Goal: Task Accomplishment & Management: Manage account settings

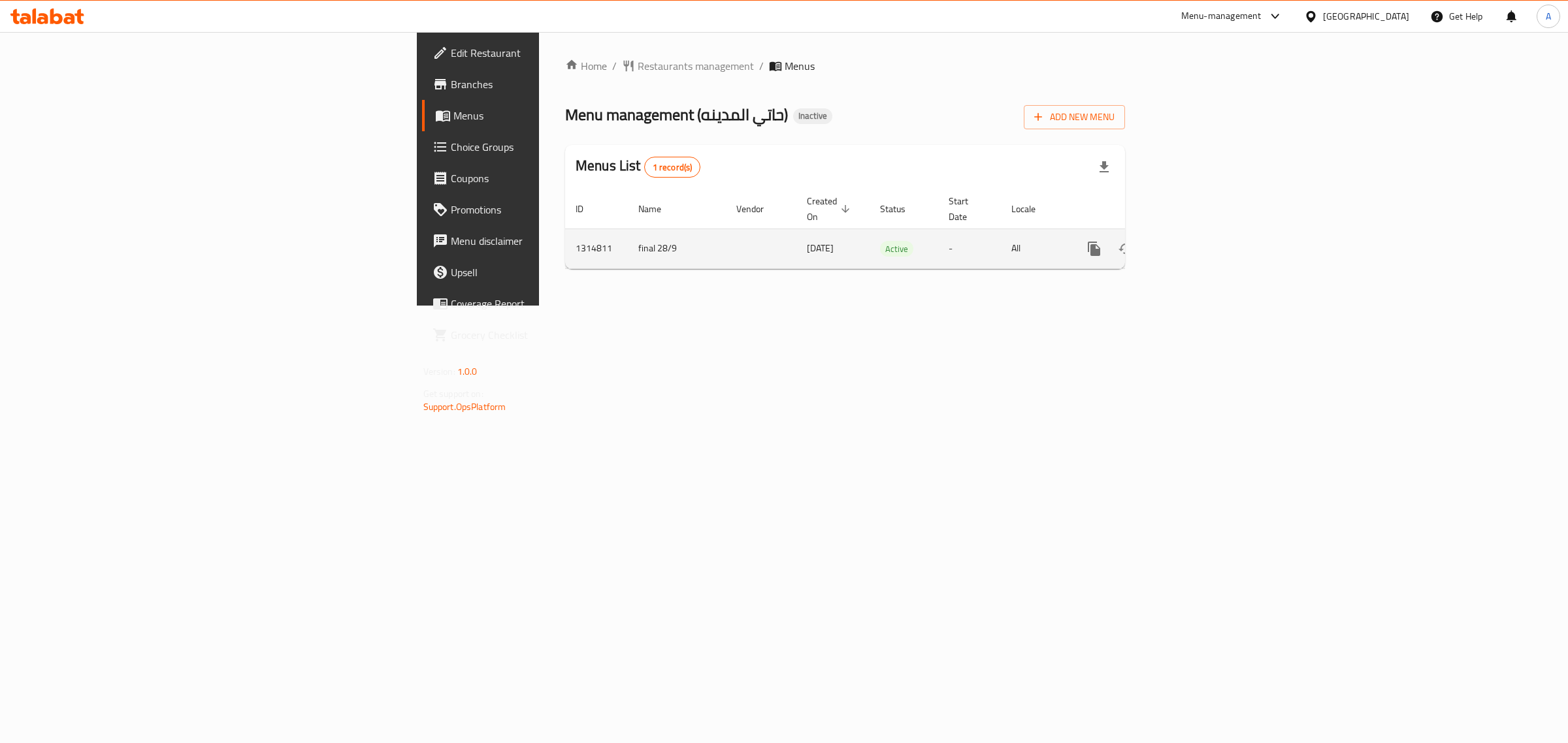
click at [1197, 241] on icon "enhanced table" at bounding box center [1188, 249] width 16 height 16
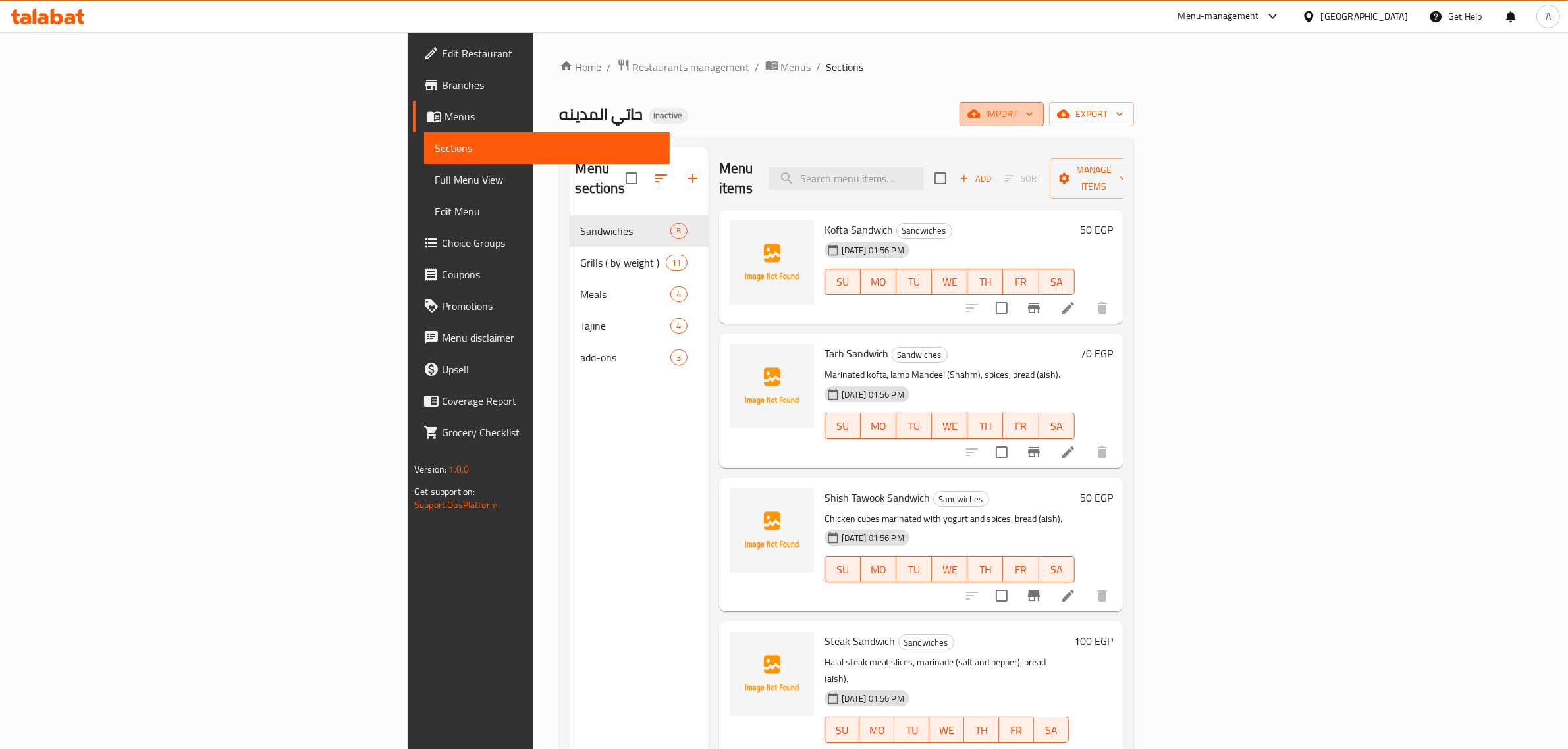
click at [1034, 108] on span "import" at bounding box center [1002, 114] width 63 height 17
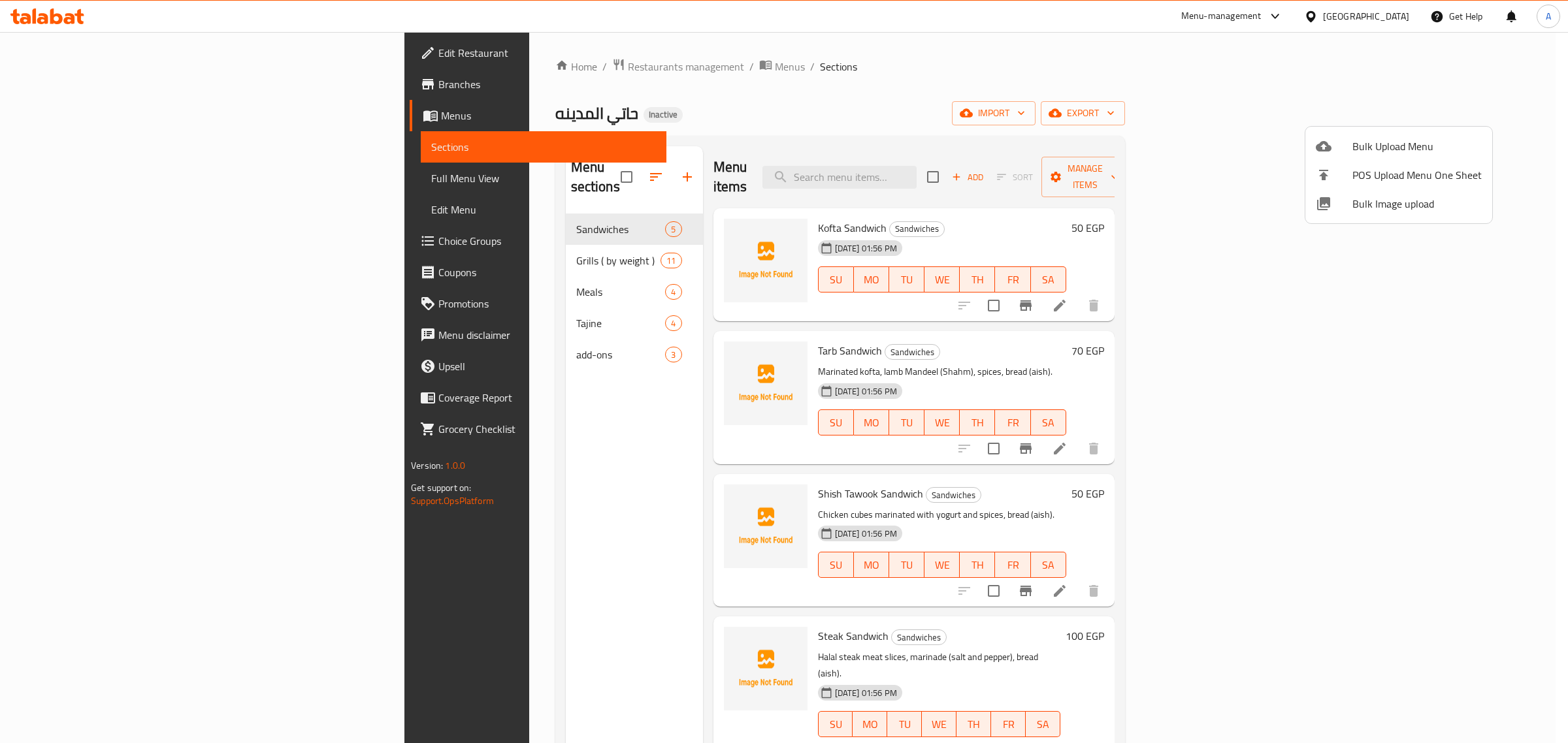
click at [1395, 210] on span "Bulk Image upload" at bounding box center [1417, 203] width 129 height 16
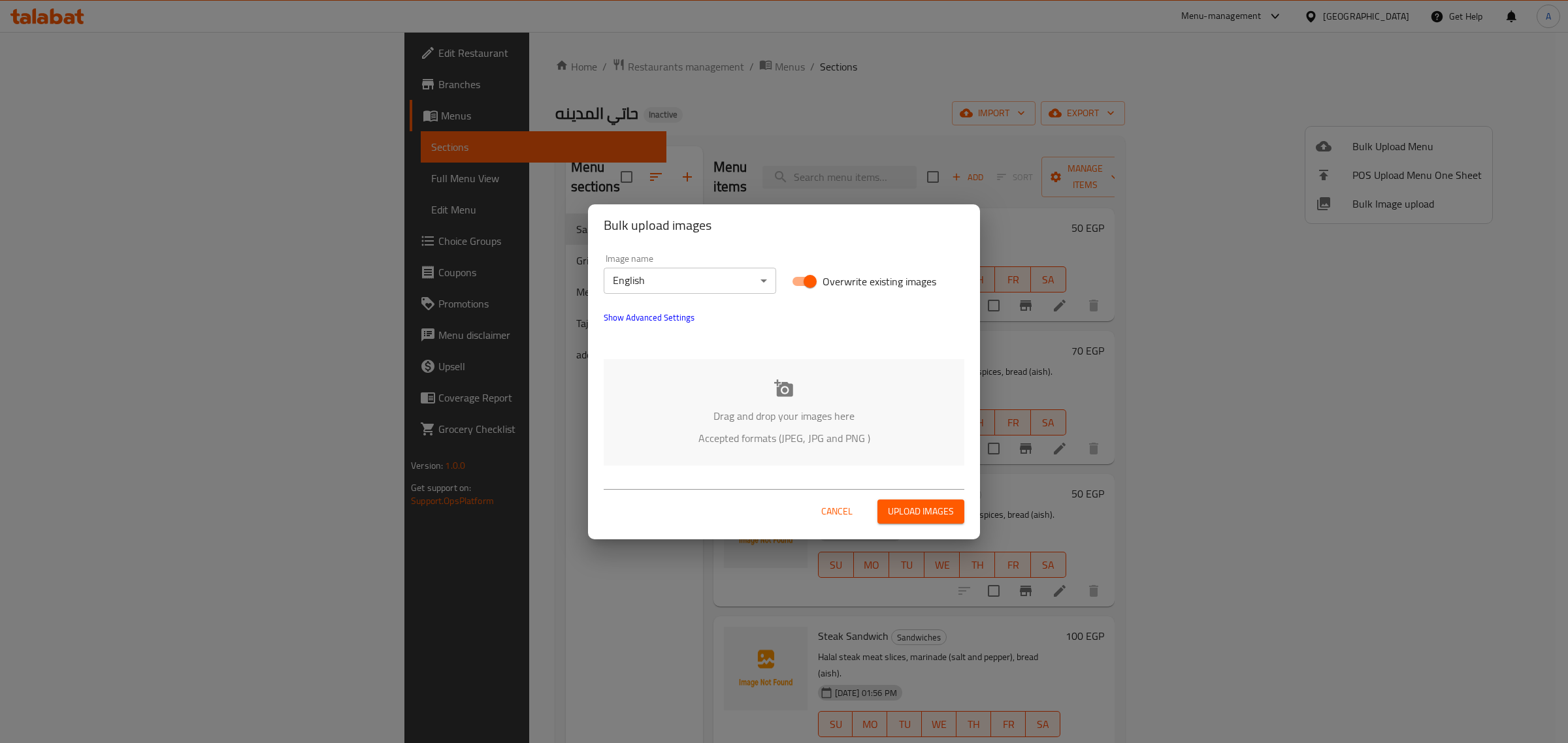
click at [697, 293] on body "​ Menu-management Egypt Get Help A Edit Restaurant Branches Menus Sections Full…" at bounding box center [784, 388] width 1568 height 711
click at [697, 312] on li "Arabic" at bounding box center [690, 303] width 173 height 23
click at [747, 422] on p "Drag and drop your images here" at bounding box center [784, 416] width 322 height 16
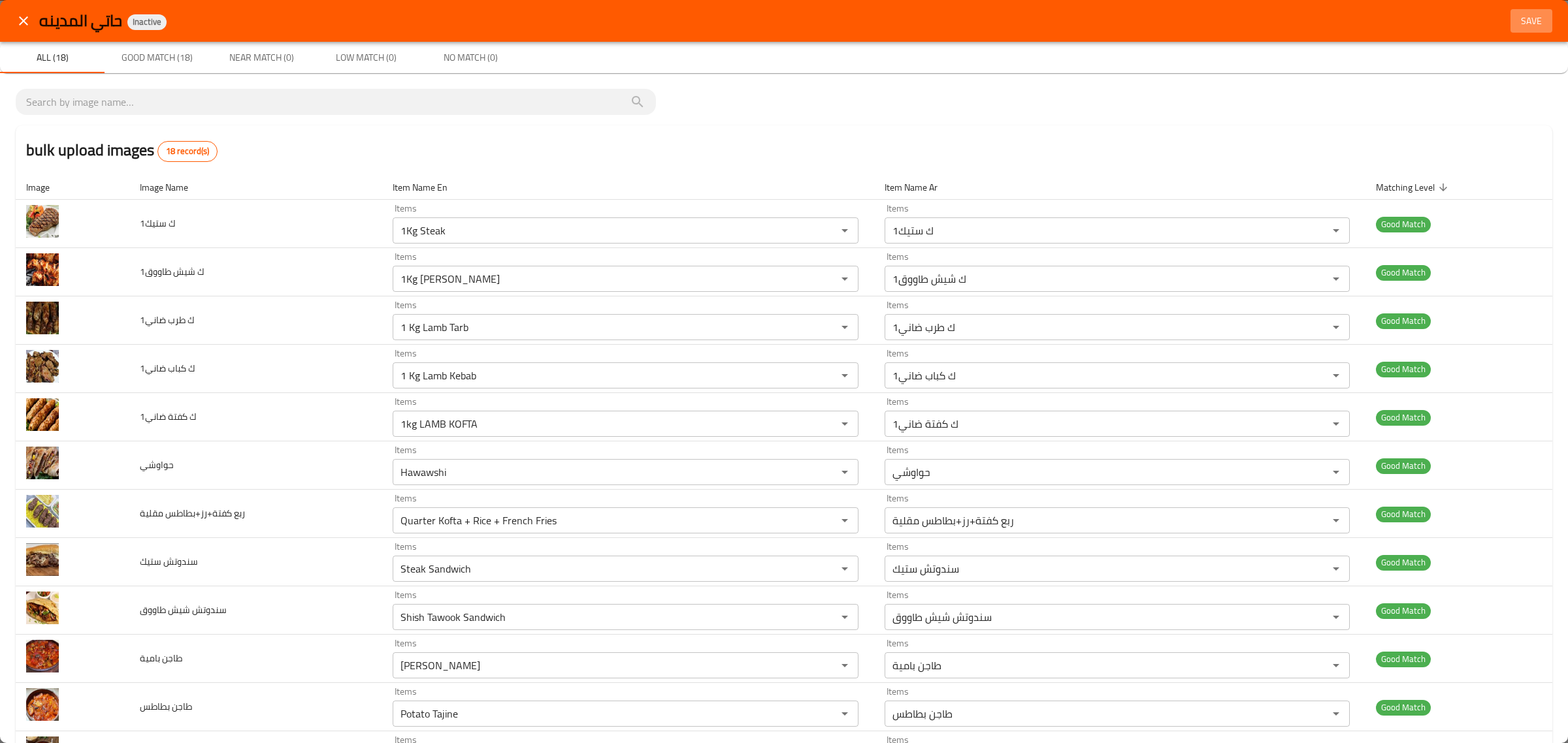
click at [1516, 20] on span "Save" at bounding box center [1532, 21] width 31 height 17
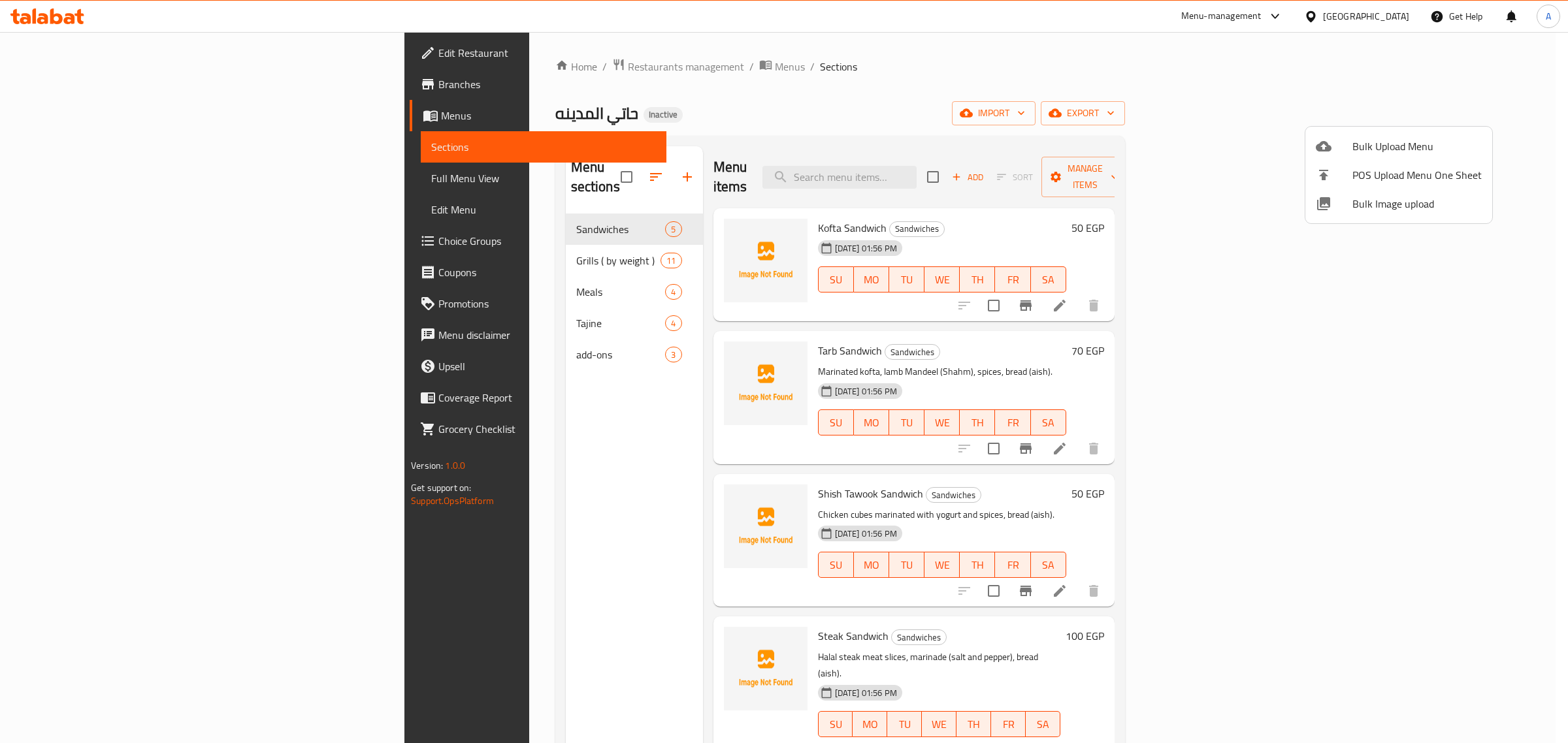
click at [400, 245] on div at bounding box center [784, 371] width 1568 height 743
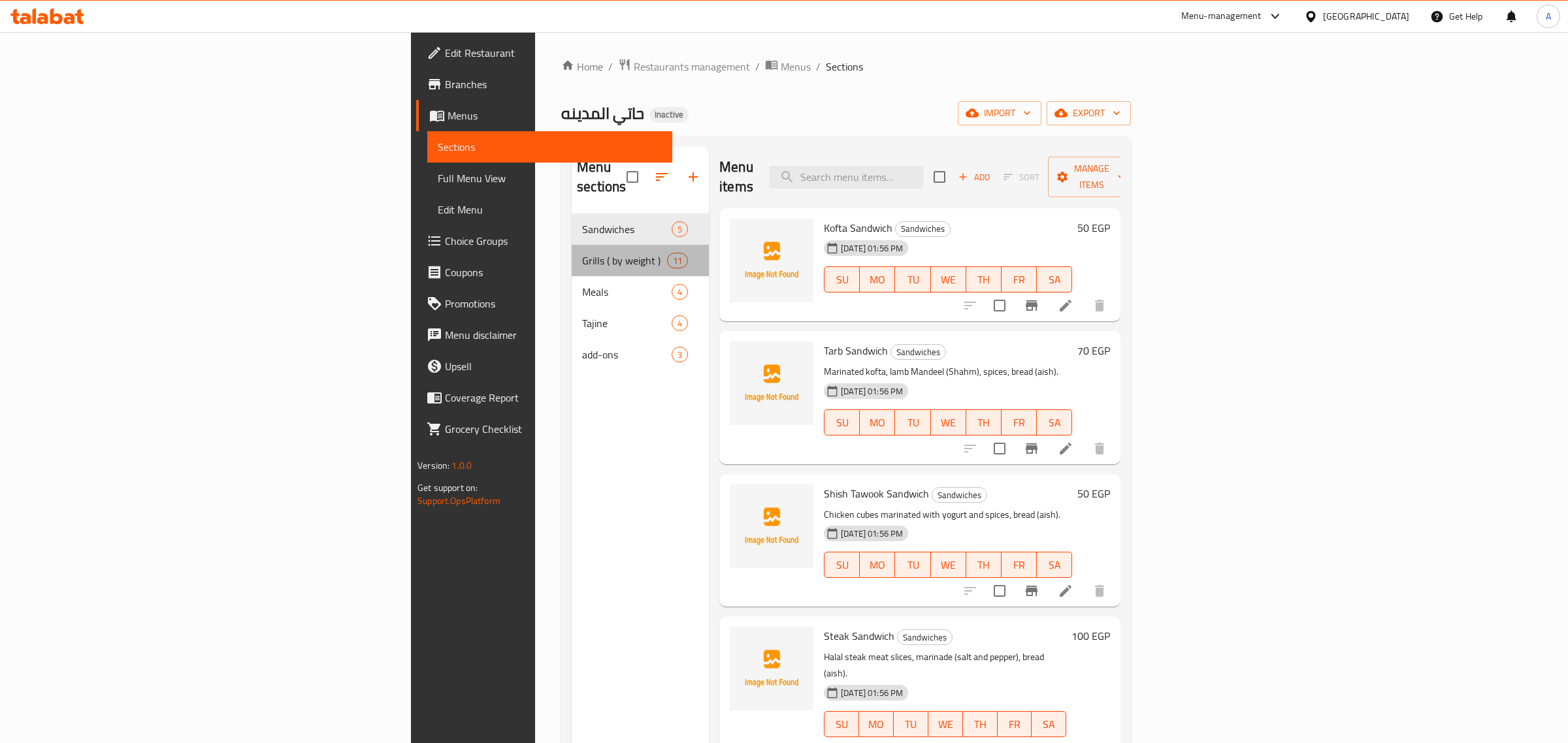
click at [582, 253] on span "Grills ( by weight )" at bounding box center [624, 260] width 85 height 16
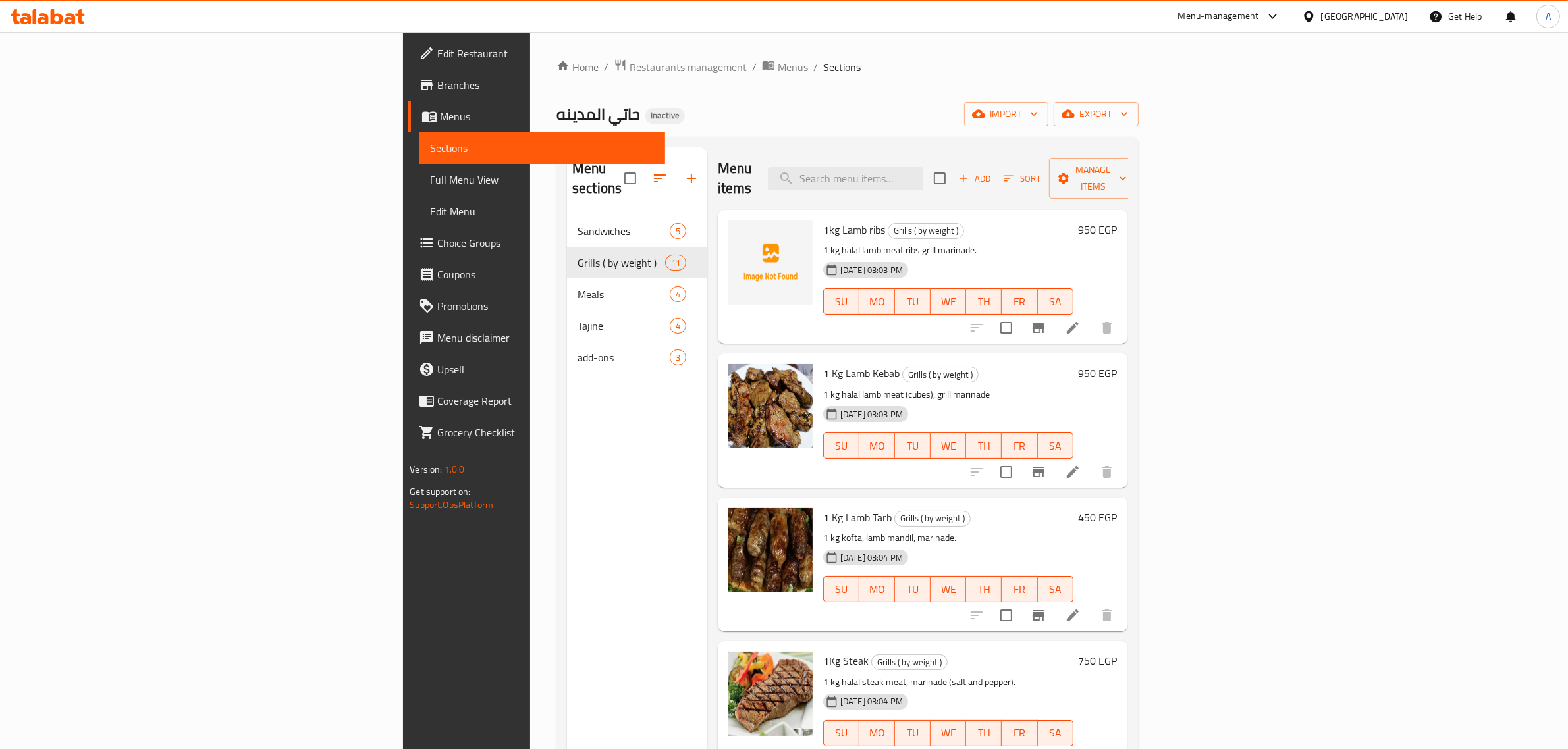
click at [795, 87] on div "Home / Restaurants management / Menus / Sections حاتي المدينه Inactive import e…" at bounding box center [848, 482] width 582 height 848
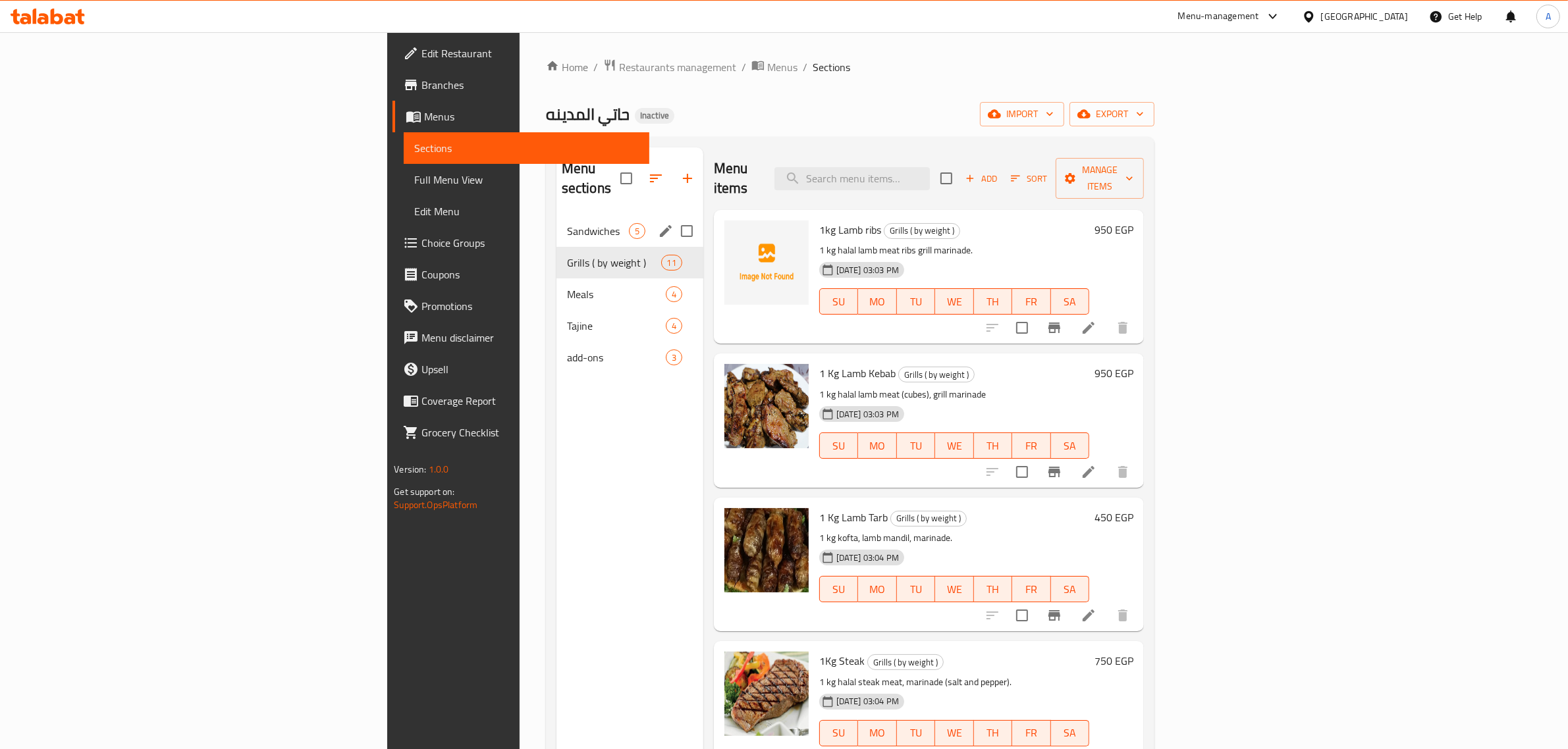
click at [567, 223] on span "Sandwiches" at bounding box center [598, 231] width 62 height 16
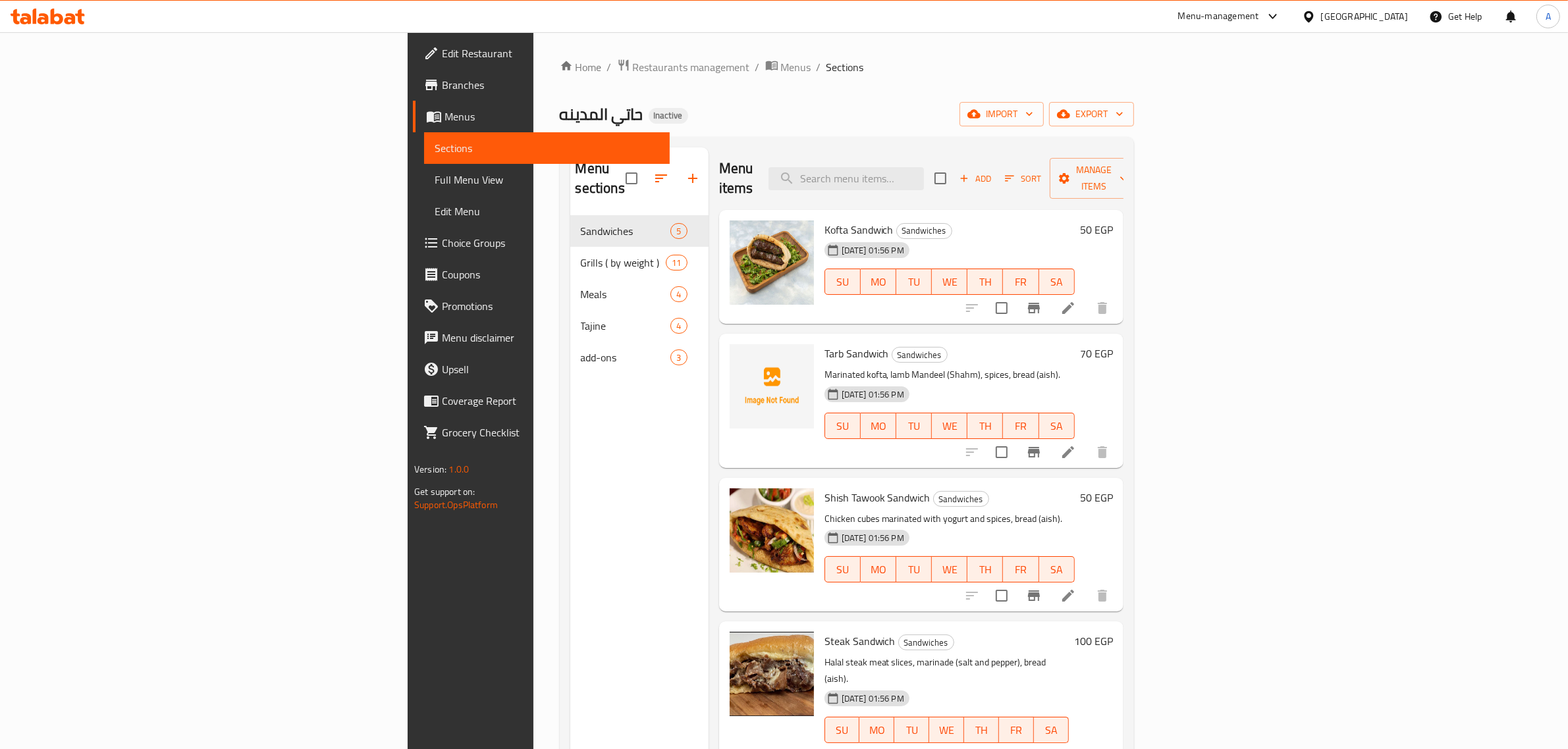
click at [863, 127] on div "Home / Restaurants management / Menus / Sections حاتي المدينه Inactive import e…" at bounding box center [847, 482] width 574 height 848
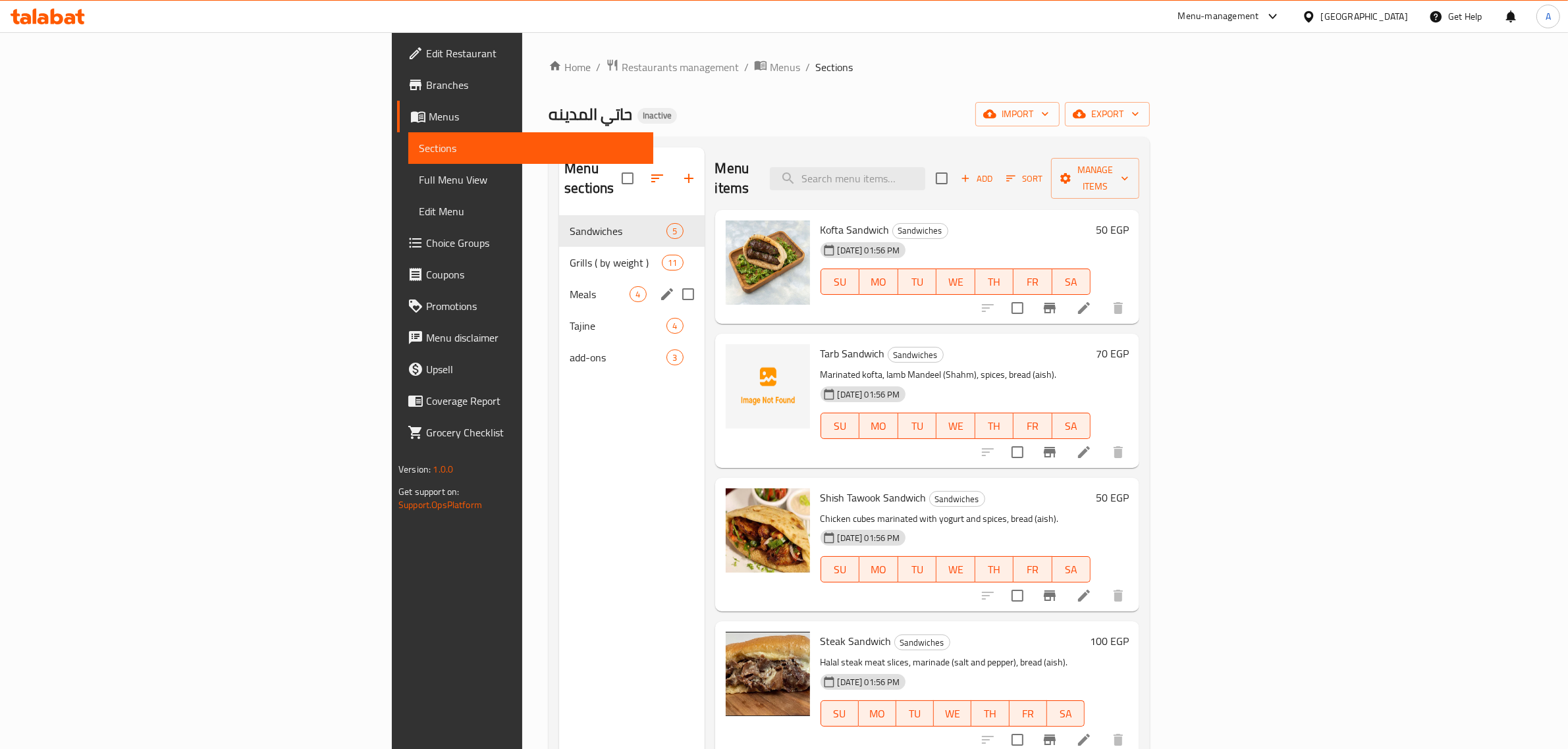
click at [569, 287] on span "Meals" at bounding box center [599, 294] width 60 height 16
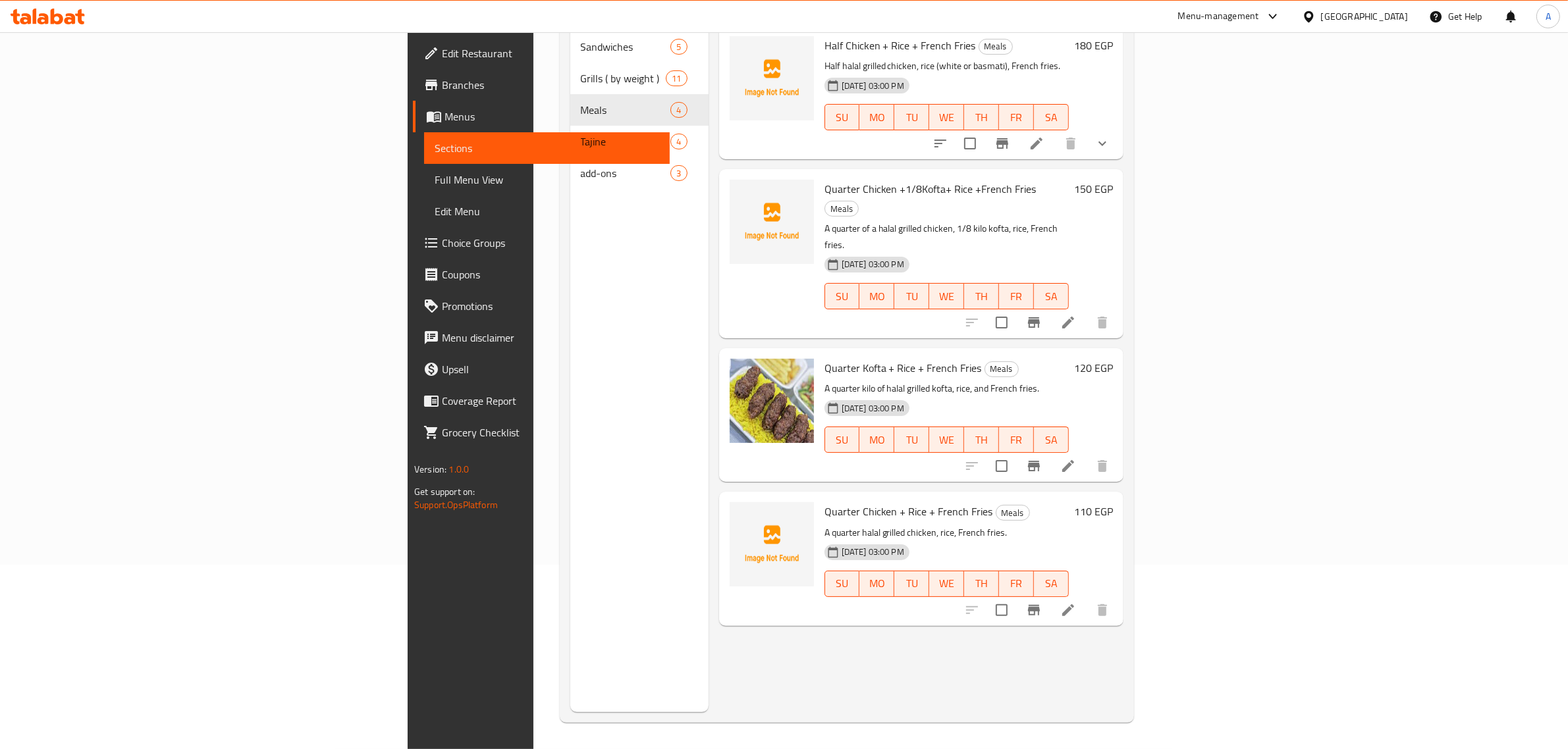
scroll to position [185, 0]
drag, startPoint x: 914, startPoint y: 162, endPoint x: 784, endPoint y: 162, distance: 130.0
click at [914, 179] on span "Quarter Chicken +1/8Kofta+ Rice +French Fries" at bounding box center [930, 189] width 212 height 20
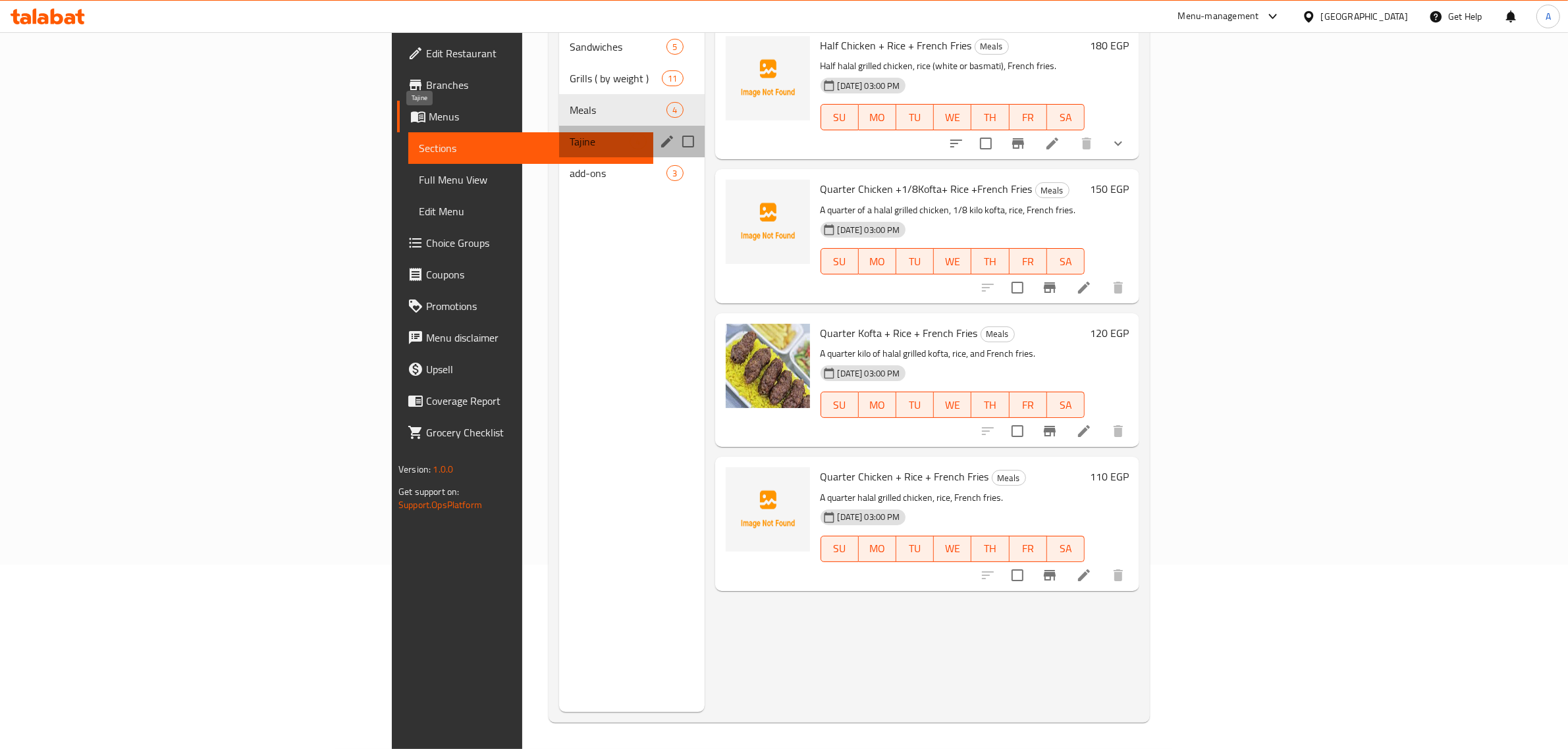
click at [569, 133] on span "Tajine" at bounding box center [599, 141] width 60 height 16
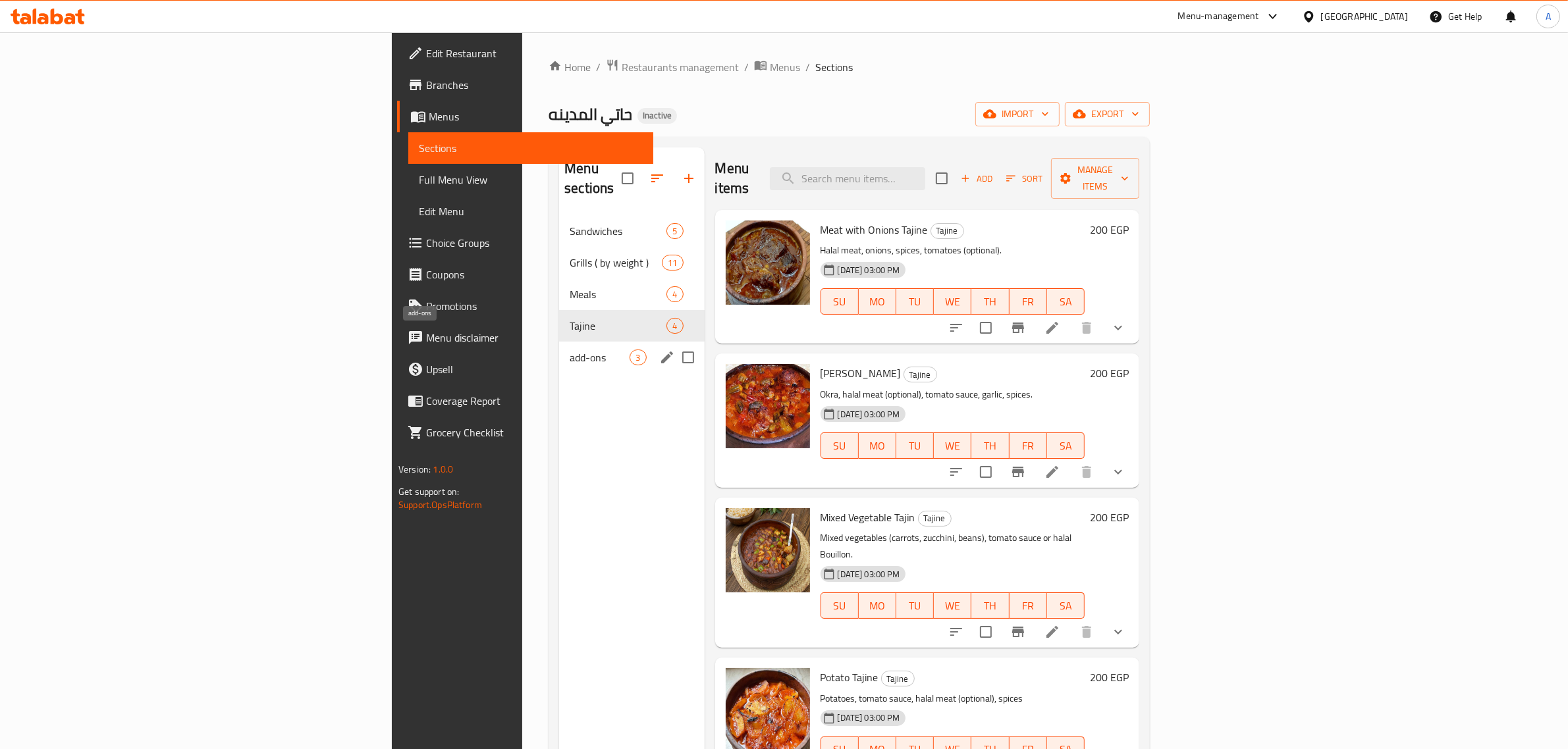
click at [569, 350] on span "add-ons" at bounding box center [599, 357] width 60 height 16
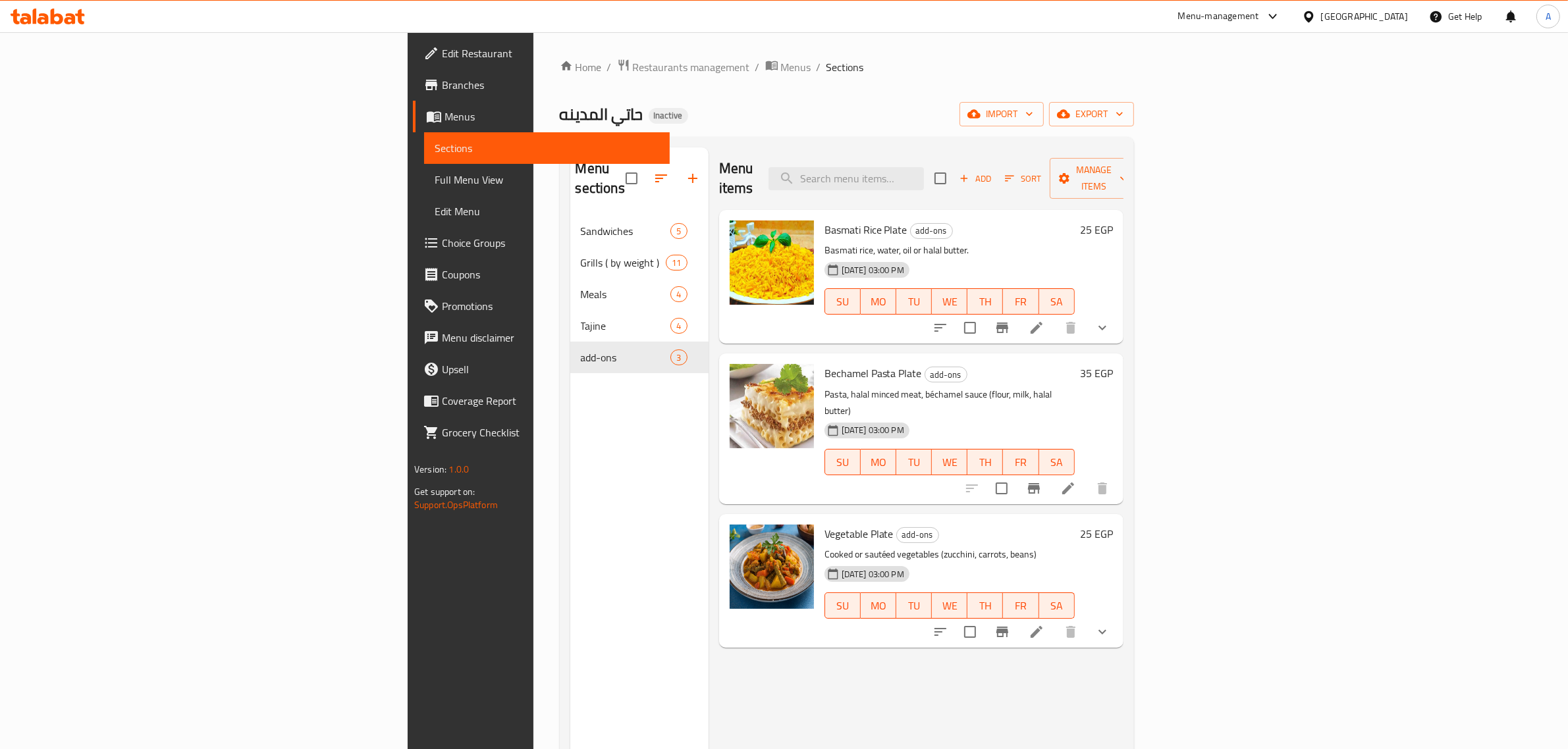
click at [434, 184] on span "Full Menu View" at bounding box center [546, 179] width 224 height 16
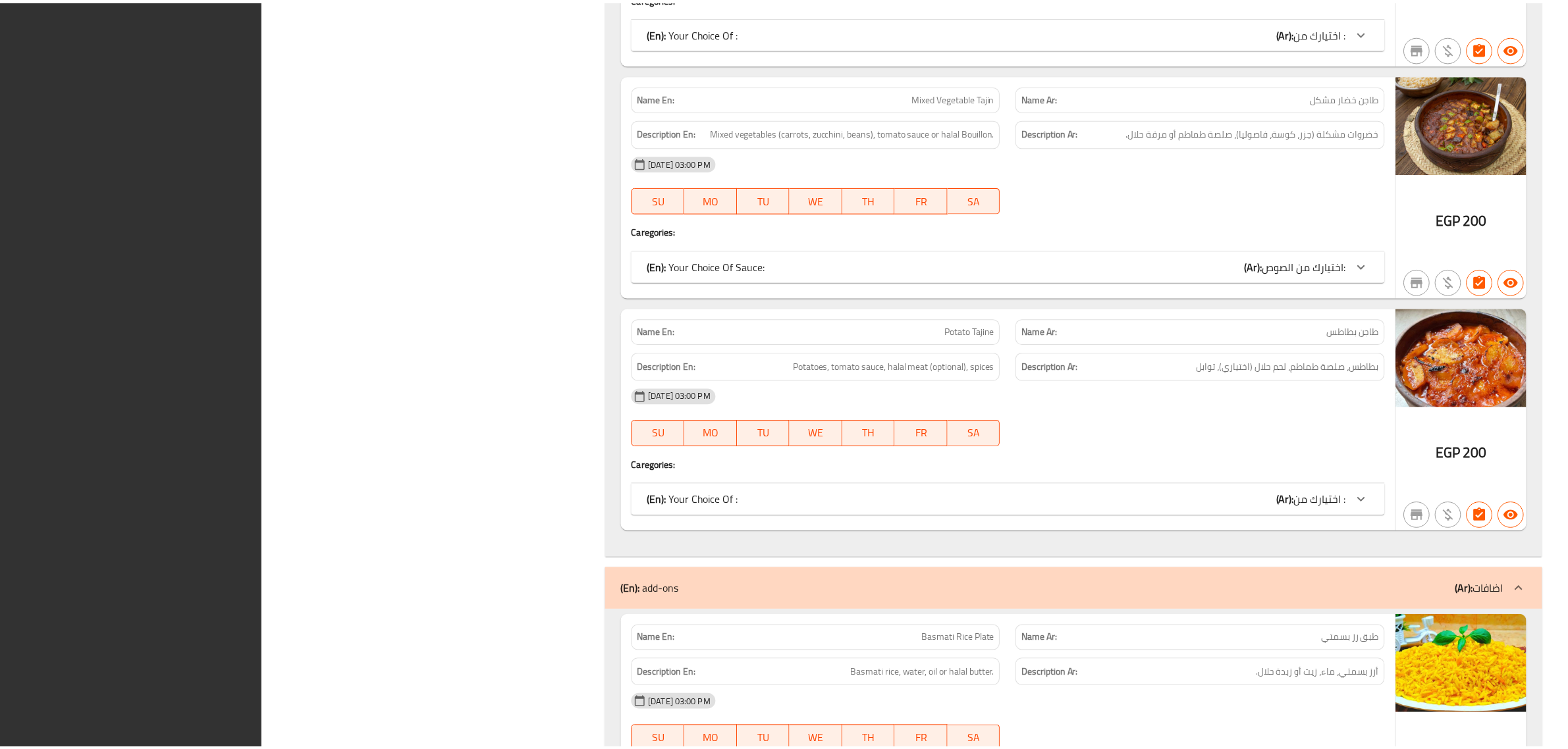
scroll to position [4816, 0]
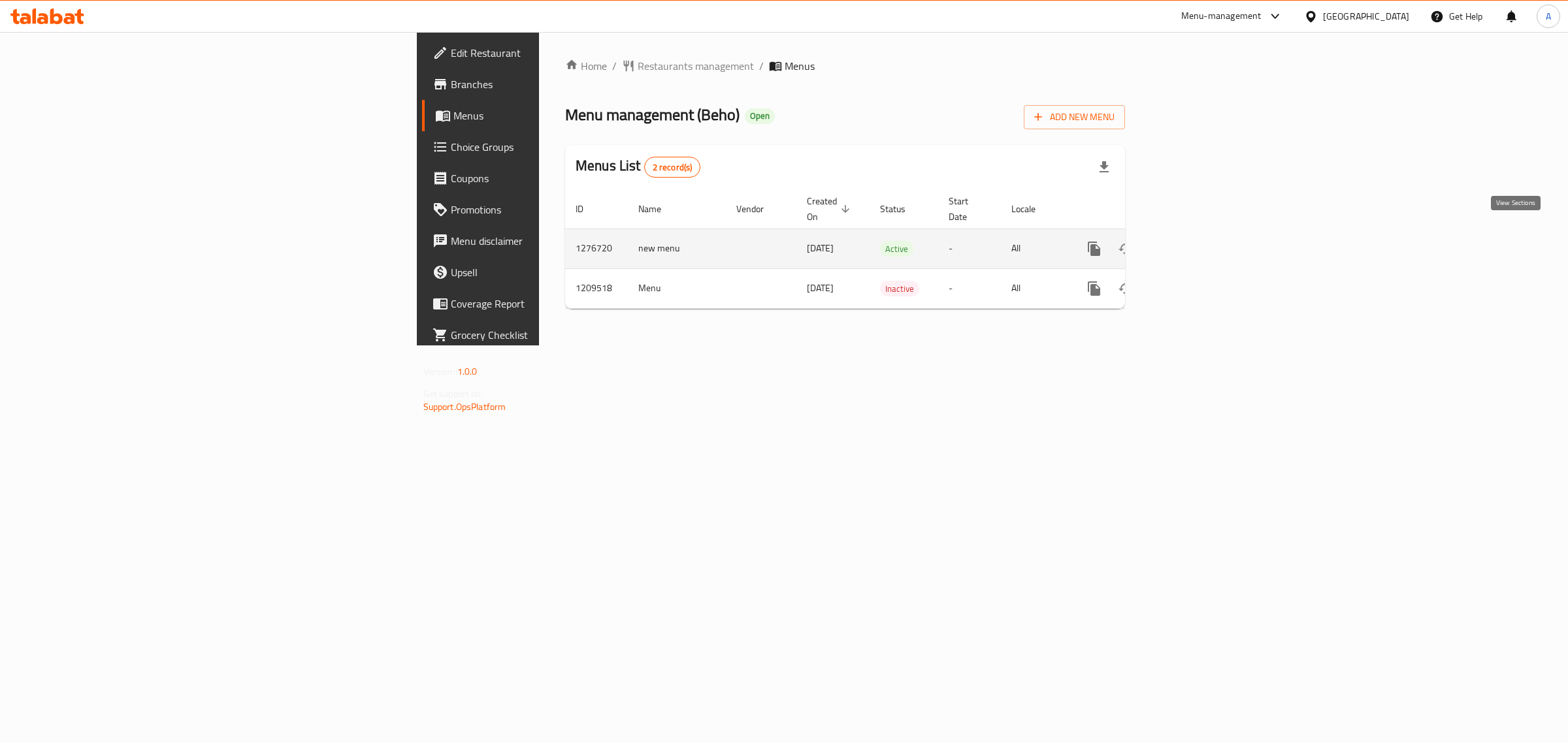
click at [1197, 241] on icon "enhanced table" at bounding box center [1188, 249] width 16 height 16
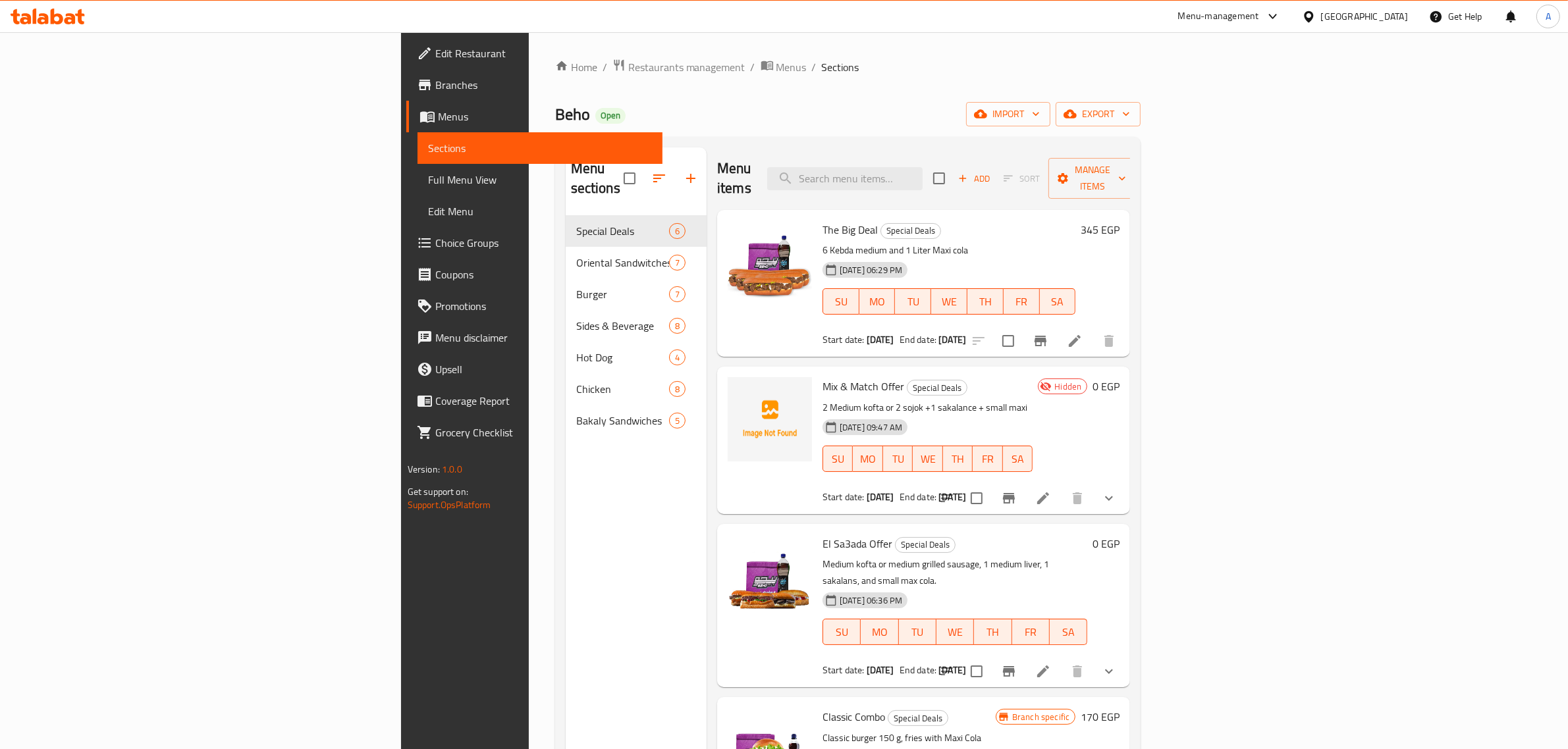
click at [776, 79] on div "Home / Restaurants management / Menus / Sections Beho Open import export Menu s…" at bounding box center [848, 482] width 586 height 848
click at [823, 377] on span "Mix & Match Offer" at bounding box center [864, 387] width 82 height 20
copy h6 "Mix & Match Offer"
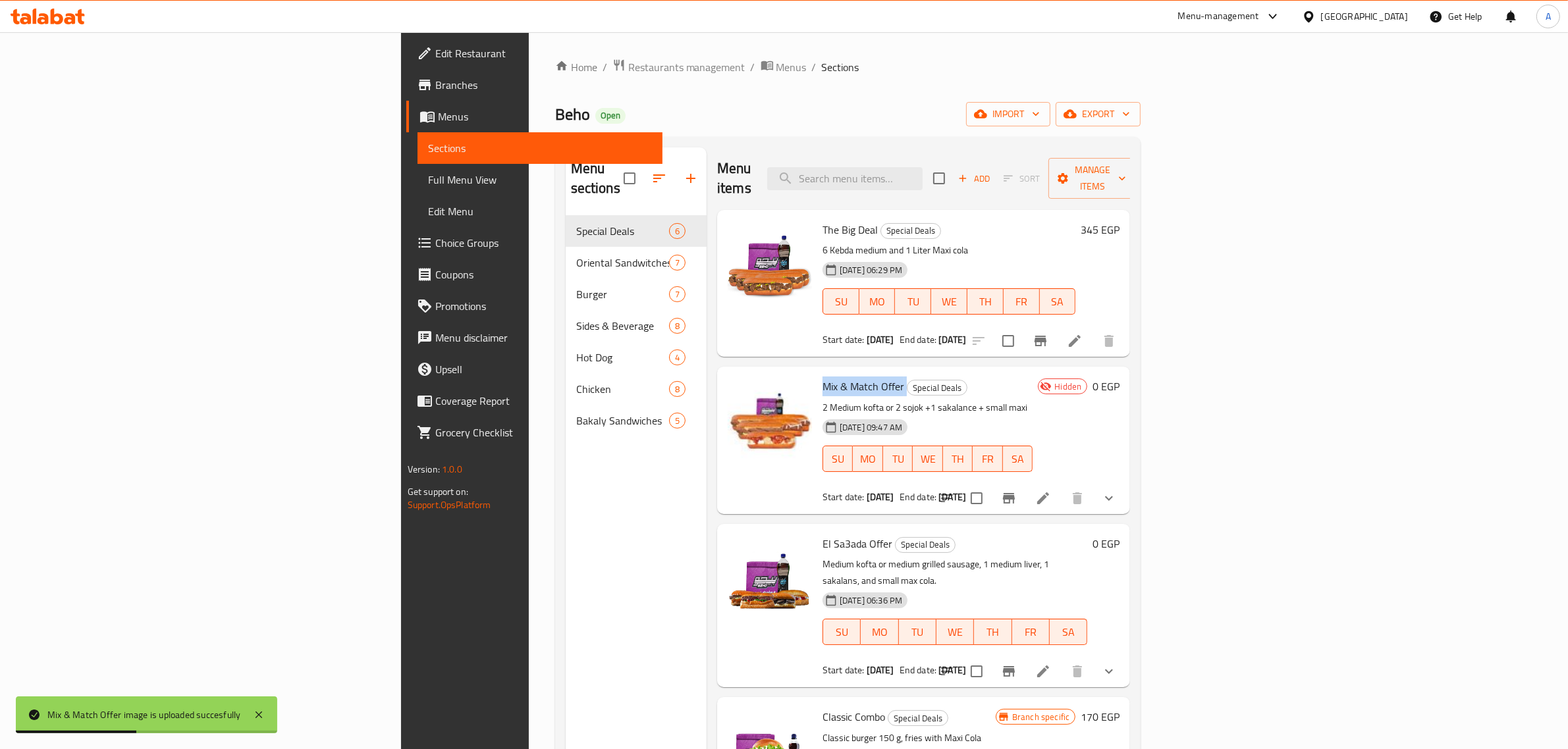
click at [1125, 482] on button "show more" at bounding box center [1110, 498] width 32 height 32
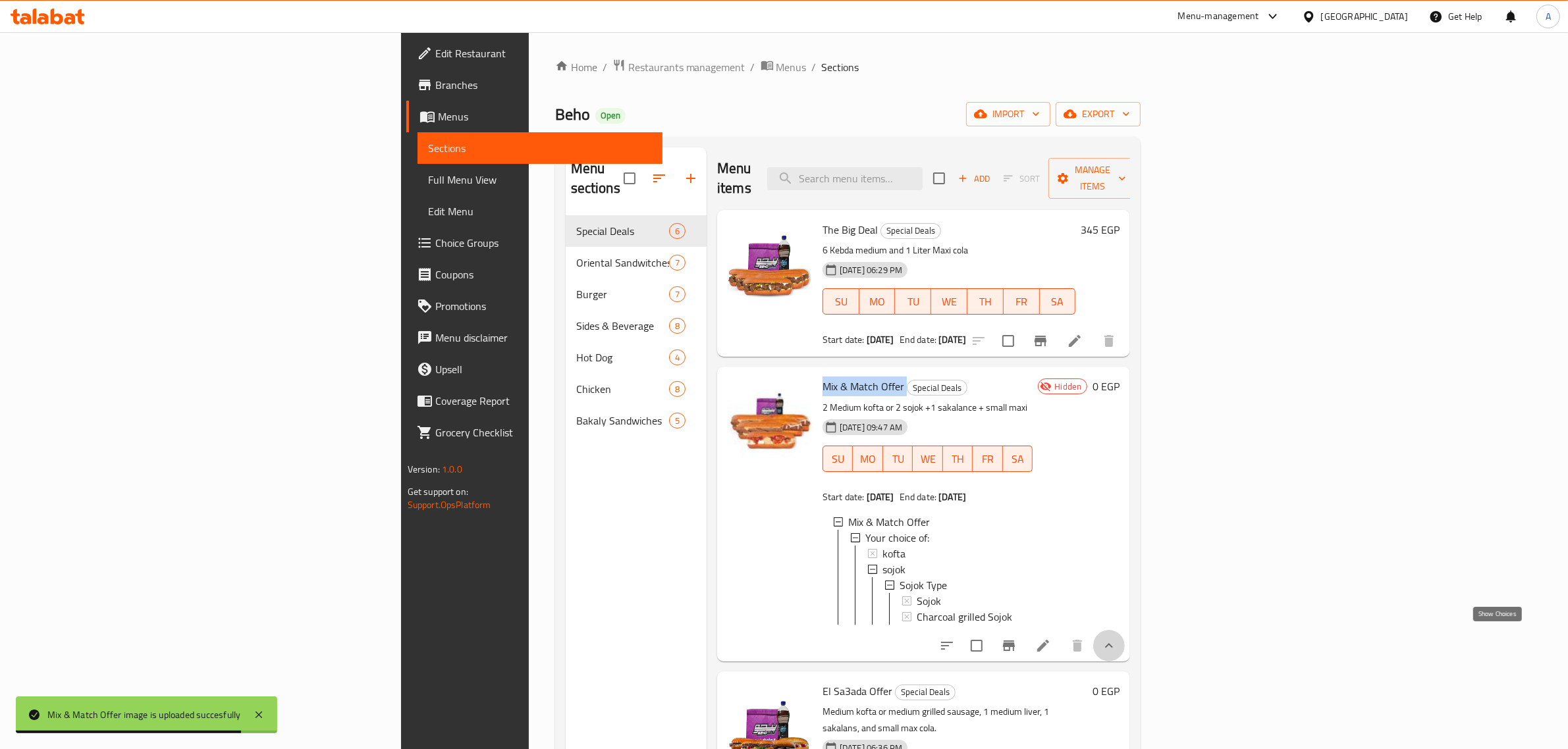
click at [1117, 645] on icon "show more" at bounding box center [1109, 646] width 16 height 16
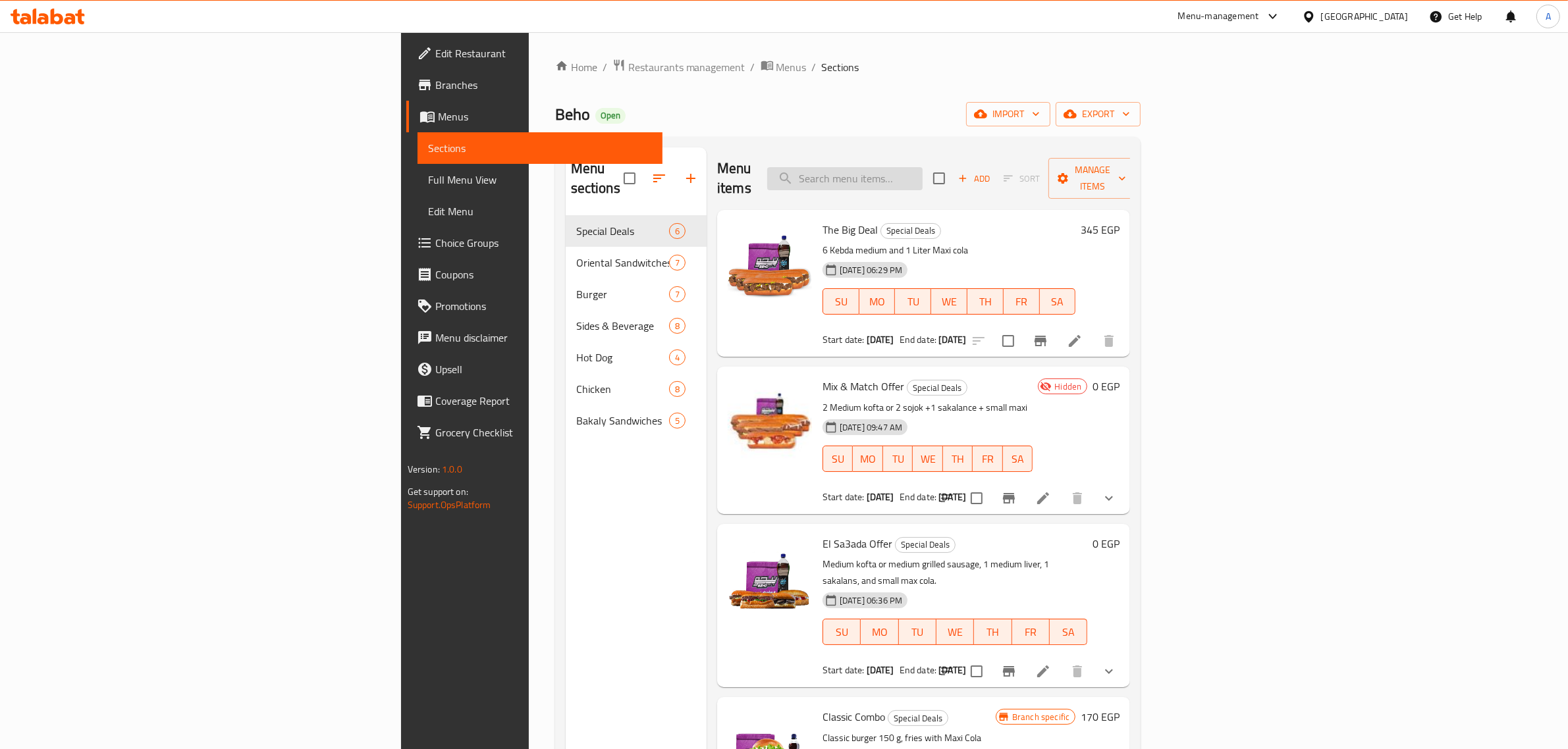
drag, startPoint x: 985, startPoint y: 188, endPoint x: 993, endPoint y: 177, distance: 13.6
click at [986, 188] on div "Menu items Add Sort Manage items" at bounding box center [923, 178] width 413 height 62
click at [923, 177] on input "search" at bounding box center [844, 179] width 155 height 23
paste input "Mix & Match Offer"
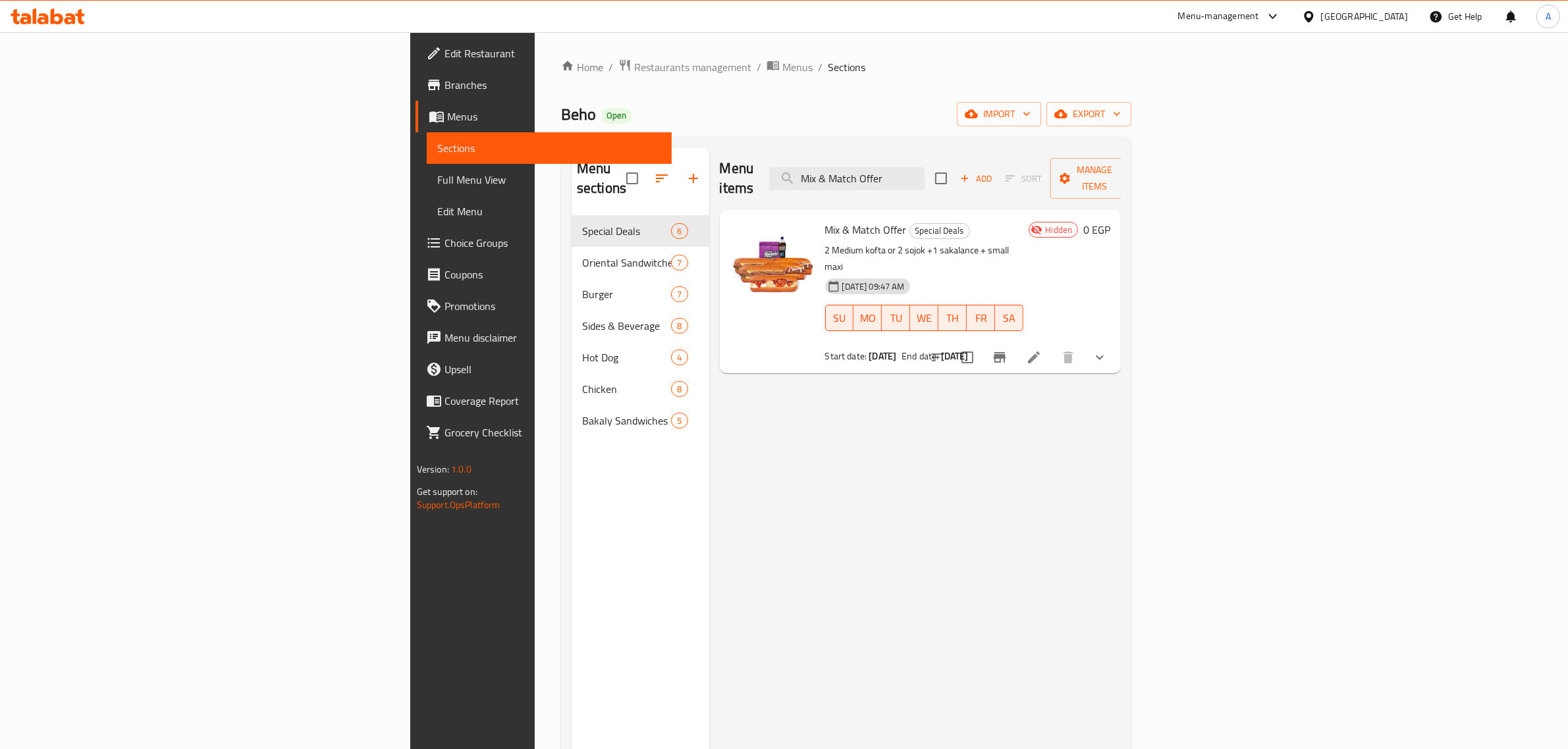
type input "Mix & Match Offer"
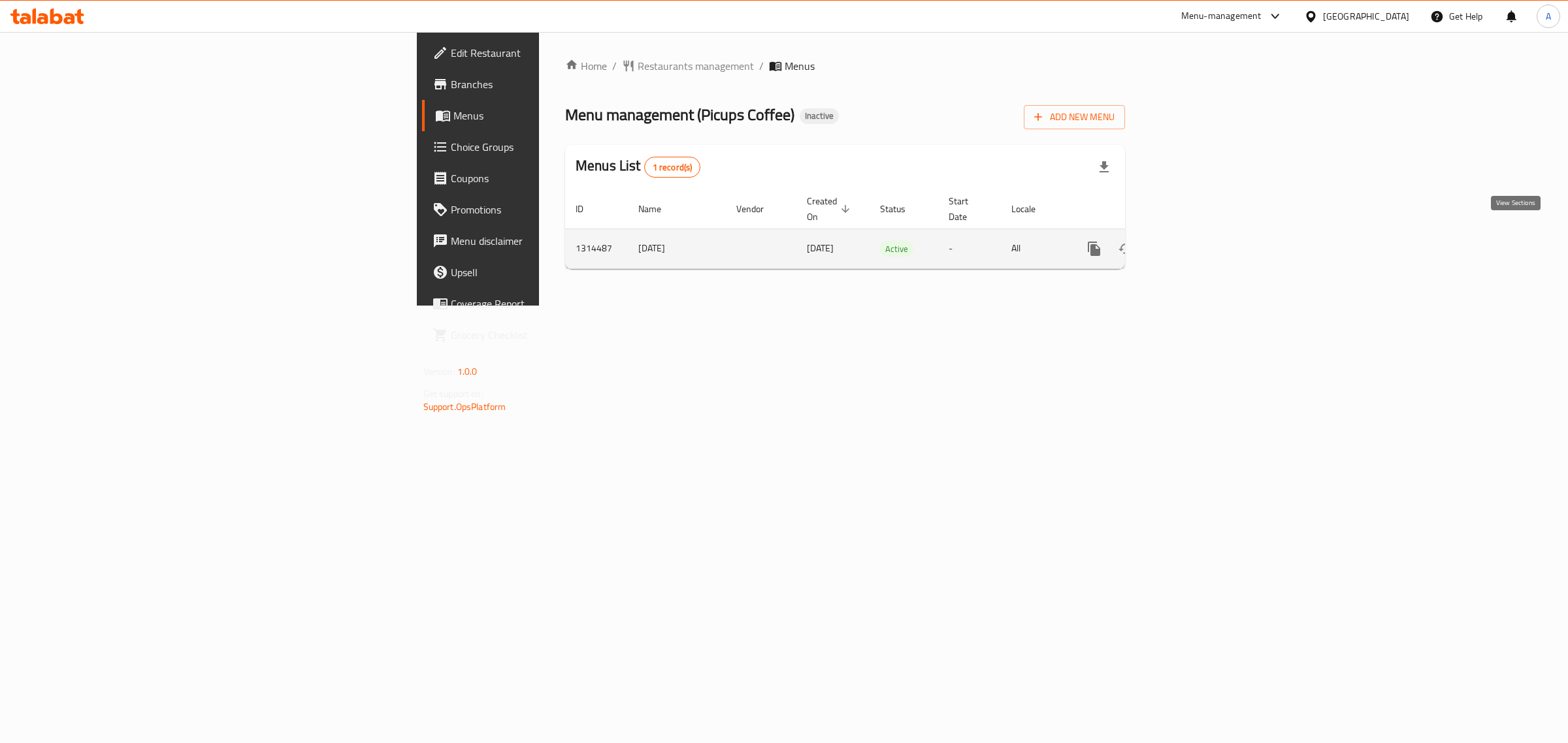
click at [1197, 241] on icon "enhanced table" at bounding box center [1188, 249] width 16 height 16
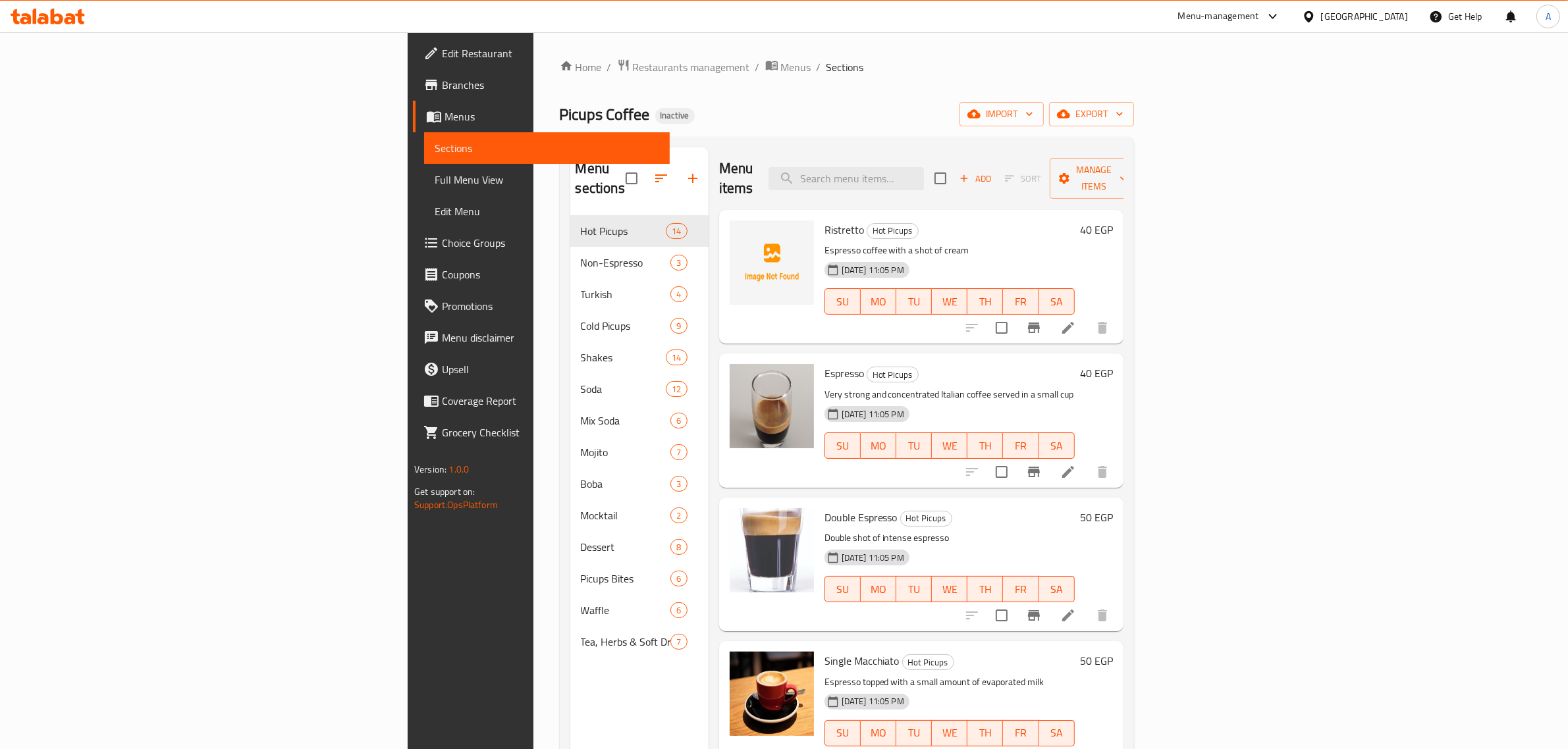
click at [749, 132] on div "Home / Restaurants management / Menus / Sections Picups Coffee Inactive import …" at bounding box center [847, 482] width 574 height 848
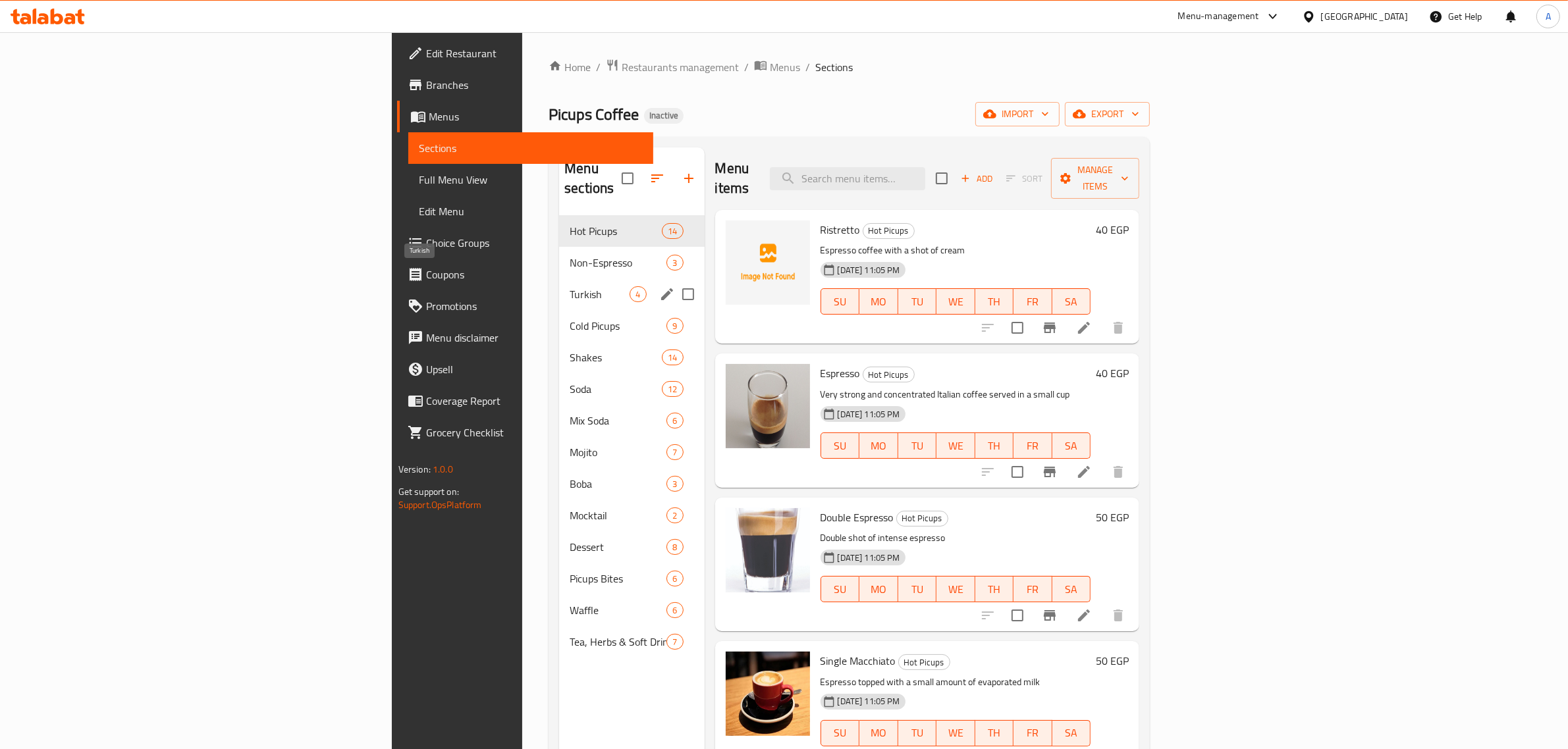
click at [569, 287] on span "Turkish" at bounding box center [599, 294] width 60 height 16
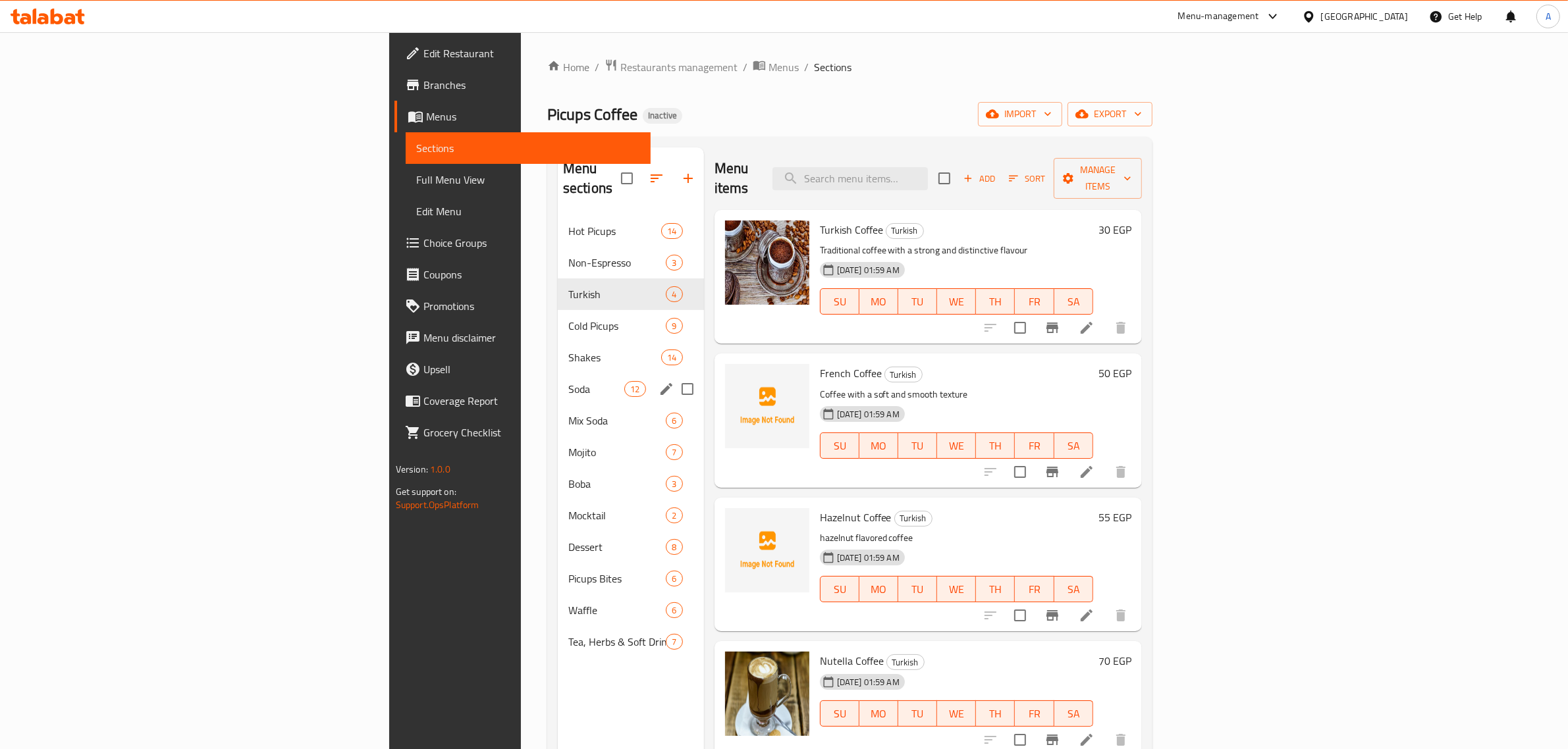
click at [558, 373] on div "Soda 12" at bounding box center [630, 389] width 146 height 32
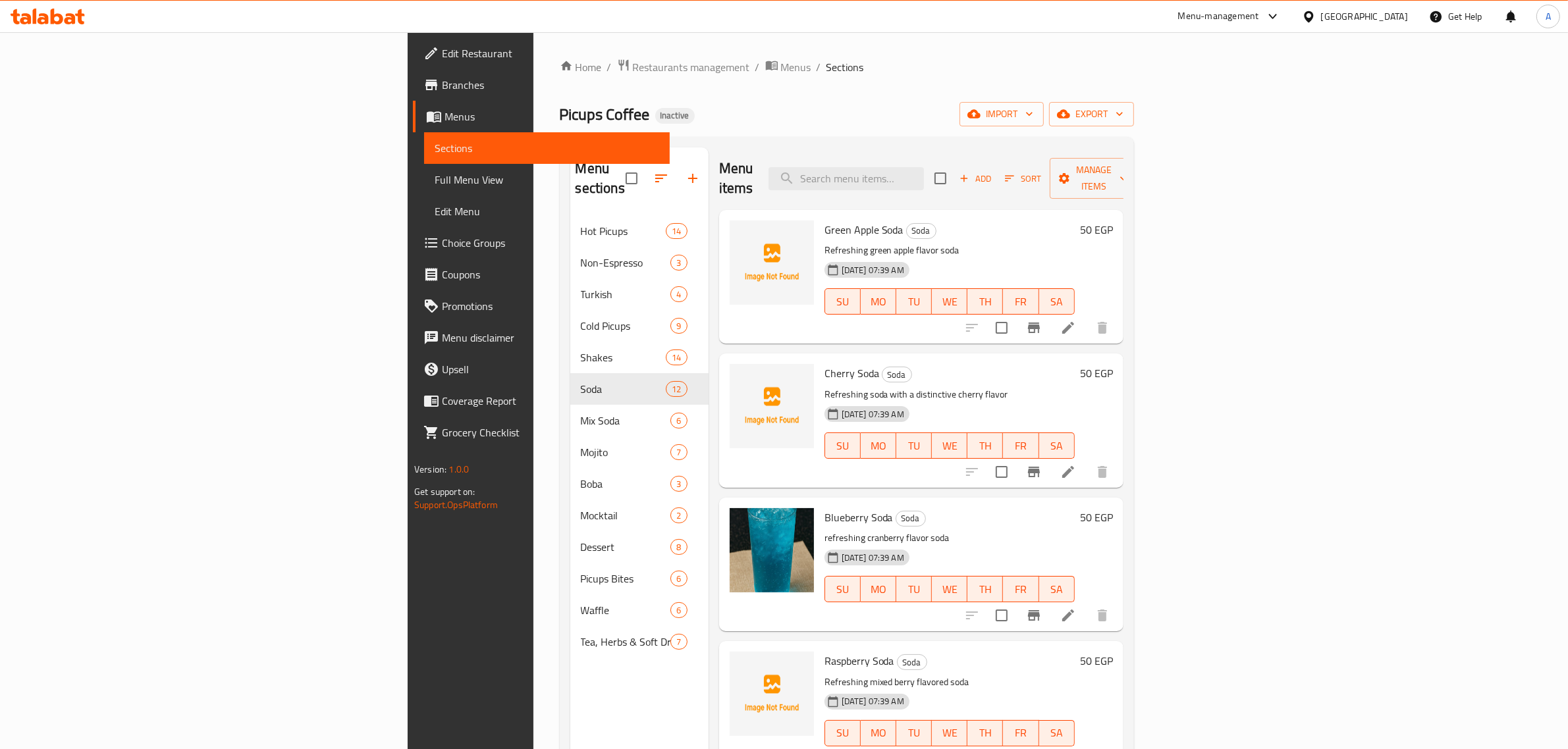
click at [758, 109] on div "Picups Coffee Inactive import export" at bounding box center [847, 113] width 574 height 24
click at [1044, 123] on button "import" at bounding box center [1001, 113] width 84 height 24
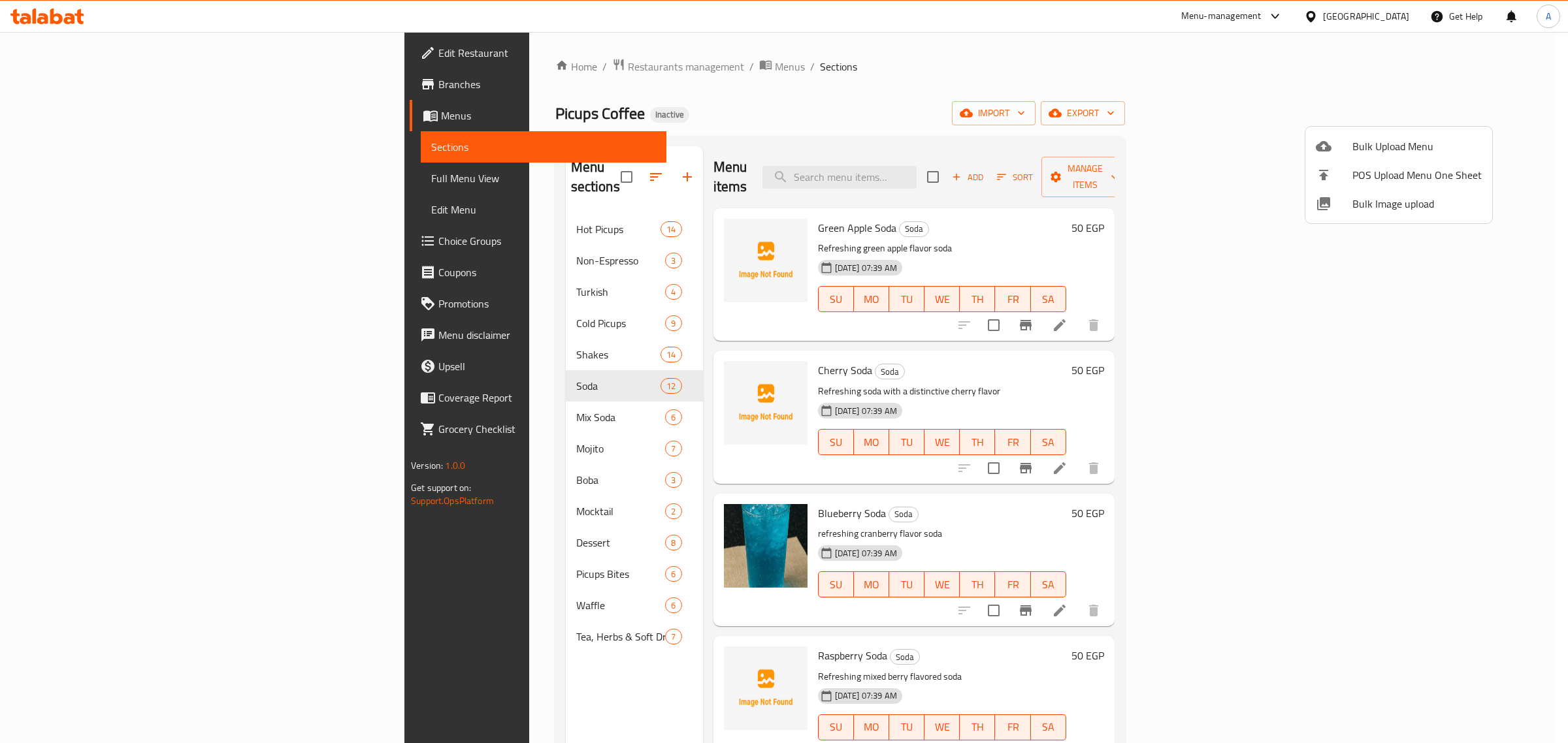
click at [1393, 202] on span "Bulk Image upload" at bounding box center [1417, 203] width 129 height 16
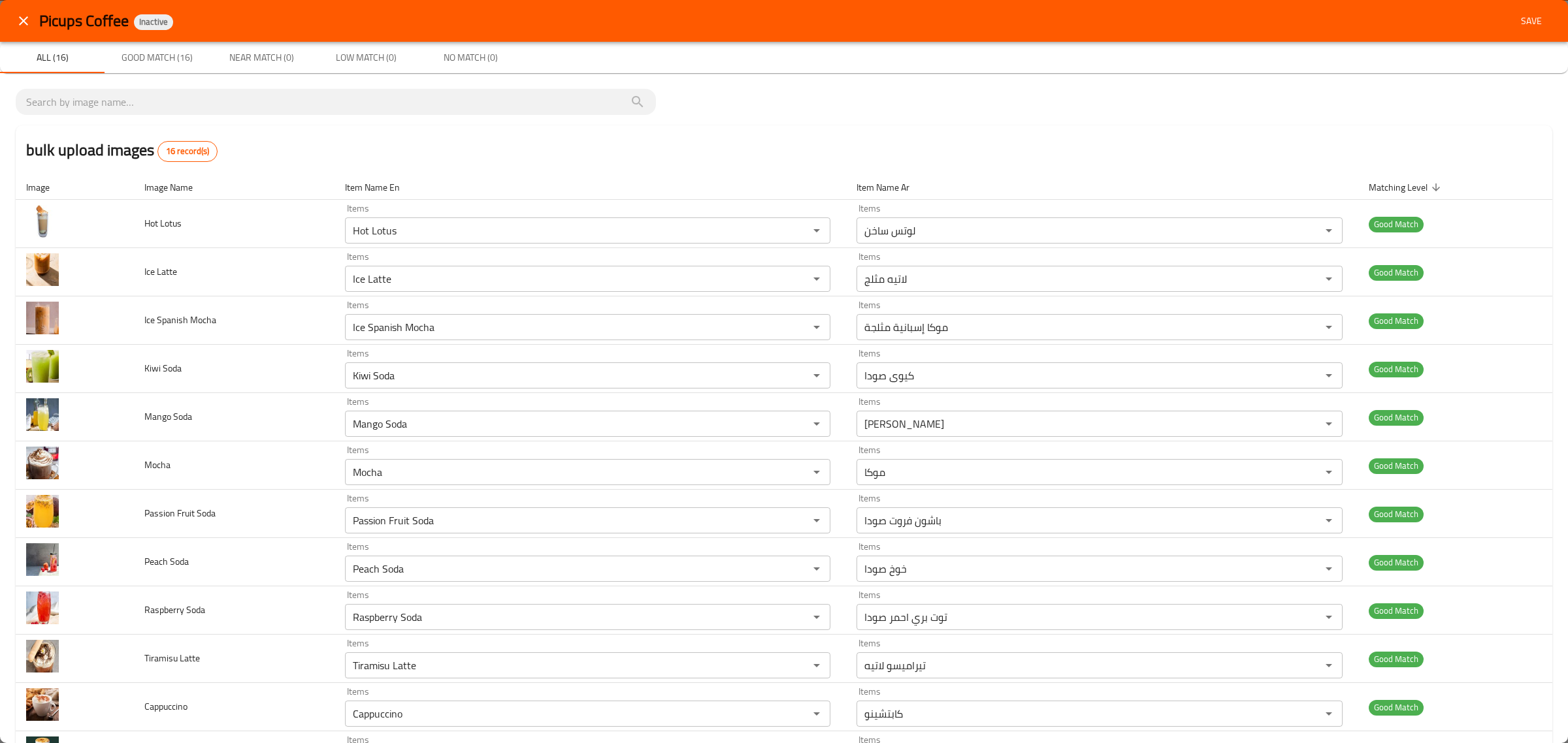
click at [1530, 5] on div "Picups Coffee Inactive Save" at bounding box center [784, 21] width 1568 height 42
click at [1529, 17] on span "Save" at bounding box center [1532, 21] width 31 height 17
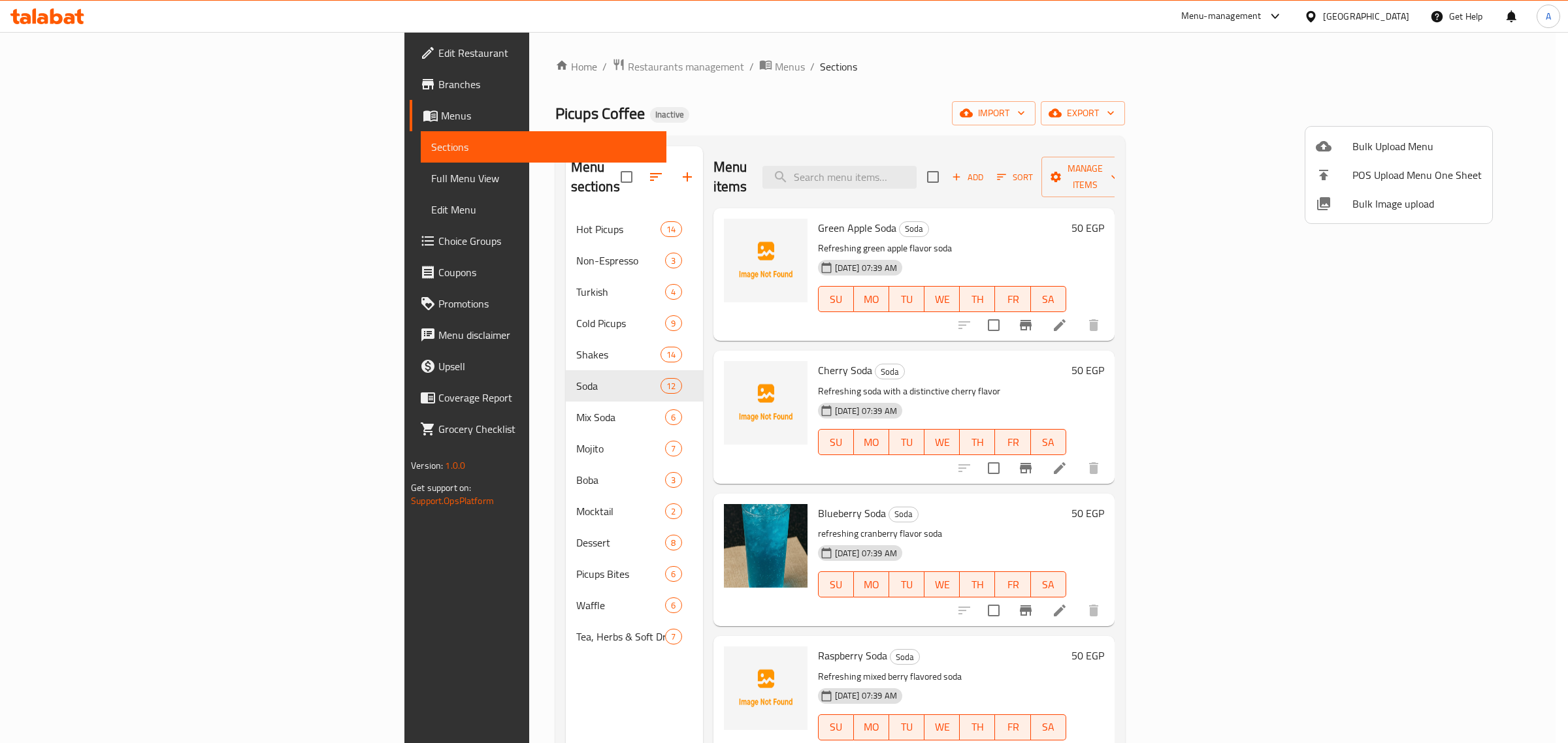
click at [410, 298] on div at bounding box center [784, 371] width 1568 height 743
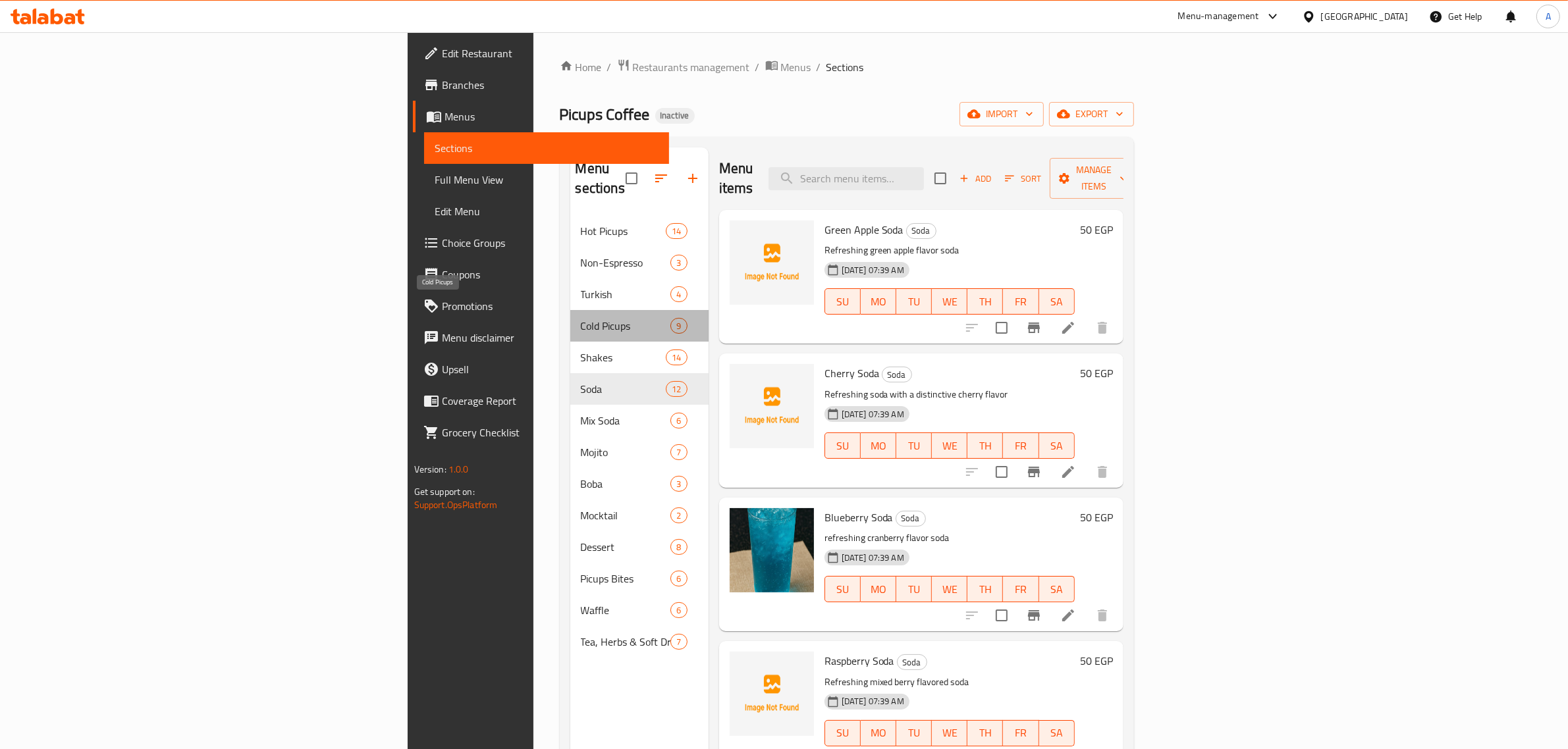
click at [581, 318] on span "Cold Picups" at bounding box center [626, 326] width 90 height 16
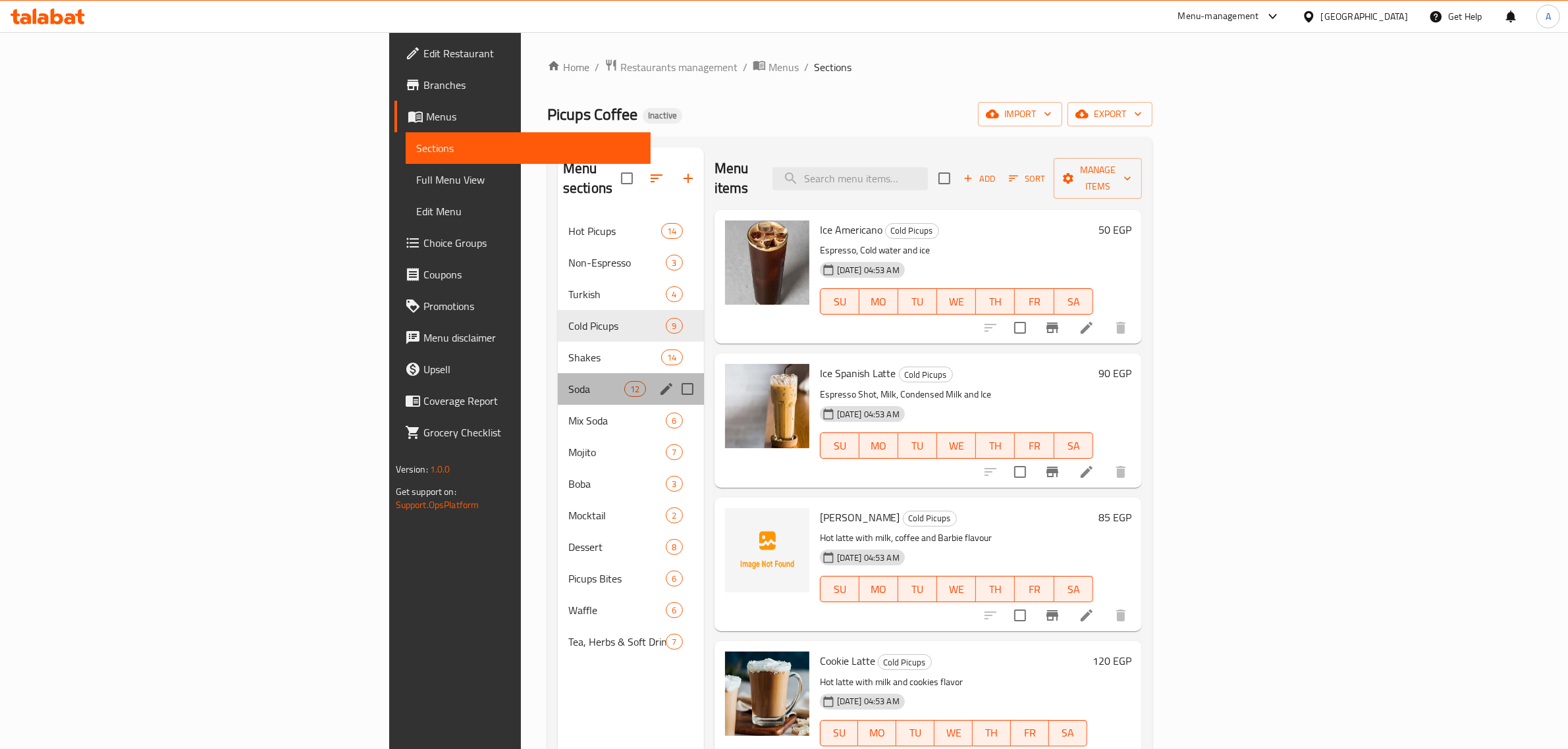
click at [558, 373] on div "Soda 12" at bounding box center [630, 389] width 146 height 32
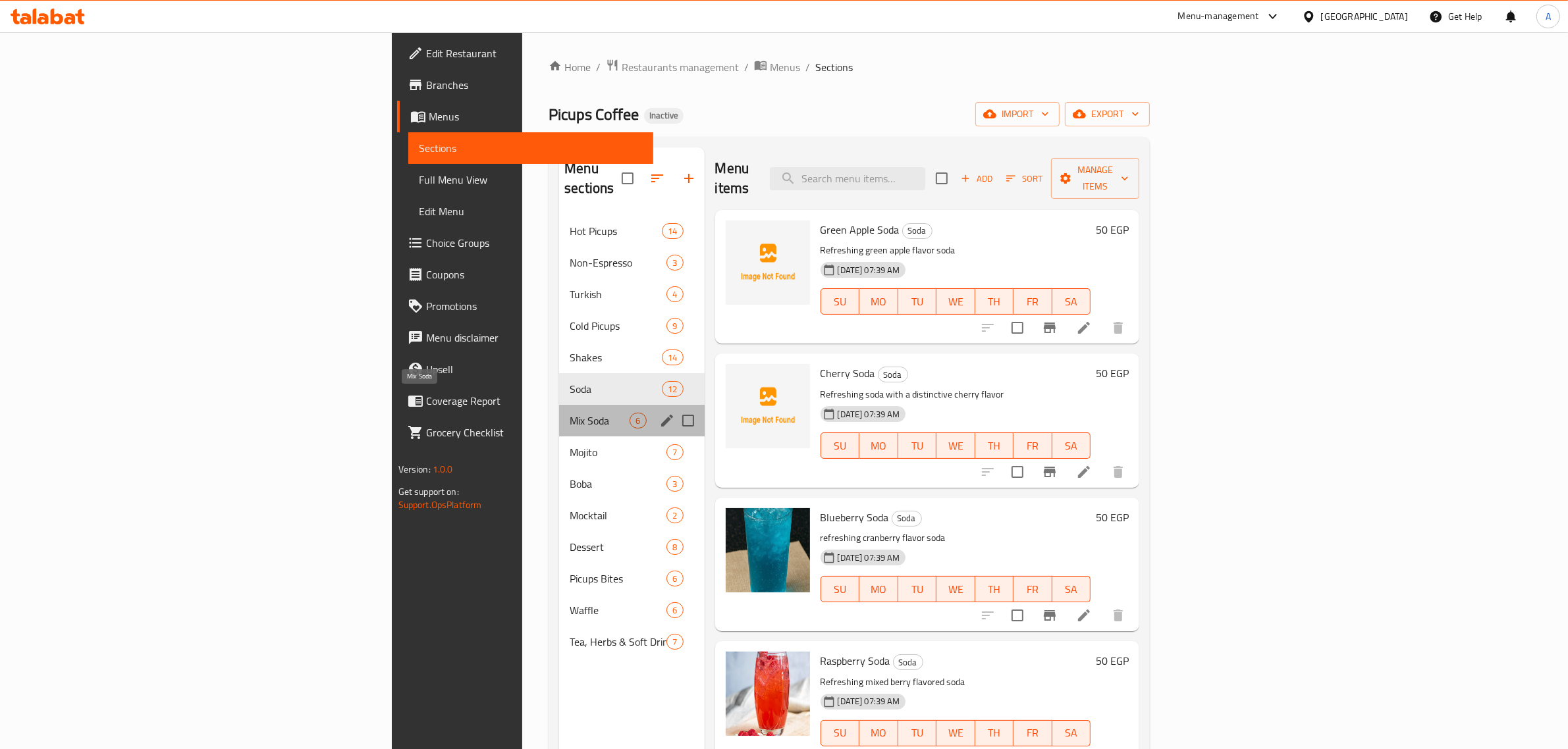
click at [569, 412] on span "Mix Soda" at bounding box center [599, 420] width 60 height 16
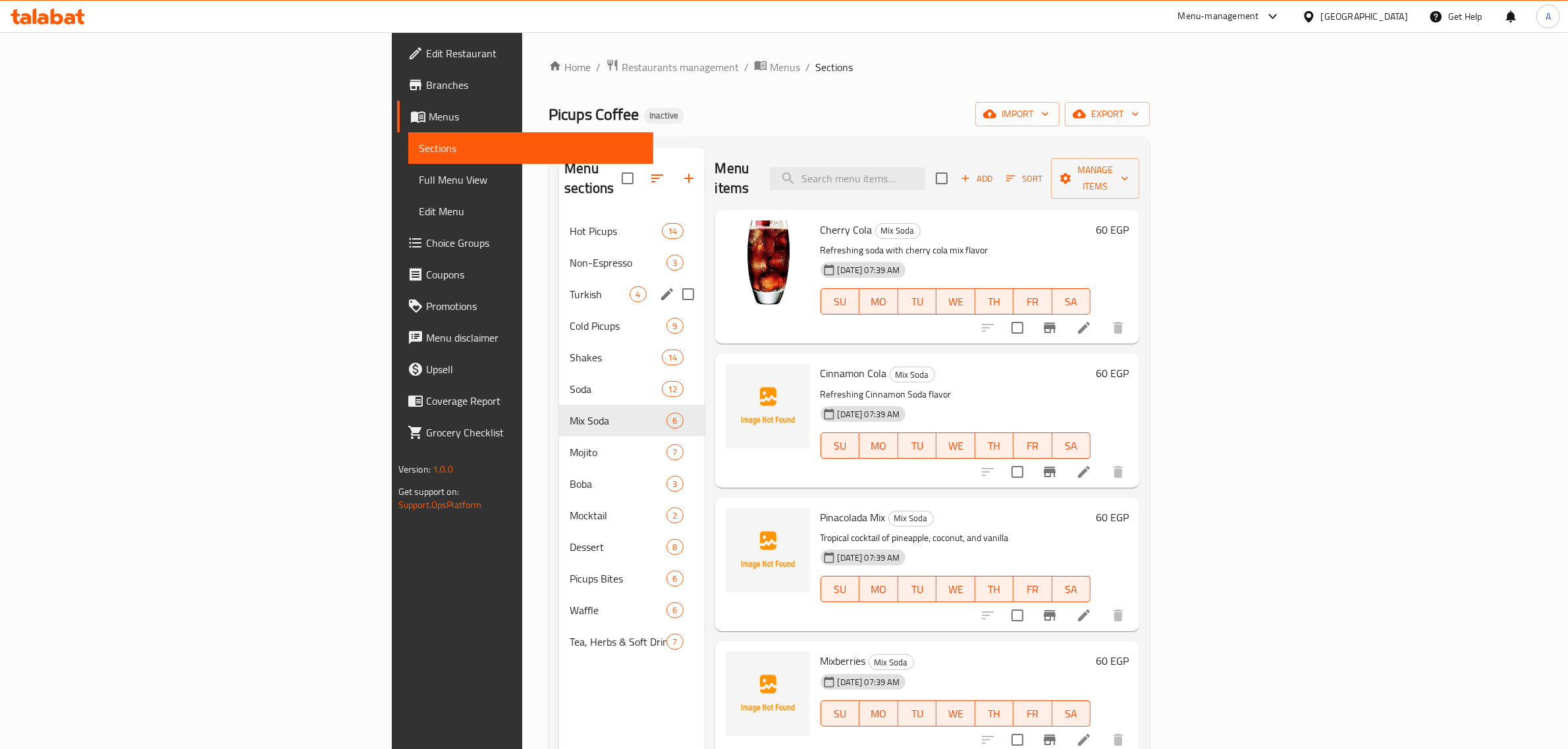
click at [559, 285] on div "Turkish 4" at bounding box center [632, 294] width 145 height 32
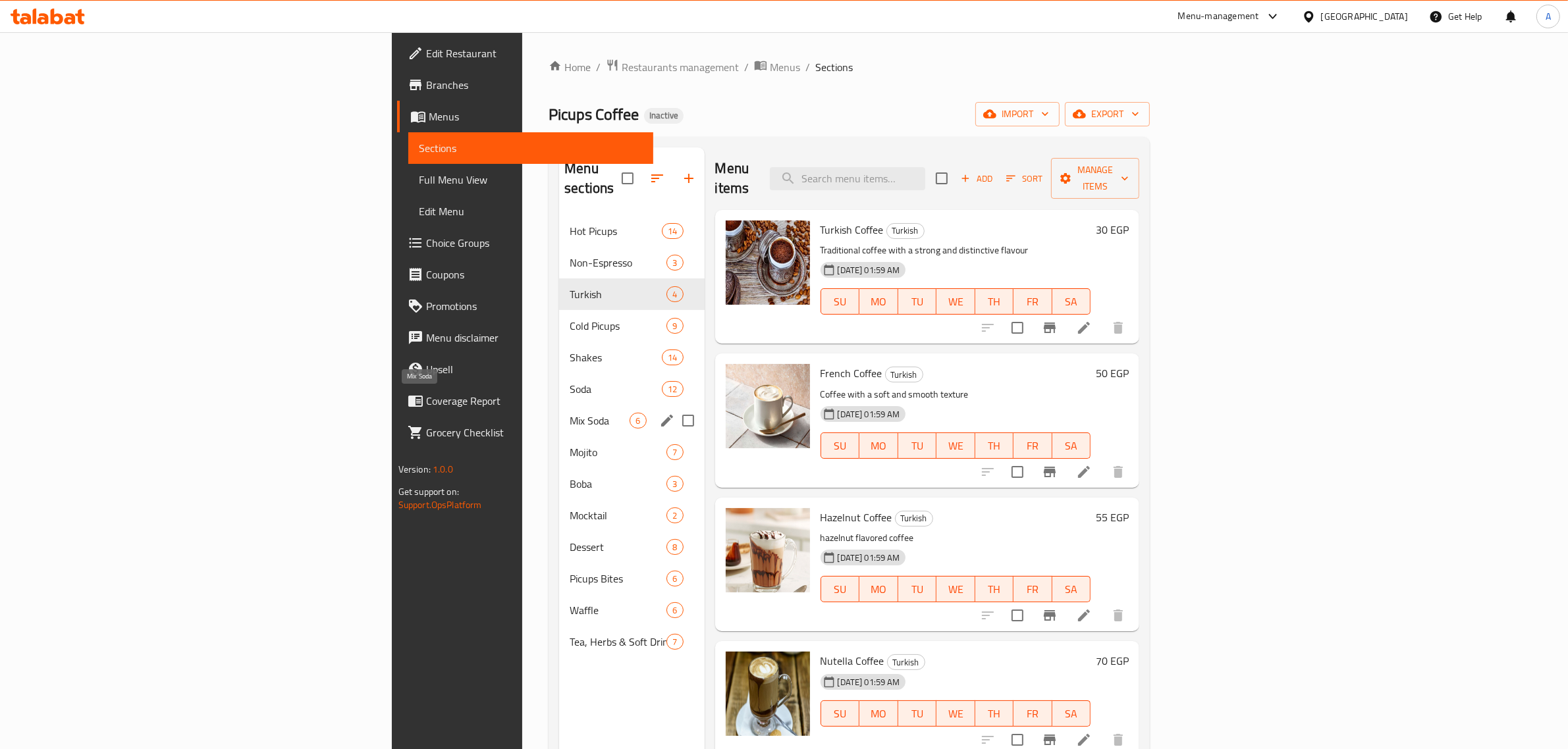
click at [569, 412] on span "Mix Soda" at bounding box center [599, 420] width 60 height 16
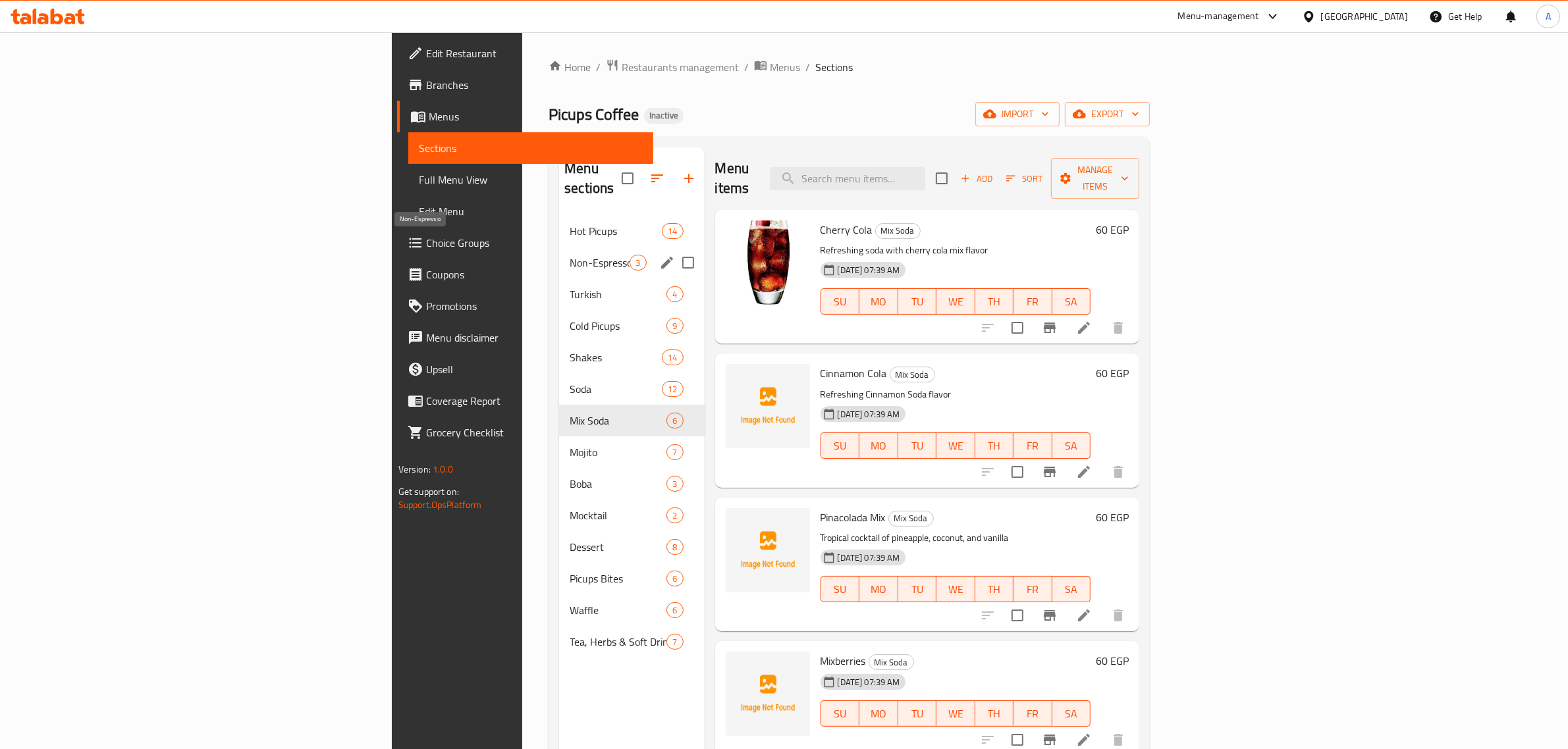
click at [559, 222] on div "Hot Picups 14" at bounding box center [632, 231] width 145 height 32
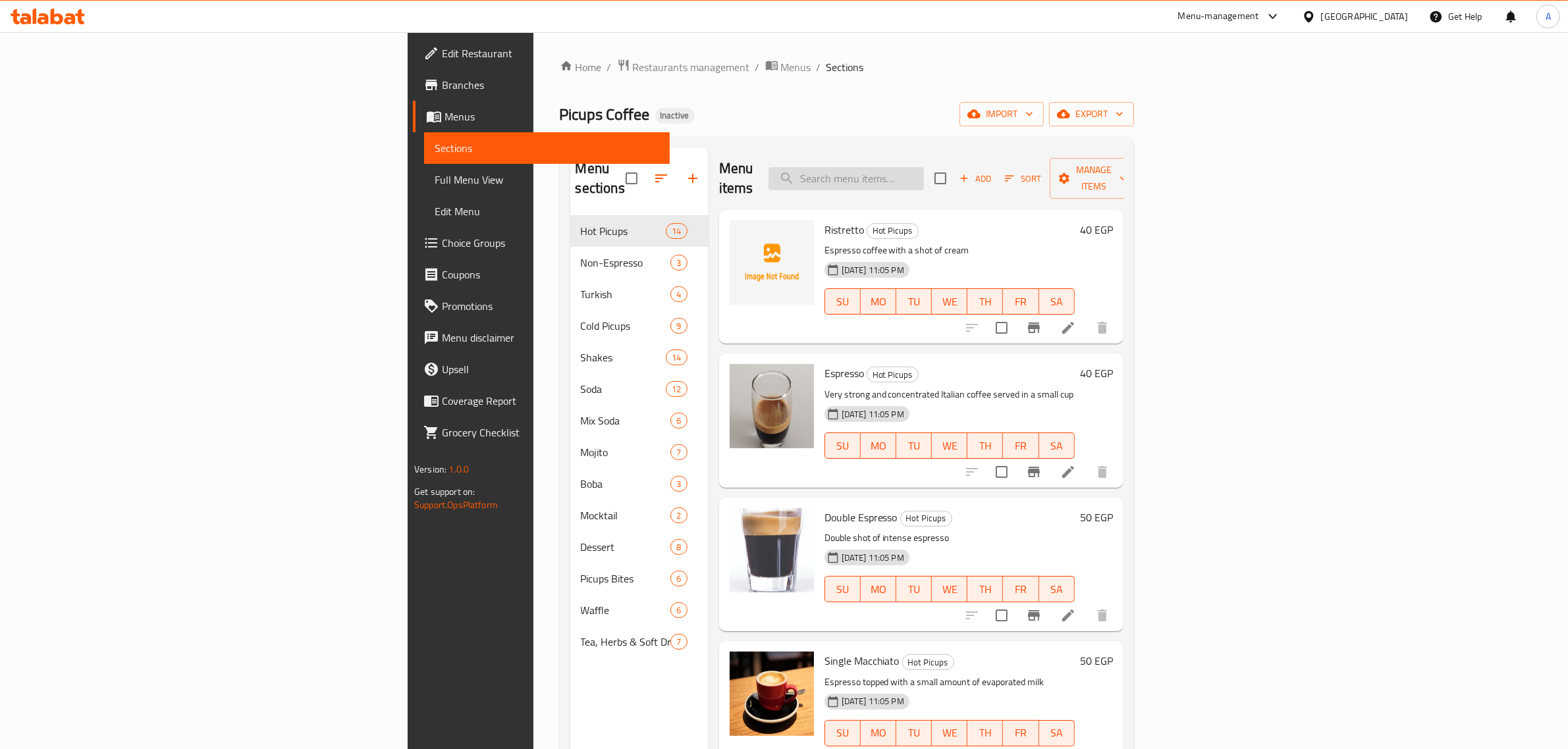
click at [924, 167] on input "search" at bounding box center [846, 179] width 155 height 23
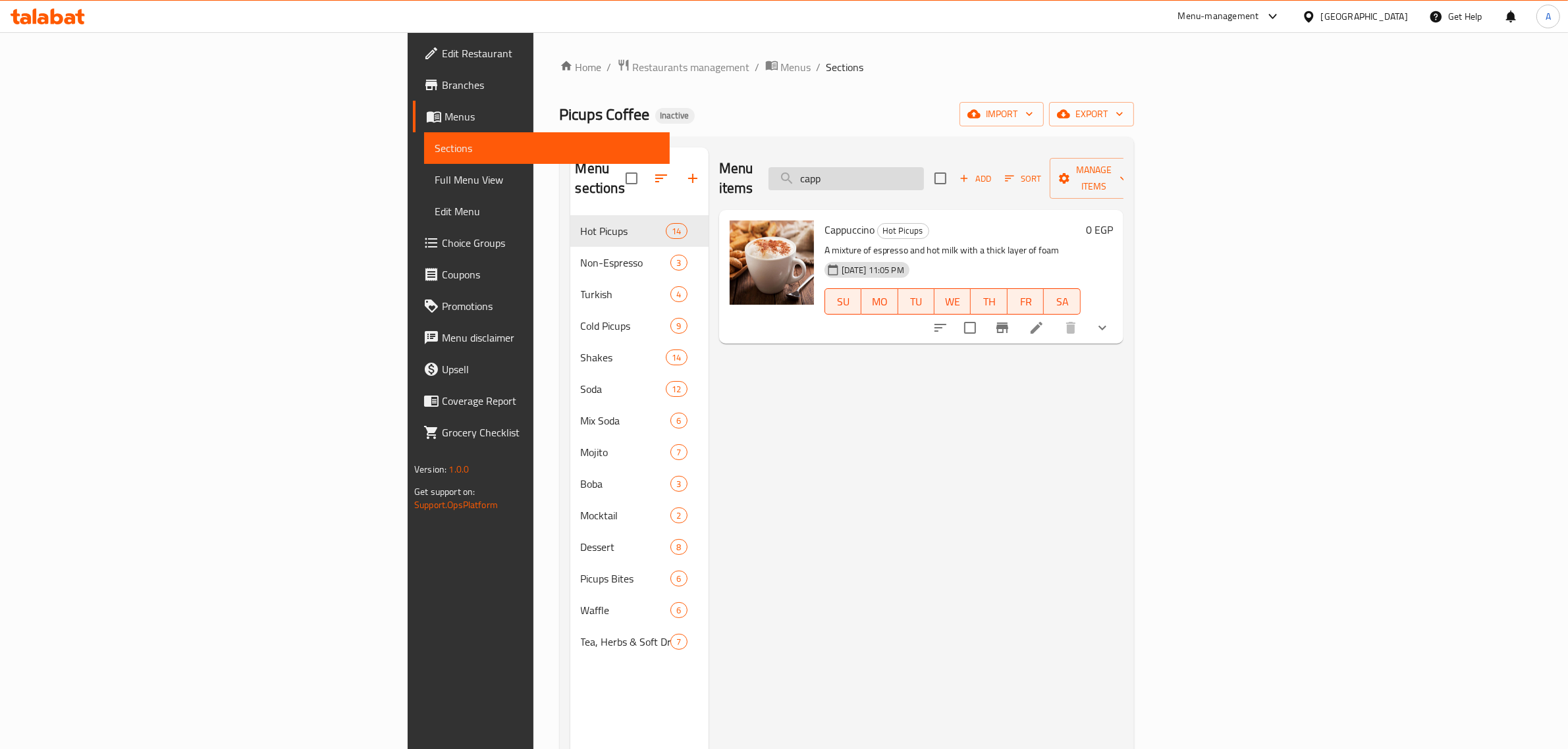
click at [924, 167] on input "capp" at bounding box center [846, 179] width 155 height 23
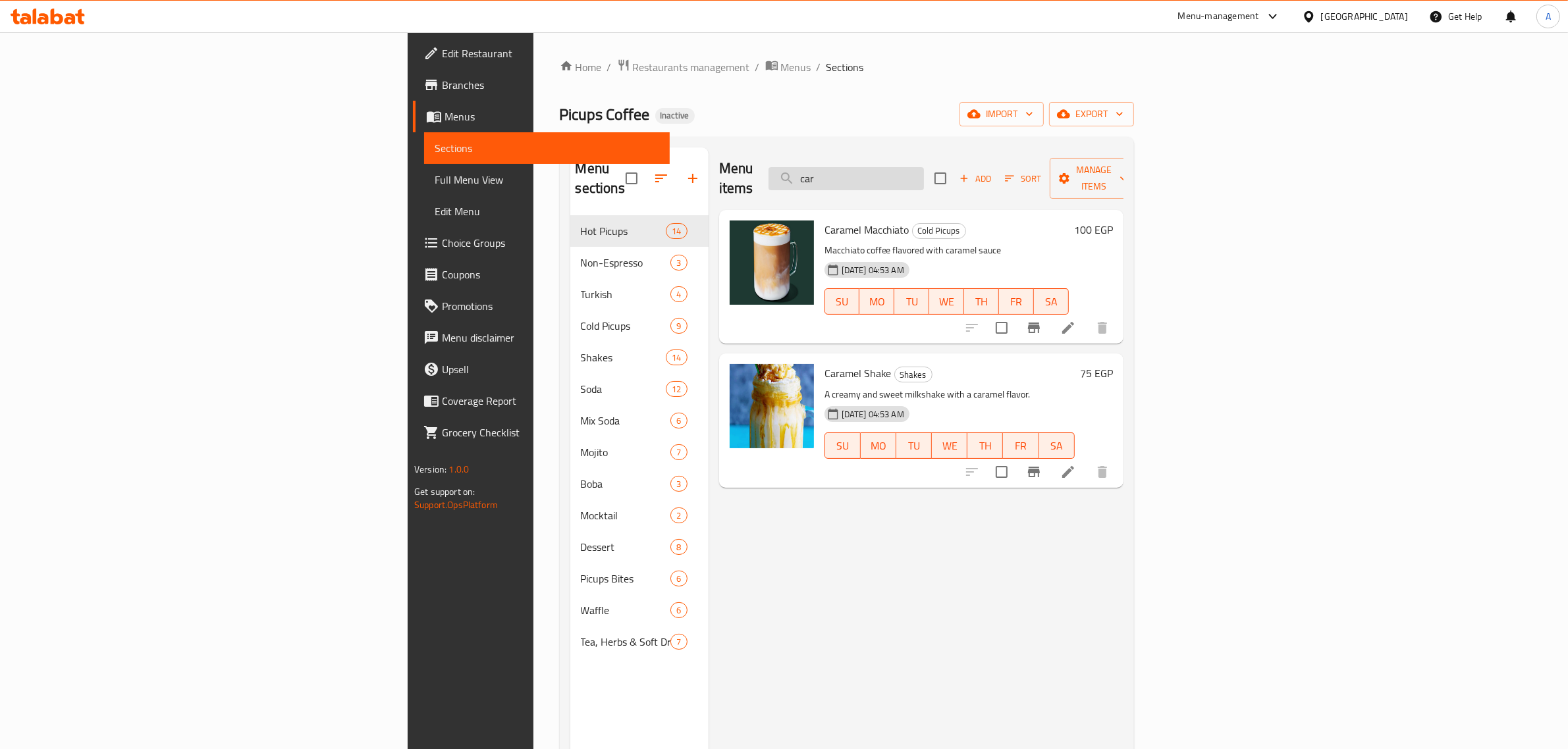
click at [924, 167] on input "car" at bounding box center [846, 179] width 155 height 23
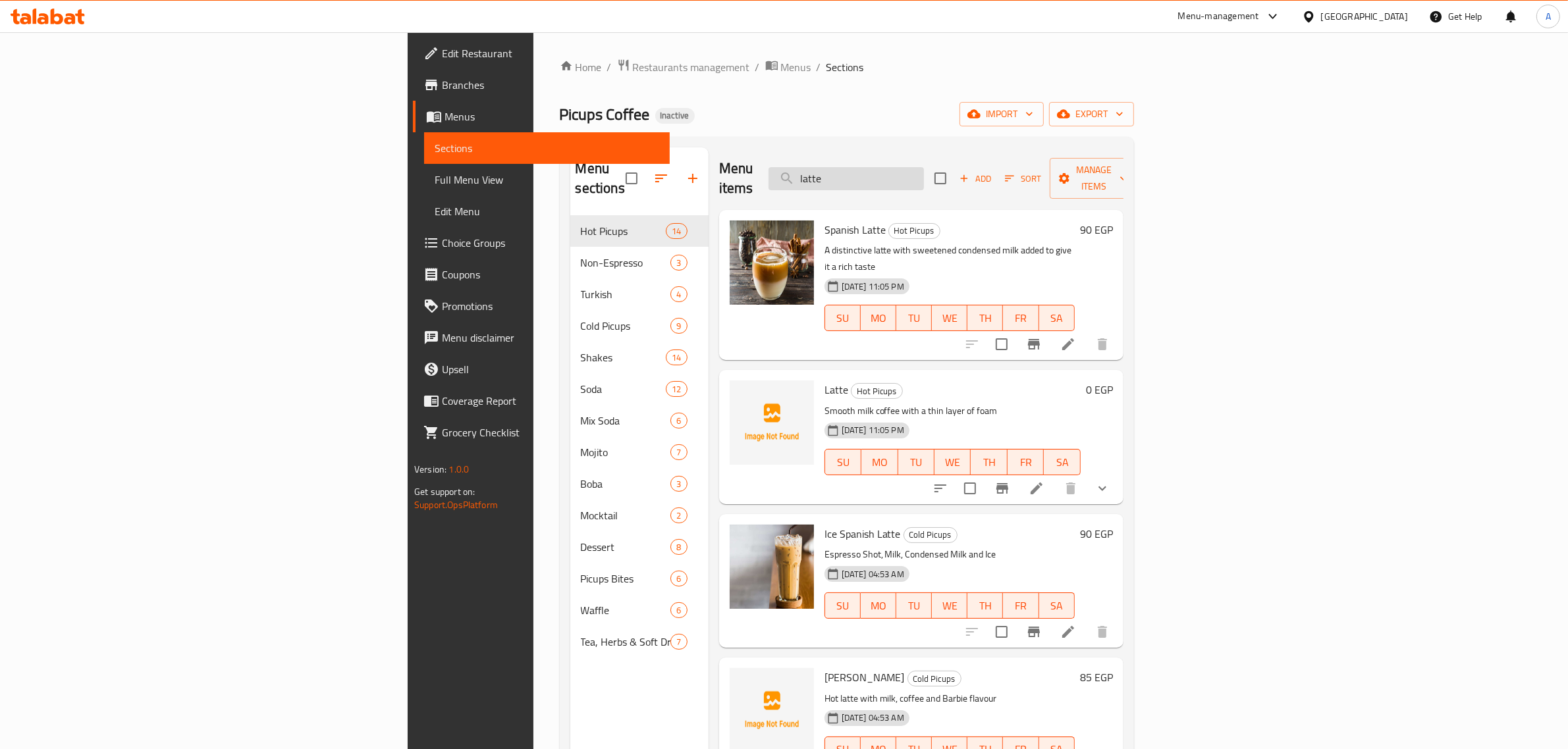
click at [924, 167] on input "latte" at bounding box center [846, 179] width 155 height 23
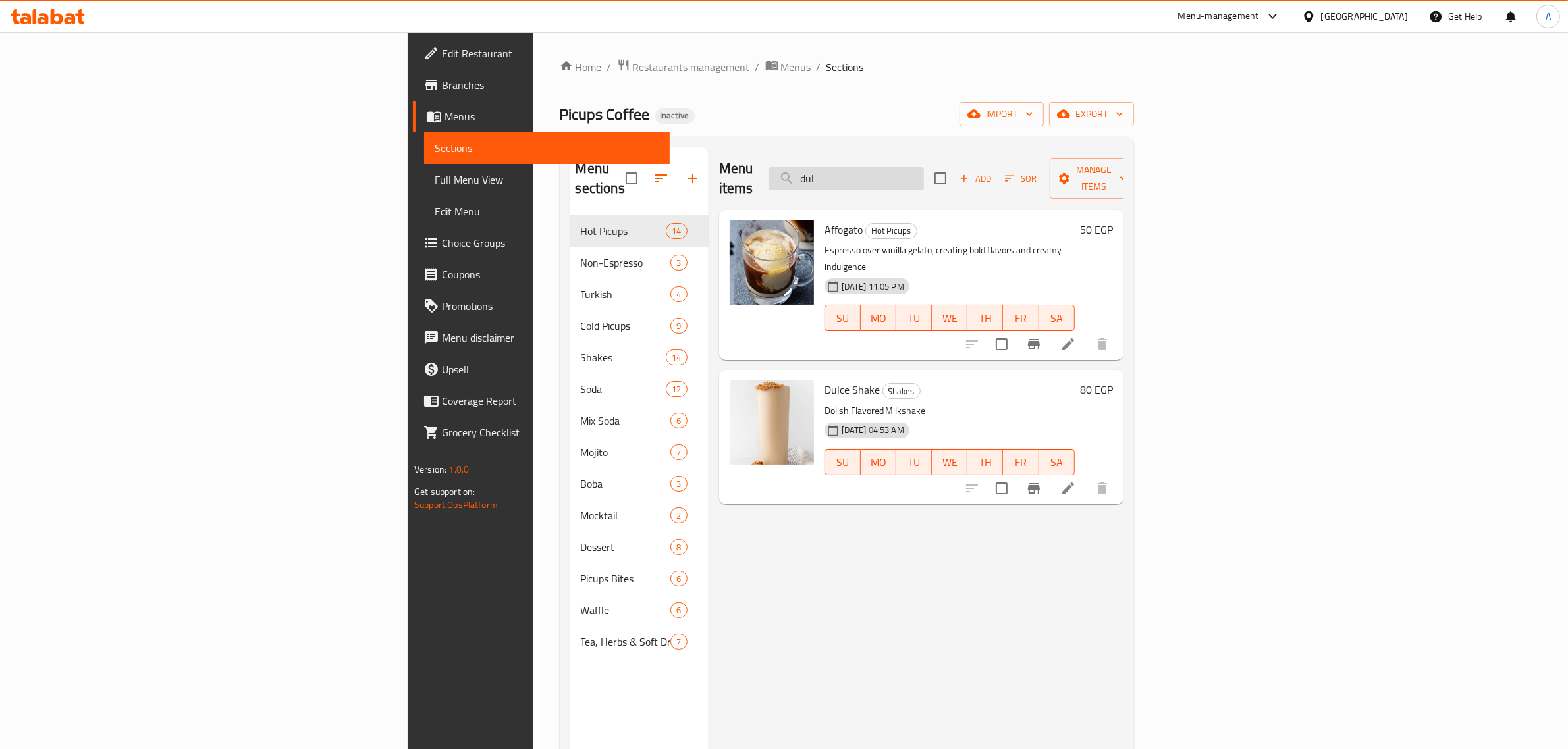
click at [924, 167] on input "dul" at bounding box center [846, 179] width 155 height 23
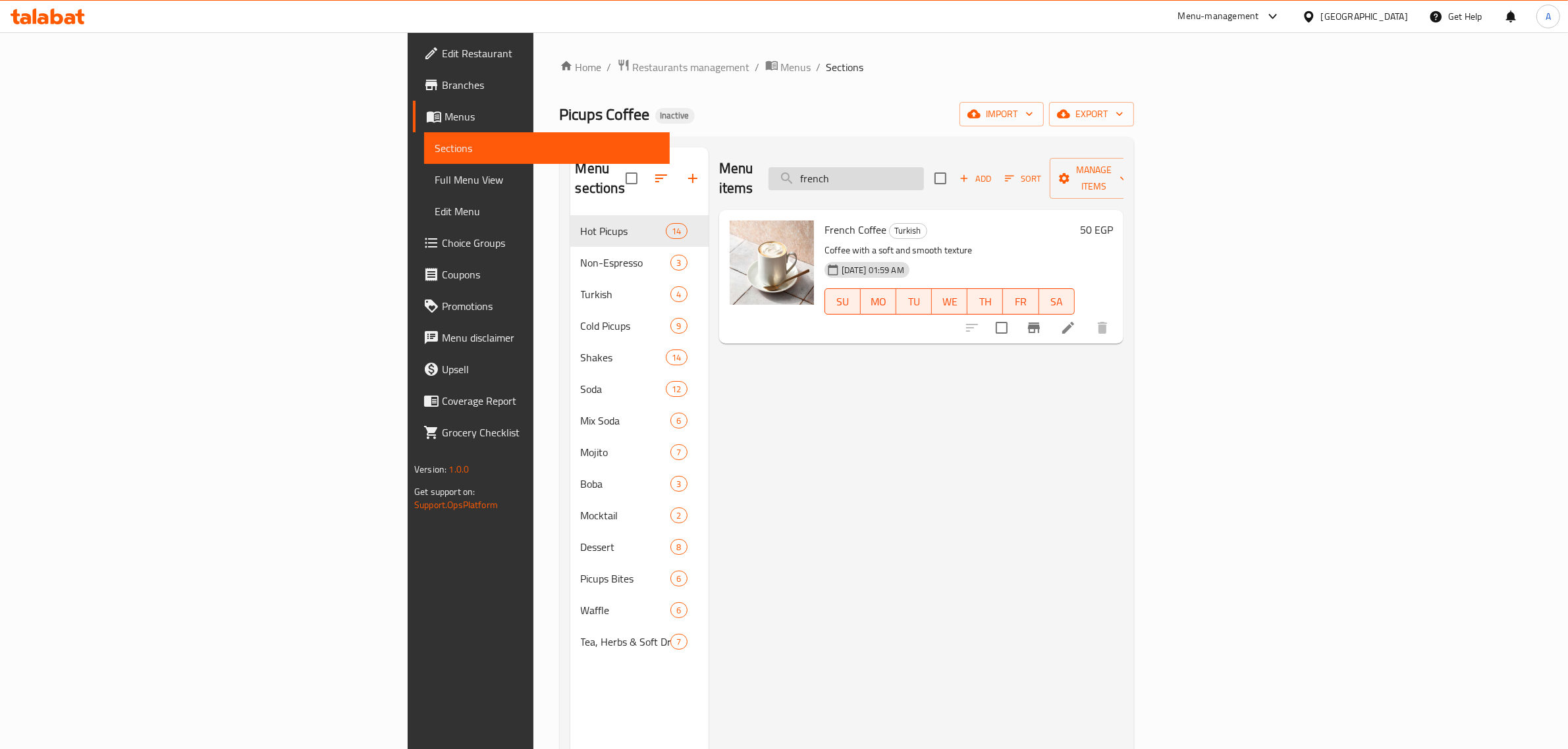
click at [924, 170] on input "french" at bounding box center [846, 179] width 155 height 23
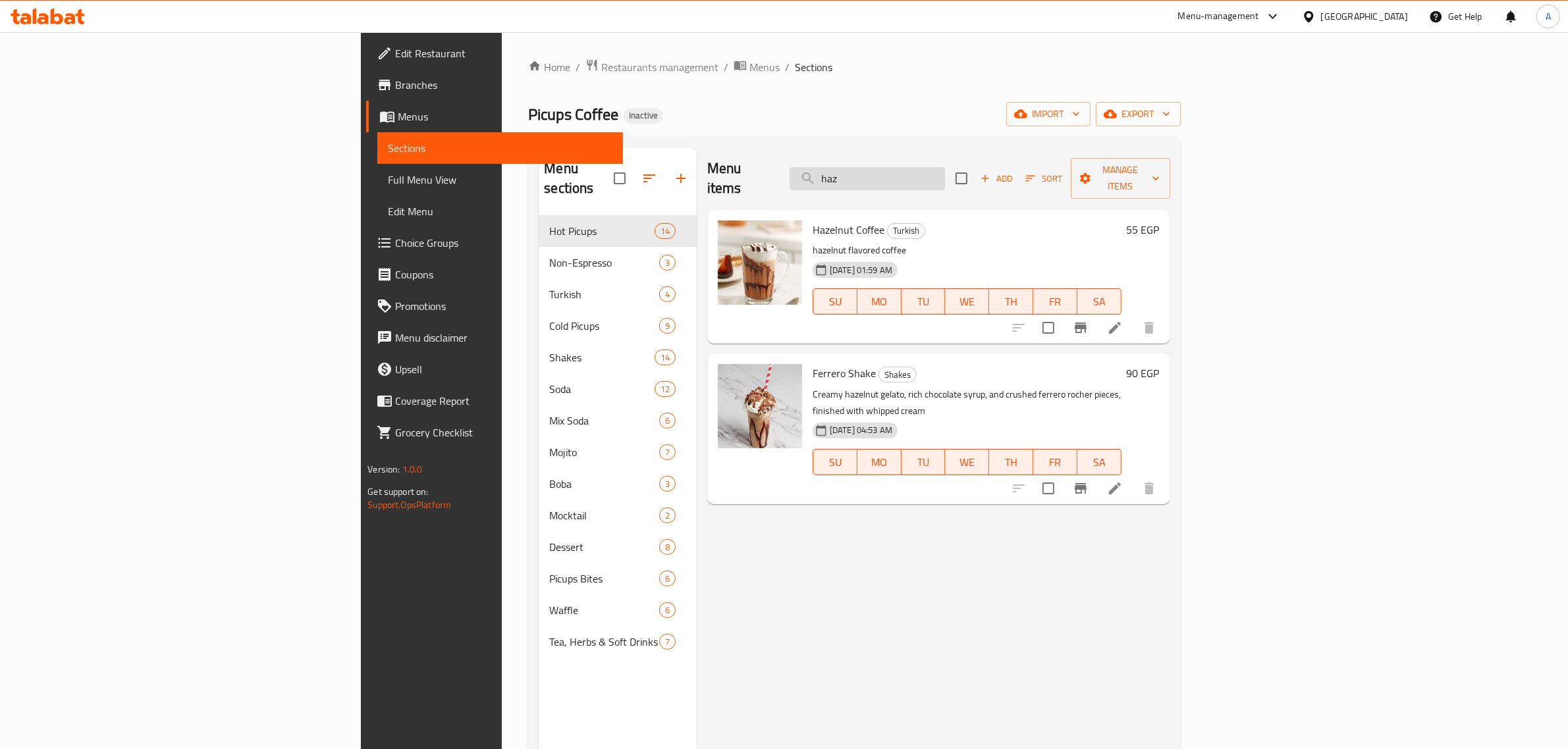
click at [945, 171] on input "haz" at bounding box center [867, 179] width 155 height 23
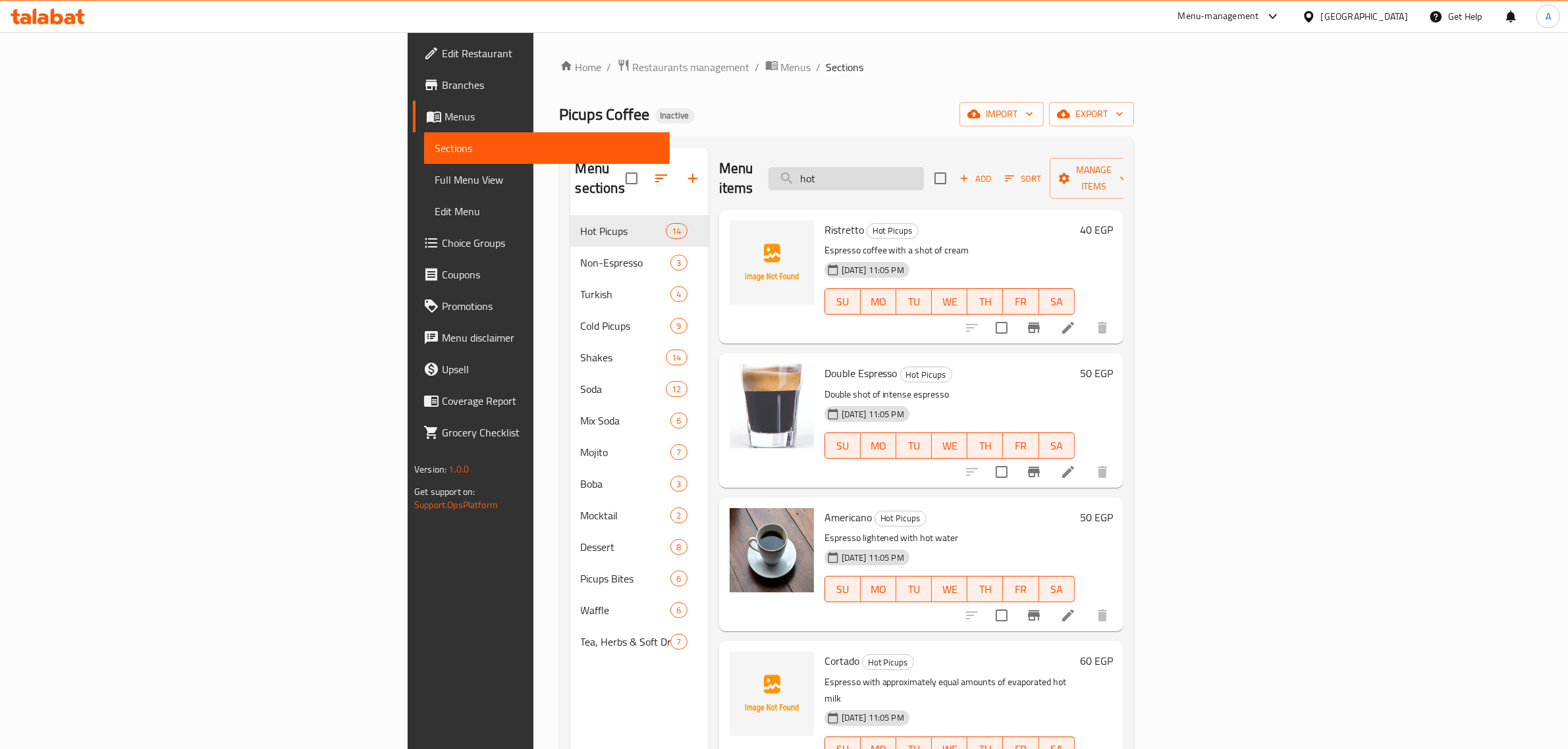
click at [924, 175] on input "hot" at bounding box center [846, 179] width 155 height 23
click at [924, 167] on input "hot" at bounding box center [846, 179] width 155 height 23
click at [924, 172] on input "hot" at bounding box center [846, 179] width 155 height 23
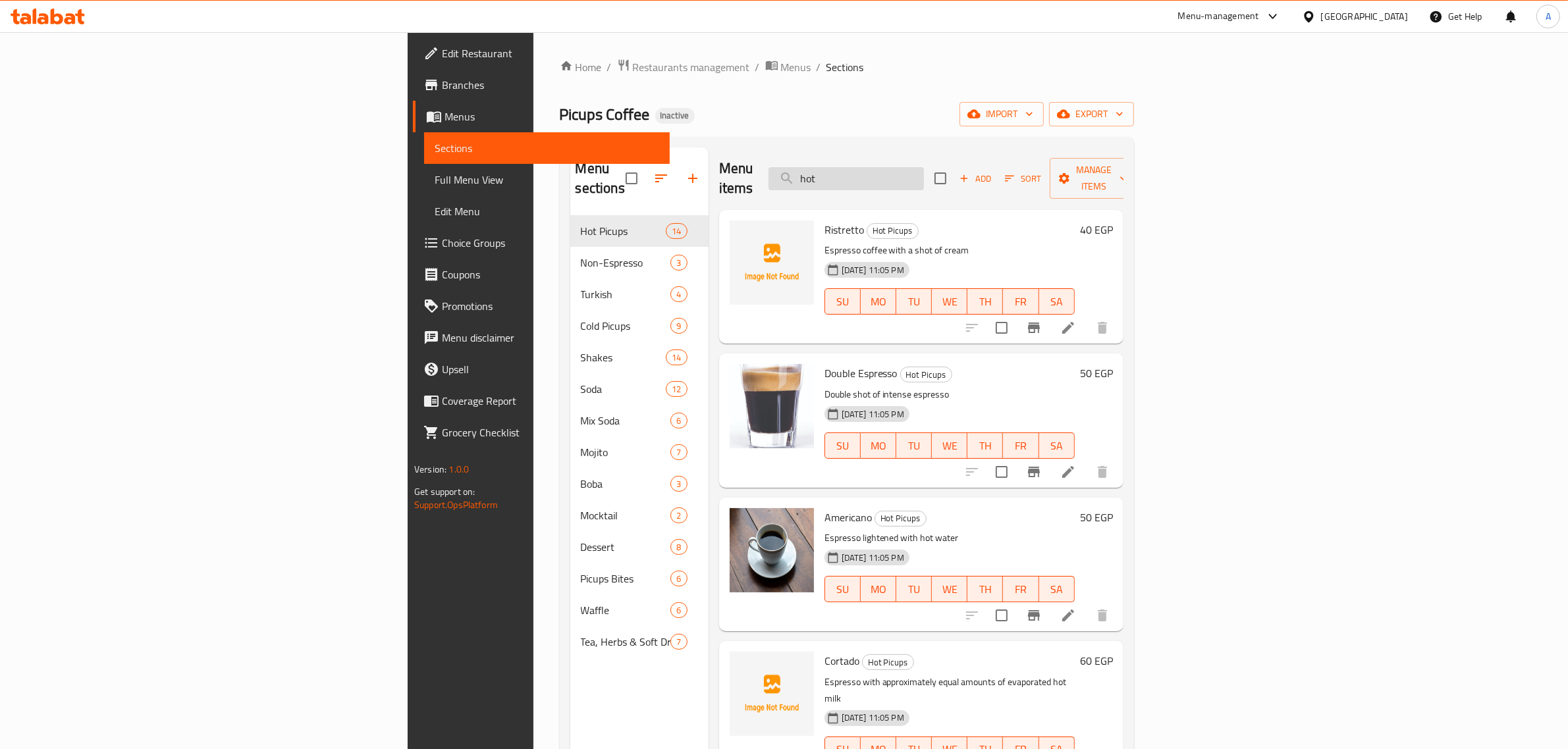
click at [924, 172] on input "hot" at bounding box center [846, 179] width 155 height 23
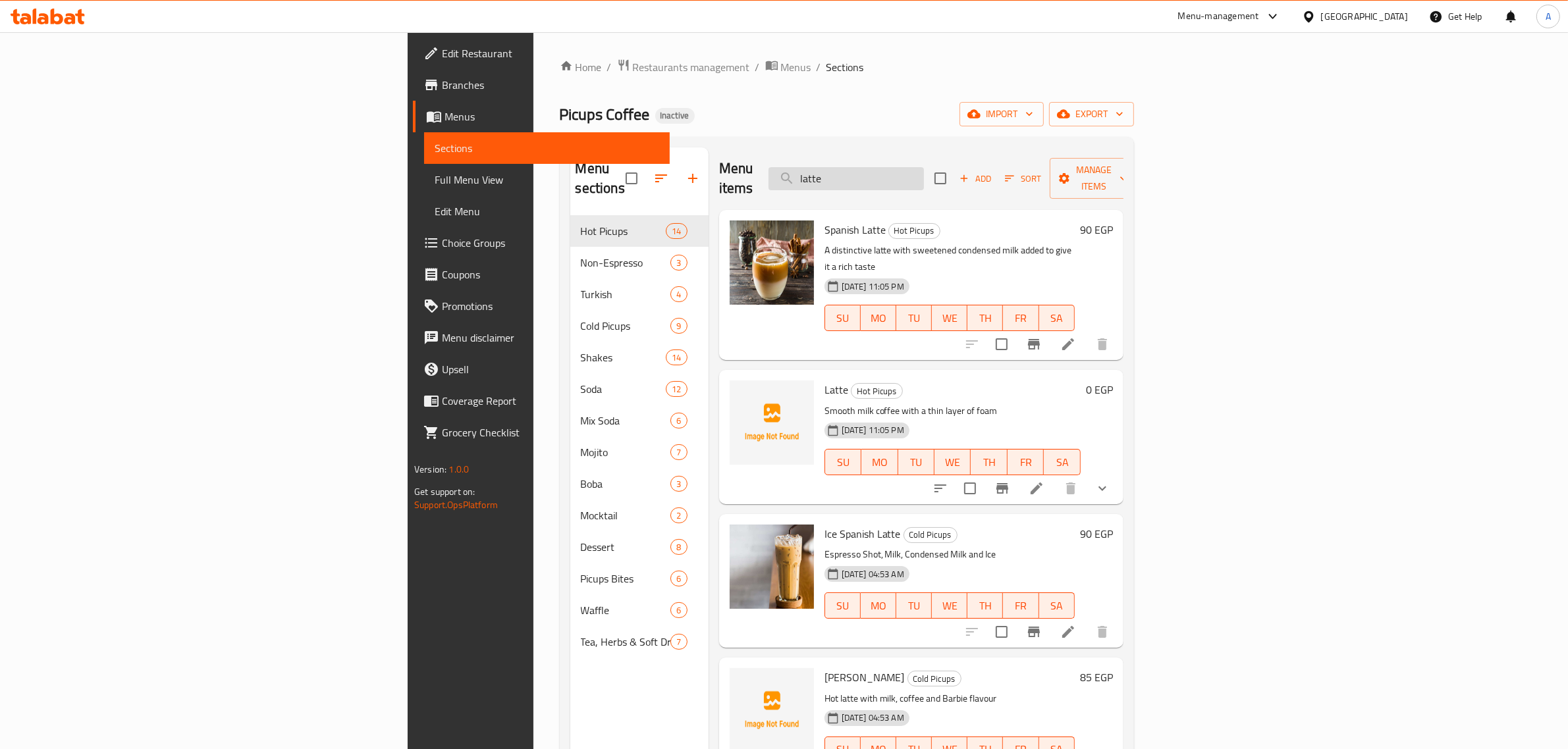
click at [924, 167] on input "latte" at bounding box center [846, 179] width 155 height 23
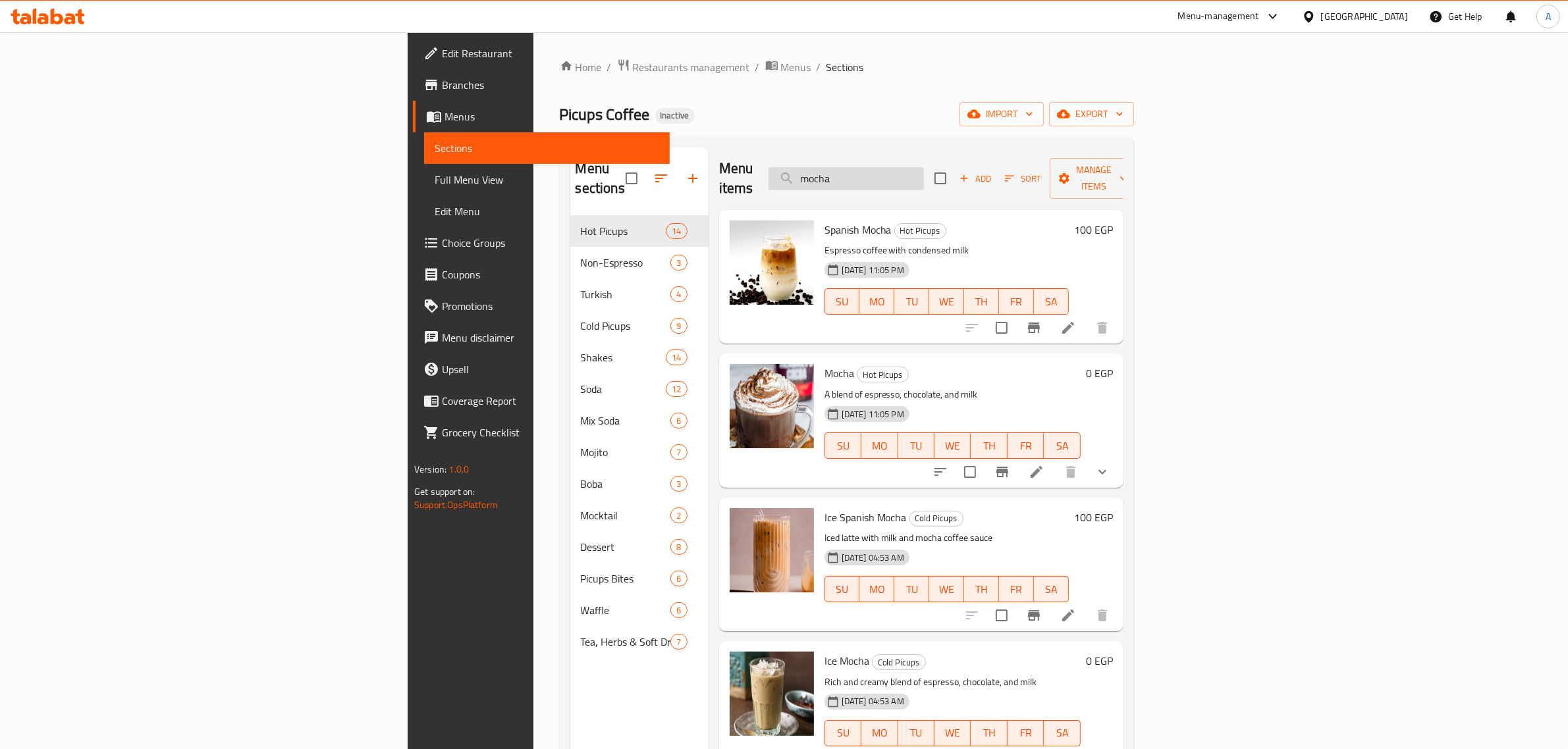
click at [924, 168] on input "mocha" at bounding box center [846, 179] width 155 height 23
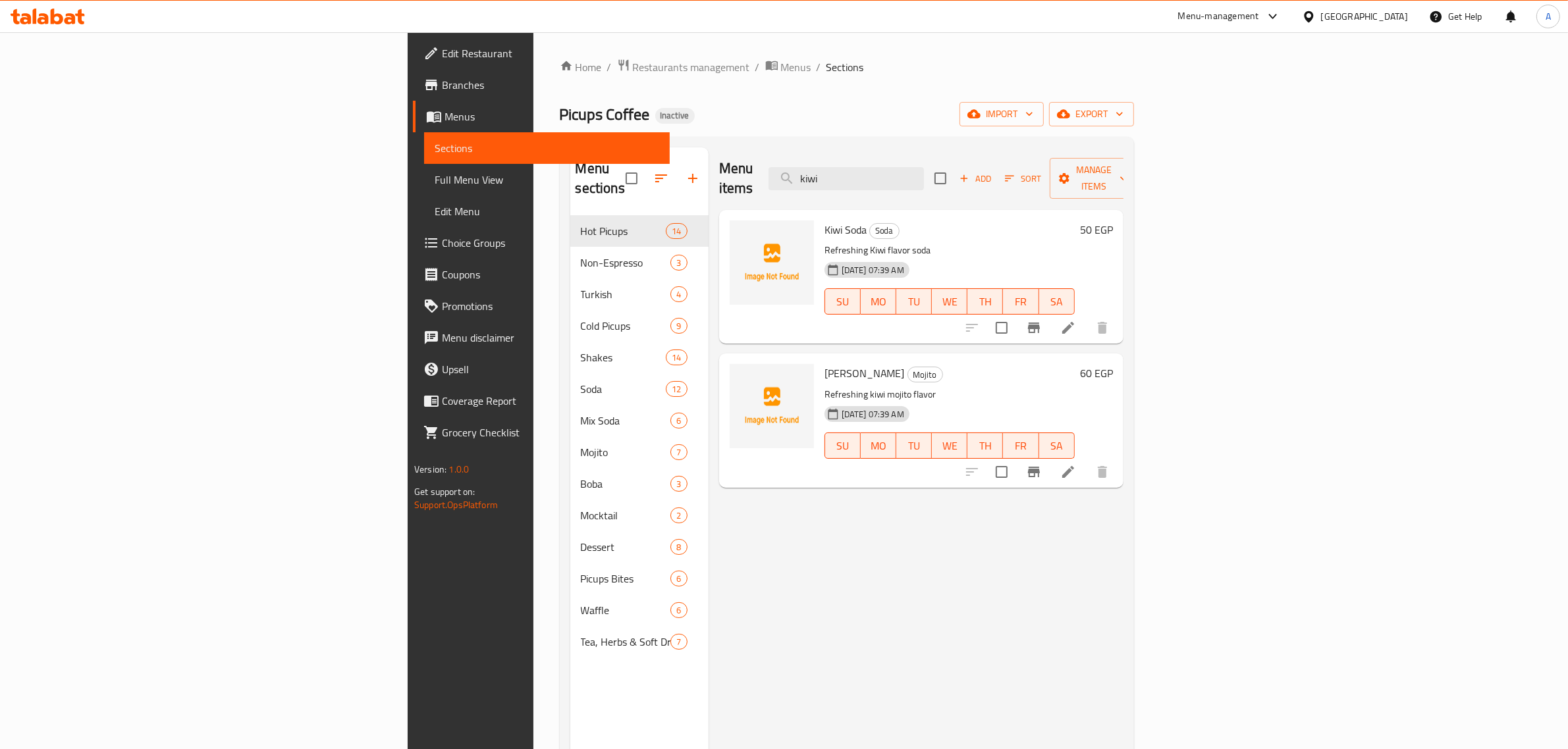
type input "kiwi"
click at [924, 172] on input "kiwi" at bounding box center [846, 179] width 155 height 23
click at [824, 137] on div "Home / Restaurants management / Menus / Sections Picups Coffee Inactive import …" at bounding box center [847, 482] width 574 height 848
click at [434, 180] on span "Full Menu View" at bounding box center [546, 179] width 224 height 16
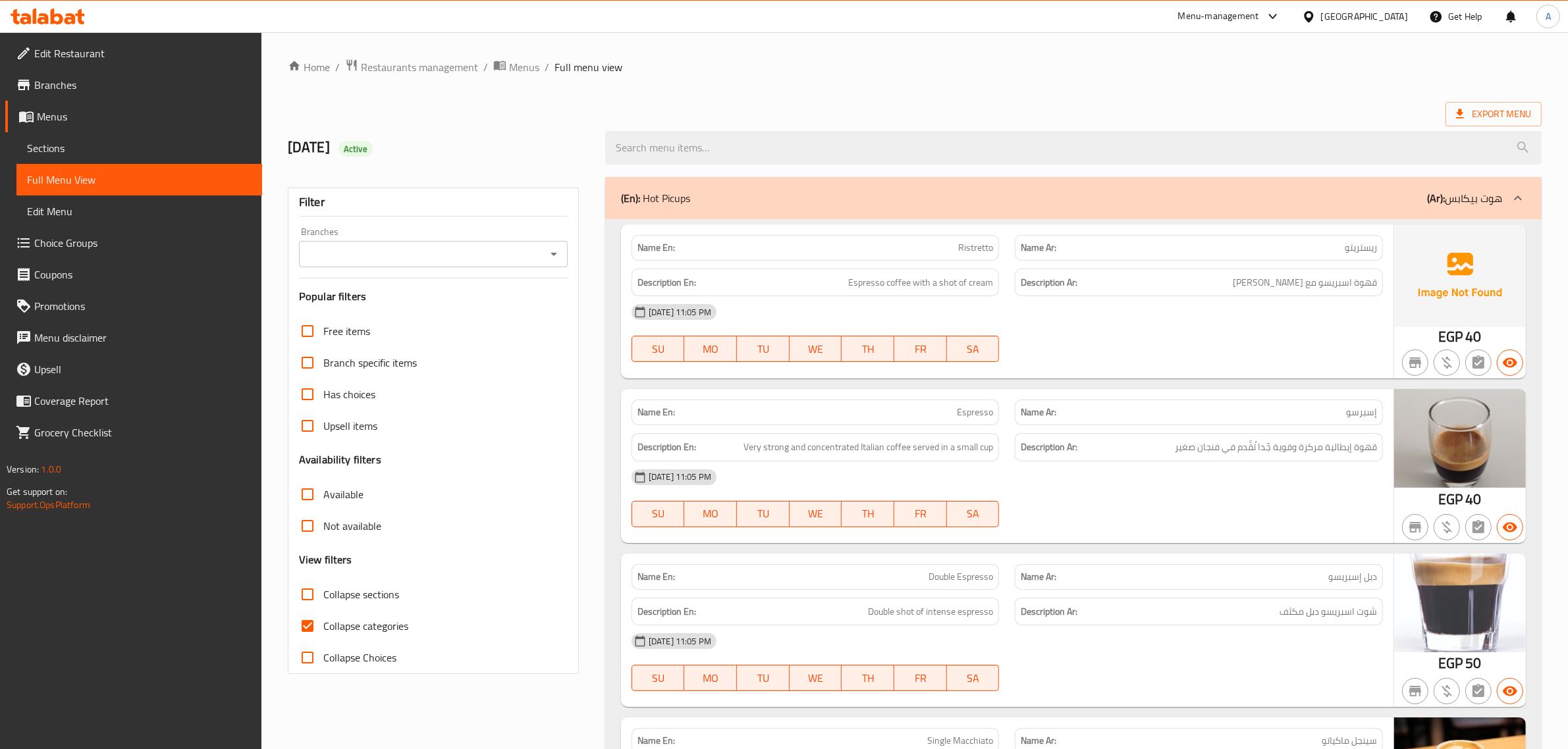
click at [1034, 71] on ol "Home / Restaurants management / Menus / Full menu view" at bounding box center [914, 67] width 1254 height 17
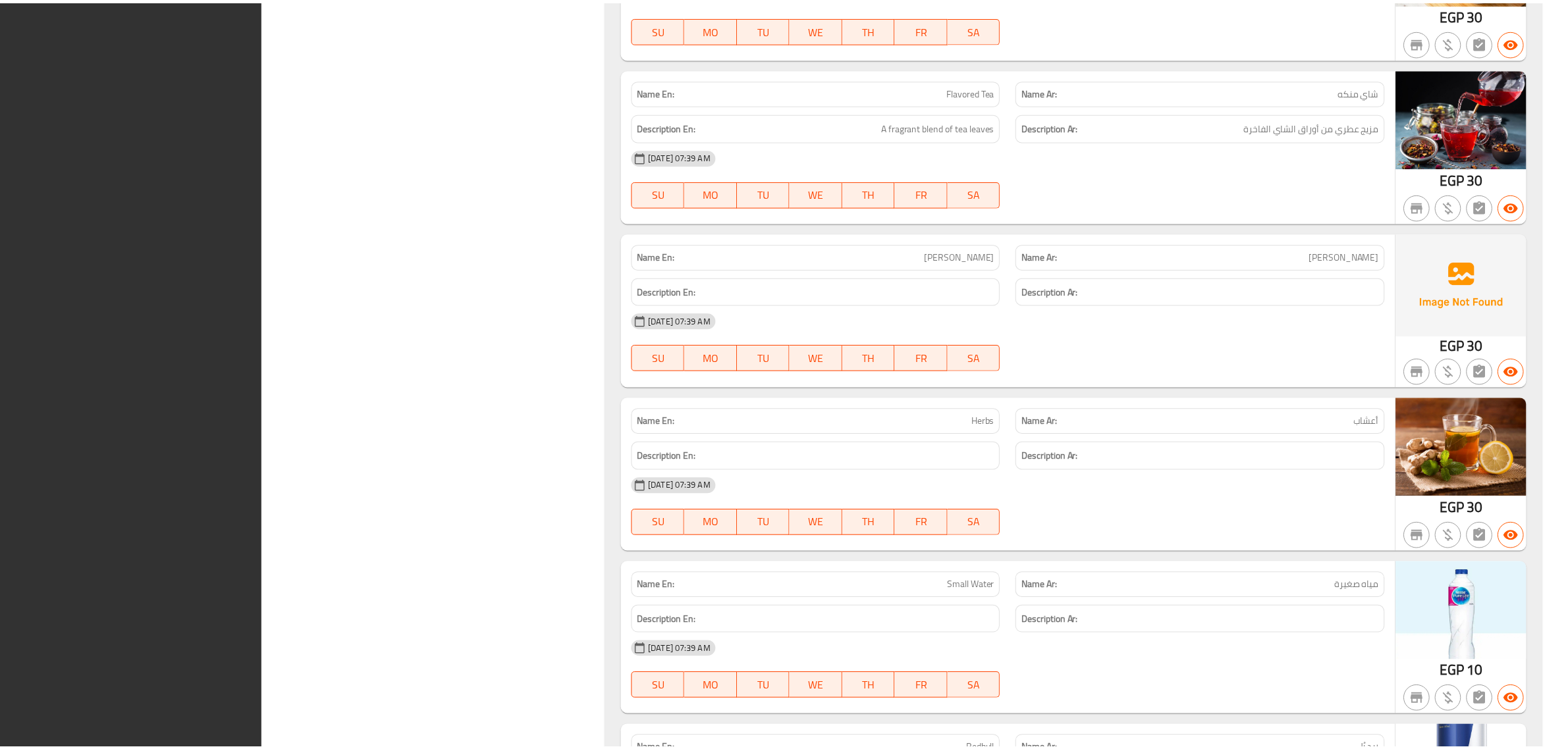
scroll to position [18074, 0]
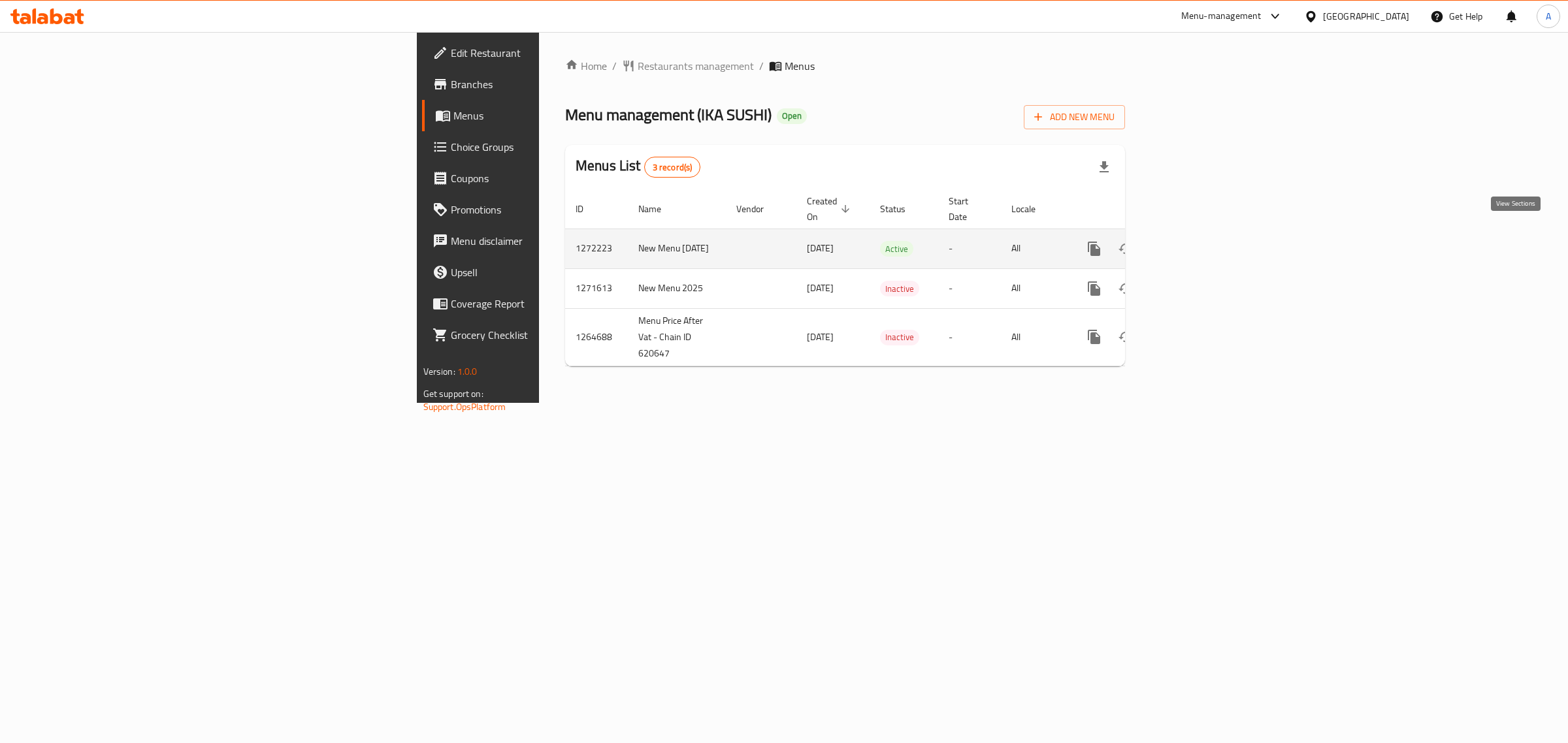
click at [1197, 241] on icon "enhanced table" at bounding box center [1188, 249] width 16 height 16
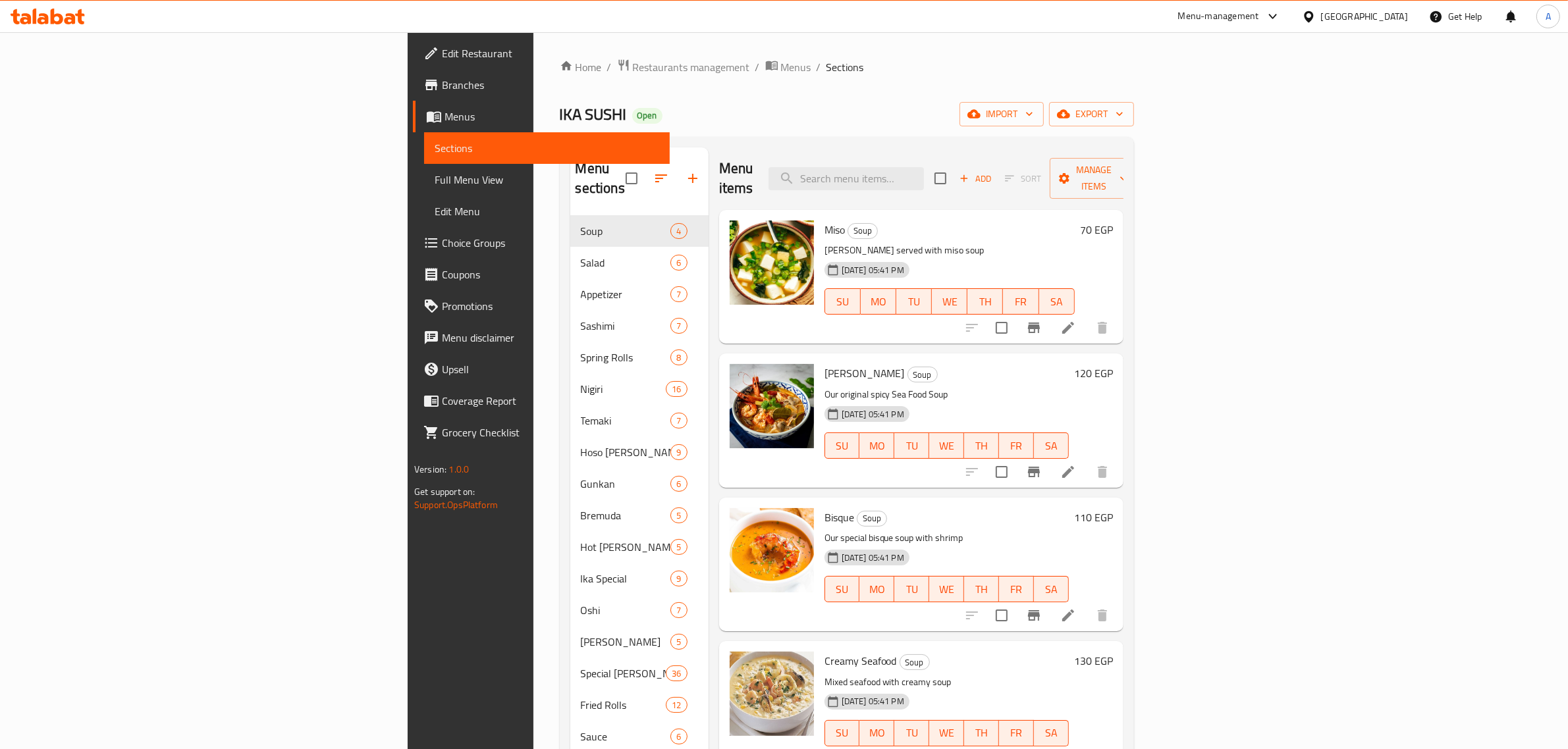
drag, startPoint x: 726, startPoint y: 80, endPoint x: 718, endPoint y: 83, distance: 8.5
click at [728, 80] on div "Home / Restaurants management / Menus / Sections IKA SUSHI Open import export M…" at bounding box center [847, 482] width 574 height 848
click at [1011, 152] on div "Menu items Add Sort Manage items" at bounding box center [921, 178] width 404 height 62
click at [1011, 156] on div "Menu items Add Sort Manage items" at bounding box center [921, 178] width 404 height 62
click at [924, 167] on input "search" at bounding box center [846, 179] width 155 height 23
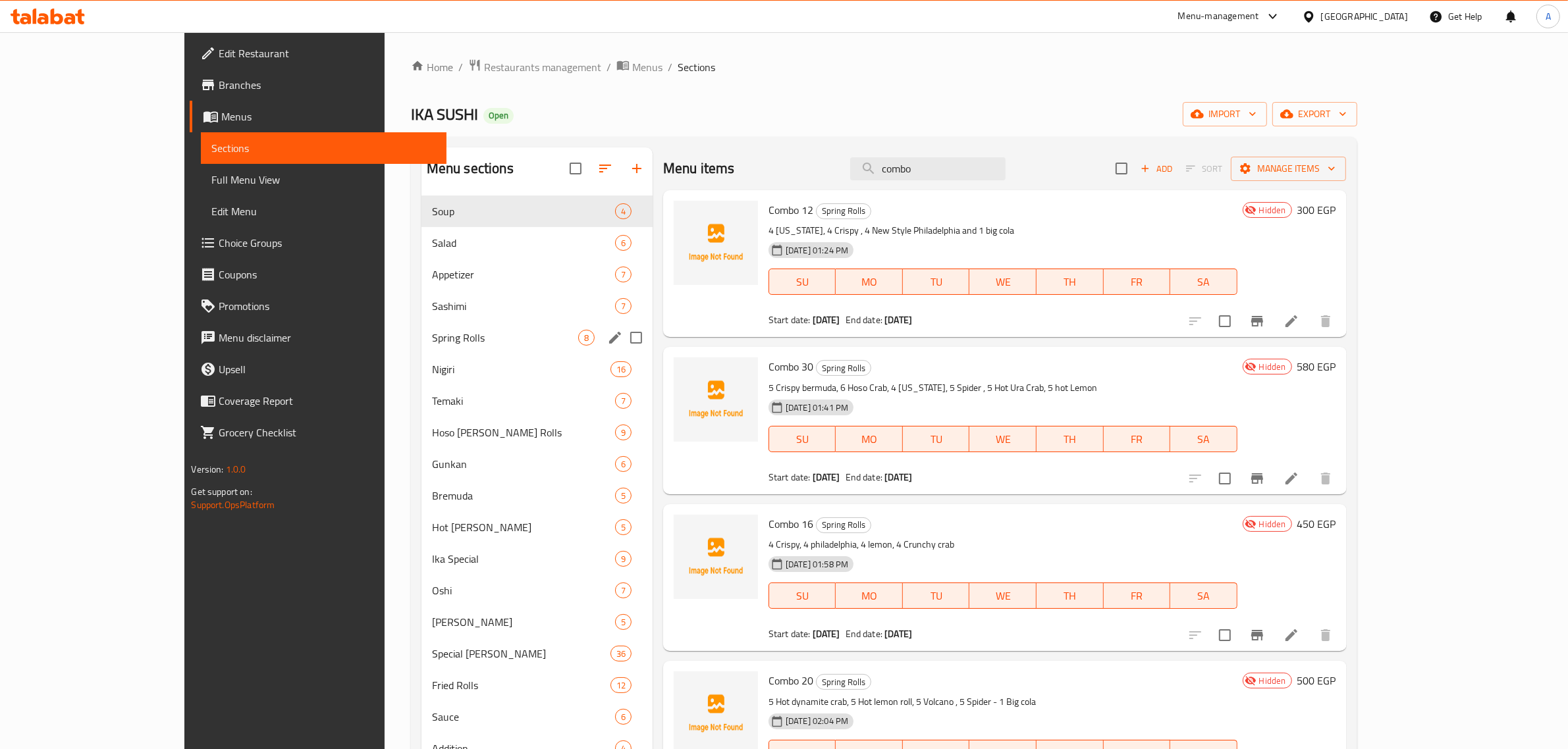
type input "combo"
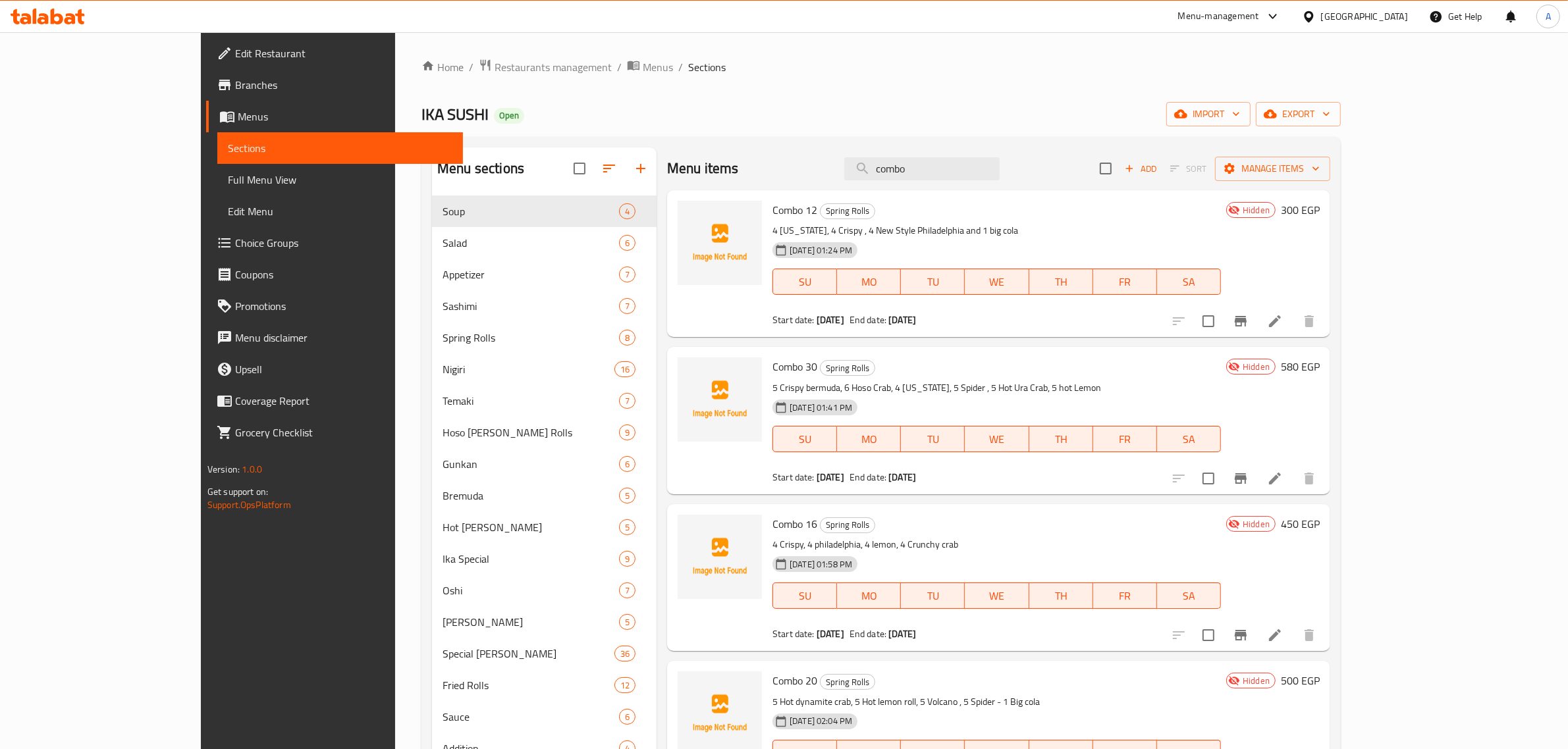
click at [679, 59] on ol "Home / Restaurants management / Menus / Sections" at bounding box center [881, 67] width 919 height 17
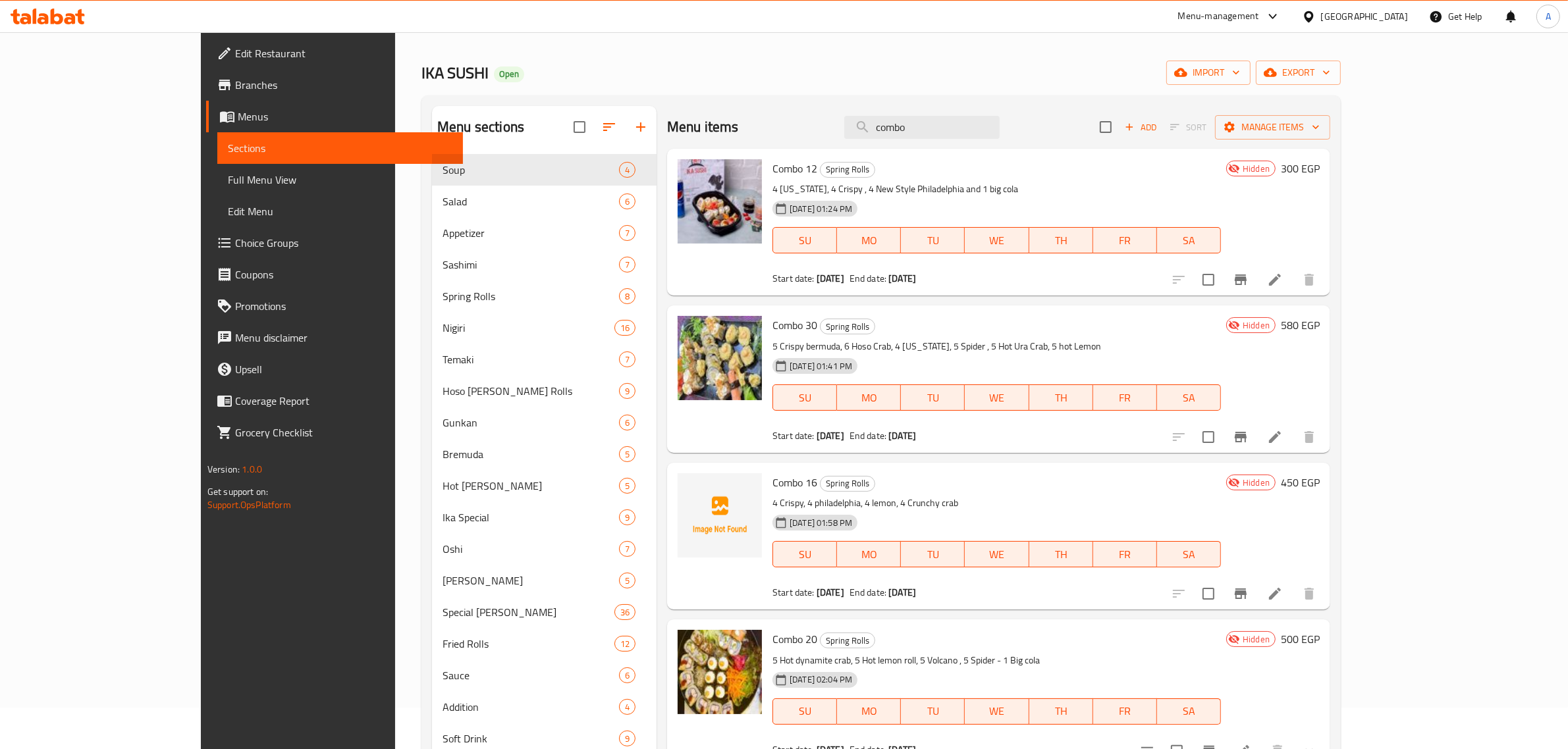
scroll to position [20, 0]
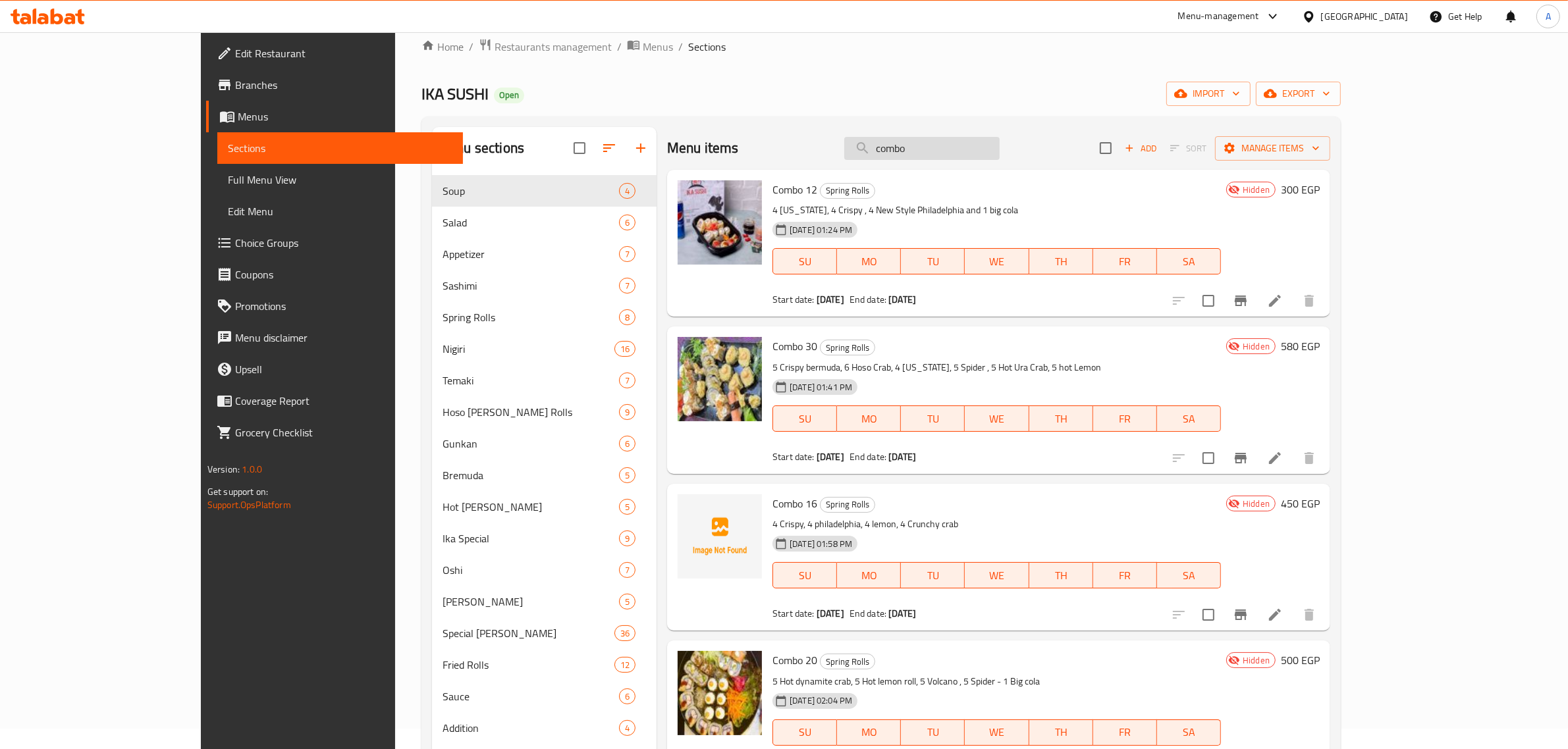
drag, startPoint x: 1034, startPoint y: 146, endPoint x: 913, endPoint y: 147, distance: 121.0
click at [913, 147] on input "combo" at bounding box center [922, 148] width 155 height 23
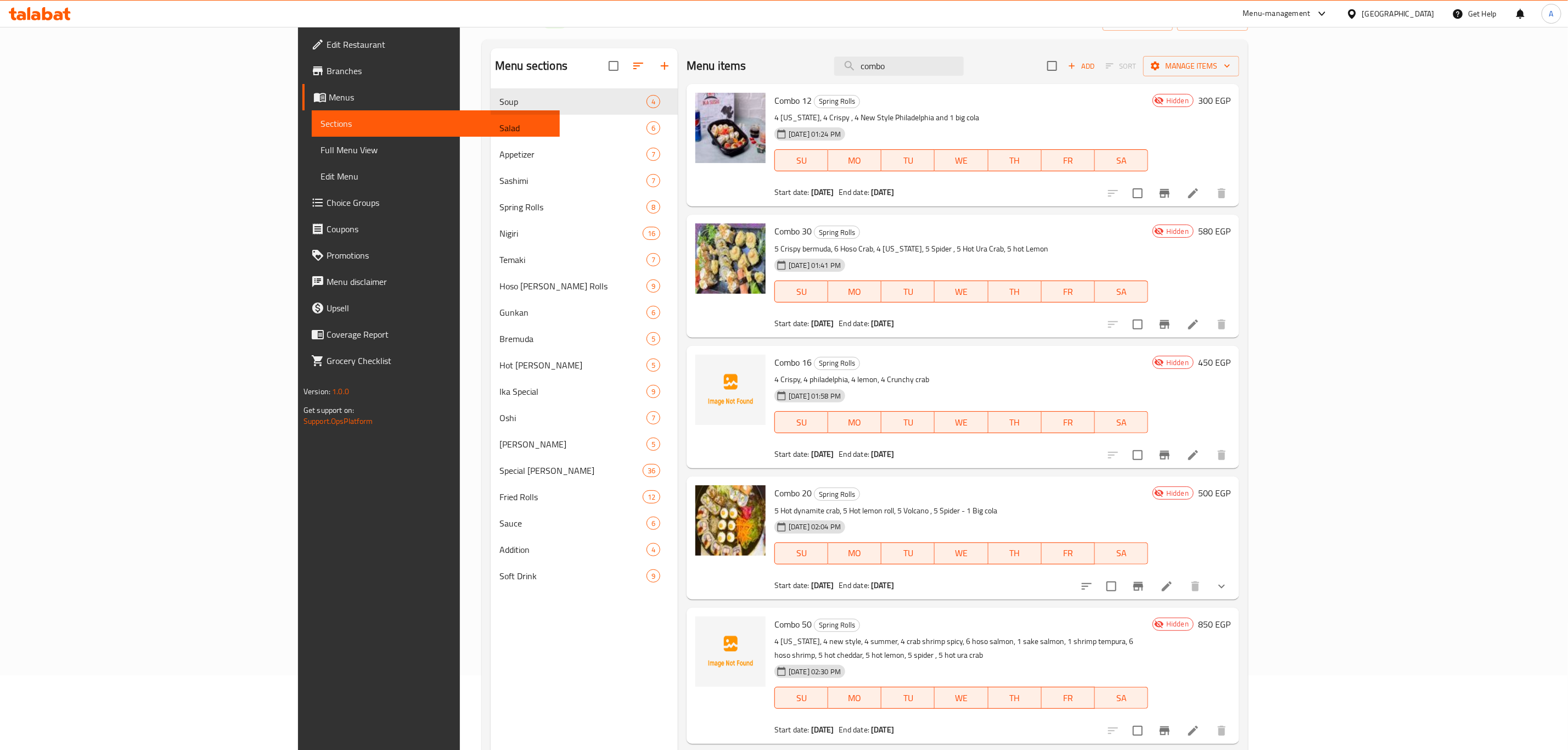
scroll to position [0, 0]
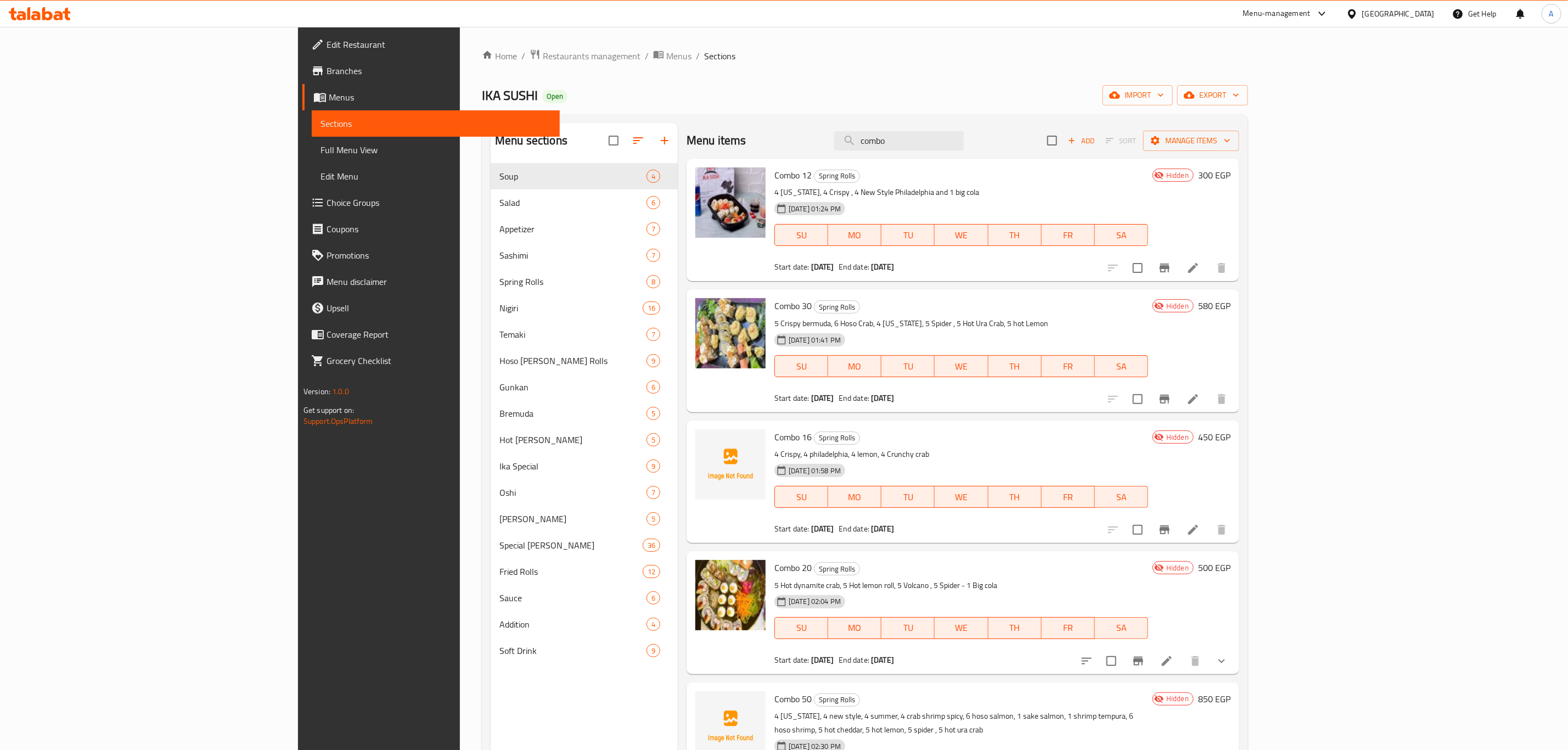
click at [855, 117] on div "Menu sections Soup 4 Salad 6 Appetizer 7 Sashimi 7 Spring Rolls 8 Nigiri 16 Tem…" at bounding box center [865, 498] width 766 height 768
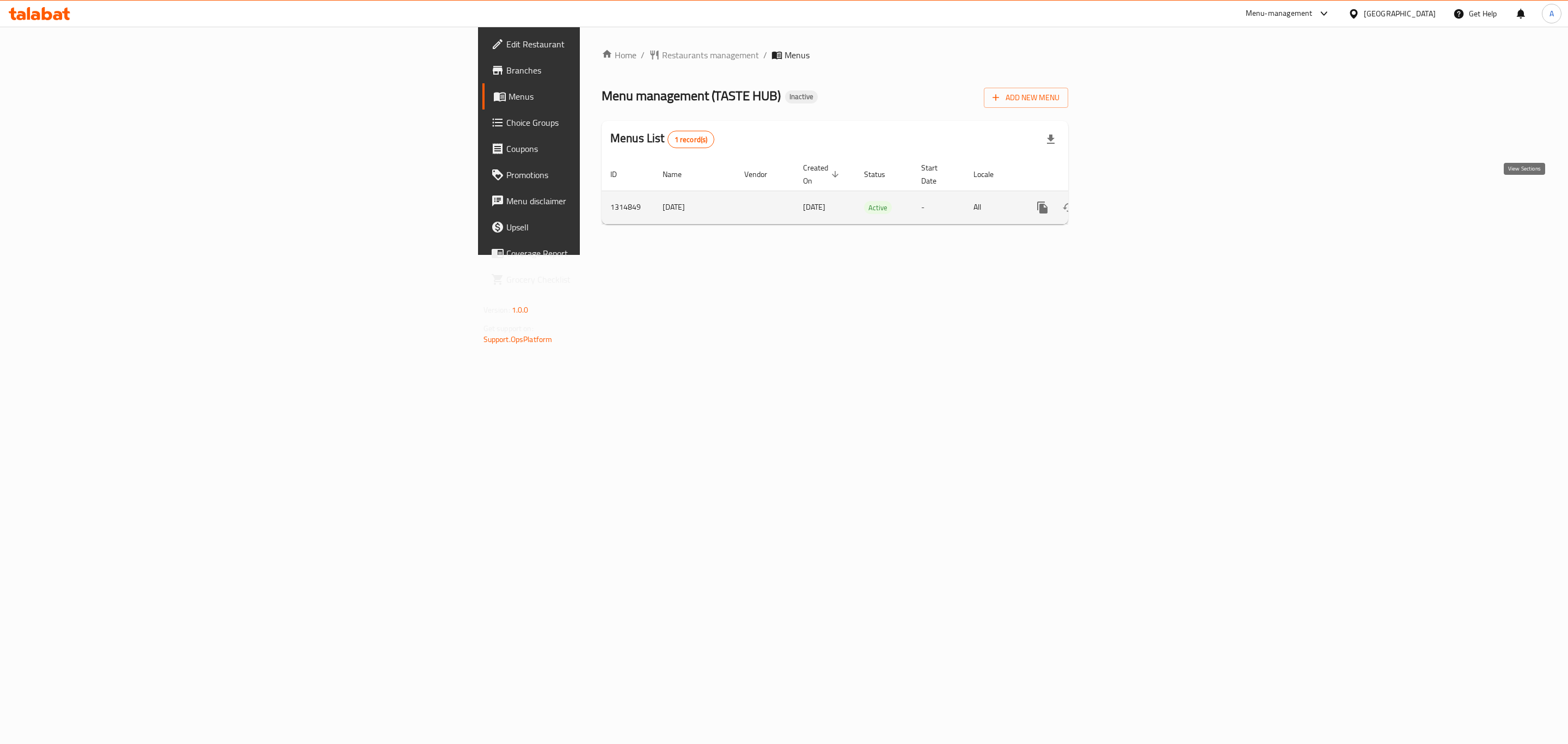
click at [1128, 201] on icon "enhanced table" at bounding box center [1121, 208] width 13 height 13
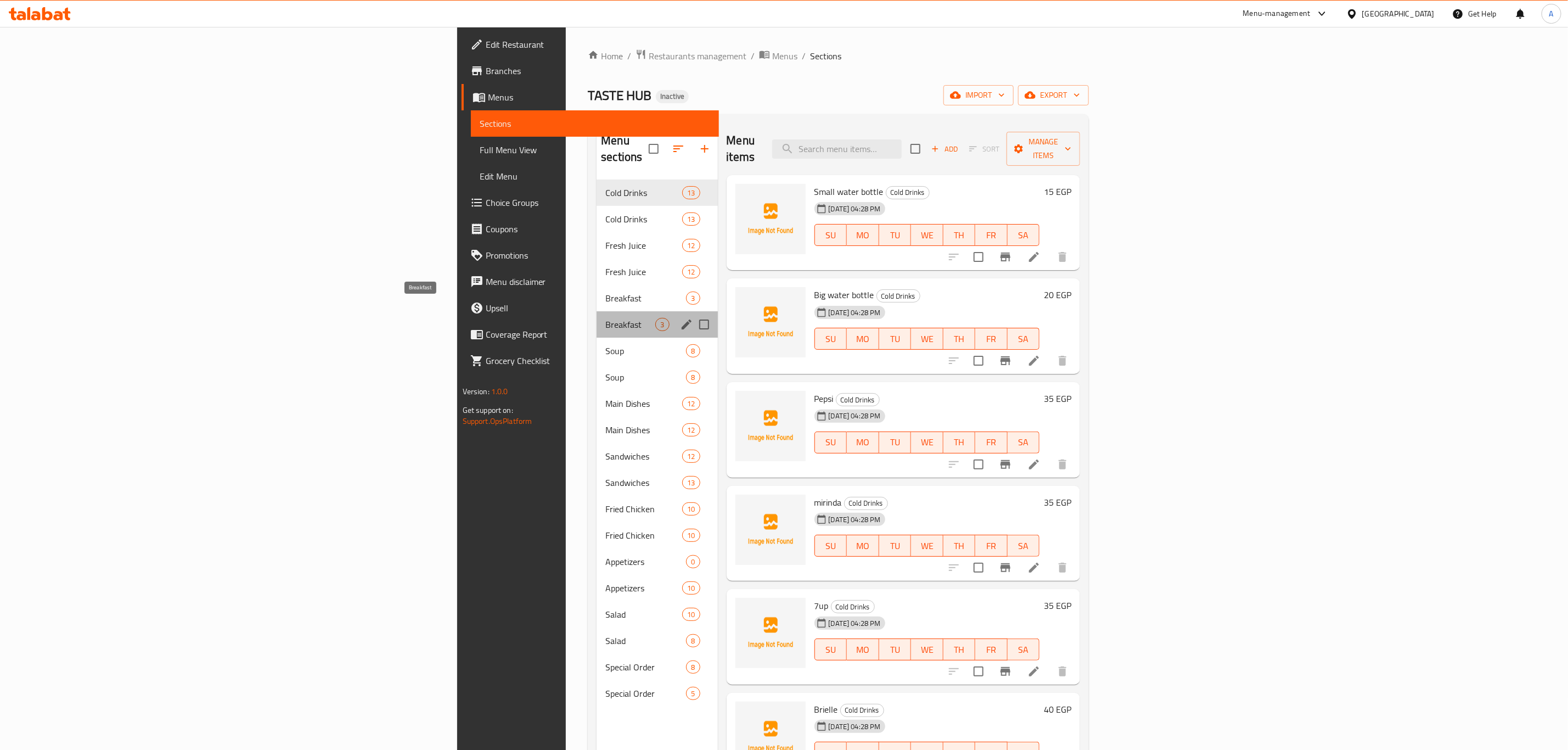
click at [605, 318] on span "Breakfast" at bounding box center [630, 324] width 50 height 13
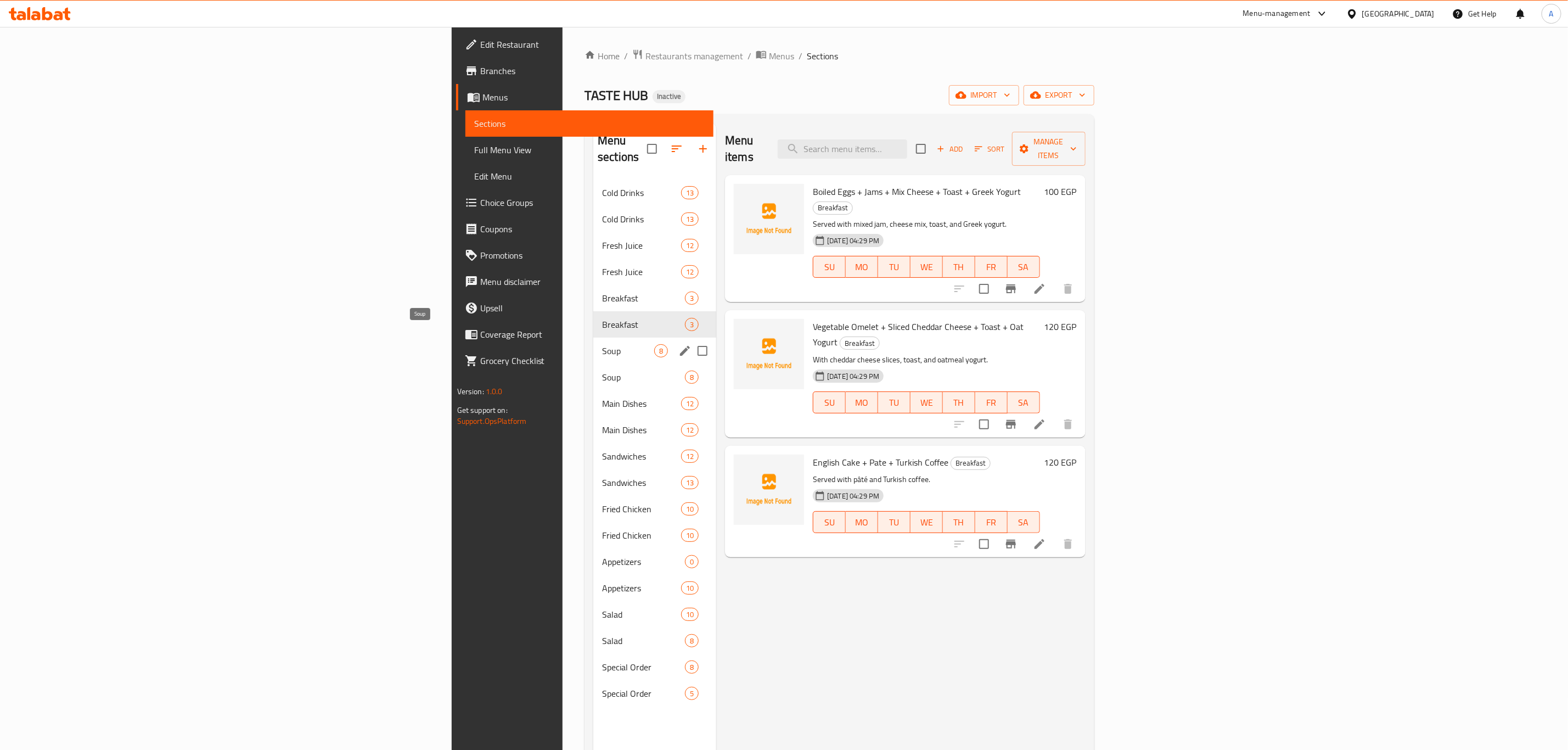
click at [593, 443] on div "Sandwiches 12" at bounding box center [654, 457] width 123 height 26
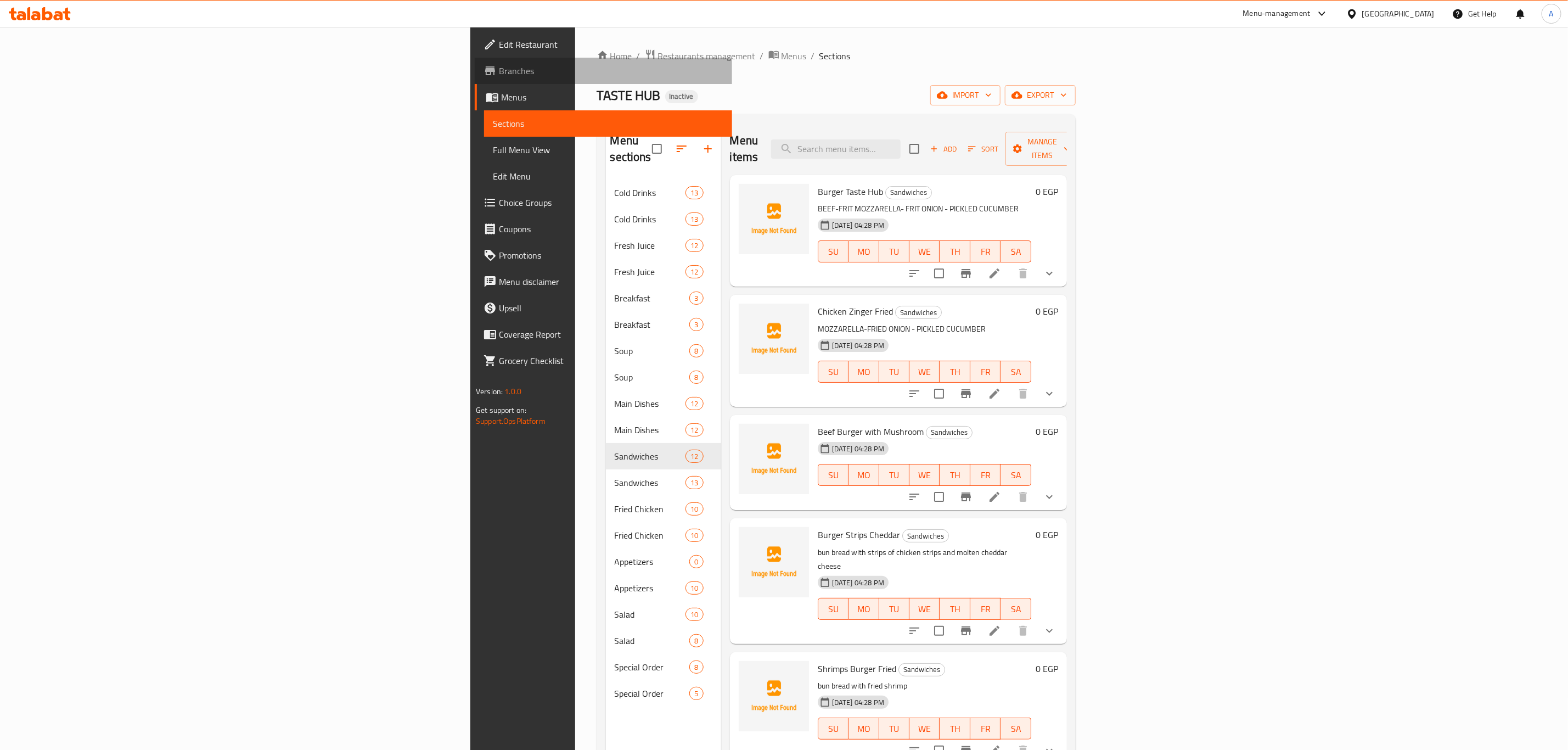
drag, startPoint x: 58, startPoint y: 71, endPoint x: 190, endPoint y: 5, distance: 147.6
click at [499, 71] on span "Branches" at bounding box center [611, 70] width 224 height 13
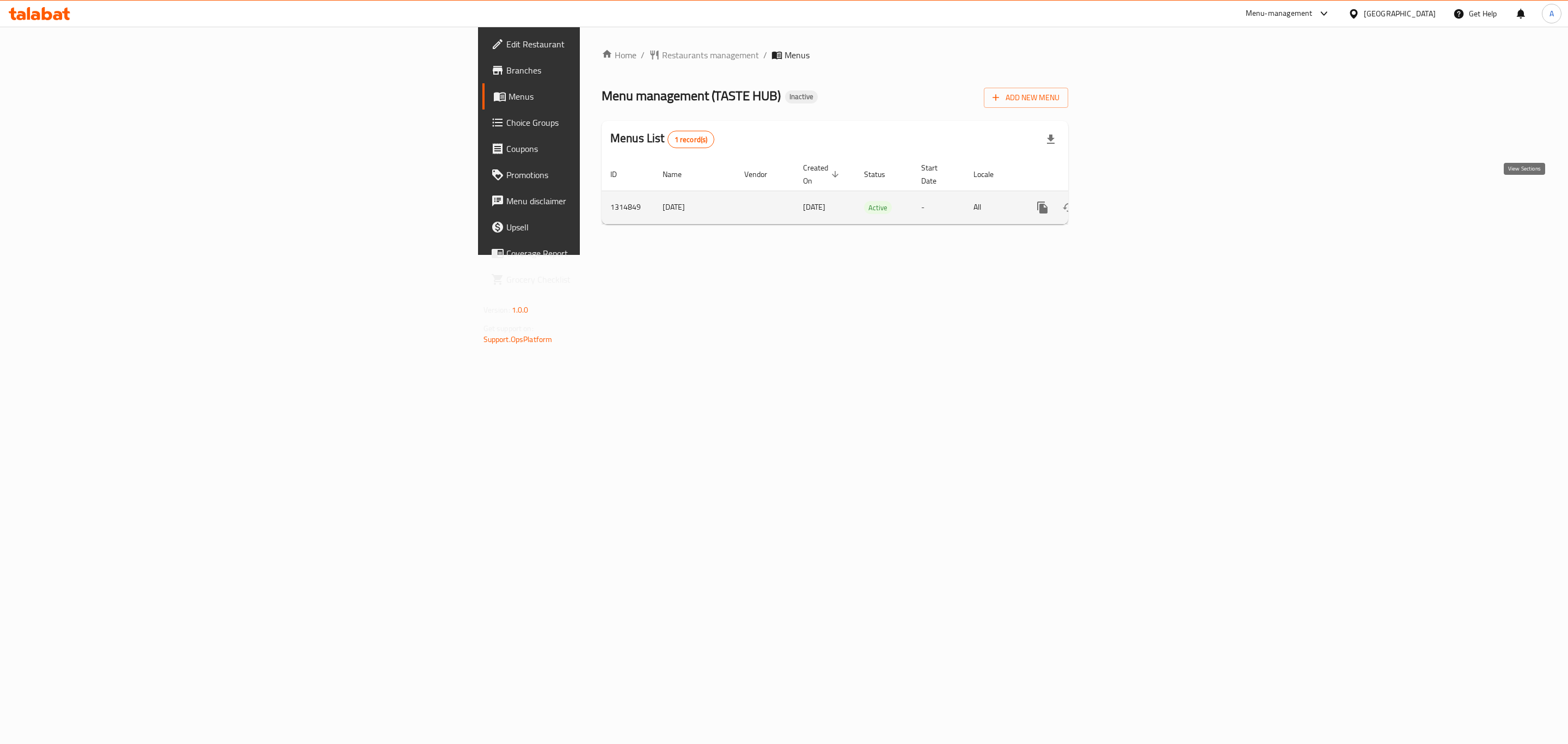
click at [1128, 201] on icon "enhanced table" at bounding box center [1121, 208] width 13 height 13
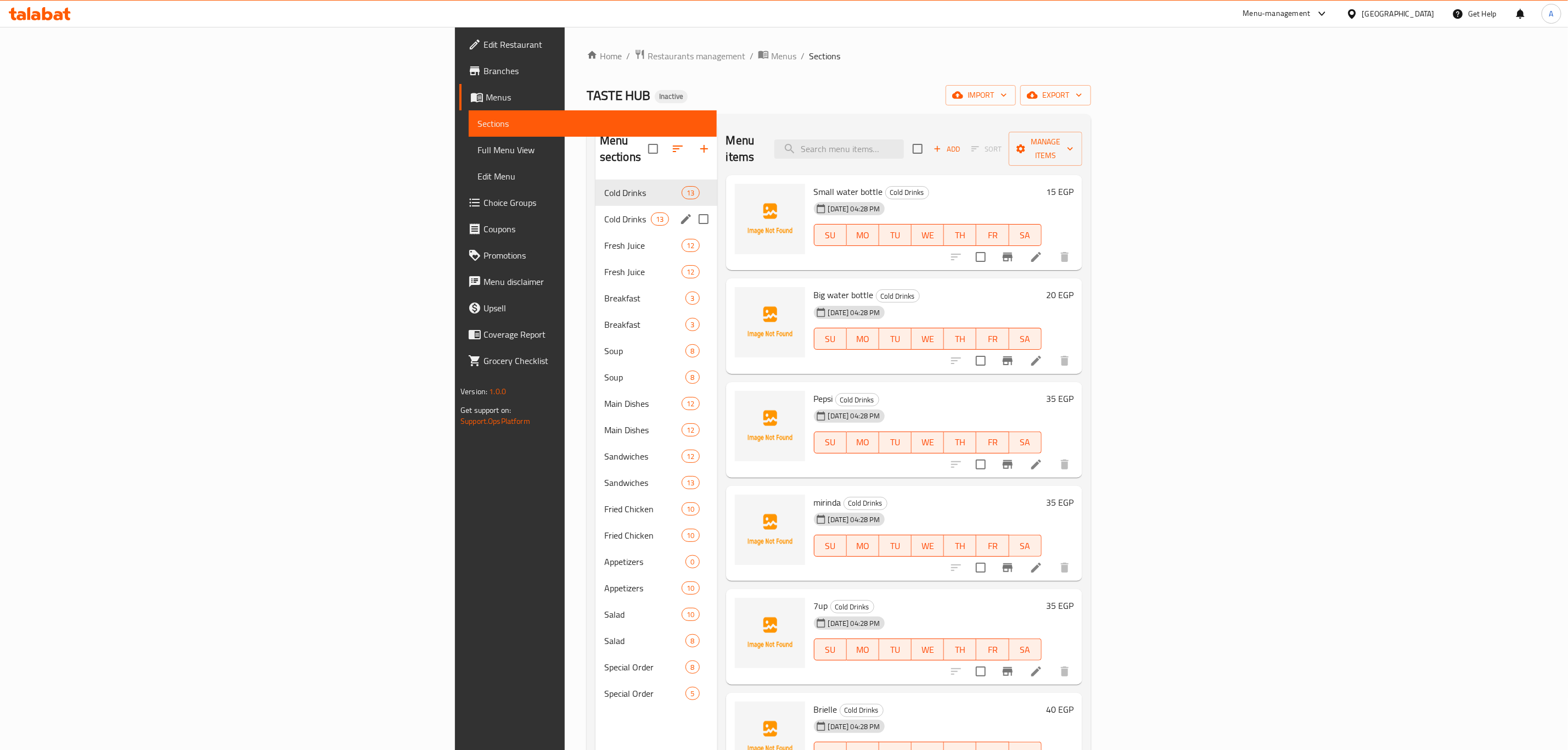
click at [595, 206] on div "Cold Drinks 13" at bounding box center [656, 219] width 122 height 26
click at [604, 186] on span "Cold Drinks" at bounding box center [627, 193] width 47 height 13
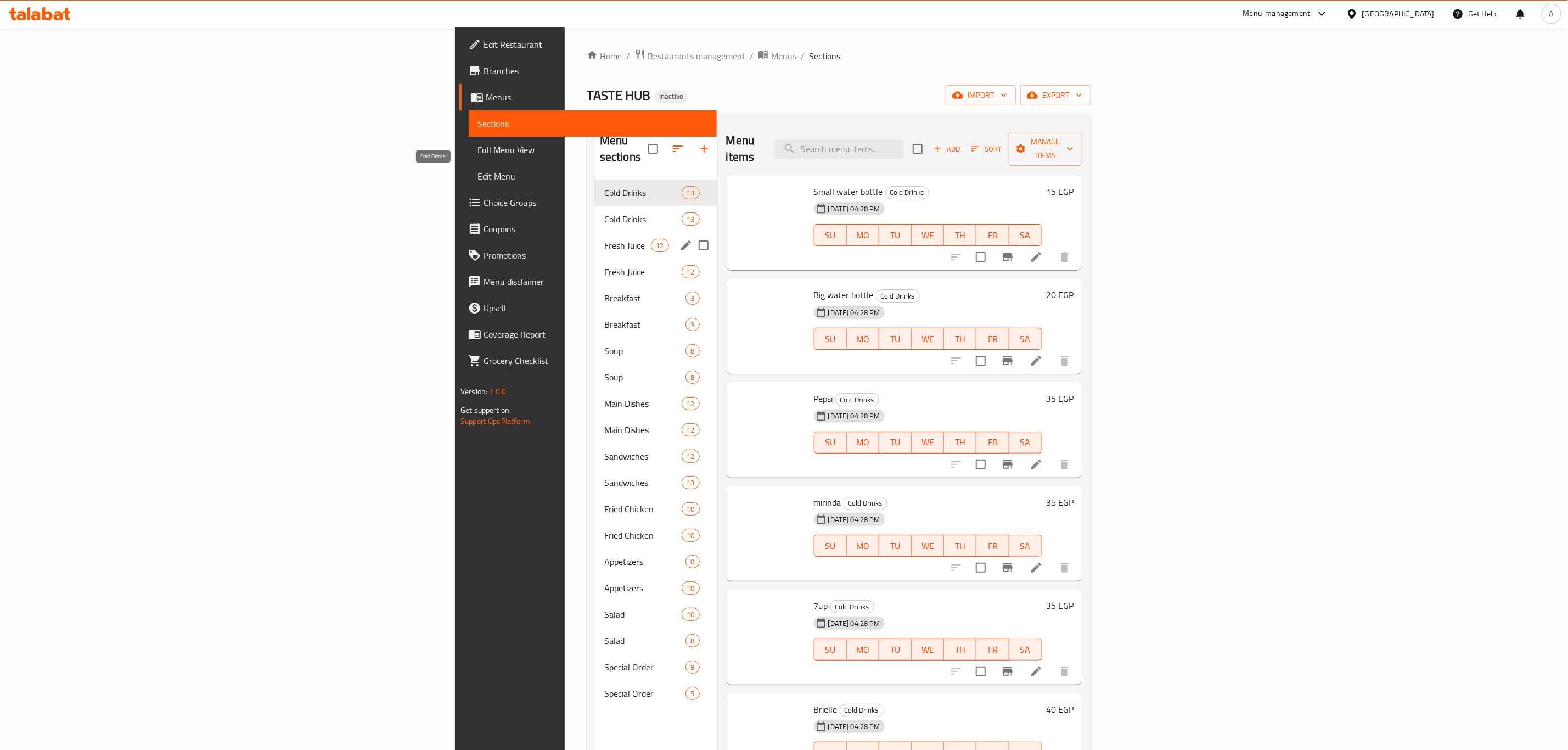
click at [604, 239] on span "Fresh Juice" at bounding box center [627, 245] width 47 height 13
click at [604, 266] on span "Fresh Juice" at bounding box center [643, 272] width 77 height 13
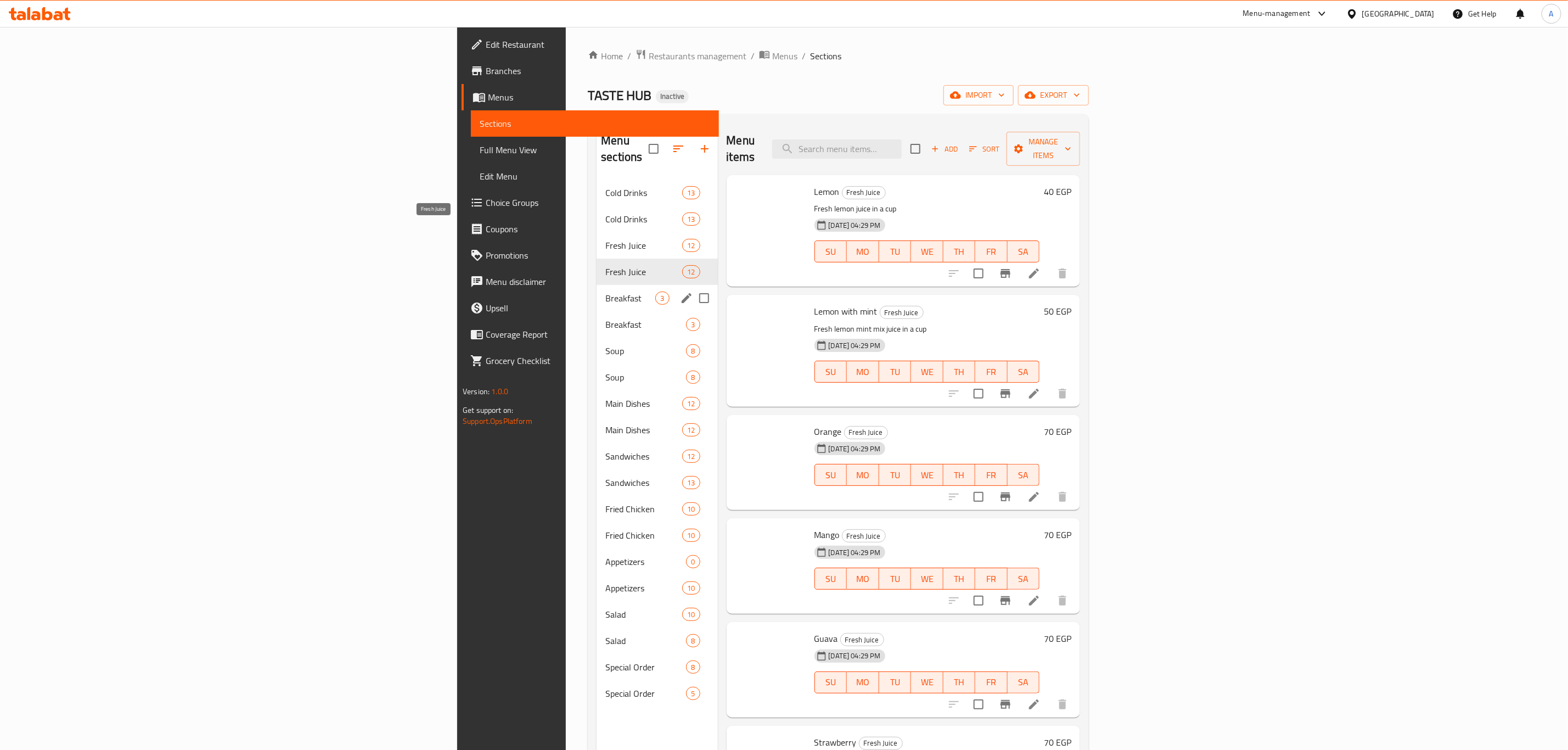
click at [597, 289] on div "Breakfast 3" at bounding box center [657, 298] width 121 height 26
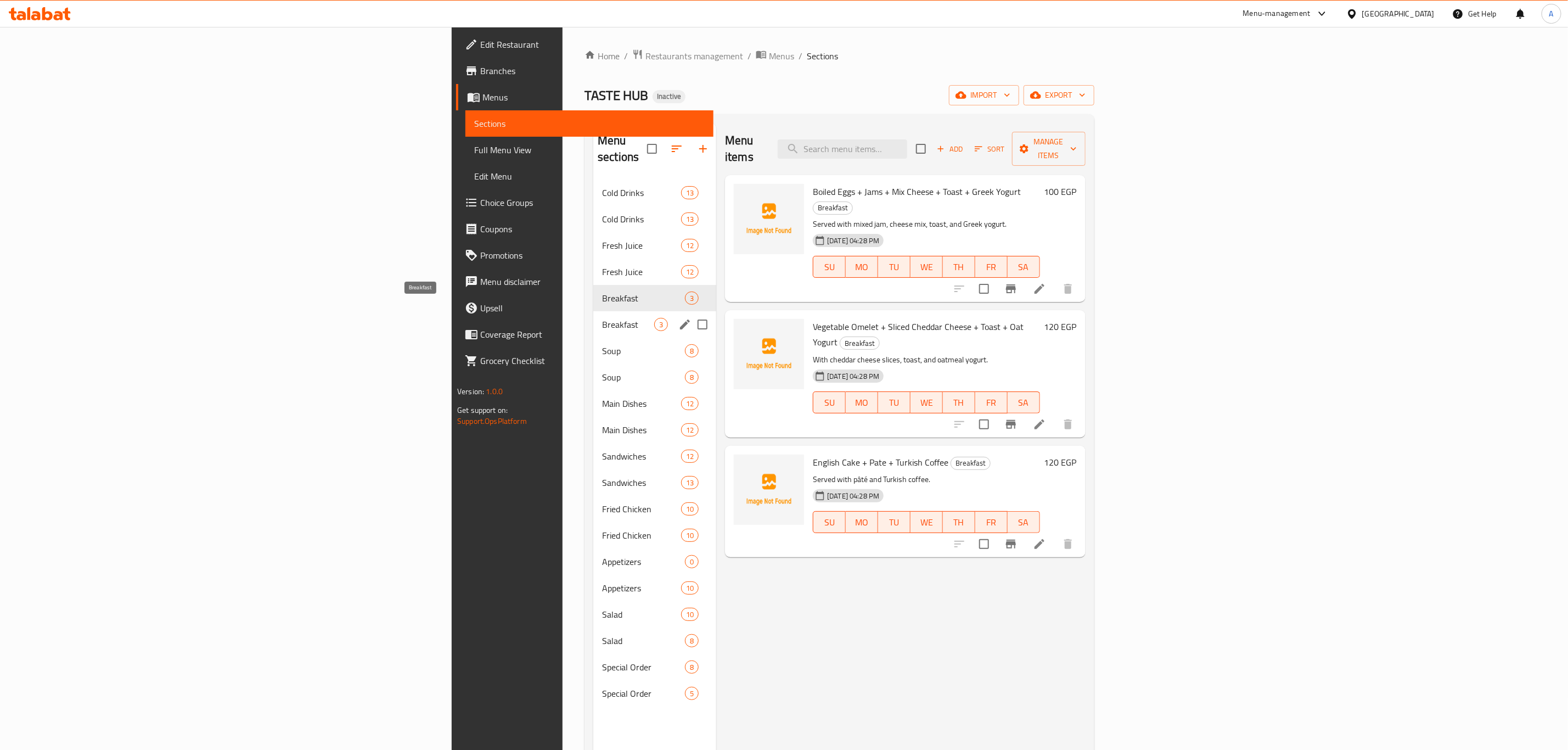
click at [602, 318] on span "Breakfast" at bounding box center [628, 324] width 52 height 13
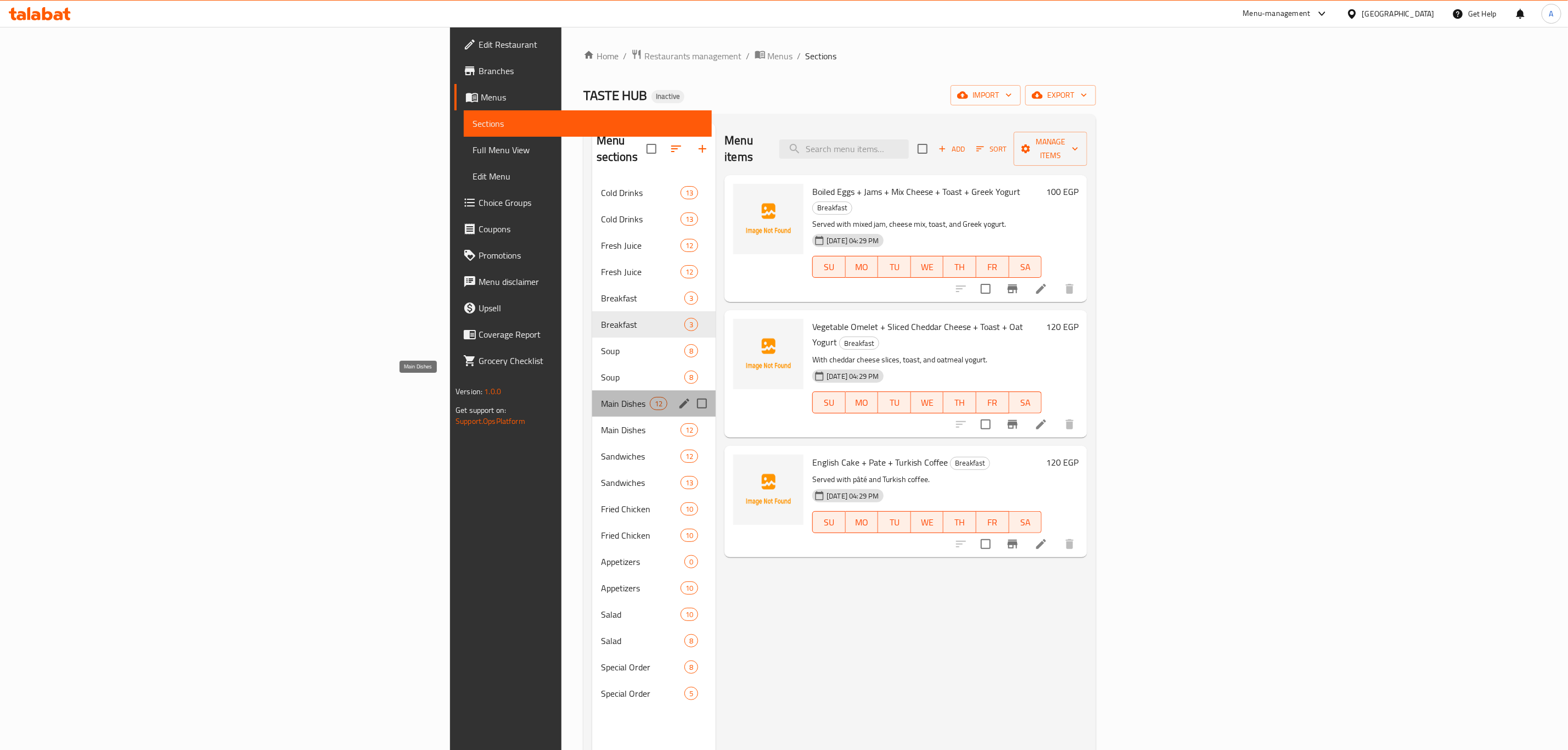
click at [601, 397] on span "Main Dishes" at bounding box center [625, 403] width 49 height 13
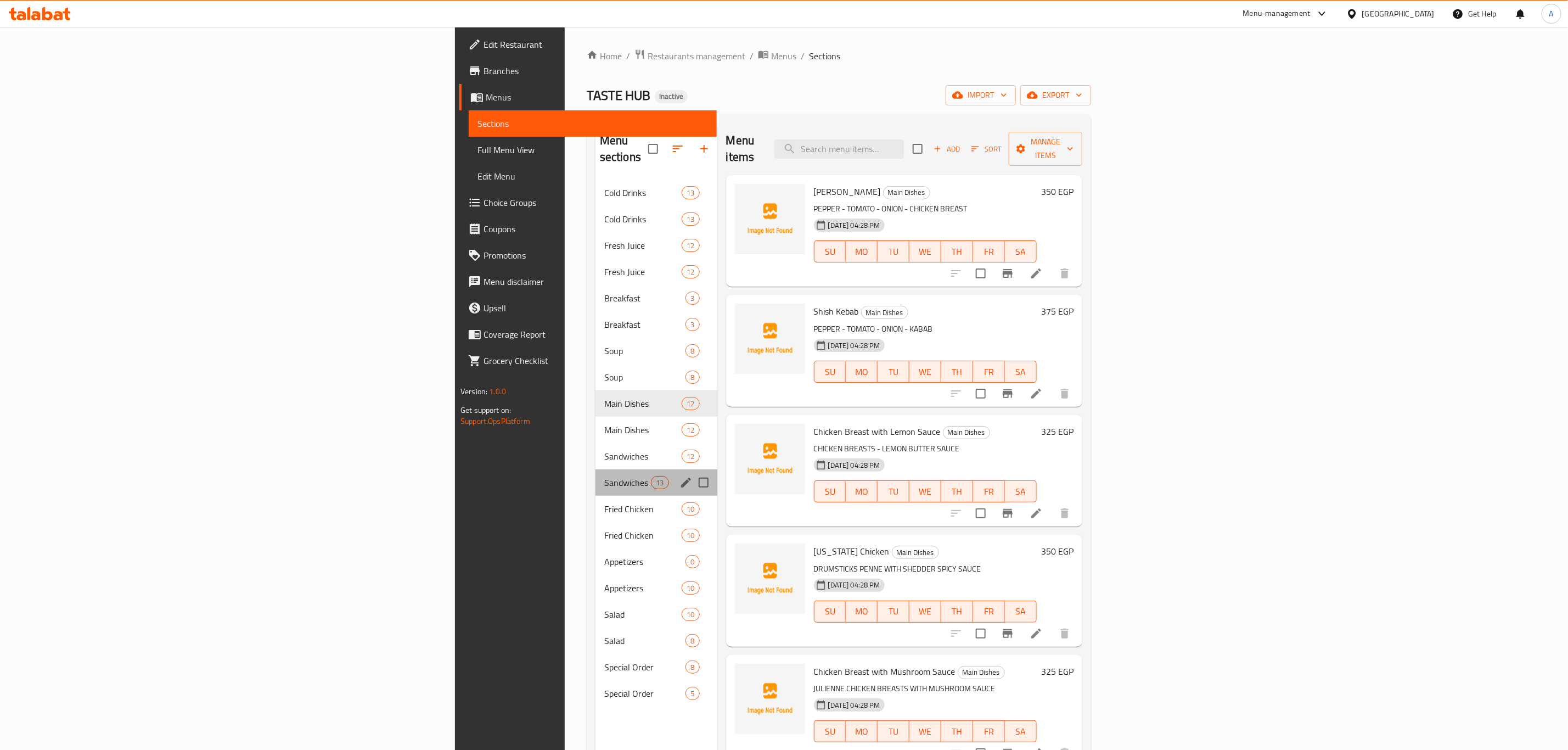
drag, startPoint x: 397, startPoint y: 478, endPoint x: 387, endPoint y: 473, distance: 11.2
click at [595, 480] on div "Cold Drinks 13 Cold Drinks 13 Fresh Juice 12 Fresh Juice 12 Breakfast 3 Breakfa…" at bounding box center [656, 443] width 122 height 527
click at [604, 529] on span "Fried Chicken" at bounding box center [643, 535] width 77 height 13
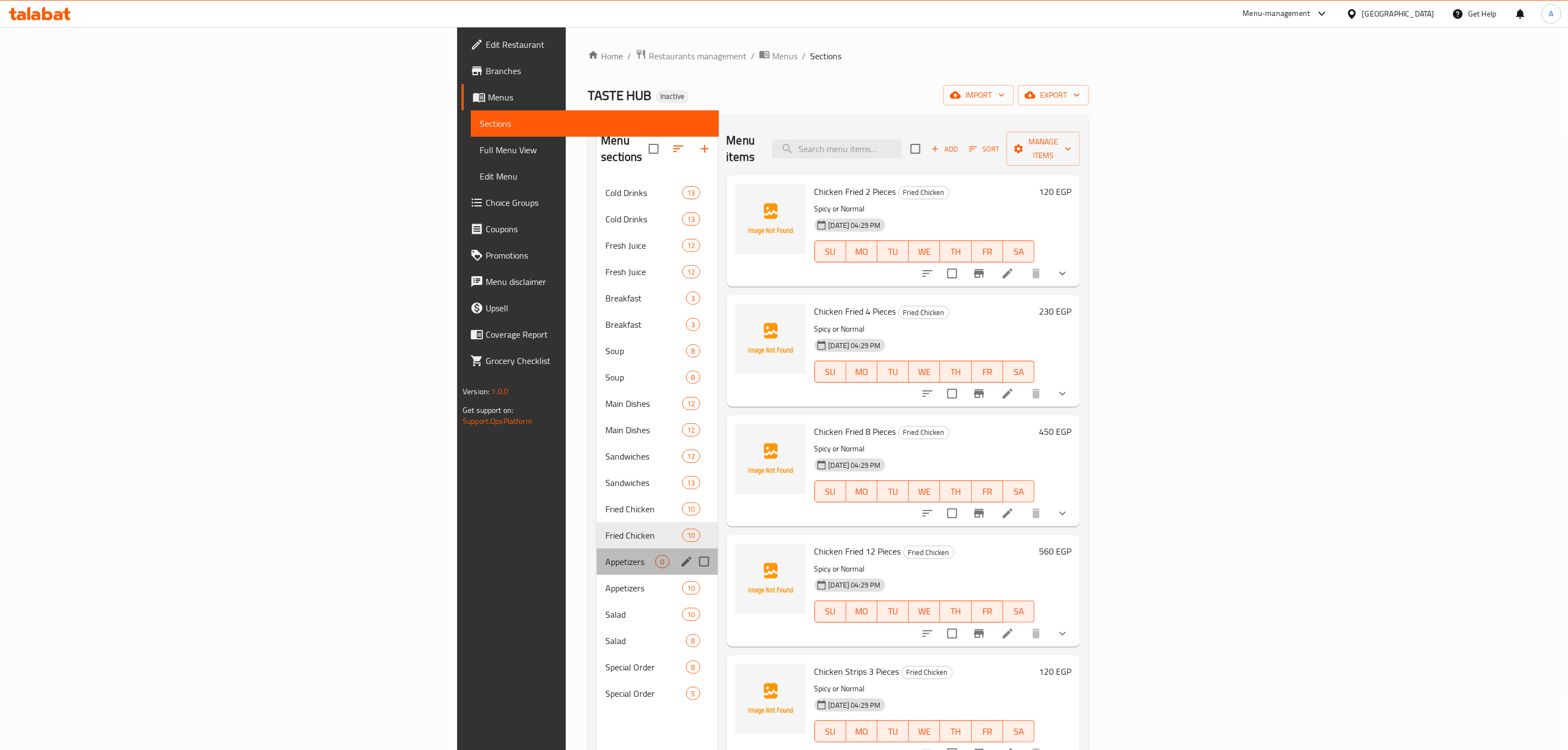
click at [597, 557] on div "Appetizers 0" at bounding box center [657, 562] width 121 height 26
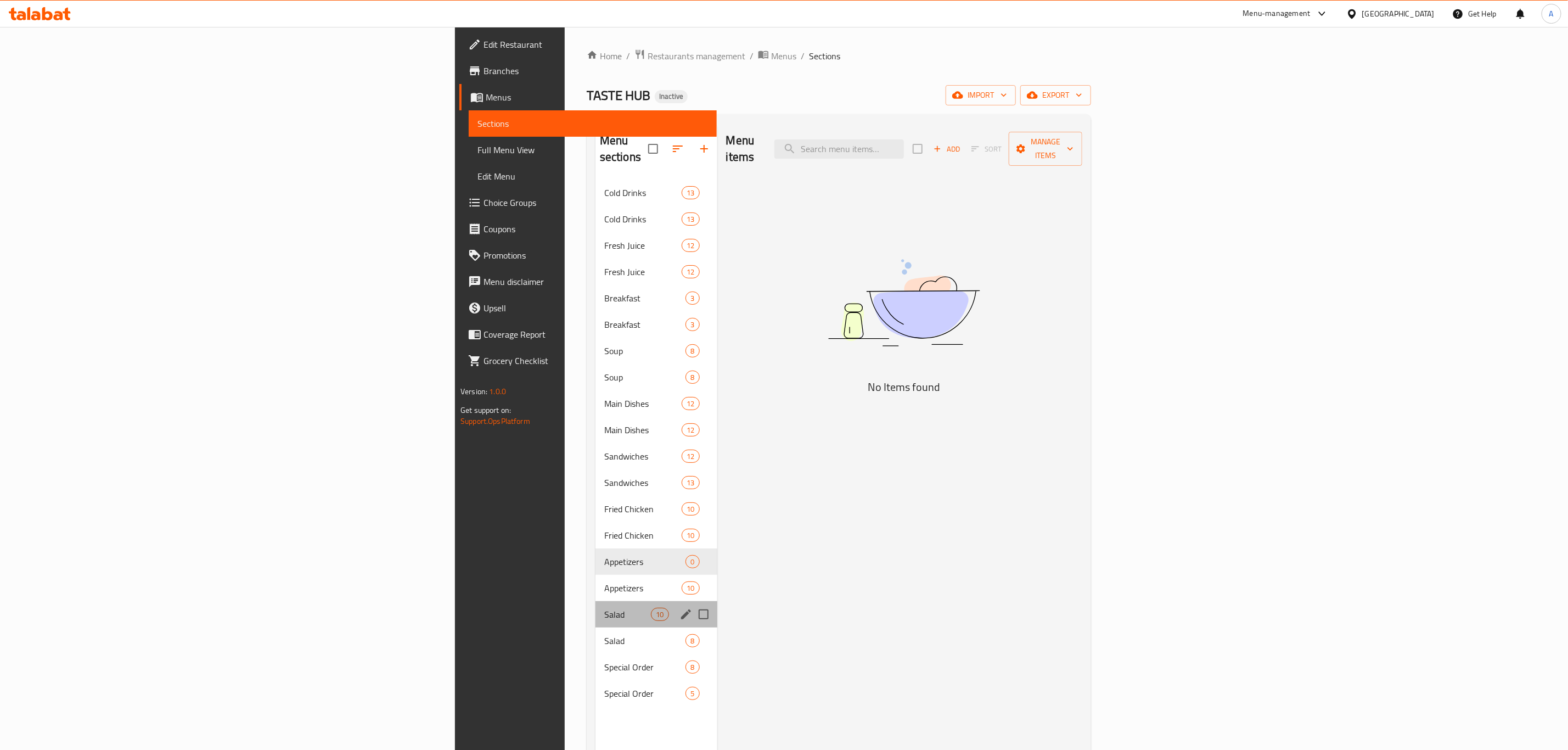
drag, startPoint x: 341, startPoint y: 607, endPoint x: 316, endPoint y: 567, distance: 47.2
click at [595, 610] on div "Cold Drinks 13 Cold Drinks 13 Fresh Juice 12 Fresh Juice 12 Breakfast 3 Breakfa…" at bounding box center [656, 443] width 122 height 527
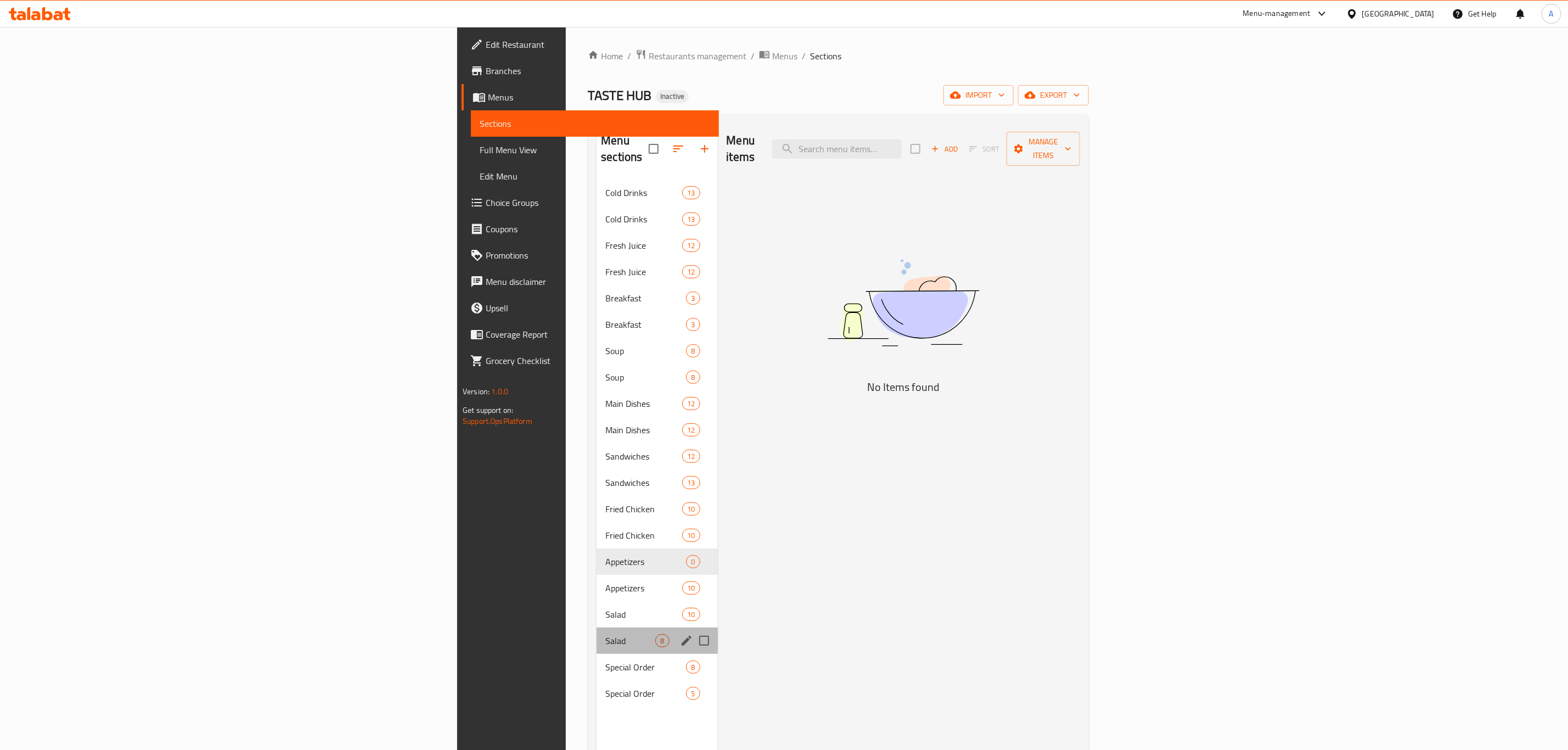
click at [597, 628] on div "Salad 8" at bounding box center [657, 641] width 121 height 26
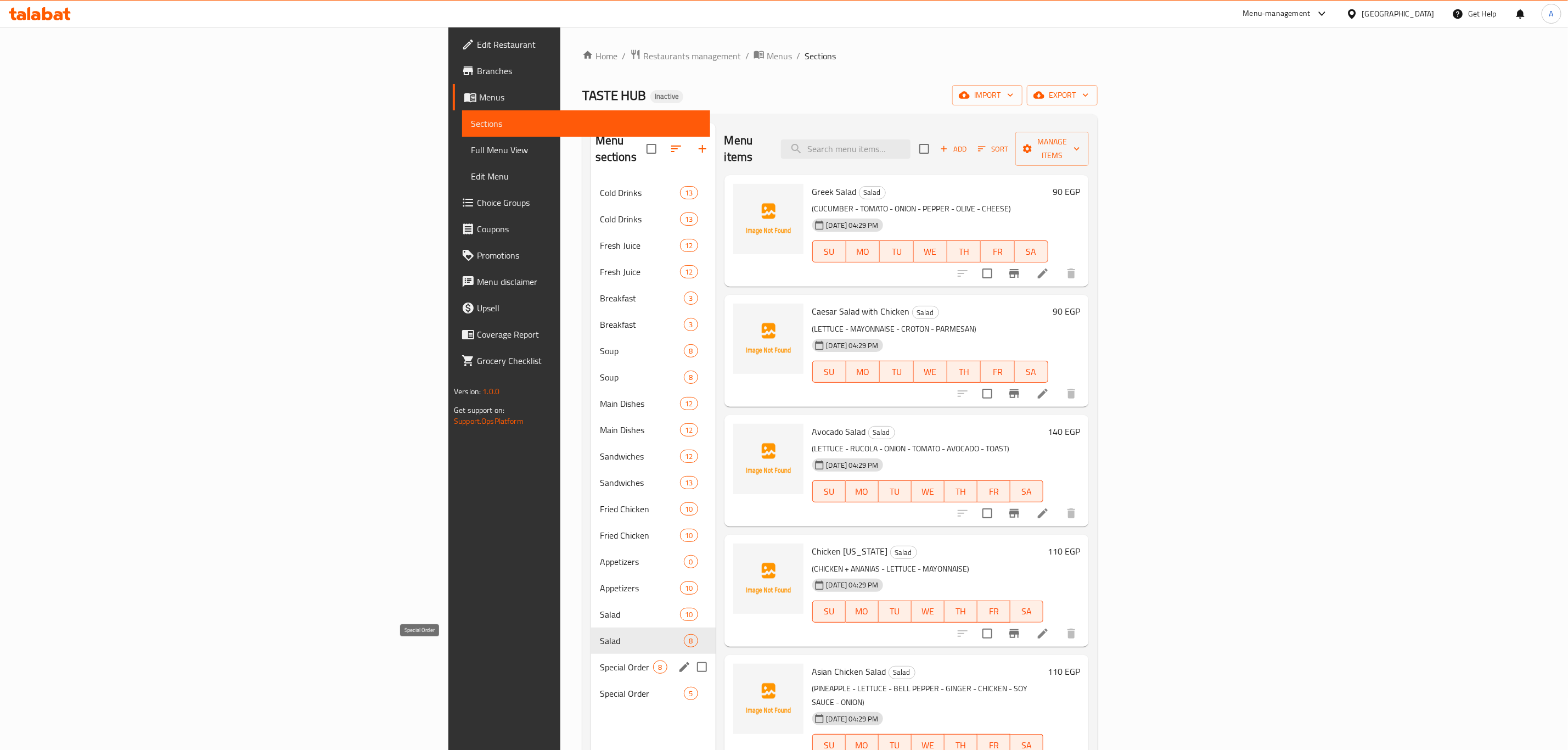
click at [600, 660] on span "Special Order" at bounding box center [627, 667] width 53 height 13
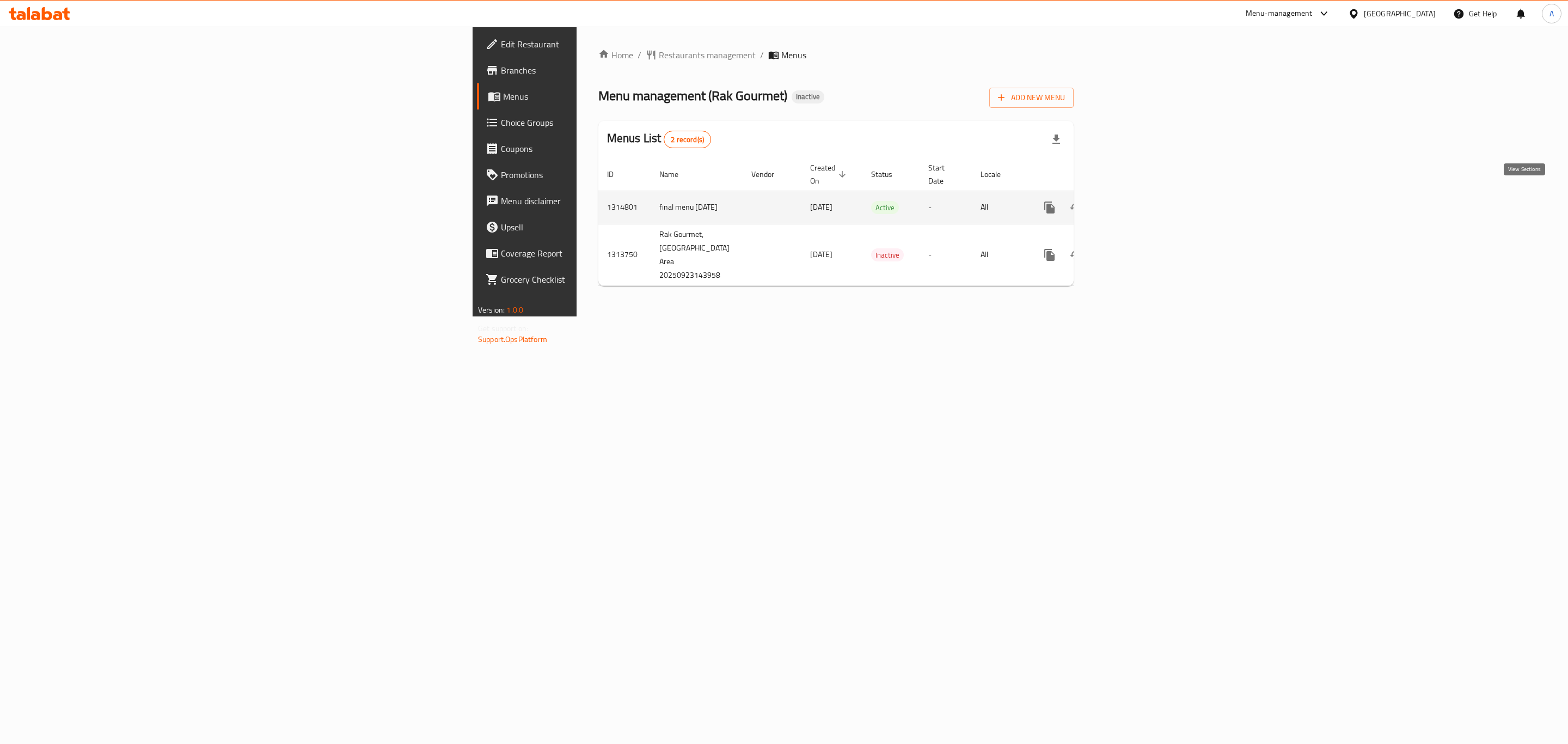
click at [1135, 201] on icon "enhanced table" at bounding box center [1128, 208] width 13 height 13
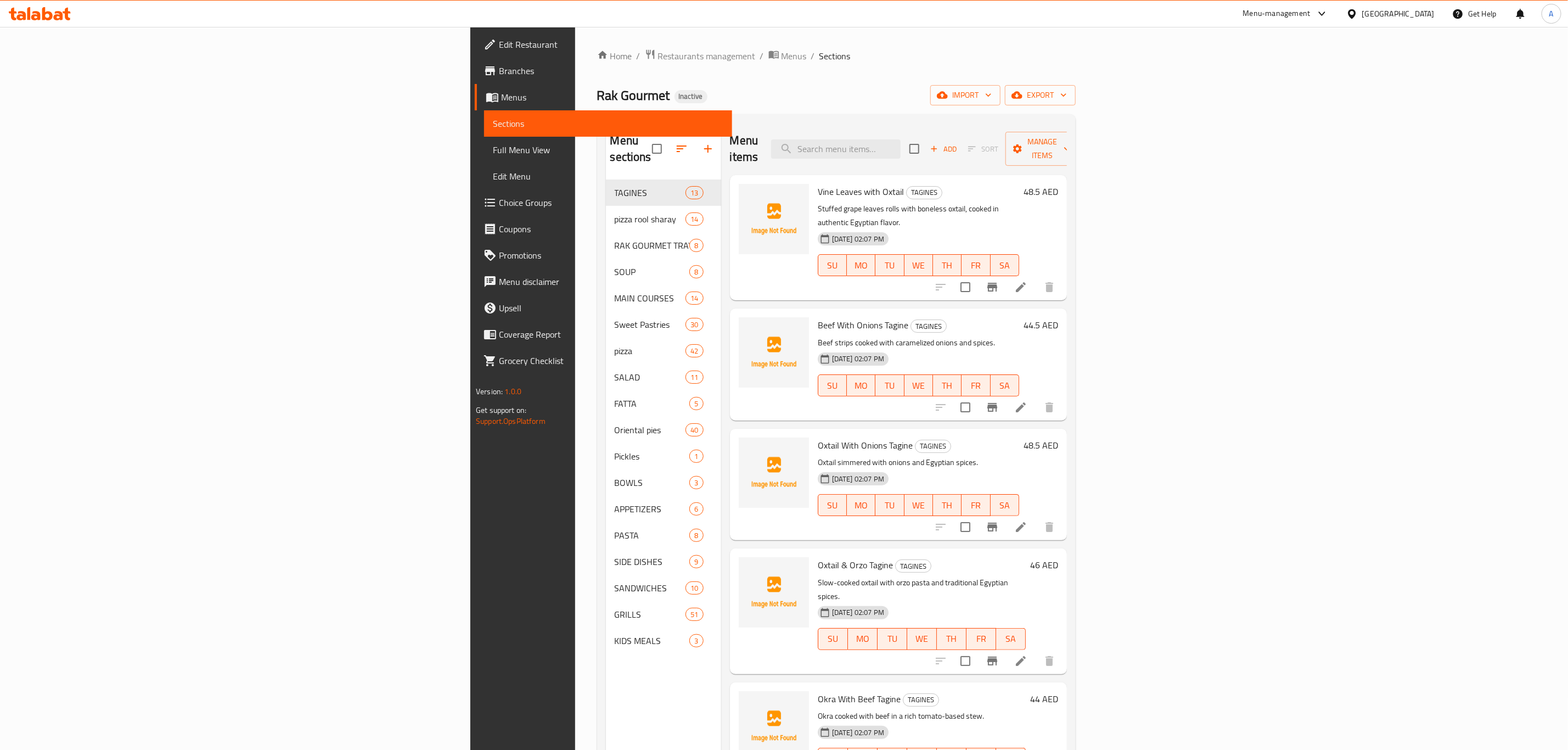
click at [698, 58] on ol "Home / Restaurants management / Menus / Sections" at bounding box center [836, 56] width 479 height 15
click at [992, 98] on span "import" at bounding box center [966, 95] width 53 height 14
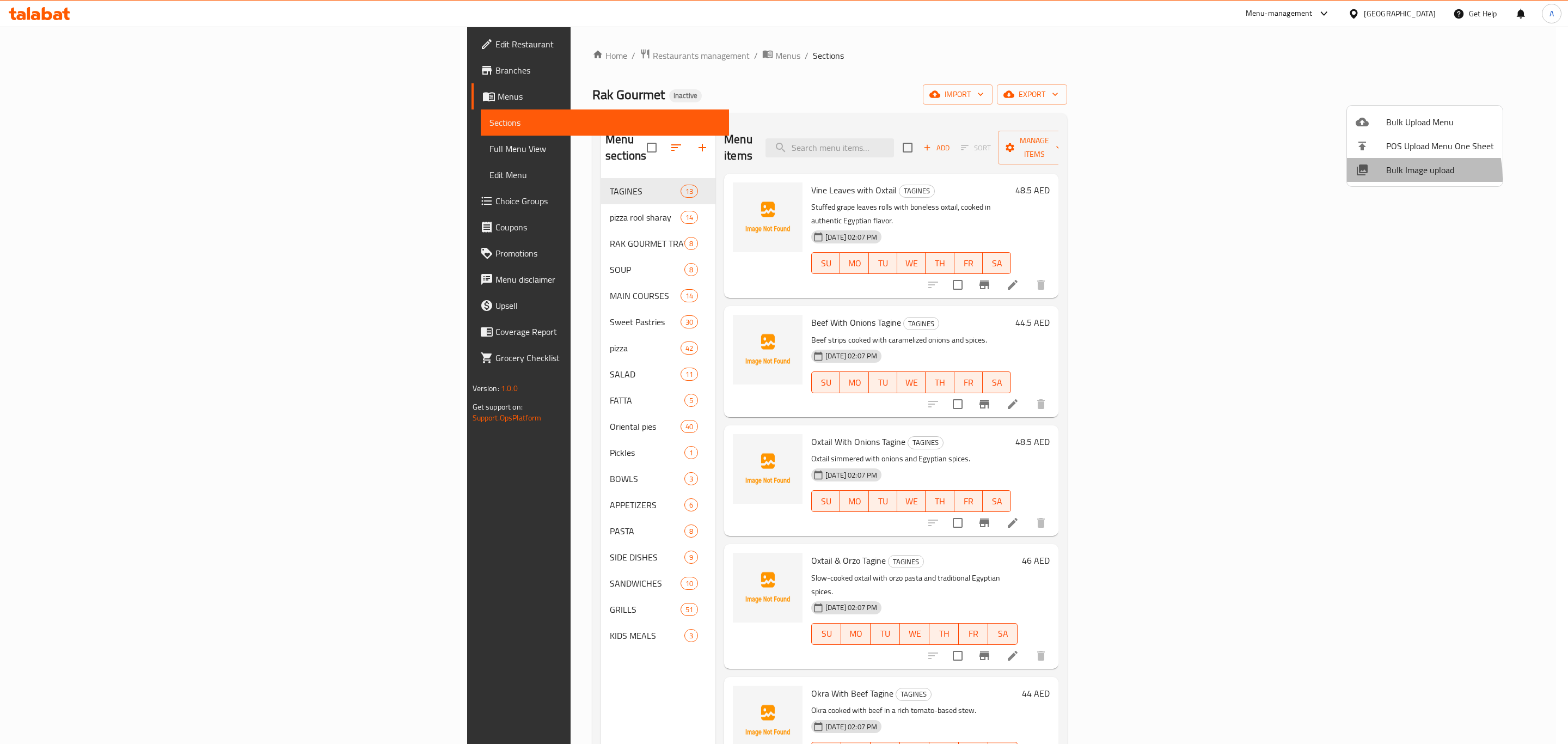
click at [1389, 178] on li "Bulk Image upload" at bounding box center [1425, 170] width 156 height 24
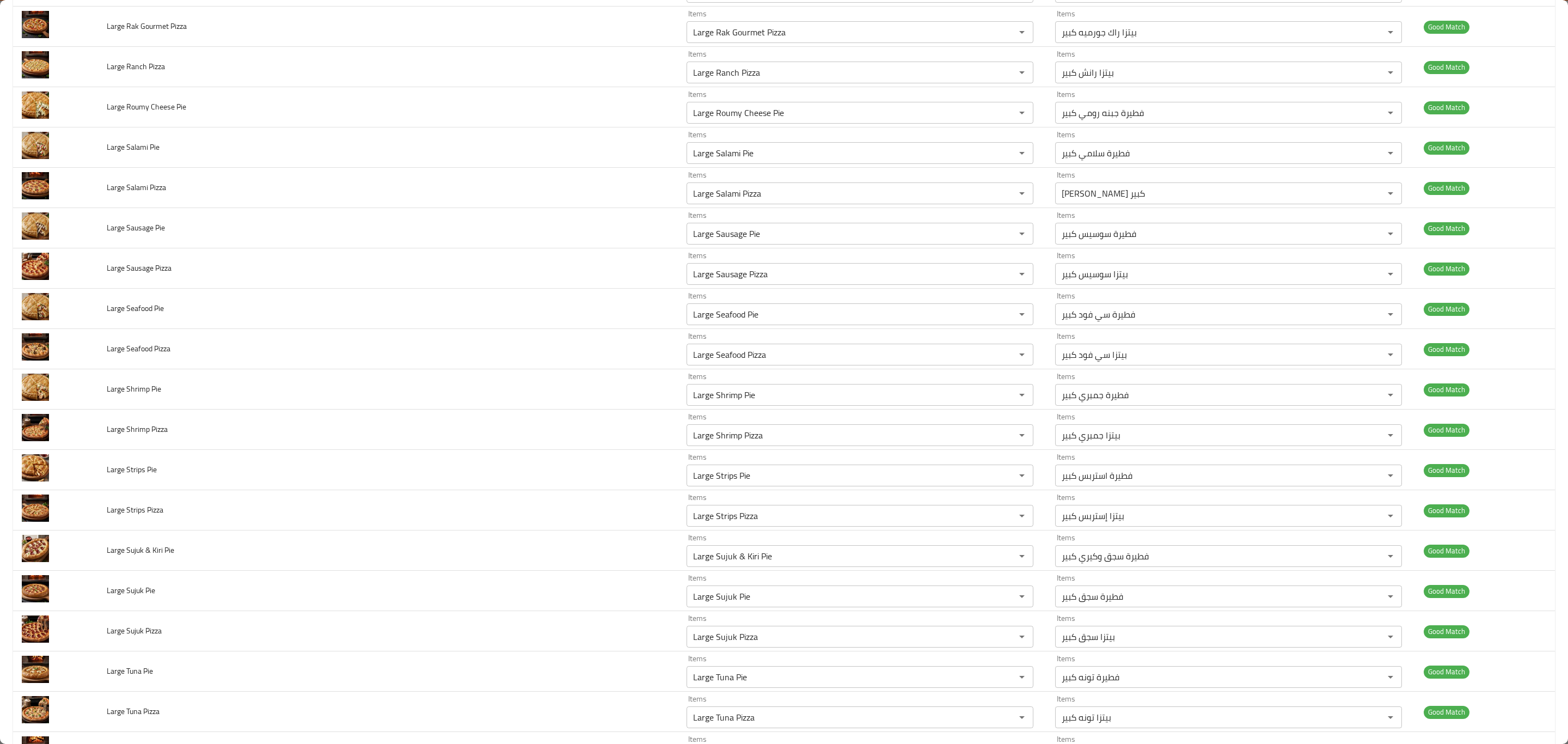
scroll to position [3419, 0]
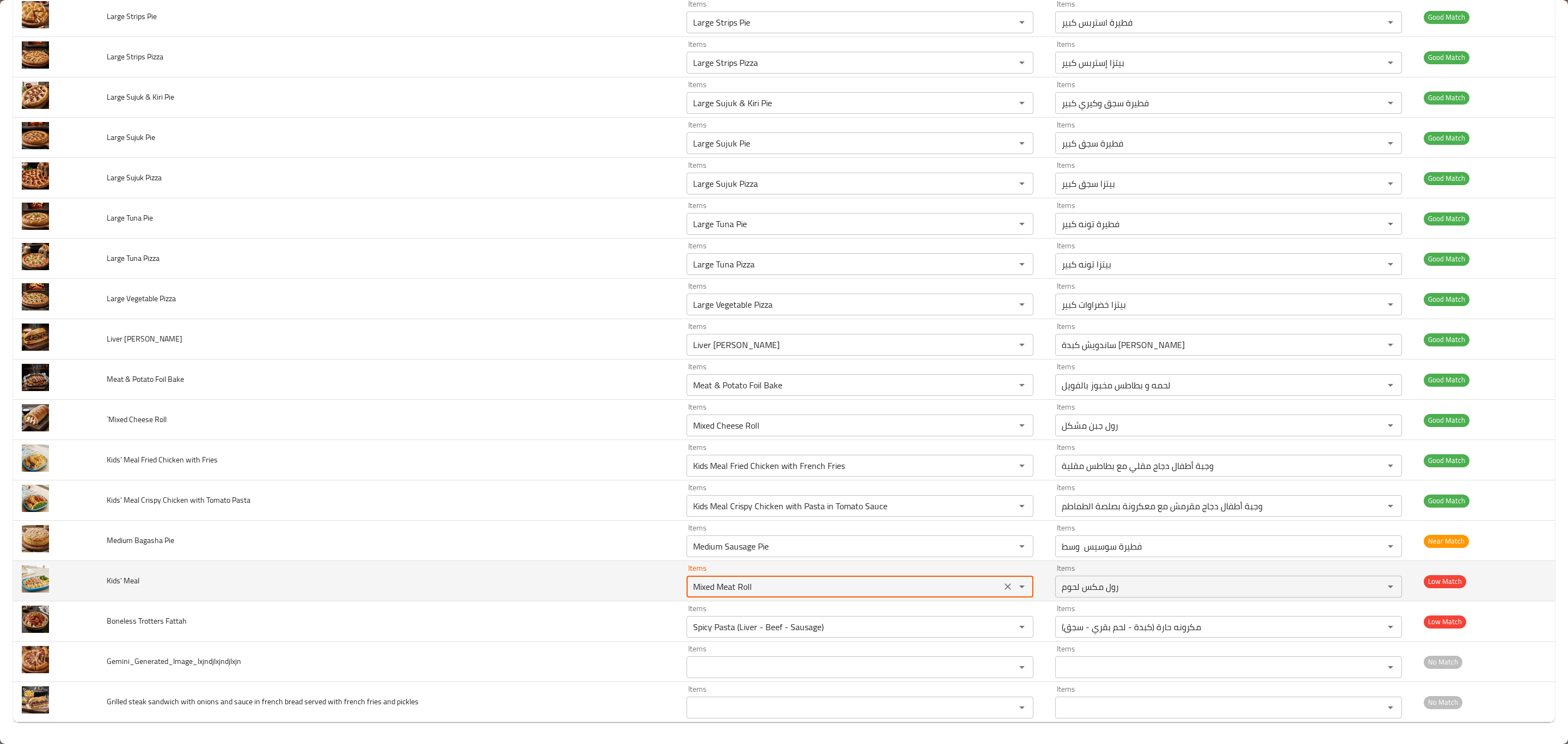
click at [879, 579] on Meal "Mixed Meat Roll" at bounding box center [844, 587] width 308 height 15
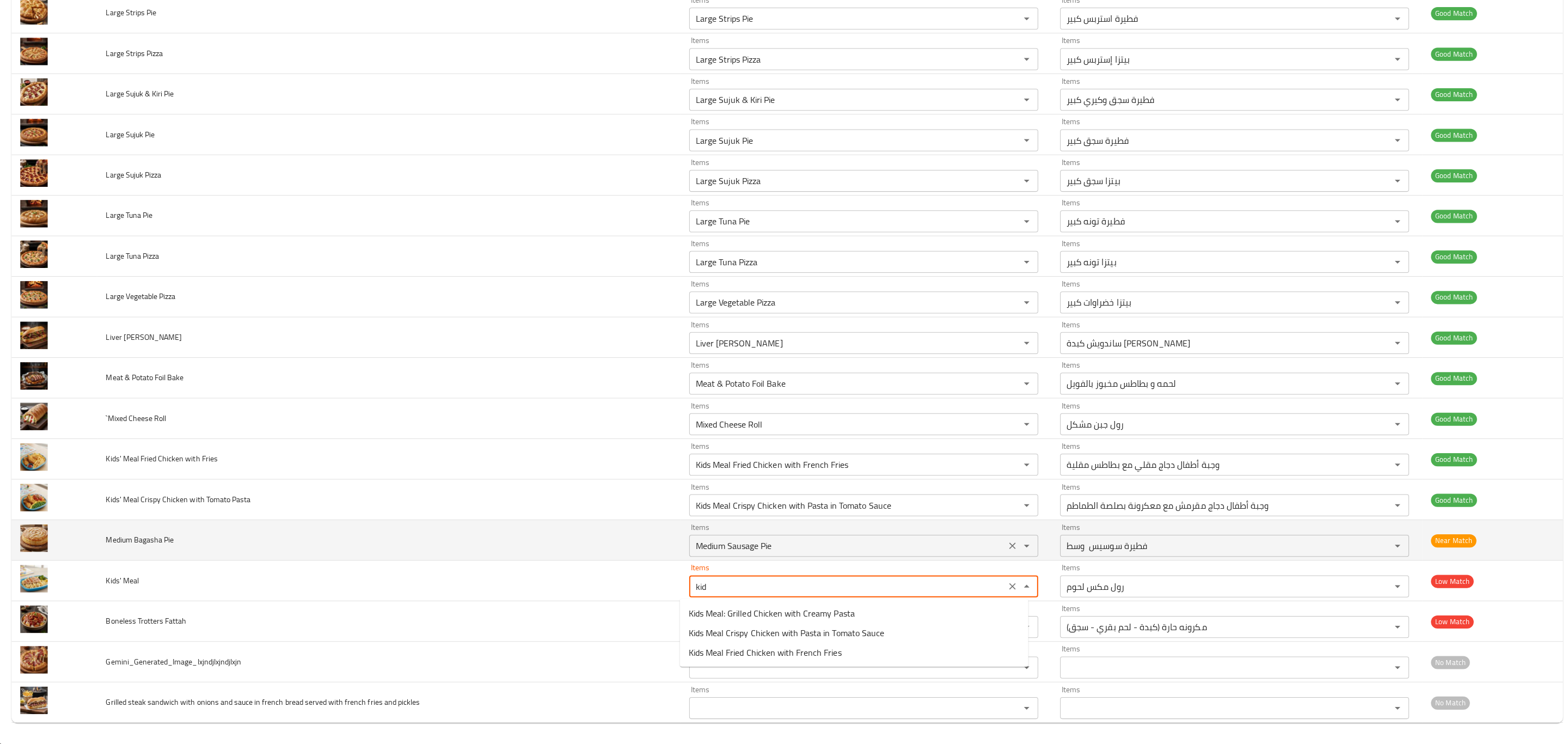
scroll to position [0, 0]
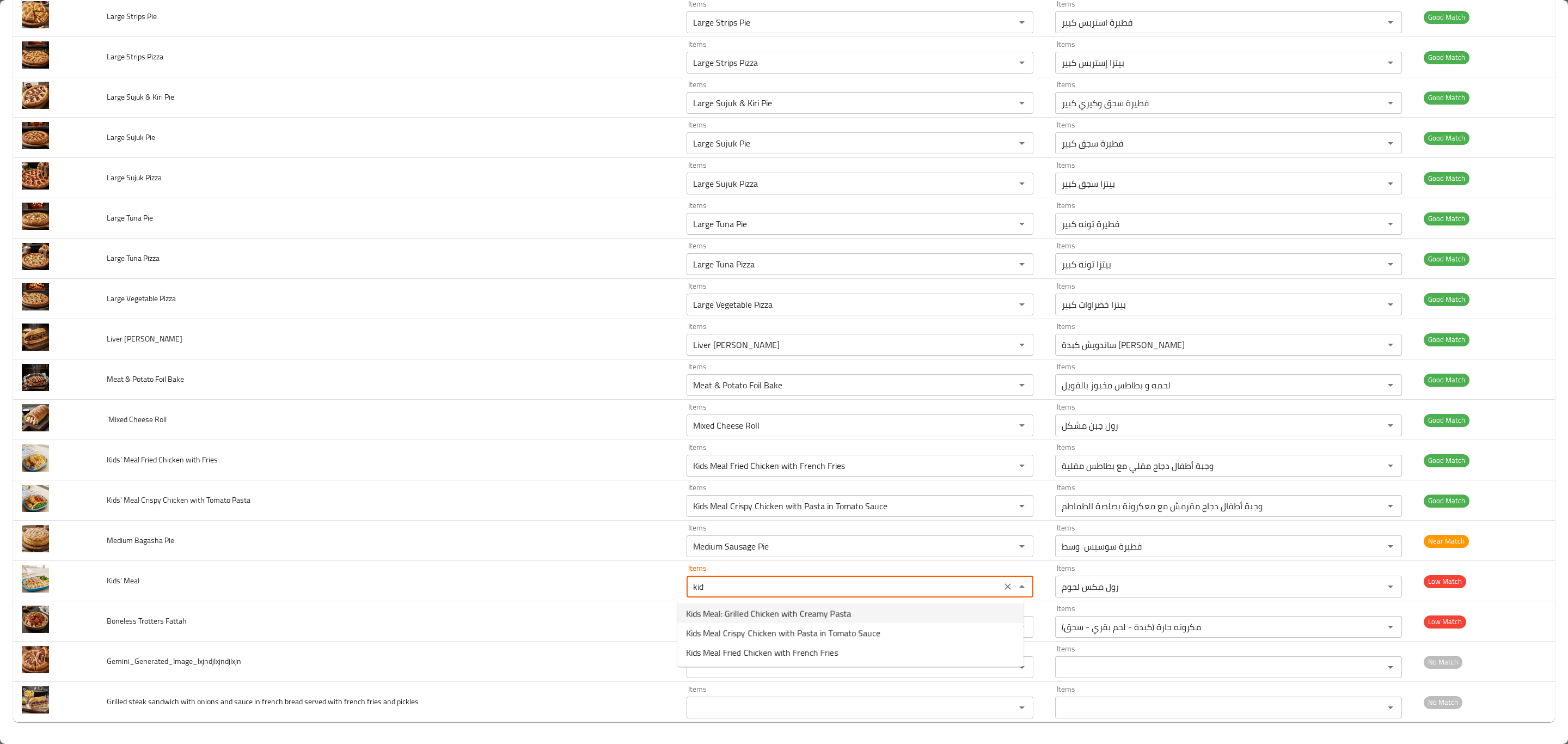
click at [891, 616] on Meal-option-0 "Kids Meal: Grilled Chicken with Creamy Pasta" at bounding box center [851, 613] width 347 height 19
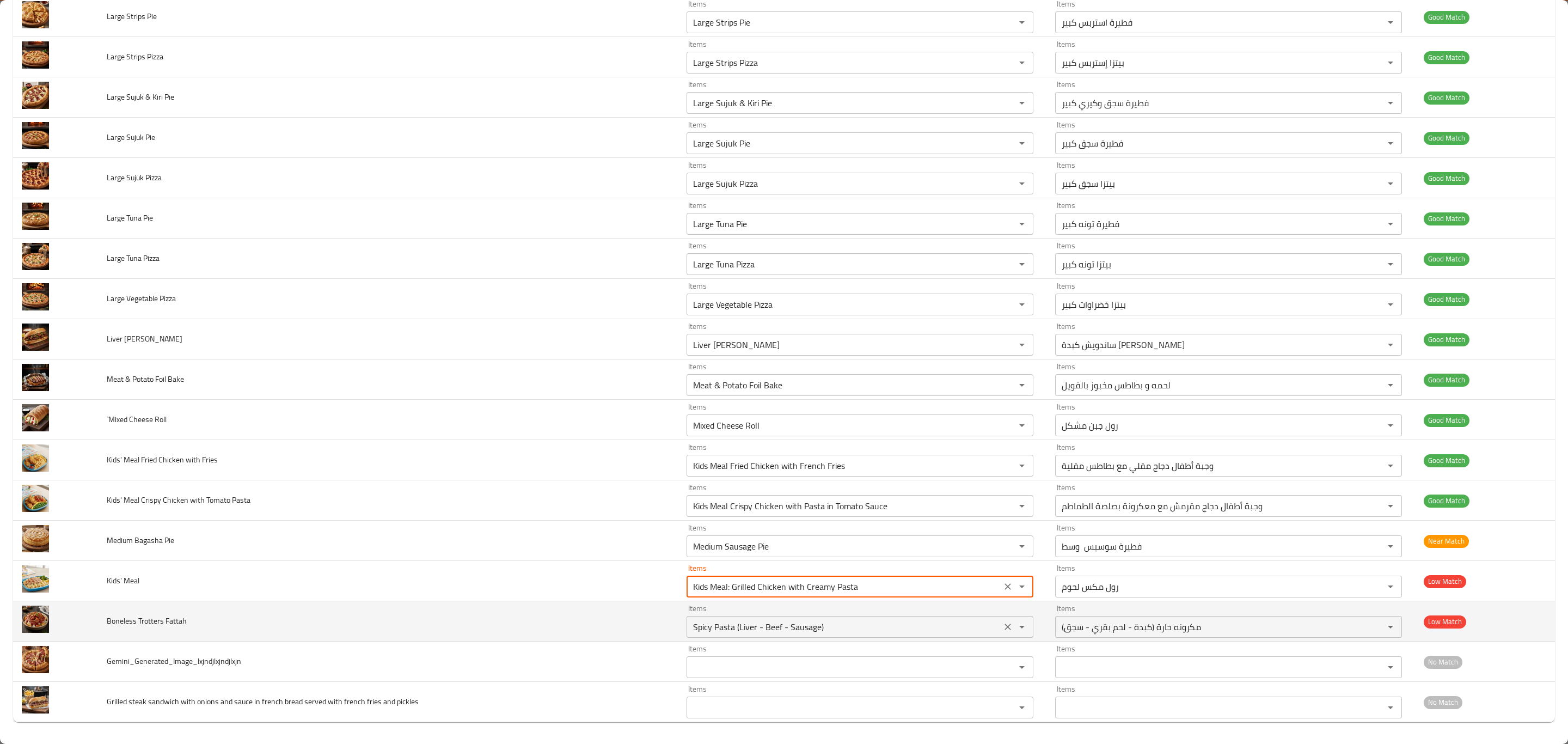
type Meal "Mixed Meat Roll"
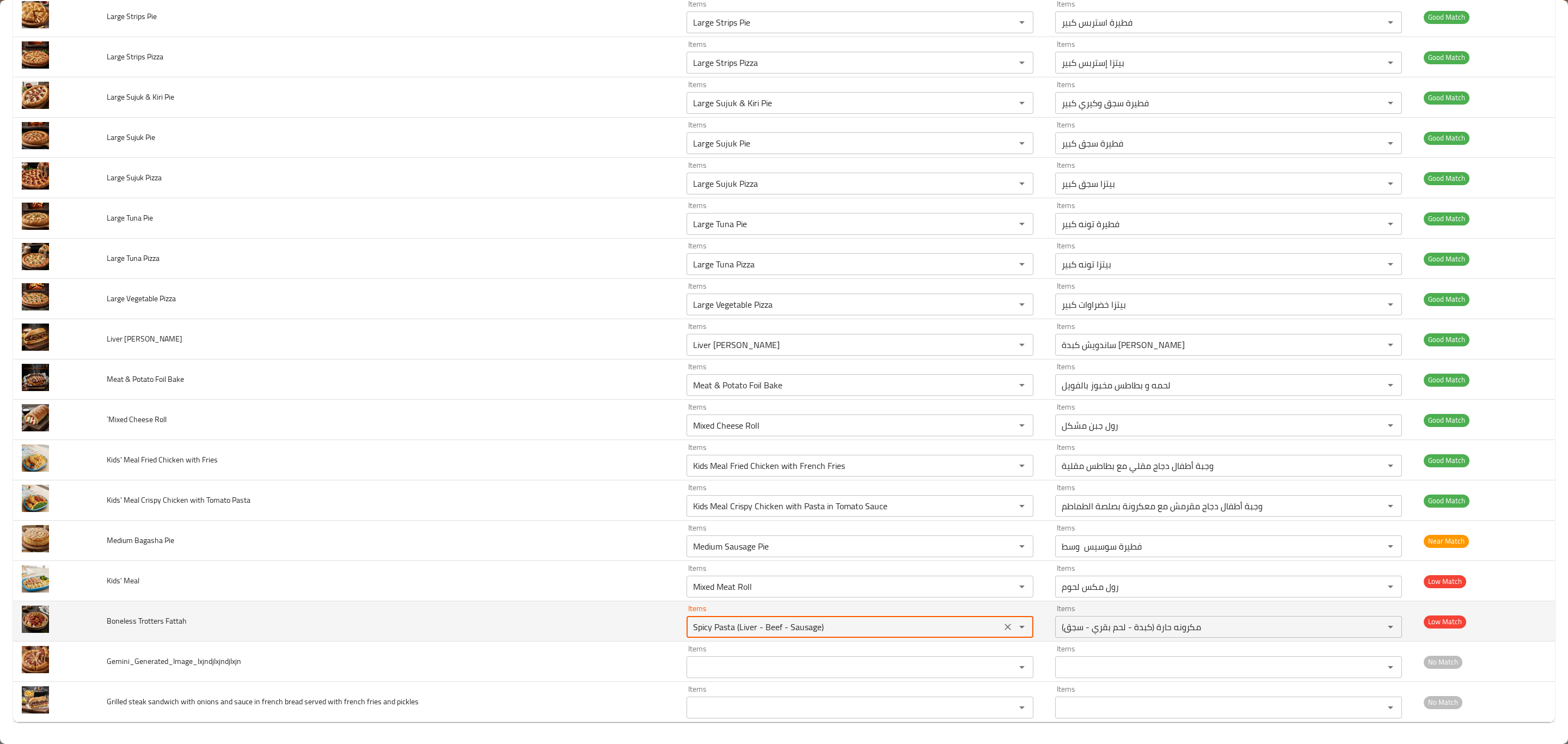
click at [880, 621] on Fattah "Spicy Pasta (Liver - Beef - Sausage)" at bounding box center [844, 627] width 308 height 15
type Fattah "t"
type Fattah "f"
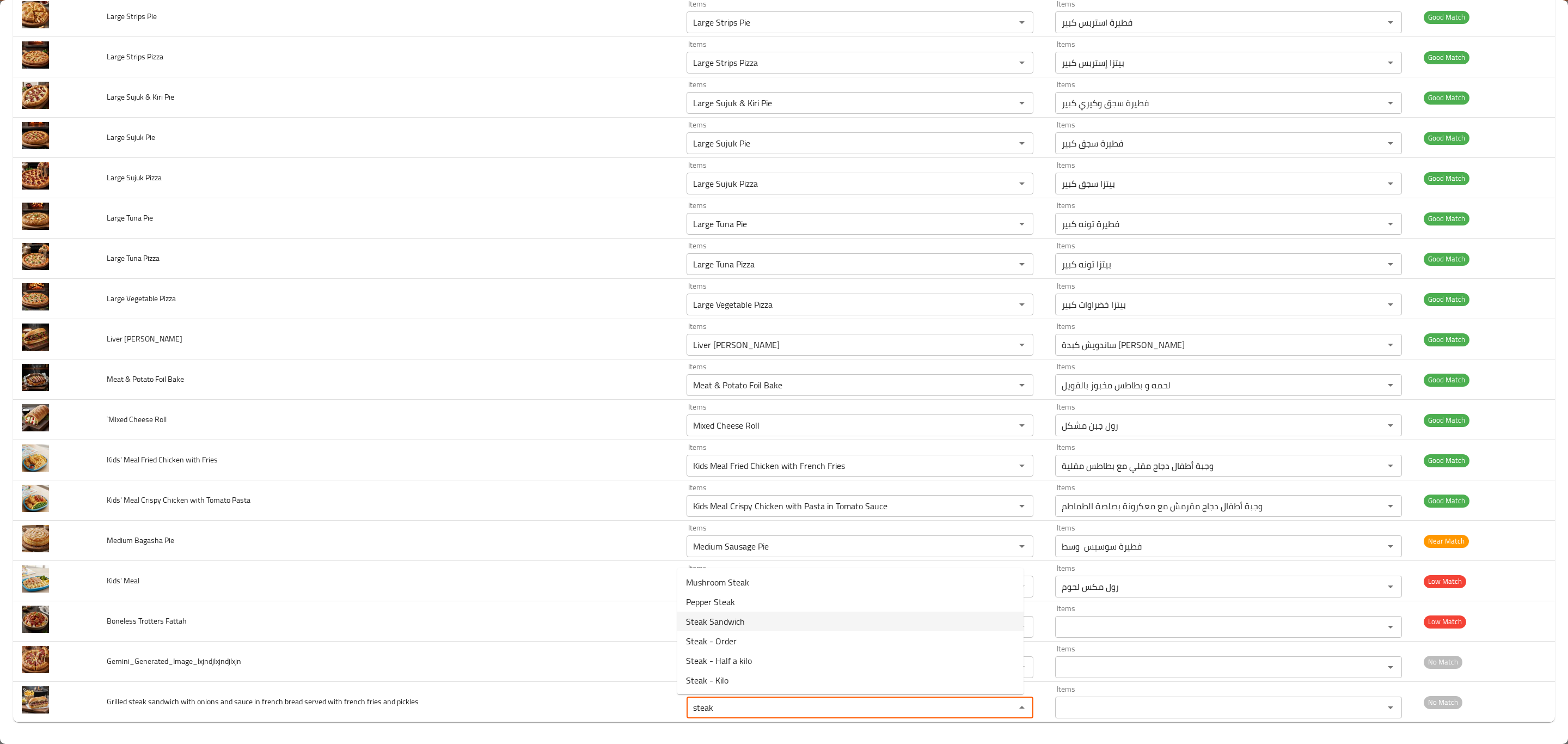
click at [750, 621] on pickles-option-2 "Steak Sandwich" at bounding box center [851, 621] width 347 height 19
type pickles "Steak Sandwich"
type pickles-ar "ساندويش ستيك"
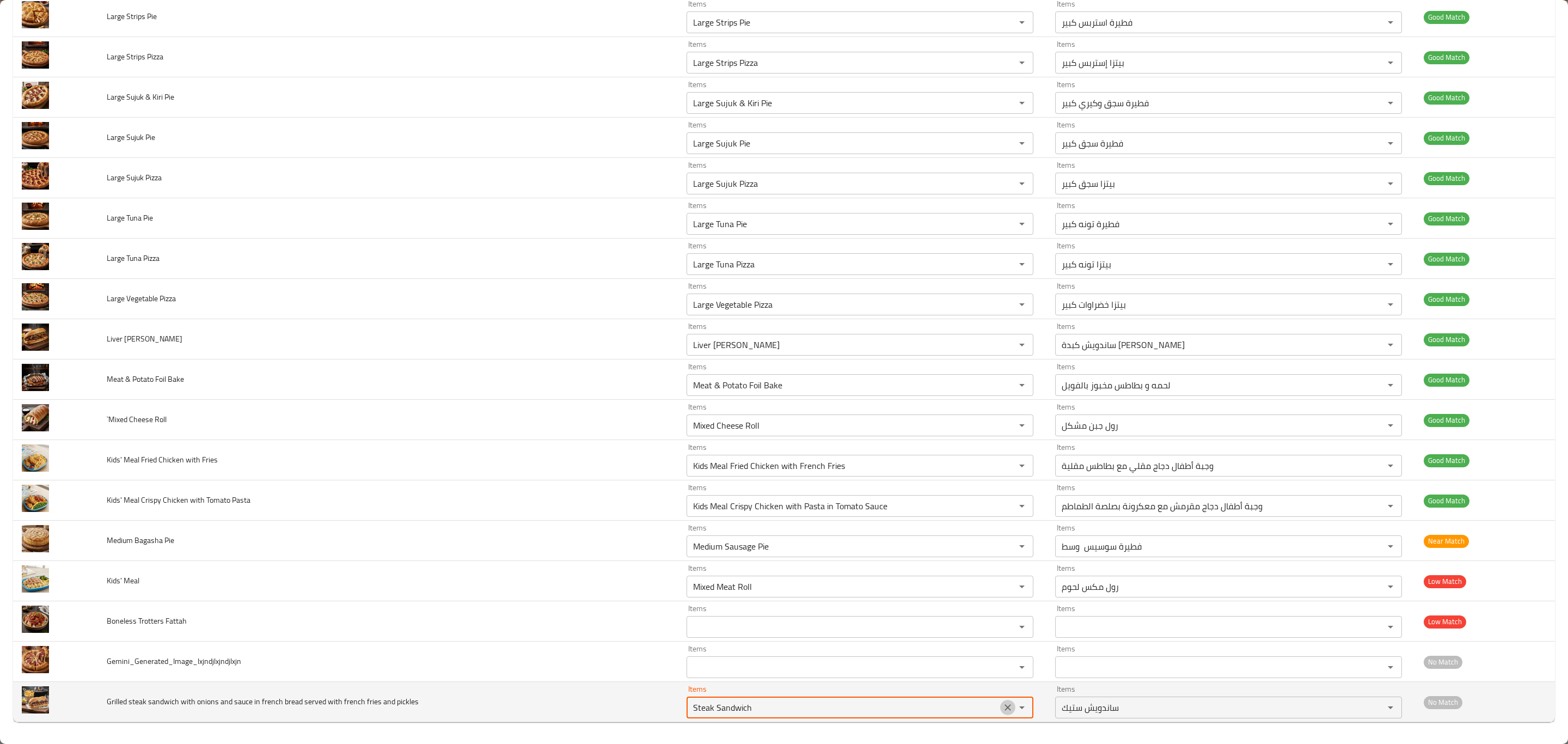
click at [1003, 707] on icon "Clear" at bounding box center [1008, 707] width 11 height 11
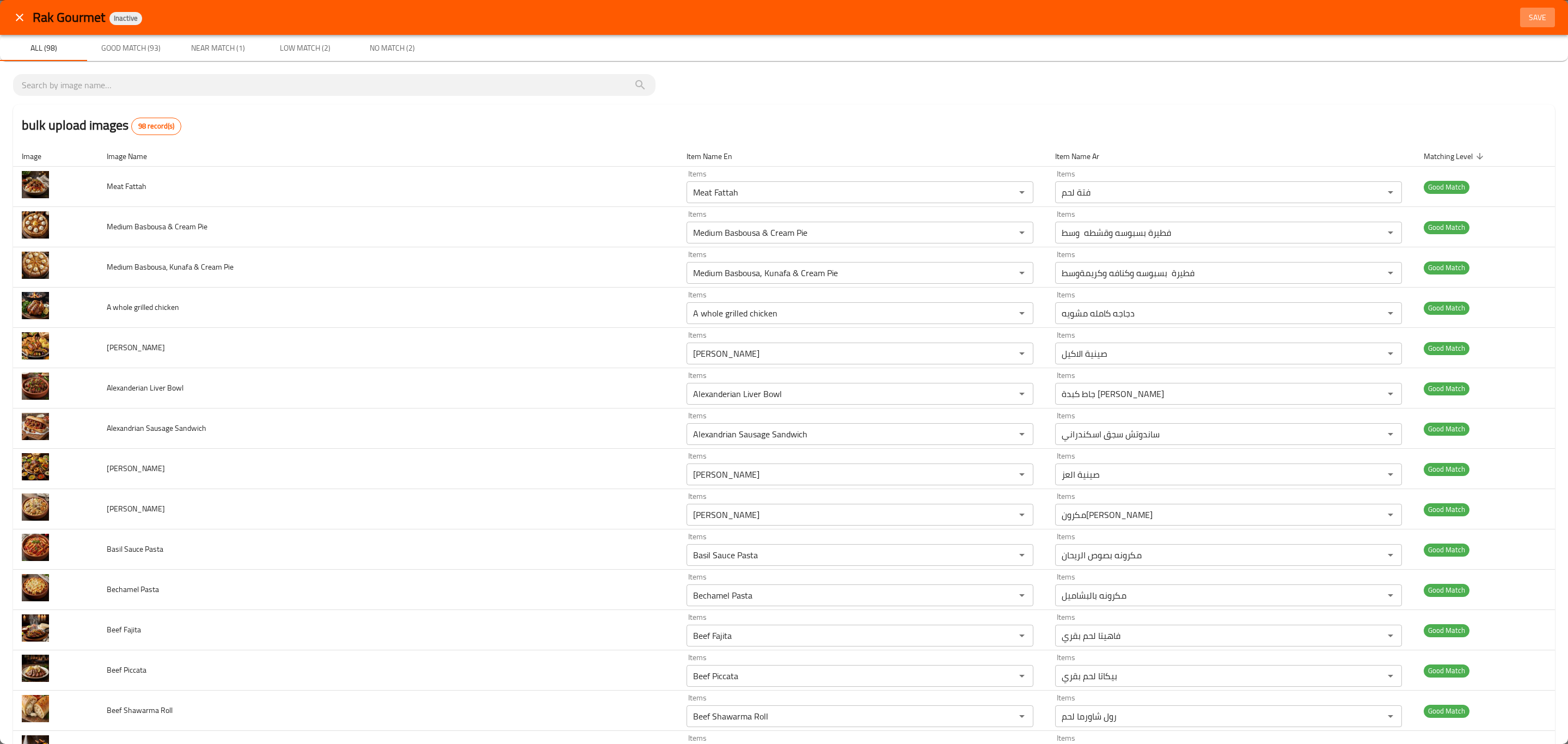
click at [1534, 19] on span "Save" at bounding box center [1538, 18] width 26 height 14
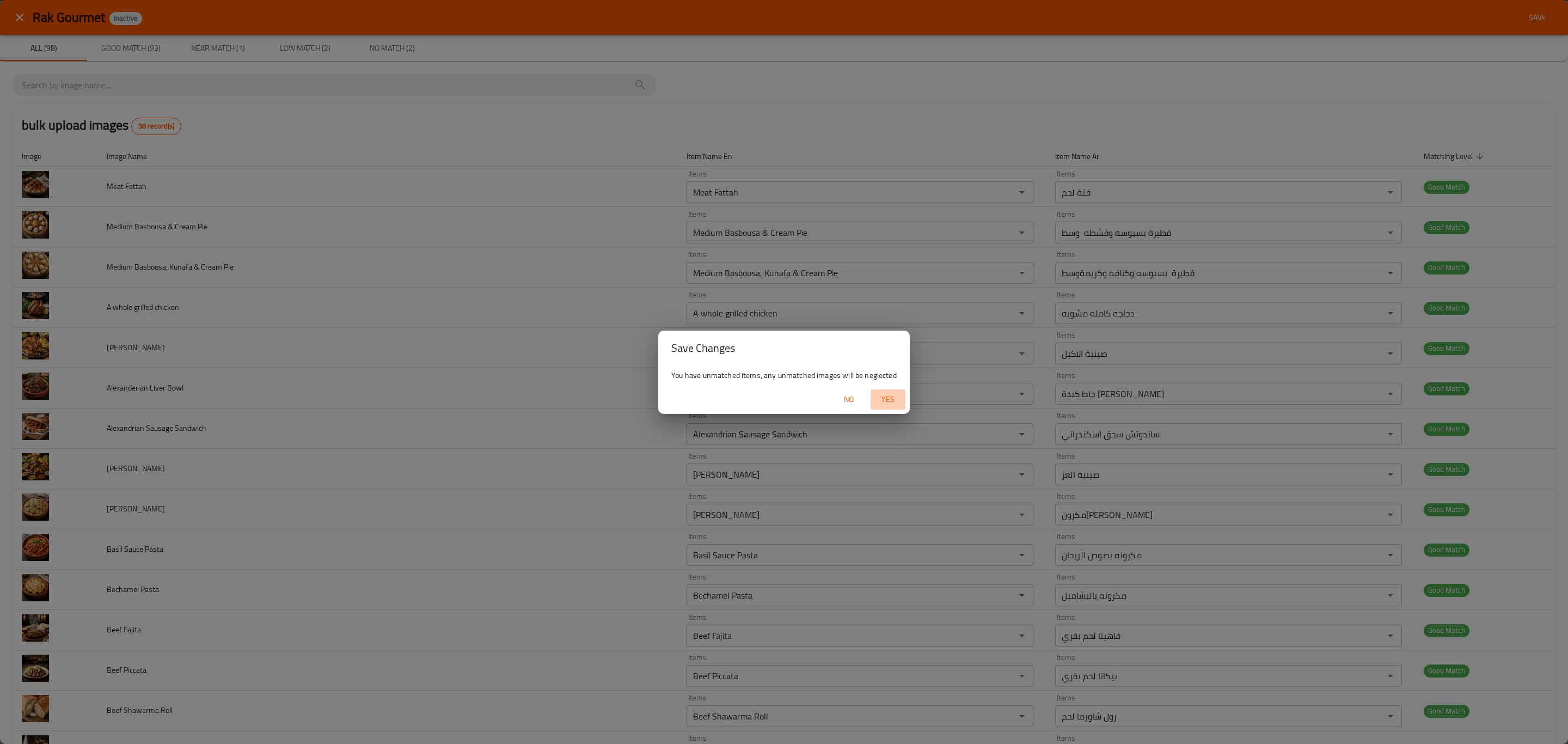
click at [899, 399] on span "Yes" at bounding box center [888, 400] width 26 height 14
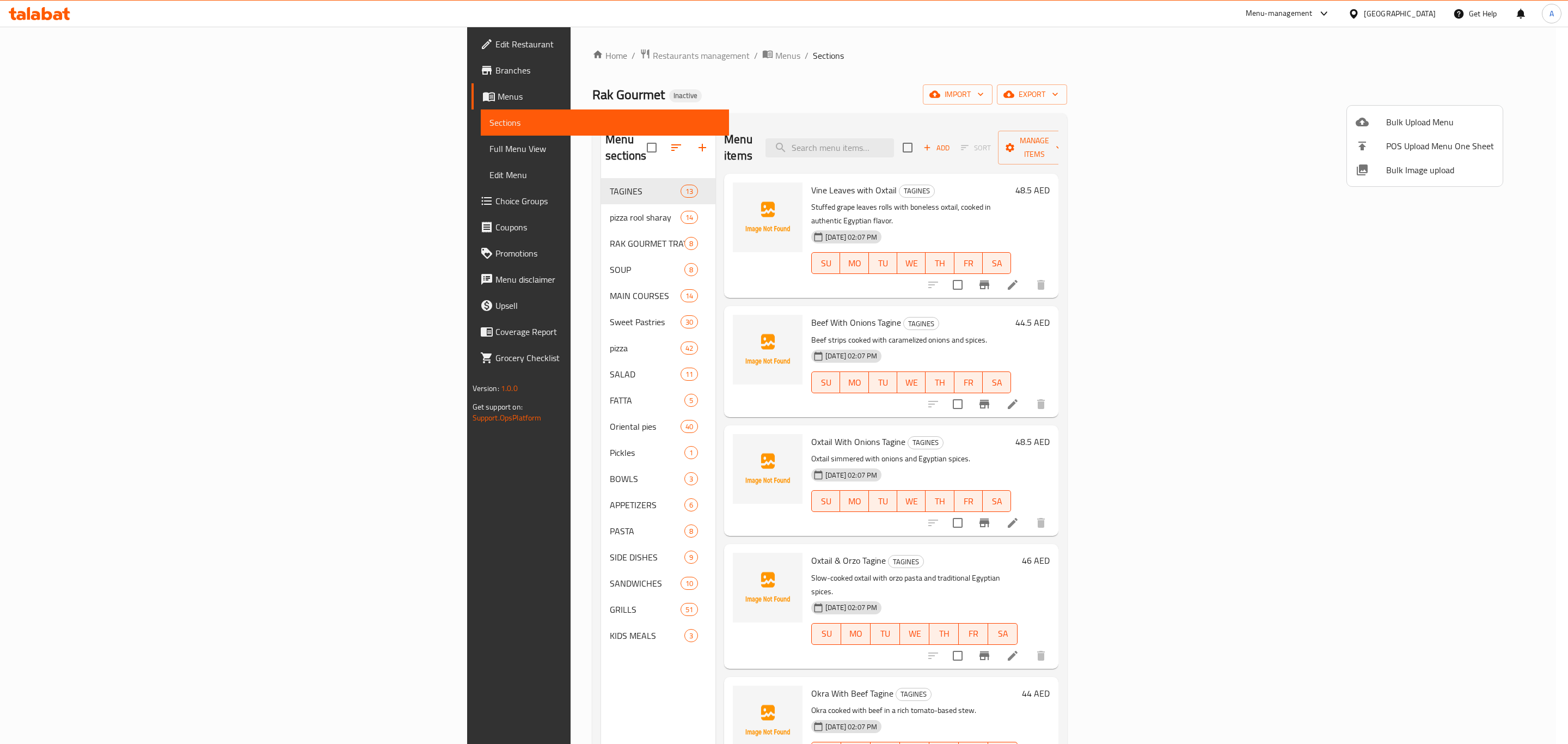
click at [1399, 173] on span "Bulk Image upload" at bounding box center [1440, 170] width 108 height 13
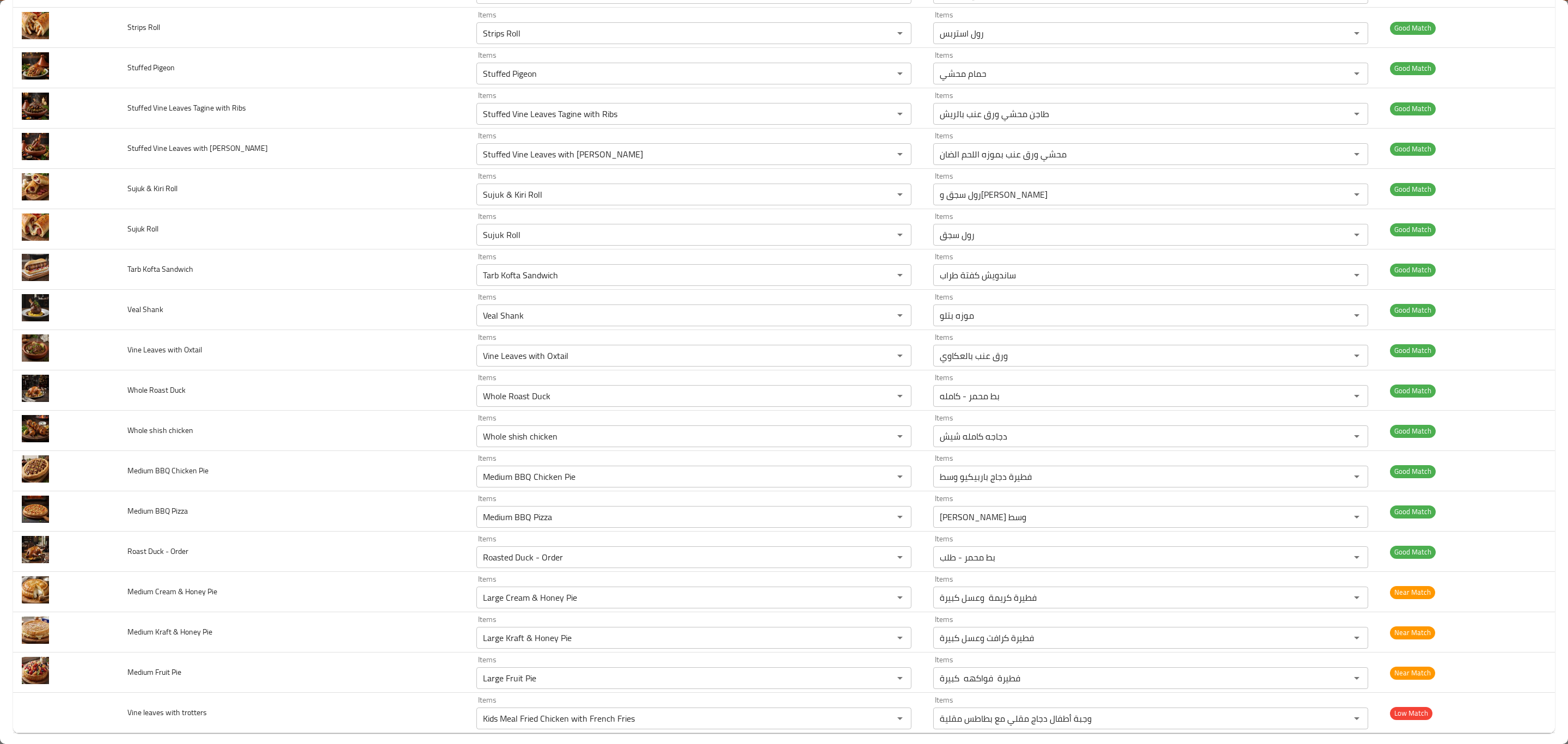
scroll to position [3217, 0]
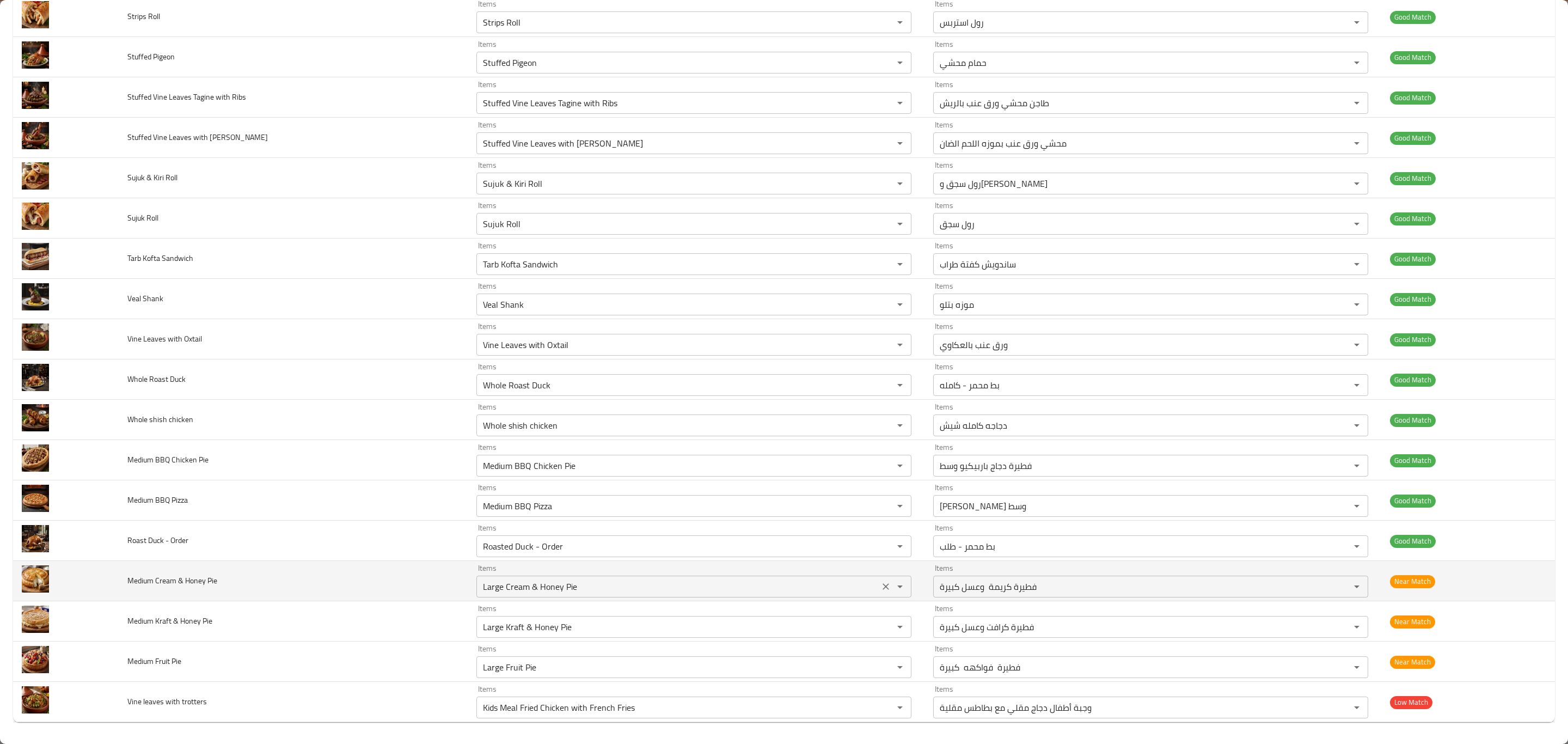
click at [583, 572] on div "Items Large Cream & Honey Pie Items" at bounding box center [693, 581] width 435 height 33
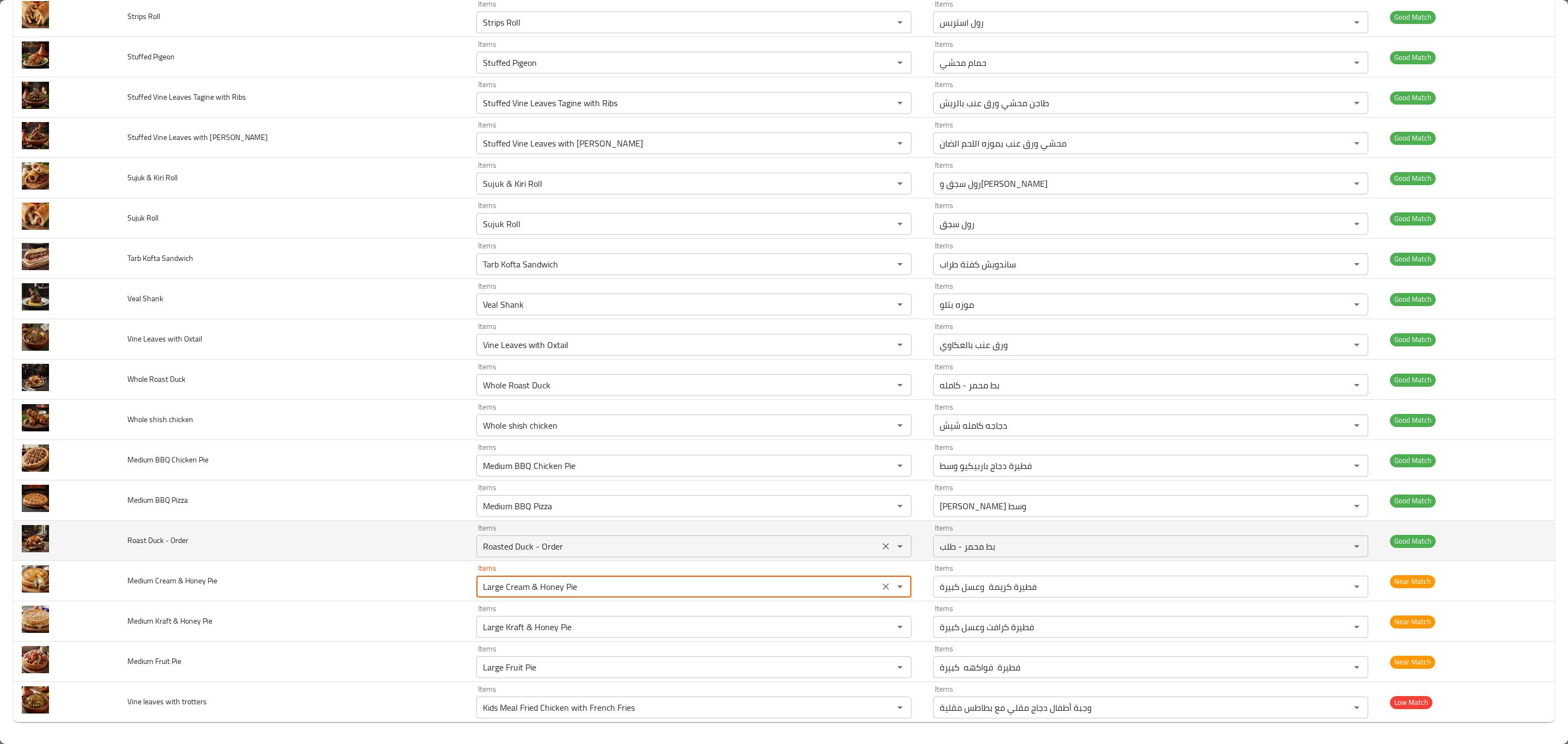
click at [593, 546] on Order "Roasted Duck - Order" at bounding box center [678, 546] width 396 height 15
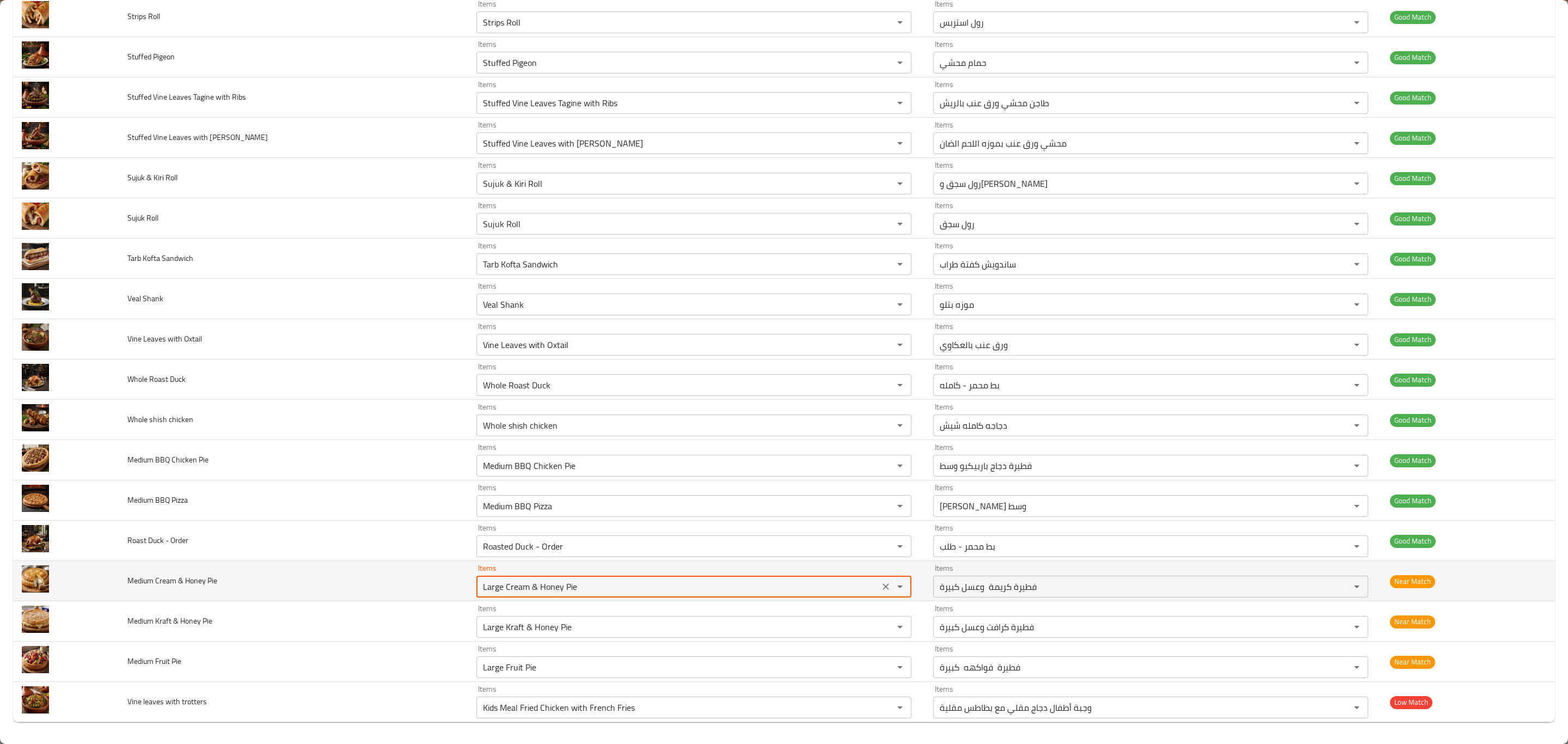
click at [595, 589] on Pie "Large Cream & Honey Pie" at bounding box center [678, 587] width 396 height 15
type Pie "h"
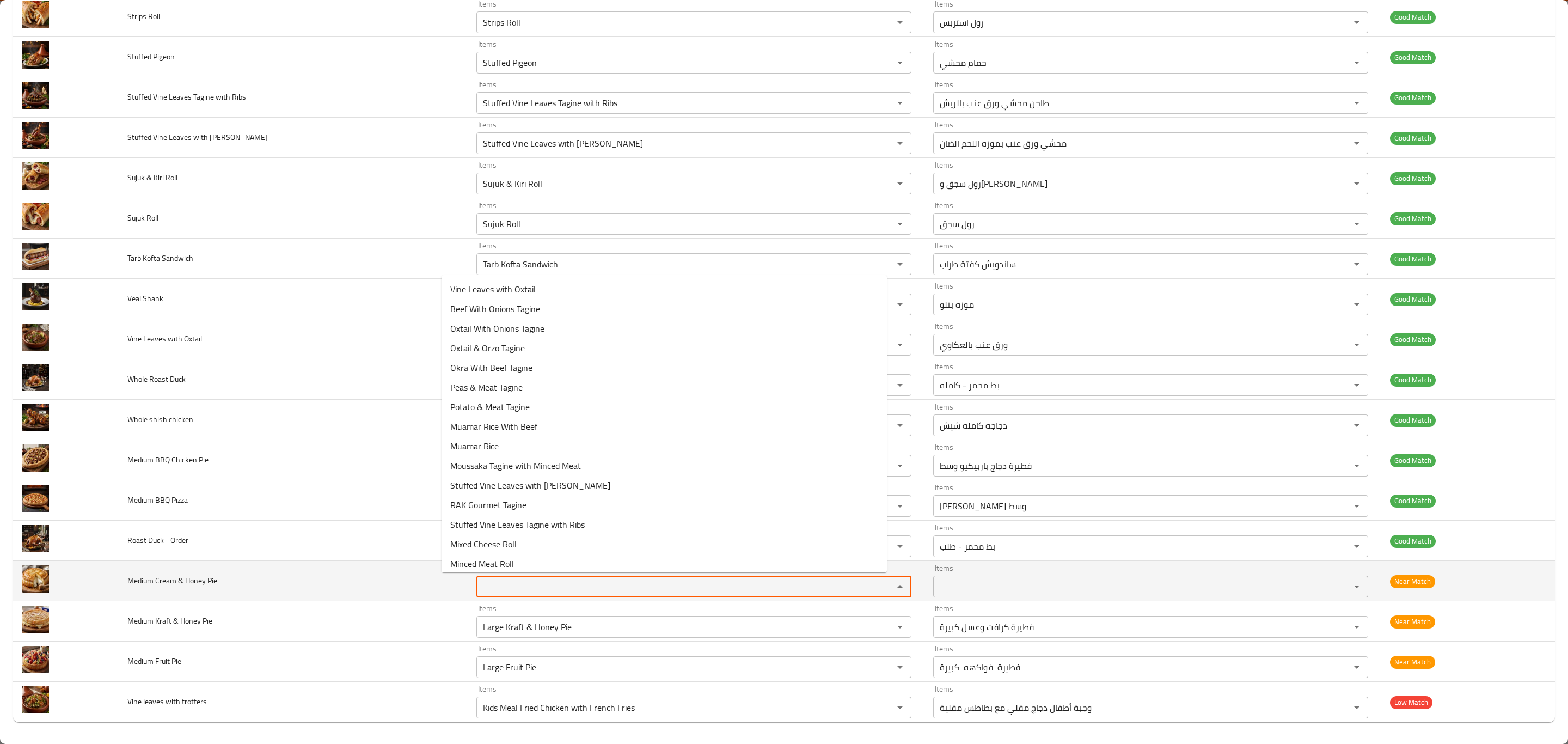
click at [647, 592] on Pie "Items" at bounding box center [678, 587] width 396 height 15
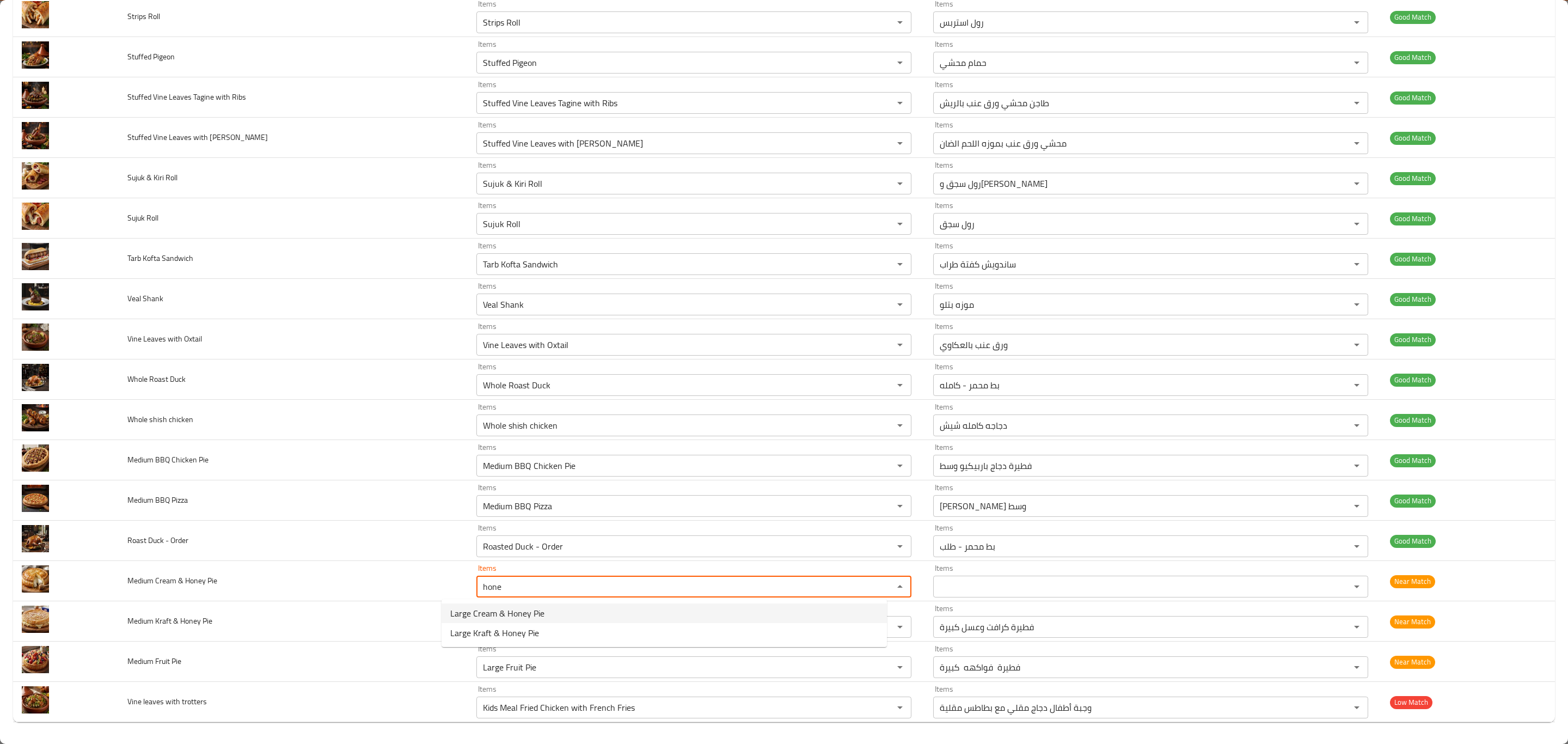
click at [634, 608] on Pie-option-0 "Large Cream & Honey Pie" at bounding box center [664, 613] width 445 height 19
type Pie "Large Cream & Honey Pie"
type Pie-ar "فطيرة كريمة وعسل كبيرة"
type Pie "Large Cream & Honey Pie"
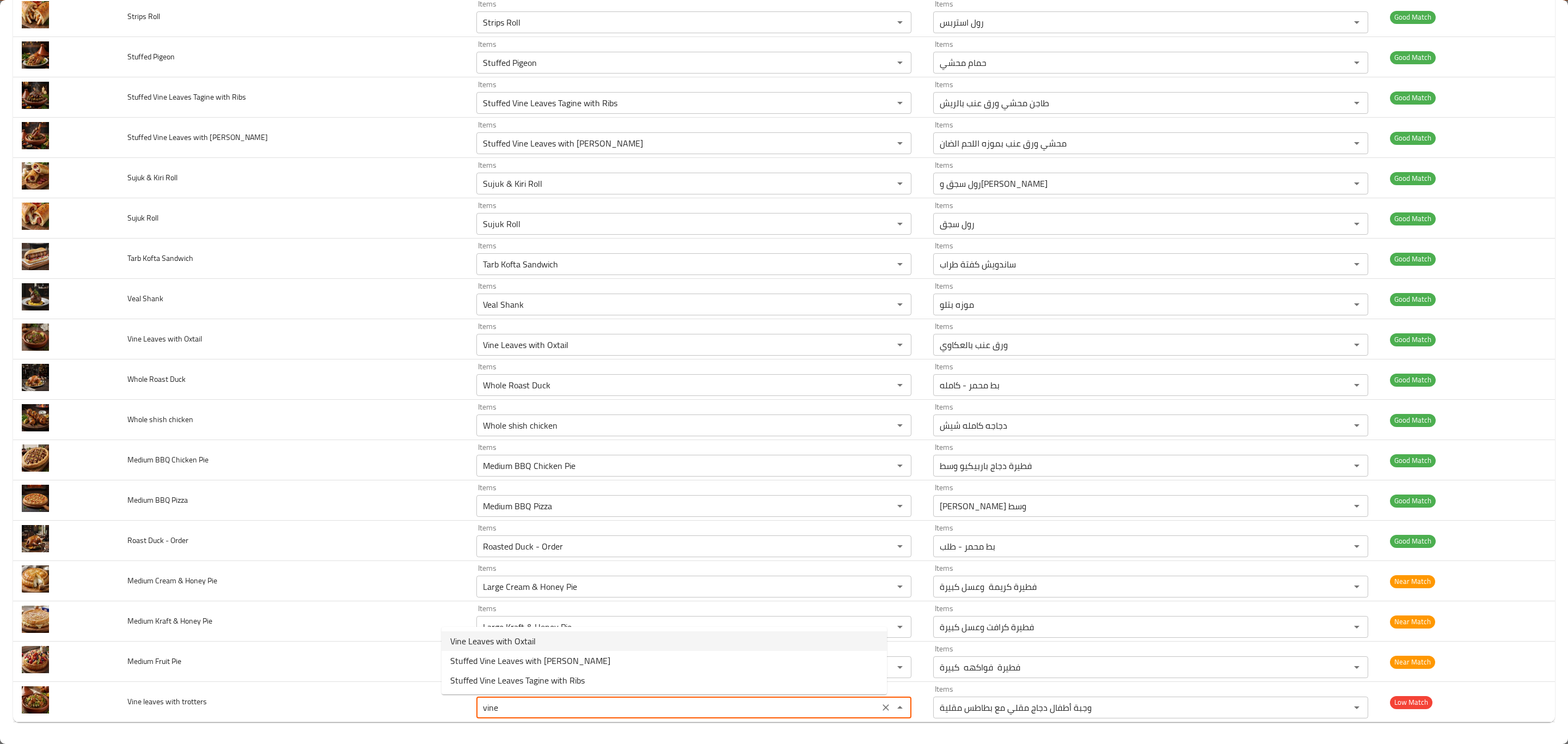
click at [602, 643] on trotters-option-0 "Vine Leaves with Oxtail" at bounding box center [664, 641] width 445 height 19
type trotters "Vine Leaves with Oxtail"
type trotters-ar "ورق عنب بالعكاوي"
type trotters "Vine Leaves with Oxtail"
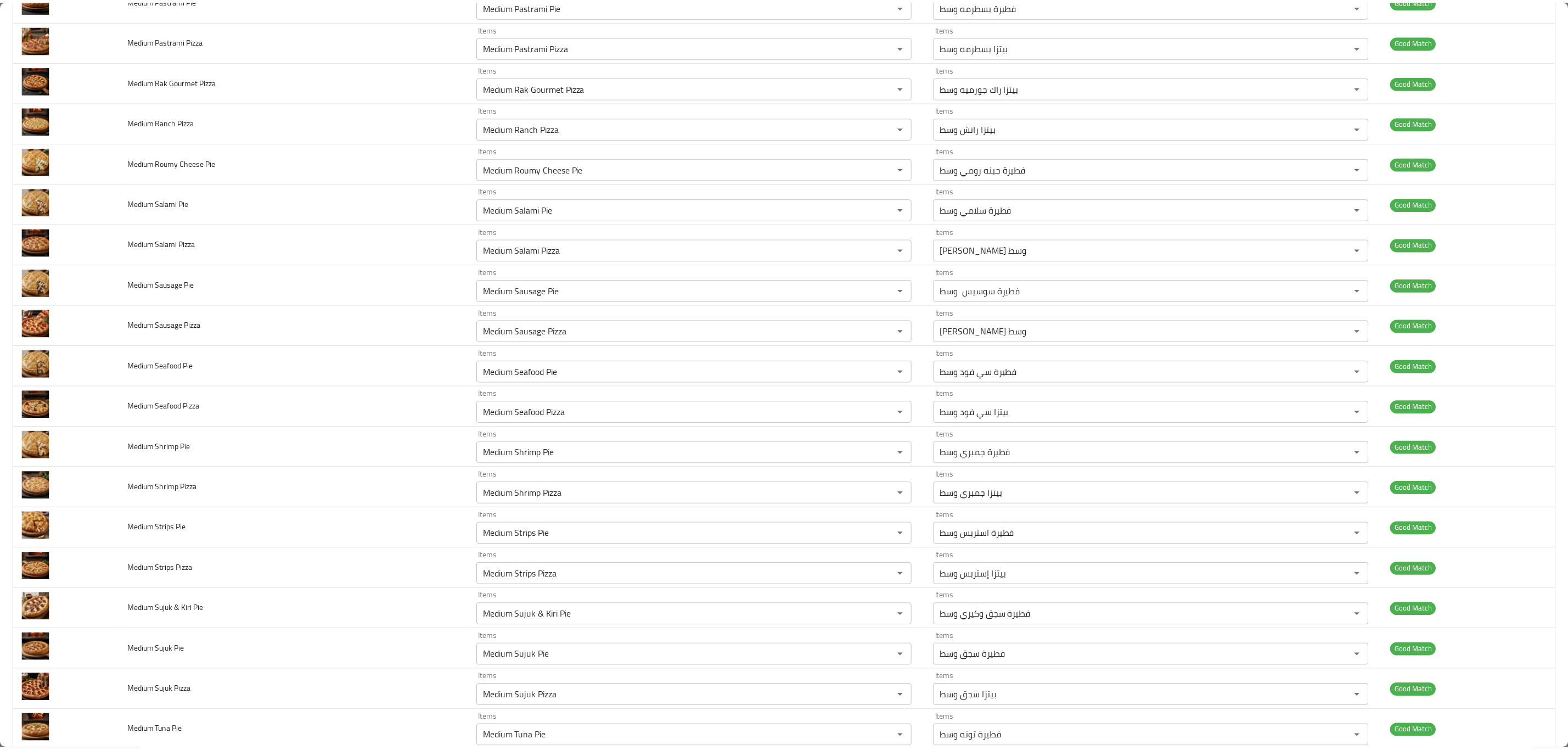
scroll to position [0, 0]
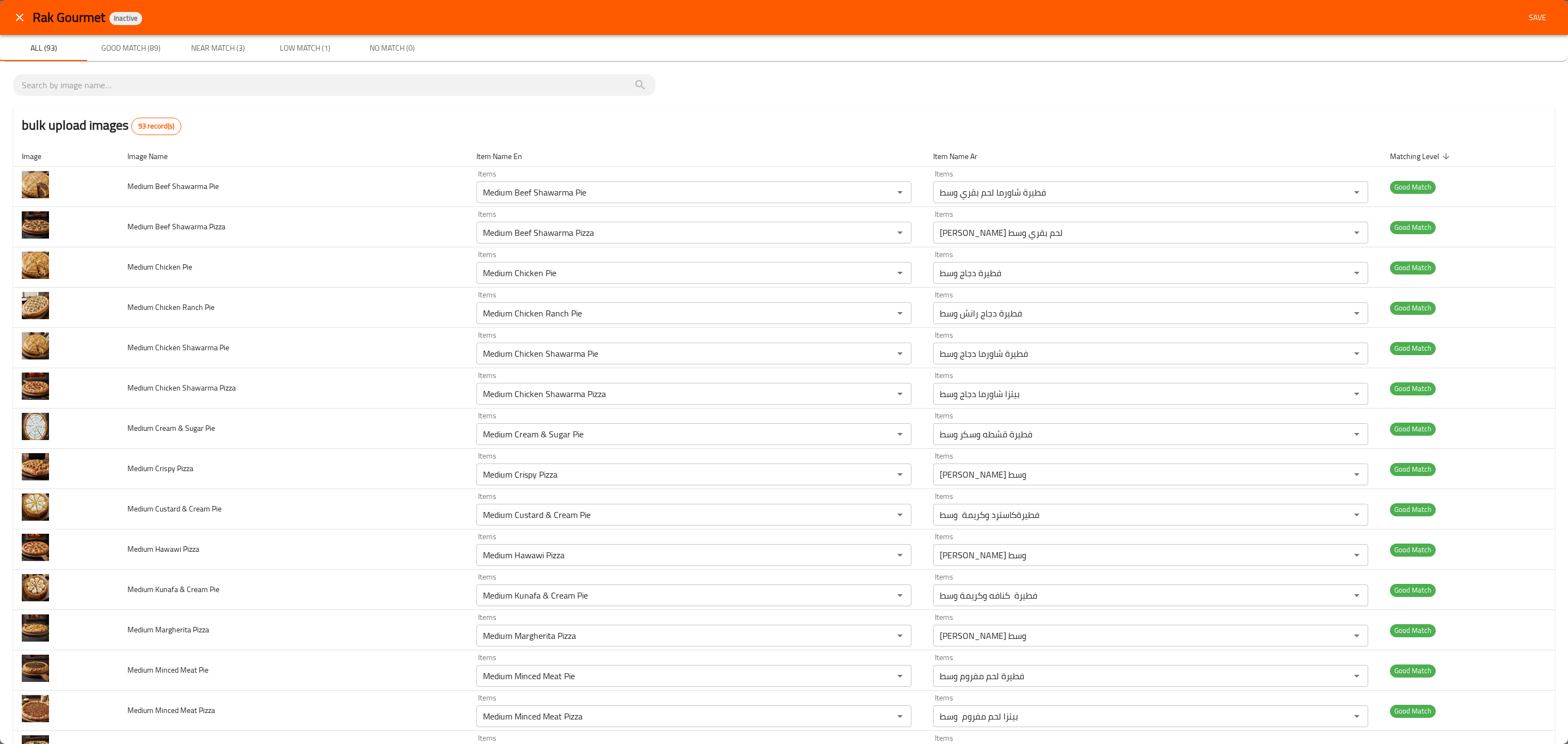
drag, startPoint x: 1536, startPoint y: 25, endPoint x: 1147, endPoint y: 152, distance: 409.2
click at [1534, 23] on button "Save" at bounding box center [1538, 17] width 35 height 20
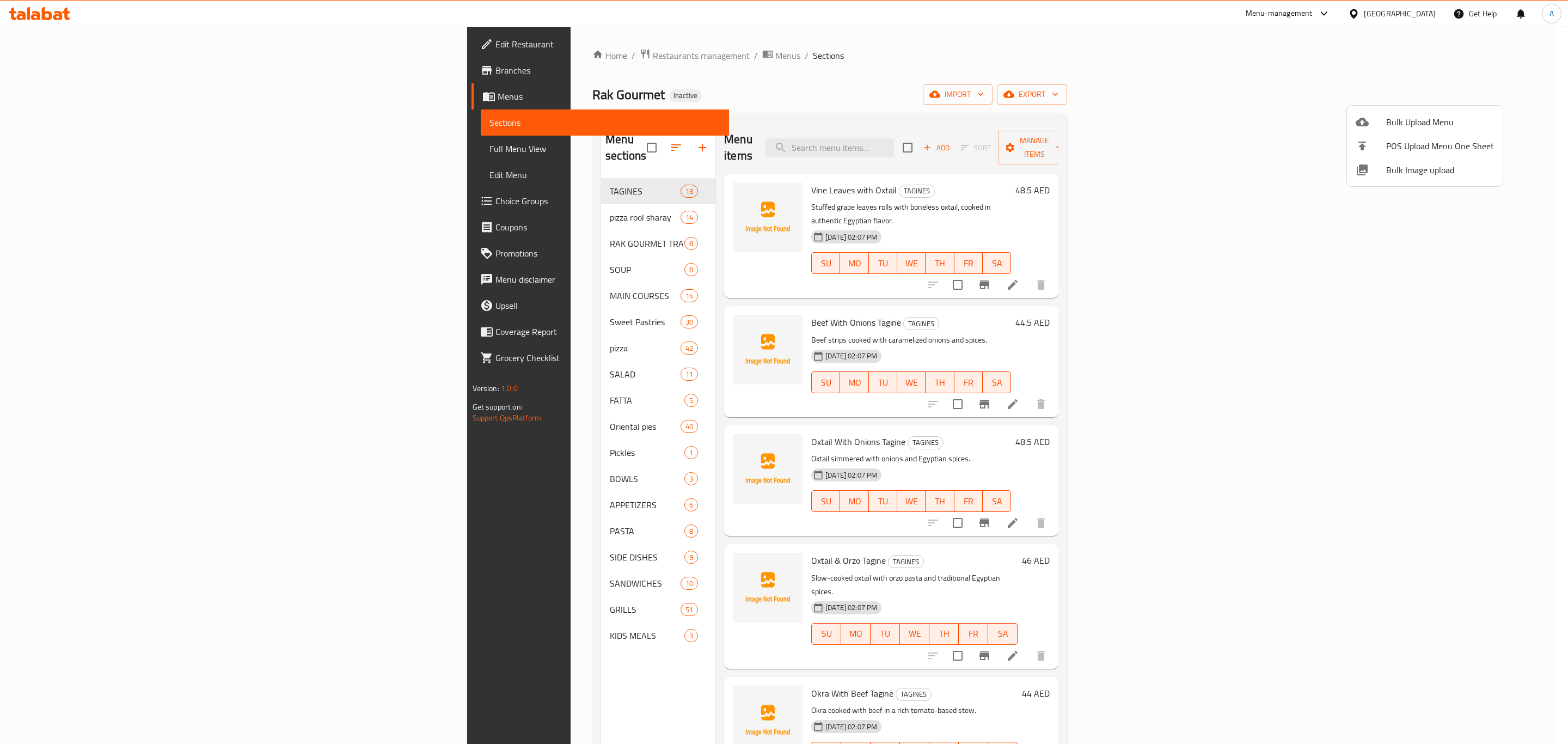
click at [358, 199] on div at bounding box center [784, 372] width 1568 height 744
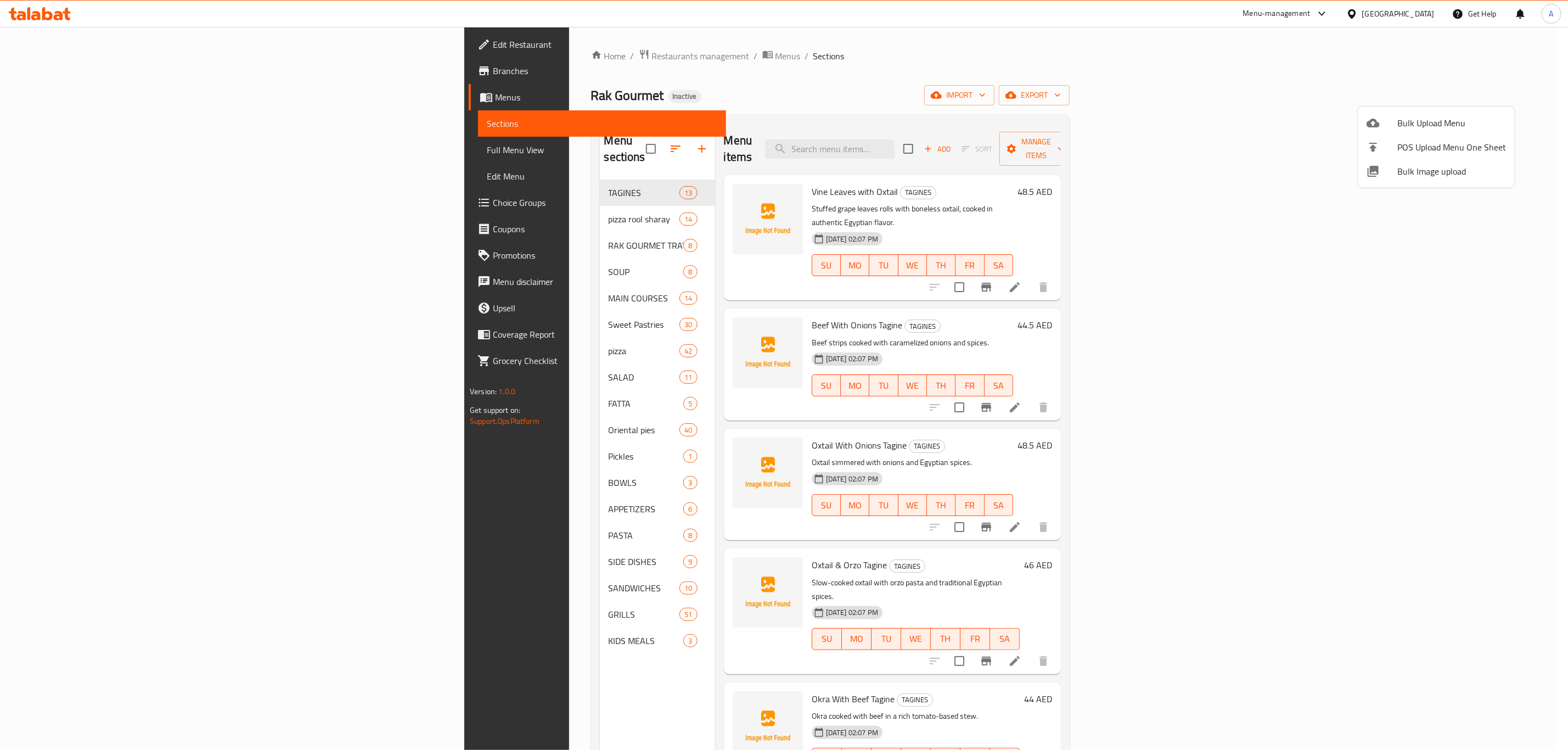
click at [609, 213] on span "pizza rool sharay" at bounding box center [644, 219] width 72 height 13
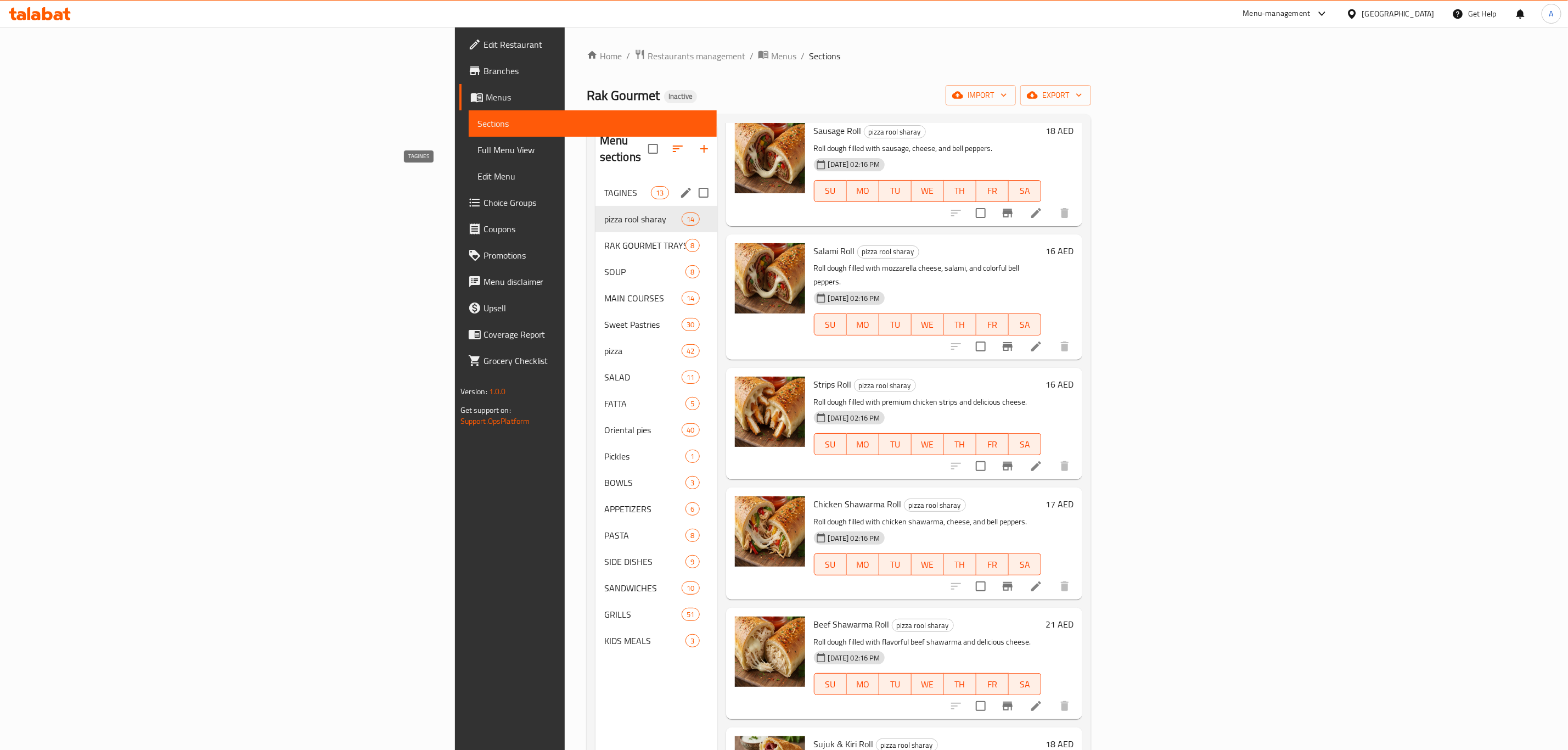
click at [604, 186] on span "TAGINES" at bounding box center [627, 193] width 47 height 13
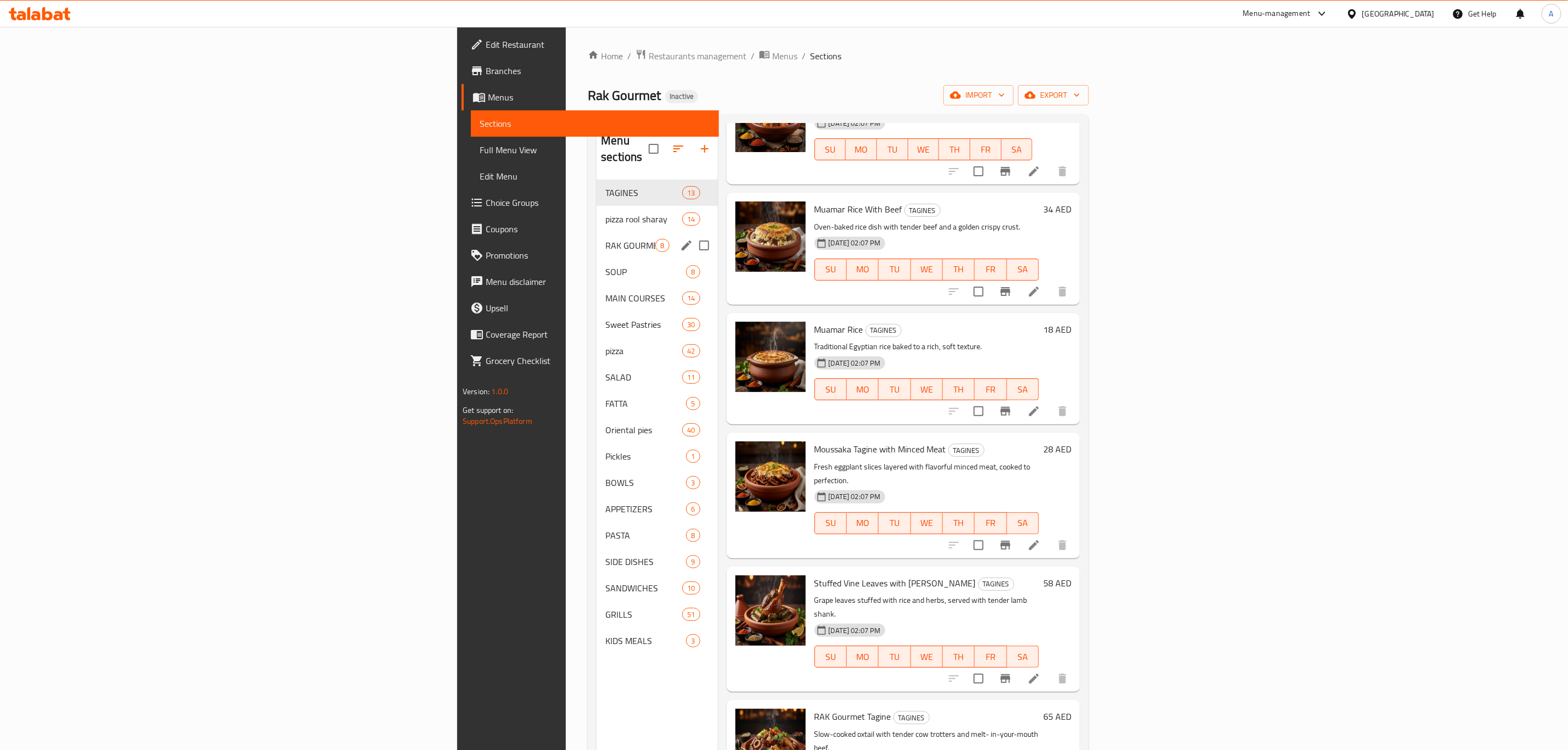
click at [597, 232] on div "RAK GOURMET TRAYS 8" at bounding box center [657, 245] width 121 height 26
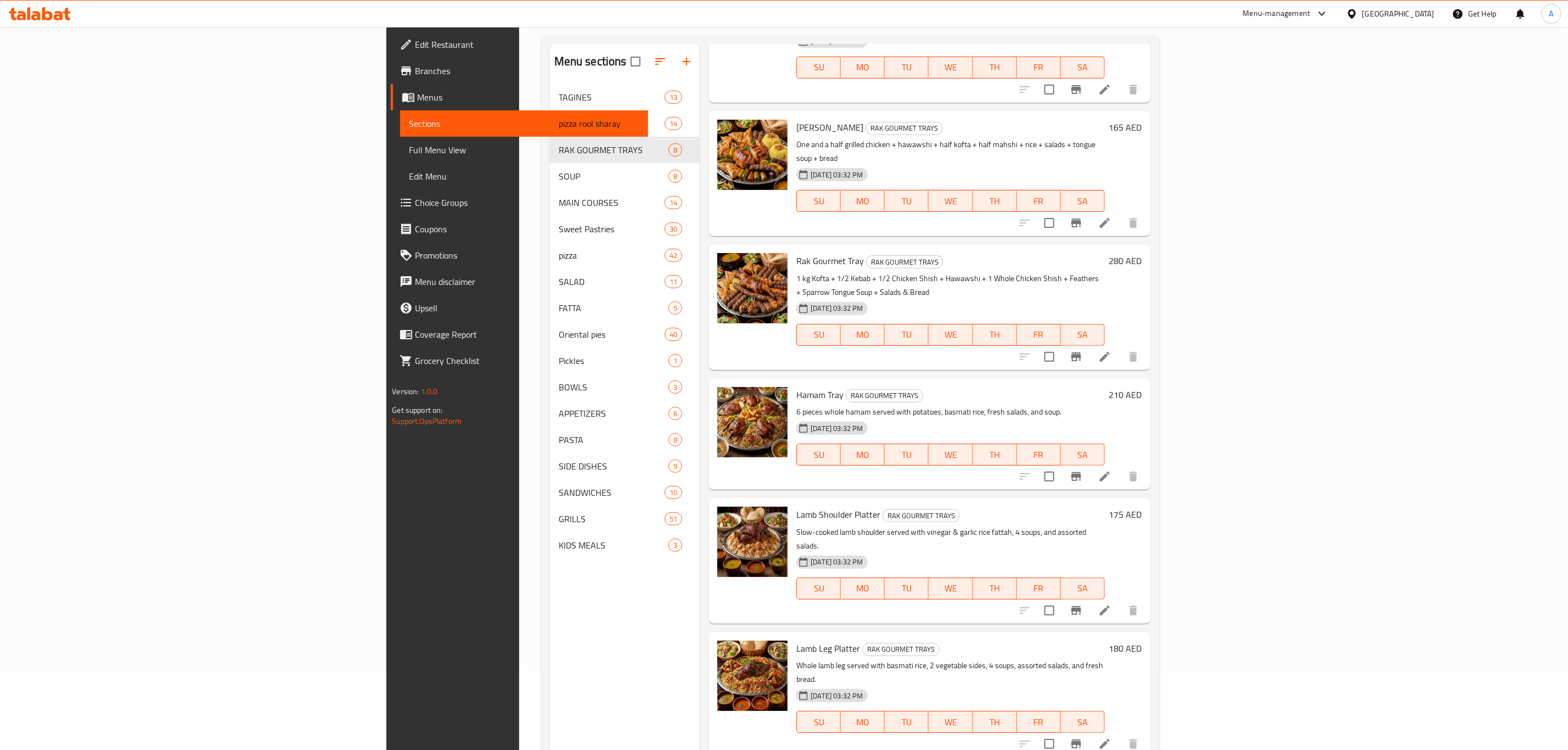
scroll to position [154, 0]
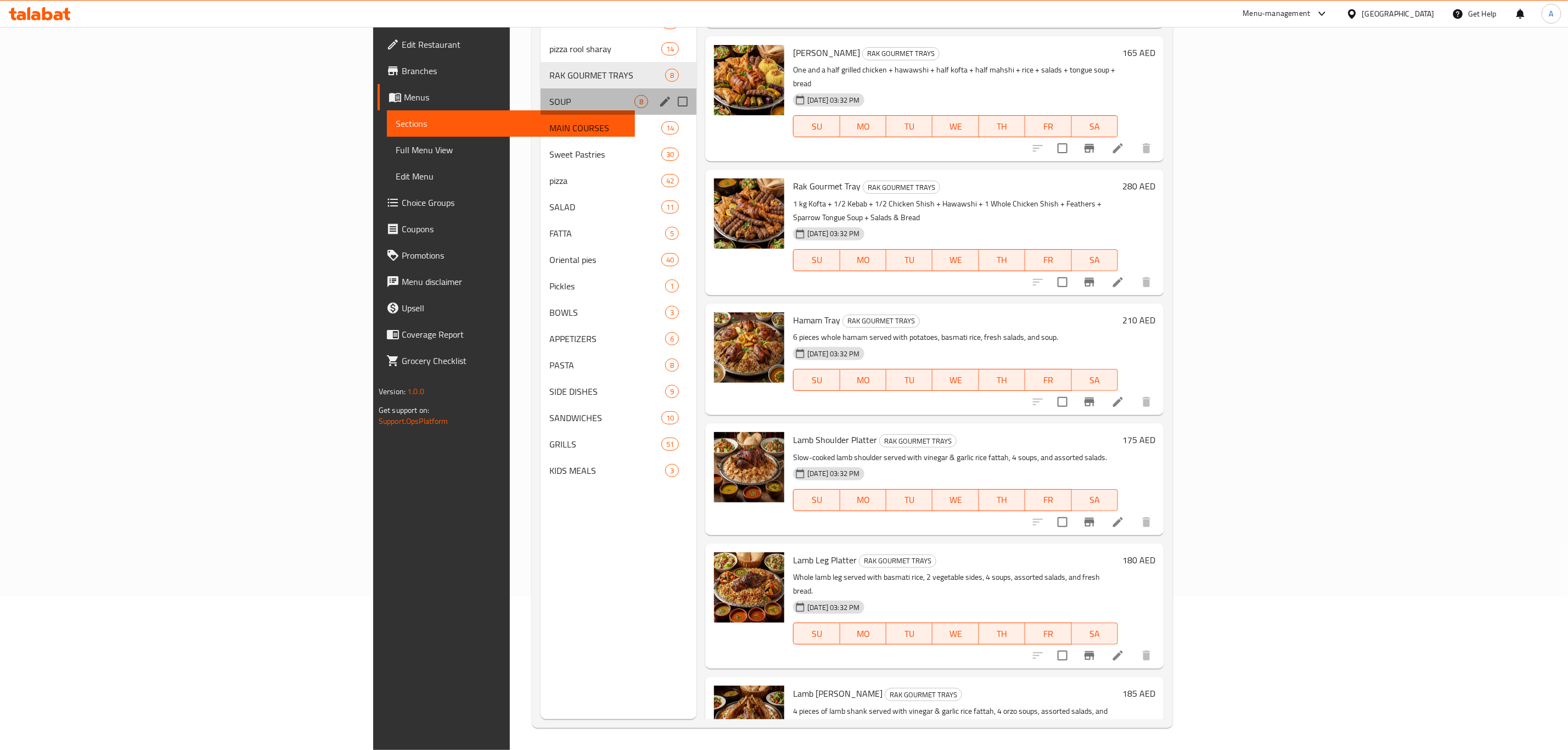
click at [540, 92] on div "SOUP 8" at bounding box center [618, 101] width 156 height 26
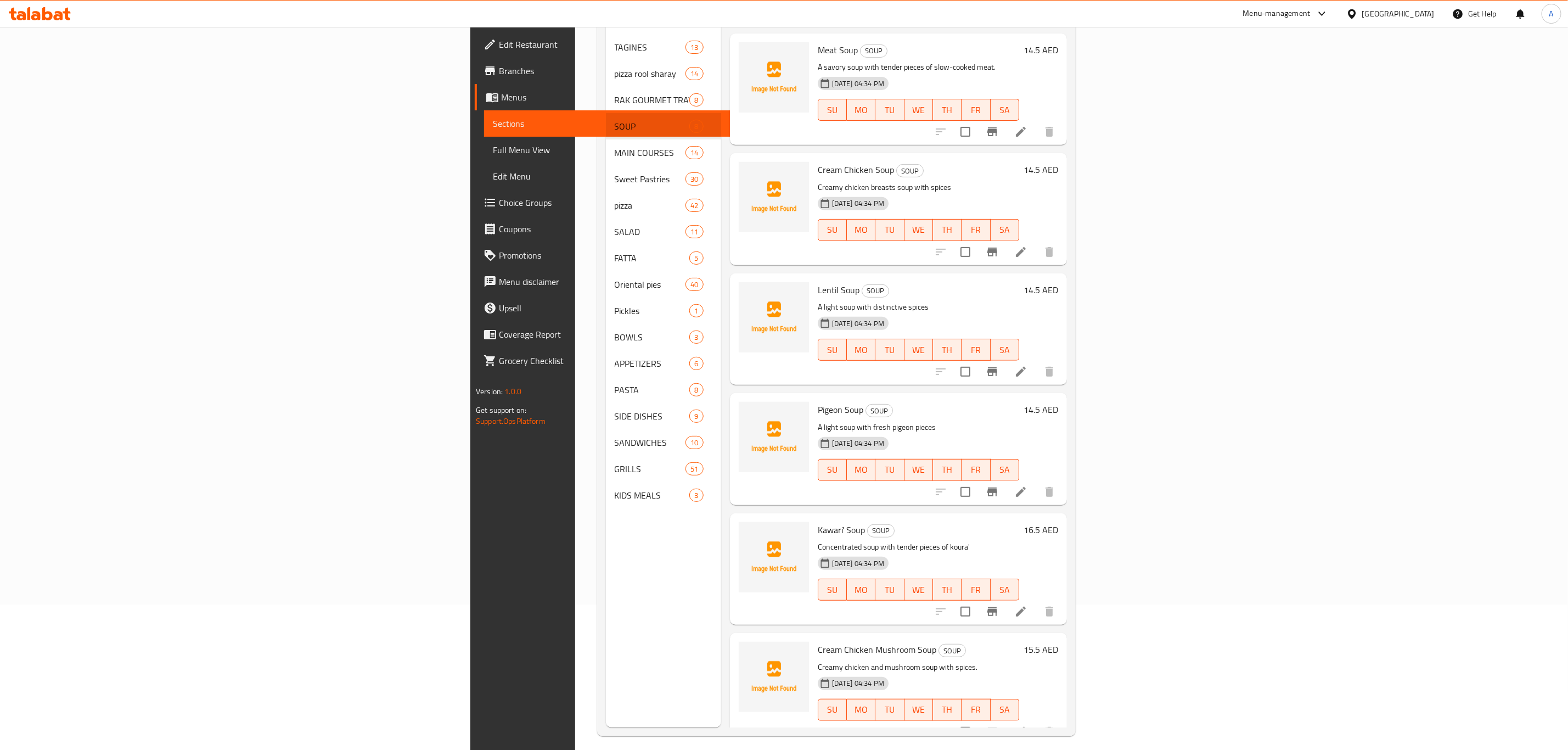
scroll to position [154, 0]
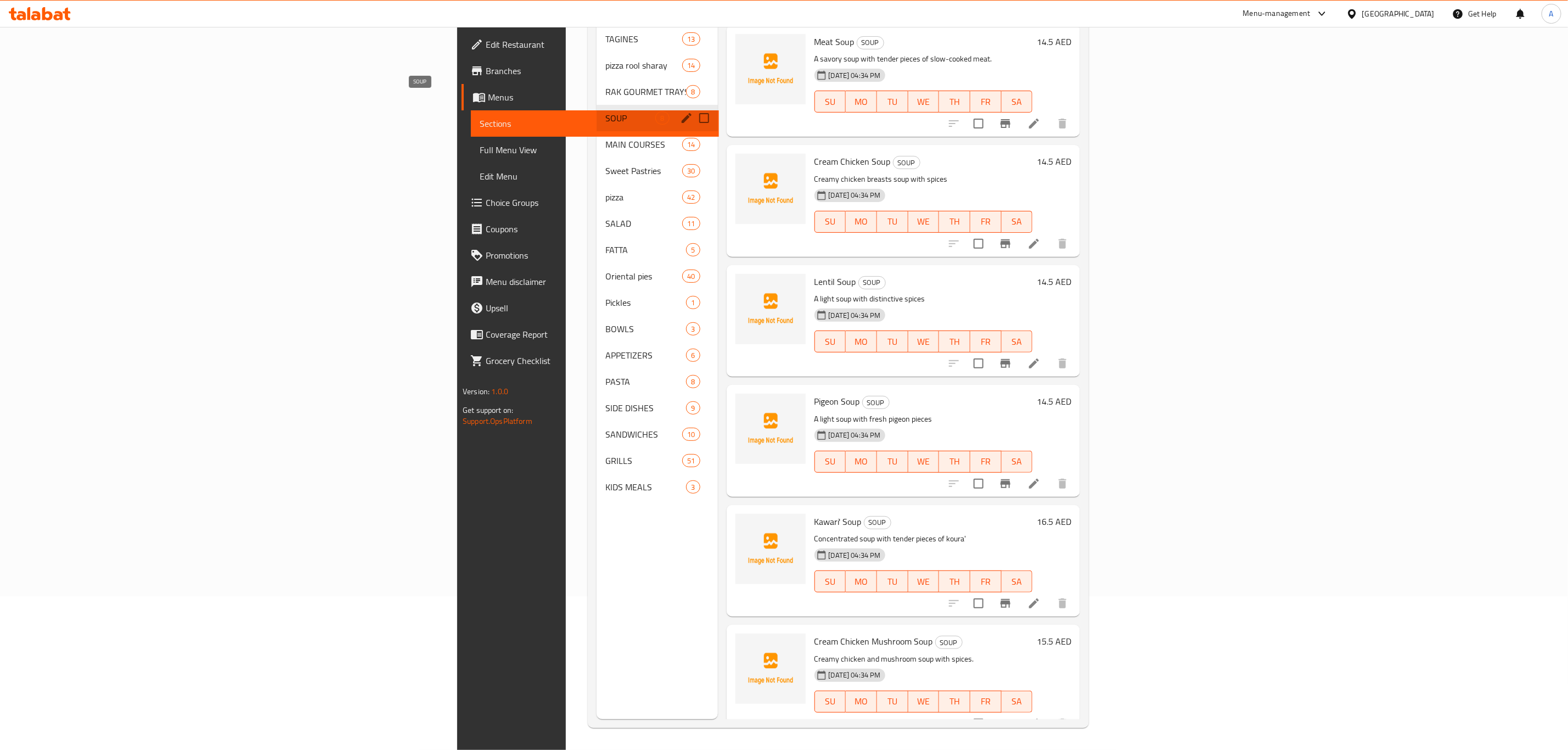
click at [605, 111] on span "SOUP" at bounding box center [630, 117] width 50 height 13
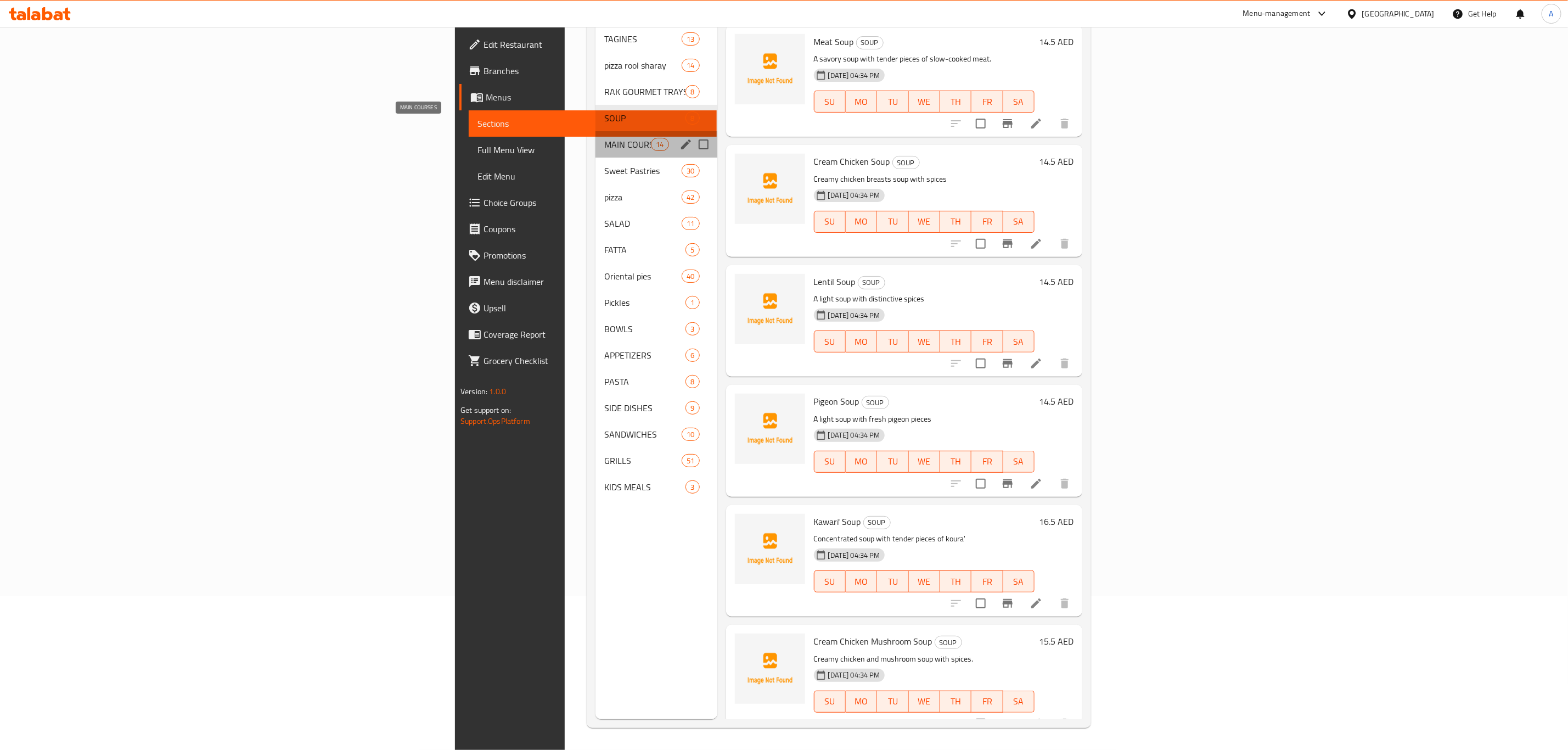
click at [604, 138] on span "MAIN COURSES" at bounding box center [627, 144] width 47 height 13
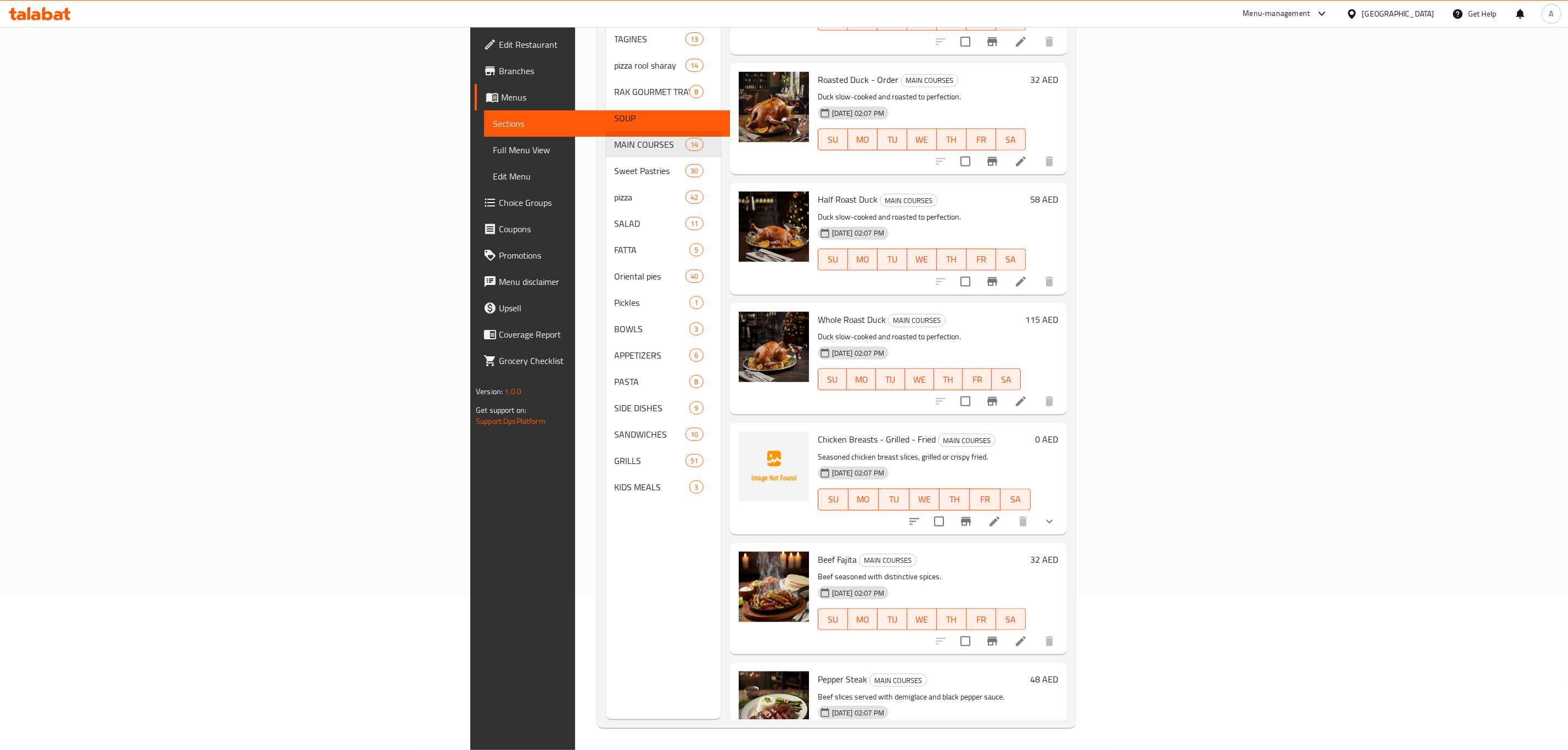
scroll to position [708, 0]
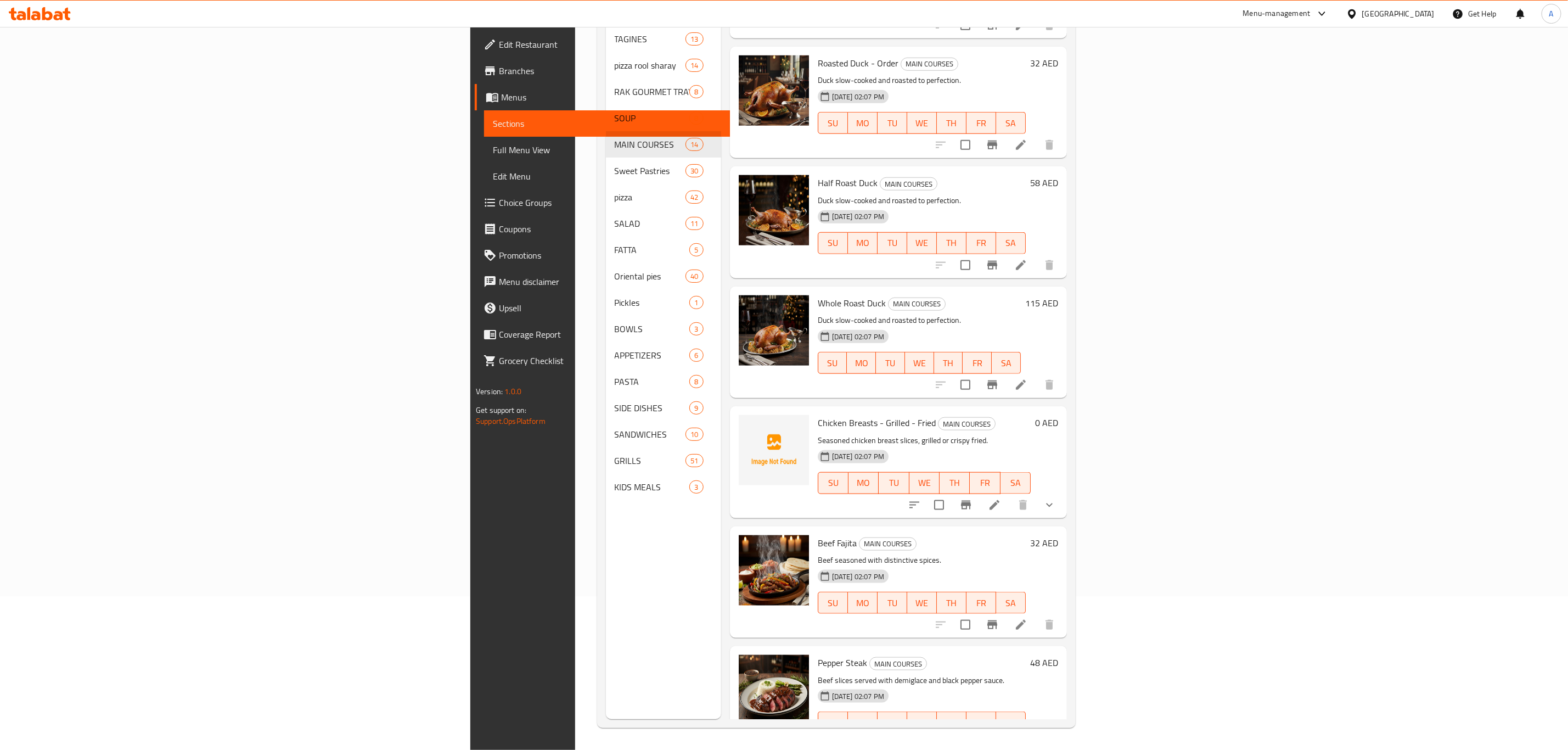
click at [883, 295] on h6 "Whole Roast Duck MAIN COURSES" at bounding box center [919, 303] width 203 height 15
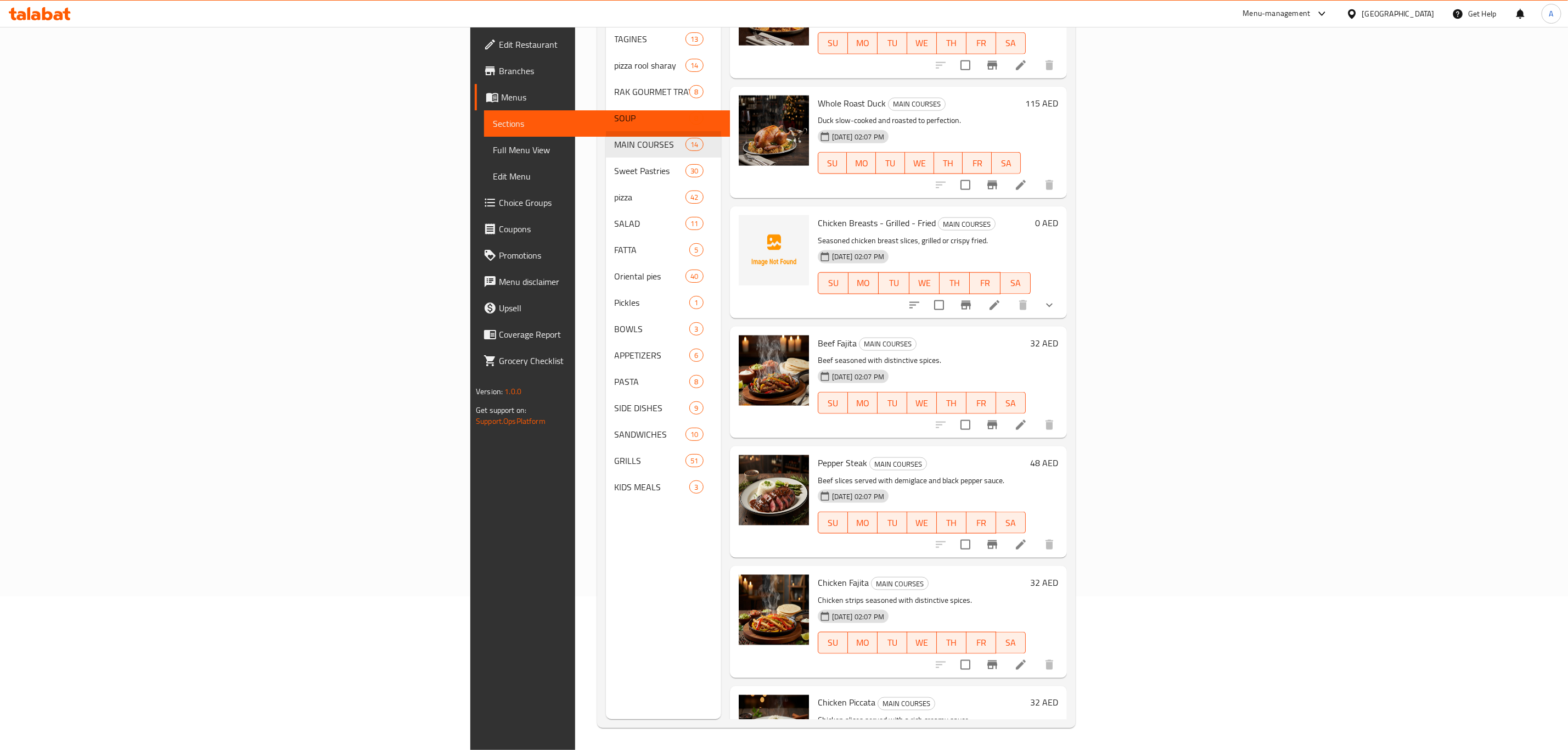
scroll to position [956, 0]
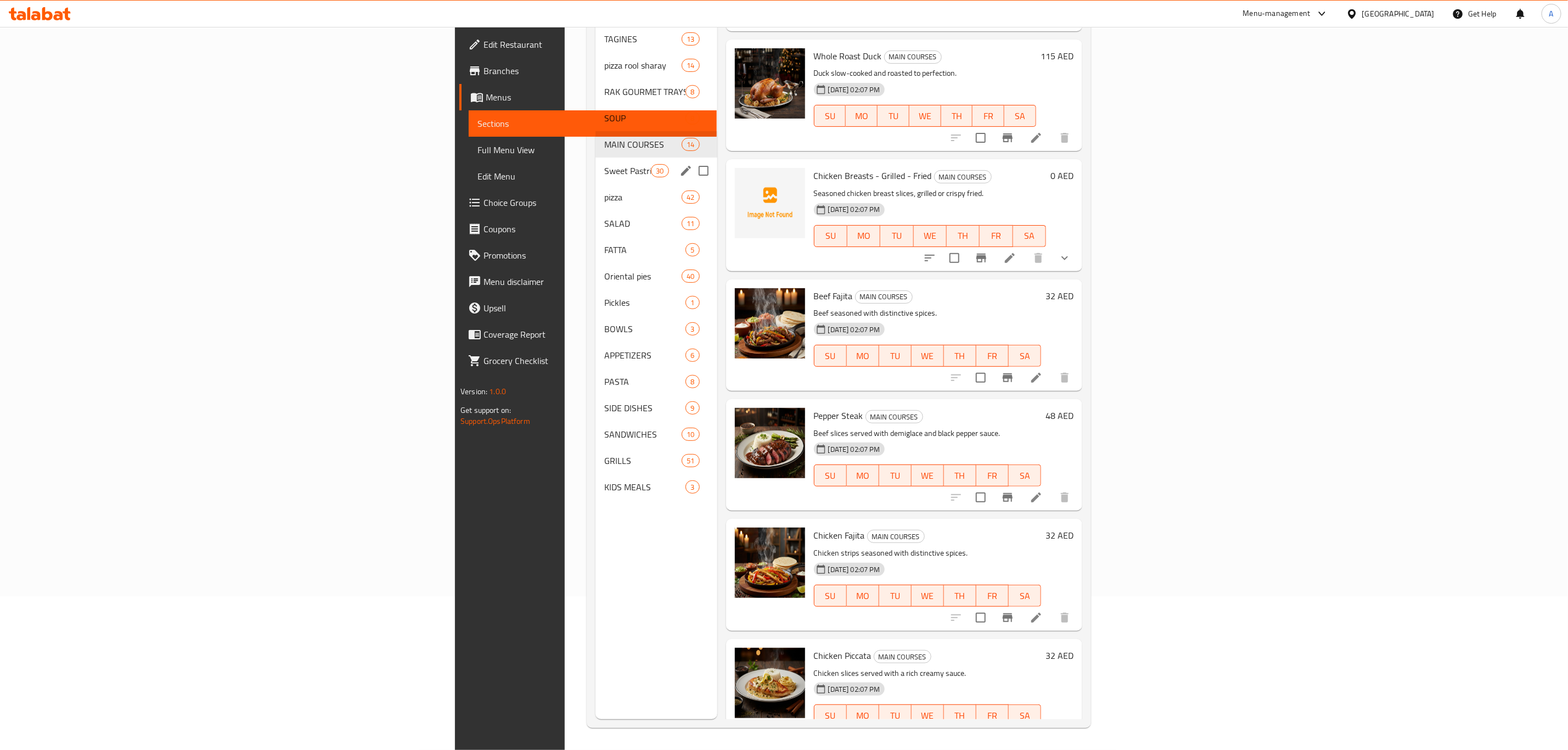
click at [595, 162] on div "Sweet Pastries 30" at bounding box center [656, 171] width 122 height 26
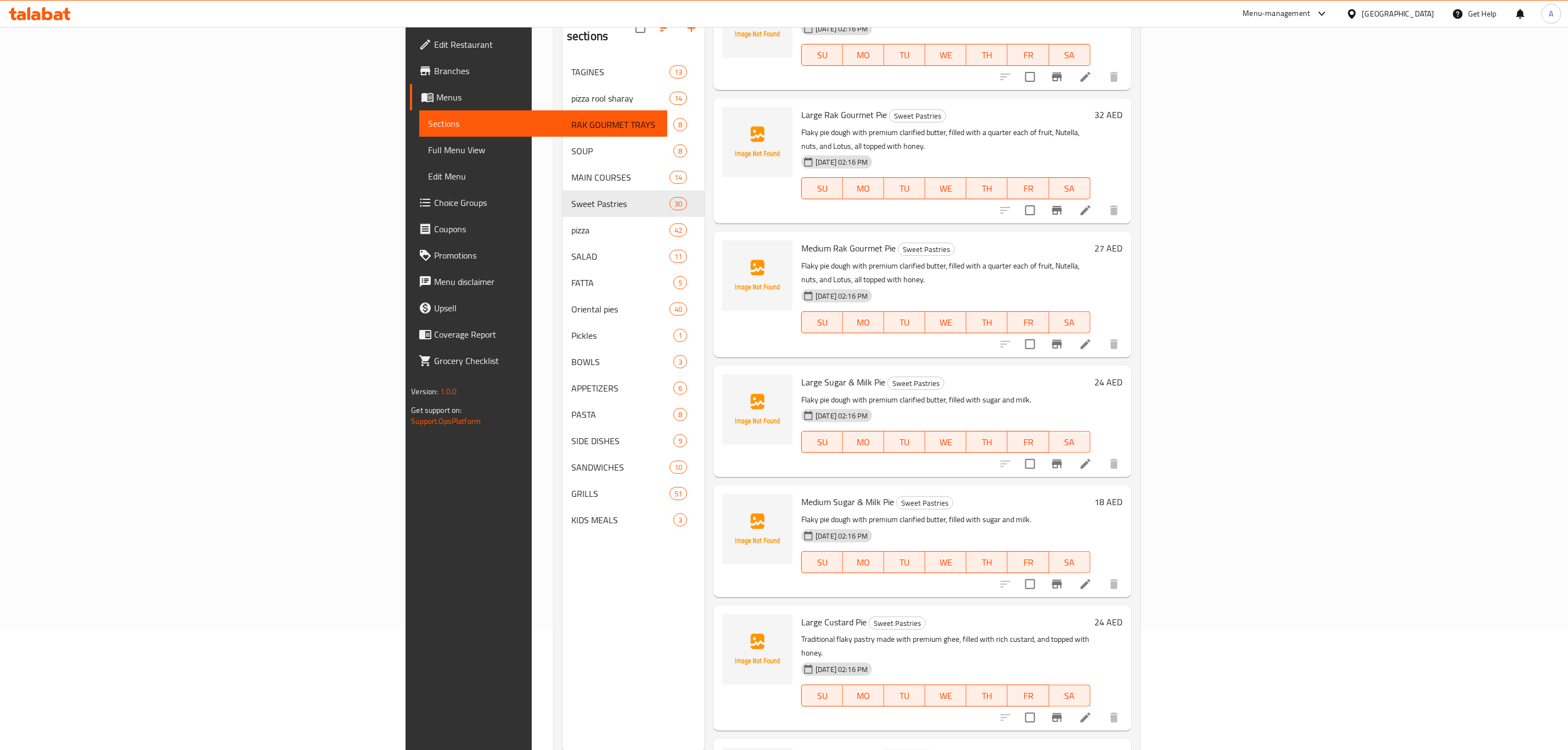
scroll to position [154, 0]
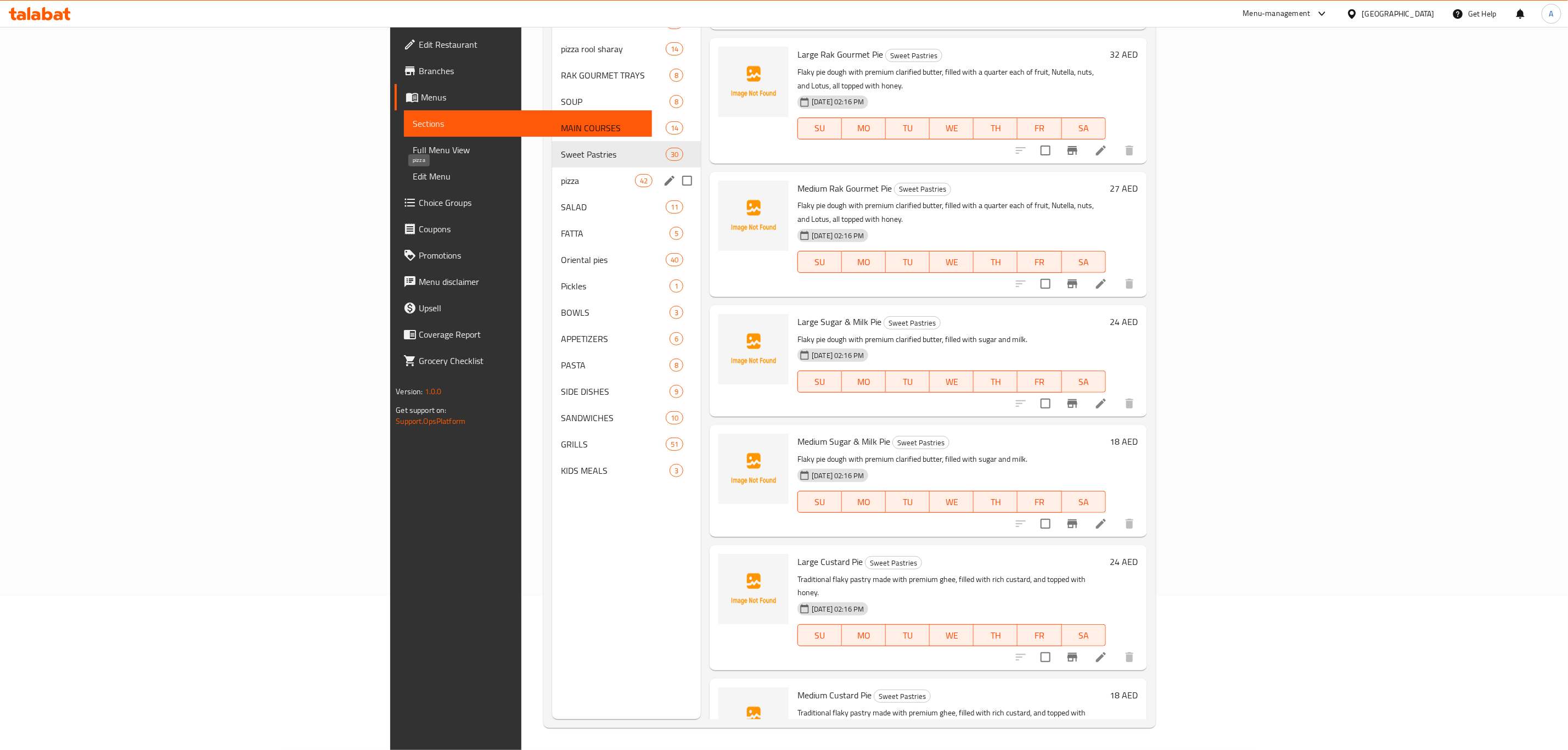
click at [561, 178] on span "pizza" at bounding box center [597, 180] width 74 height 13
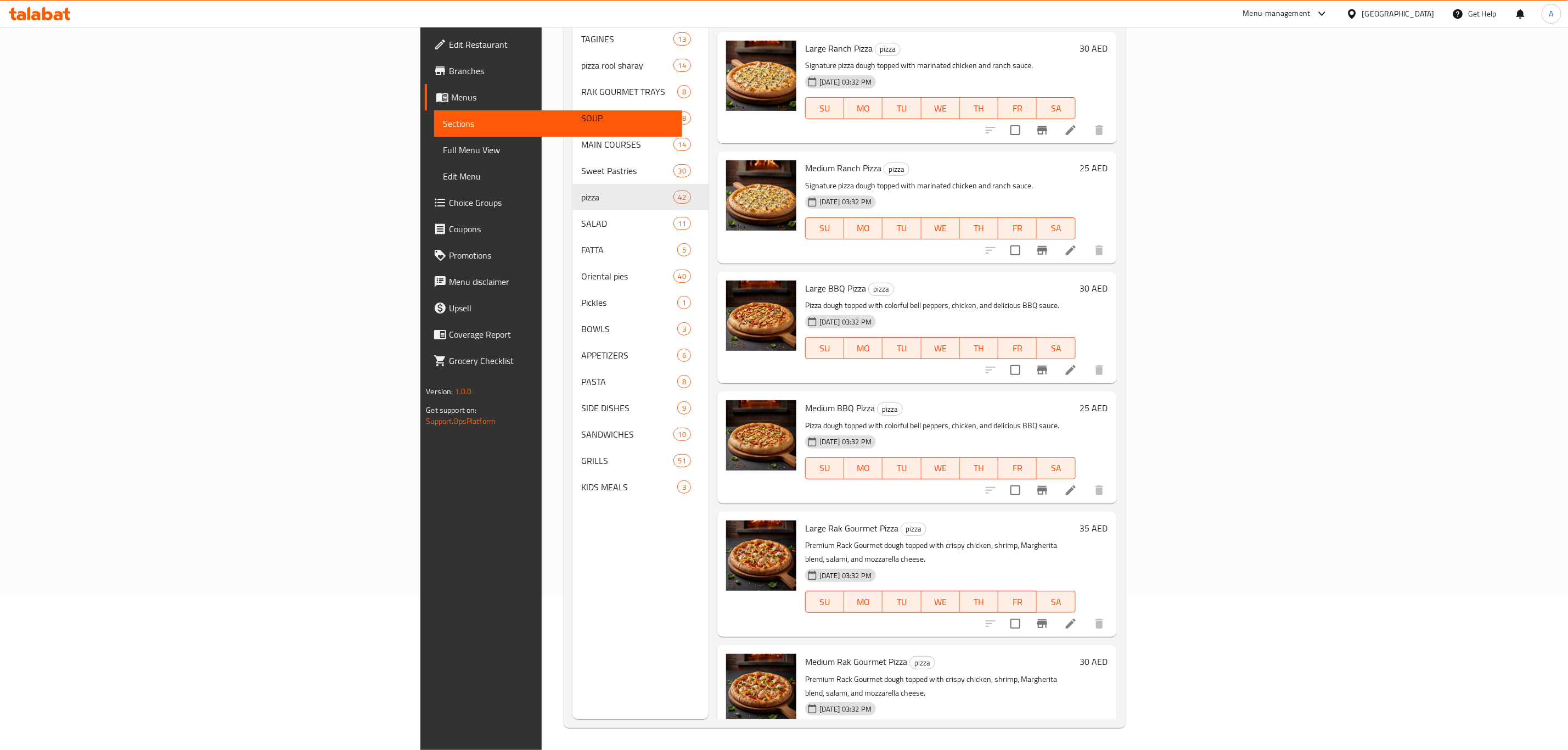
scroll to position [4313, 0]
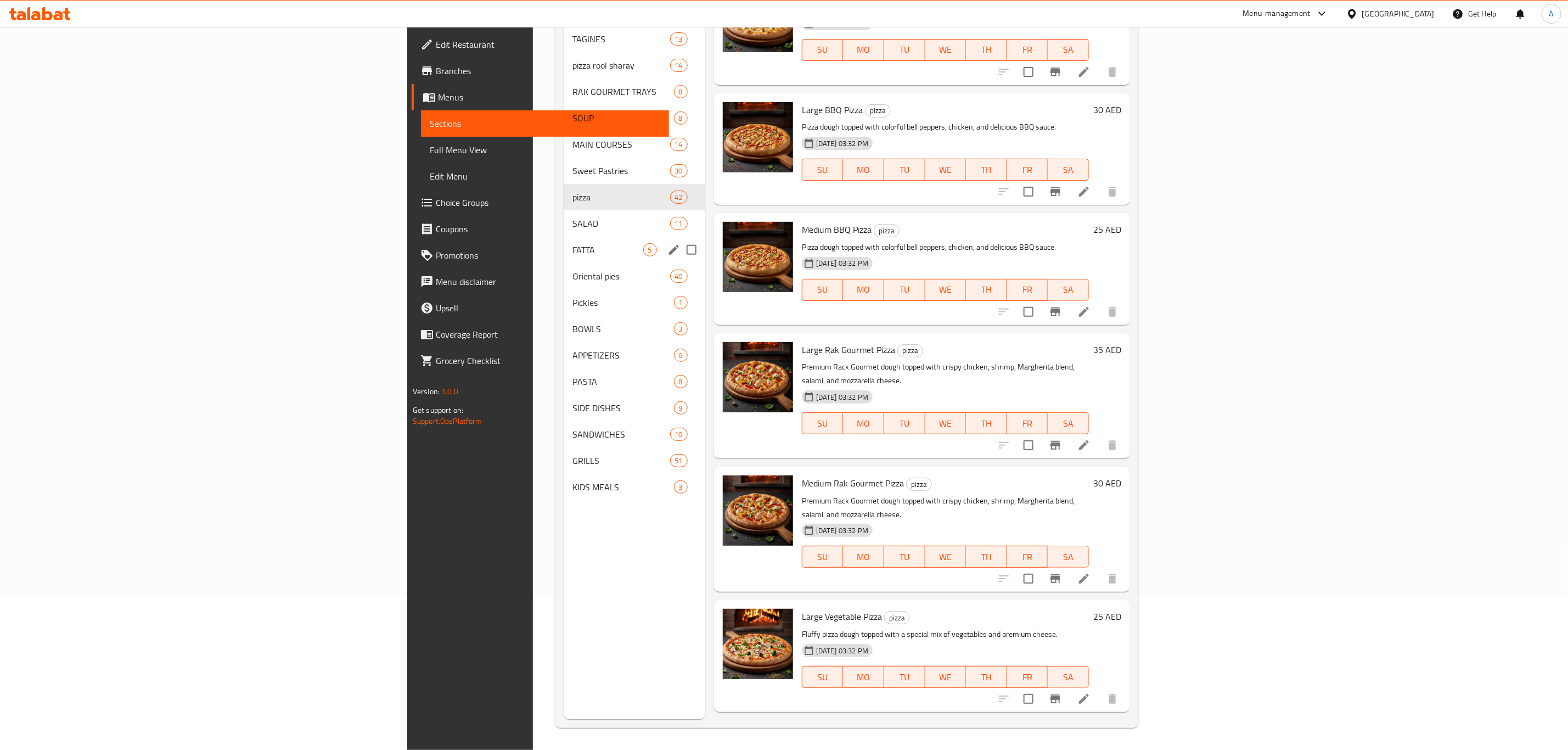
click at [563, 237] on div "FATTA 5" at bounding box center [634, 250] width 142 height 26
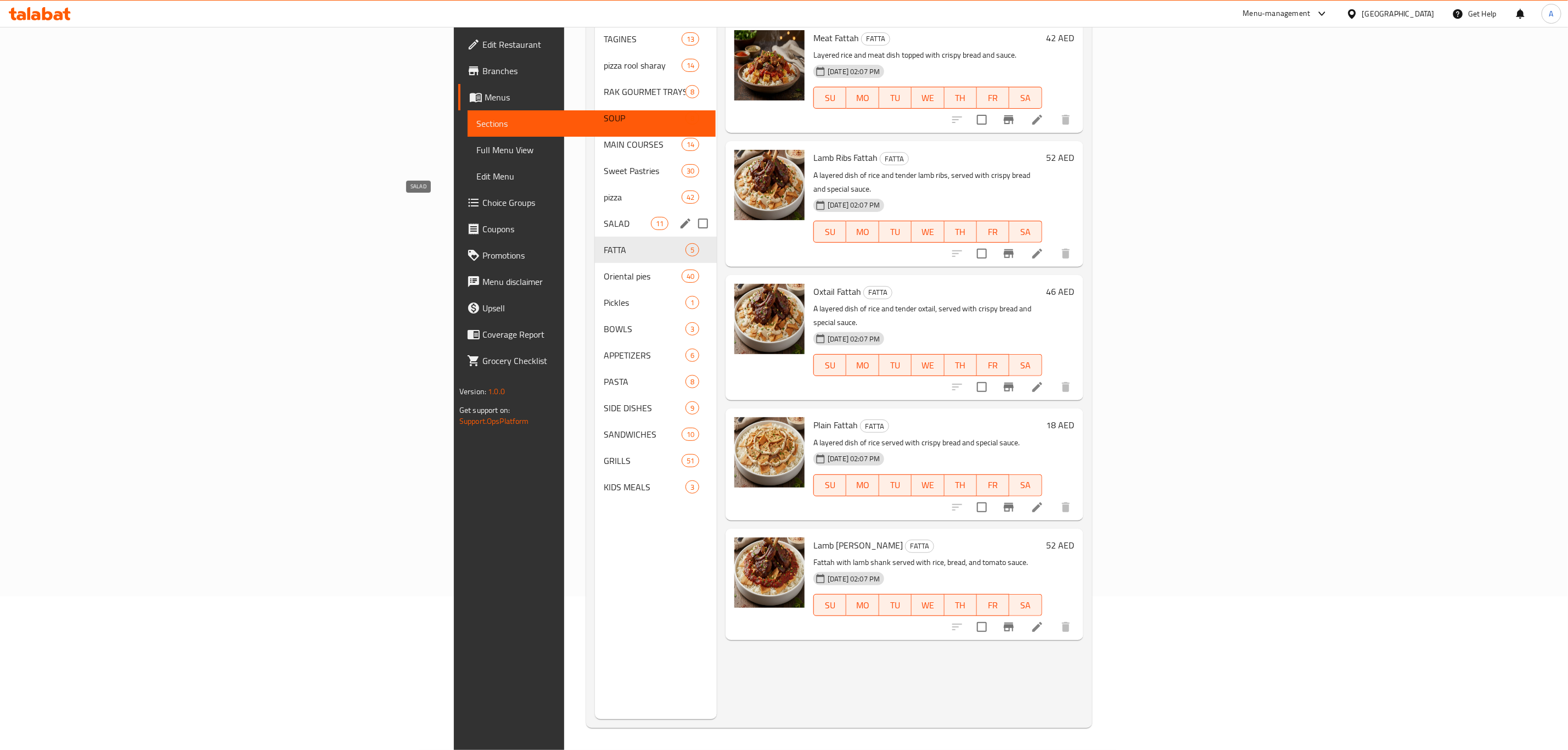
click at [604, 217] on span "SALAD" at bounding box center [627, 223] width 47 height 13
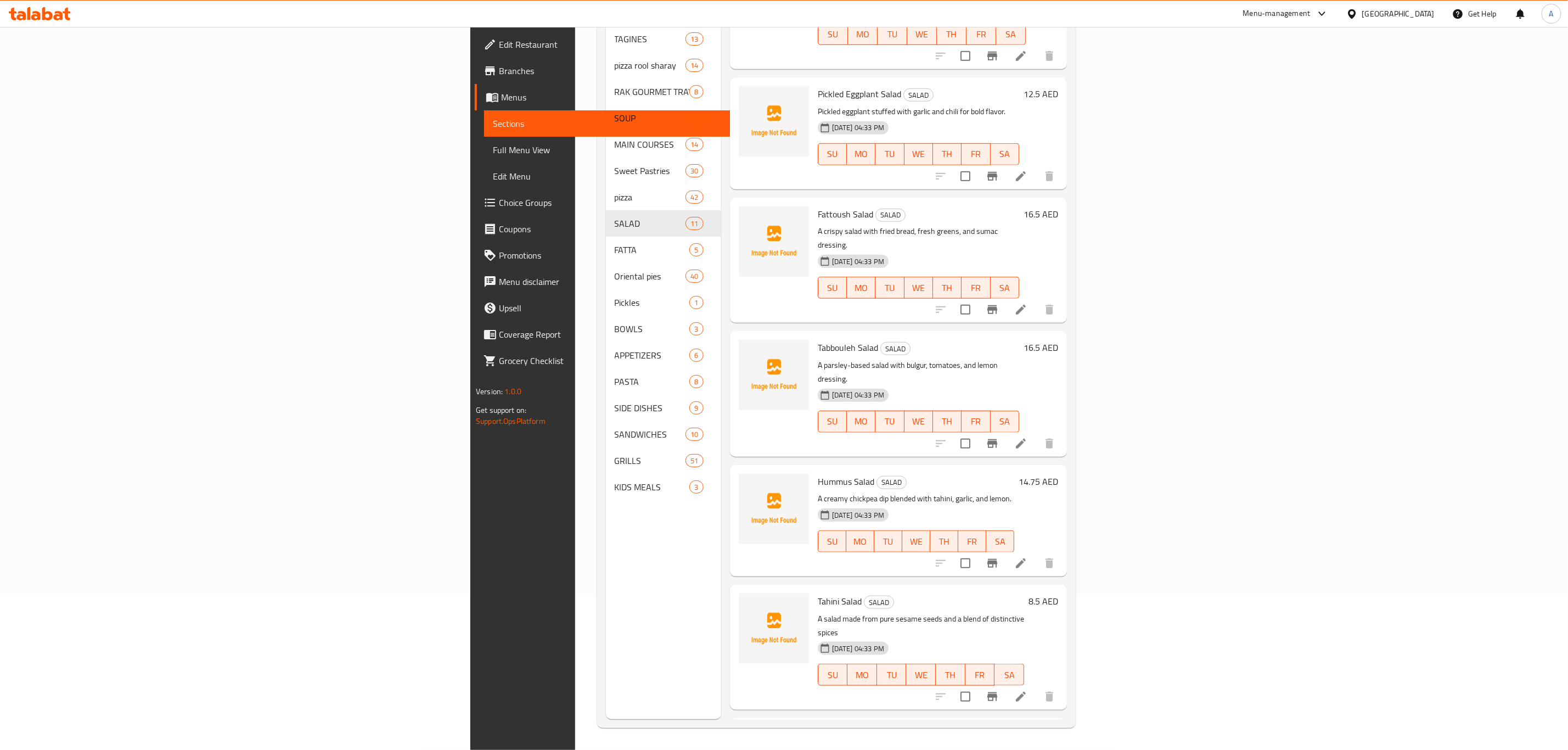
scroll to position [596, 0]
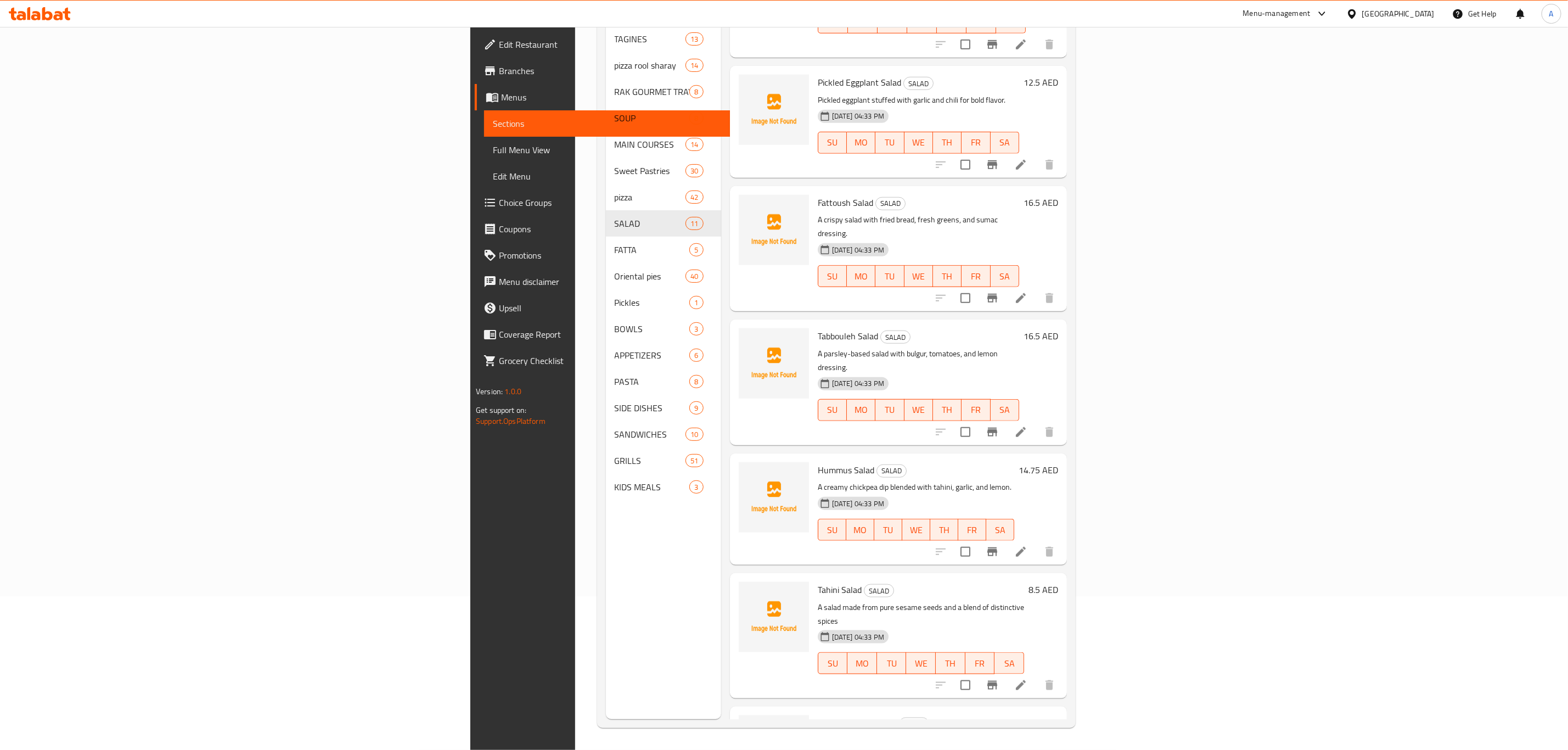
click at [843, 328] on h6 "Tabbouleh Salad SALAD" at bounding box center [918, 336] width 201 height 15
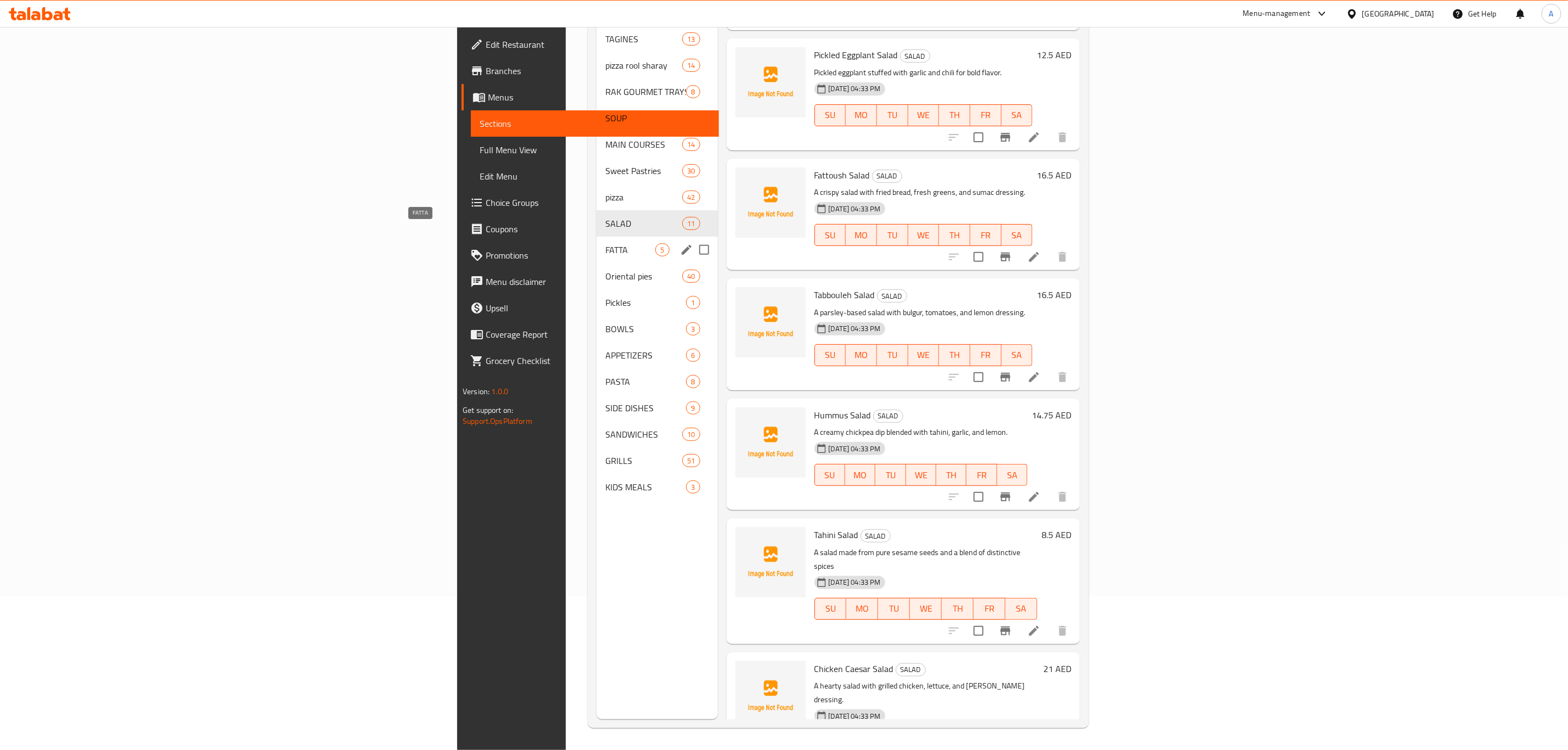
click at [605, 243] on span "FATTA" at bounding box center [630, 250] width 50 height 13
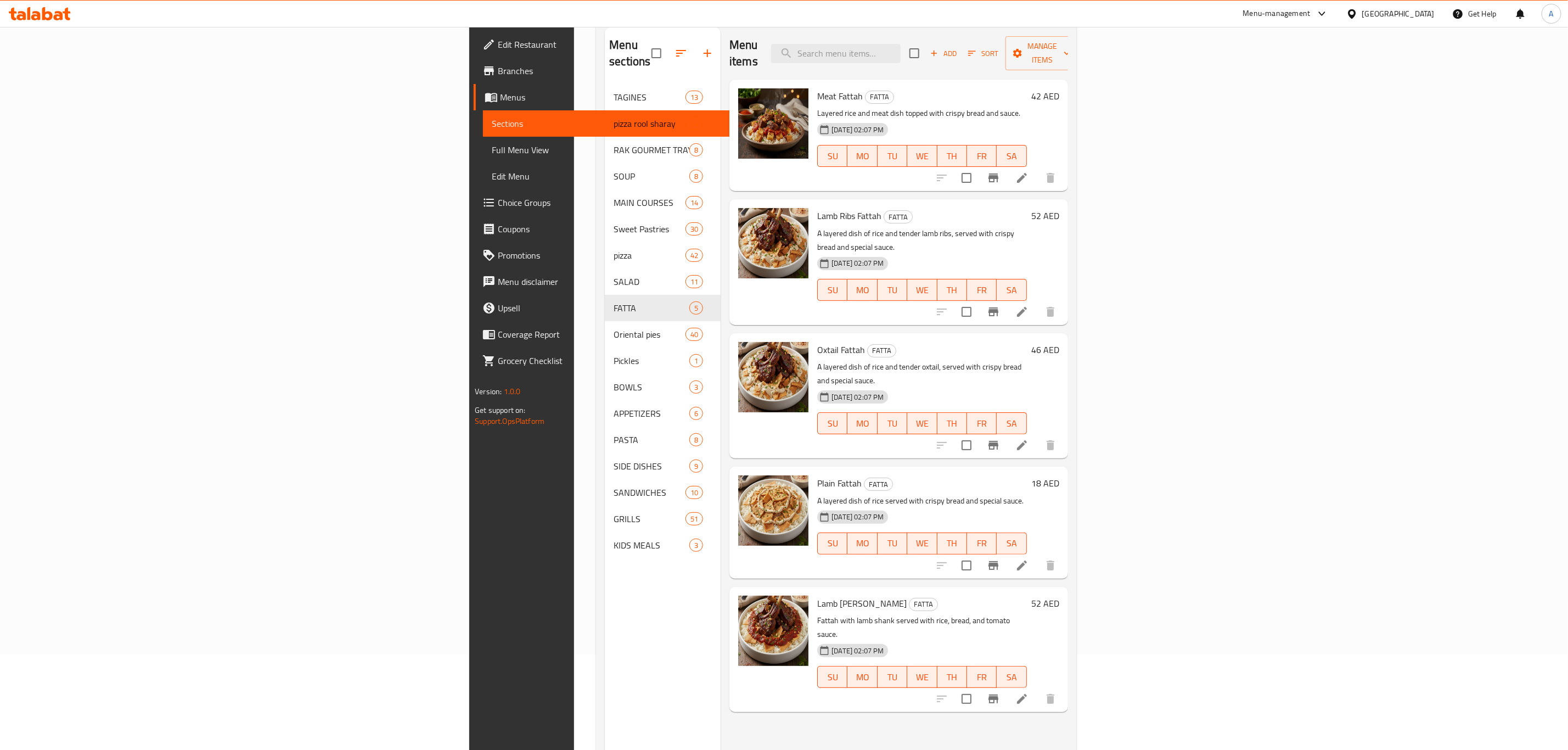
scroll to position [154, 0]
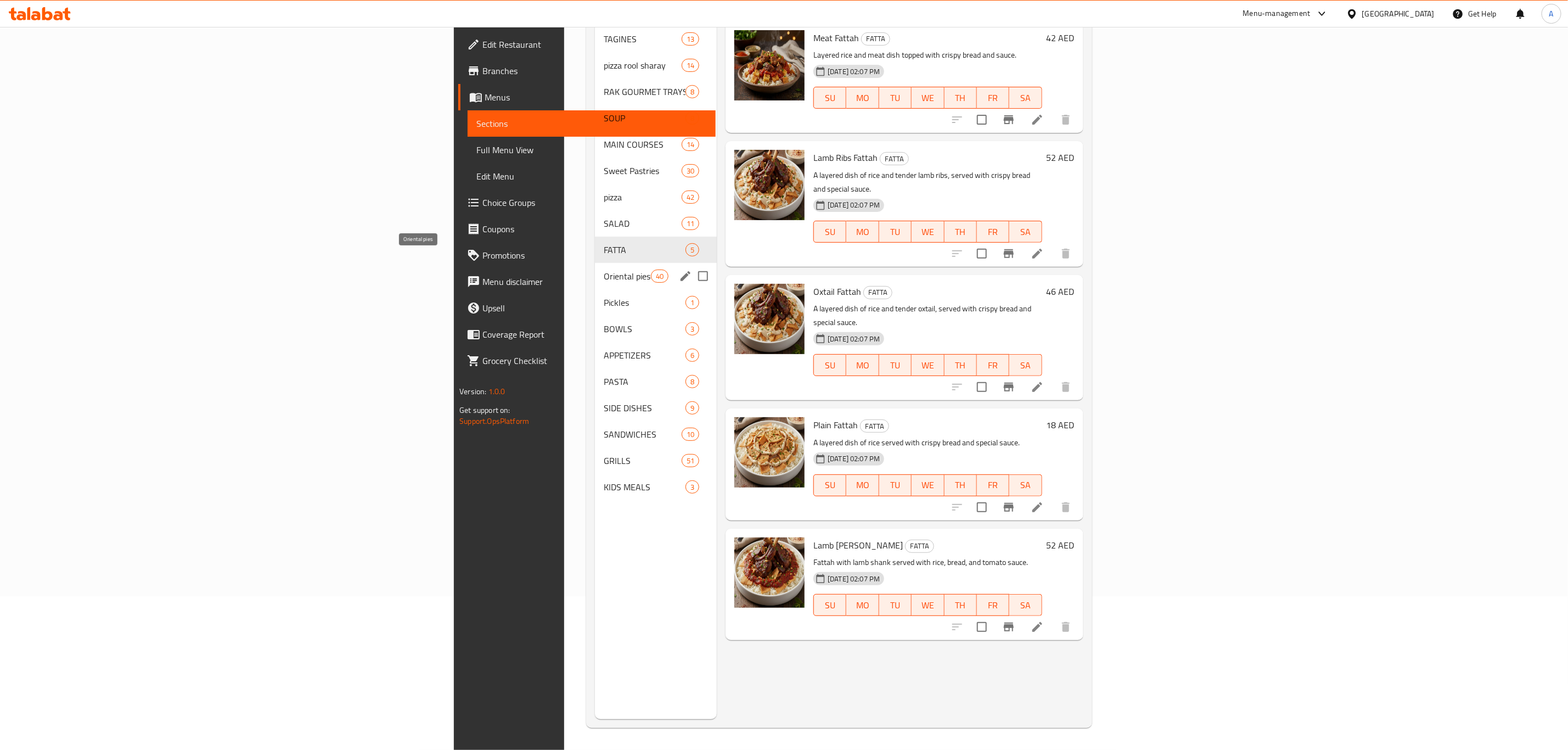
click at [604, 270] on span "Oriental pies" at bounding box center [627, 276] width 47 height 13
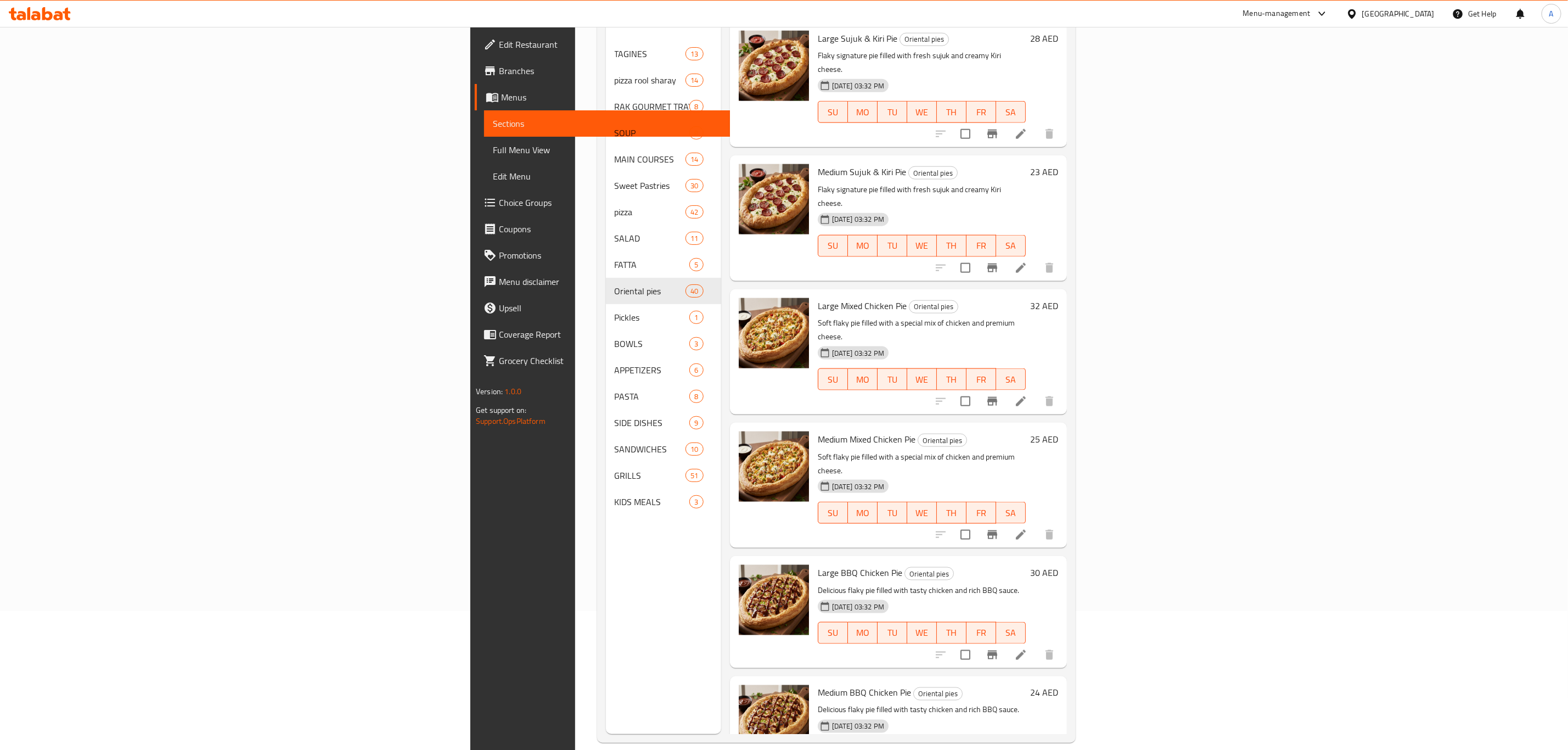
scroll to position [154, 0]
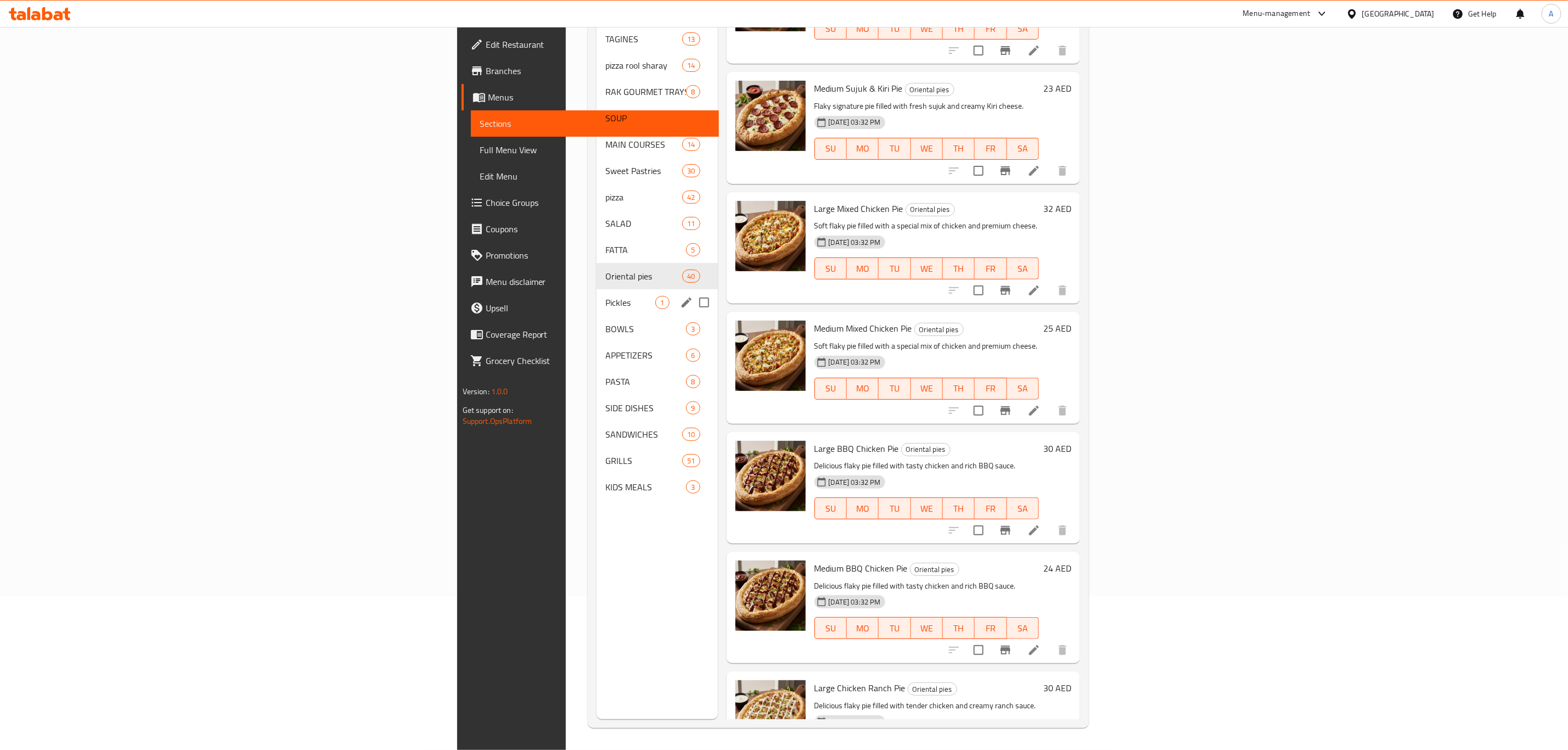
click at [597, 294] on div "Pickles 1" at bounding box center [657, 302] width 121 height 26
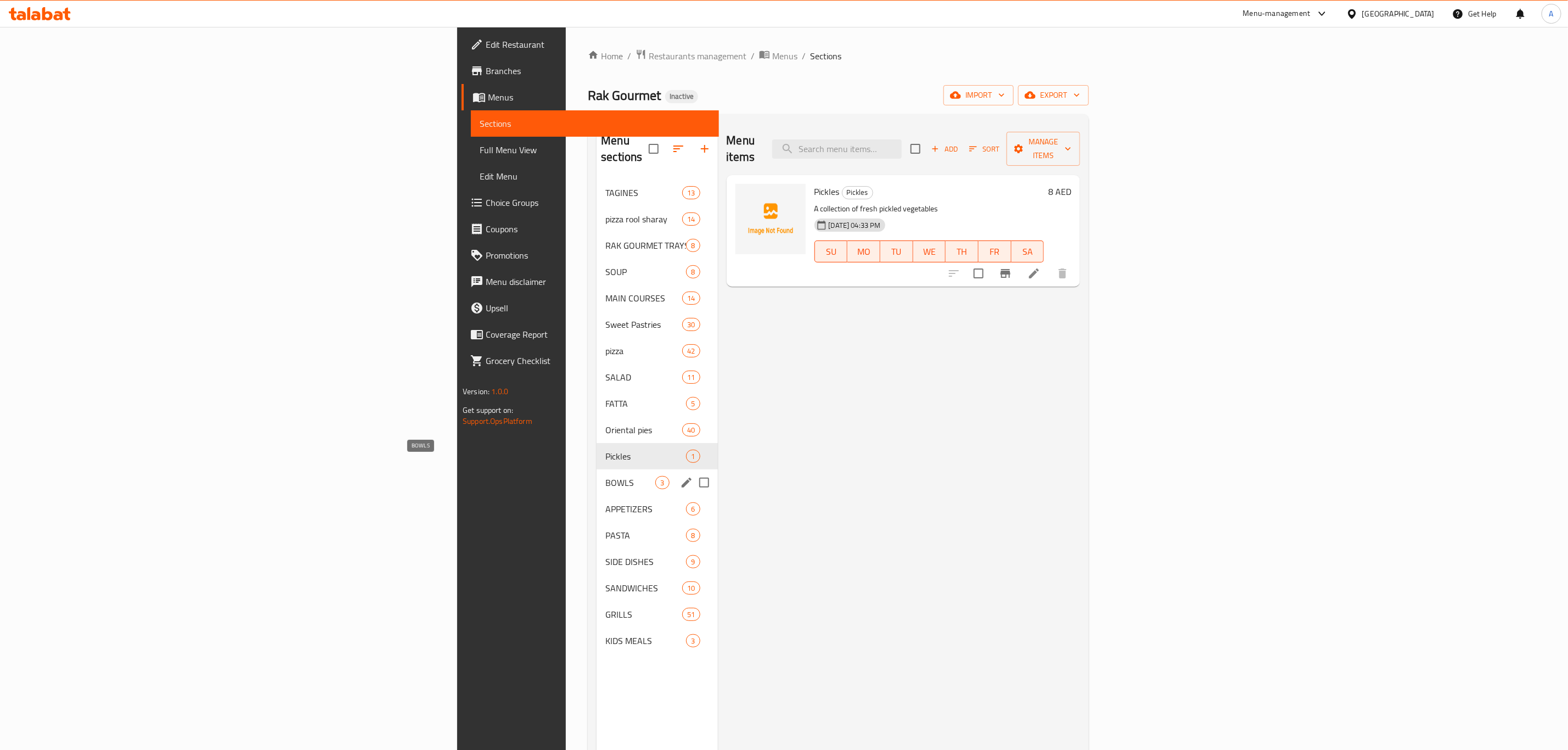
click at [605, 476] on span "BOWLS" at bounding box center [630, 482] width 50 height 13
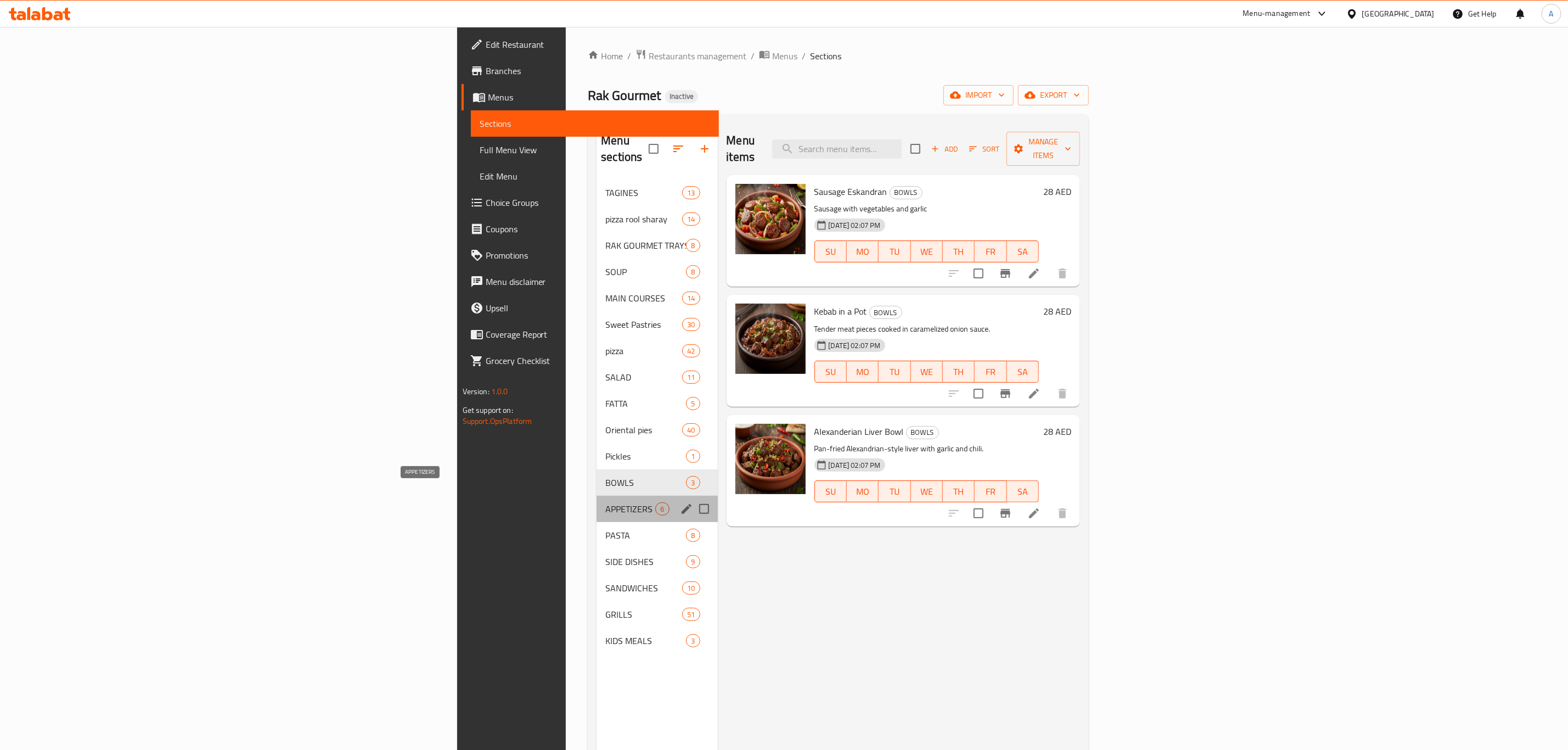
click at [605, 503] on span "APPETIZERS" at bounding box center [630, 509] width 50 height 13
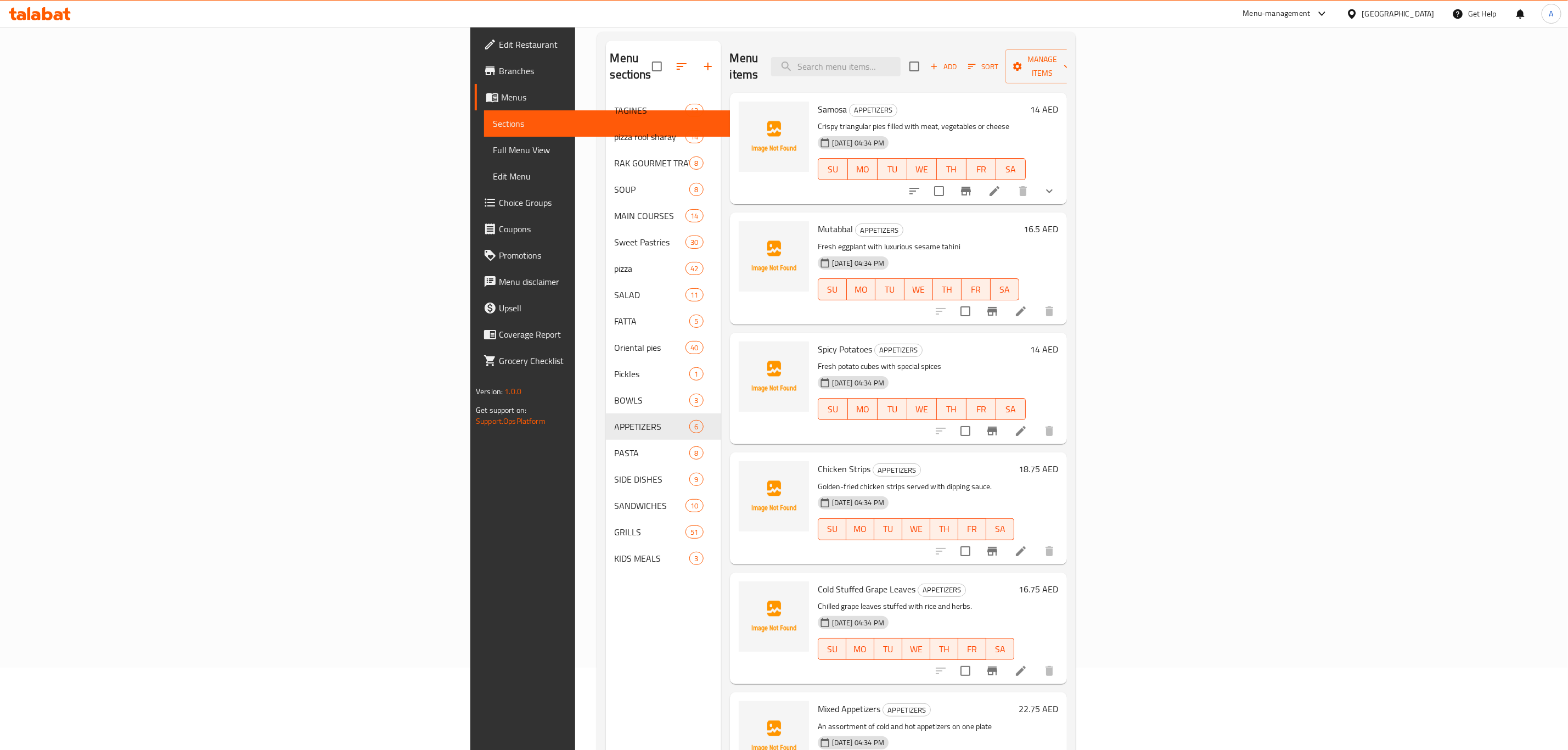
scroll to position [154, 0]
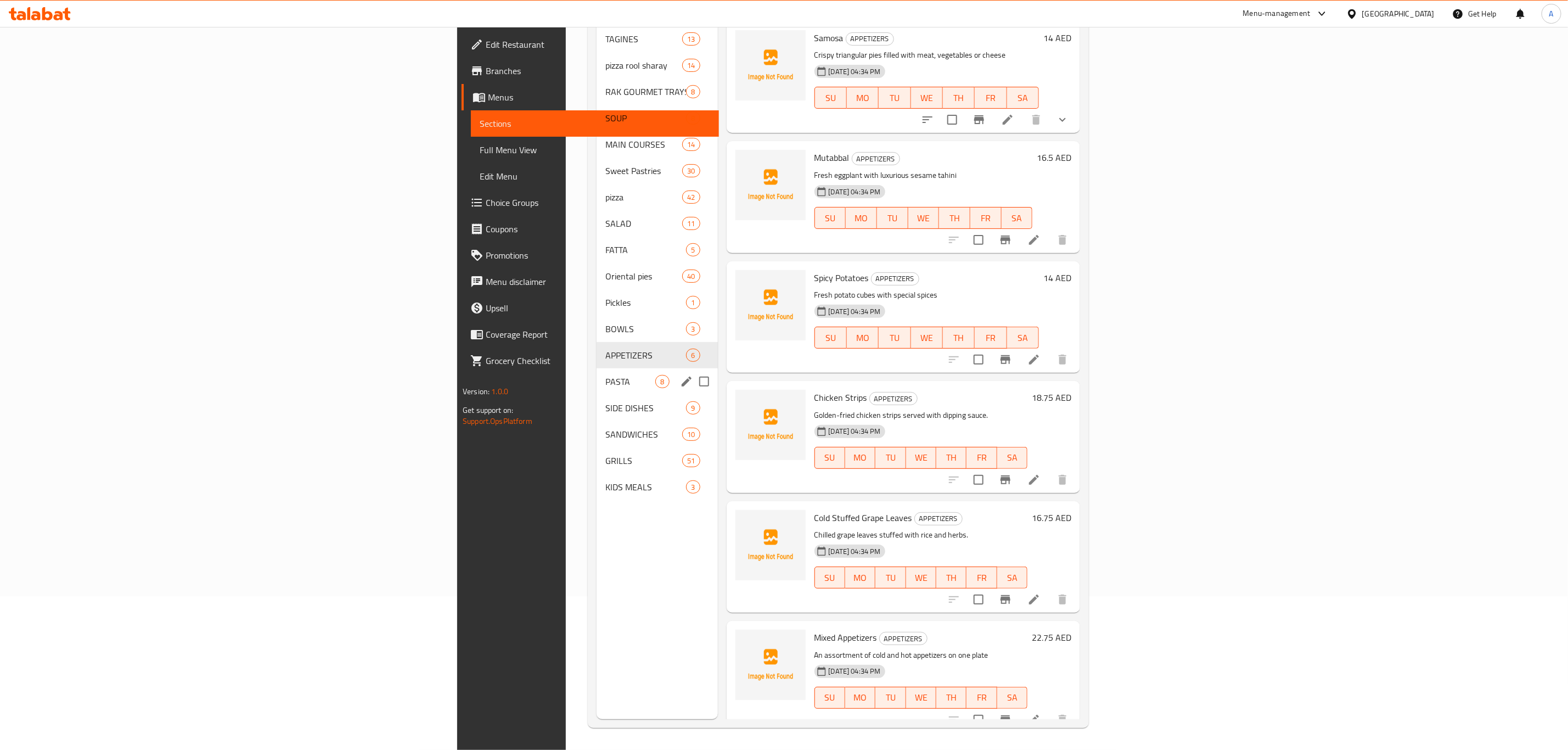
click at [605, 375] on span "PASTA" at bounding box center [630, 382] width 50 height 13
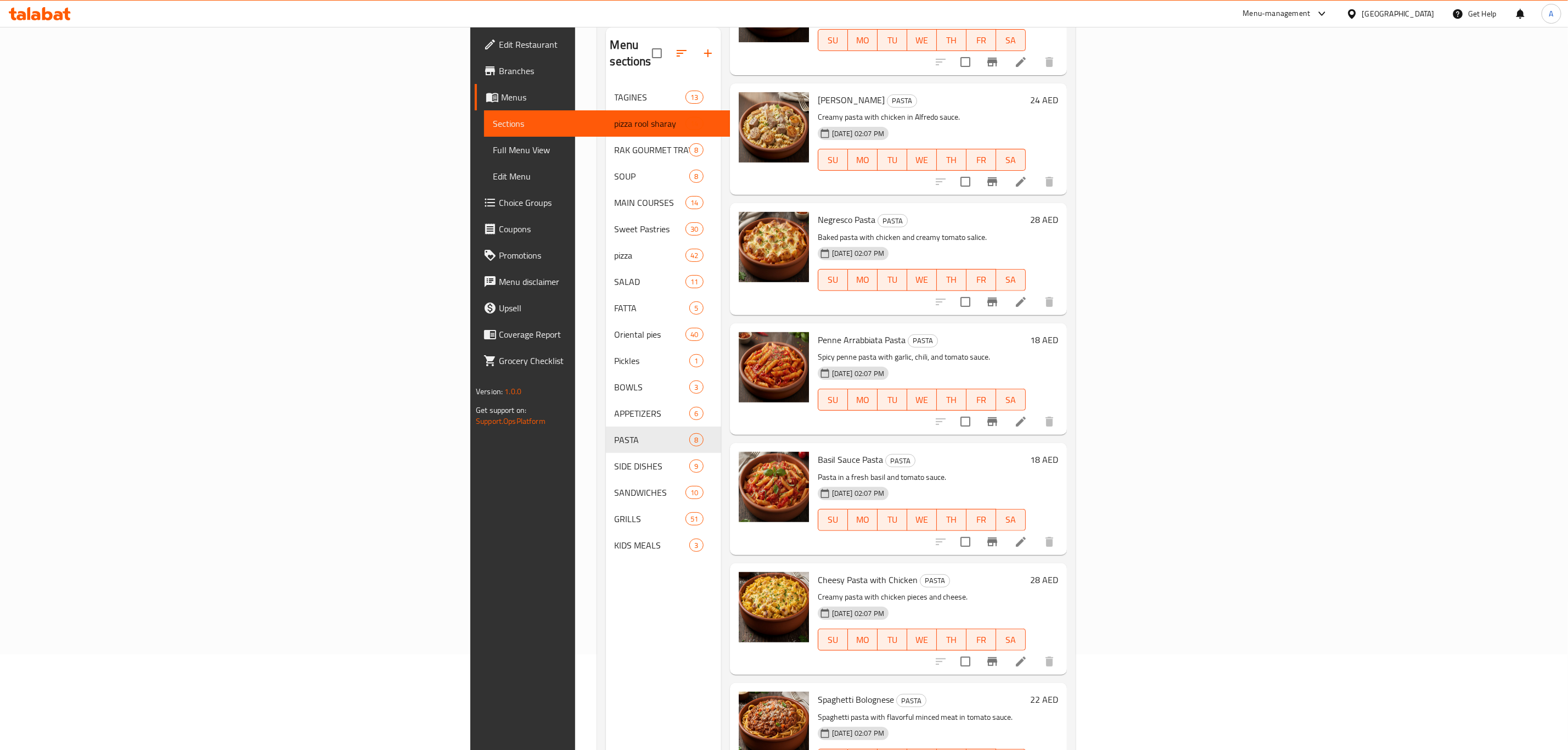
scroll to position [154, 0]
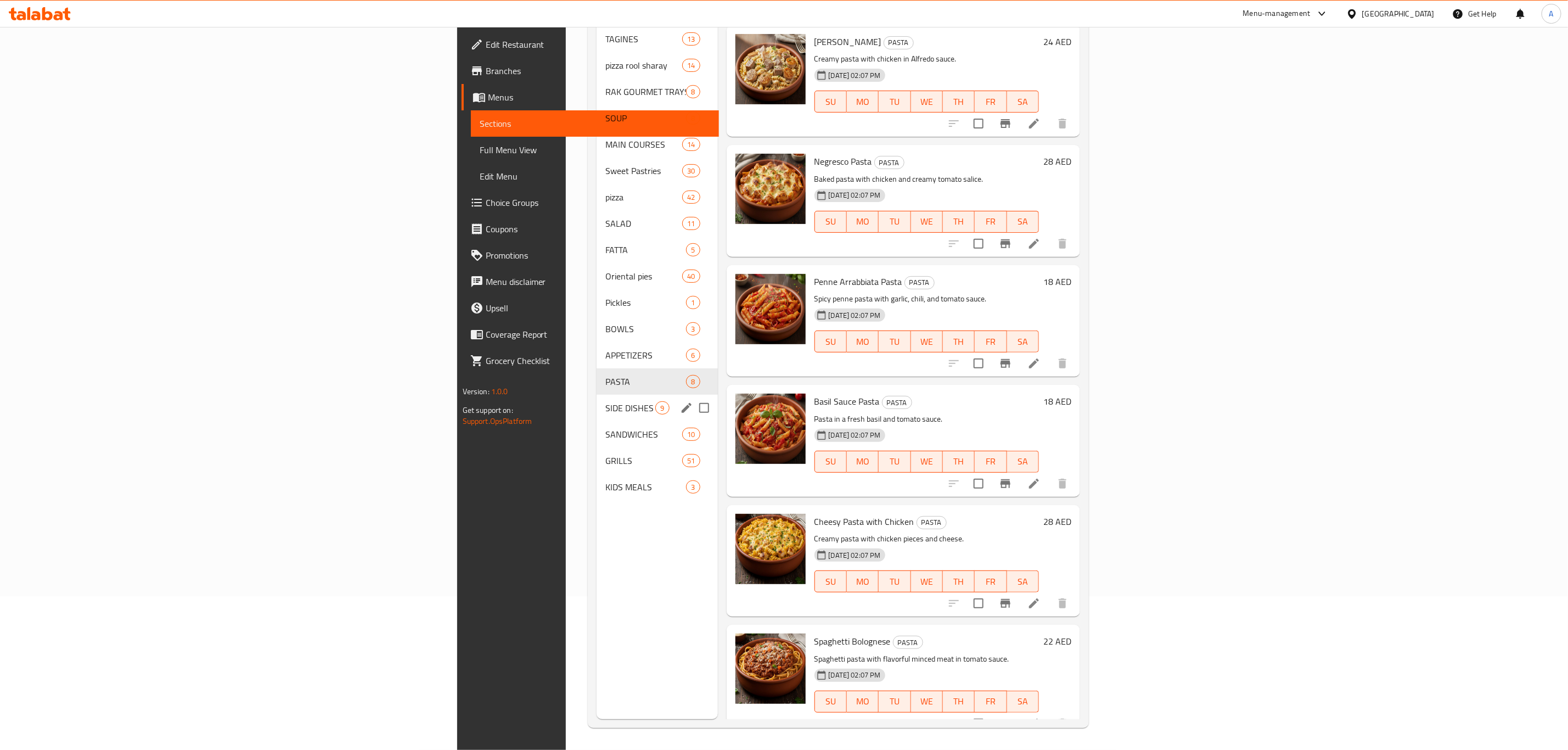
click at [597, 395] on div "SIDE DISHES 9" at bounding box center [657, 408] width 121 height 26
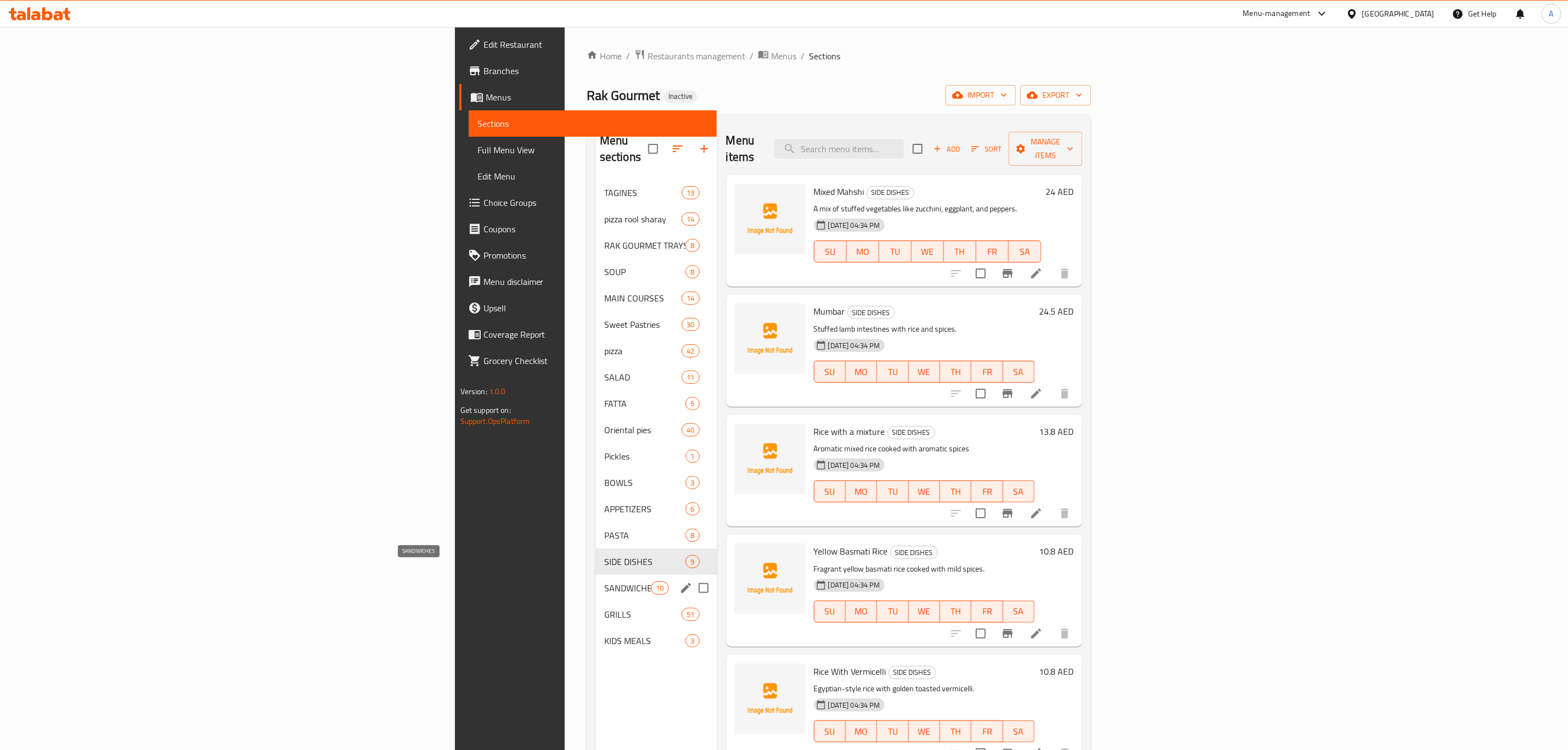
click at [604, 582] on span "SANDWICHES" at bounding box center [627, 588] width 47 height 13
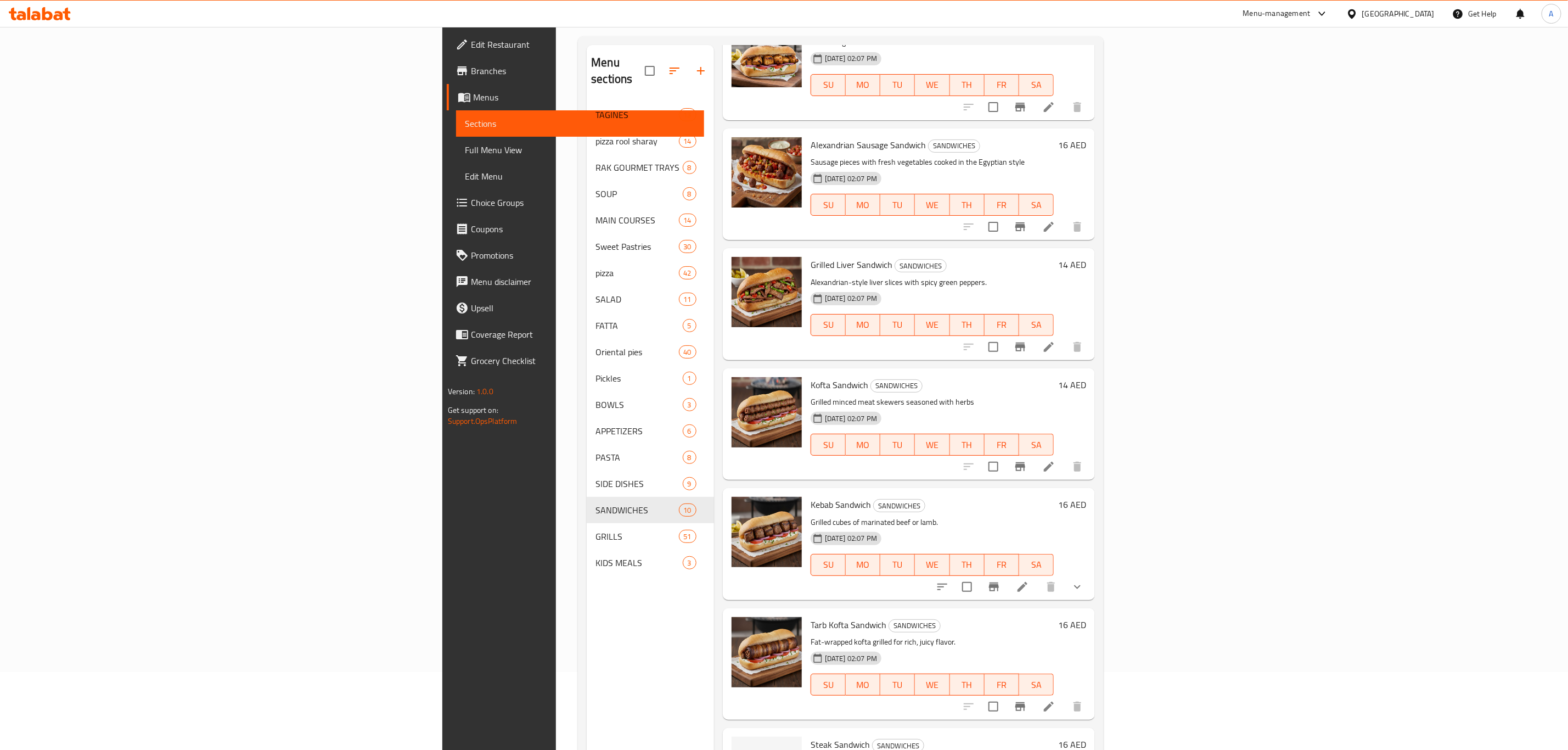
scroll to position [154, 0]
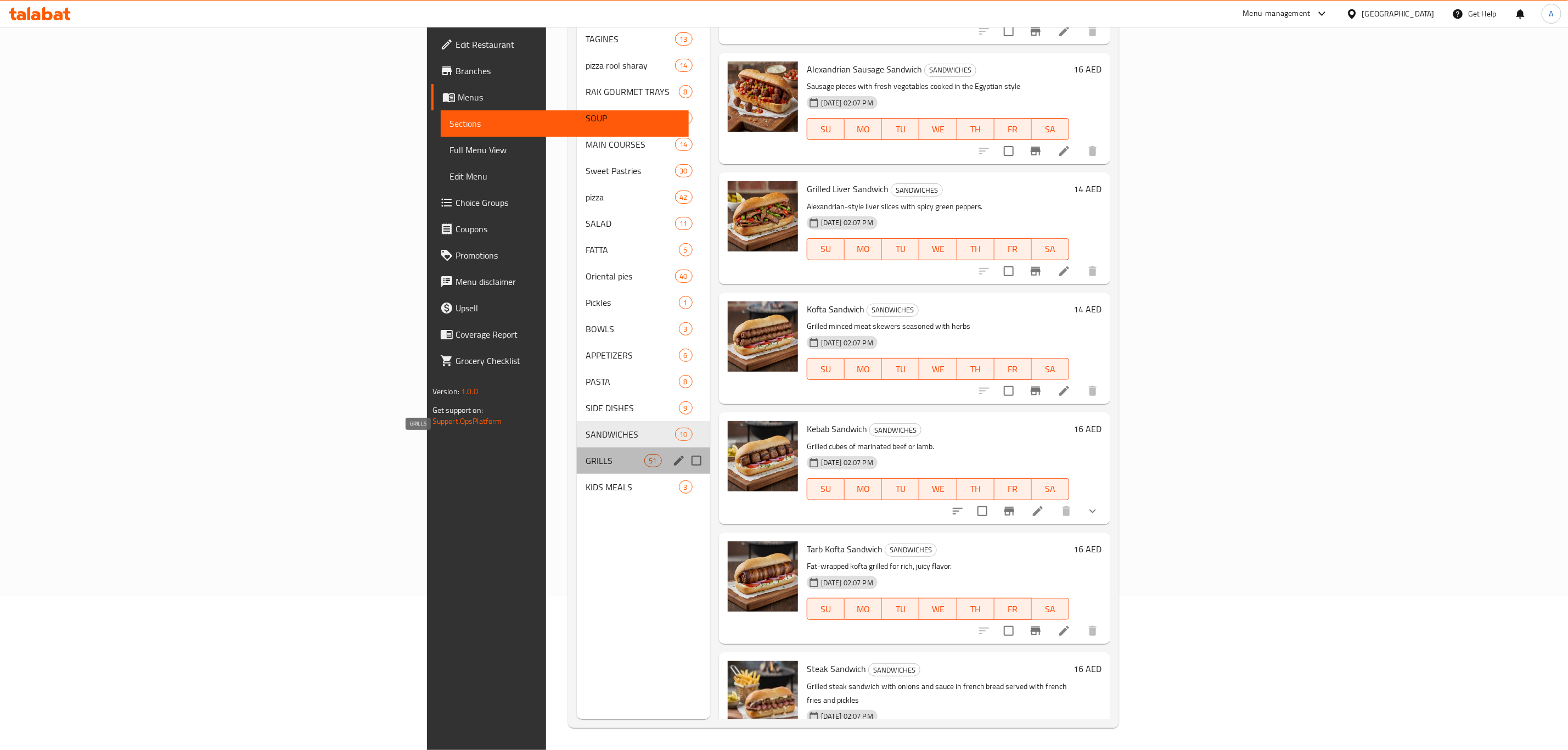
click at [586, 454] on span "GRILLS" at bounding box center [615, 460] width 59 height 13
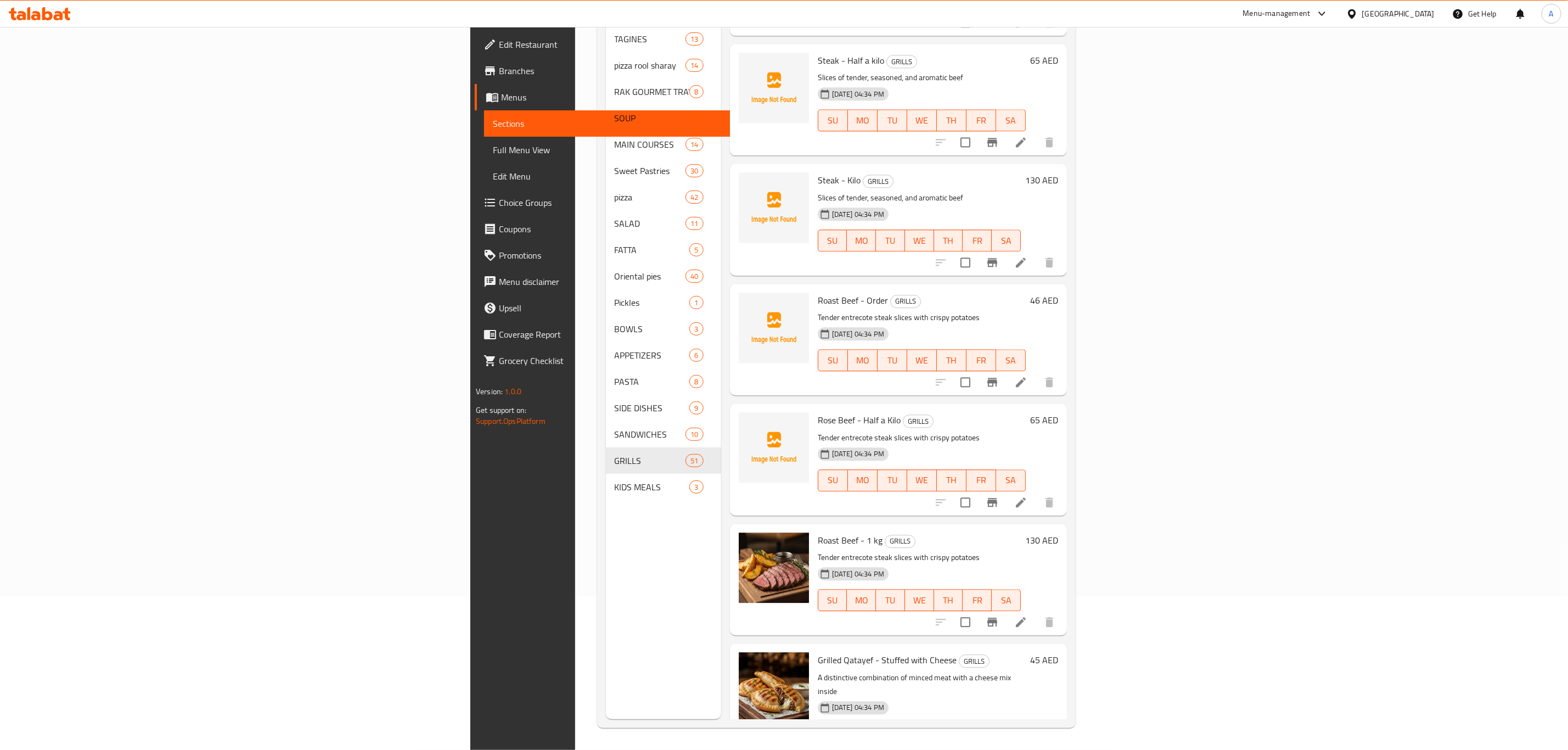
scroll to position [4899, 0]
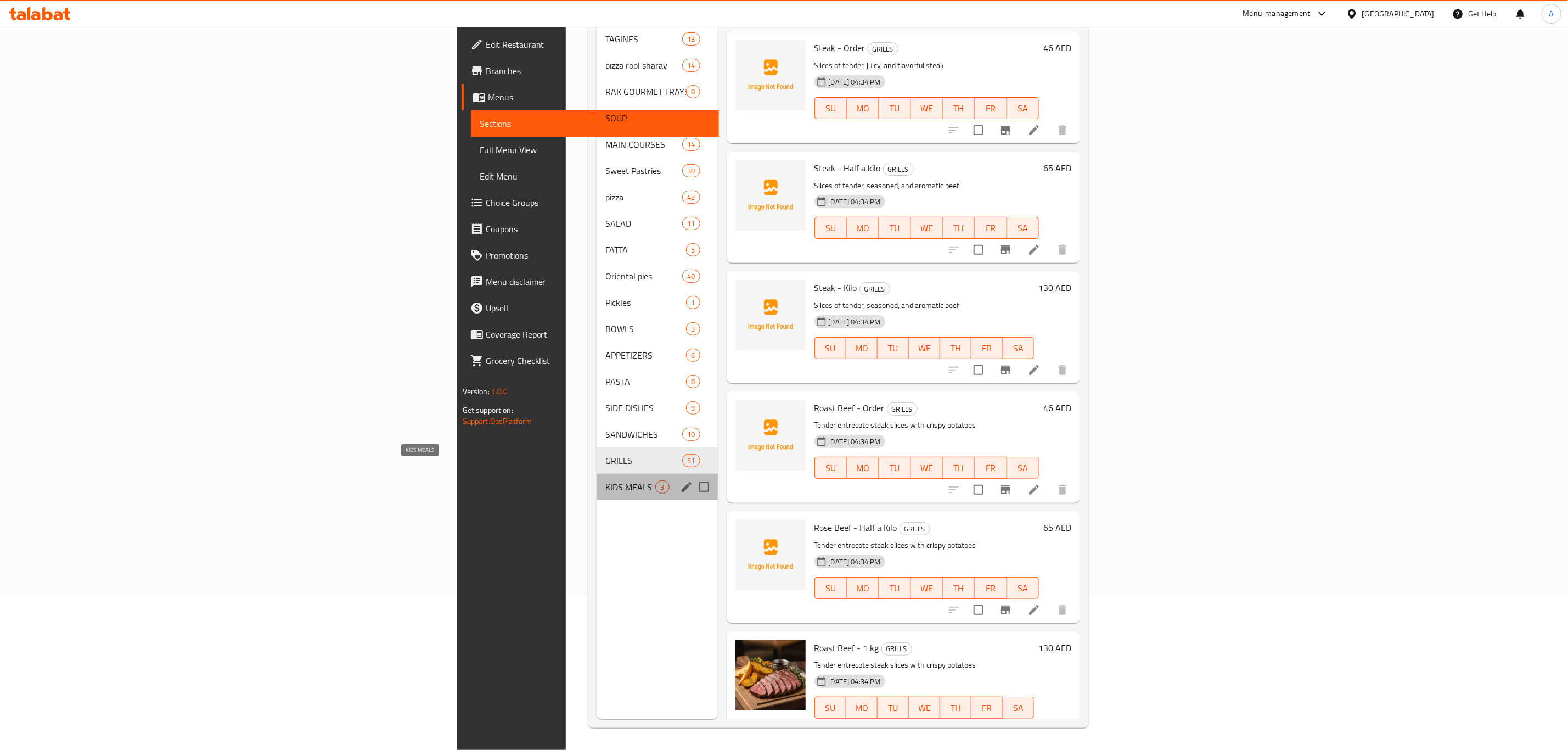
click at [605, 480] on span "KIDS MEALS" at bounding box center [630, 487] width 50 height 13
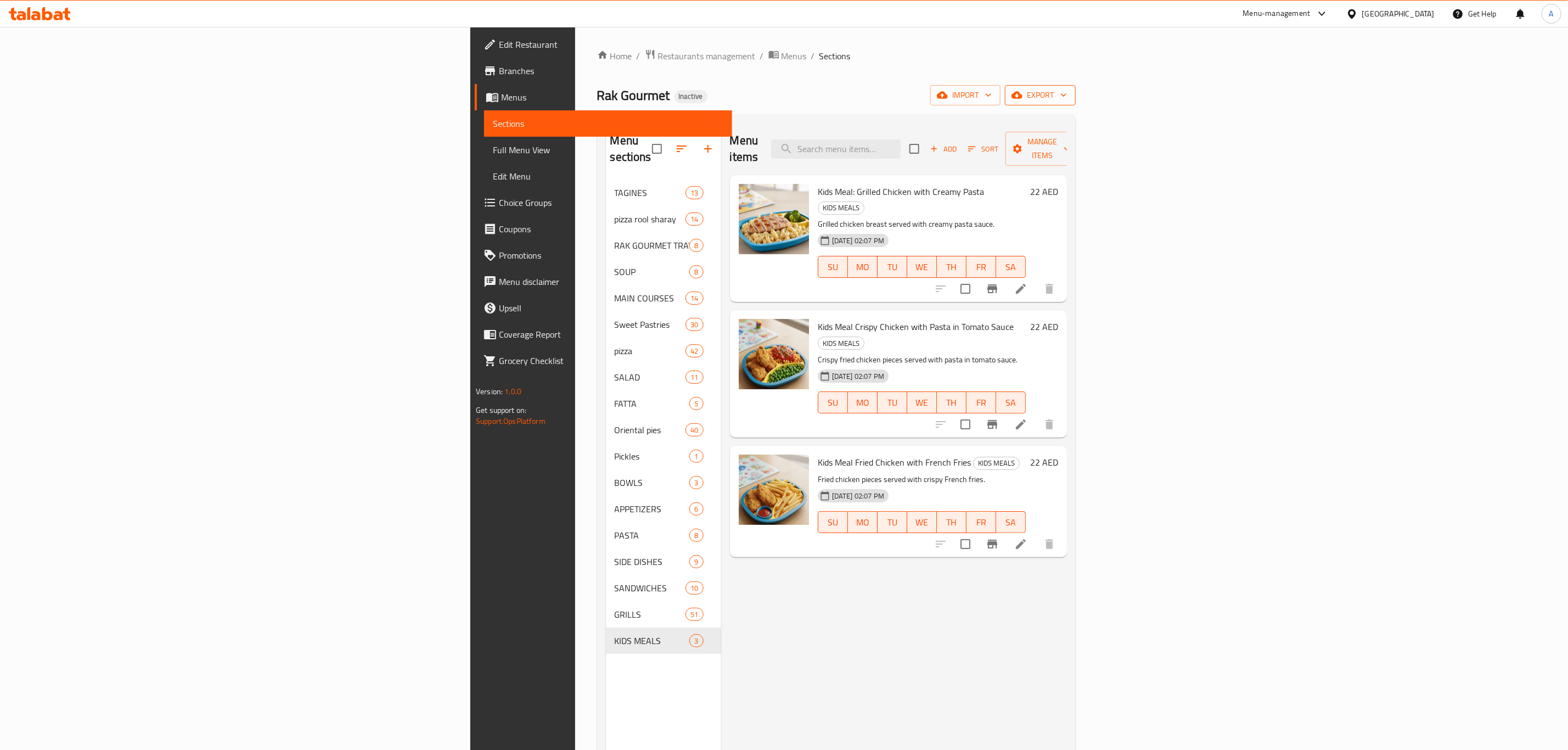
click at [1023, 90] on icon "button" at bounding box center [1017, 95] width 11 height 11
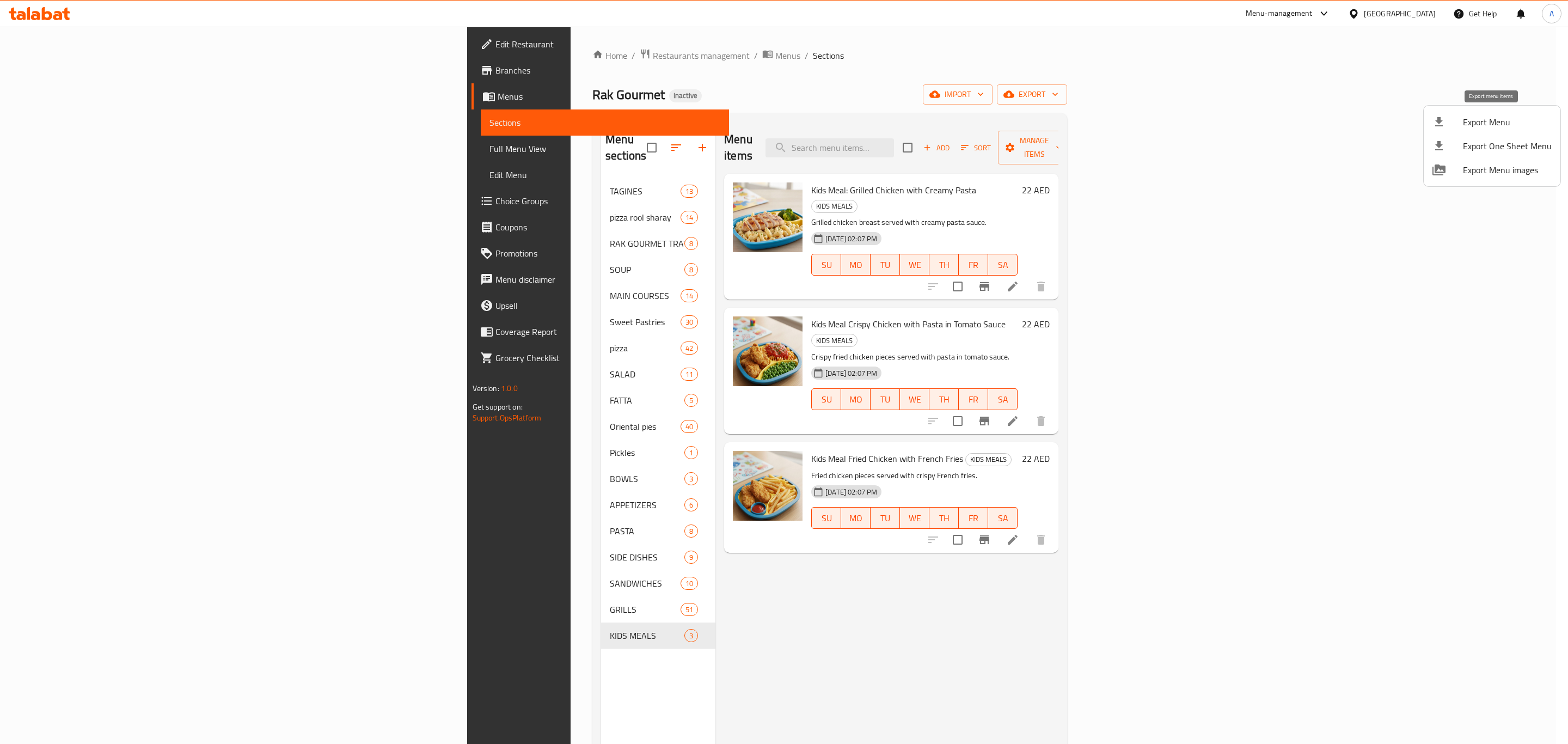
click at [1470, 116] on span "Export Menu" at bounding box center [1507, 122] width 89 height 13
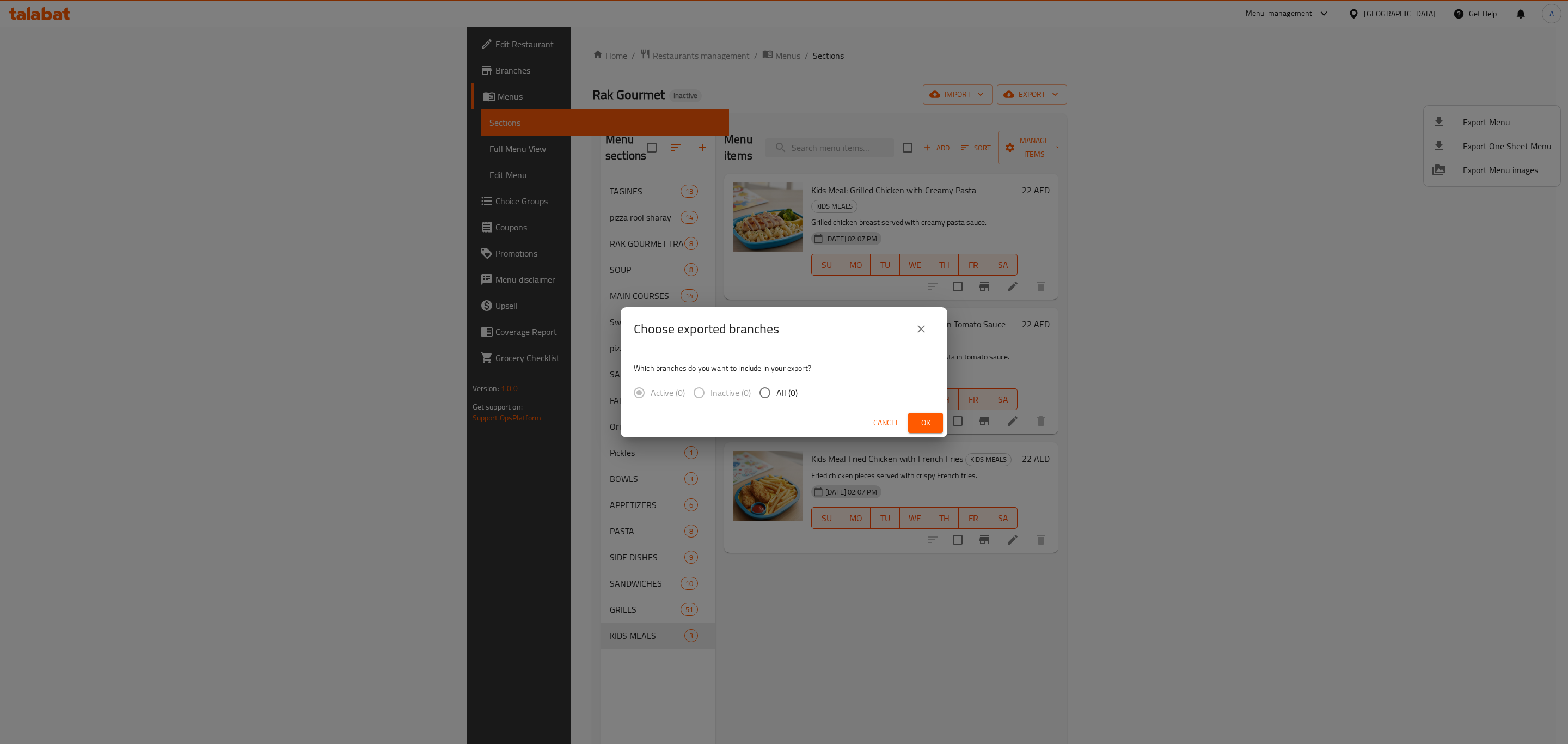
click at [771, 398] on input "All (0)" at bounding box center [764, 392] width 23 height 23
radio input "true"
drag, startPoint x: 907, startPoint y: 325, endPoint x: 915, endPoint y: 328, distance: 8.5
click at [909, 325] on div "Choose exported branches" at bounding box center [784, 329] width 301 height 26
click at [917, 328] on icon "close" at bounding box center [921, 329] width 13 height 13
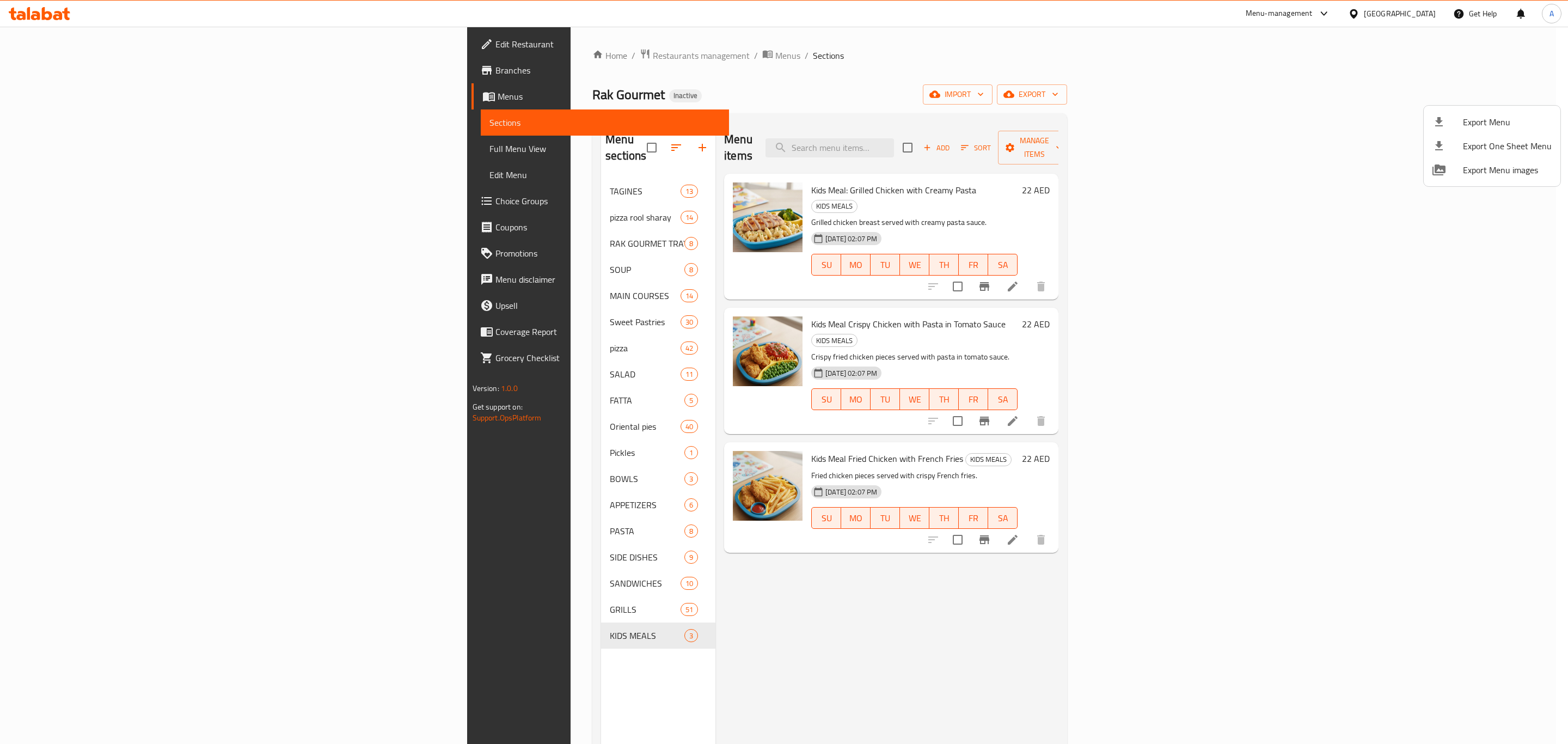
click at [720, 536] on div at bounding box center [784, 372] width 1568 height 744
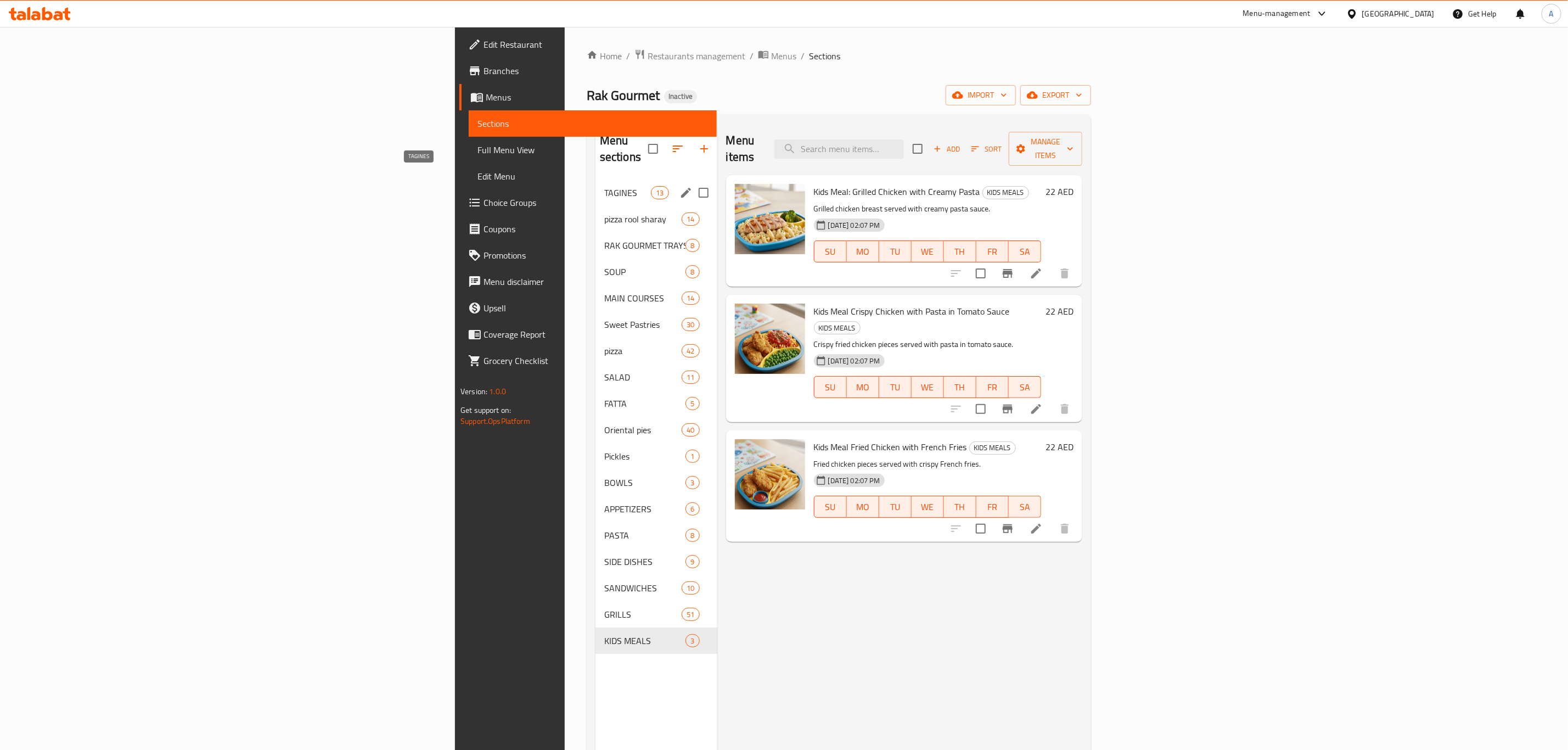
click at [604, 186] on span "TAGINES" at bounding box center [627, 193] width 47 height 13
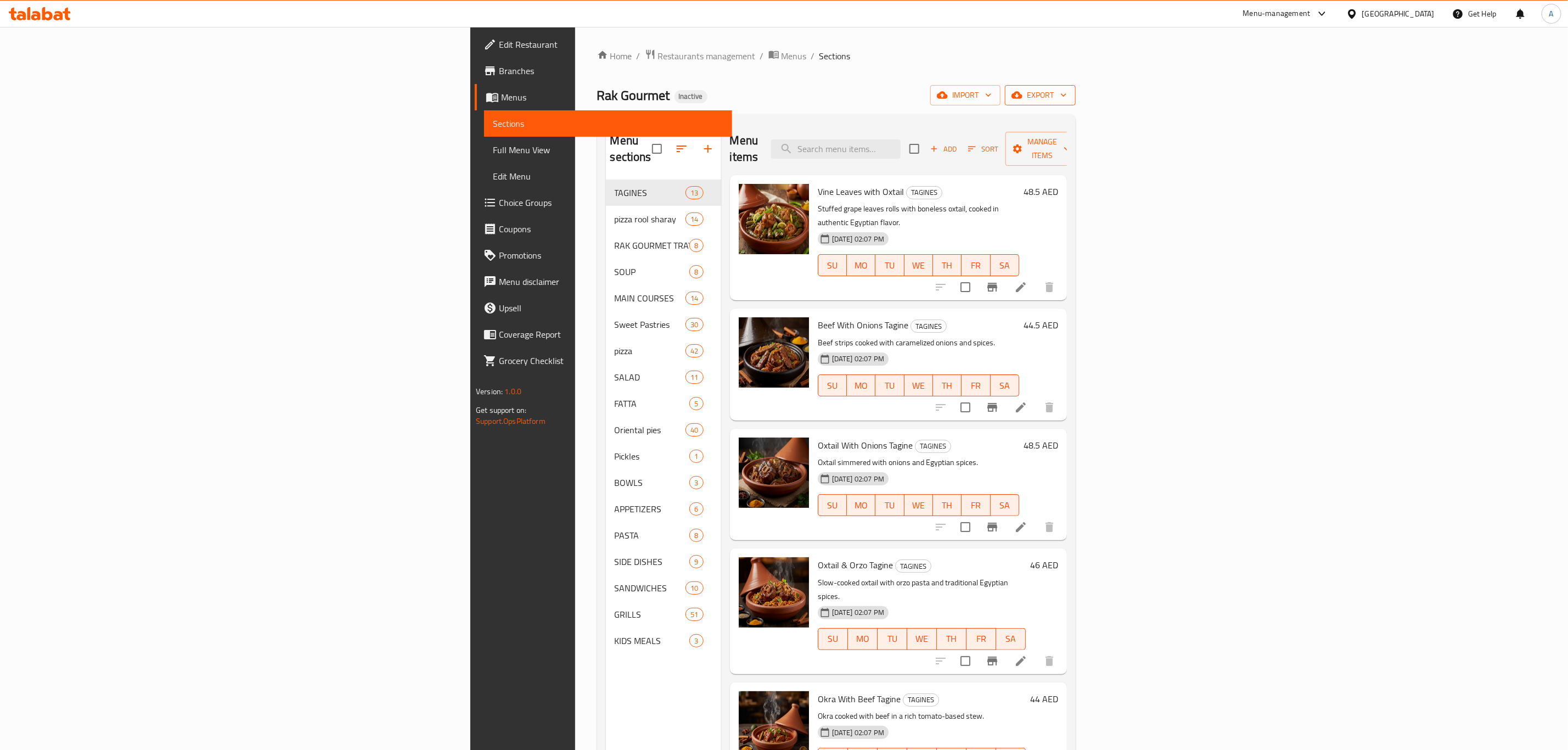
click at [1076, 86] on button "export" at bounding box center [1041, 95] width 71 height 20
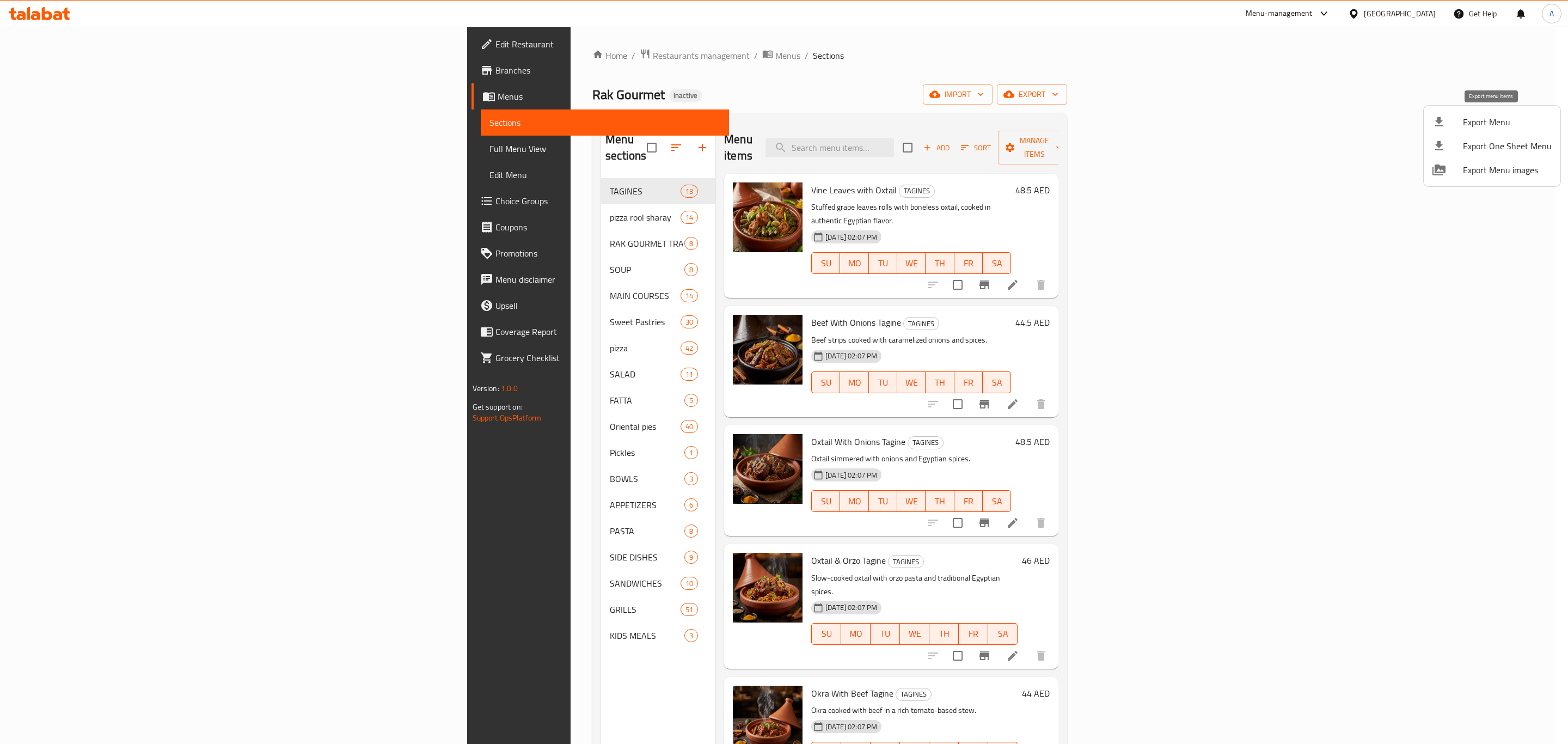
click at [1475, 116] on span "Export Menu" at bounding box center [1507, 122] width 89 height 13
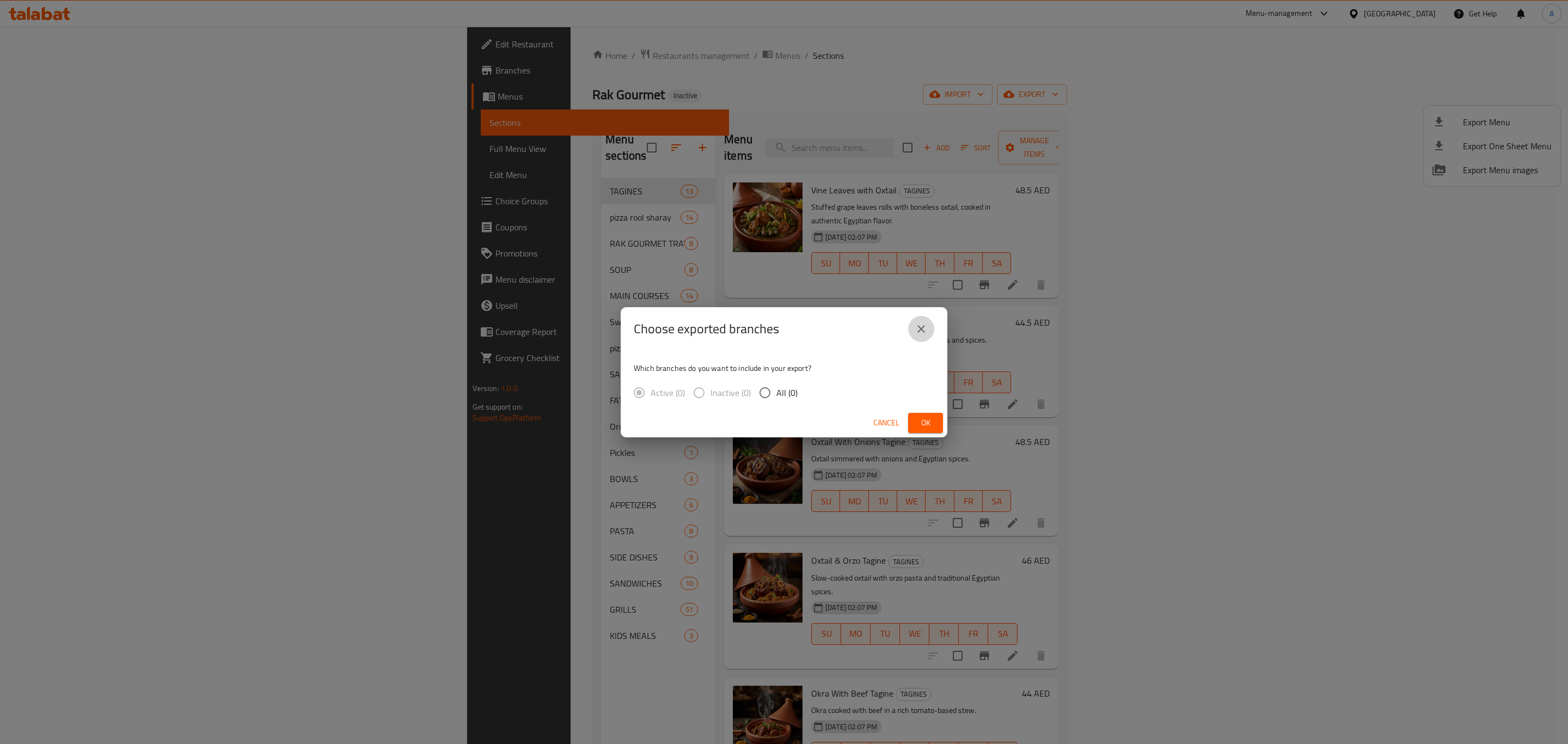
click at [925, 334] on icon "close" at bounding box center [921, 329] width 13 height 13
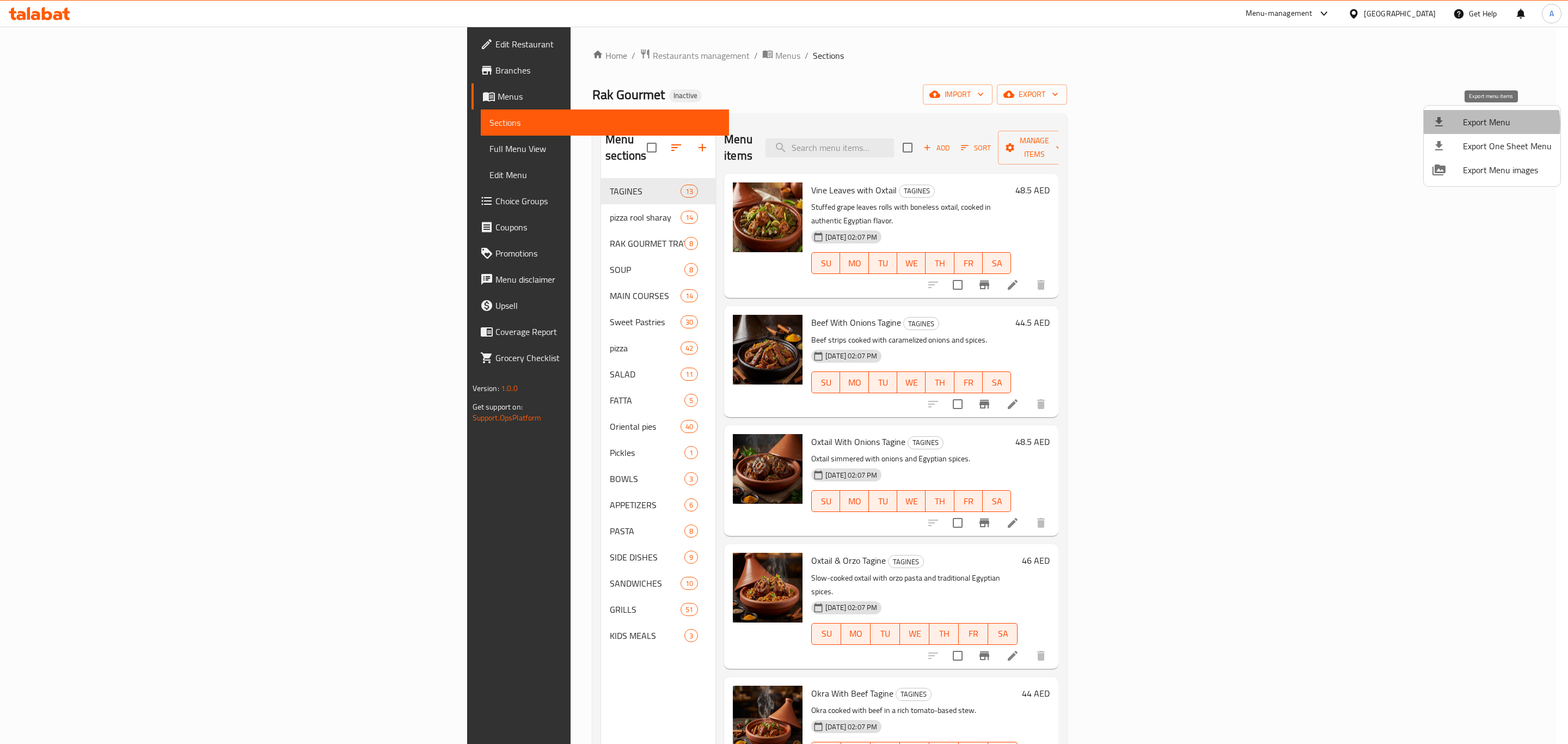
click at [1483, 124] on span "Export Menu" at bounding box center [1507, 122] width 89 height 13
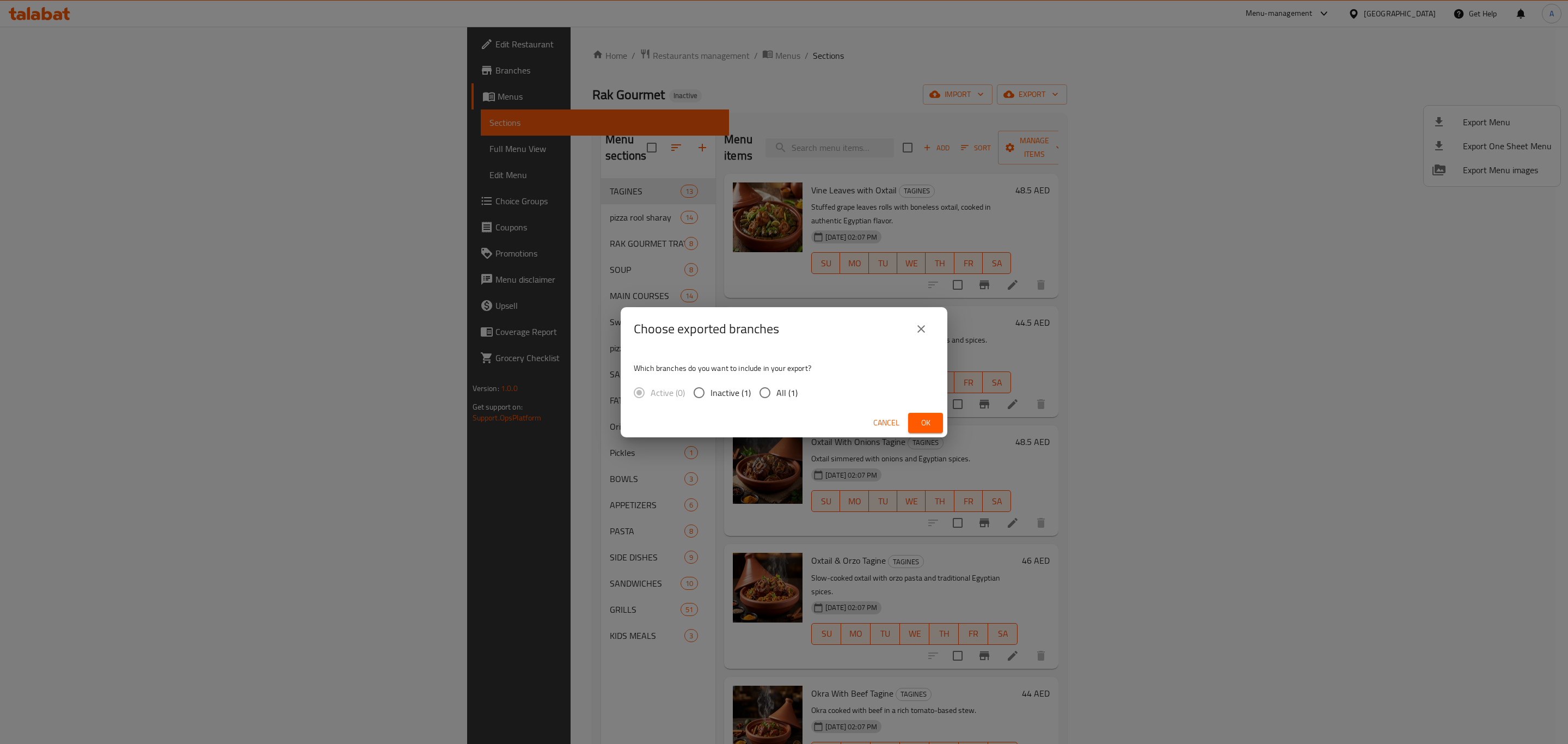
click at [758, 386] on input "All (1)" at bounding box center [764, 392] width 23 height 23
radio input "true"
click at [931, 425] on span "Ok" at bounding box center [926, 423] width 17 height 14
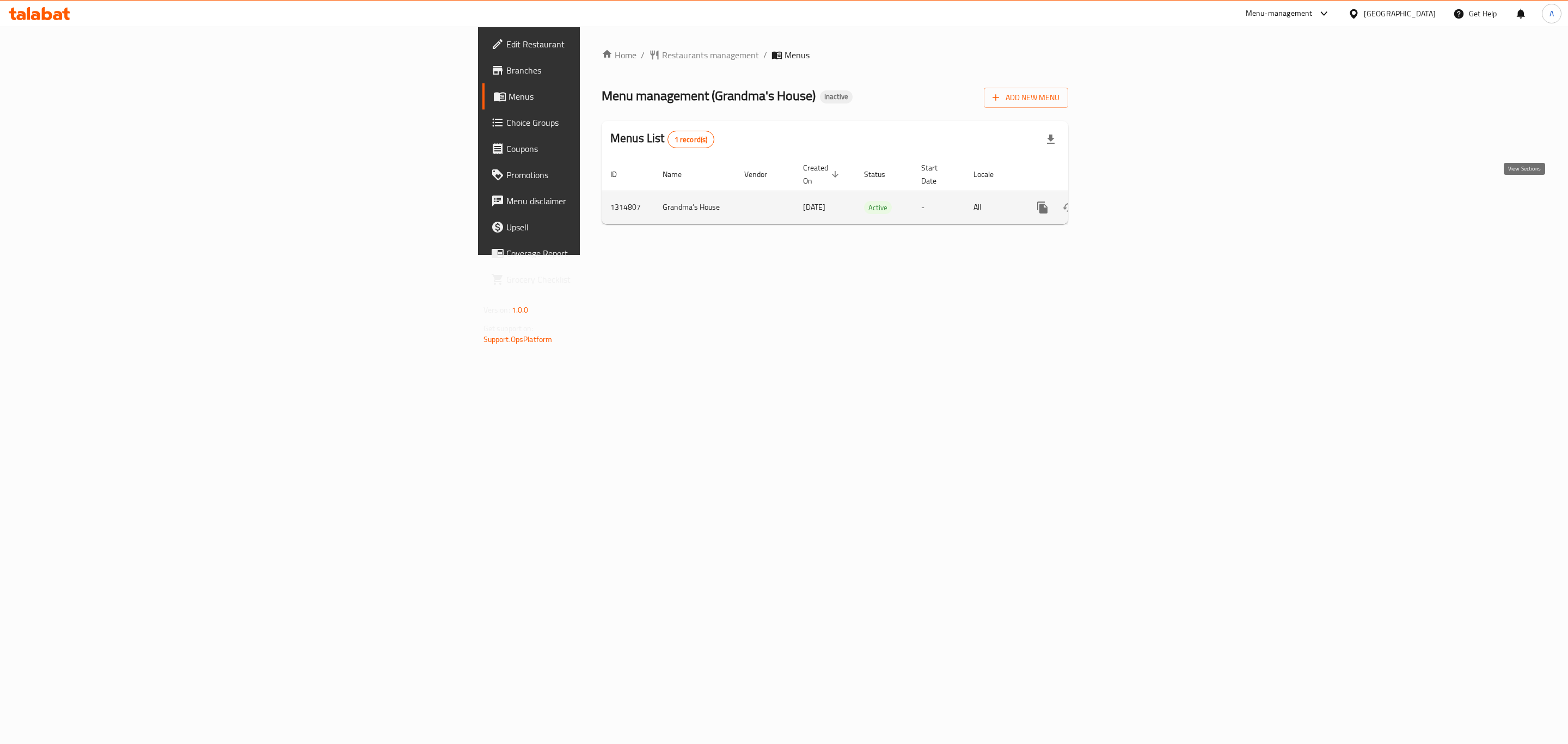
click at [1128, 201] on icon "enhanced table" at bounding box center [1121, 208] width 13 height 13
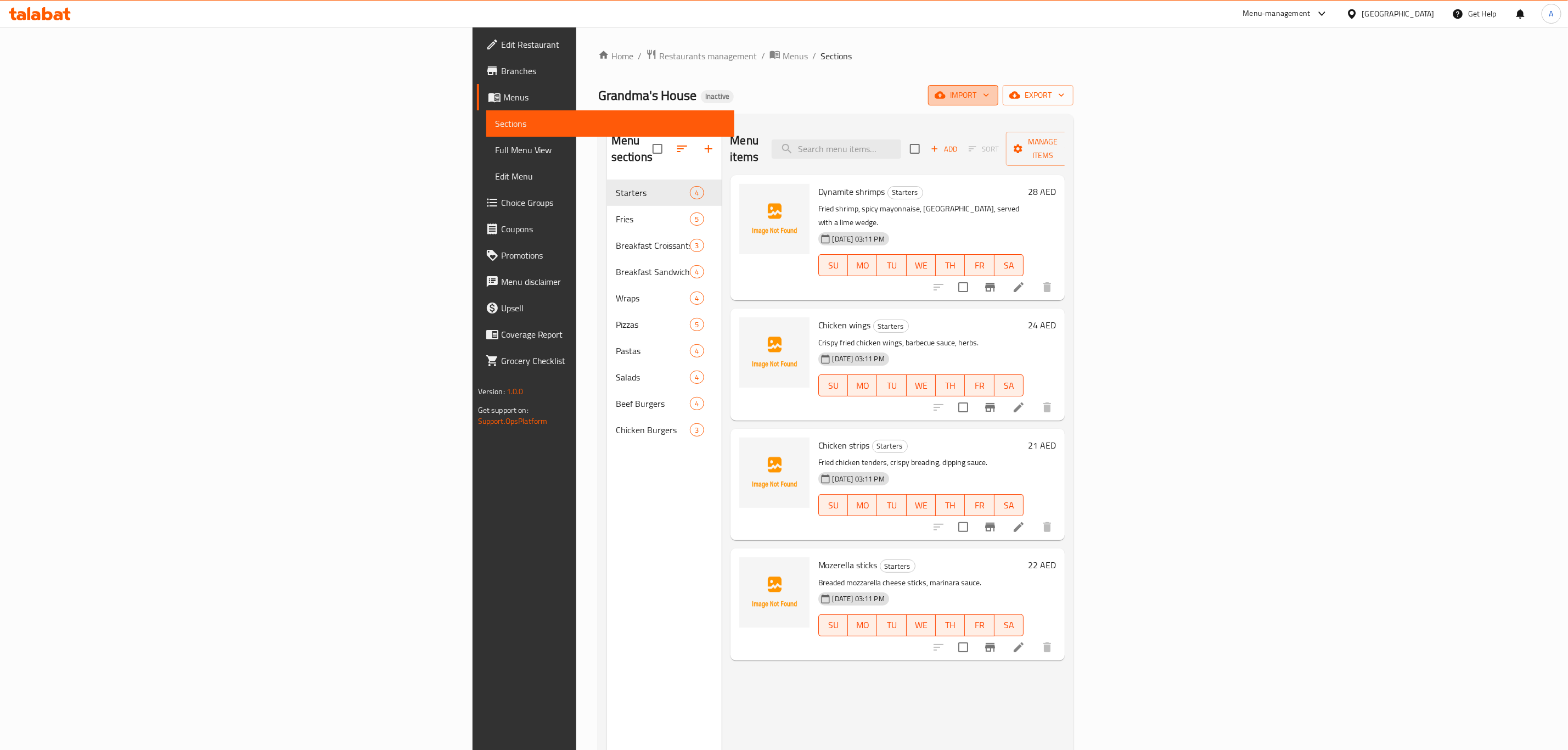
click at [998, 88] on button "import" at bounding box center [963, 95] width 70 height 20
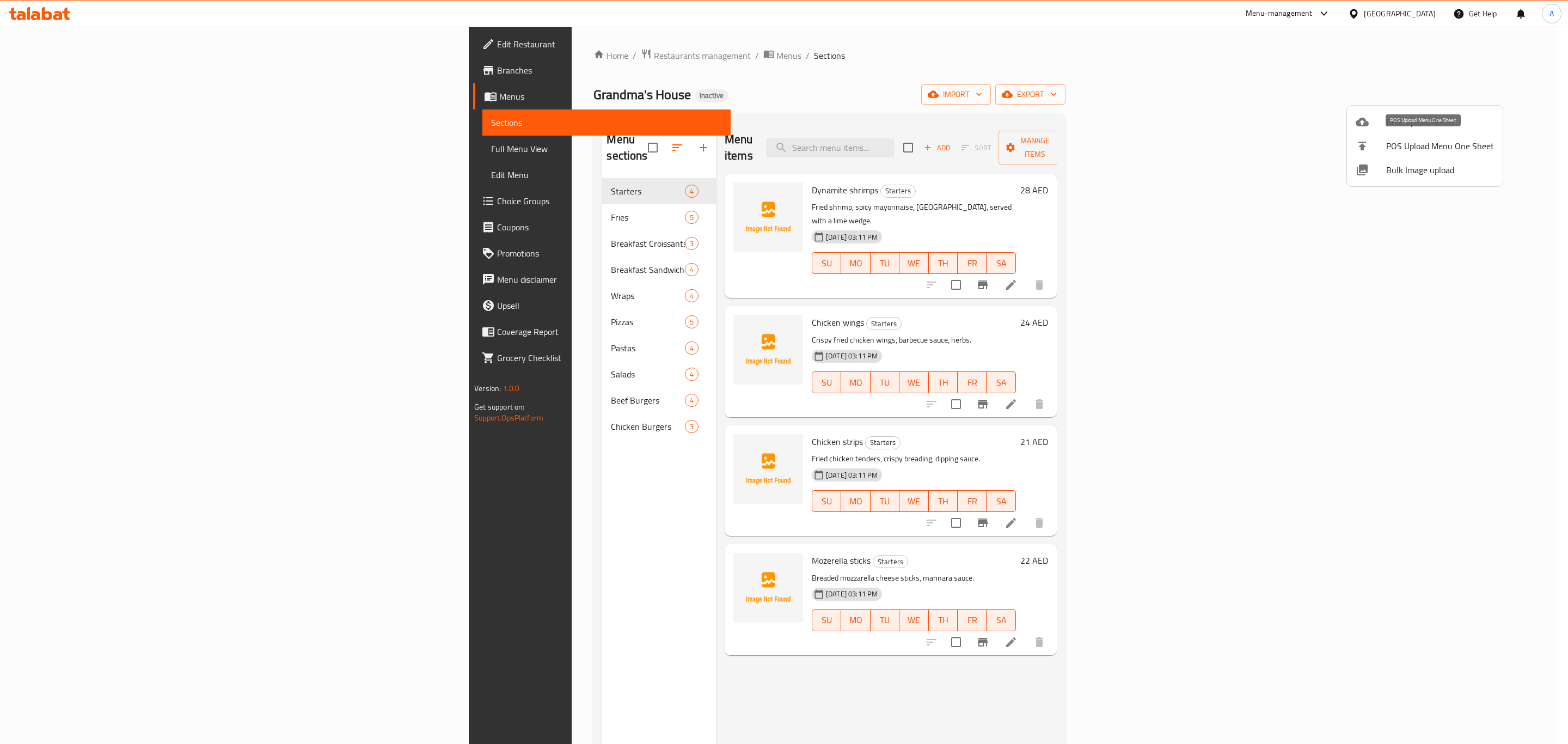
click at [1416, 164] on span "Bulk Image upload" at bounding box center [1440, 170] width 108 height 13
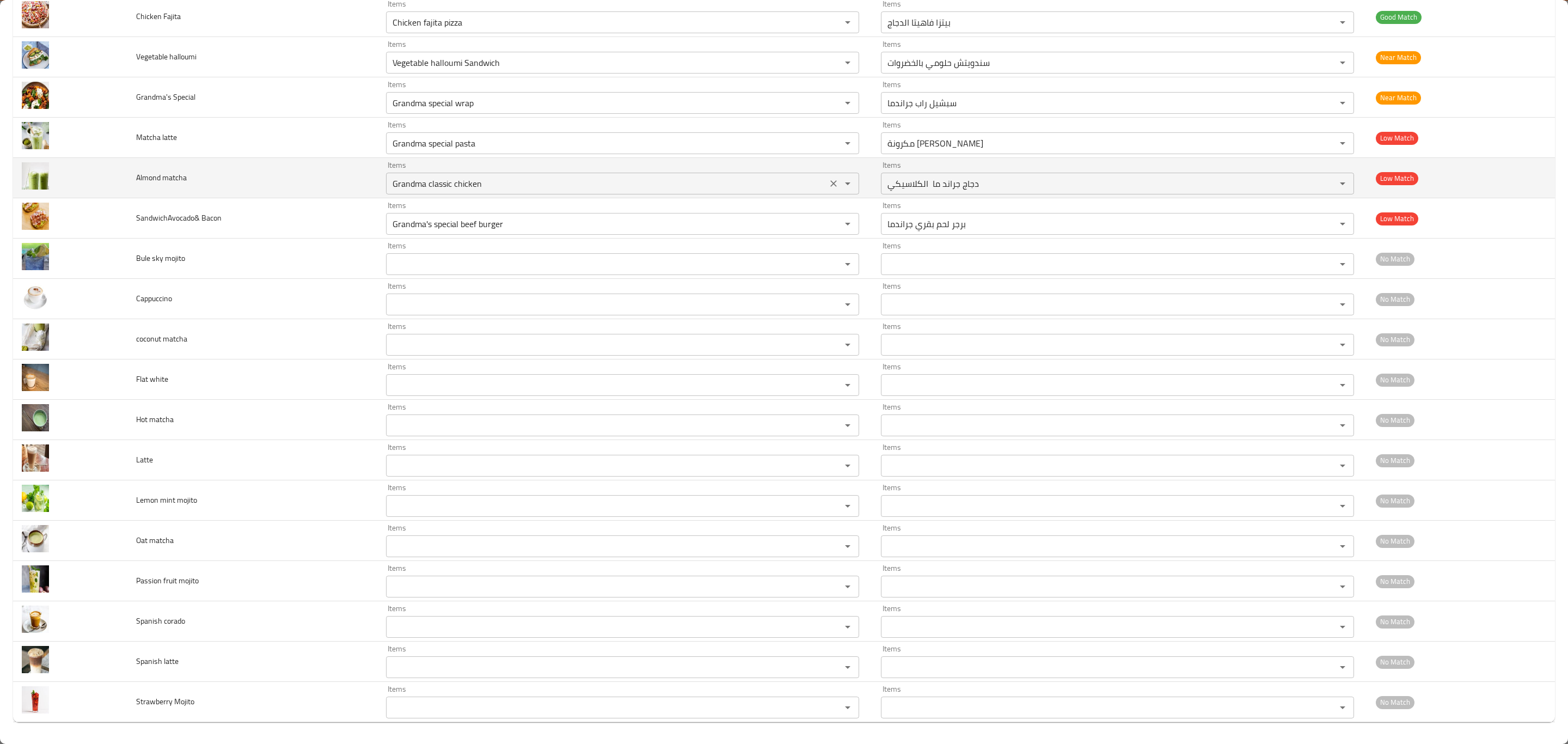
scroll to position [1187, 0]
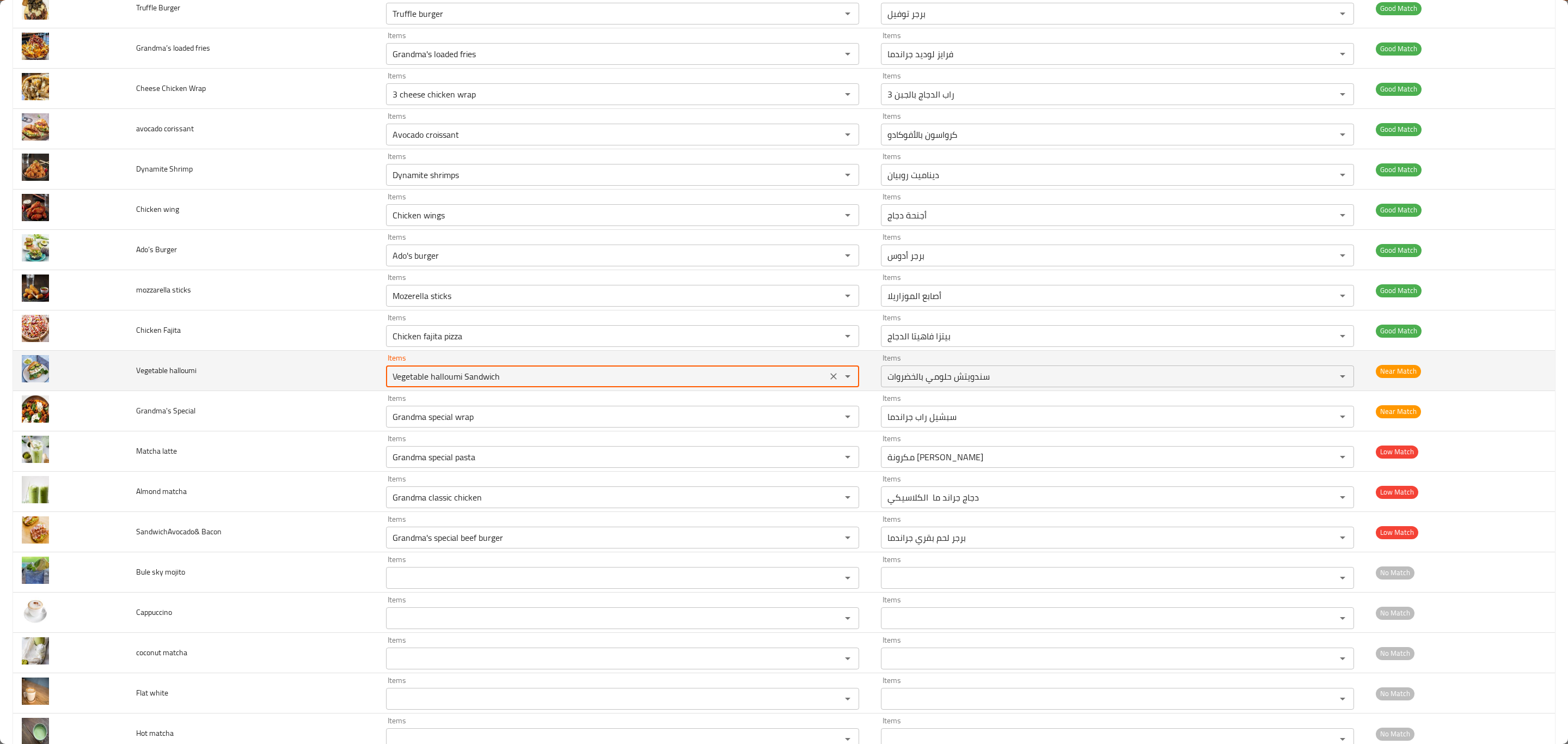
click at [561, 383] on halloumi "Vegetable halloumi Sandwich" at bounding box center [607, 376] width 434 height 15
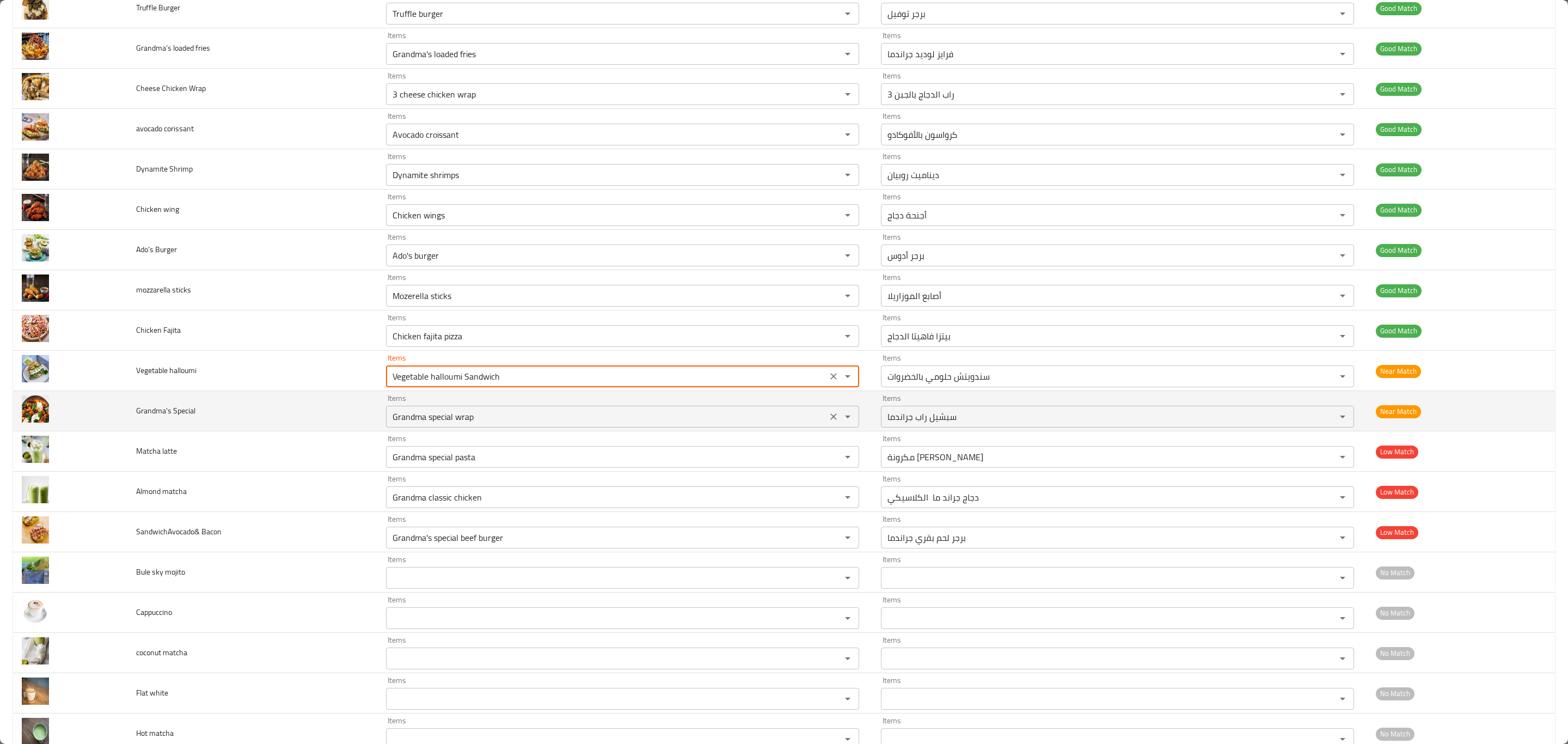
click at [580, 424] on Special "Grandma special wrap" at bounding box center [607, 416] width 434 height 15
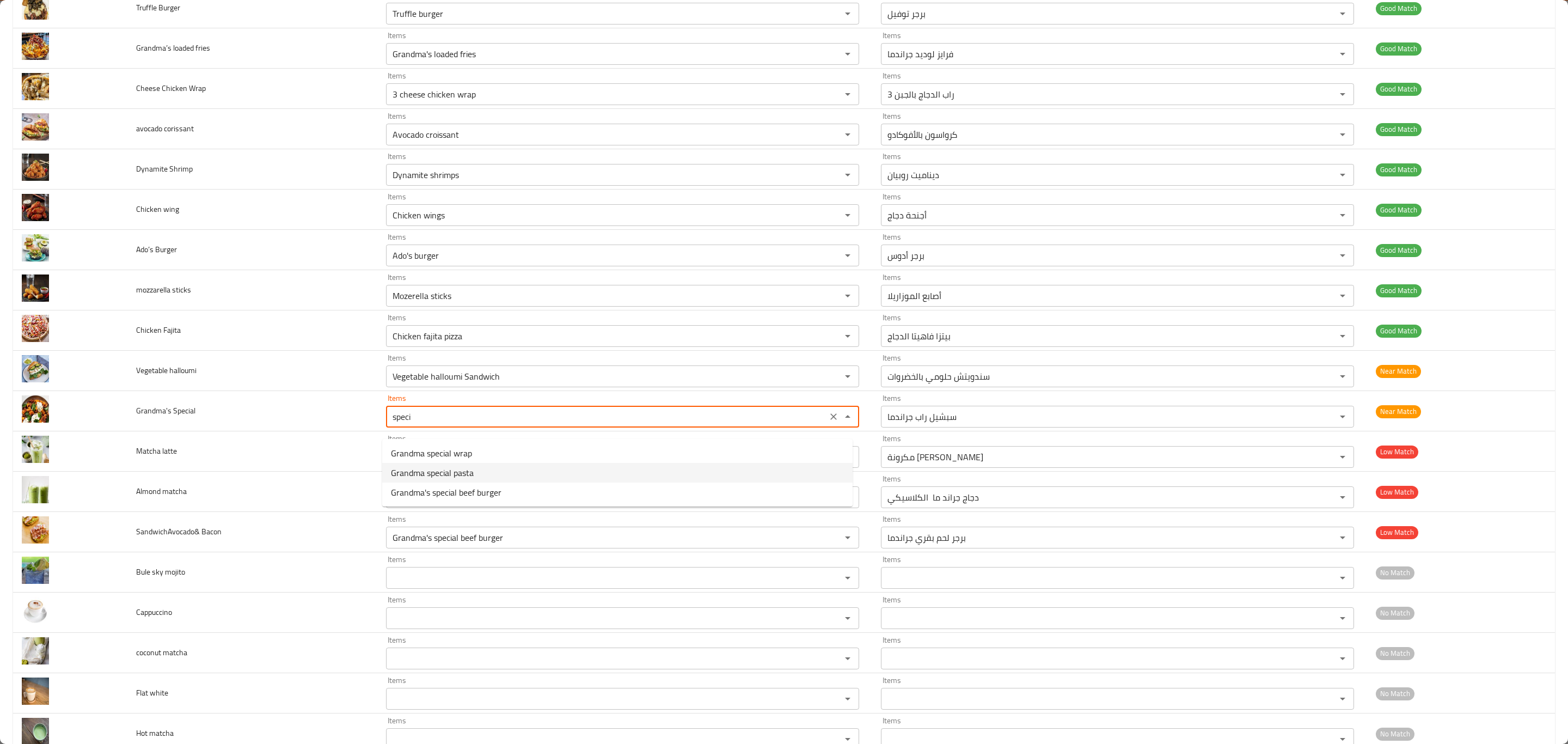
click at [417, 468] on span "Grandma special pasta" at bounding box center [432, 472] width 83 height 13
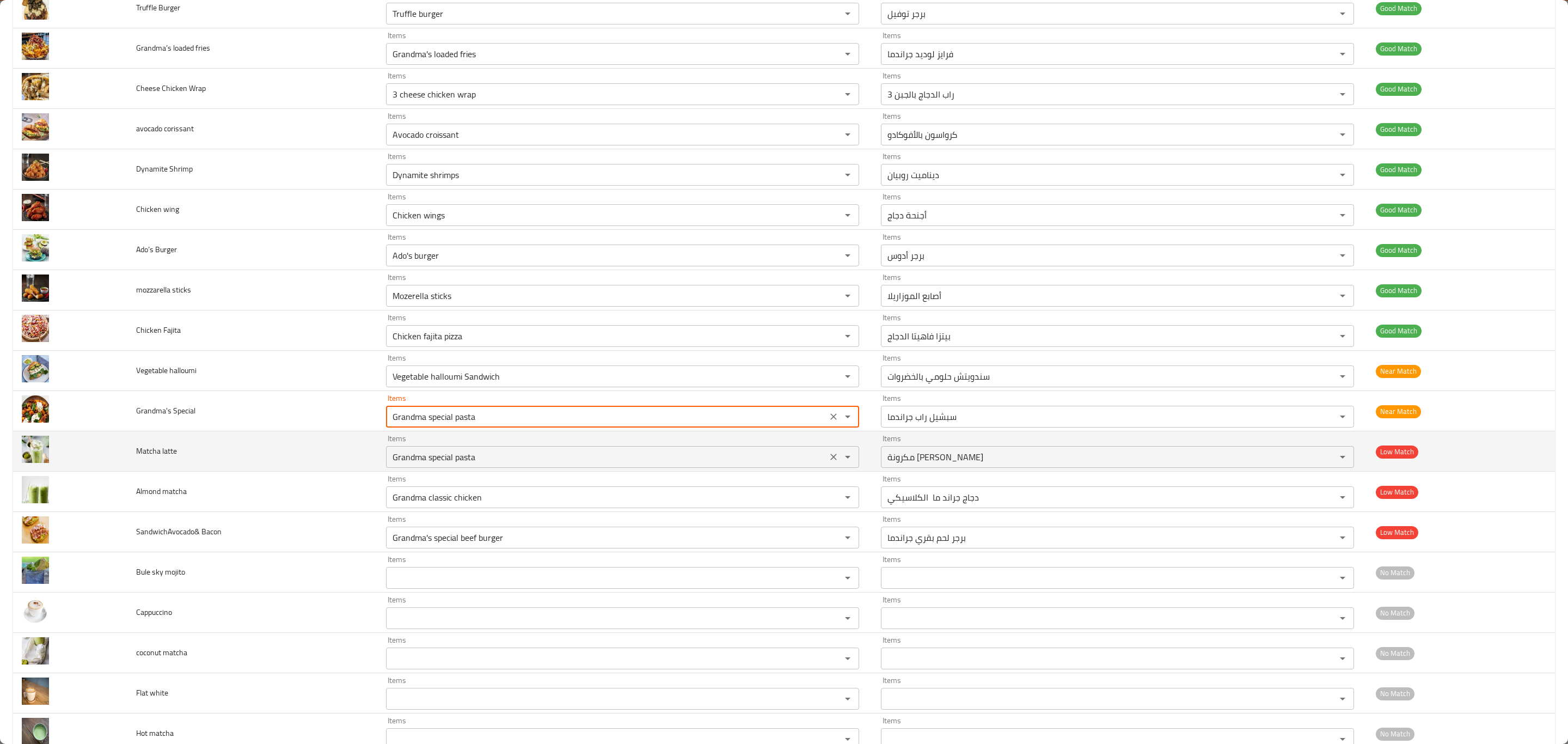
type Special "Grandma special wrap"
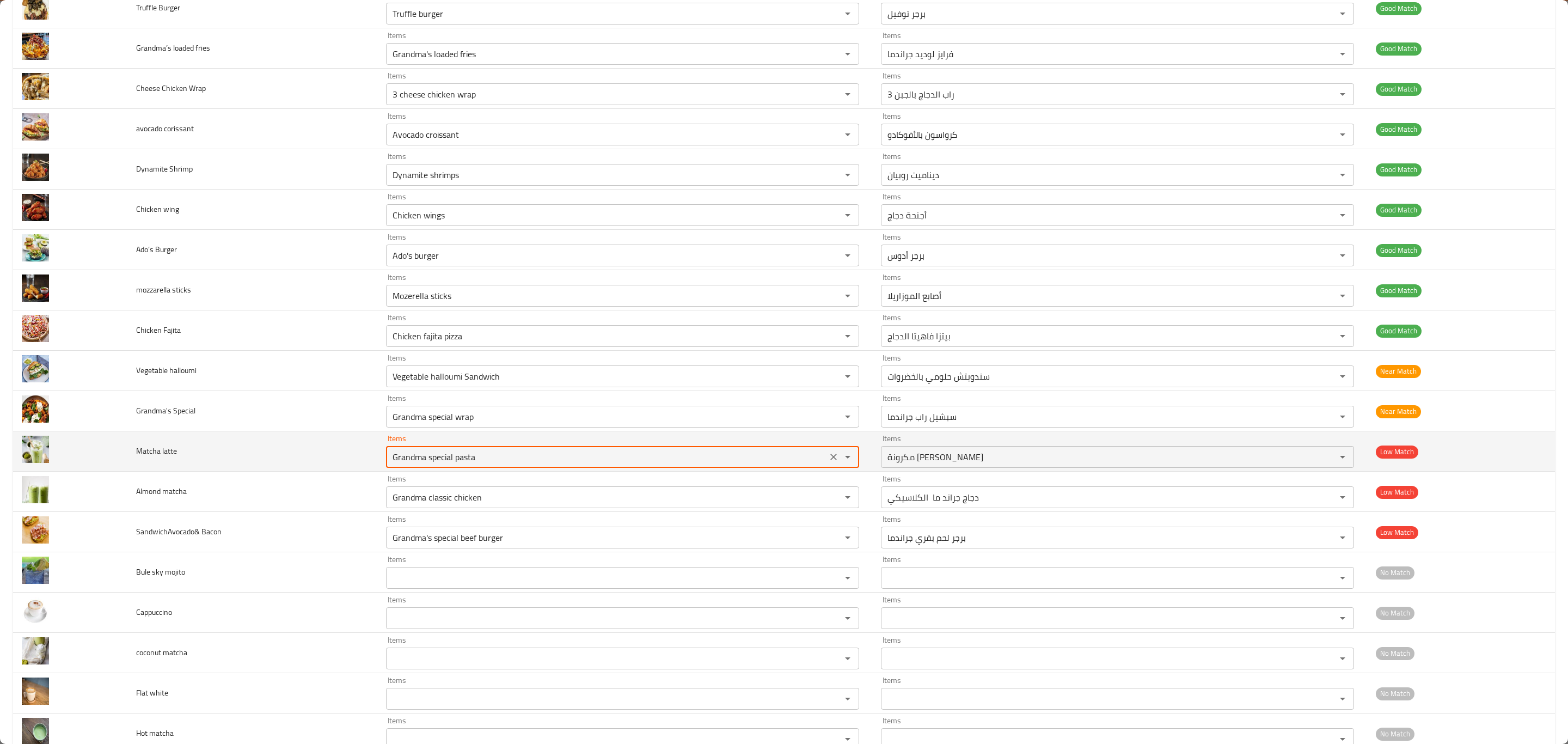
click at [500, 465] on latte "Grandma special pasta" at bounding box center [607, 457] width 434 height 15
type latte "m"
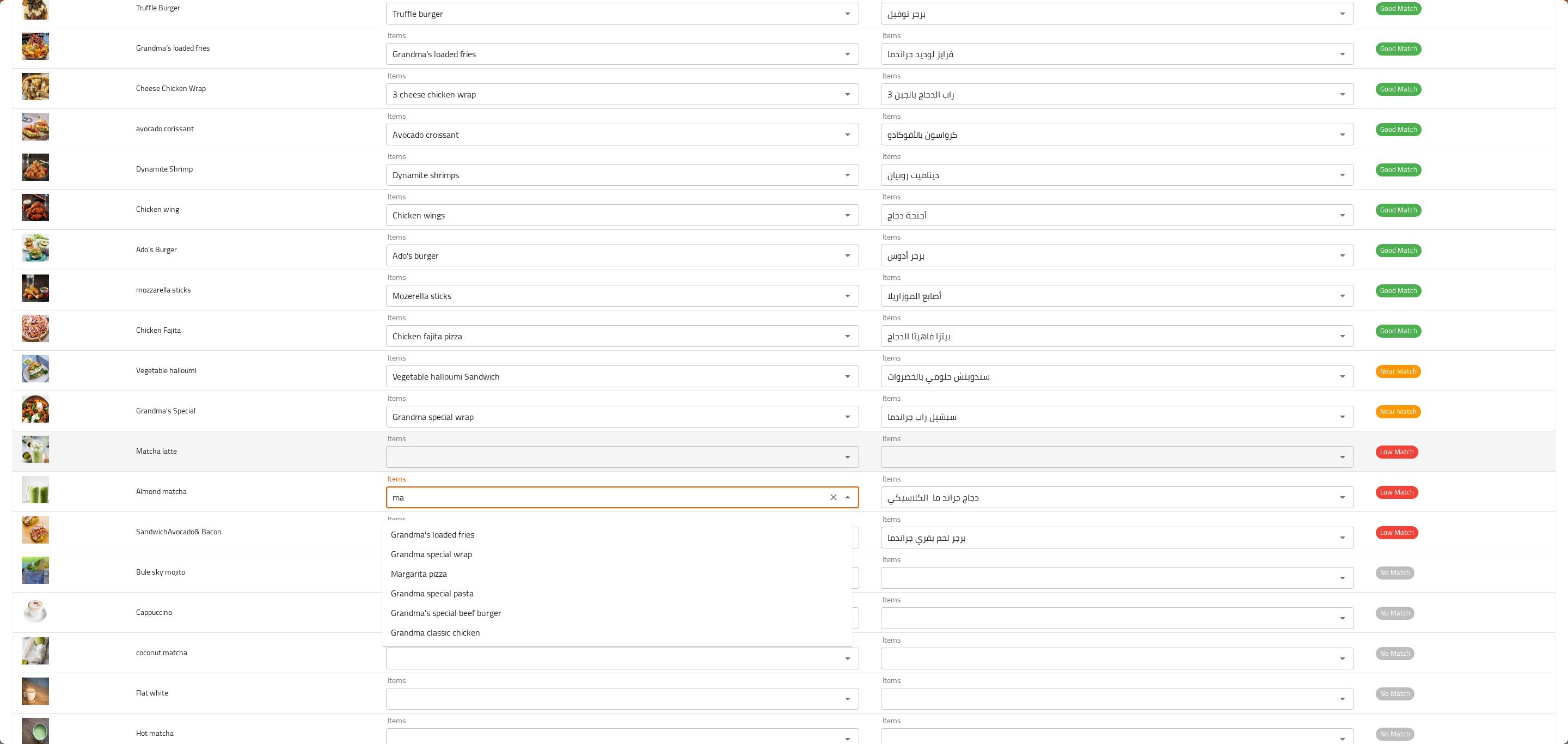
type matcha "m"
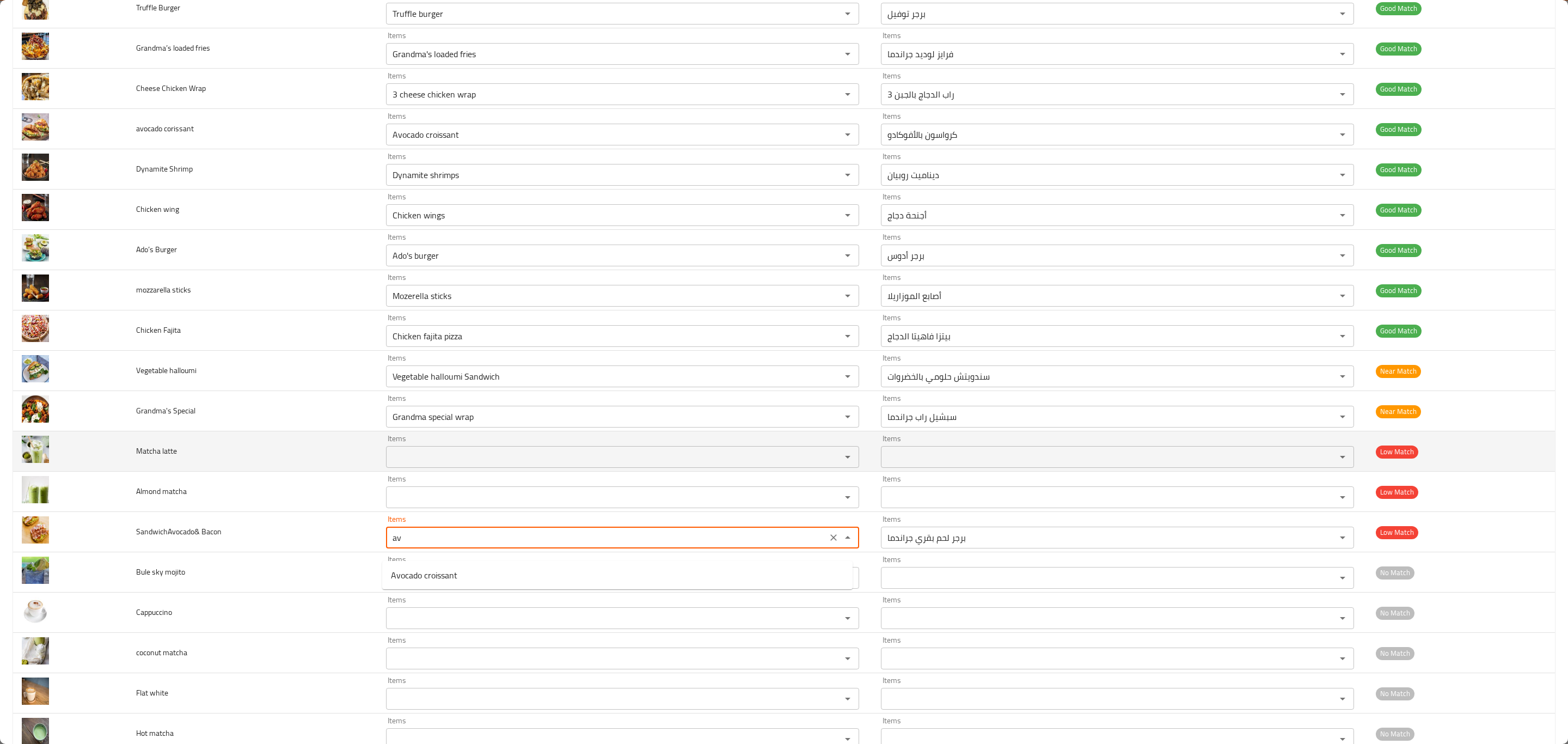
type Bacon "a"
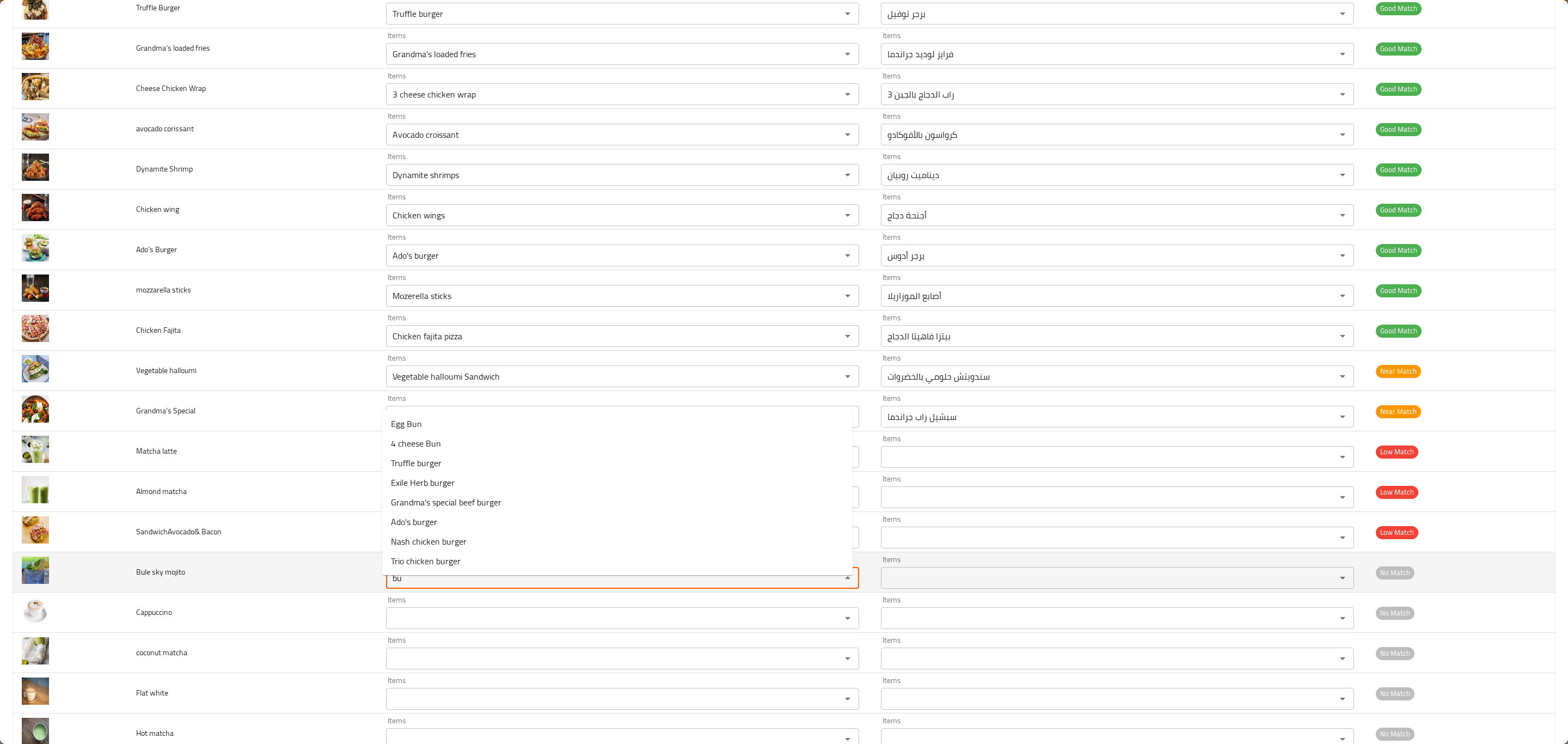
type mojito "b"
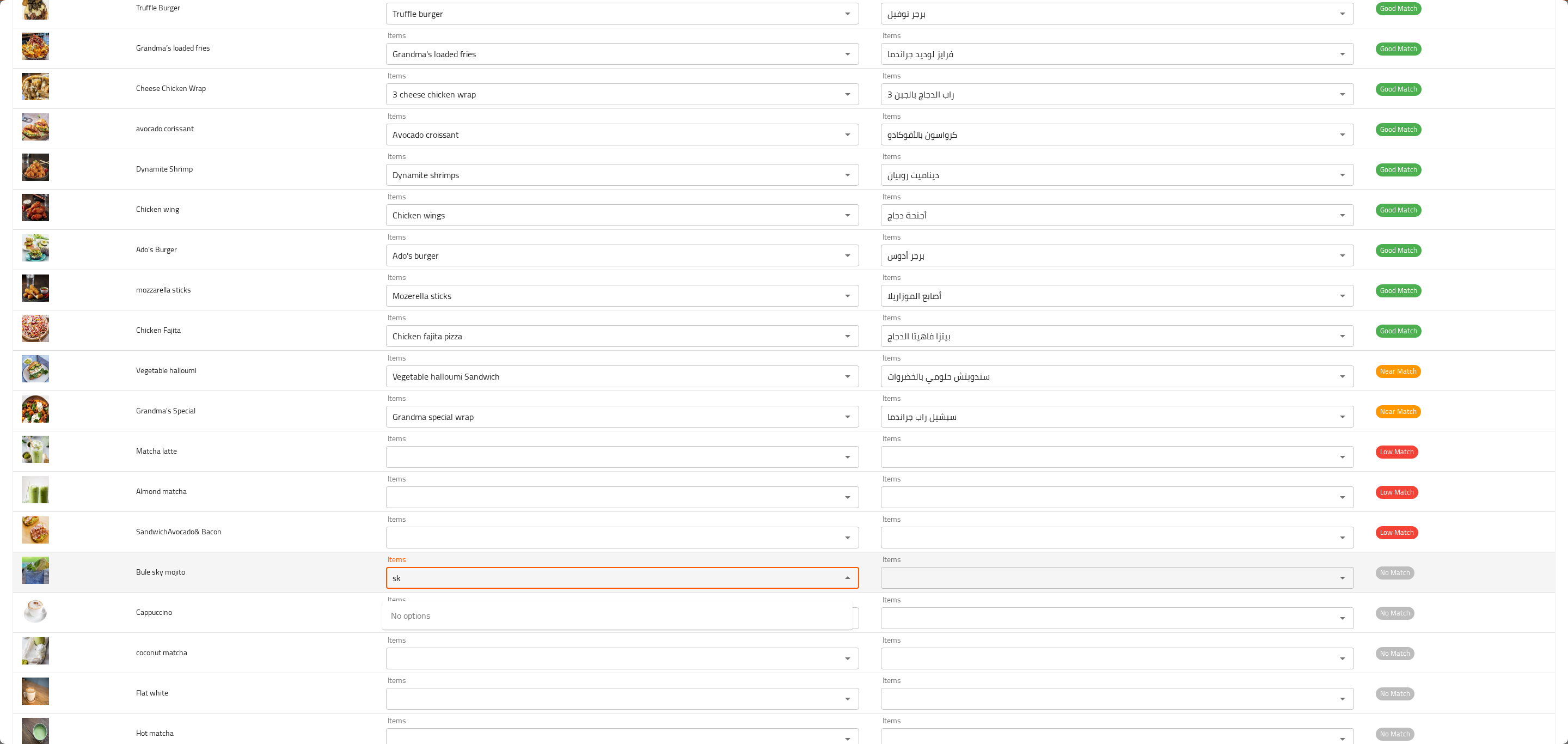
type mojito "s"
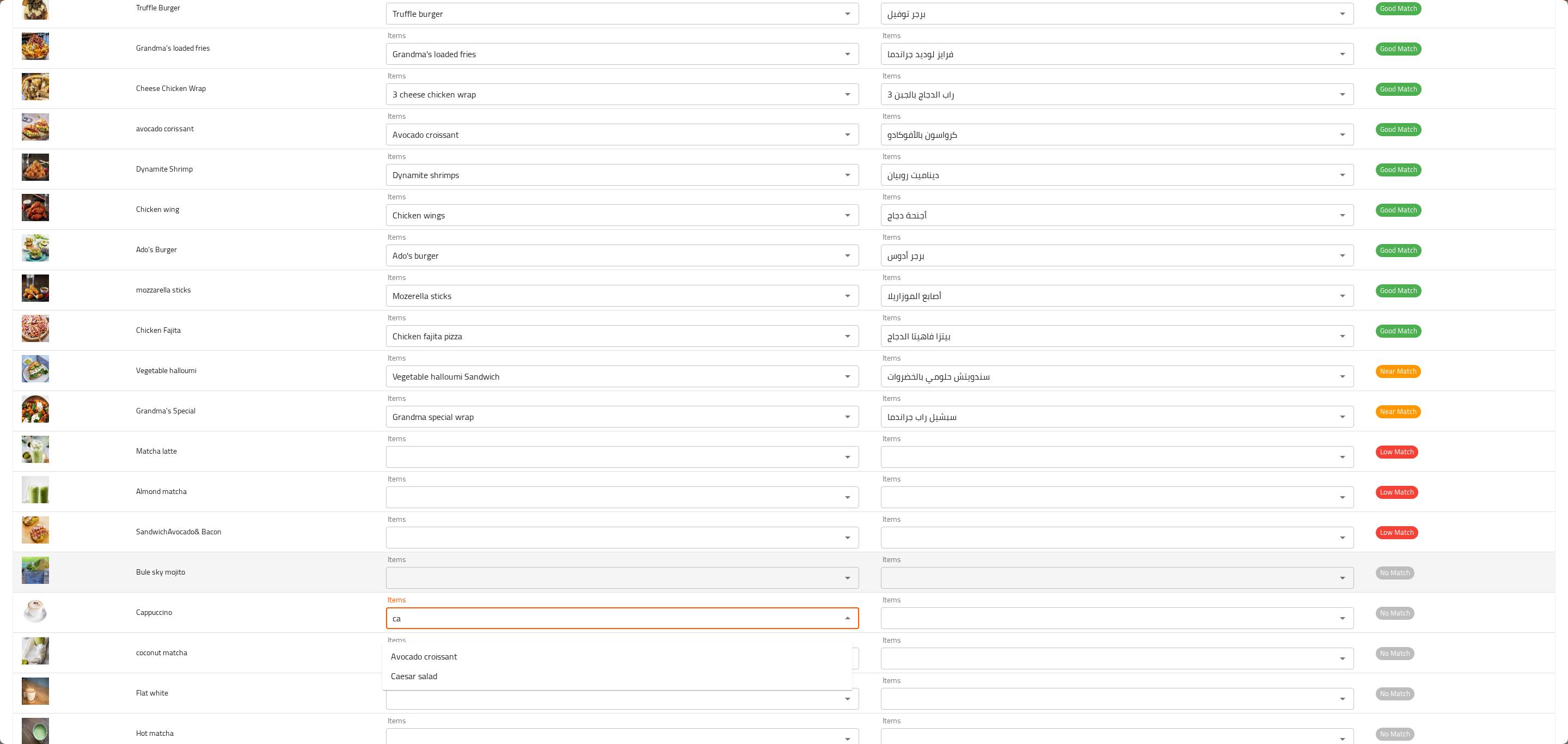
type input "c"
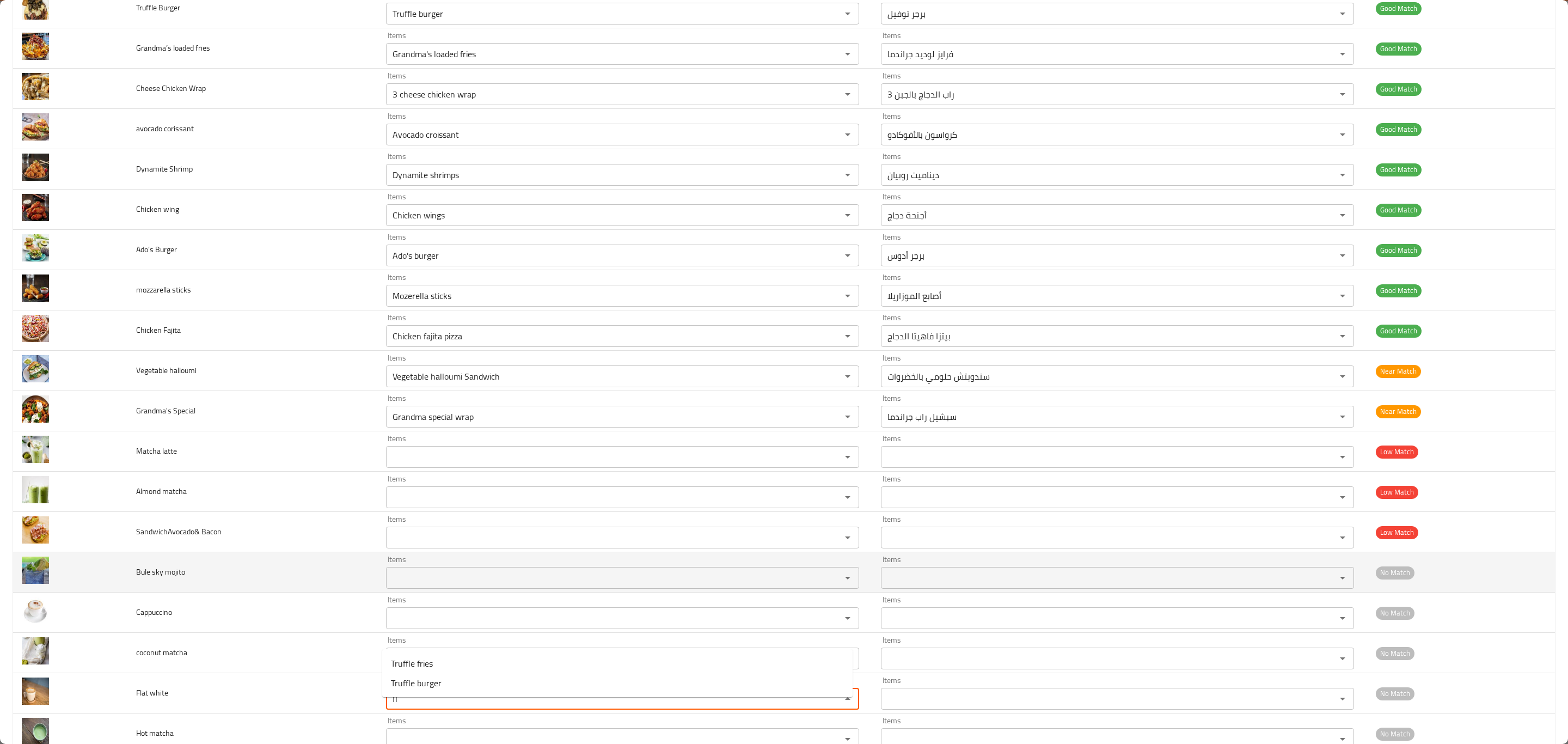
type white "f"
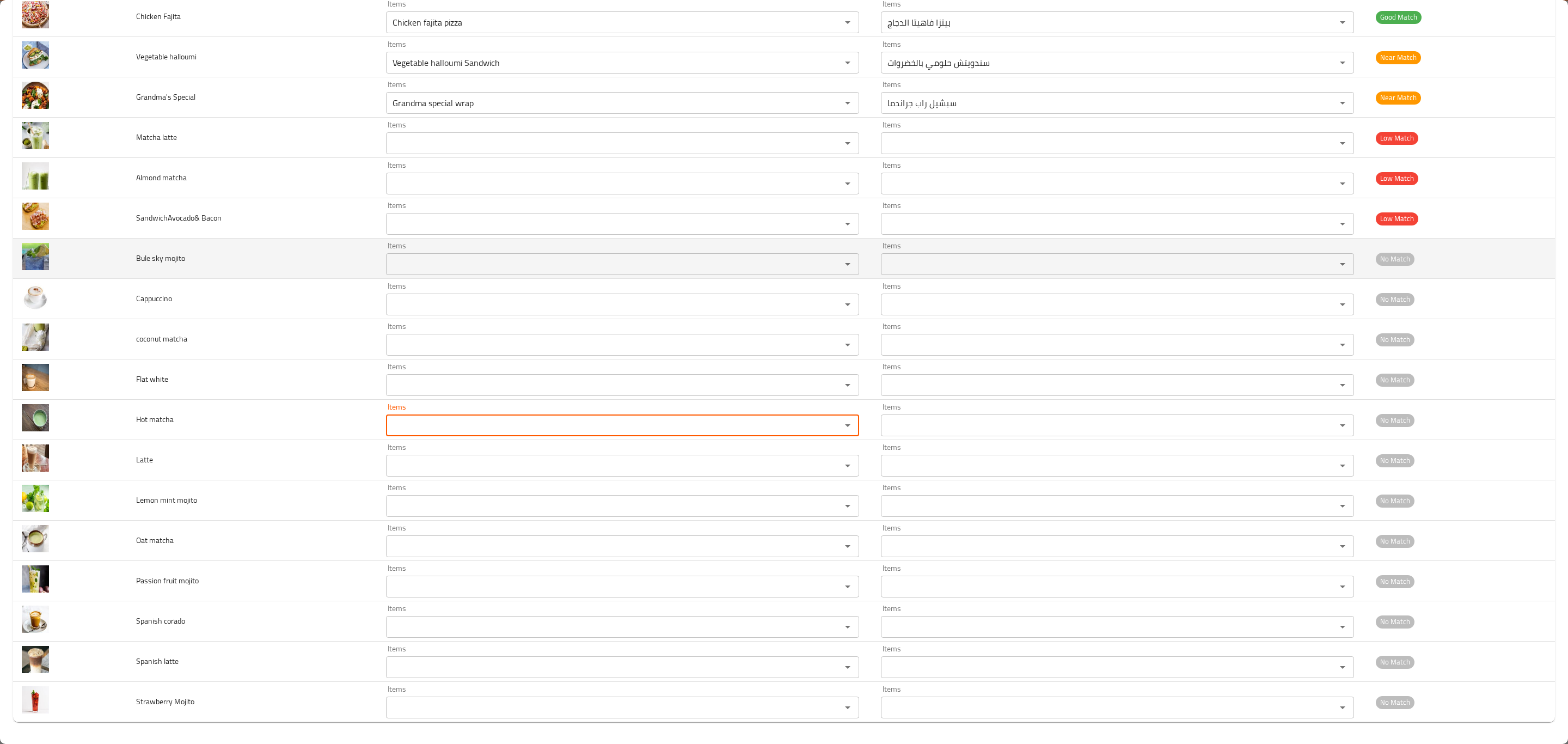
scroll to position [1514, 0]
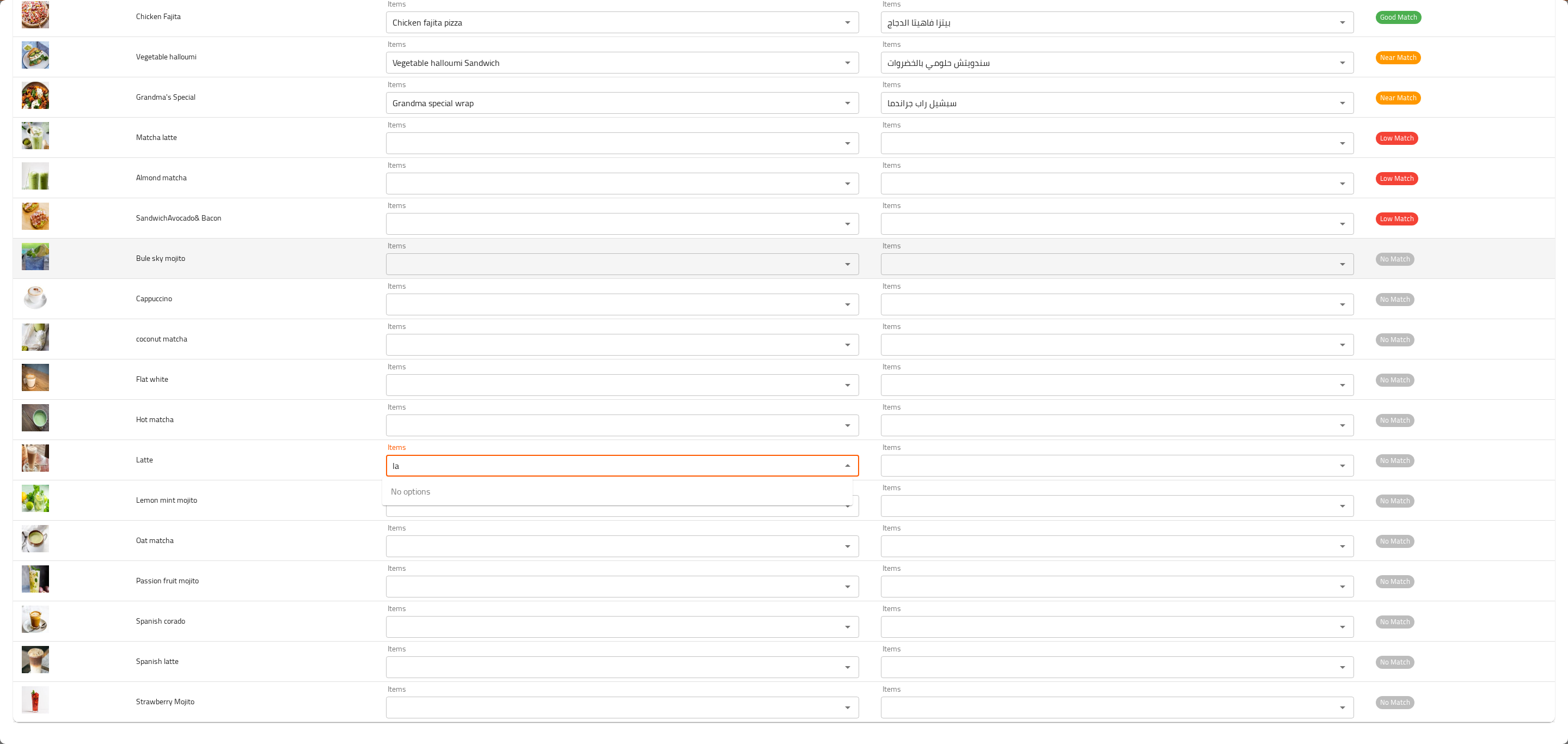
type input "l"
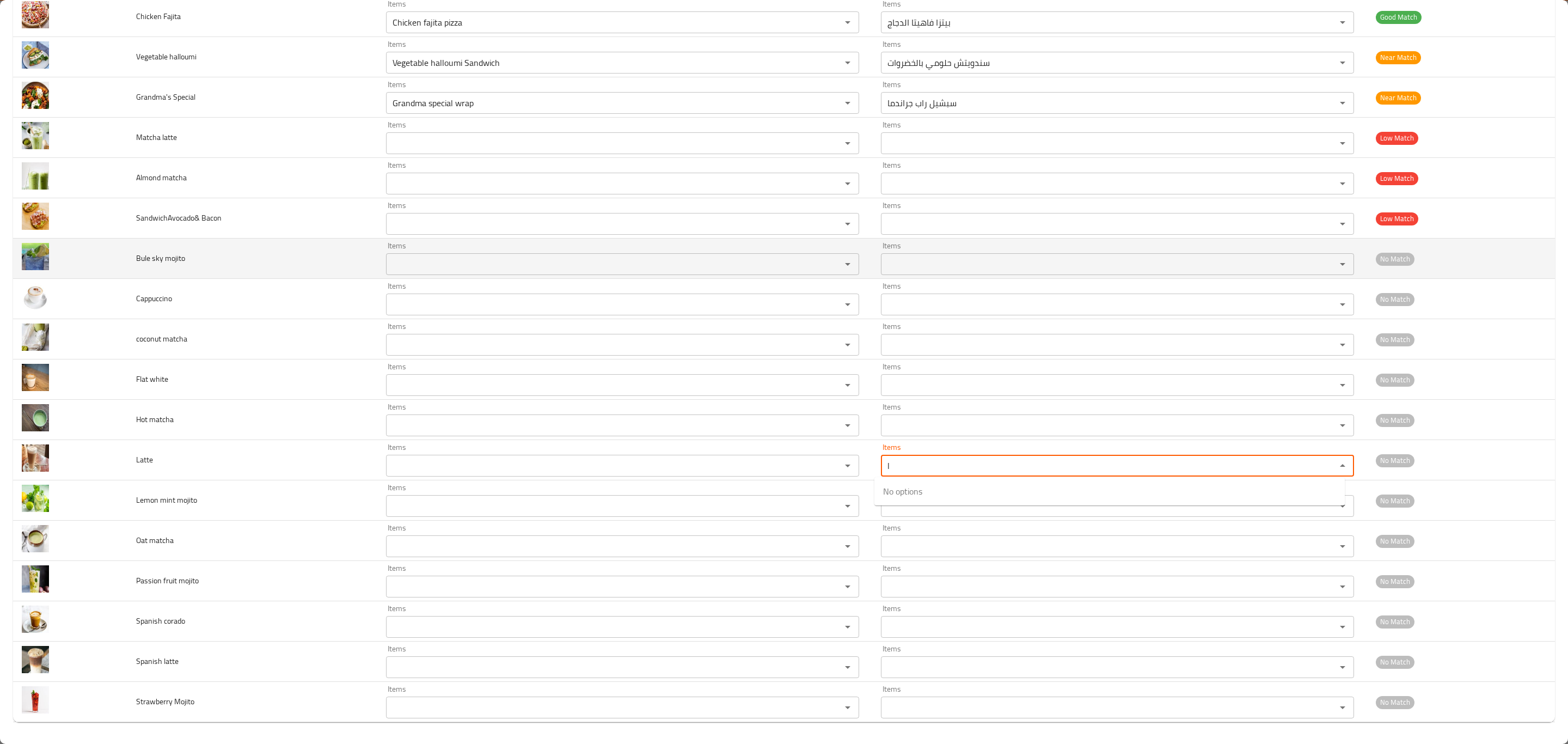
type input "l"
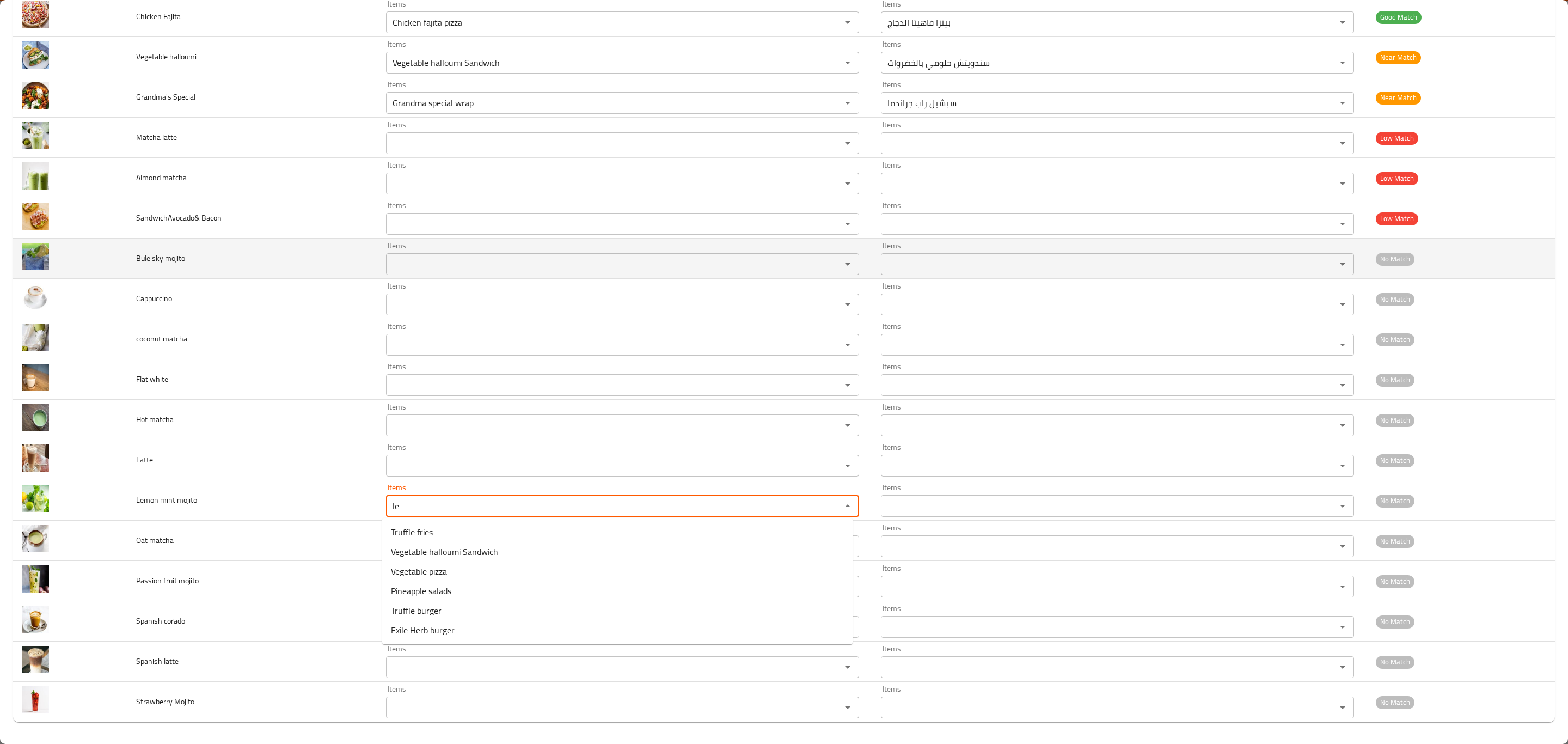
type mojito "l"
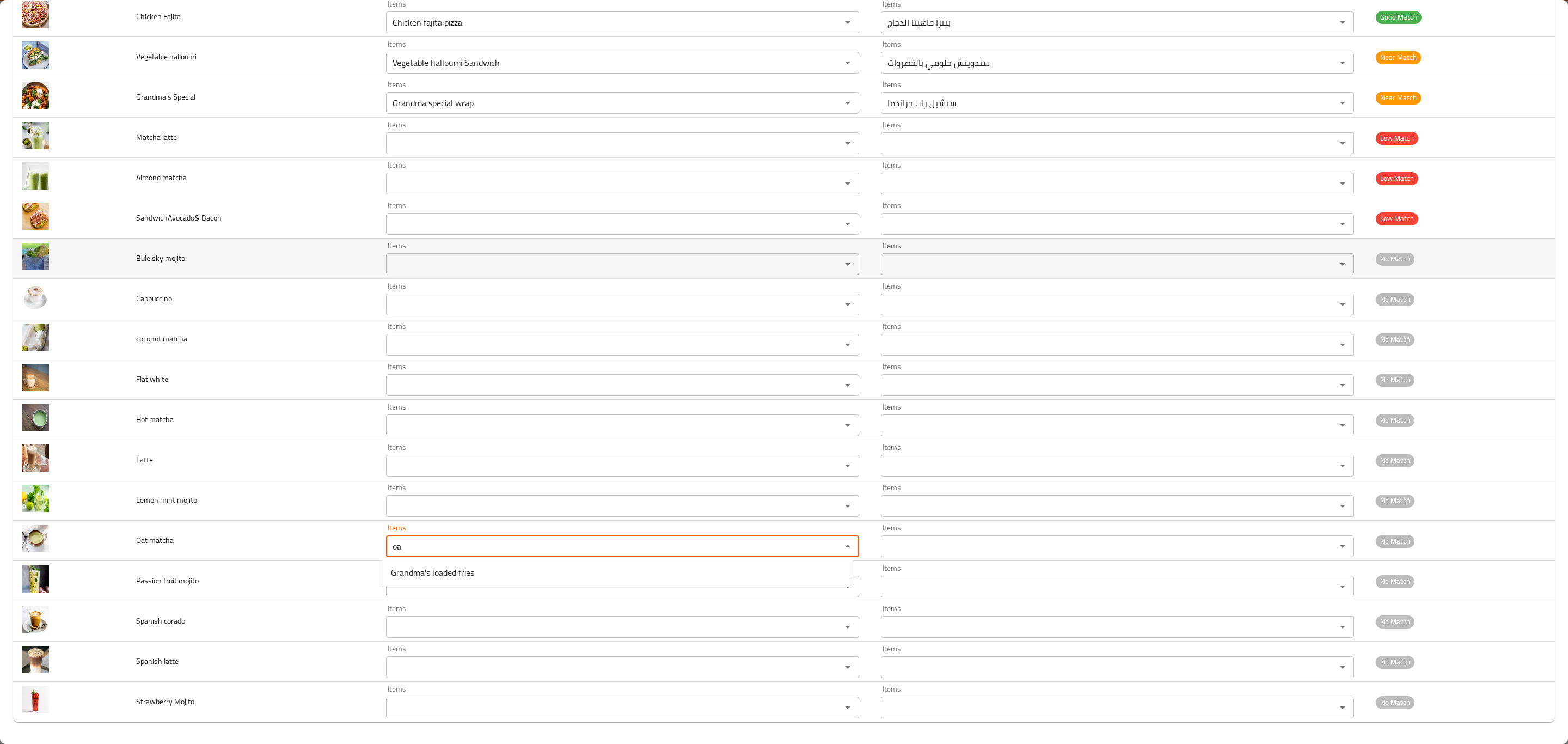
type matcha "o"
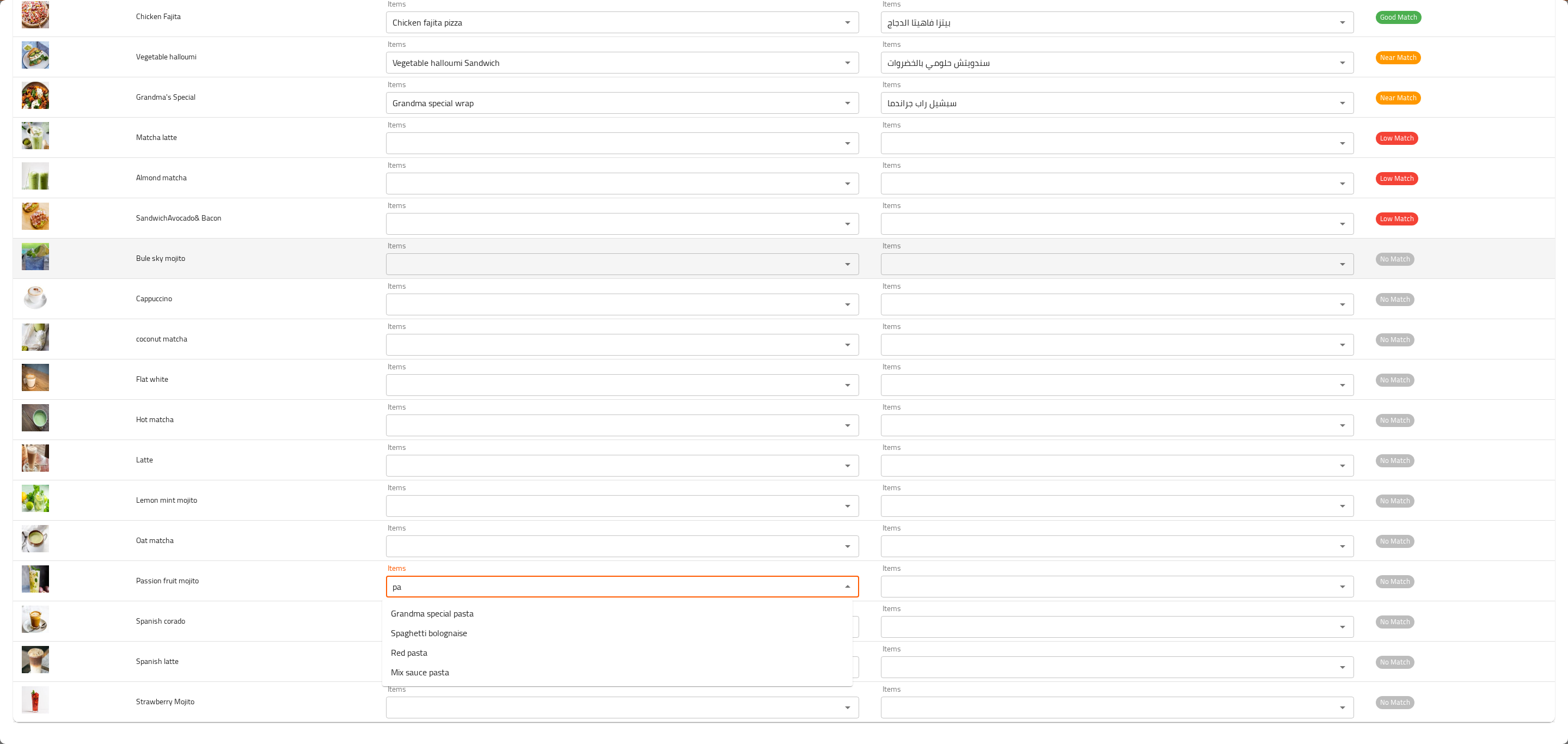
type mojito "p"
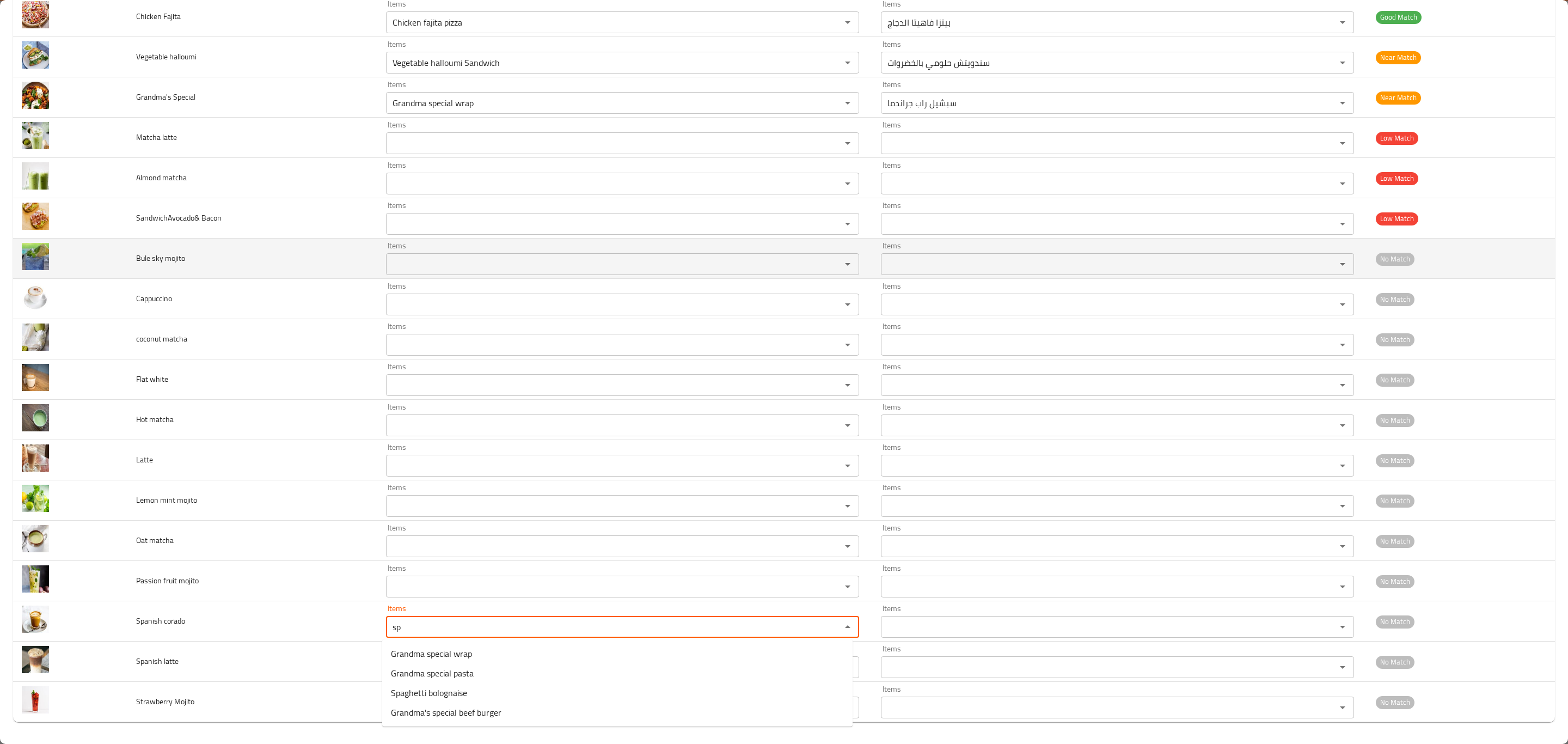
type corado "s"
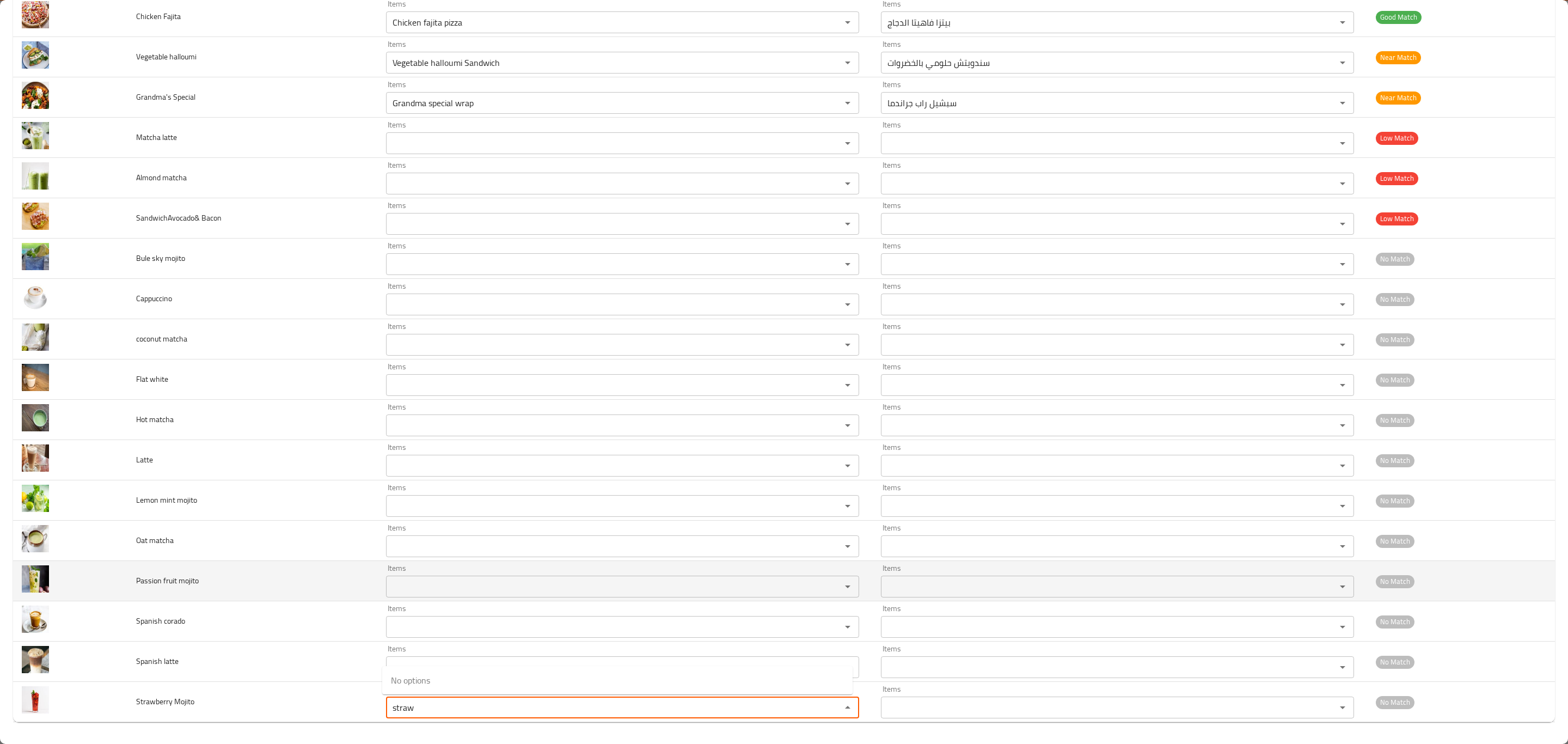
type Mojito "straw"
click at [181, 585] on span "Passion fruit mojito" at bounding box center [167, 581] width 63 height 14
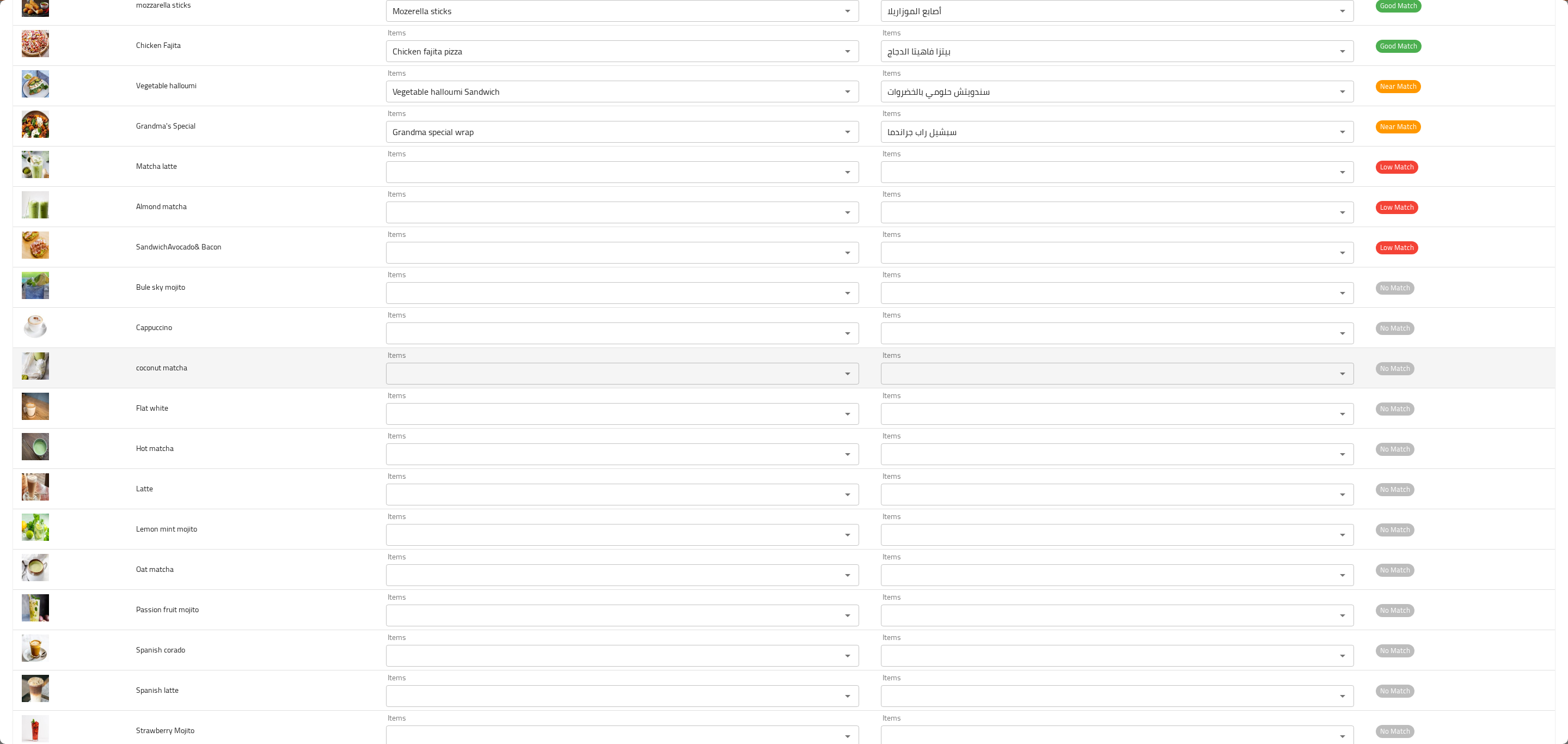
scroll to position [1431, 0]
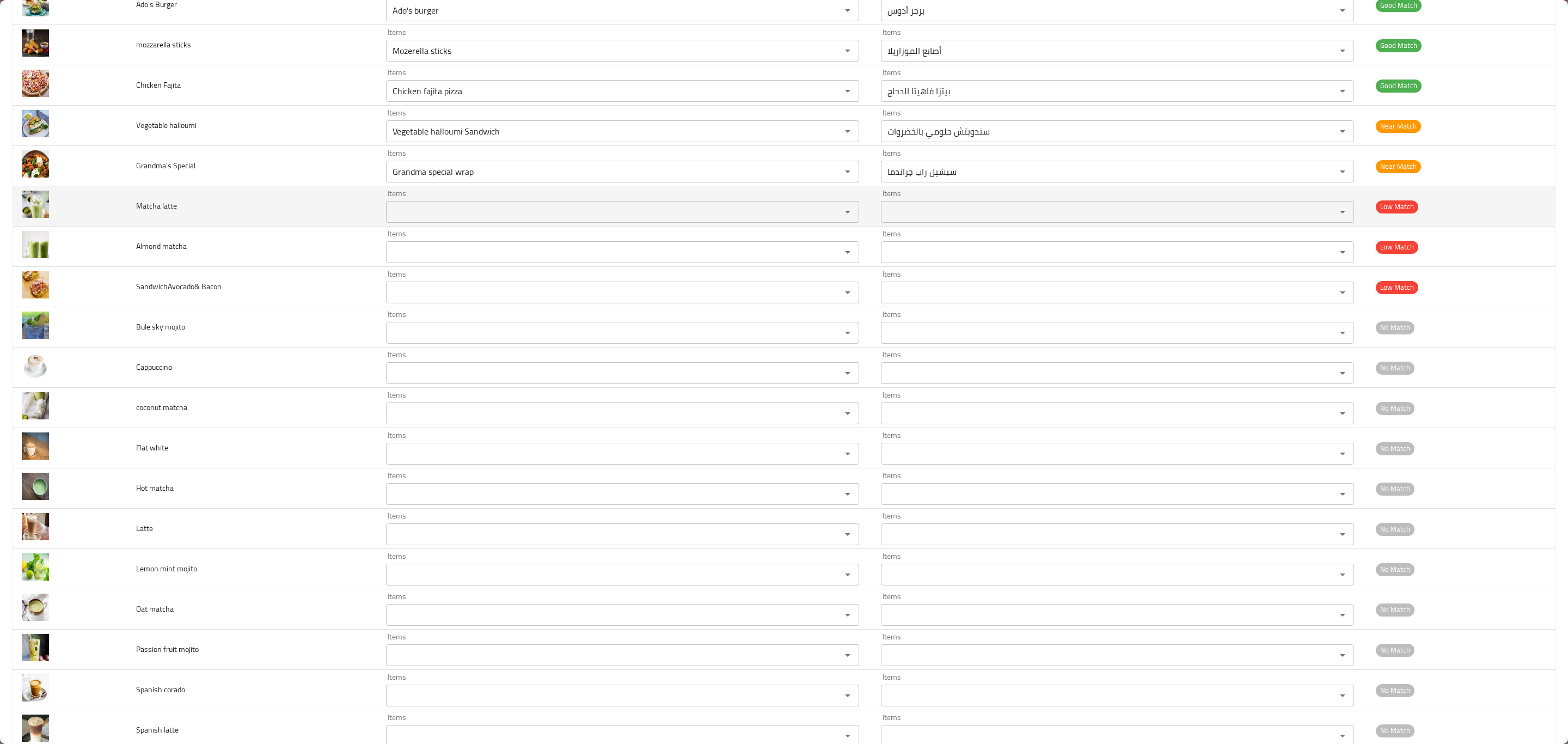
click at [167, 213] on span "Matcha latte" at bounding box center [156, 205] width 41 height 14
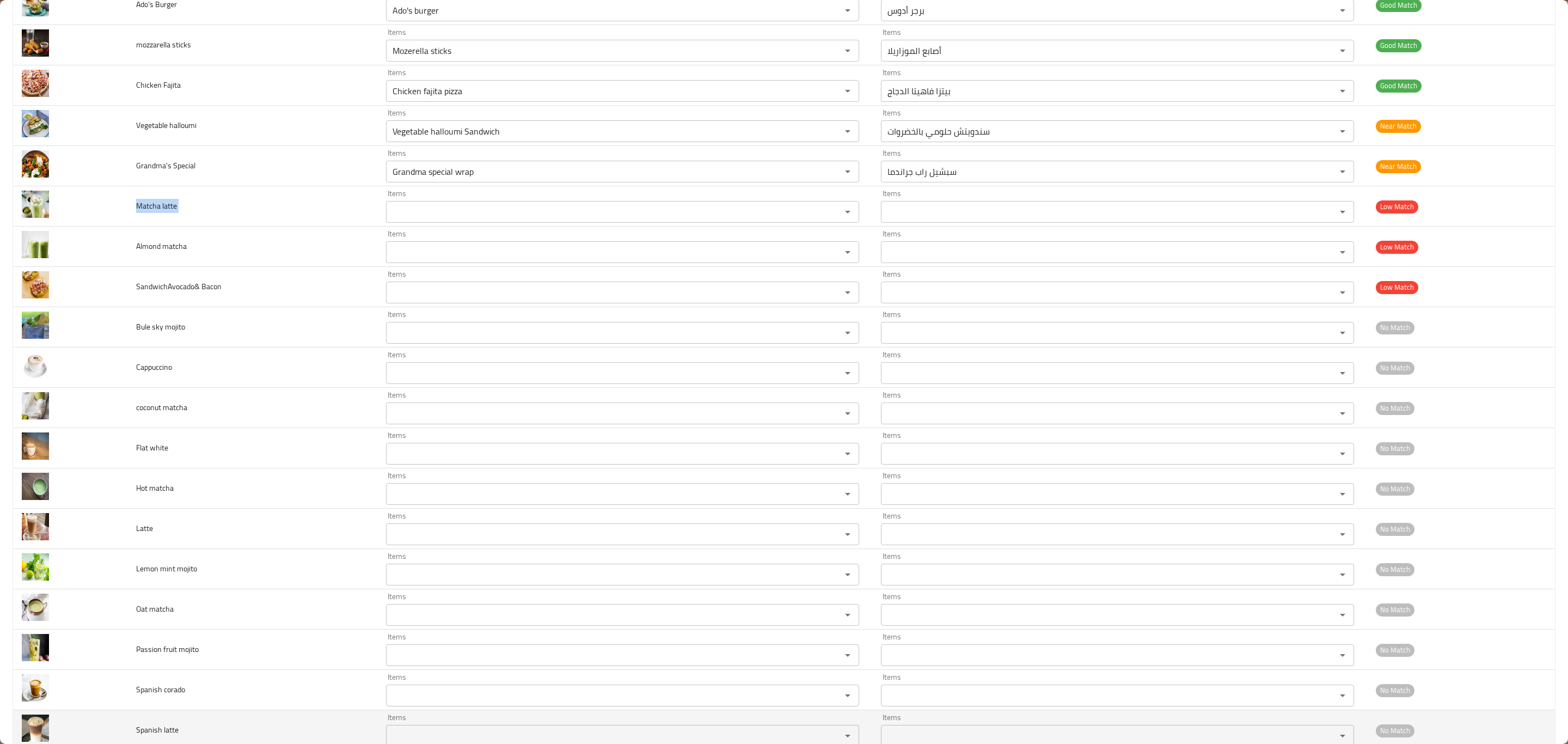
copy span "Matcha latte"
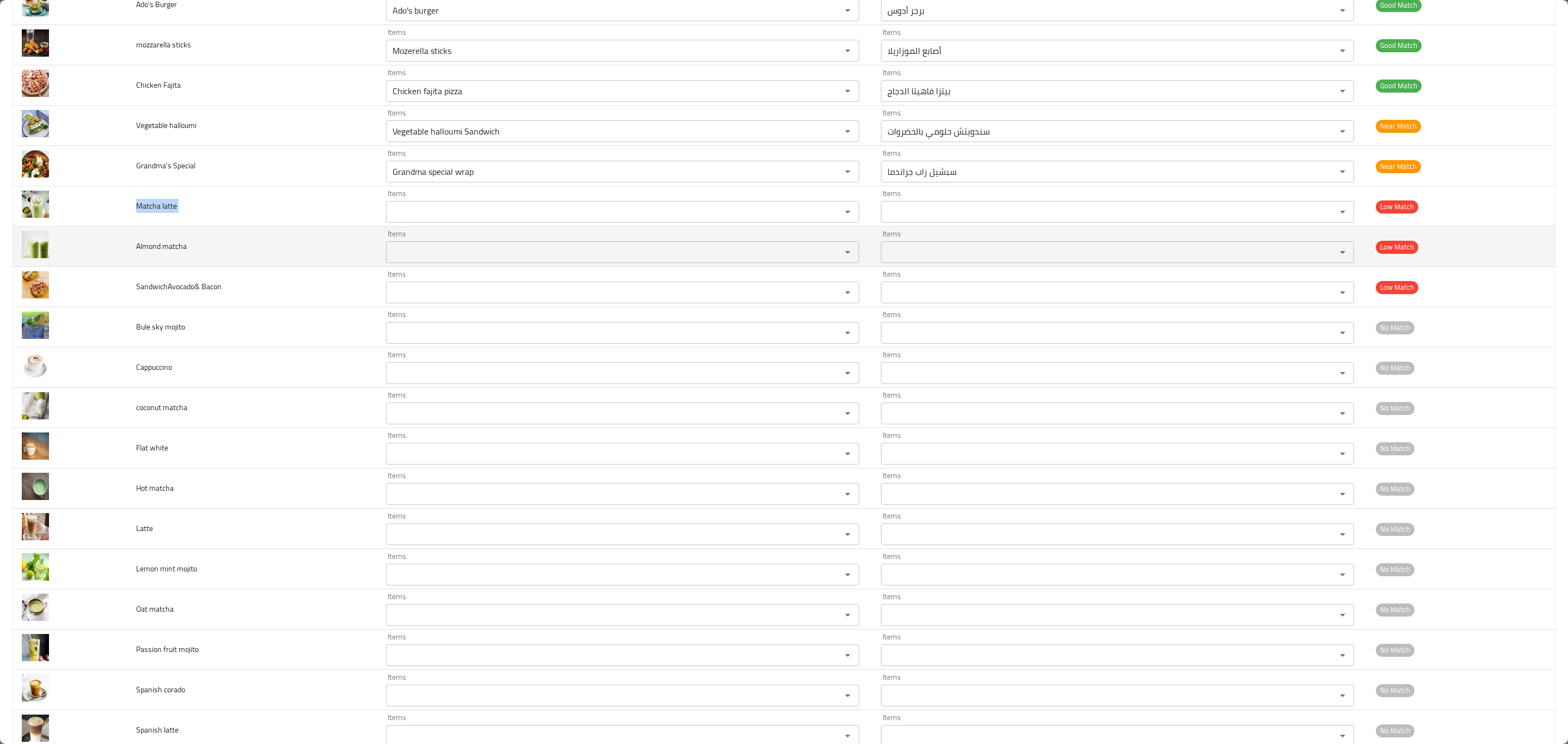
click at [136, 253] on span "Almond matcha" at bounding box center [161, 246] width 50 height 14
click at [147, 253] on span "Almond matcha" at bounding box center [161, 246] width 50 height 14
copy span "Almond matcha"
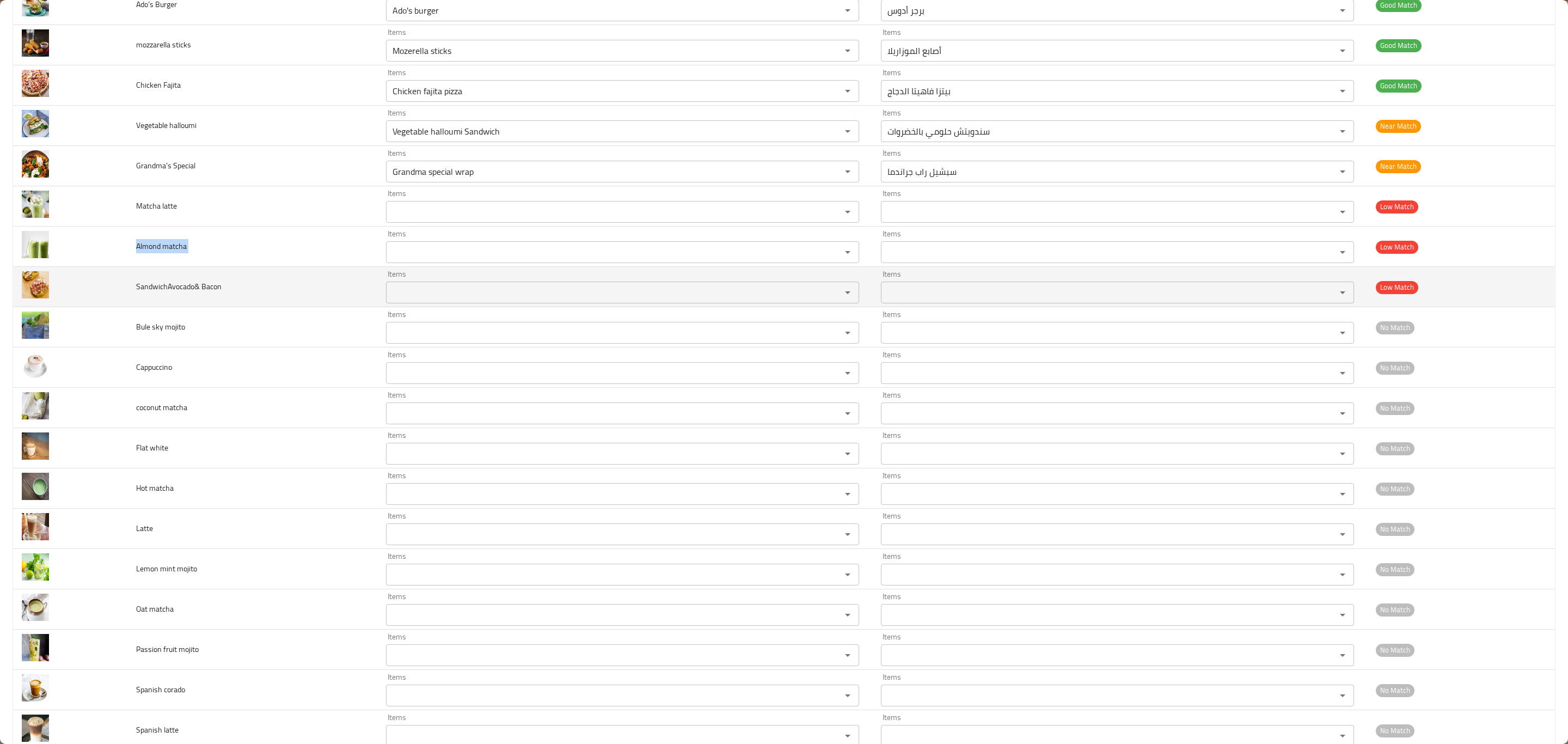
click at [170, 290] on span "SandwichAvocado& Bacon" at bounding box center [179, 286] width 85 height 14
copy span "SandwichAvocado& Bacon"
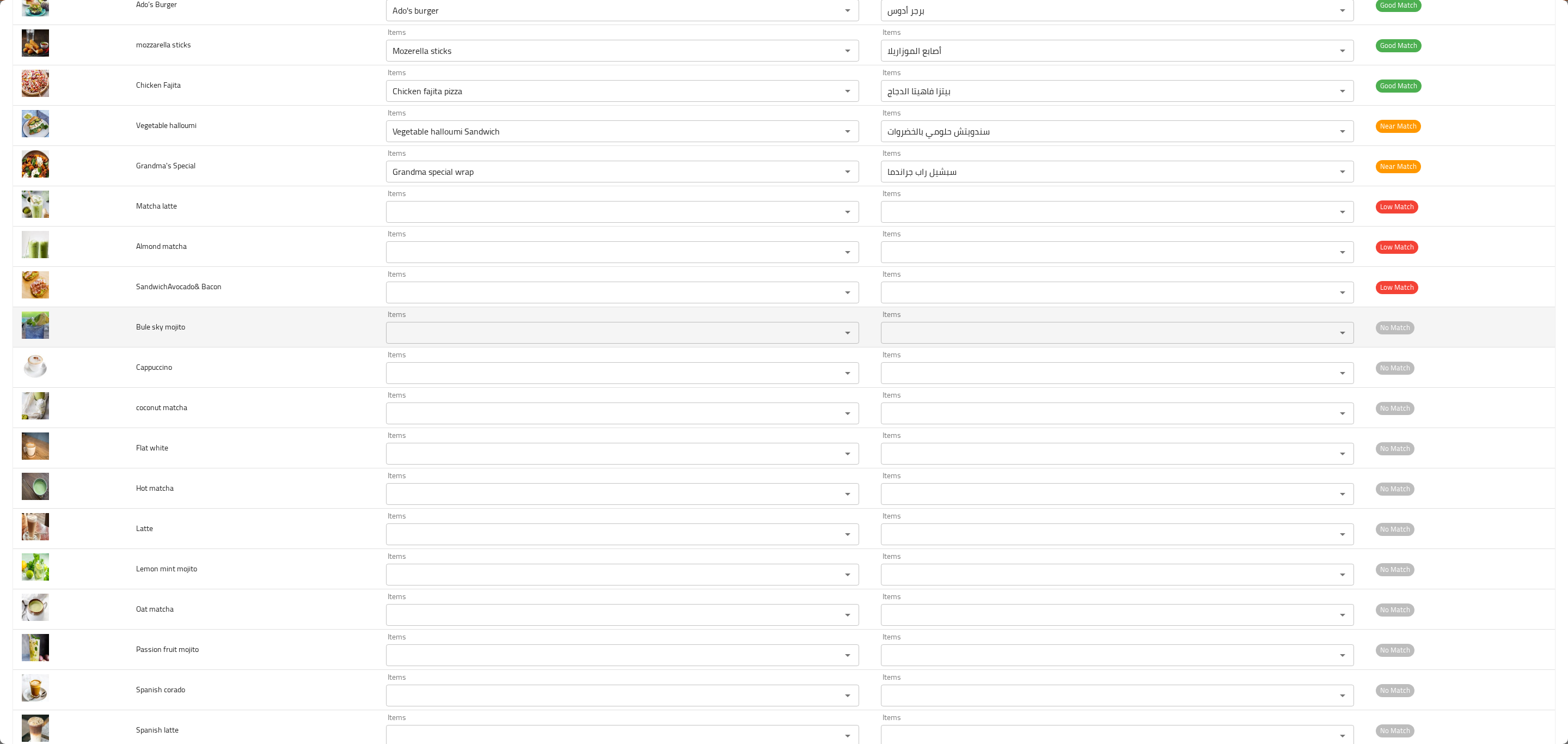
click at [168, 334] on span "Bule sky mojito" at bounding box center [161, 327] width 49 height 14
copy span "Bule sky mojito"
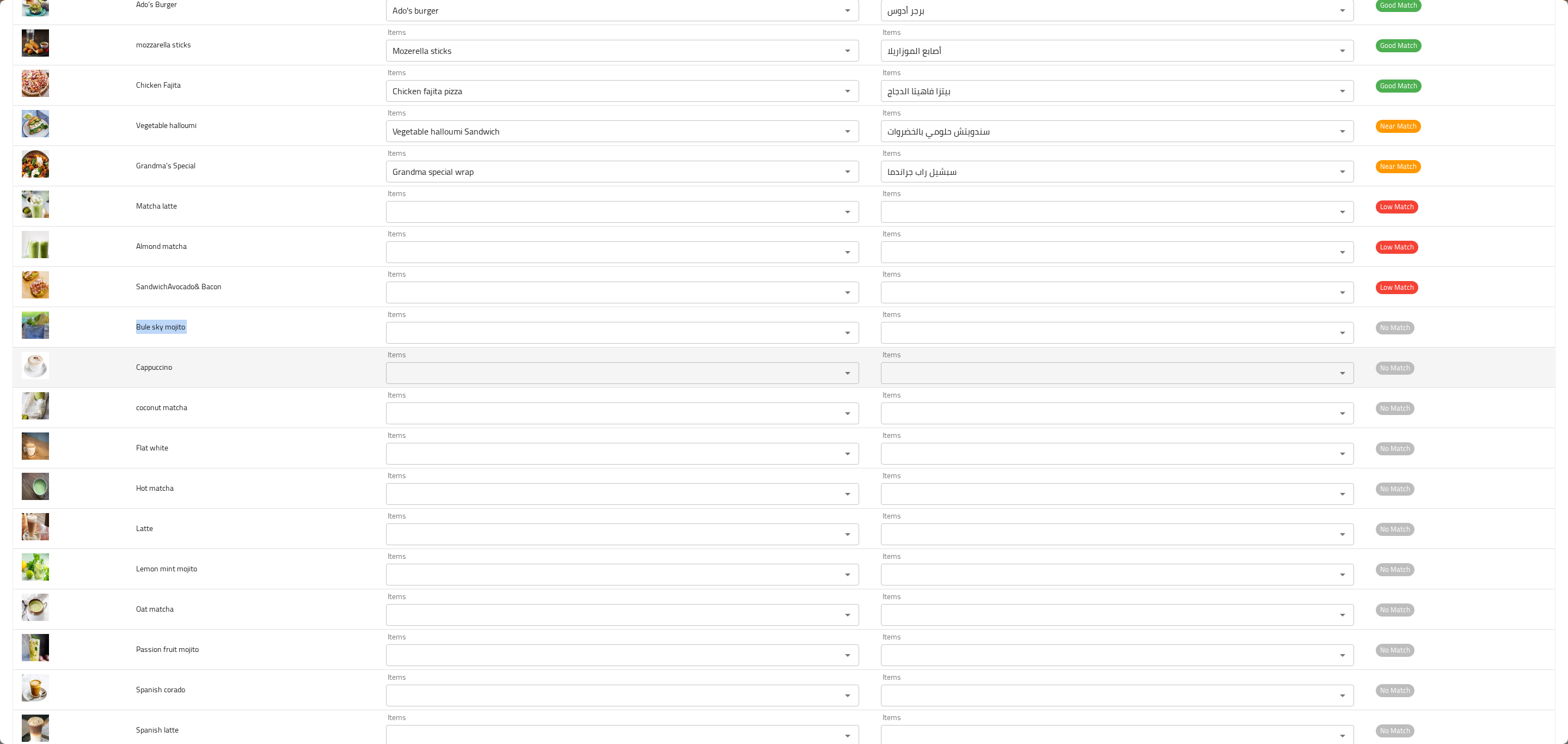
click at [155, 374] on span "Cappuccino" at bounding box center [154, 367] width 36 height 14
copy span "Cappuccino"
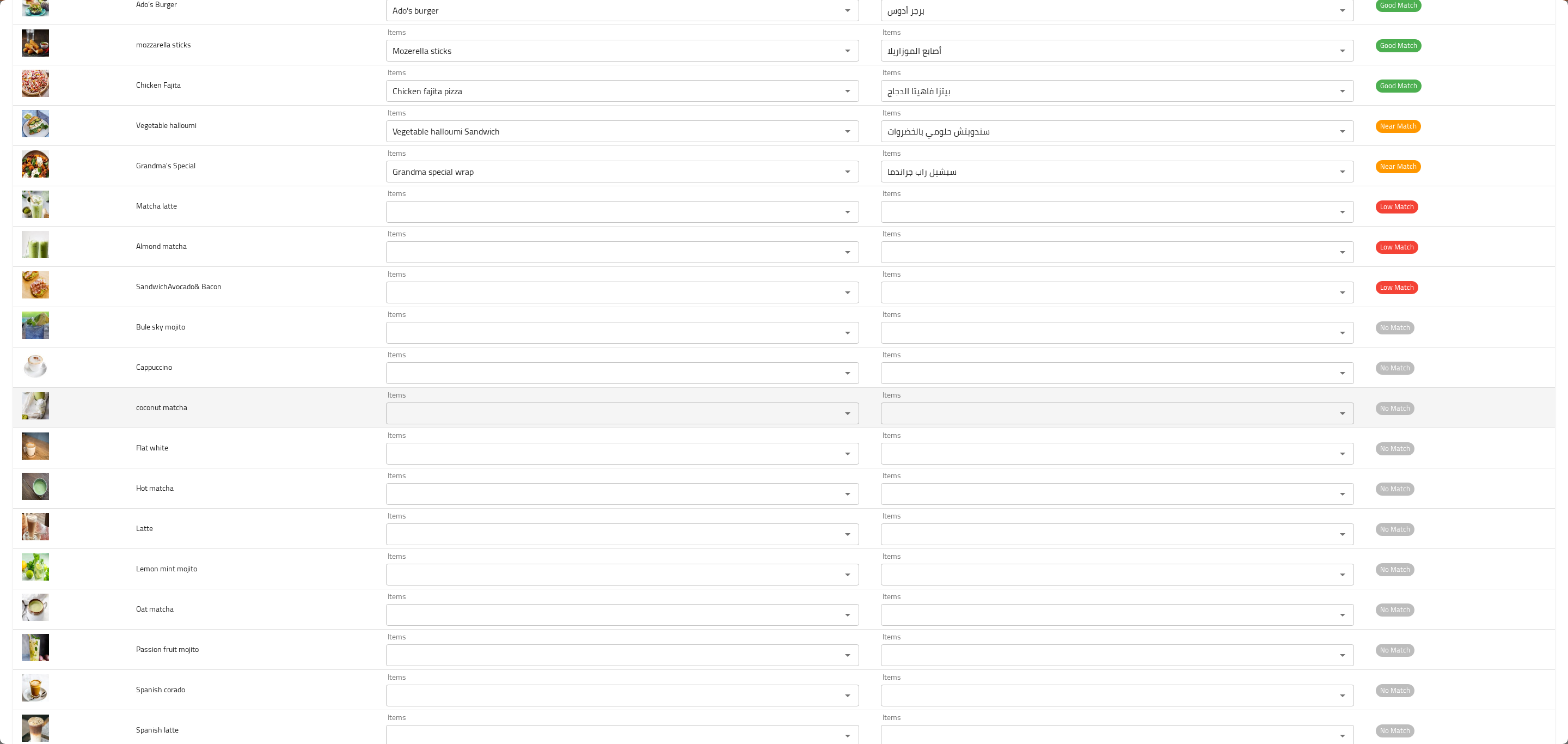
click at [174, 428] on td "coconut matcha" at bounding box center [252, 408] width 250 height 40
copy span "coconut matcha"
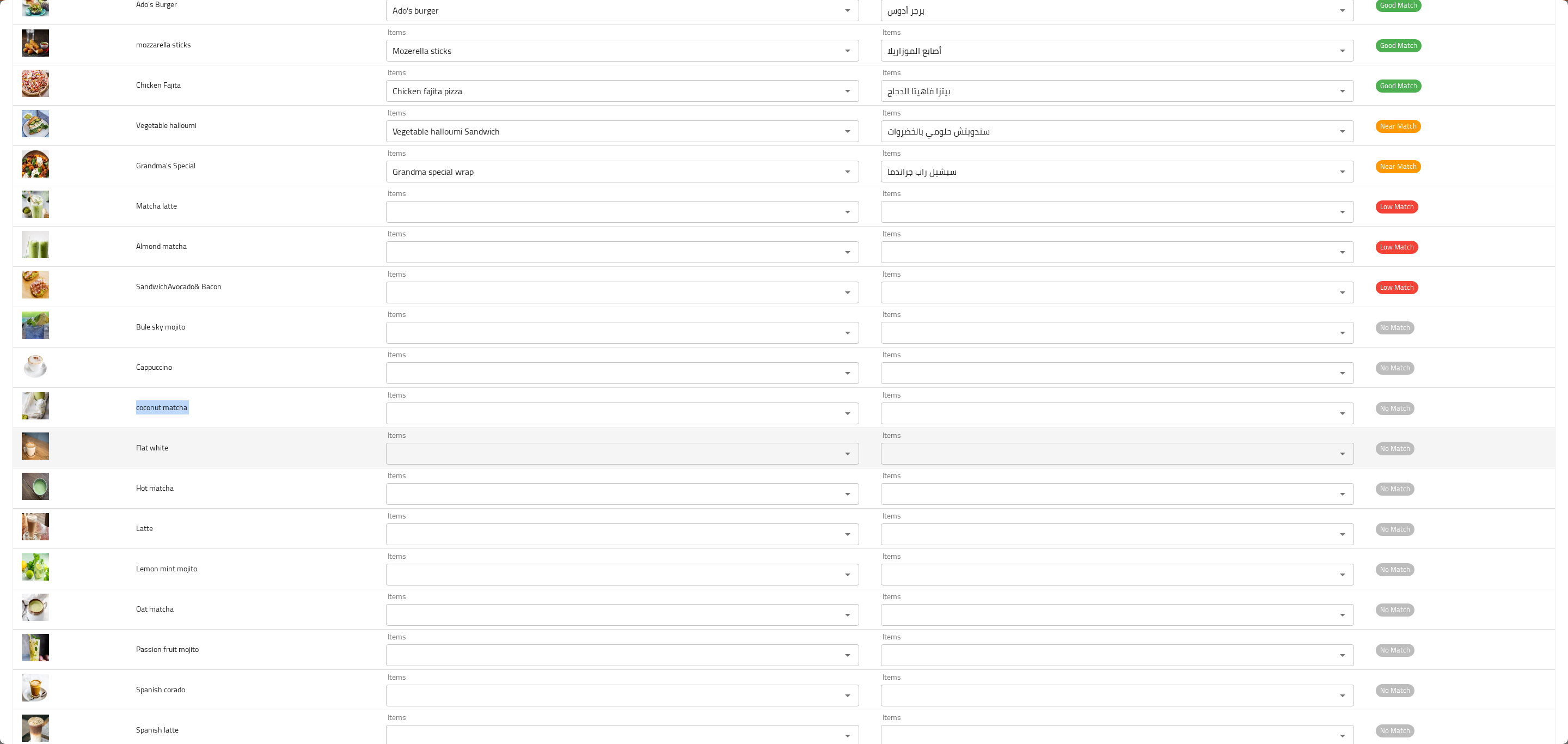
click at [147, 455] on span "Flat white" at bounding box center [152, 448] width 32 height 14
copy span "Flat white"
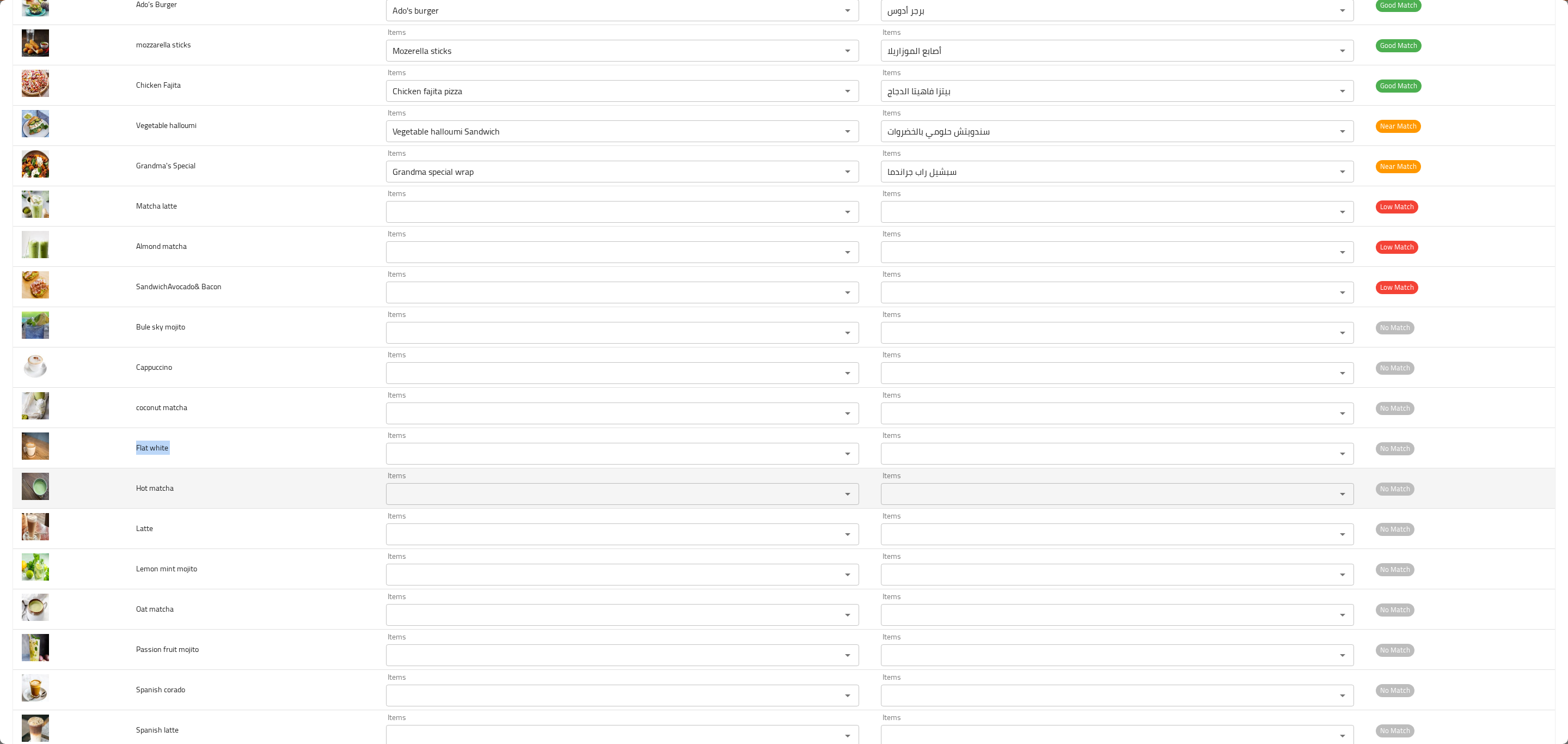
click at [176, 502] on td "Hot matcha" at bounding box center [252, 488] width 250 height 40
click at [165, 495] on span "Hot matcha" at bounding box center [155, 488] width 38 height 14
copy span "Hot matcha"
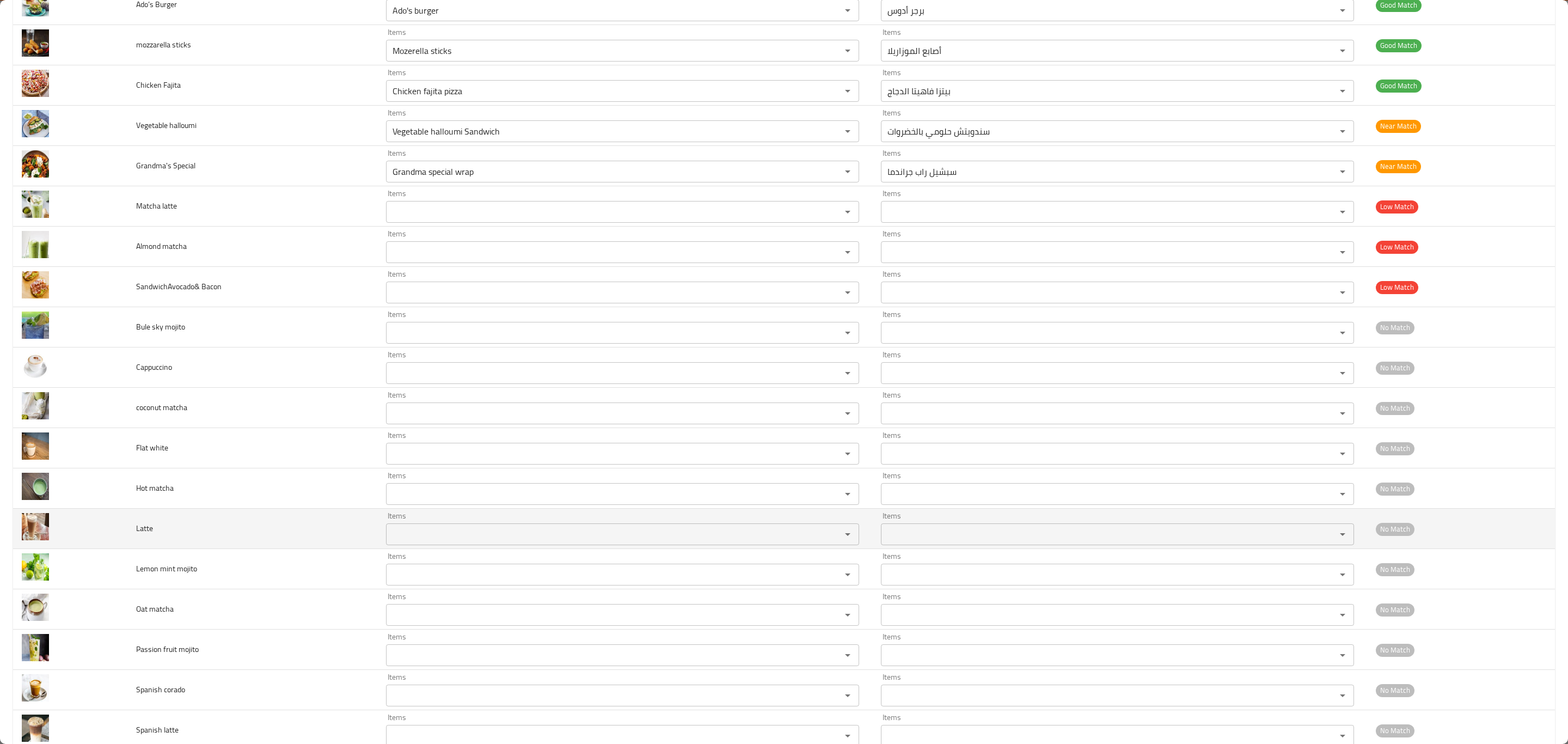
click at [141, 536] on span "Latte" at bounding box center [145, 528] width 17 height 14
copy span "Latte"
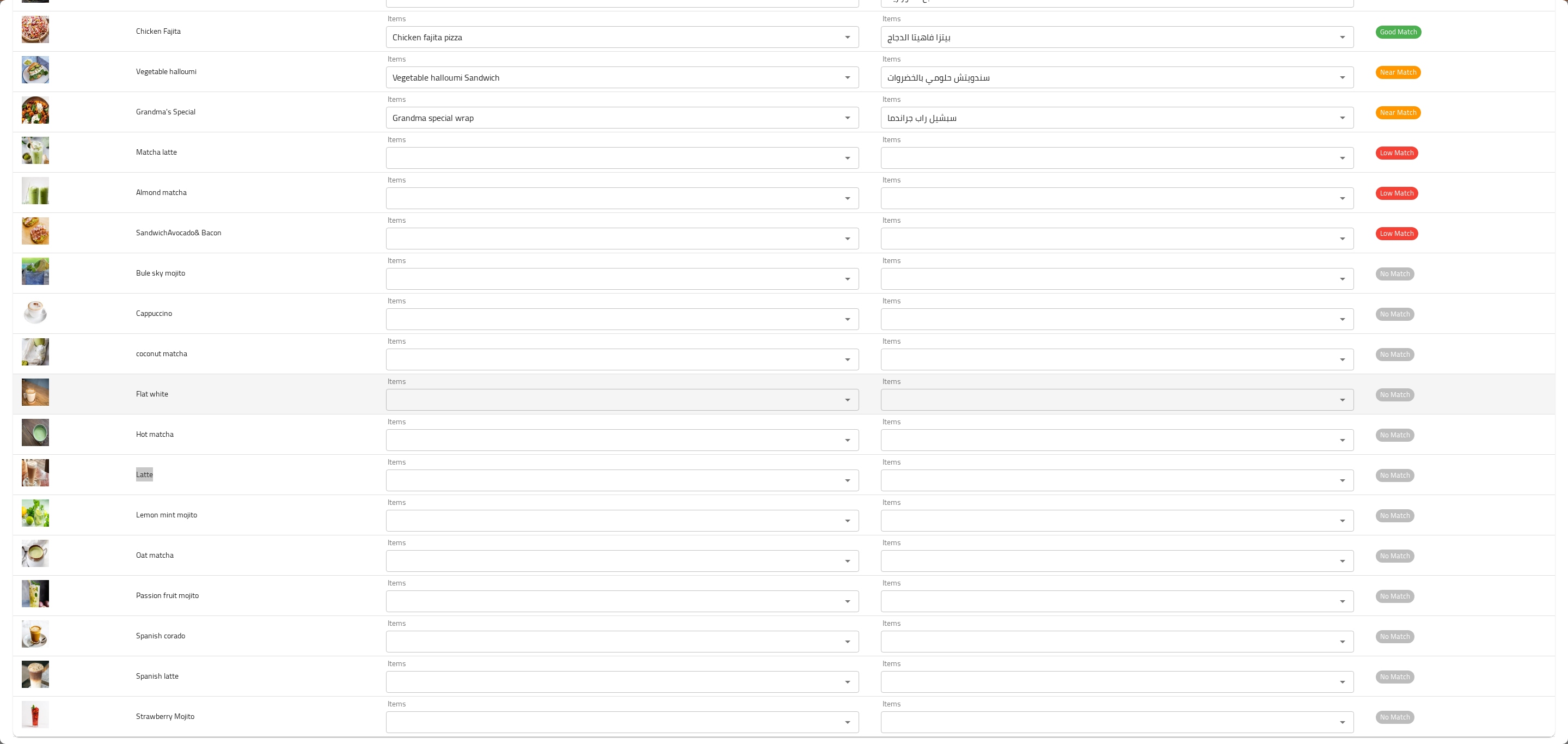
scroll to position [1514, 0]
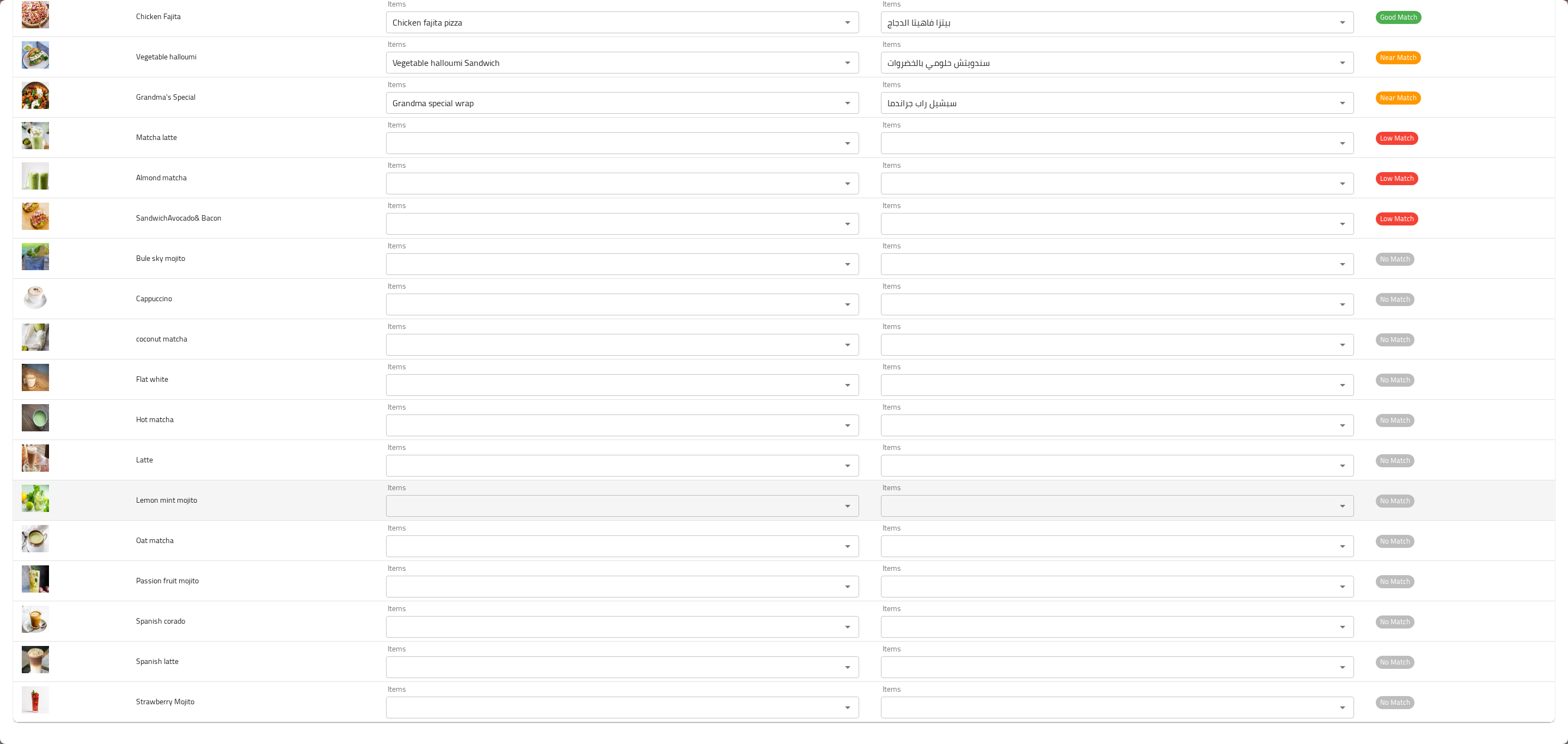
click at [134, 499] on td "Lemon mint mojito" at bounding box center [252, 501] width 250 height 40
click at [136, 499] on span "Lemon mint mojito" at bounding box center [167, 500] width 61 height 14
copy span "Lemon mint mojito"
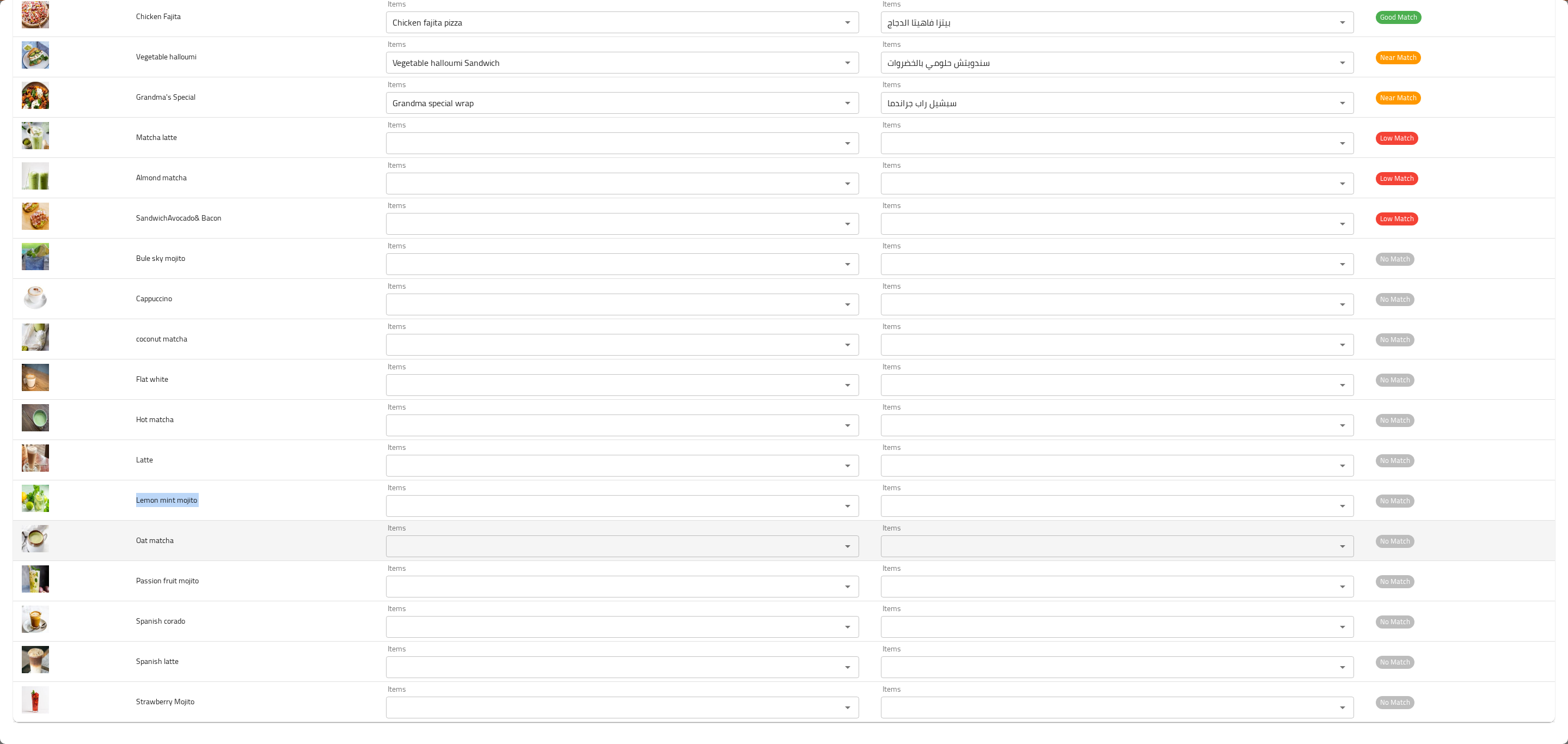
click at [152, 544] on span "Oat matcha" at bounding box center [155, 541] width 38 height 14
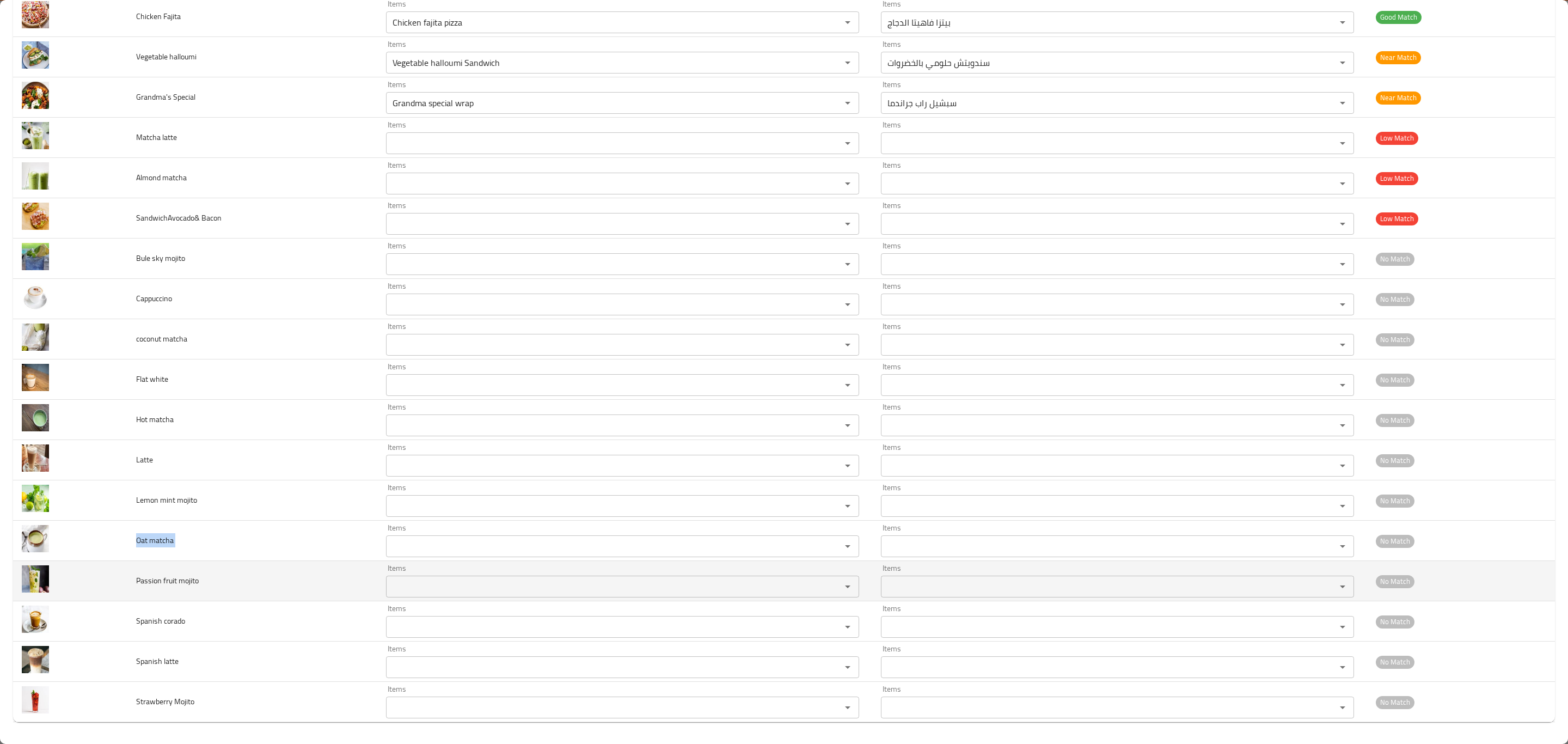
click at [159, 590] on td "Passion fruit mojito" at bounding box center [252, 581] width 250 height 40
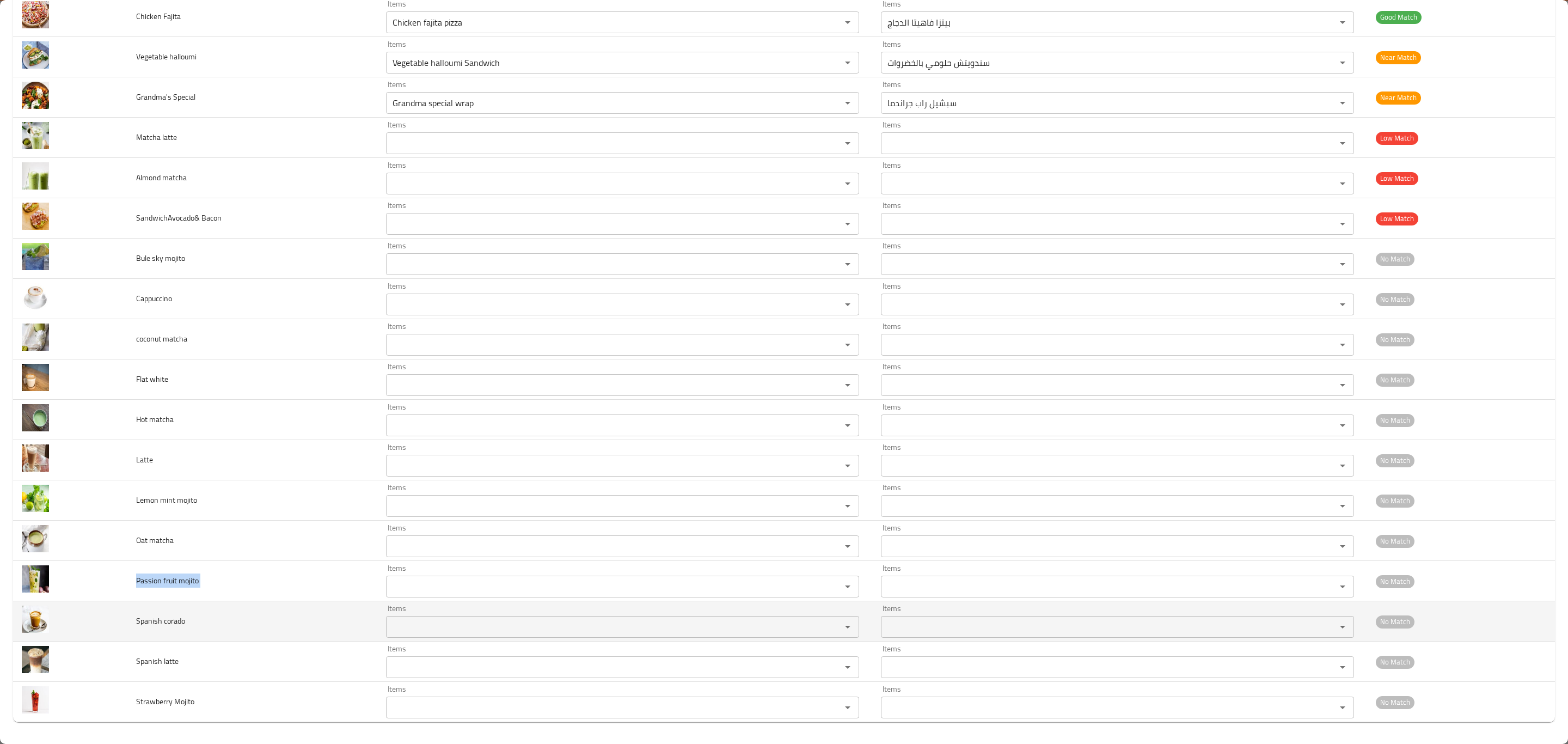
click at [172, 620] on span "Spanish corado" at bounding box center [161, 621] width 49 height 14
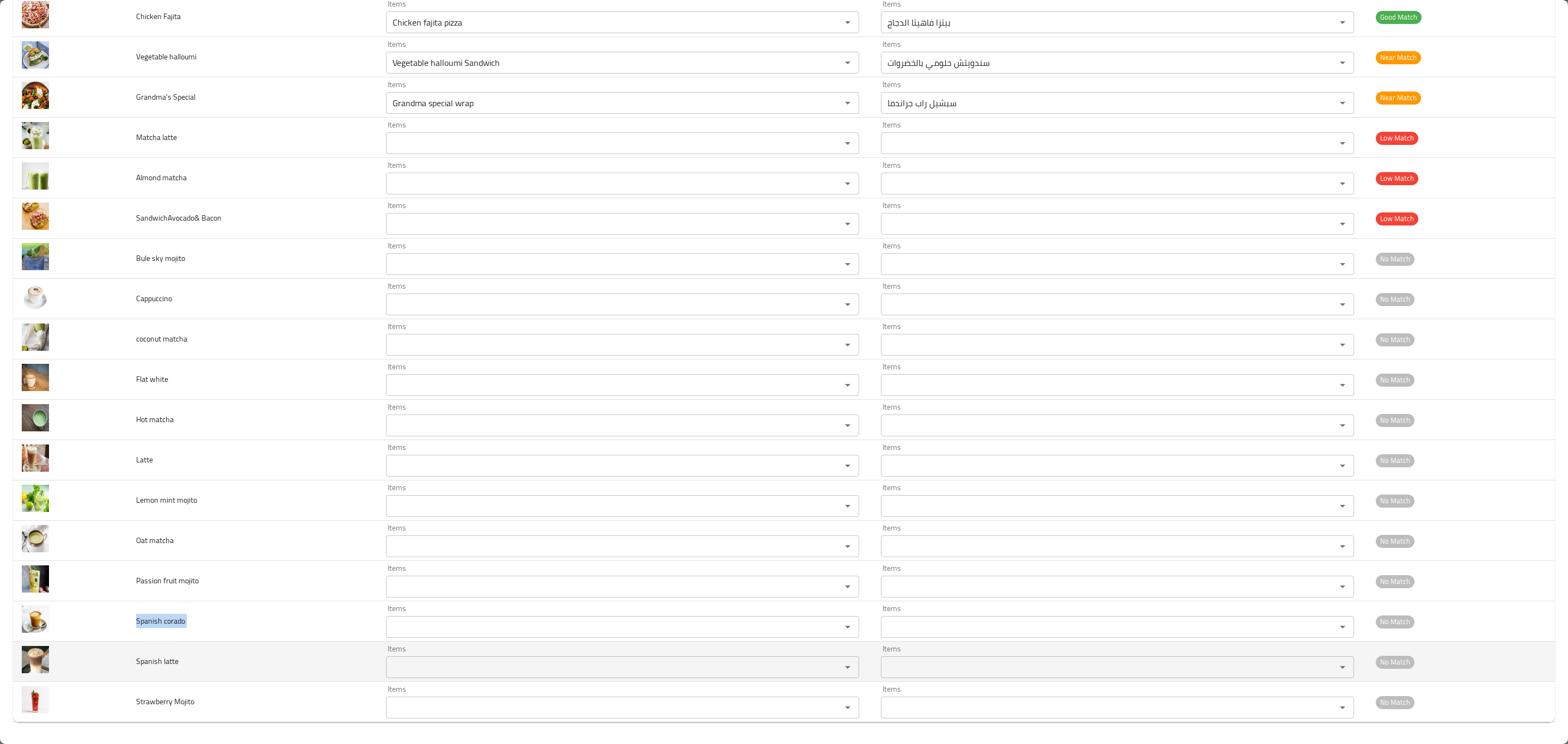
click at [139, 662] on span "Spanish latte" at bounding box center [158, 661] width 43 height 14
click at [644, 668] on latte "Items" at bounding box center [607, 667] width 434 height 15
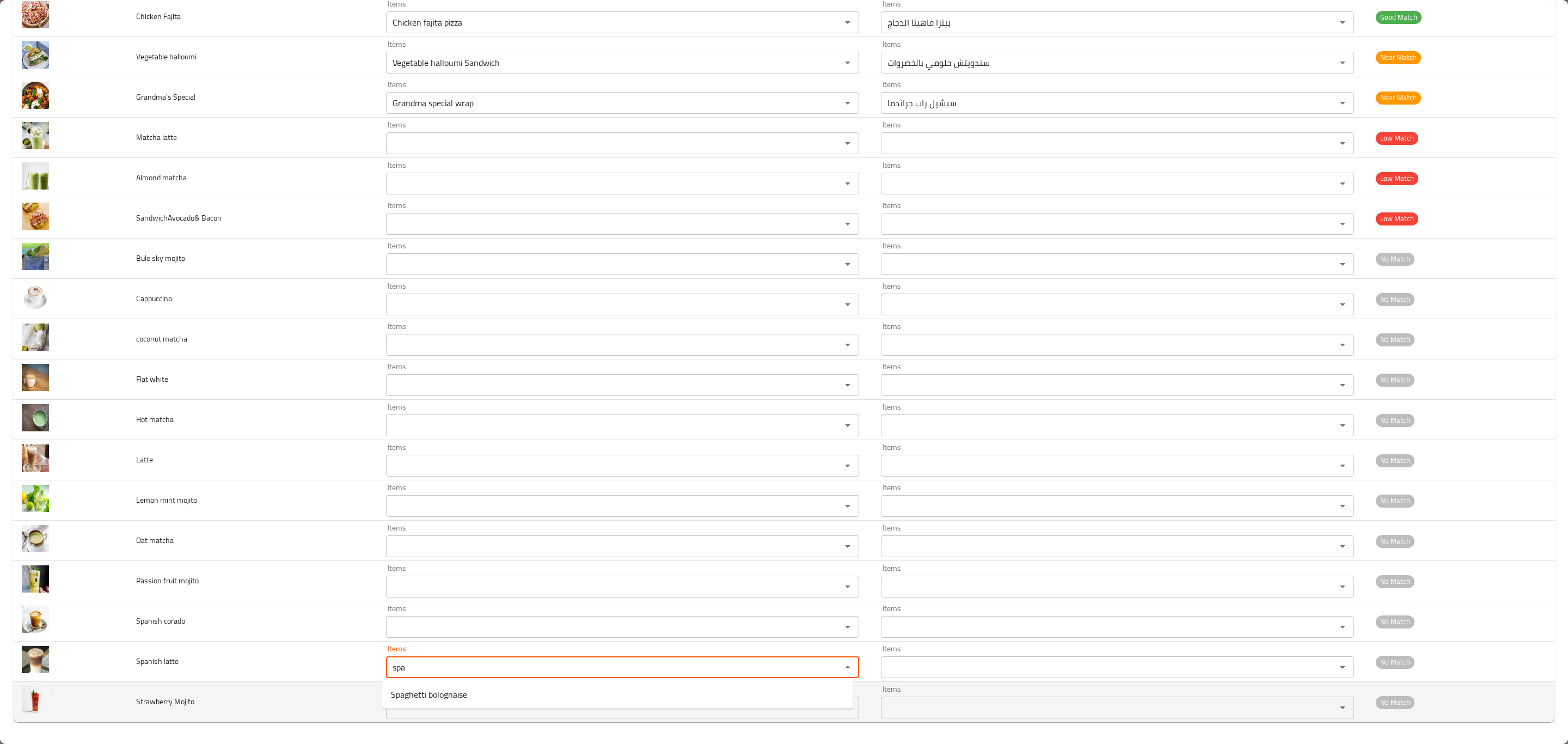
type latte "spa"
click at [183, 715] on td "Strawberry Mojito" at bounding box center [252, 702] width 250 height 40
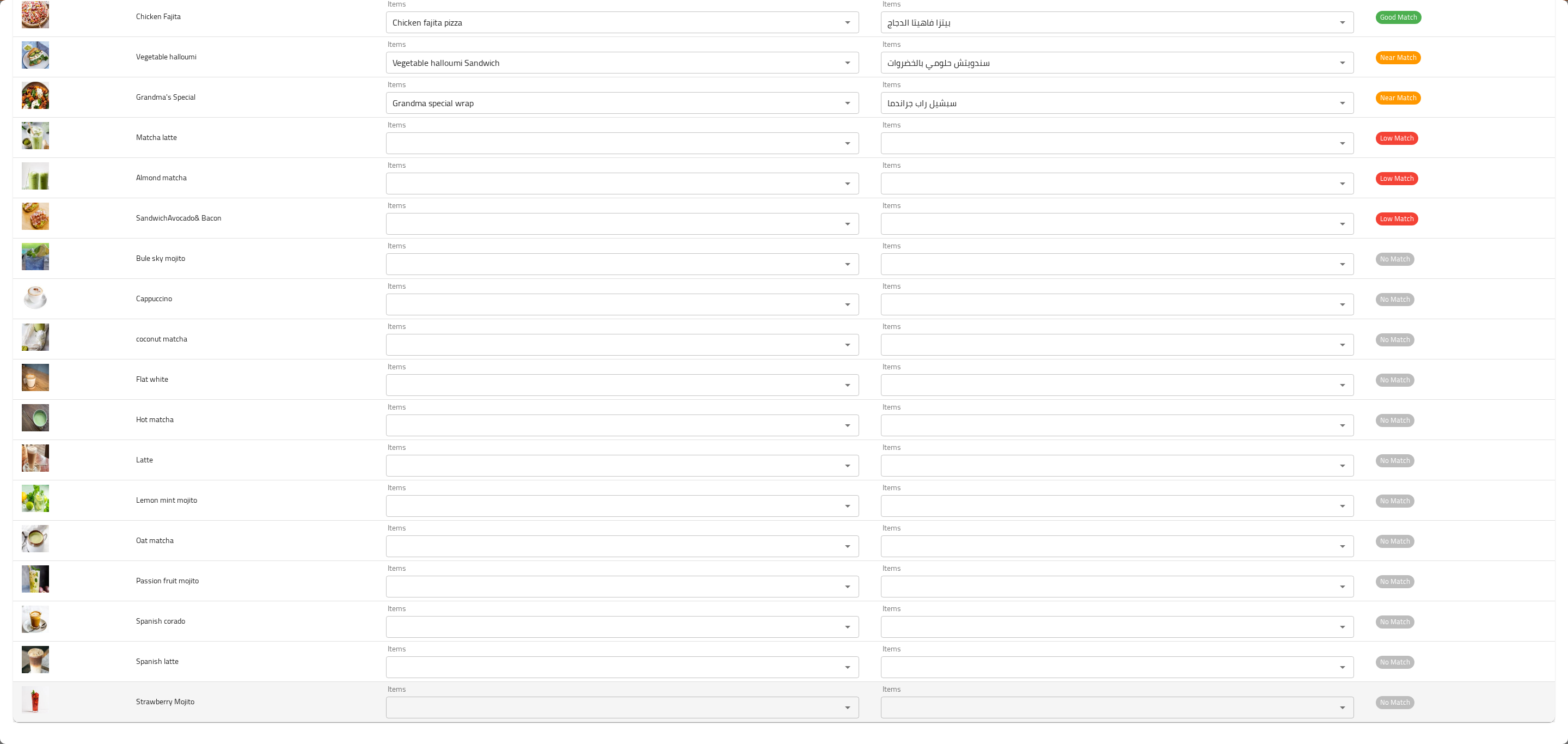
click at [182, 712] on td "Strawberry Mojito" at bounding box center [252, 702] width 250 height 40
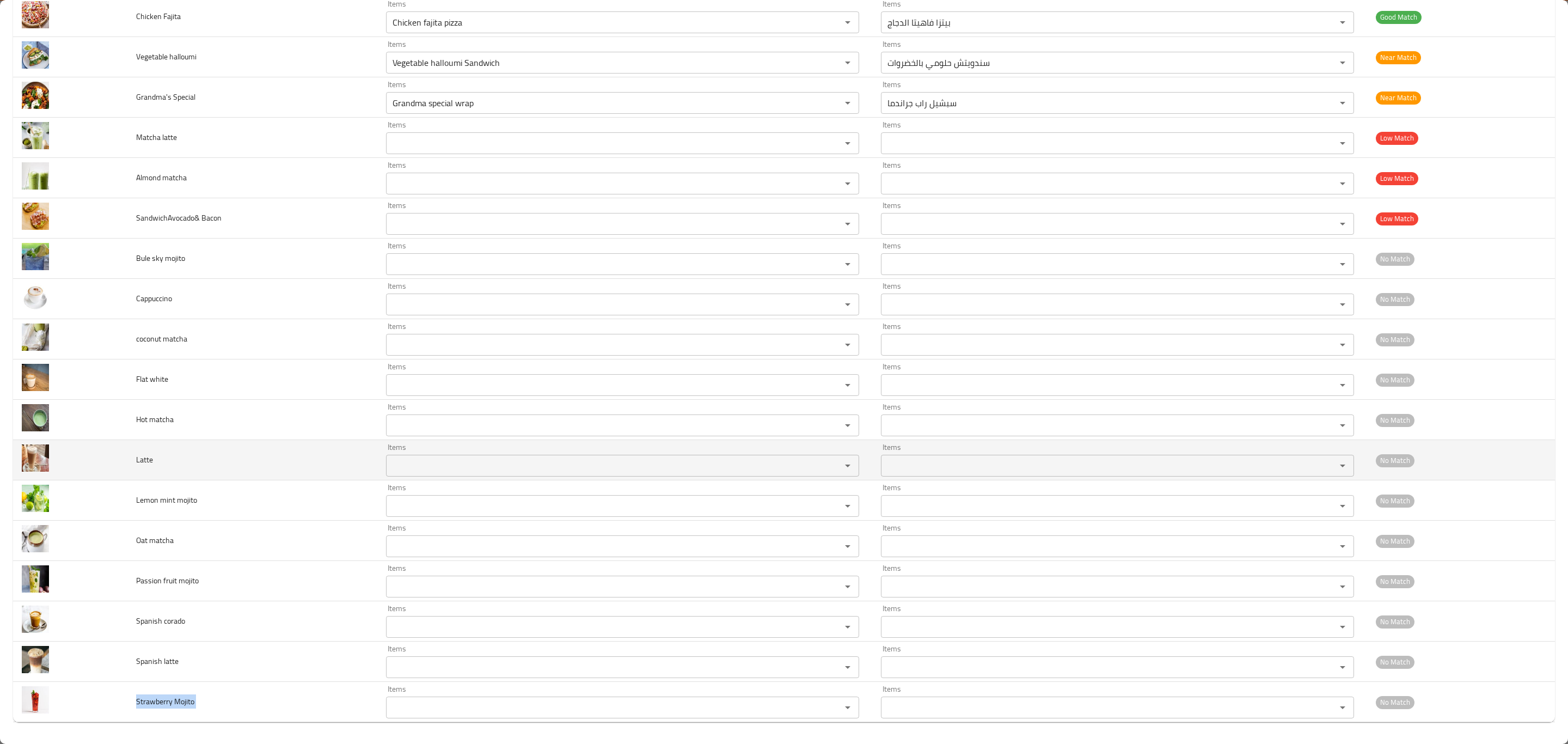
click at [294, 474] on td "Latte" at bounding box center [252, 460] width 250 height 40
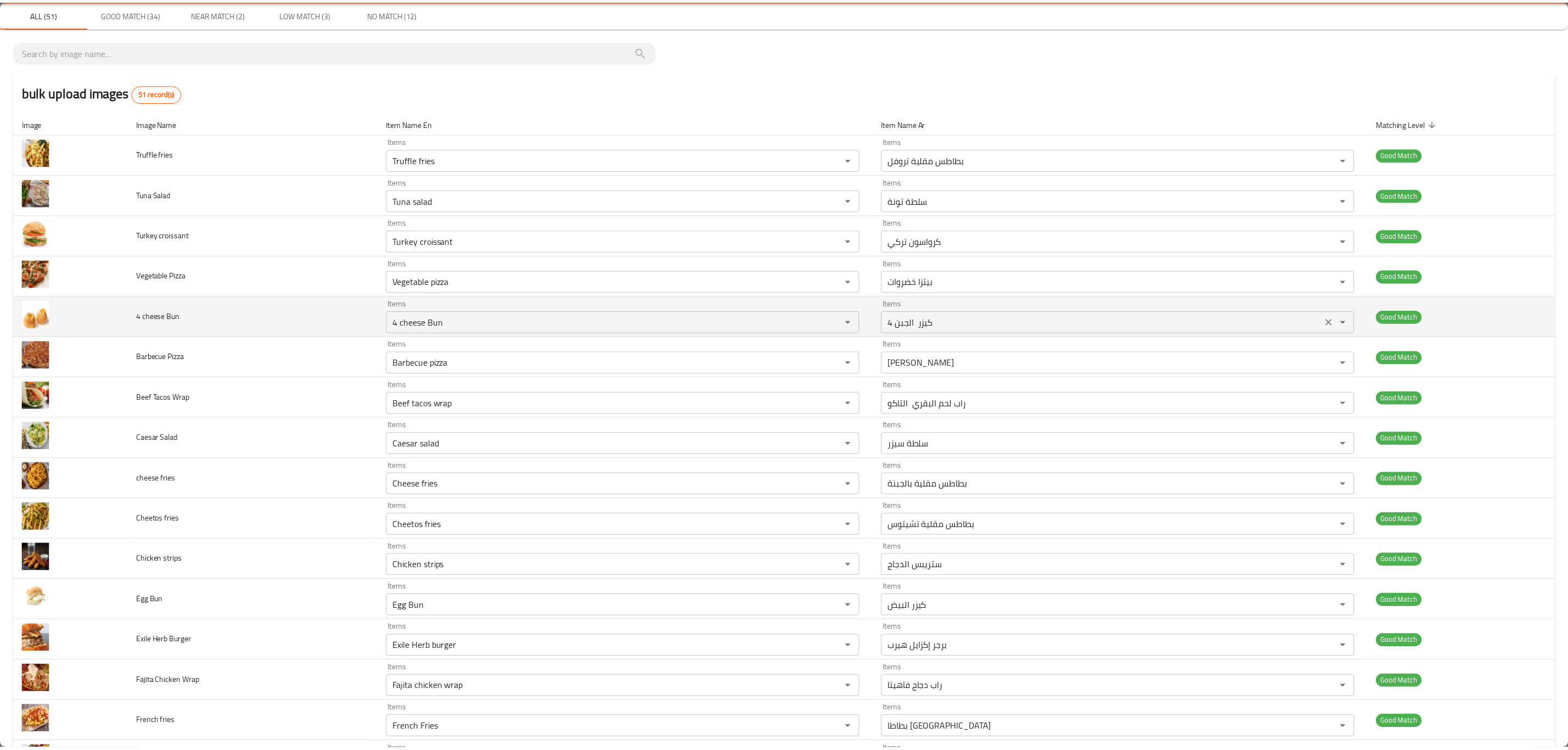
scroll to position [0, 0]
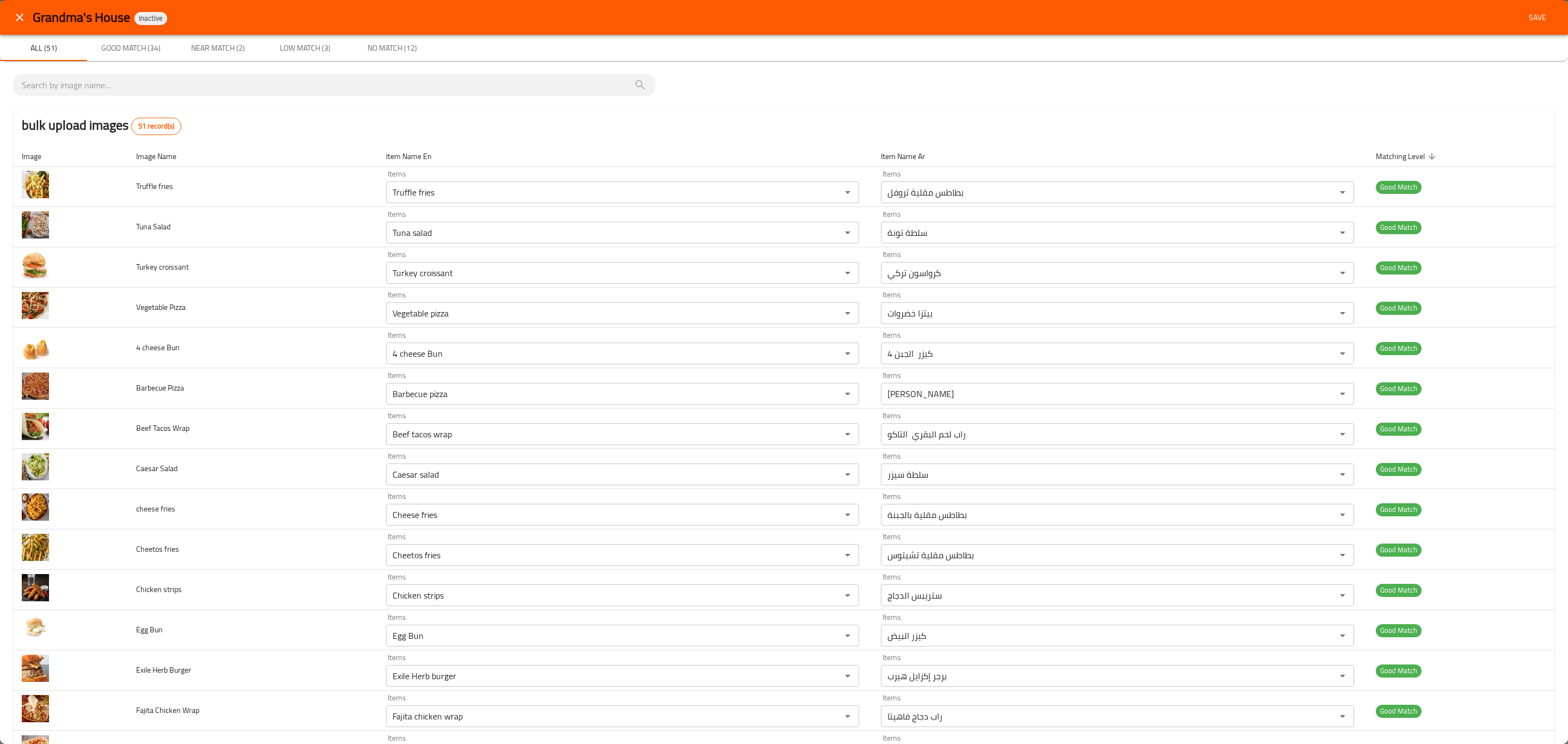
click at [1531, 19] on span "Save" at bounding box center [1538, 18] width 26 height 14
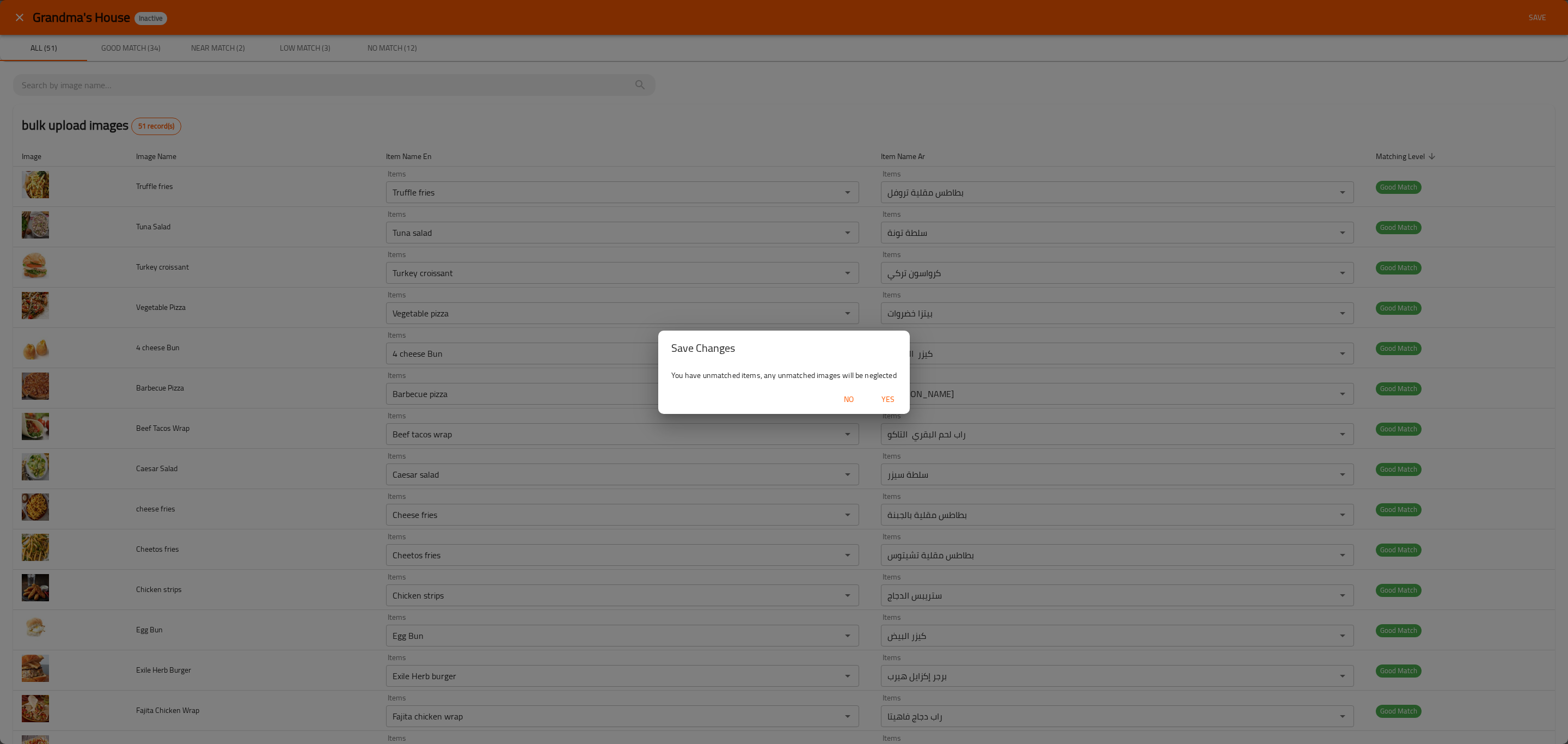
click at [894, 396] on span "Yes" at bounding box center [888, 400] width 26 height 14
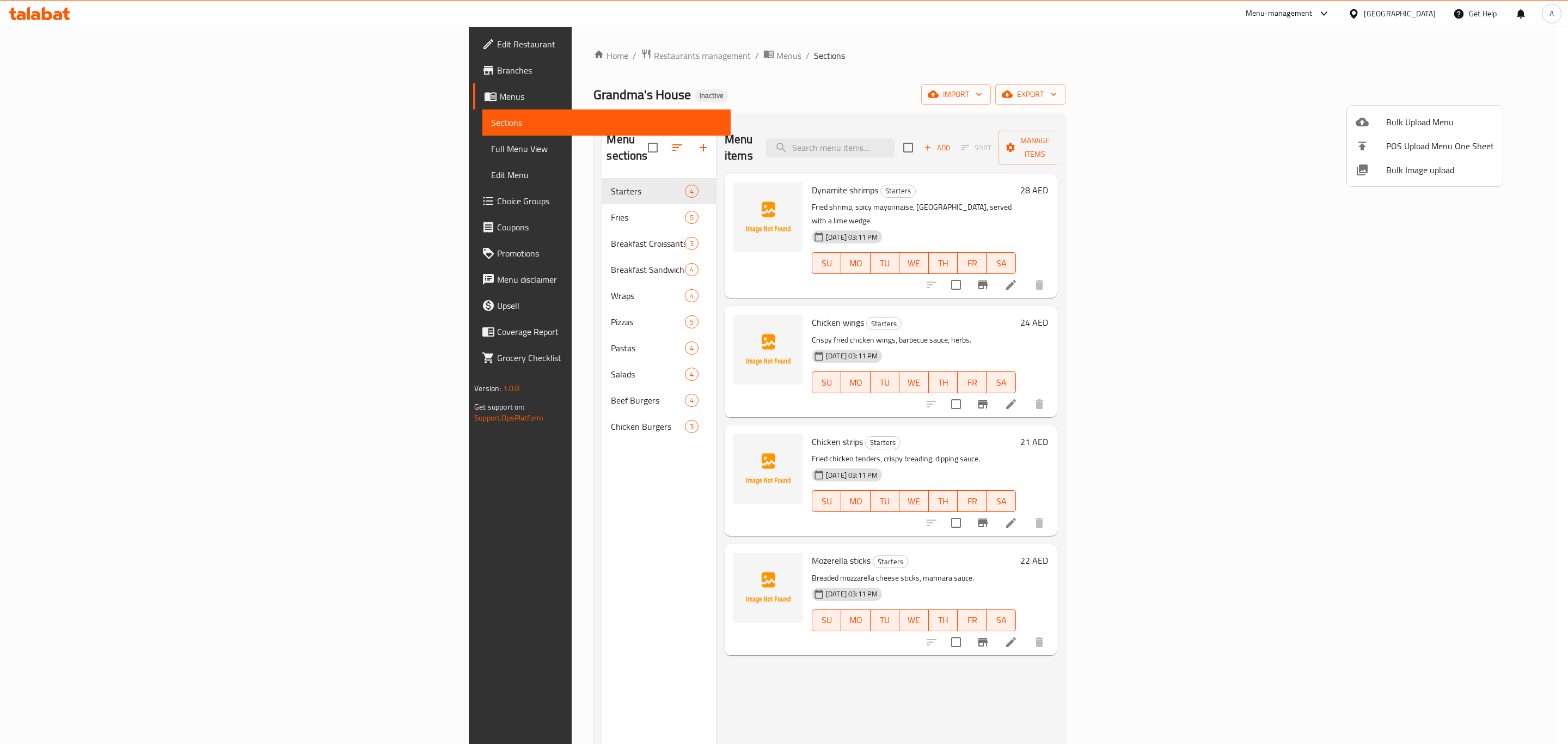
click at [365, 194] on div at bounding box center [784, 372] width 1568 height 744
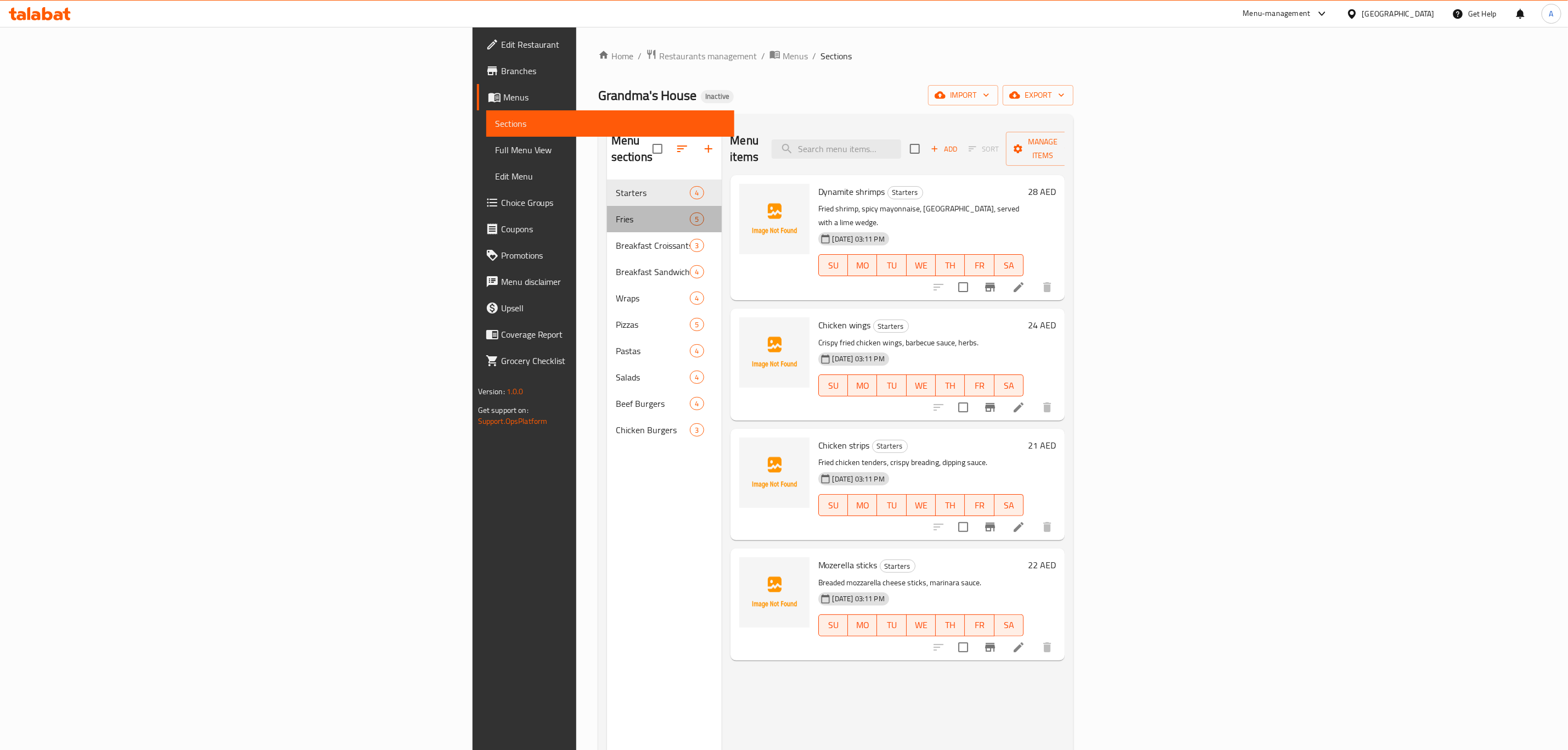
click at [607, 206] on div "Fries 5" at bounding box center [664, 219] width 115 height 26
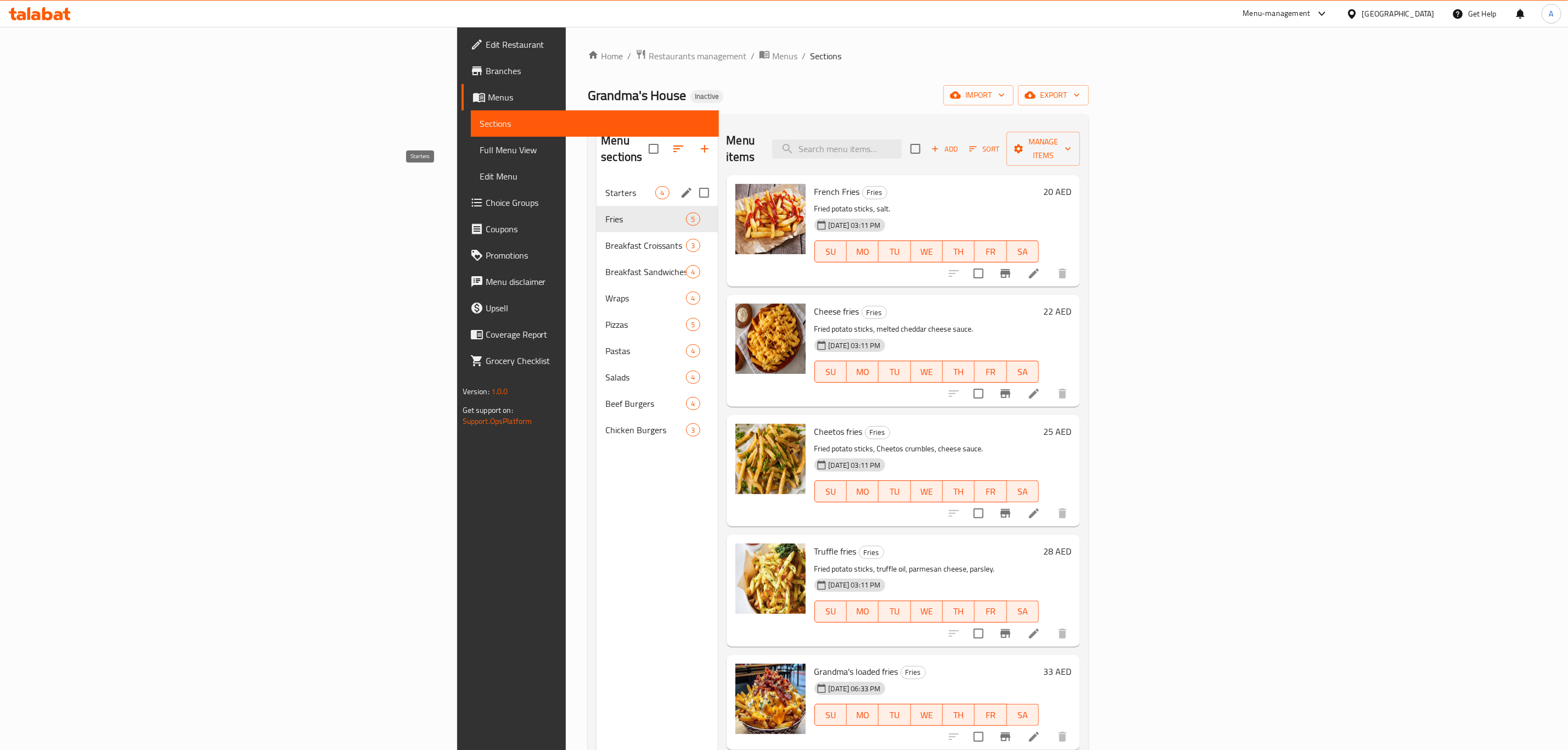
click at [605, 186] on span "Starters" at bounding box center [630, 193] width 50 height 13
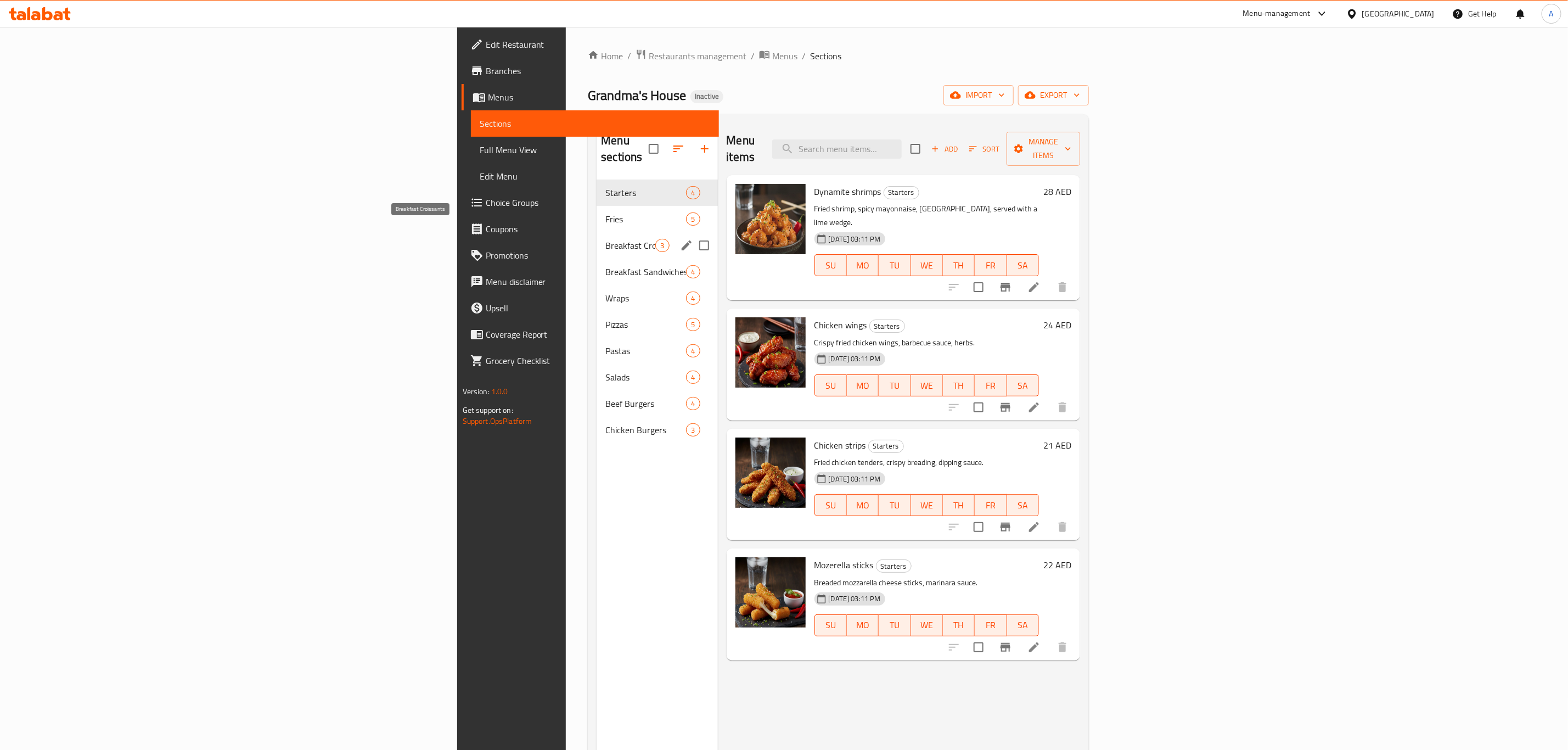
click at [605, 239] on span "Breakfast Croissants" at bounding box center [630, 245] width 50 height 13
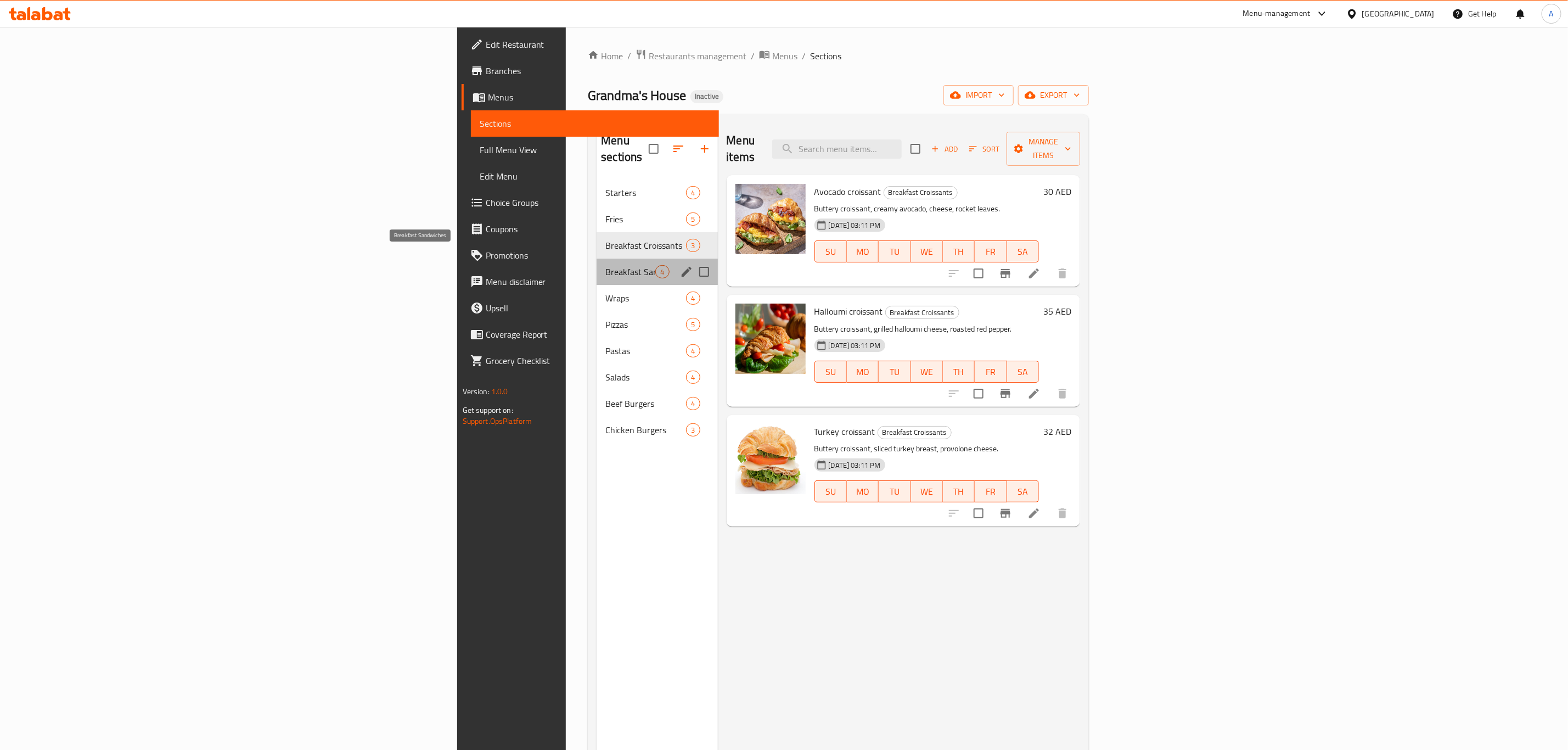
click at [605, 266] on span "Breakfast Sandwiches" at bounding box center [630, 272] width 50 height 13
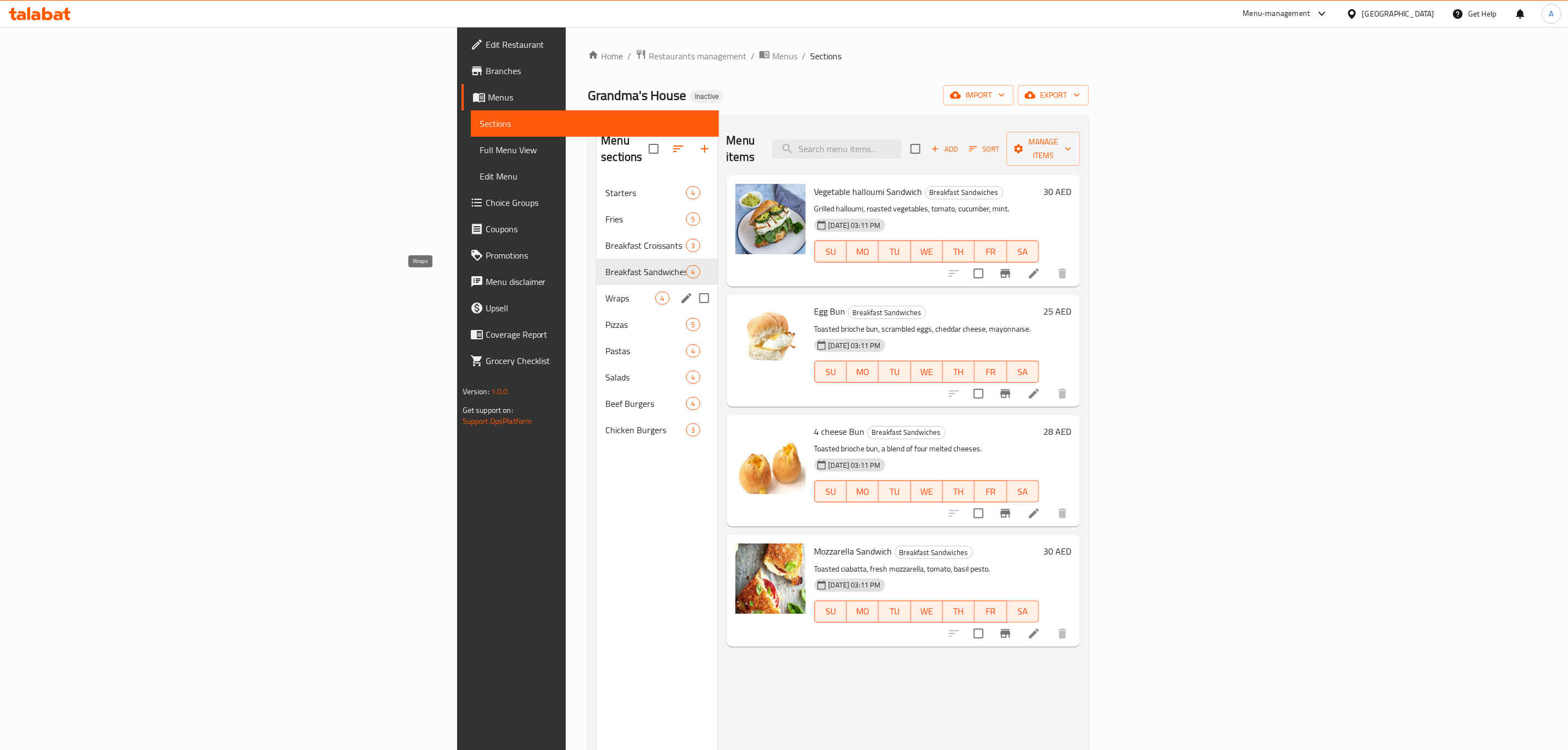
click at [605, 292] on span "Wraps" at bounding box center [630, 298] width 50 height 13
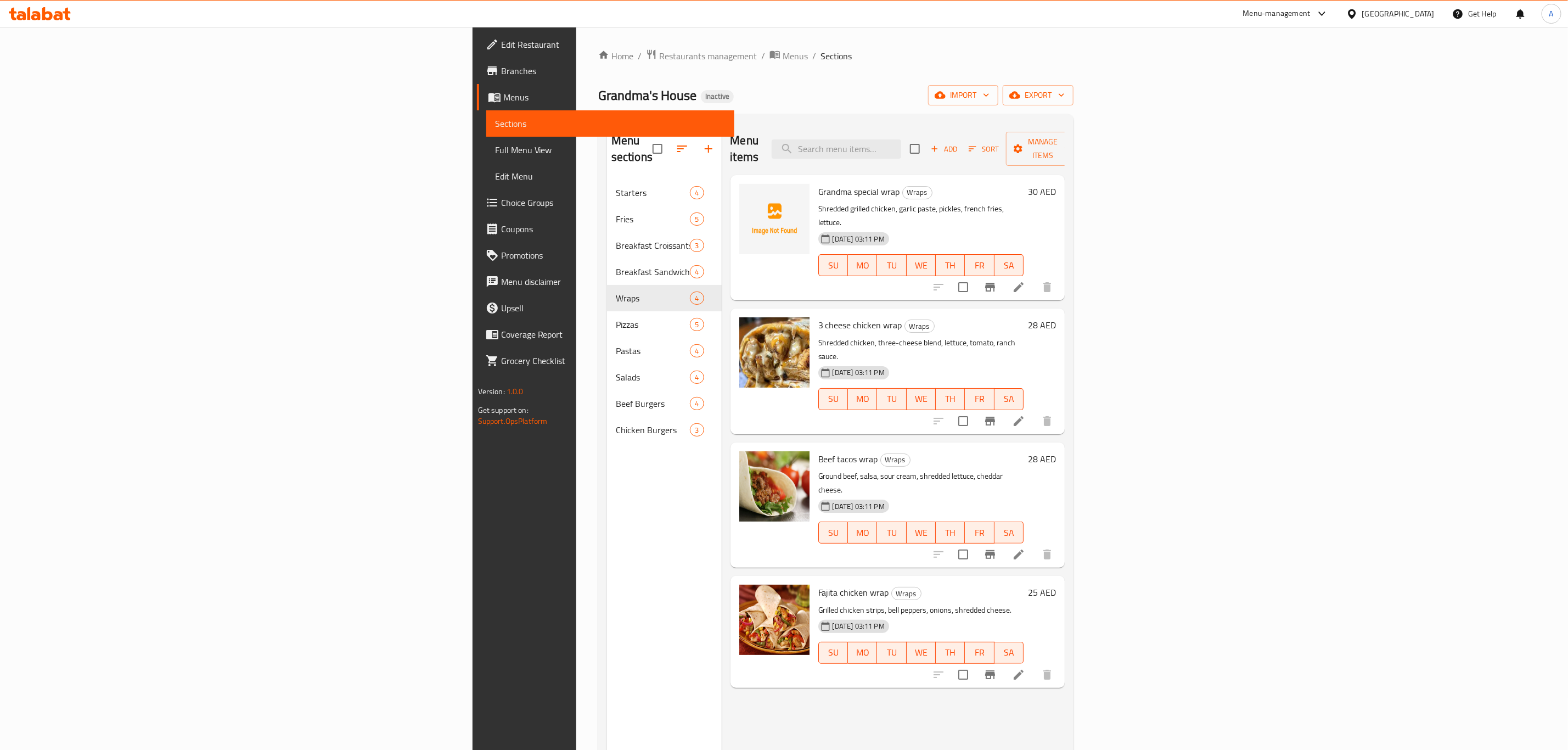
click at [924, 508] on div "Beef tacos wrap Wraps Ground beef, salsa, sour cream, shredded lettuce, cheddar…" at bounding box center [898, 505] width 335 height 125
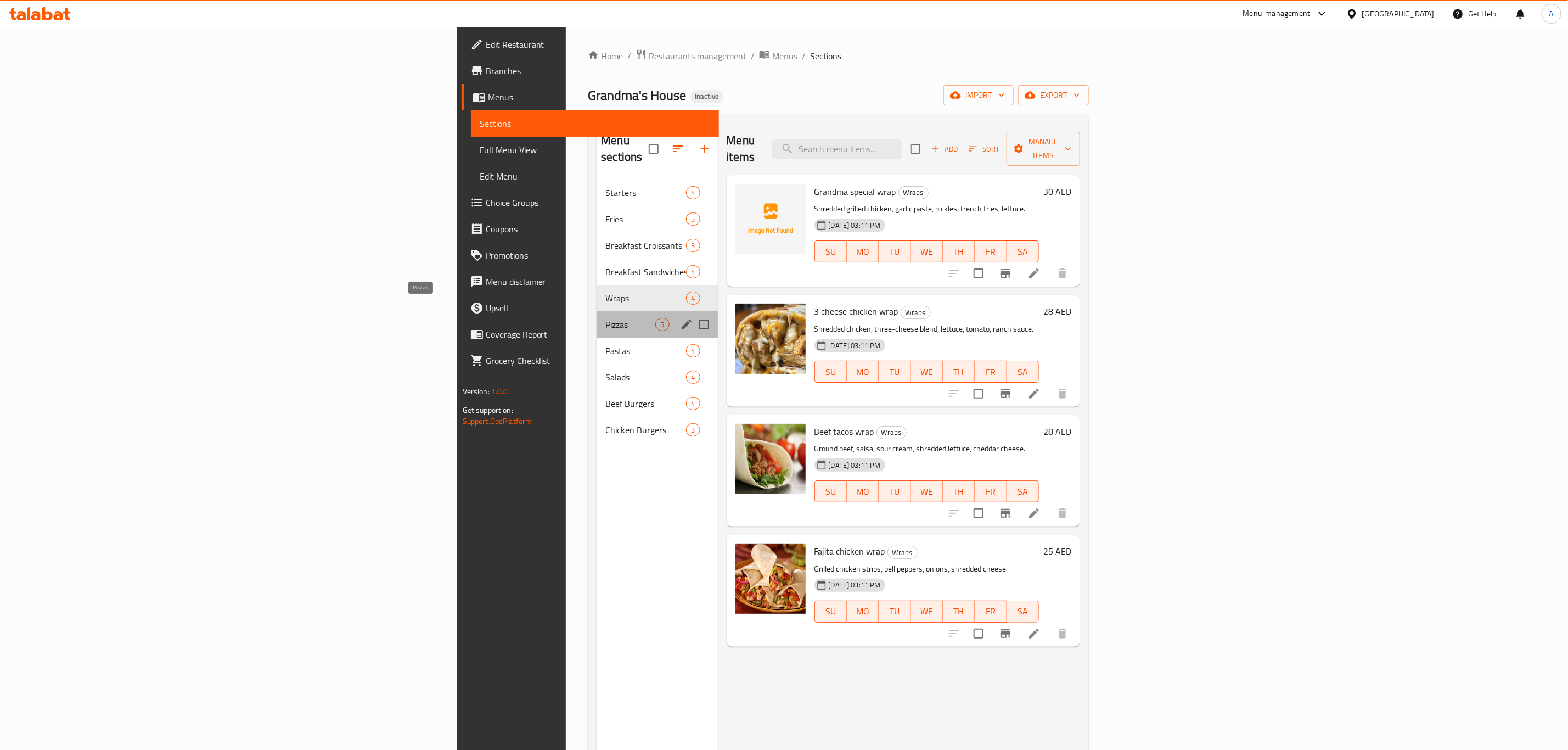
click at [605, 318] on span "Pizzas" at bounding box center [630, 324] width 50 height 13
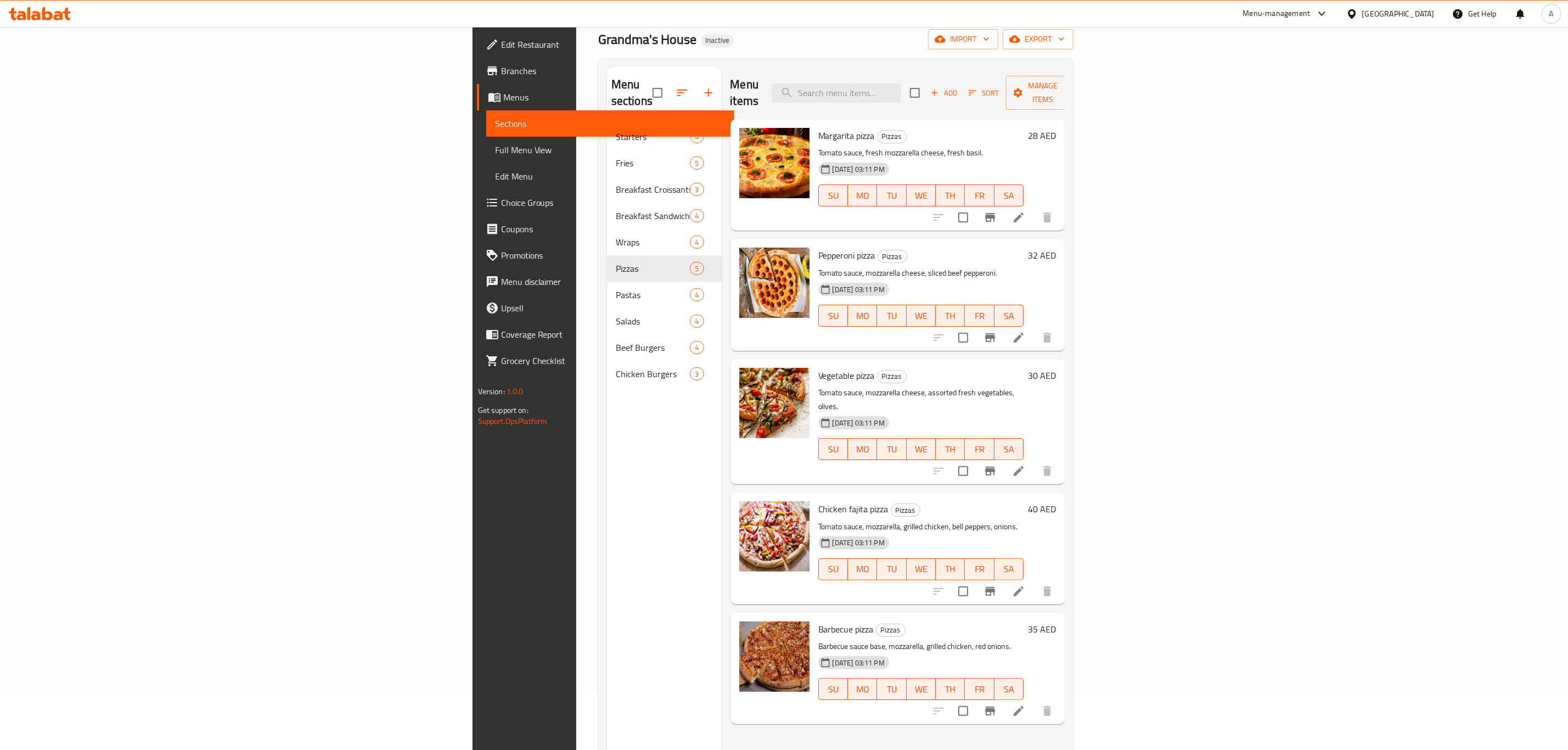
scroll to position [154, 0]
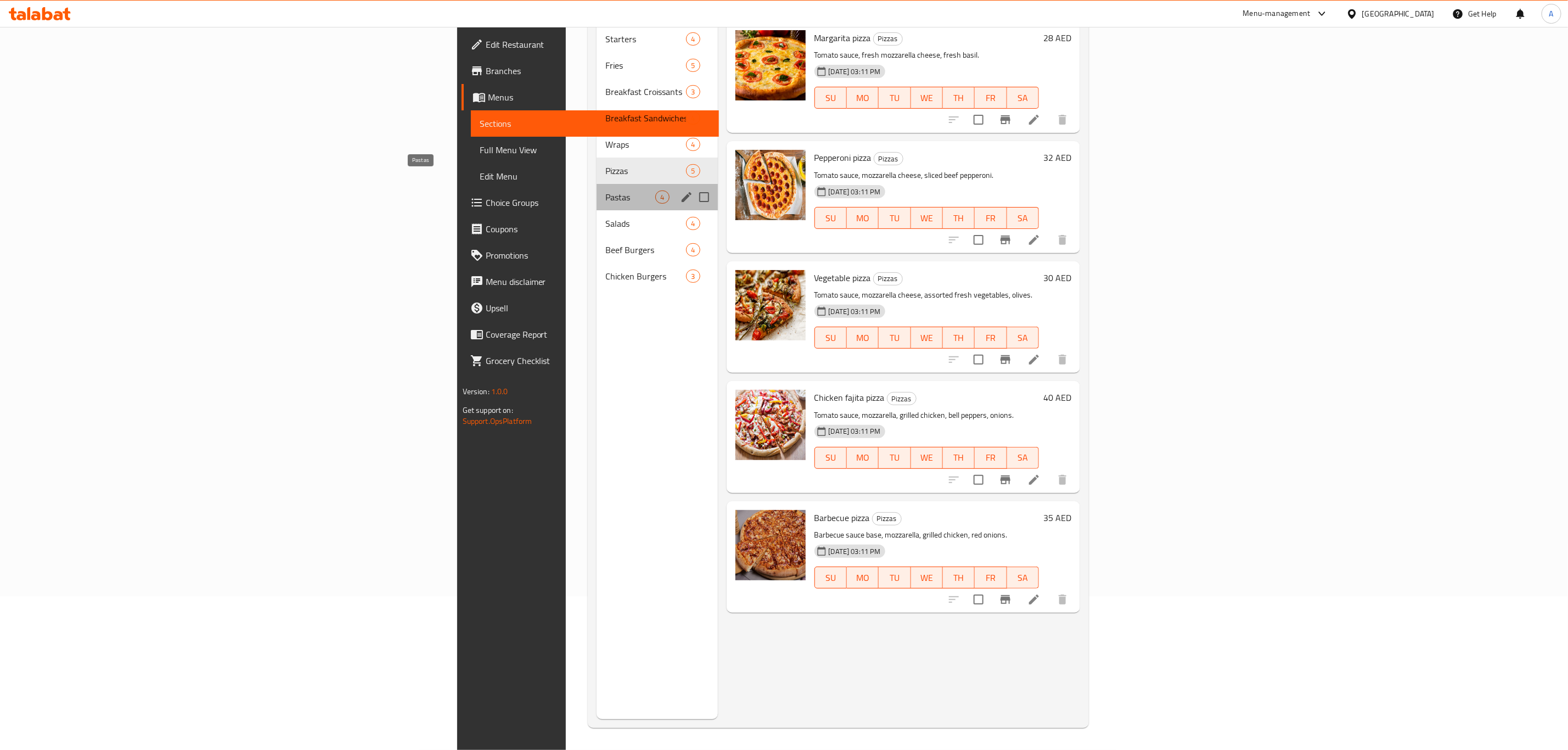
click at [605, 190] on span "Pastas" at bounding box center [630, 197] width 50 height 13
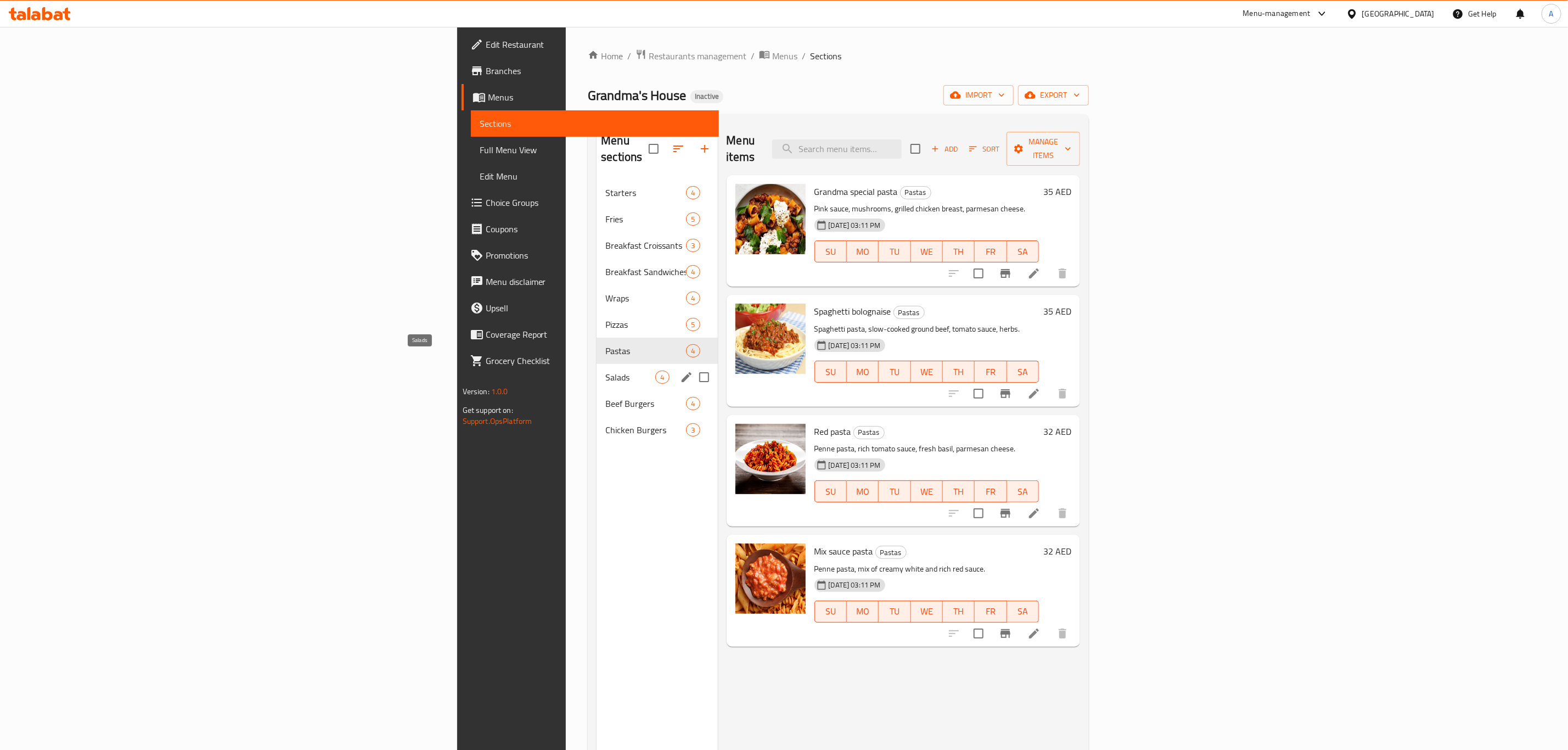
click at [605, 370] on span "Salads" at bounding box center [630, 377] width 50 height 13
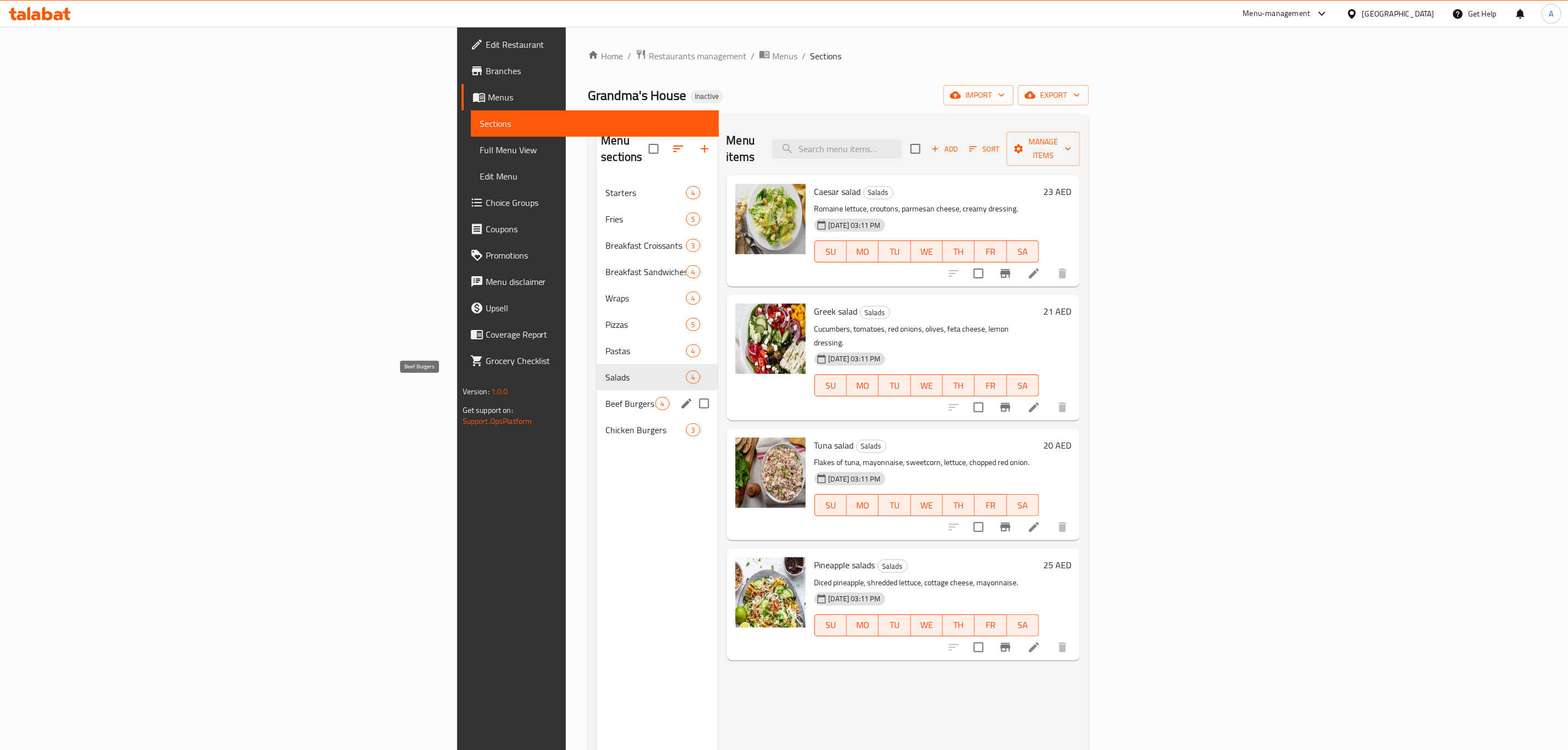
click at [605, 397] on span "Beef Burgers" at bounding box center [630, 403] width 50 height 13
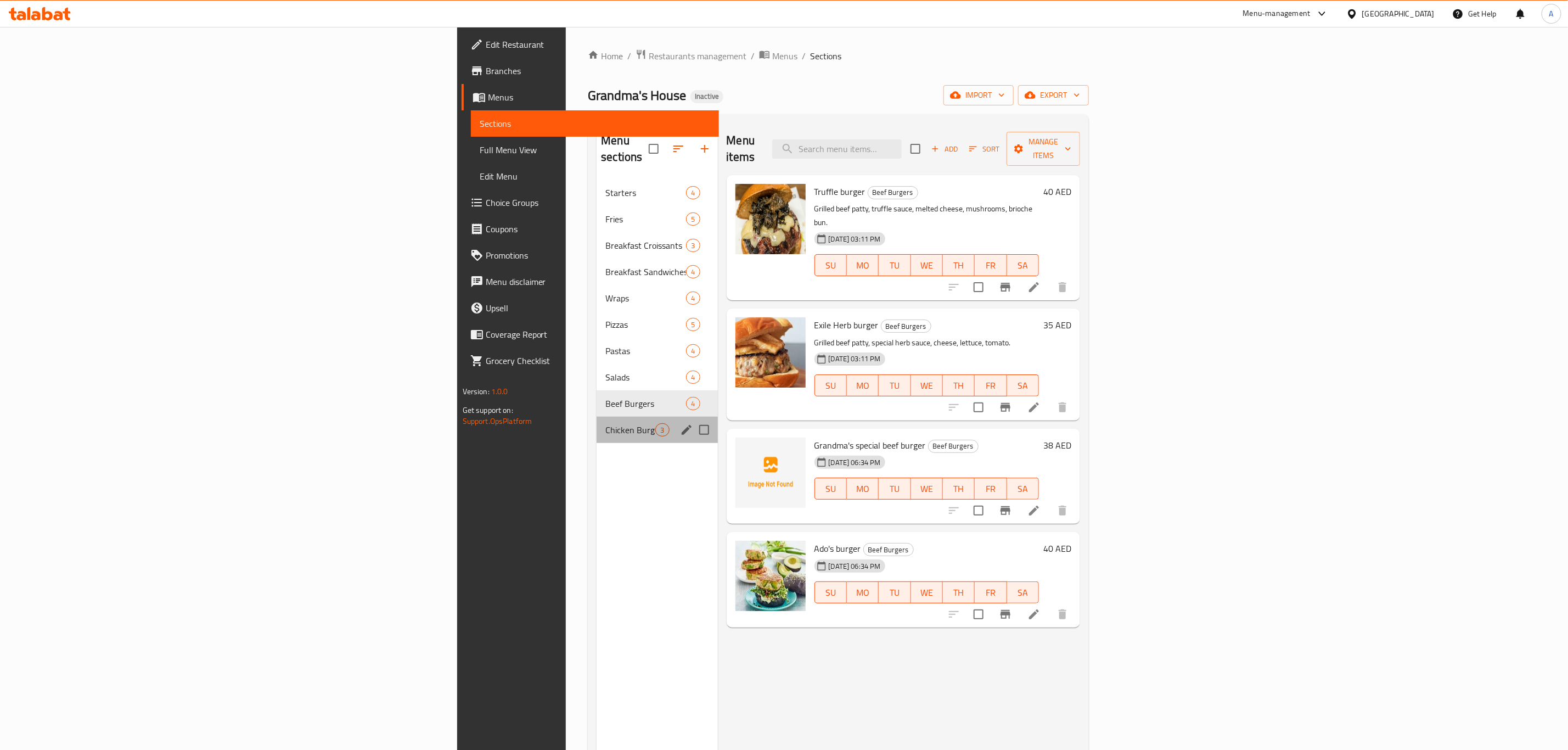
click at [597, 417] on div "Chicken Burgers 3" at bounding box center [657, 430] width 121 height 26
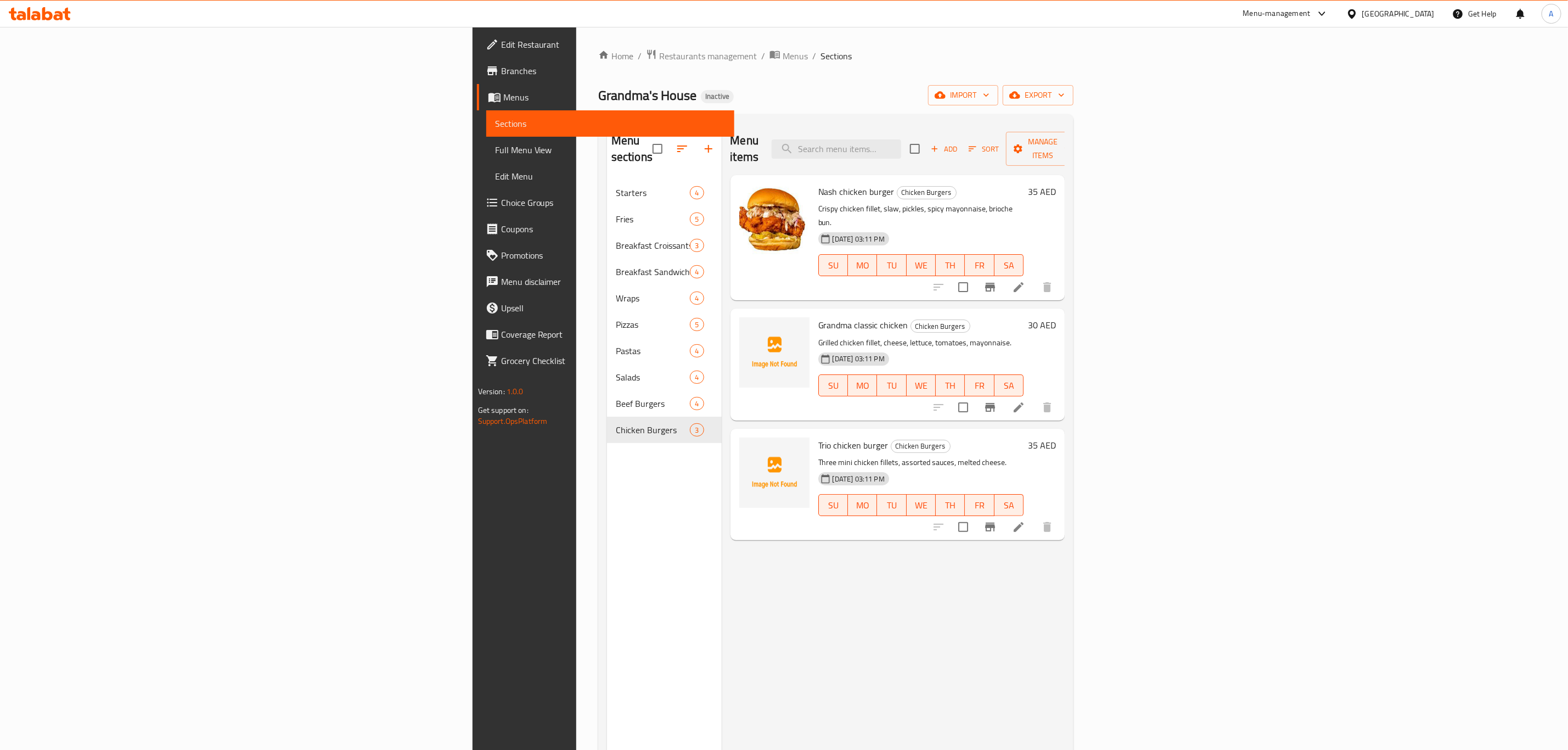
click at [836, 179] on div "Nash chicken burger Chicken Burgers Crispy chicken fillet, slaw, pickles, spicy…" at bounding box center [921, 238] width 215 height 117
click at [495, 150] on span "Full Menu View" at bounding box center [611, 149] width 231 height 13
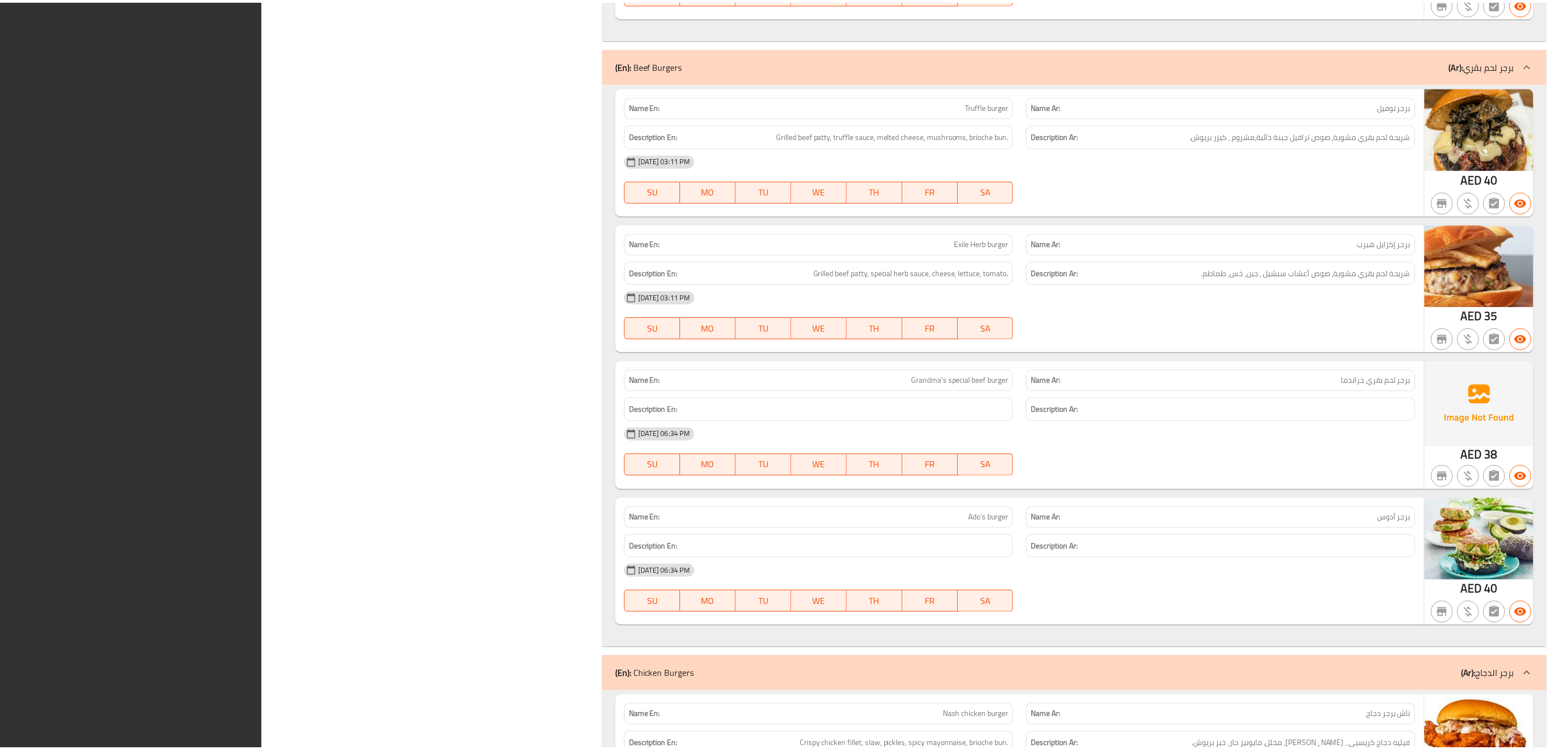
scroll to position [5547, 0]
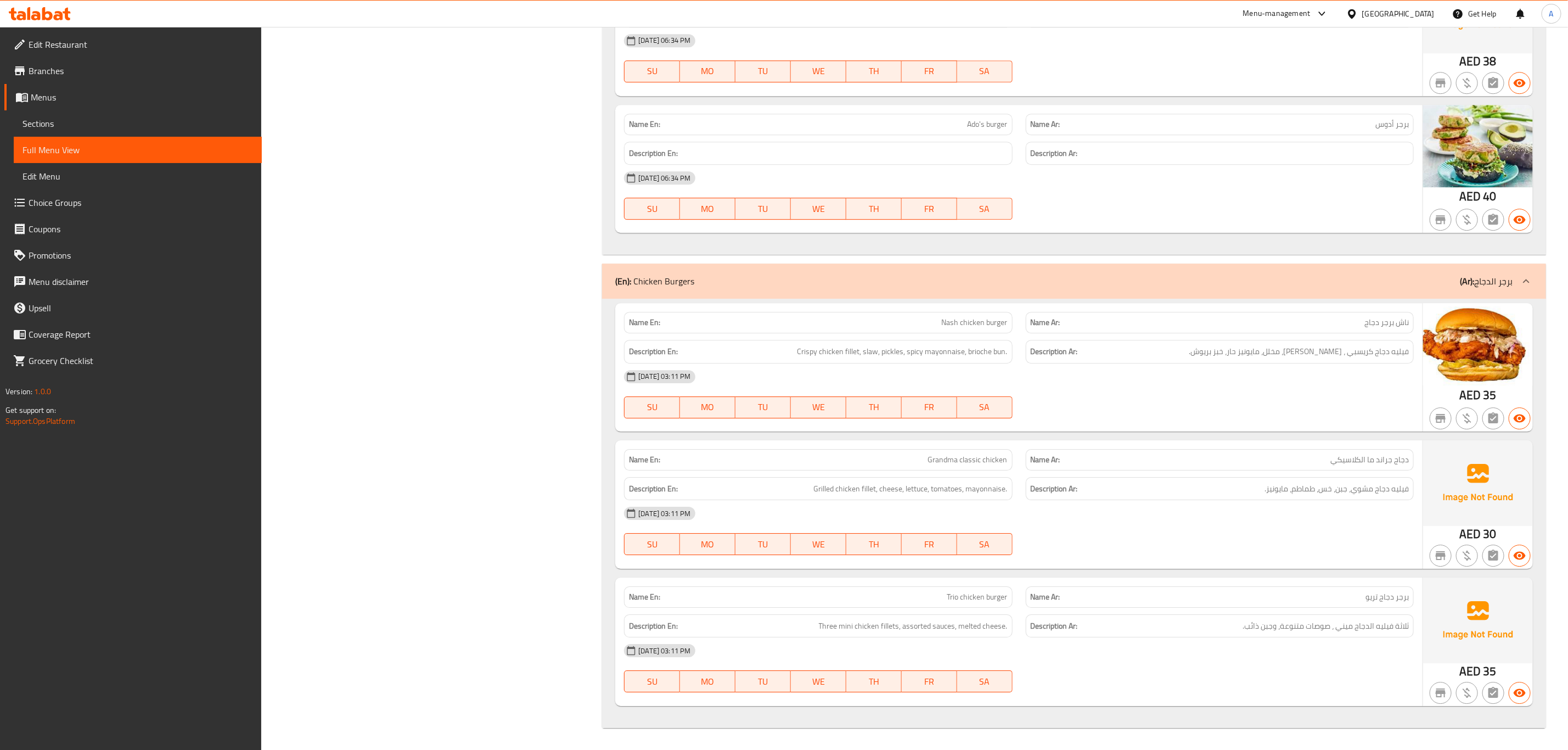
drag, startPoint x: 1401, startPoint y: 8, endPoint x: 1390, endPoint y: 15, distance: 13.0
click at [1401, 8] on div "[GEOGRAPHIC_DATA]" at bounding box center [1398, 13] width 72 height 12
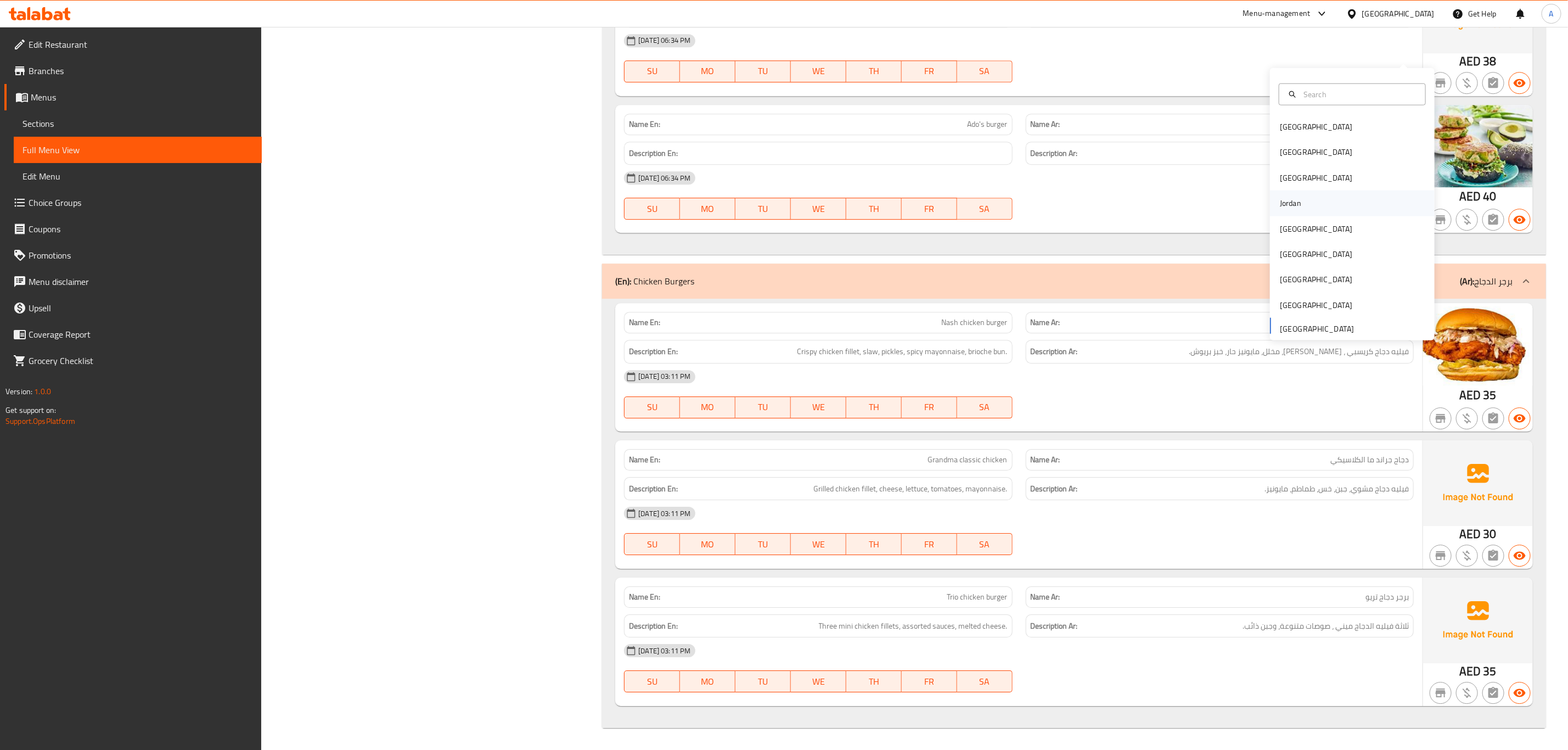
click at [1304, 190] on div "Jordan" at bounding box center [1352, 203] width 165 height 25
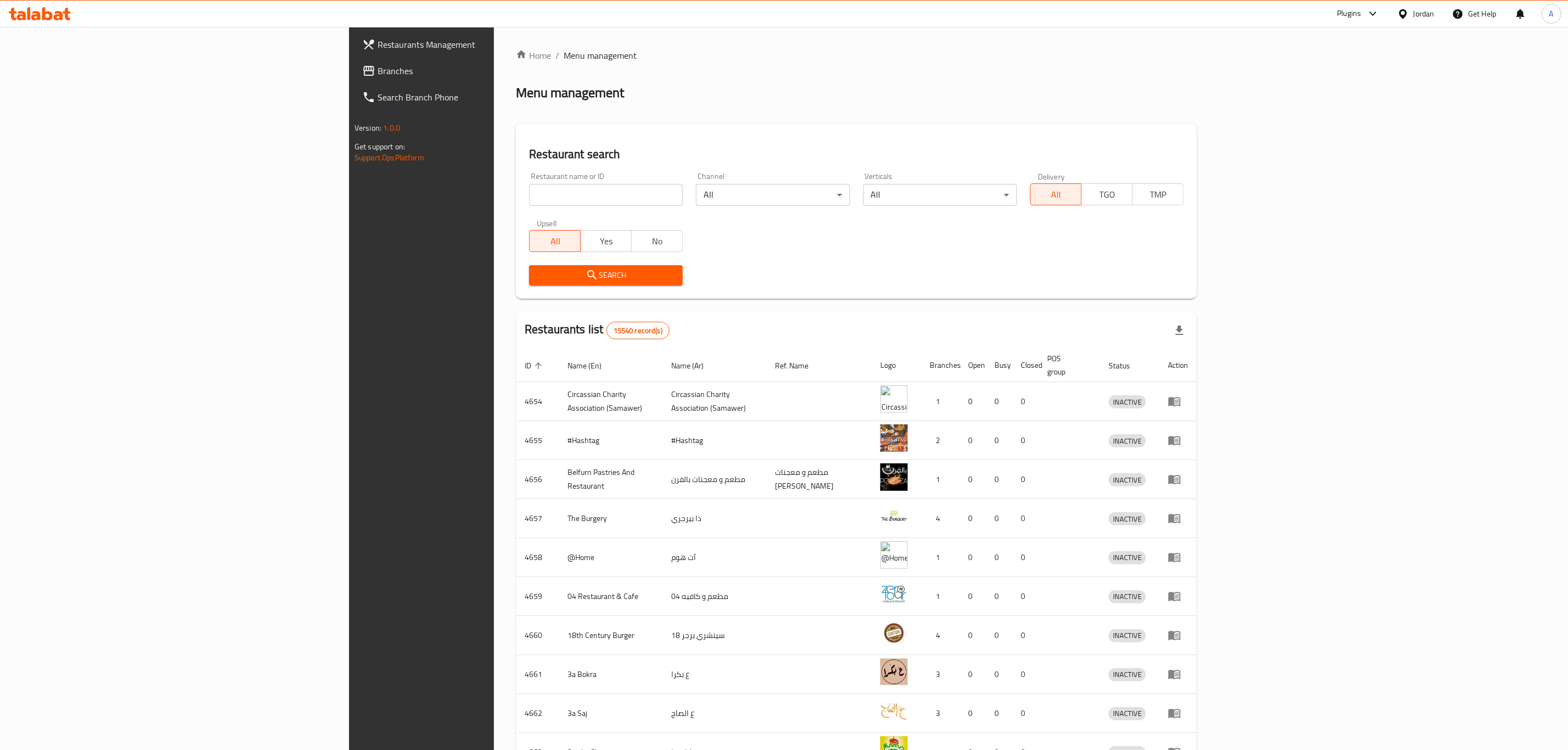
click at [529, 184] on input "search" at bounding box center [606, 195] width 154 height 22
paste input "Glea Boba and Bites"
click button "Search" at bounding box center [606, 275] width 154 height 20
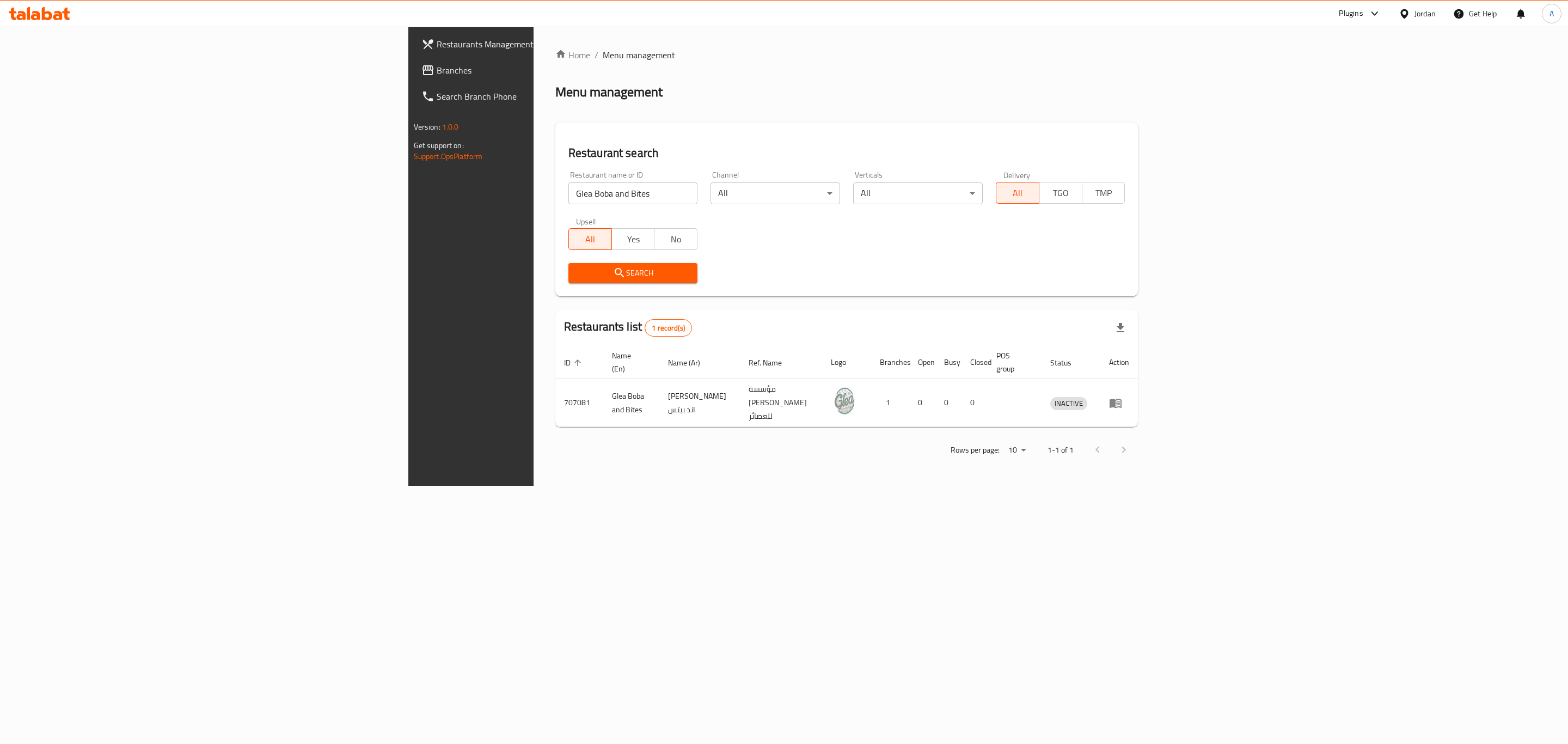
click at [562, 212] on div "Upsell All Yes No" at bounding box center [633, 234] width 143 height 46
click at [569, 177] on div "Restaurant name or ID Glea Boba and Bites Restaurant name or ID" at bounding box center [633, 188] width 130 height 33
click at [569, 196] on input "Glea Boba and Bites" at bounding box center [633, 194] width 130 height 22
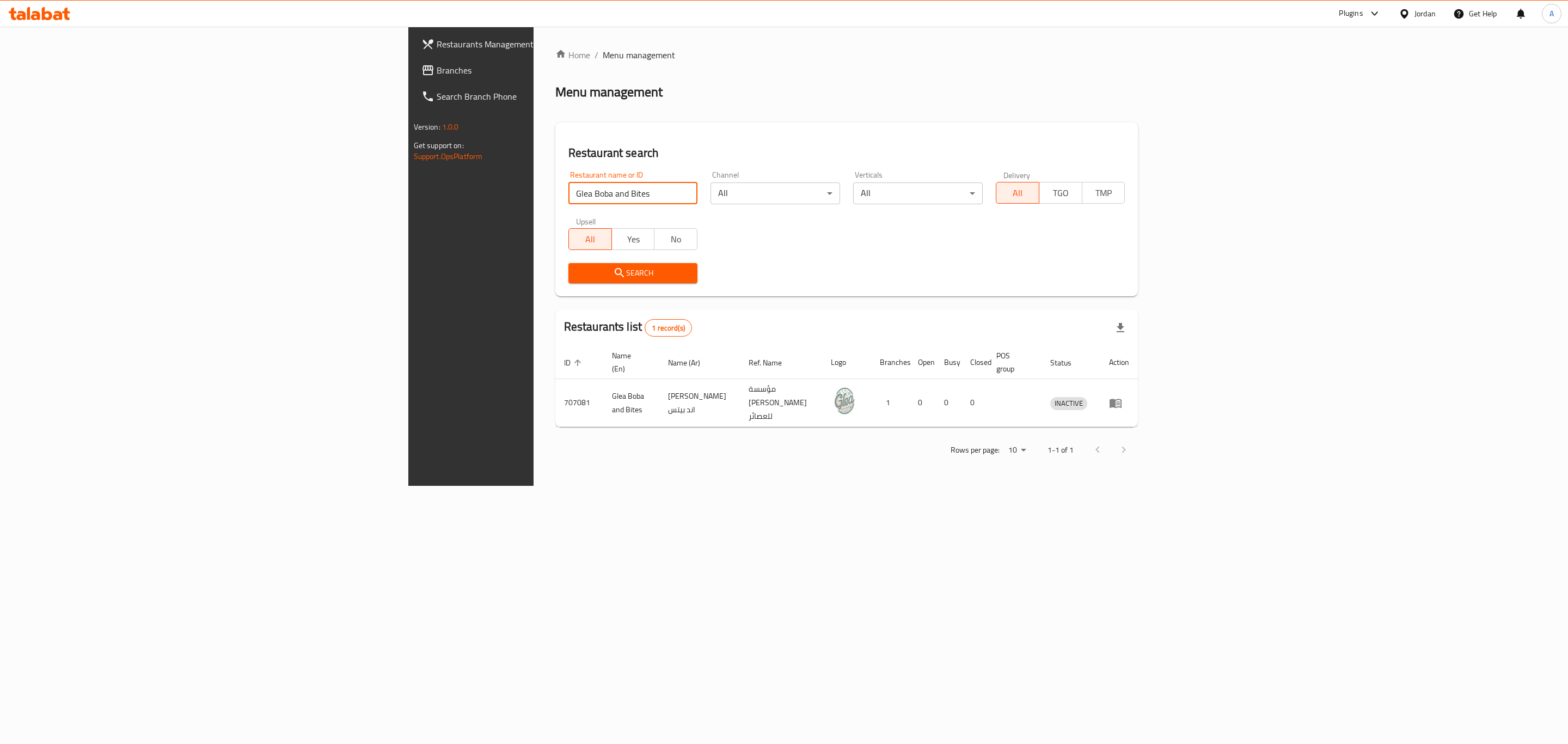
click at [569, 196] on input "Glea Boba and Bites" at bounding box center [633, 194] width 130 height 22
paste input "Pasta"
type input "Pasta"
click button "Search" at bounding box center [633, 273] width 130 height 20
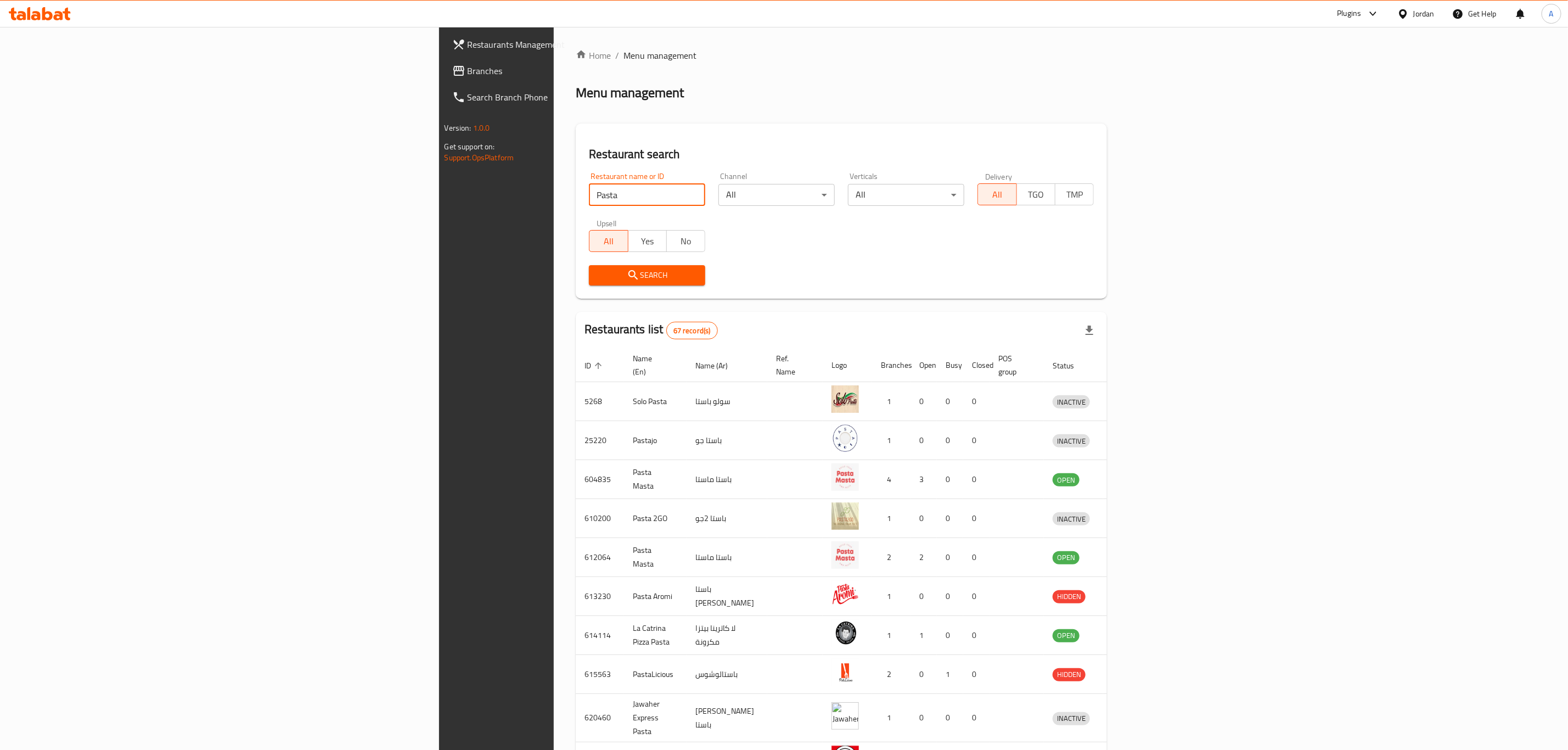
click at [468, 70] on span "Branches" at bounding box center [579, 70] width 224 height 13
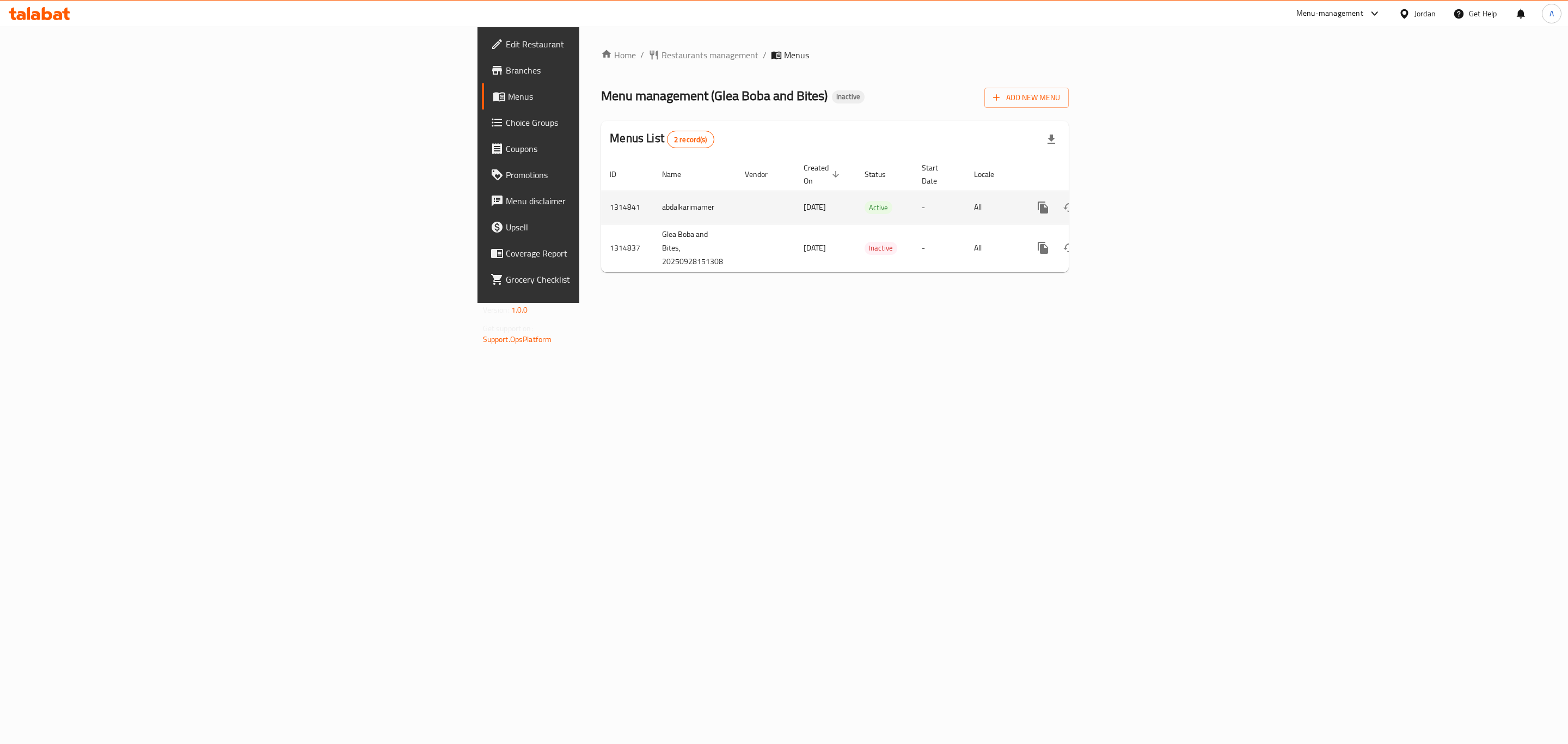
click at [1135, 196] on link "enhanced table" at bounding box center [1122, 208] width 26 height 26
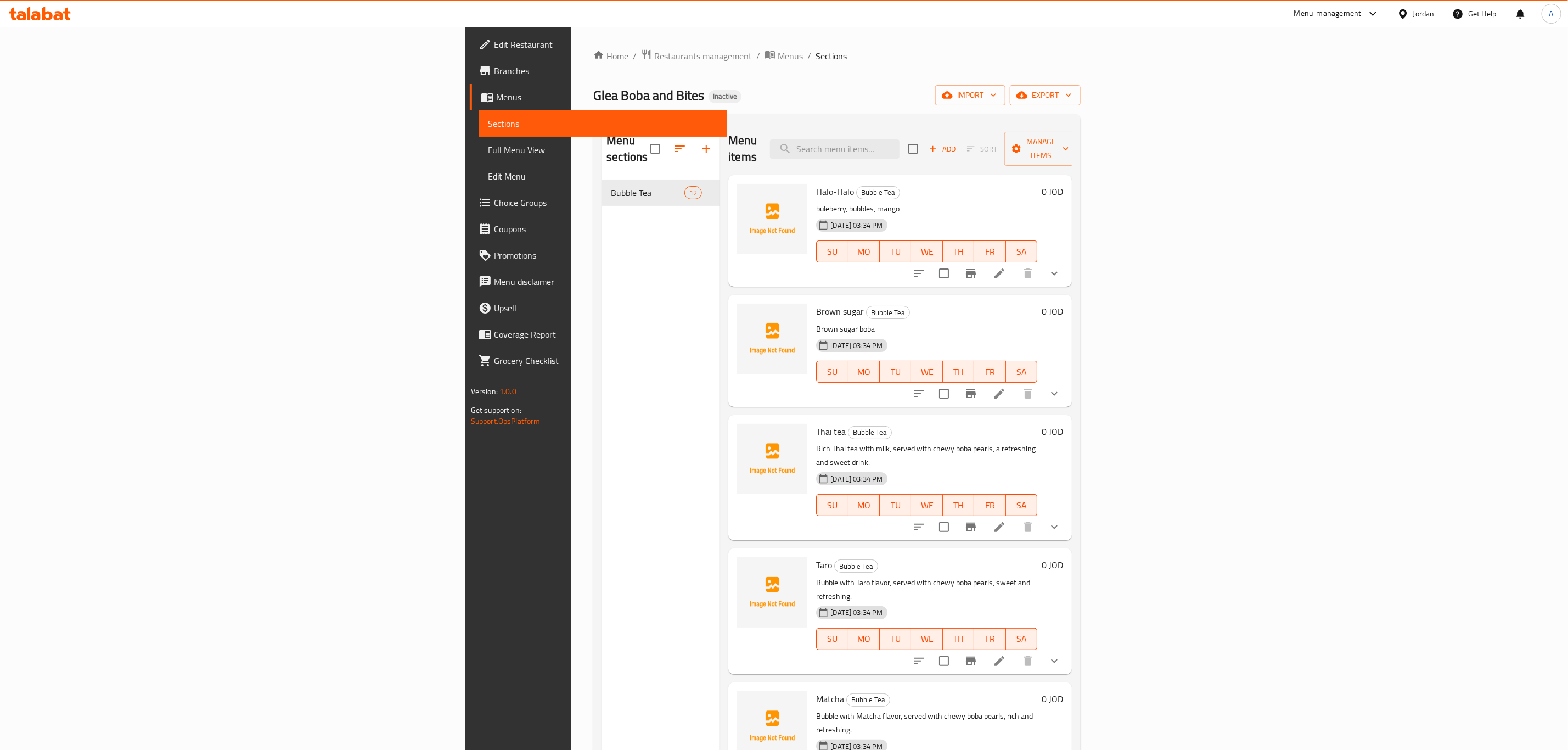
click at [1081, 83] on div "Home / Restaurants management / Menus / Sections Glea Boba and Bites Inactive i…" at bounding box center [837, 465] width 488 height 833
click at [997, 95] on span "import" at bounding box center [971, 95] width 53 height 14
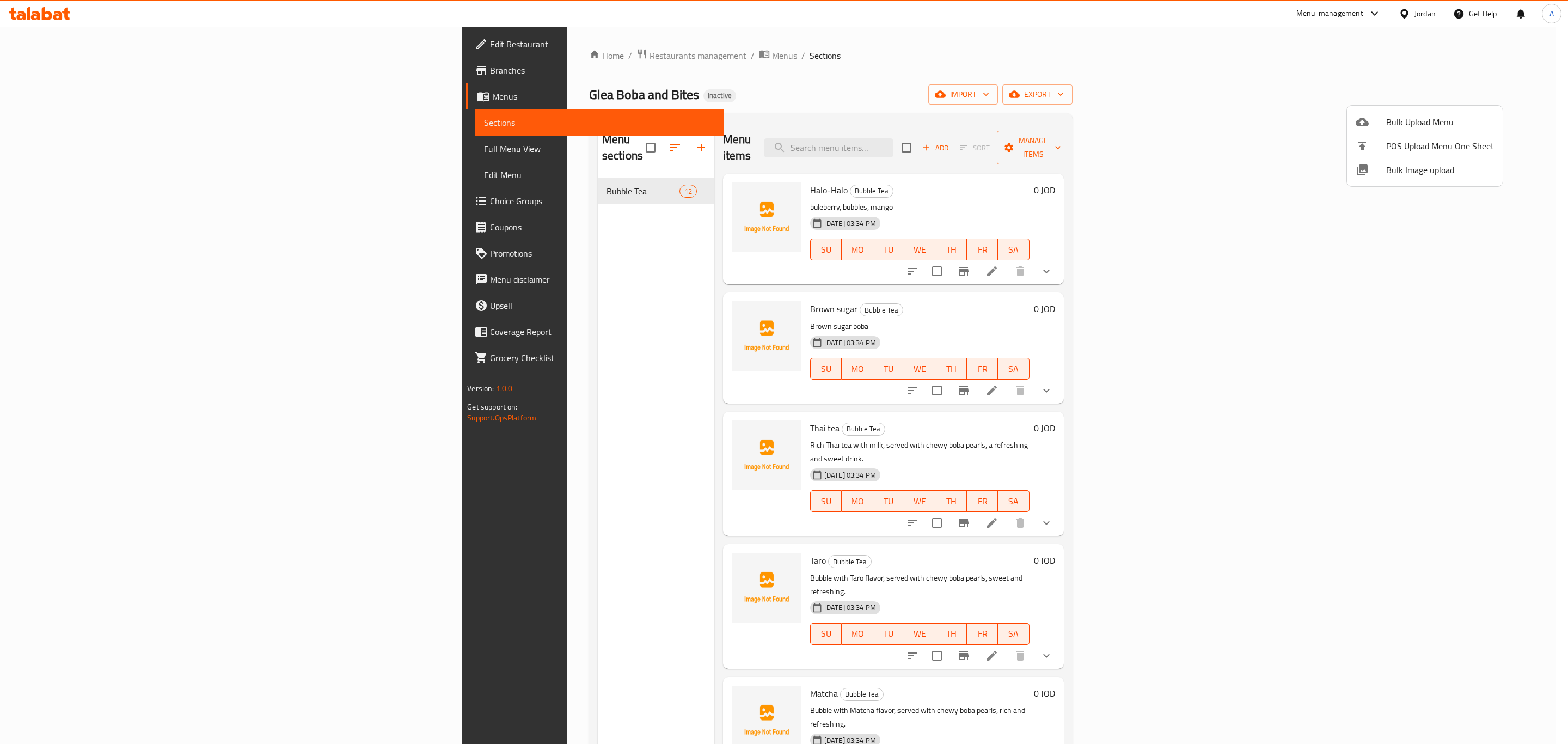
click at [1407, 181] on li "Bulk Image upload" at bounding box center [1425, 170] width 156 height 24
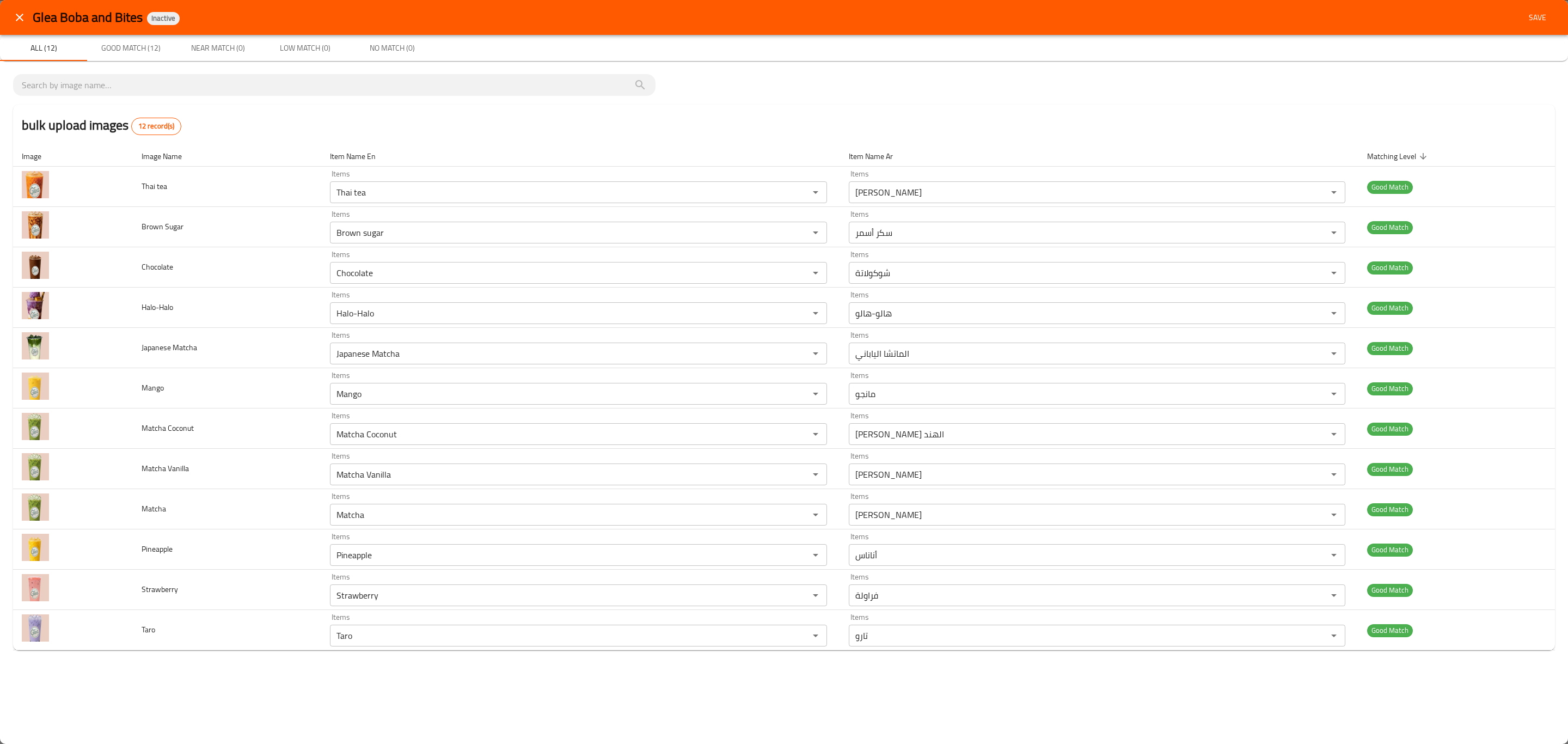
click at [1531, 13] on span "Save" at bounding box center [1538, 18] width 26 height 14
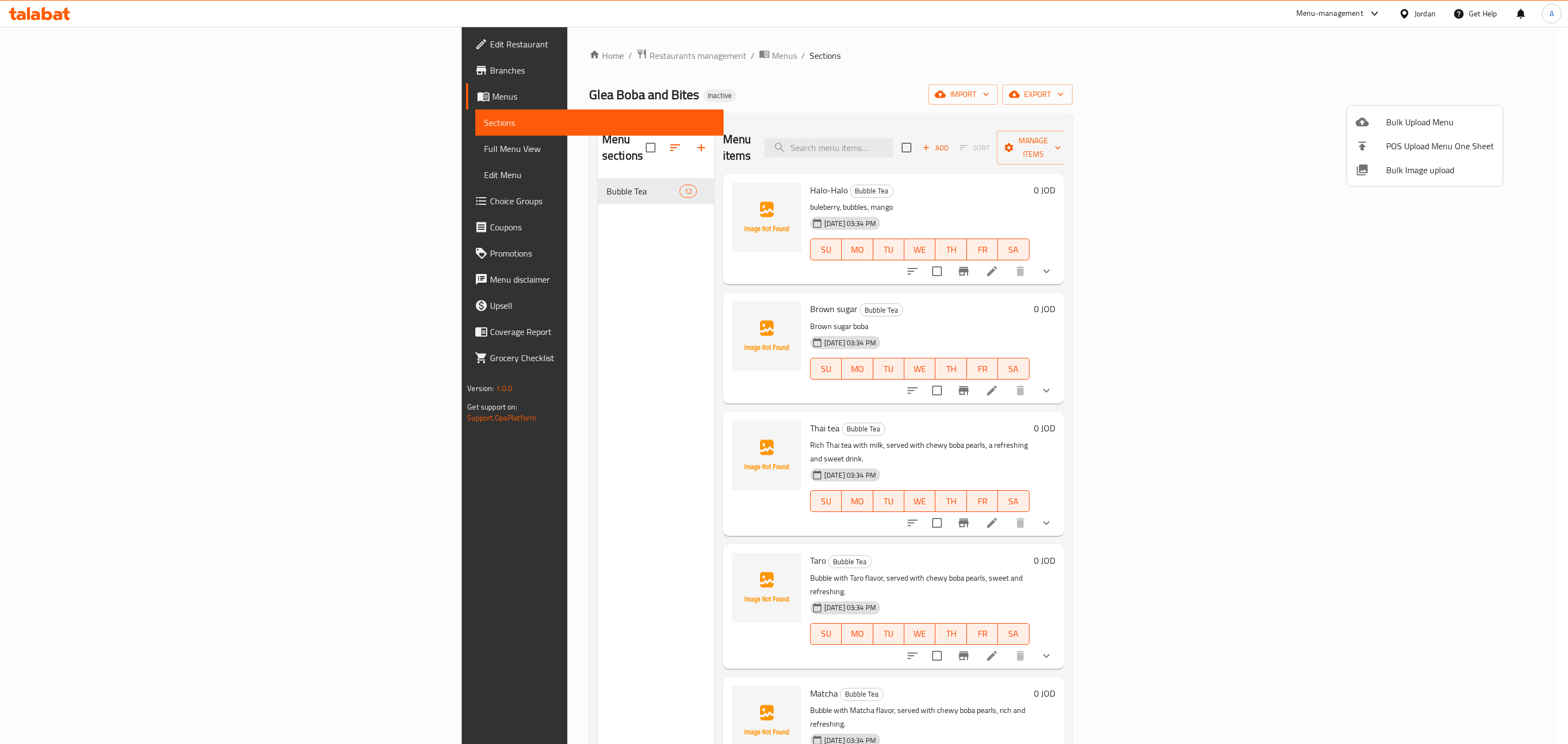
click at [75, 141] on div at bounding box center [784, 372] width 1568 height 744
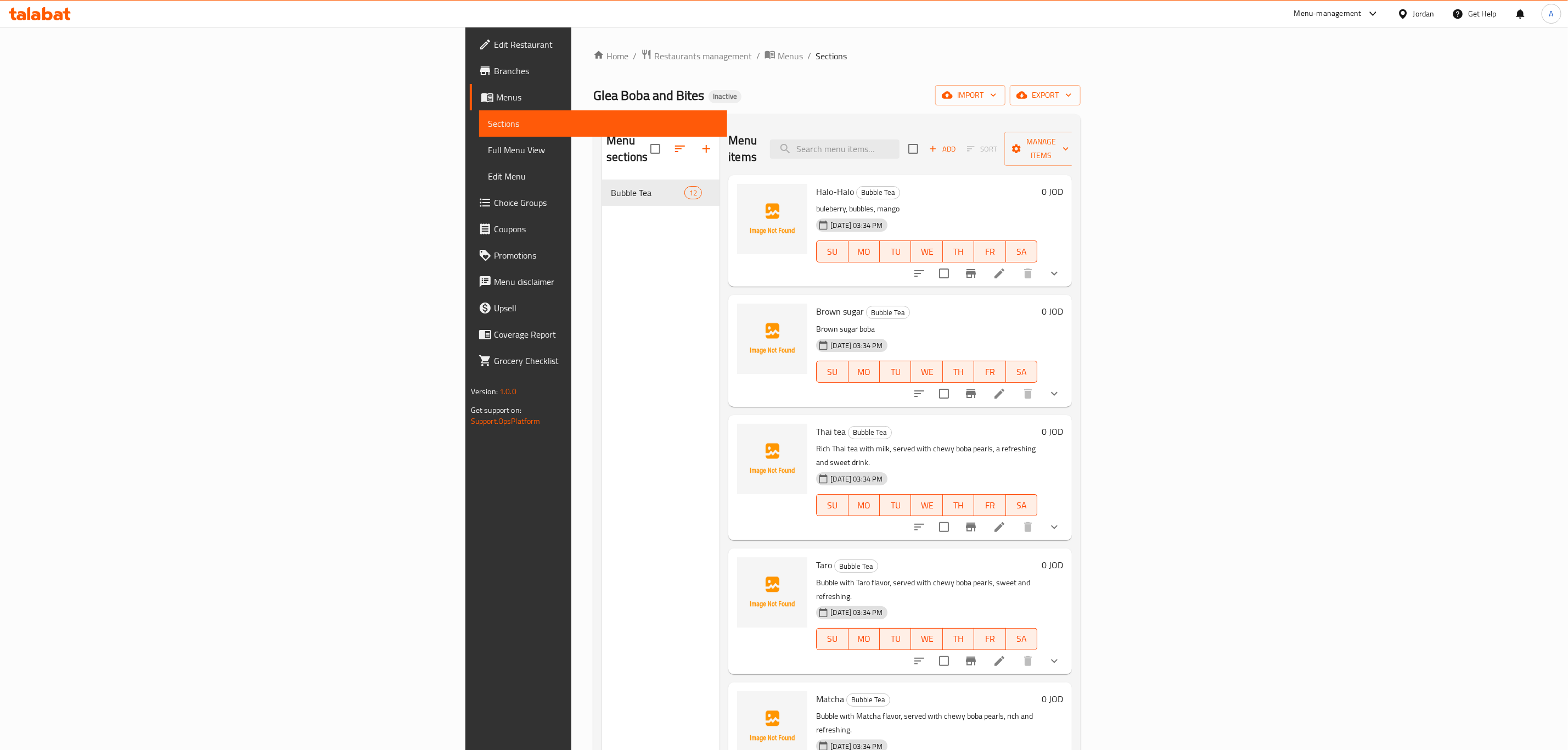
click at [488, 143] on span "Full Menu View" at bounding box center [603, 149] width 231 height 13
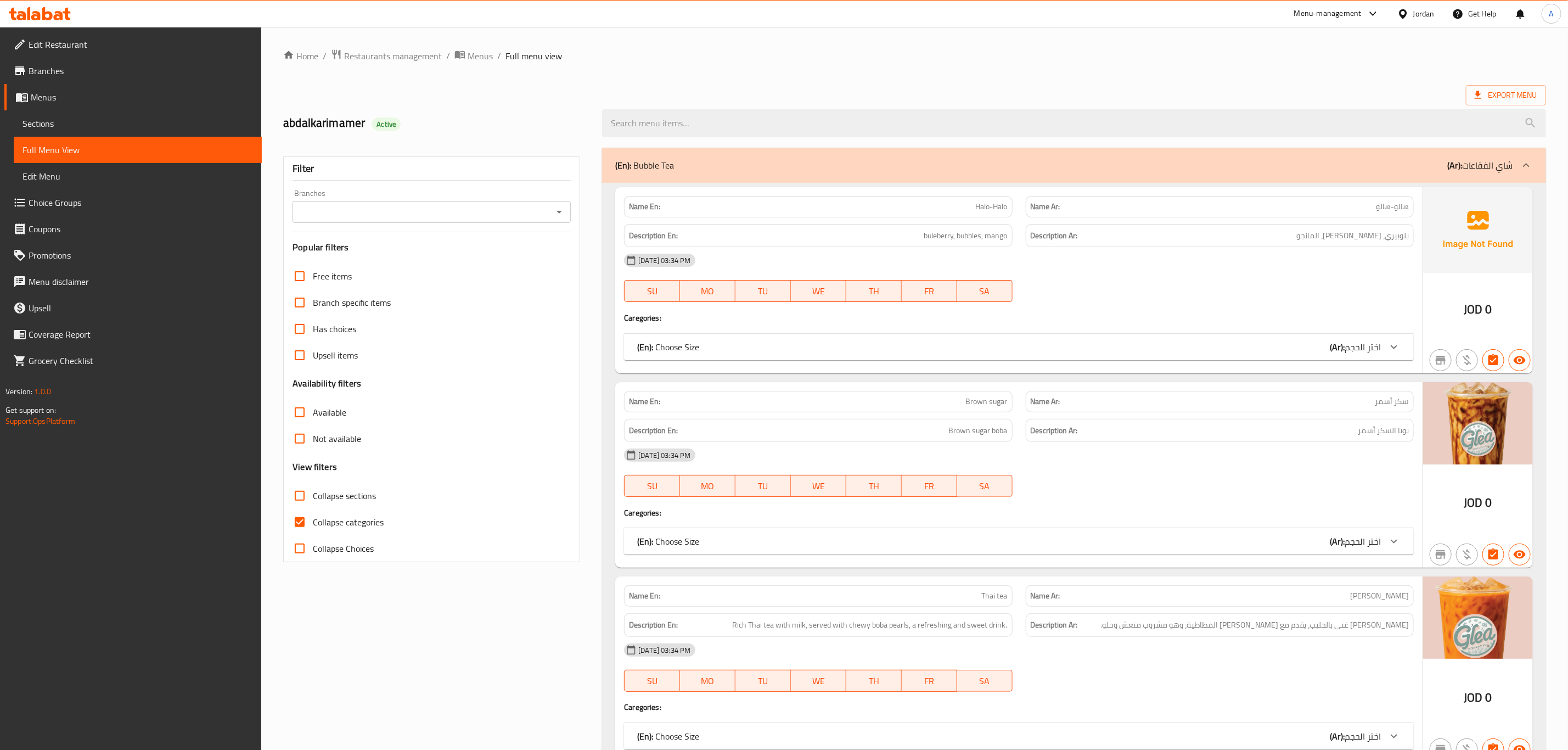
click at [101, 129] on span "Sections" at bounding box center [138, 123] width 231 height 13
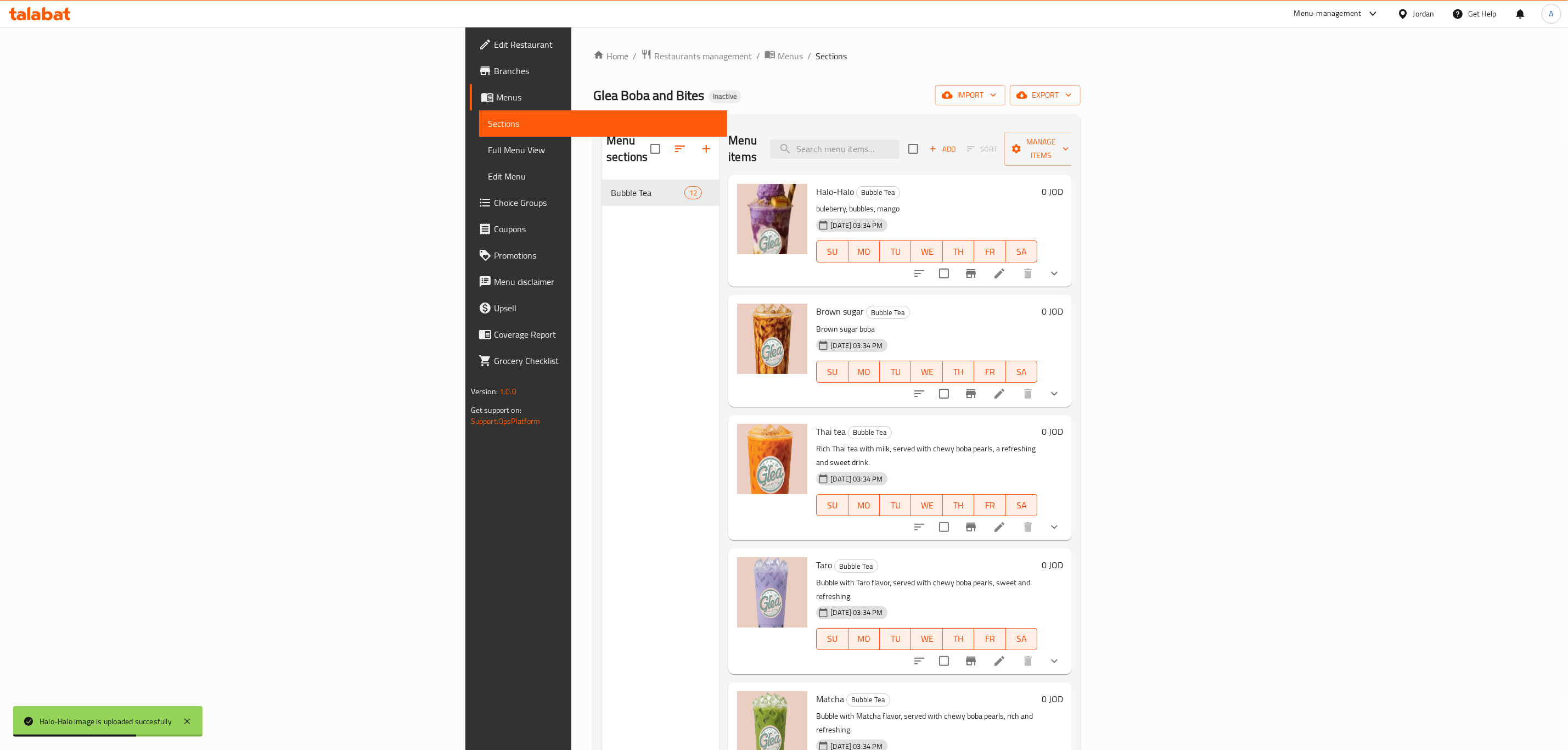
click at [488, 156] on span "Full Menu View" at bounding box center [603, 149] width 231 height 13
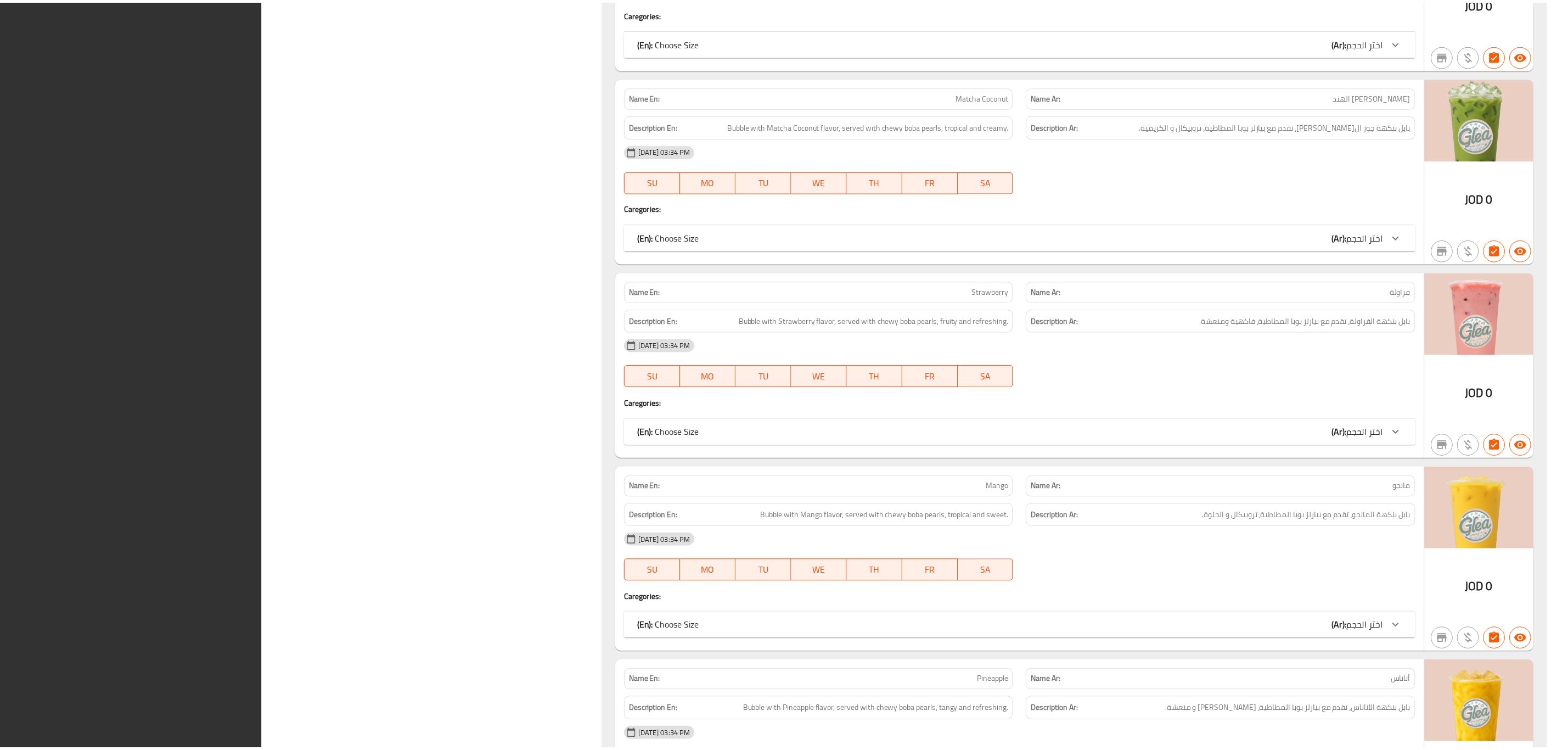
scroll to position [1823, 0]
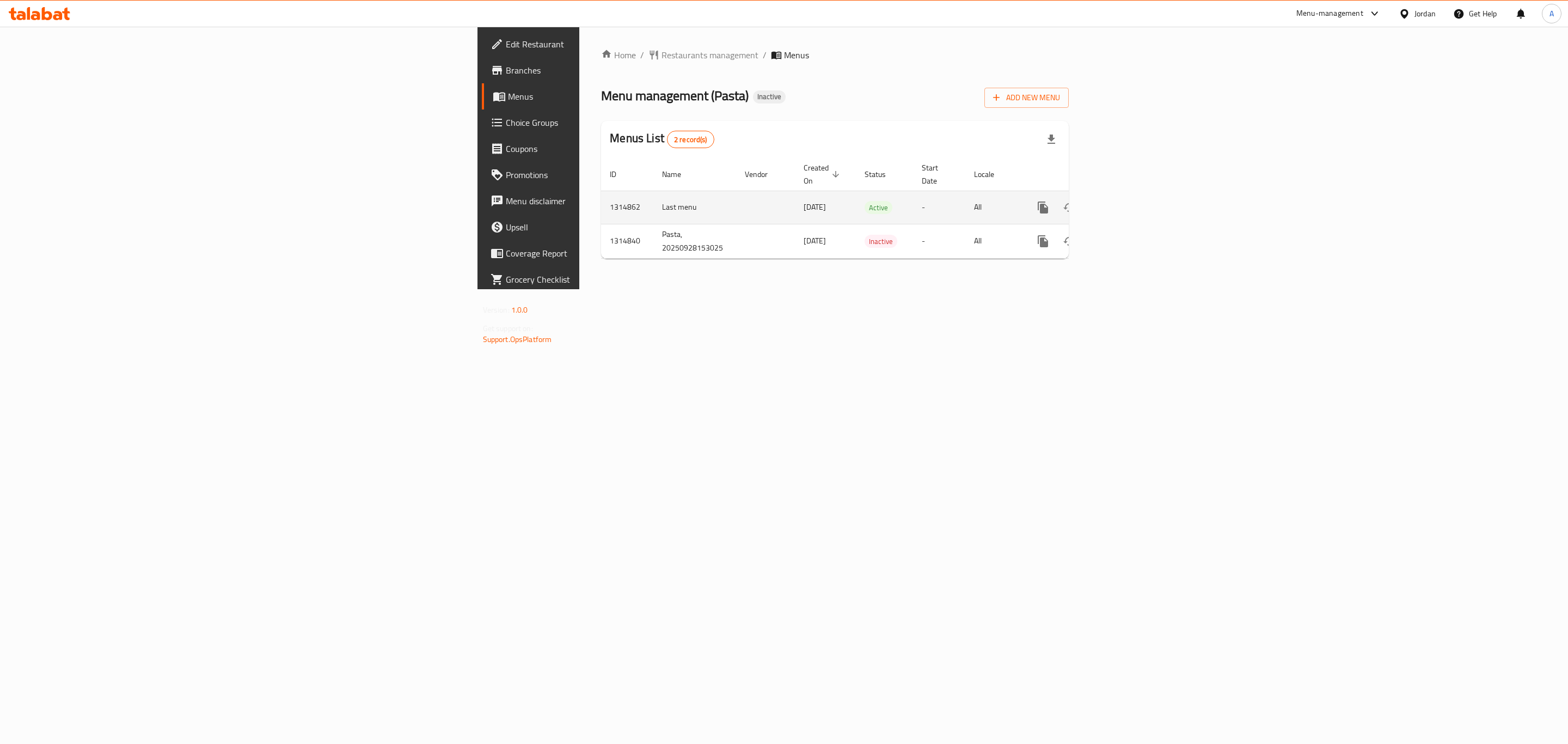
click at [1135, 194] on link "enhanced table" at bounding box center [1122, 208] width 26 height 26
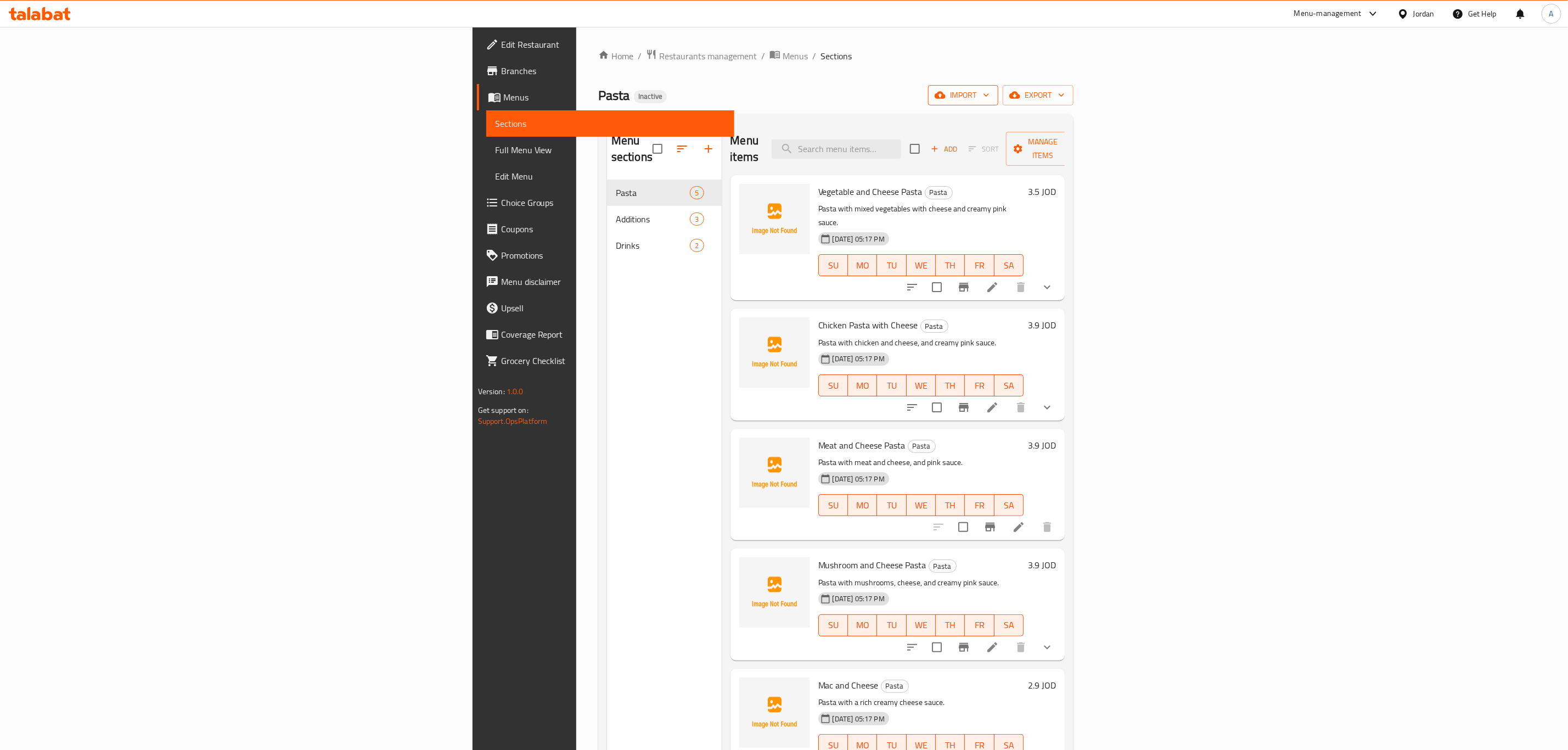
click at [990, 97] on span "import" at bounding box center [964, 95] width 53 height 14
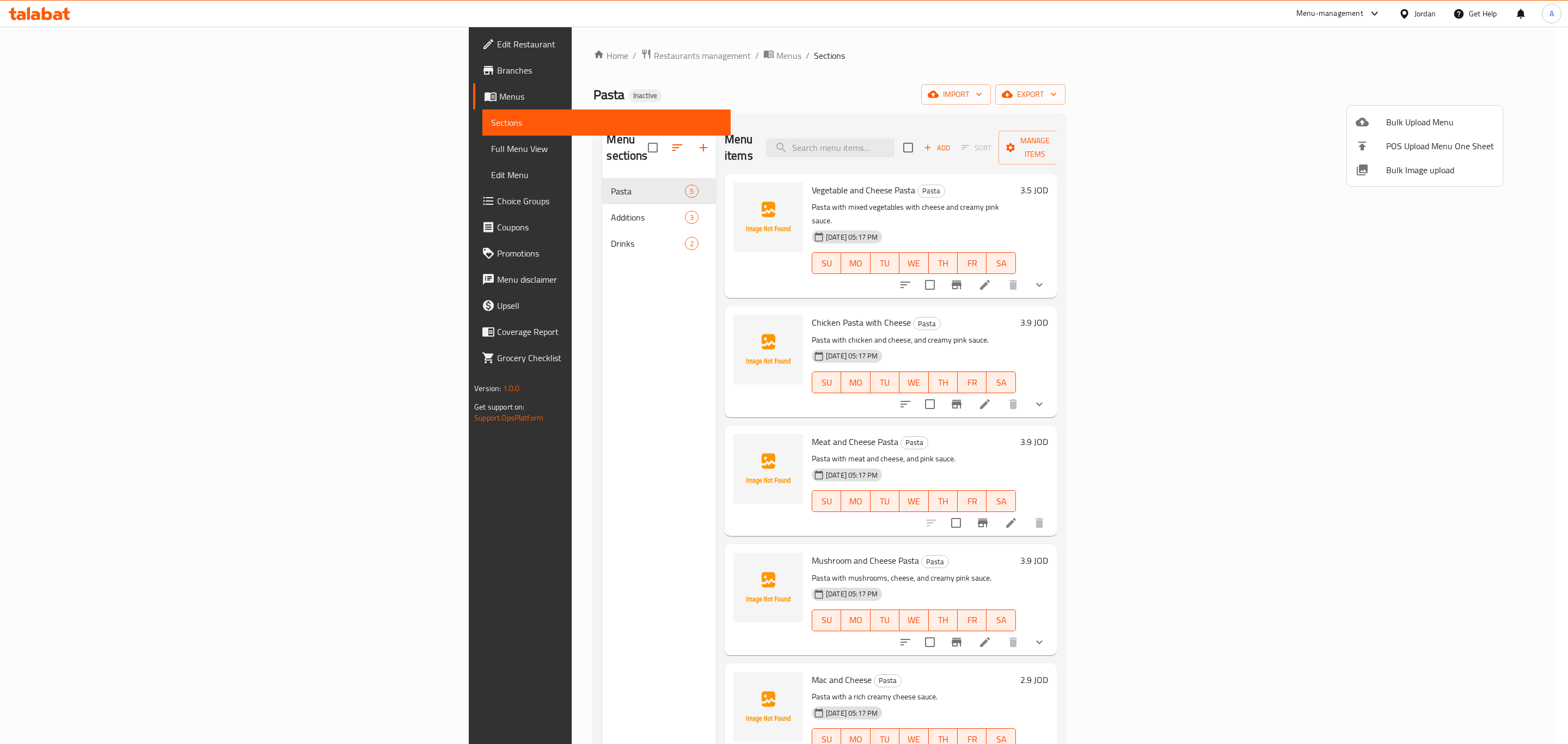
click at [1414, 179] on li "Bulk Image upload" at bounding box center [1425, 170] width 156 height 24
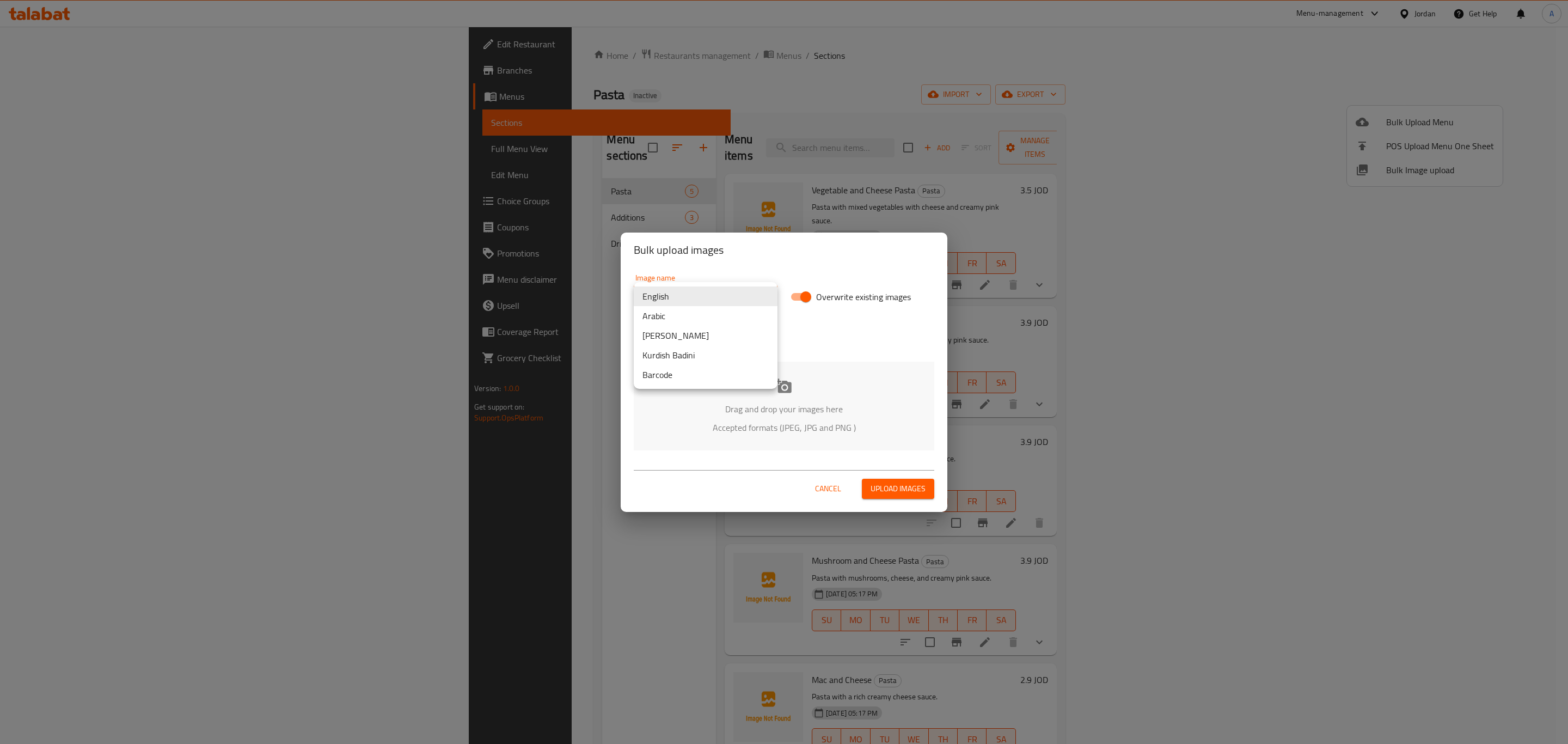
click at [678, 287] on body "​ Menu-management Jordan Get Help A Edit Restaurant Branches Menus Sections Ful…" at bounding box center [784, 385] width 1568 height 718
click at [686, 321] on li "Arabic" at bounding box center [706, 316] width 144 height 19
click at [783, 391] on icon at bounding box center [784, 385] width 16 height 14
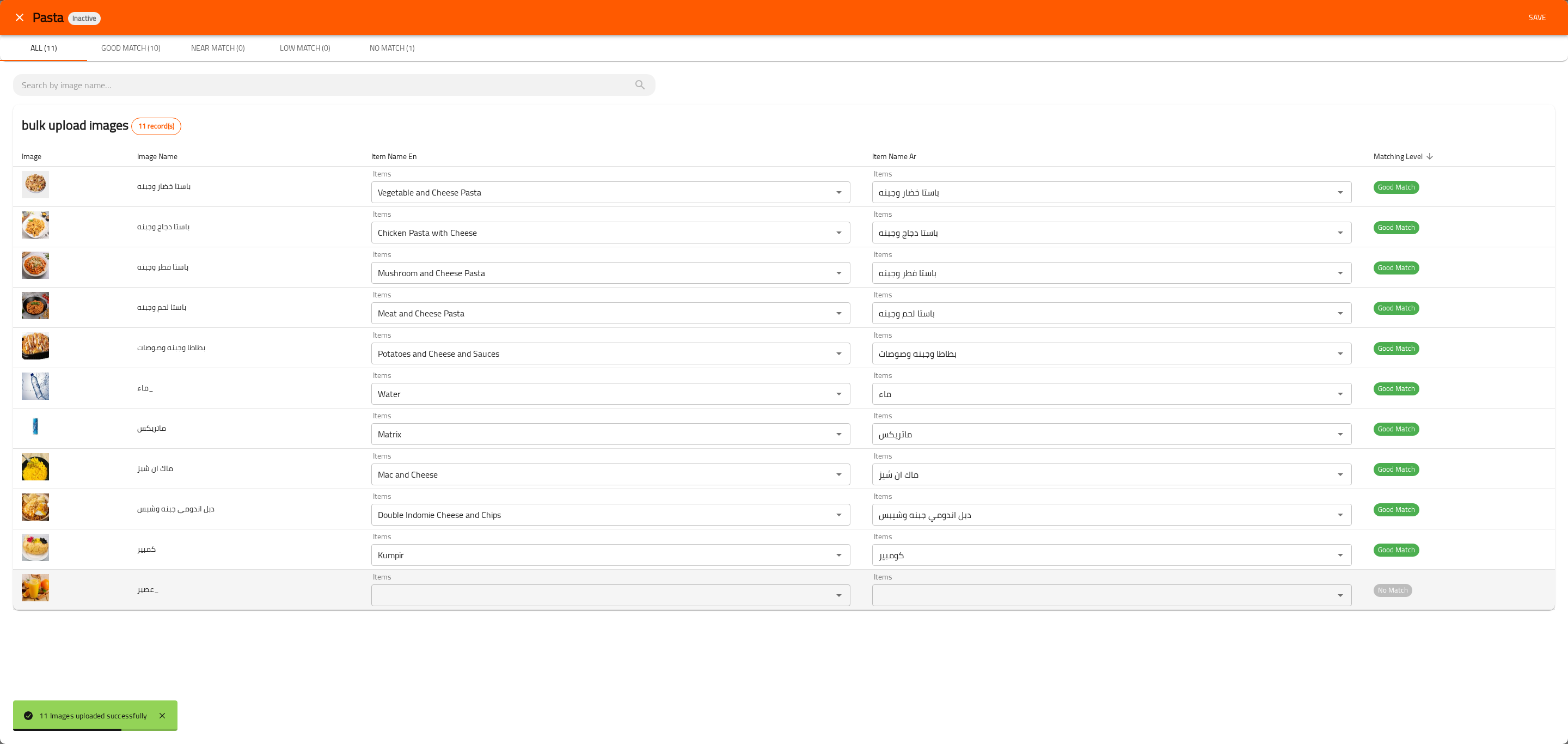
click at [425, 597] on input "Items" at bounding box center [595, 596] width 440 height 15
type input "j"
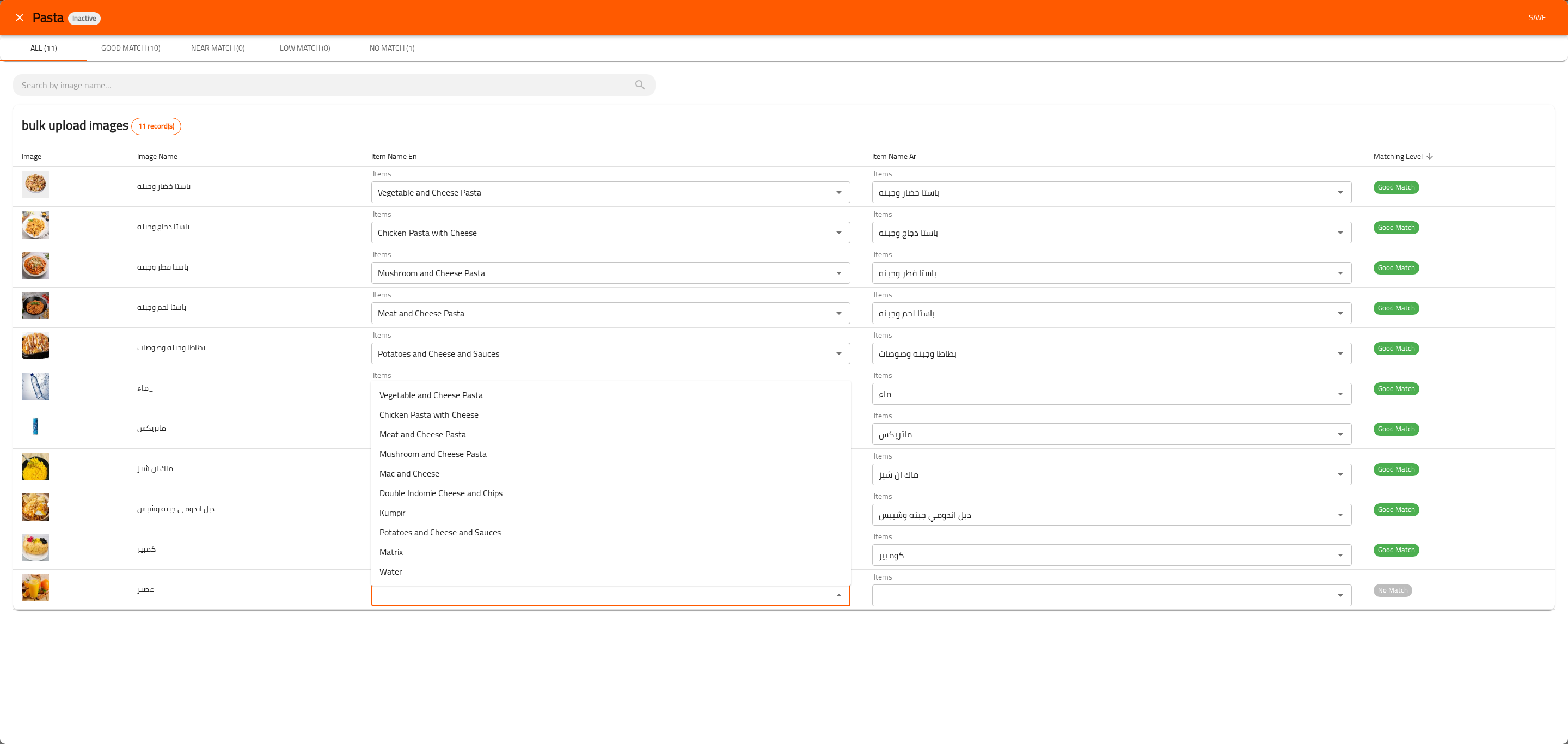
click at [390, 647] on div "Pasta Inactive Save All (11) Good Match (10) Near Match (0) Low Match (0) No Ma…" at bounding box center [784, 372] width 1568 height 744
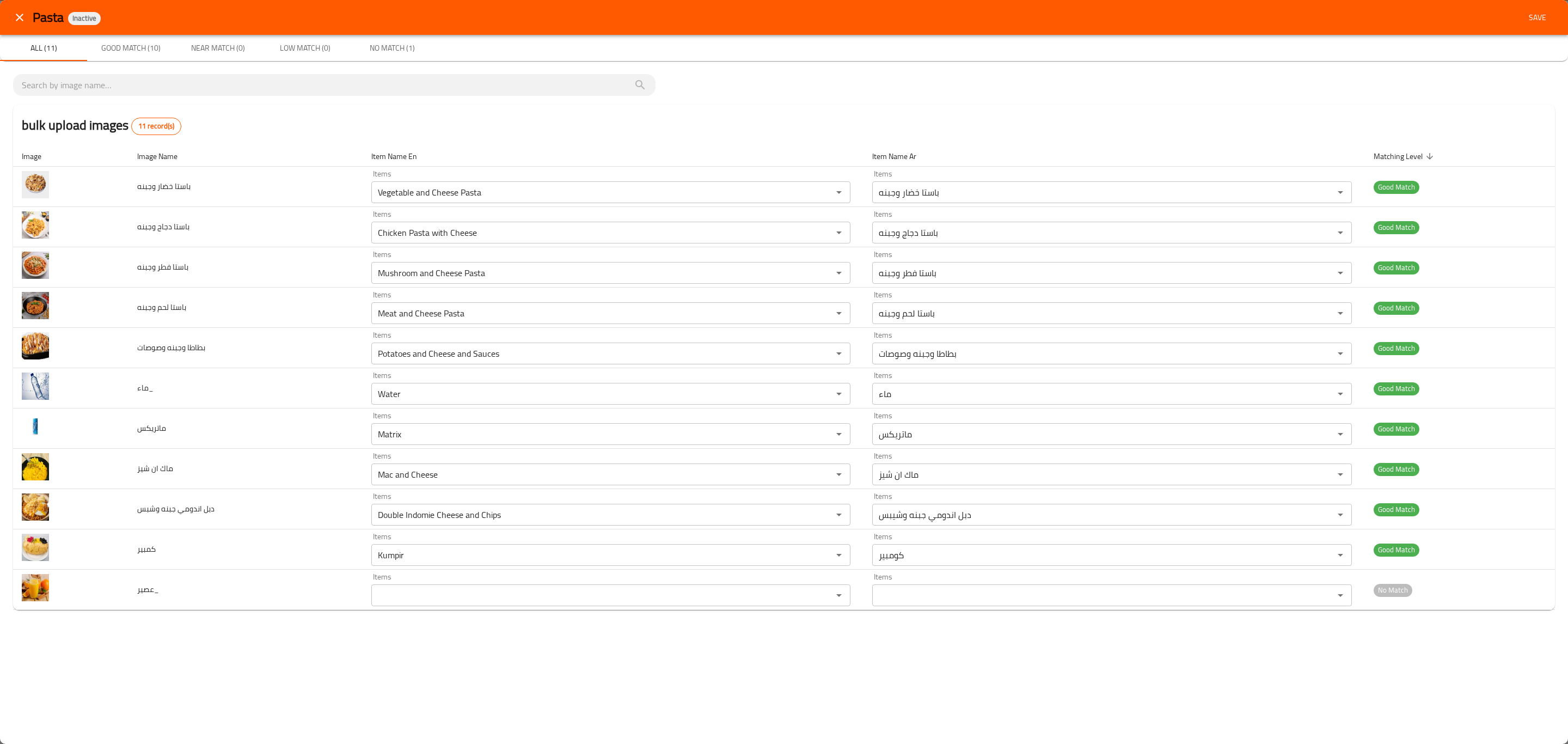
click at [1540, 22] on span "Save" at bounding box center [1538, 18] width 26 height 14
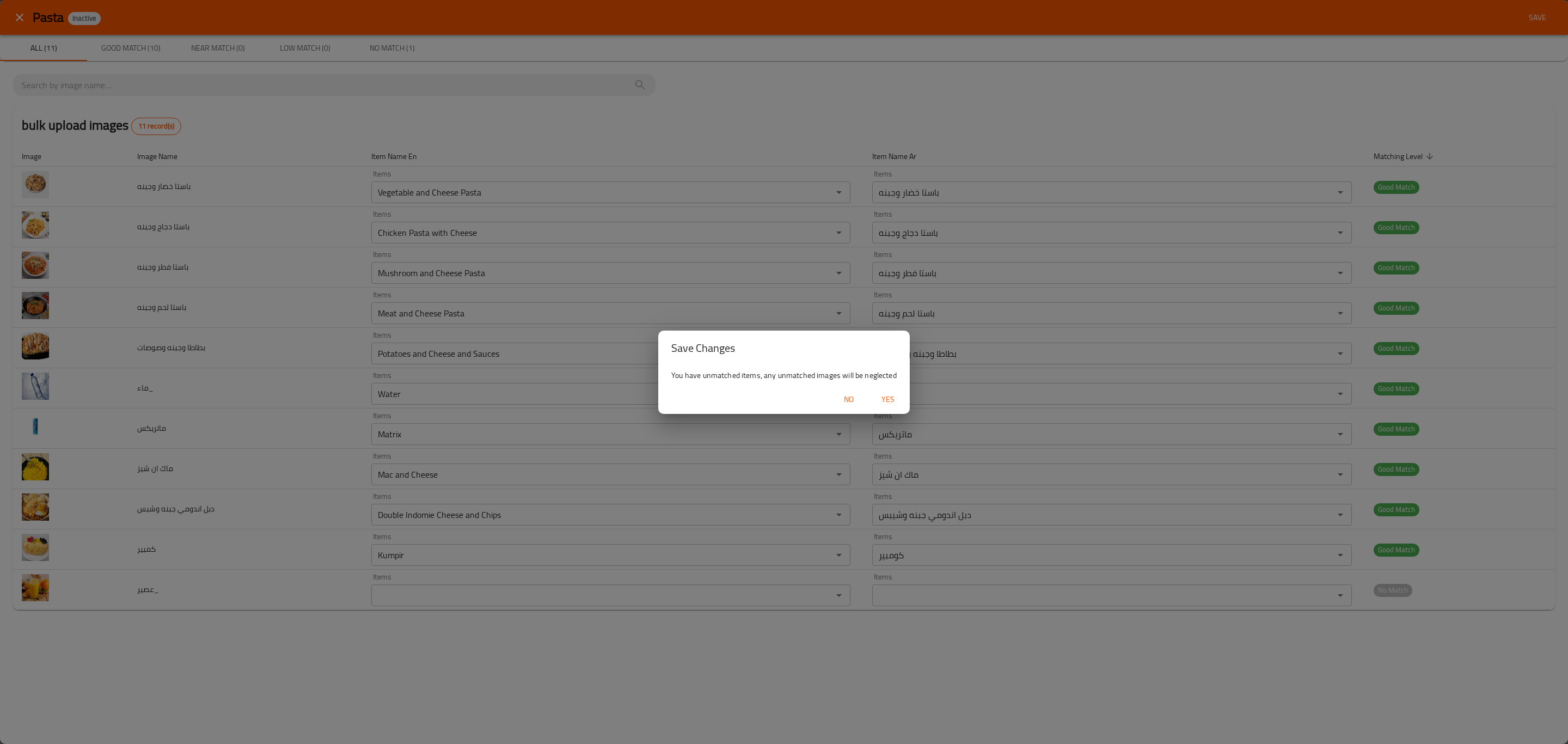
click at [895, 391] on button "Yes" at bounding box center [888, 399] width 35 height 20
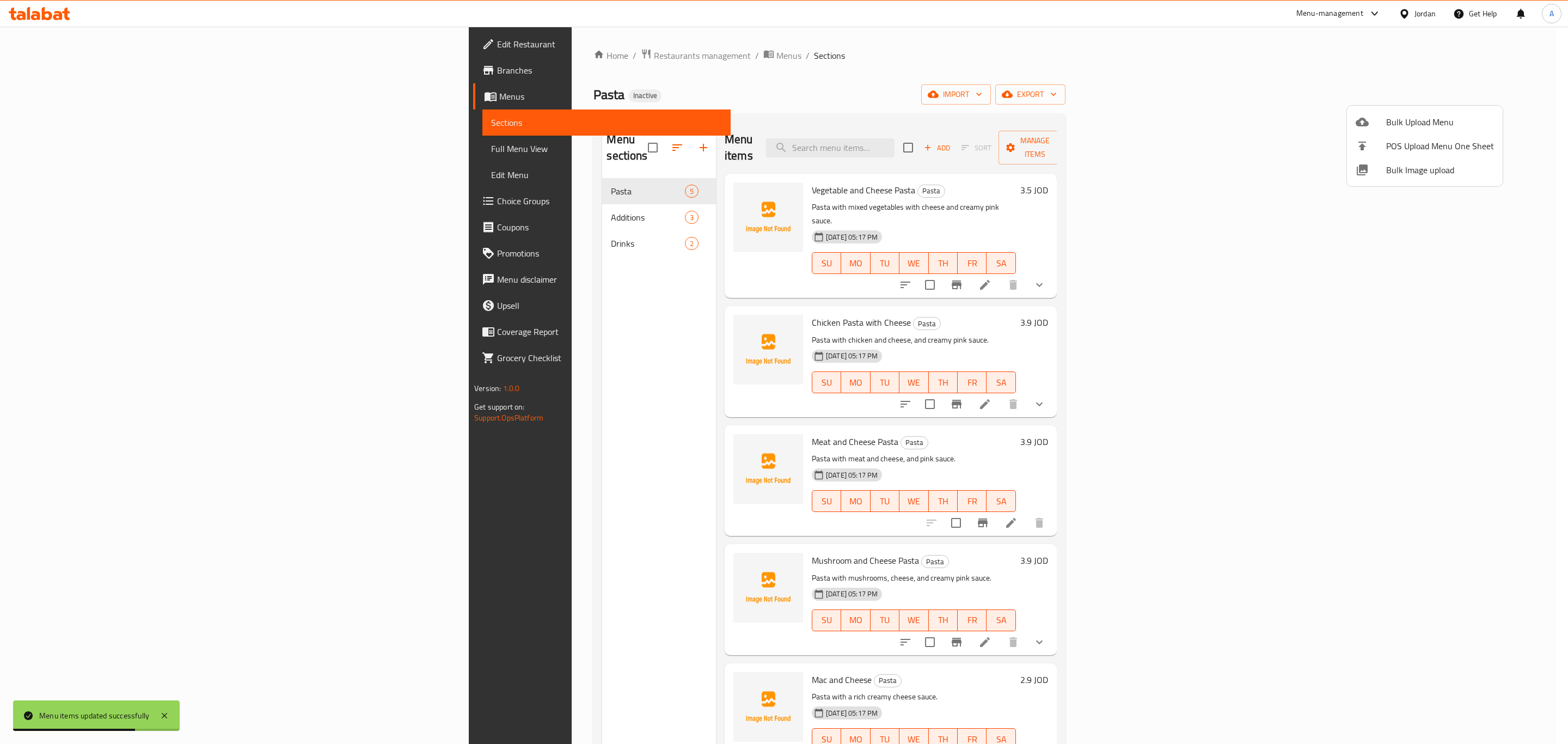
click at [363, 199] on div at bounding box center [784, 372] width 1568 height 744
click at [611, 211] on span "Additions" at bounding box center [647, 217] width 74 height 13
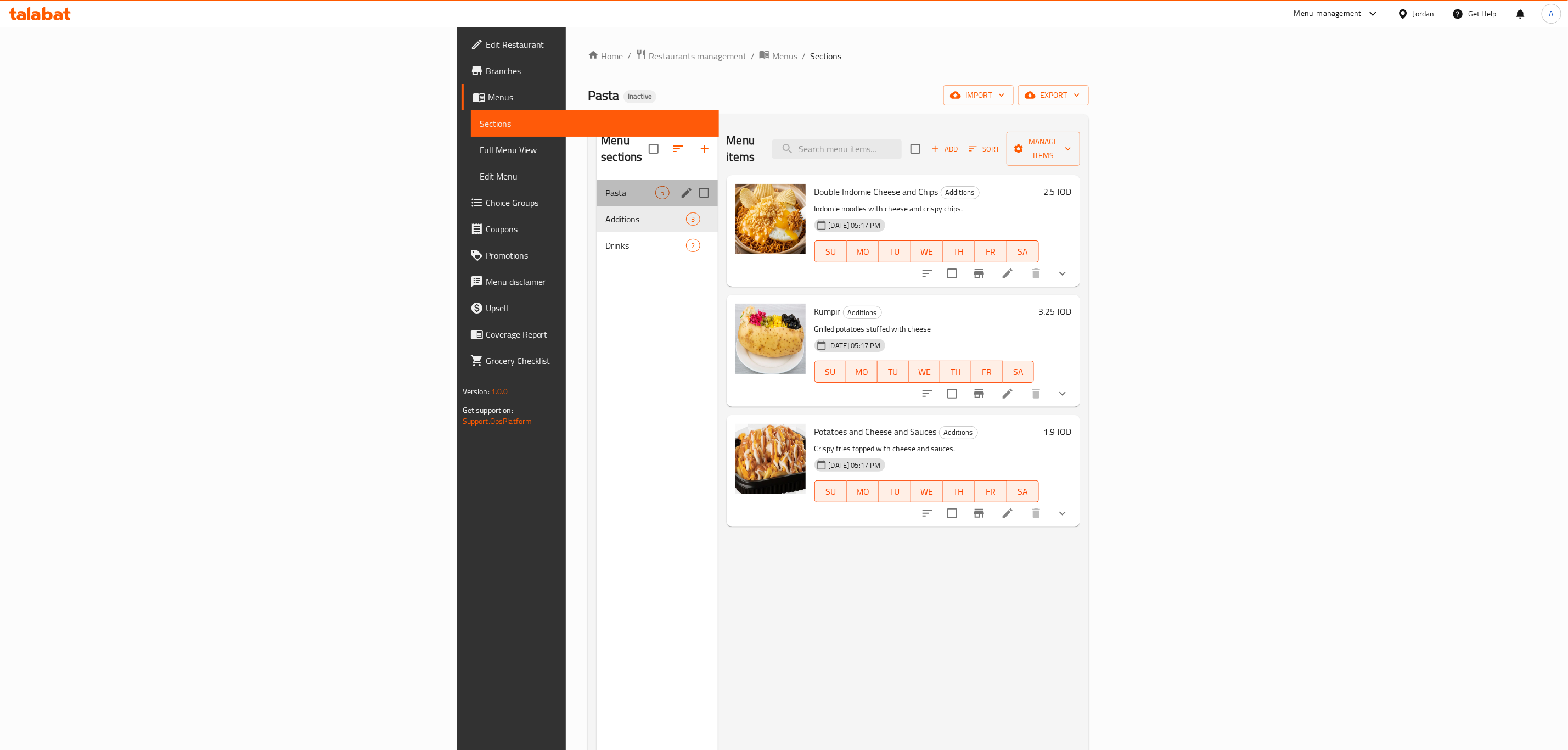
click at [597, 187] on div "Pasta 5" at bounding box center [657, 193] width 121 height 26
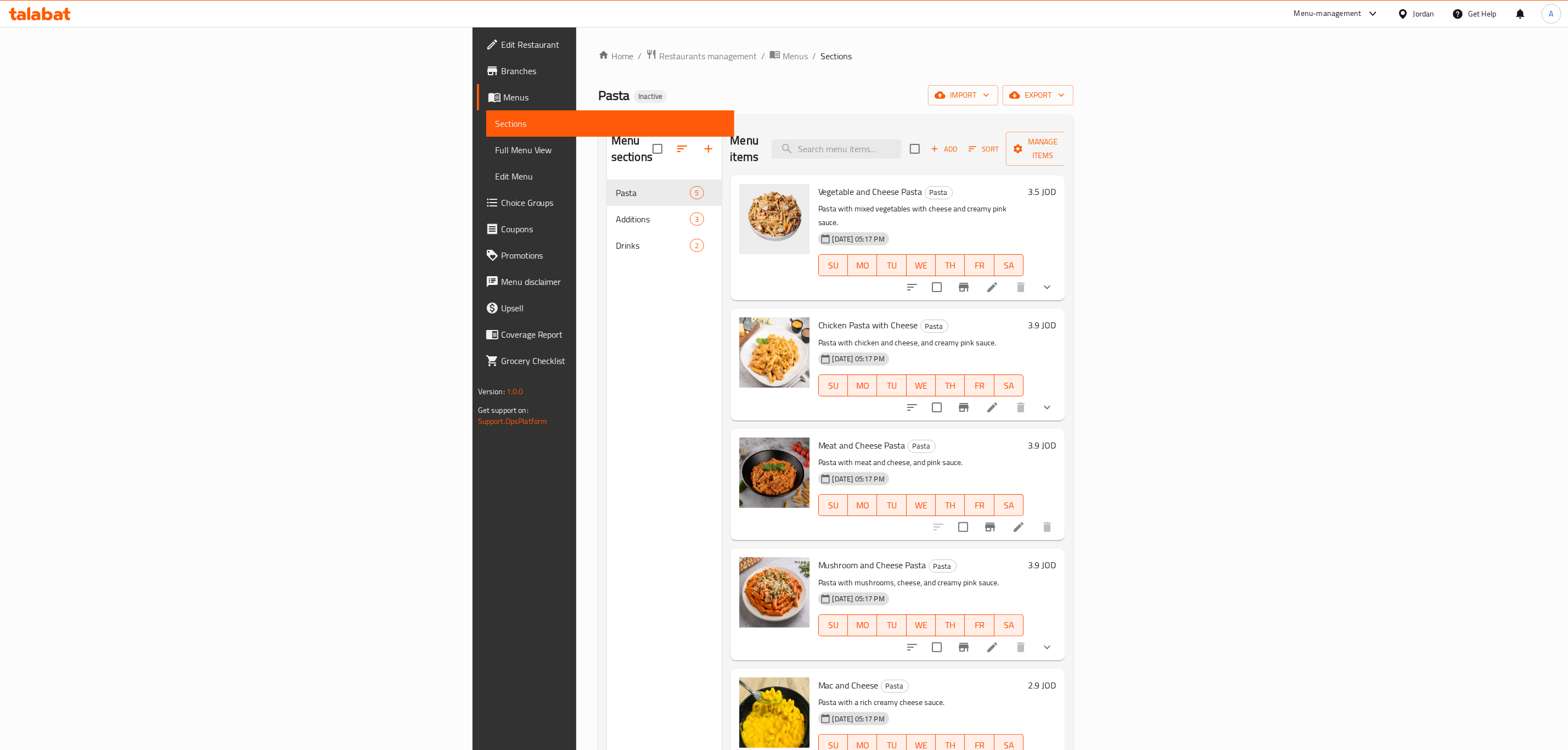
click at [607, 245] on nav "Pasta 5 Additions 3 Drinks 2" at bounding box center [664, 219] width 115 height 88
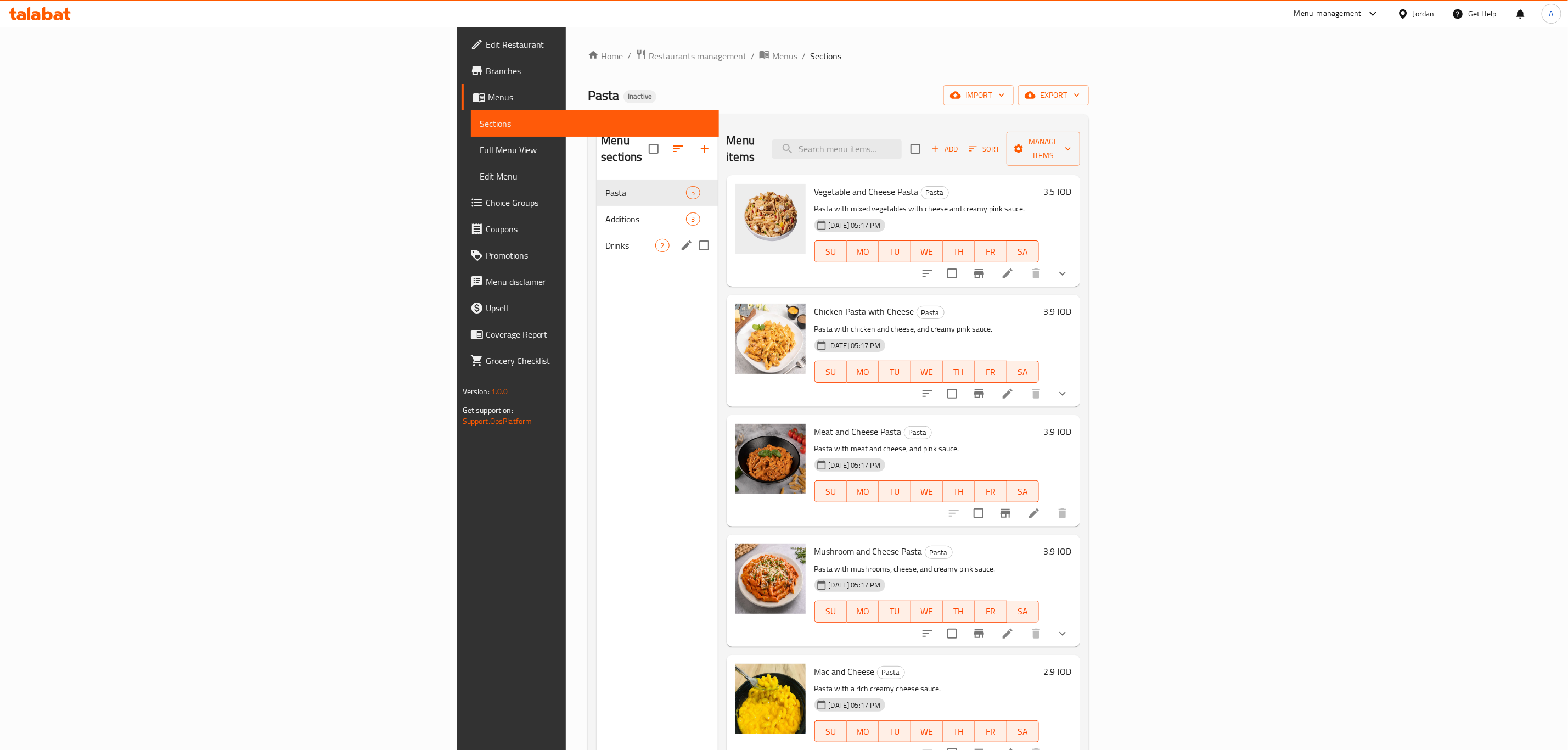
click at [605, 239] on span "Drinks" at bounding box center [630, 245] width 50 height 13
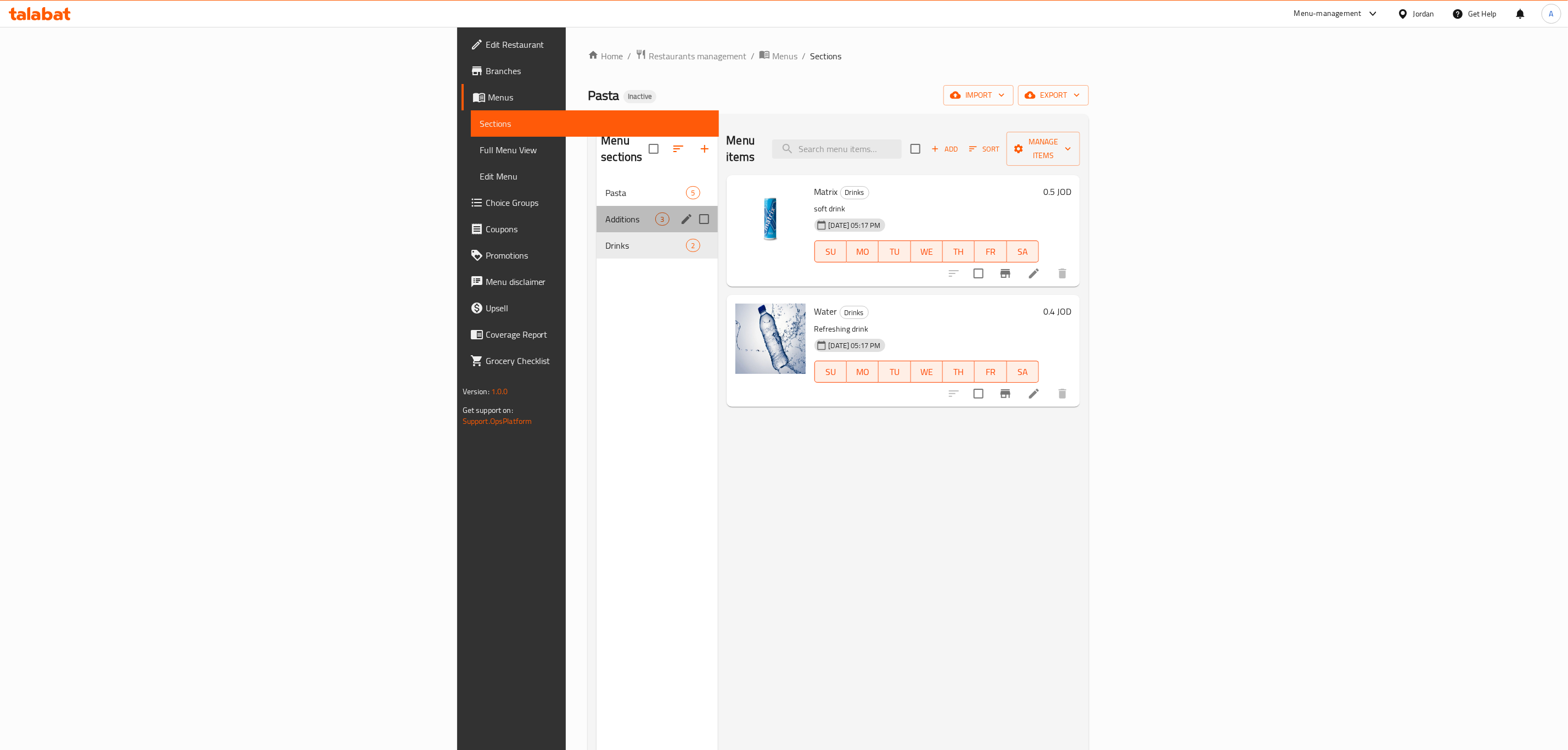
click at [597, 206] on div "Additions 3" at bounding box center [657, 219] width 121 height 26
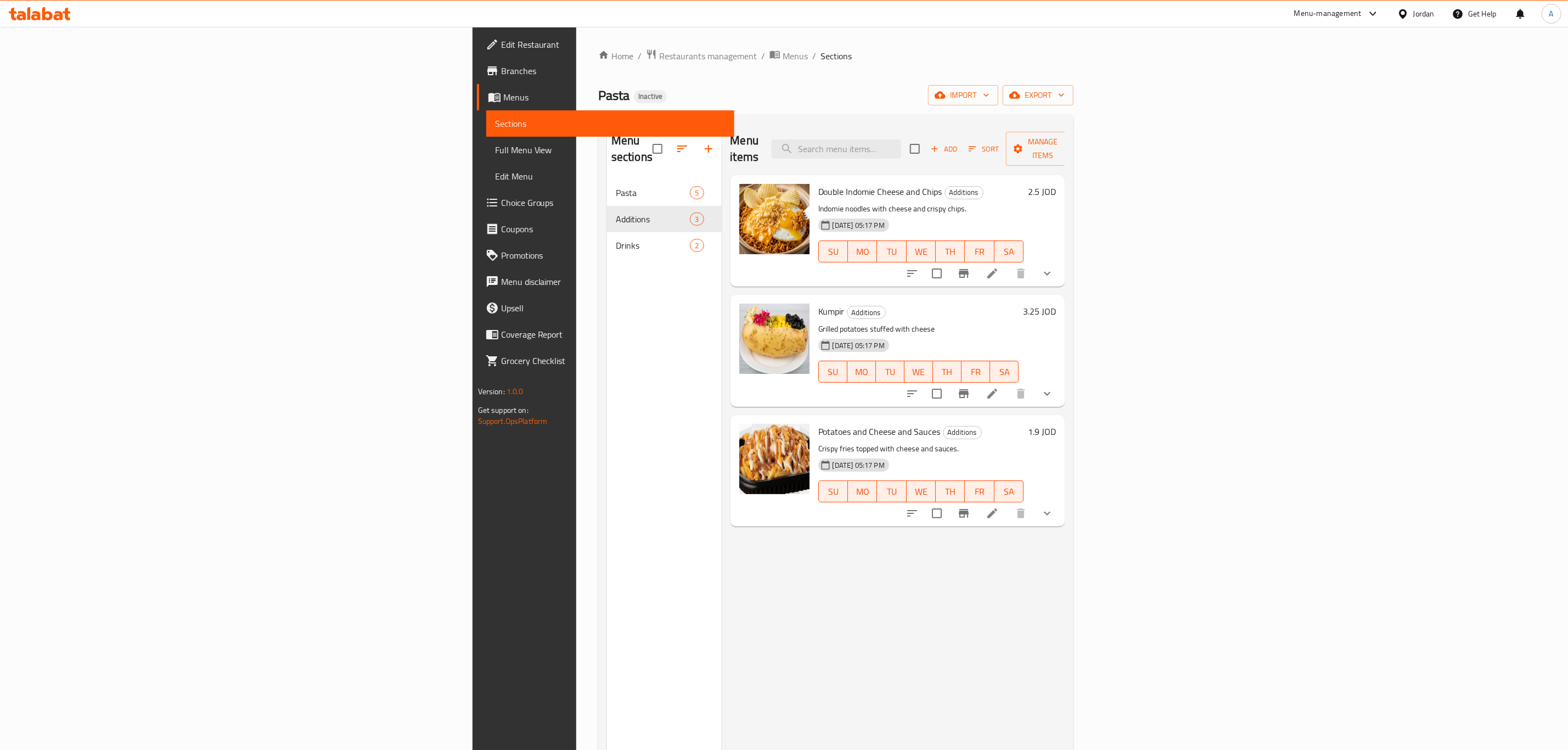
click at [495, 147] on span "Full Menu View" at bounding box center [611, 149] width 231 height 13
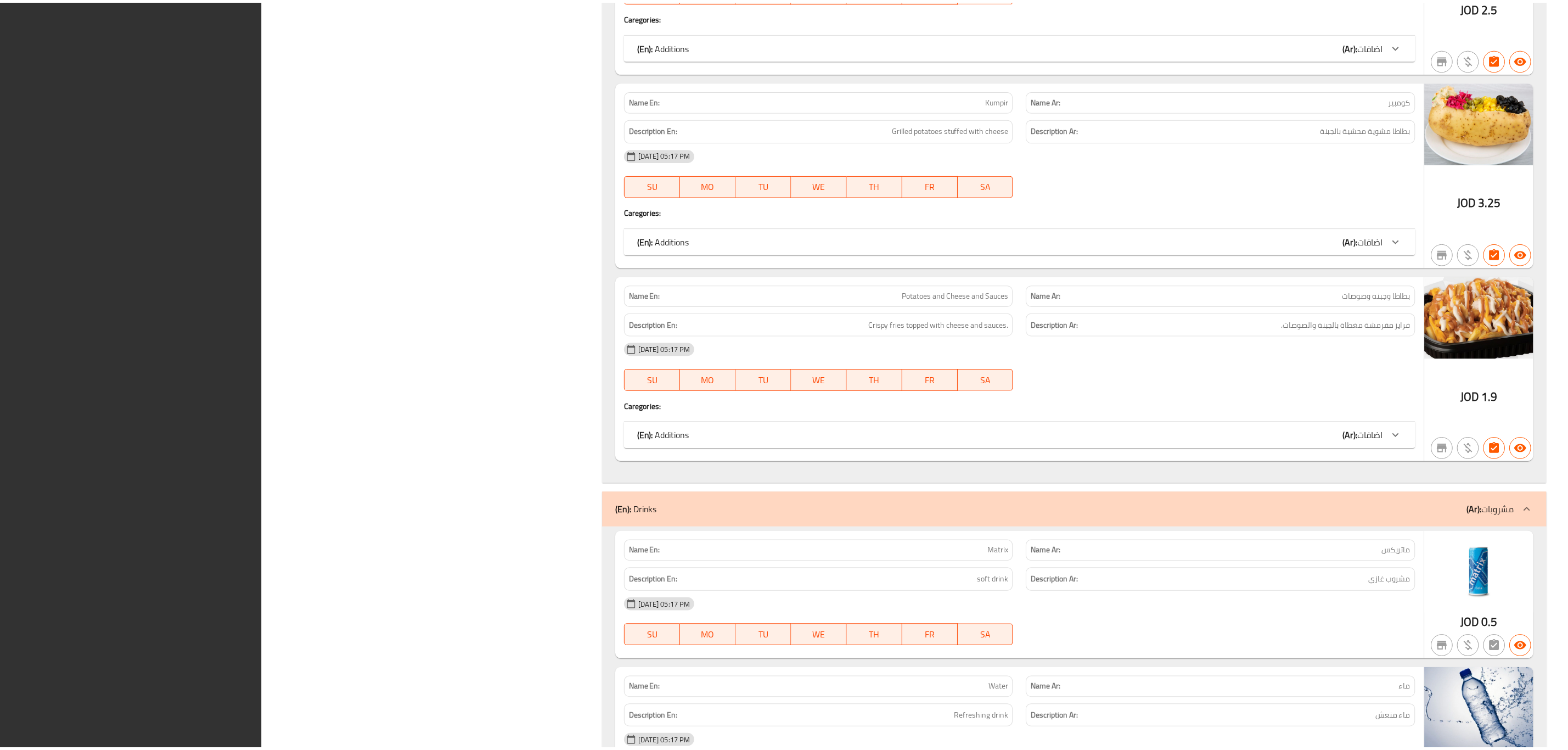
scroll to position [1380, 0]
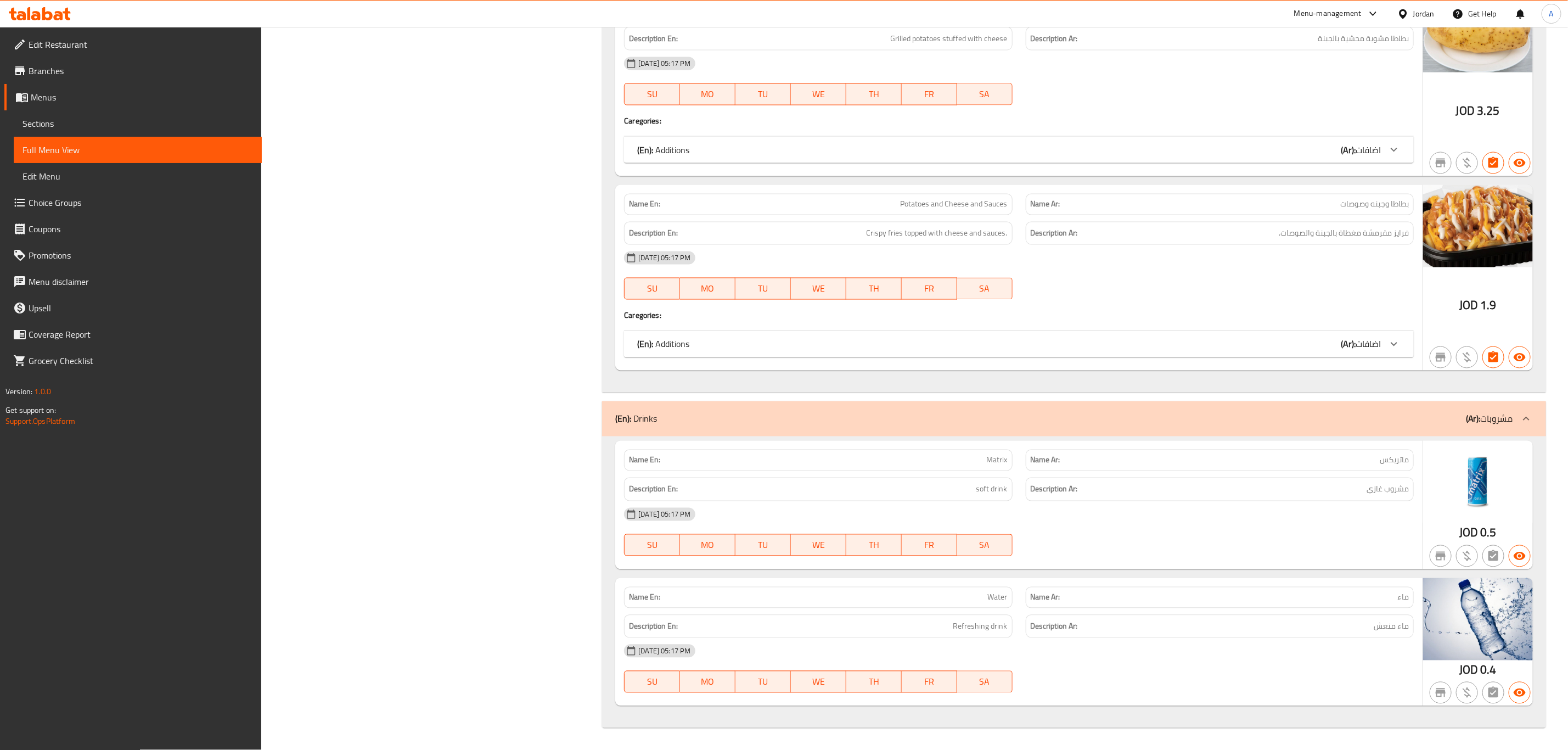
click at [1405, 12] on icon at bounding box center [1403, 13] width 8 height 9
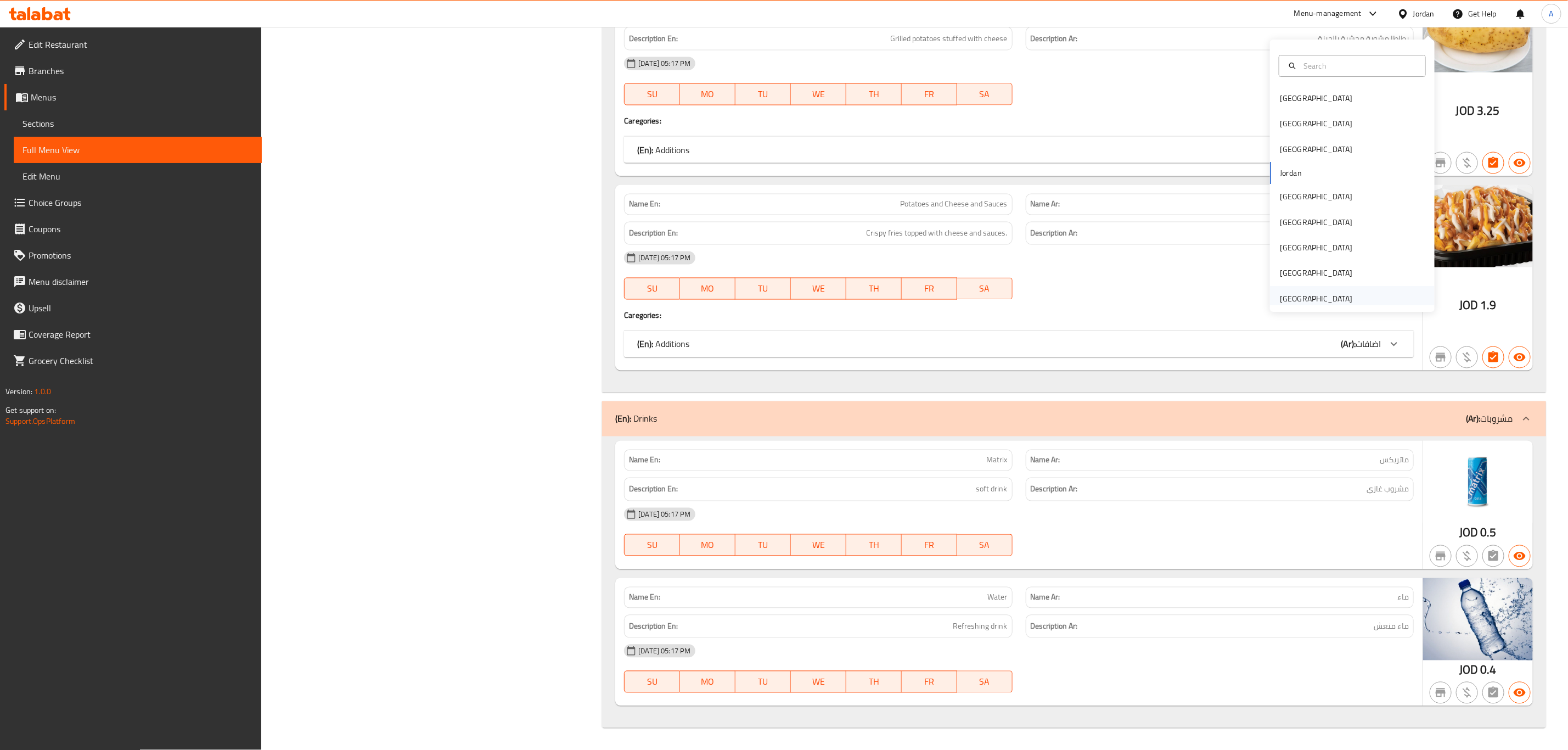
click at [1305, 293] on div "[GEOGRAPHIC_DATA]" at bounding box center [1317, 298] width 72 height 12
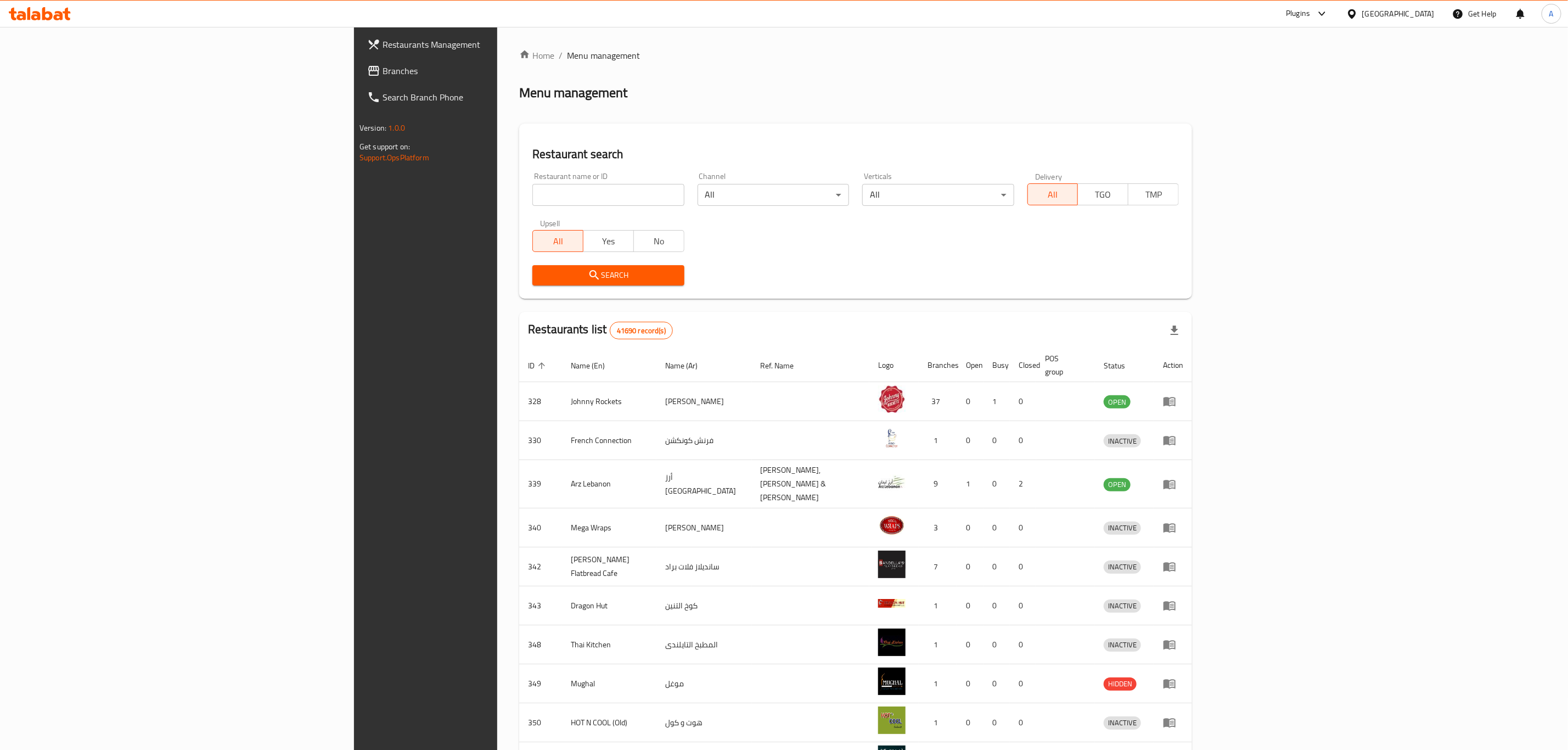
click at [532, 190] on input "search" at bounding box center [608, 195] width 151 height 22
paste input "SADOU RESTAURANT"
click button "Search" at bounding box center [608, 275] width 151 height 20
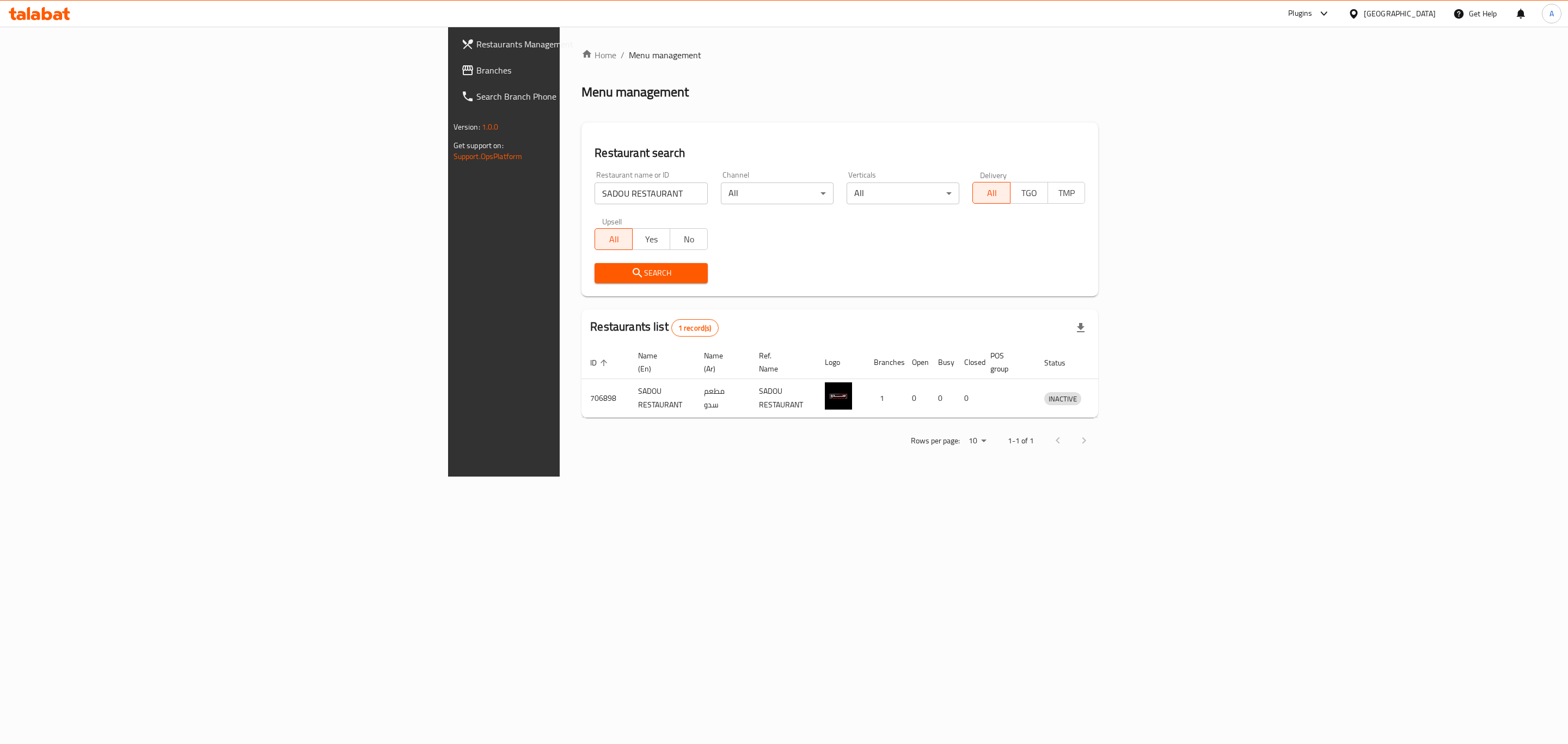
click at [595, 183] on input "SADOU RESTAURANT" at bounding box center [651, 194] width 113 height 22
paste input "la Wish Cafeteria"
type input "la Wish Cafeteria"
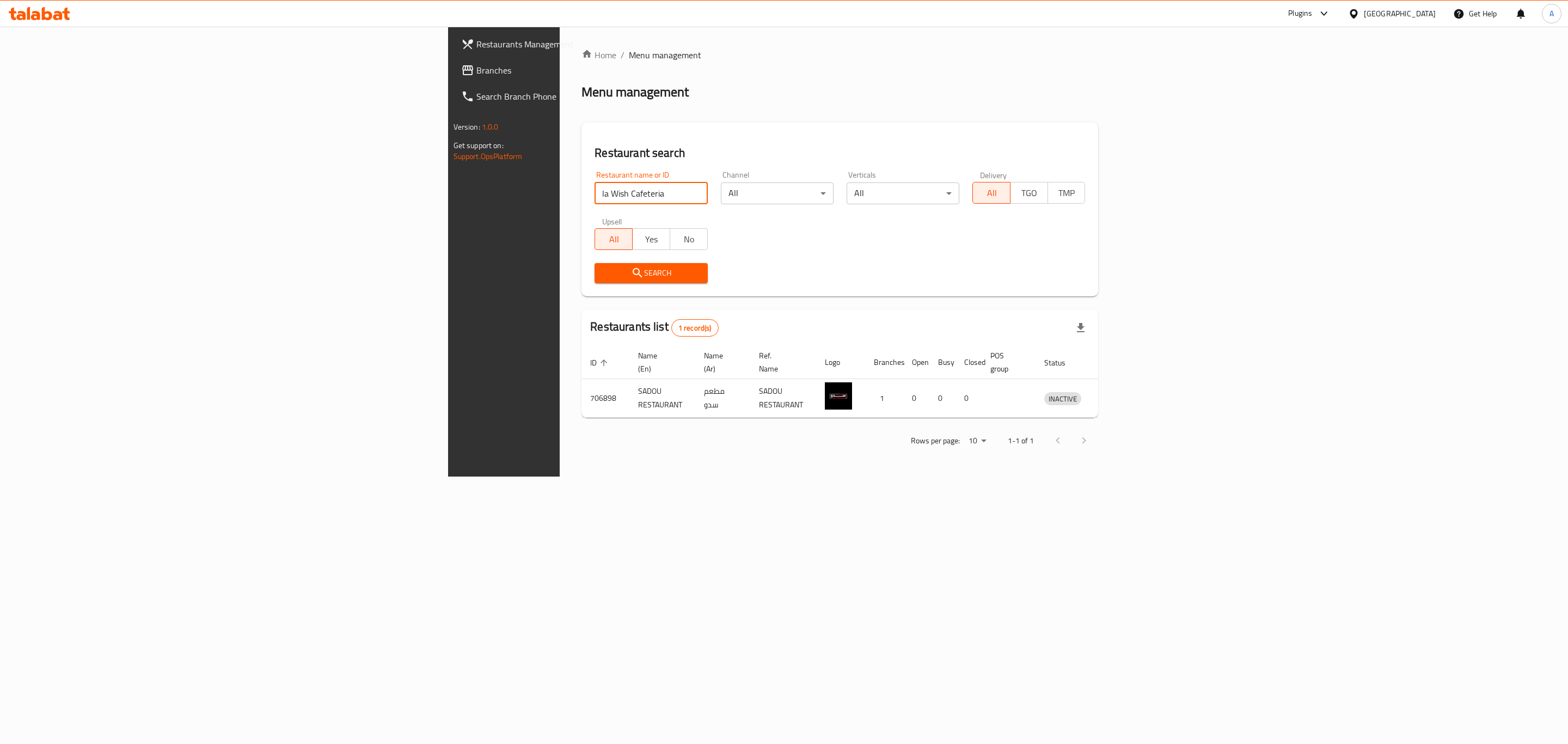
click button "Search" at bounding box center [651, 273] width 113 height 20
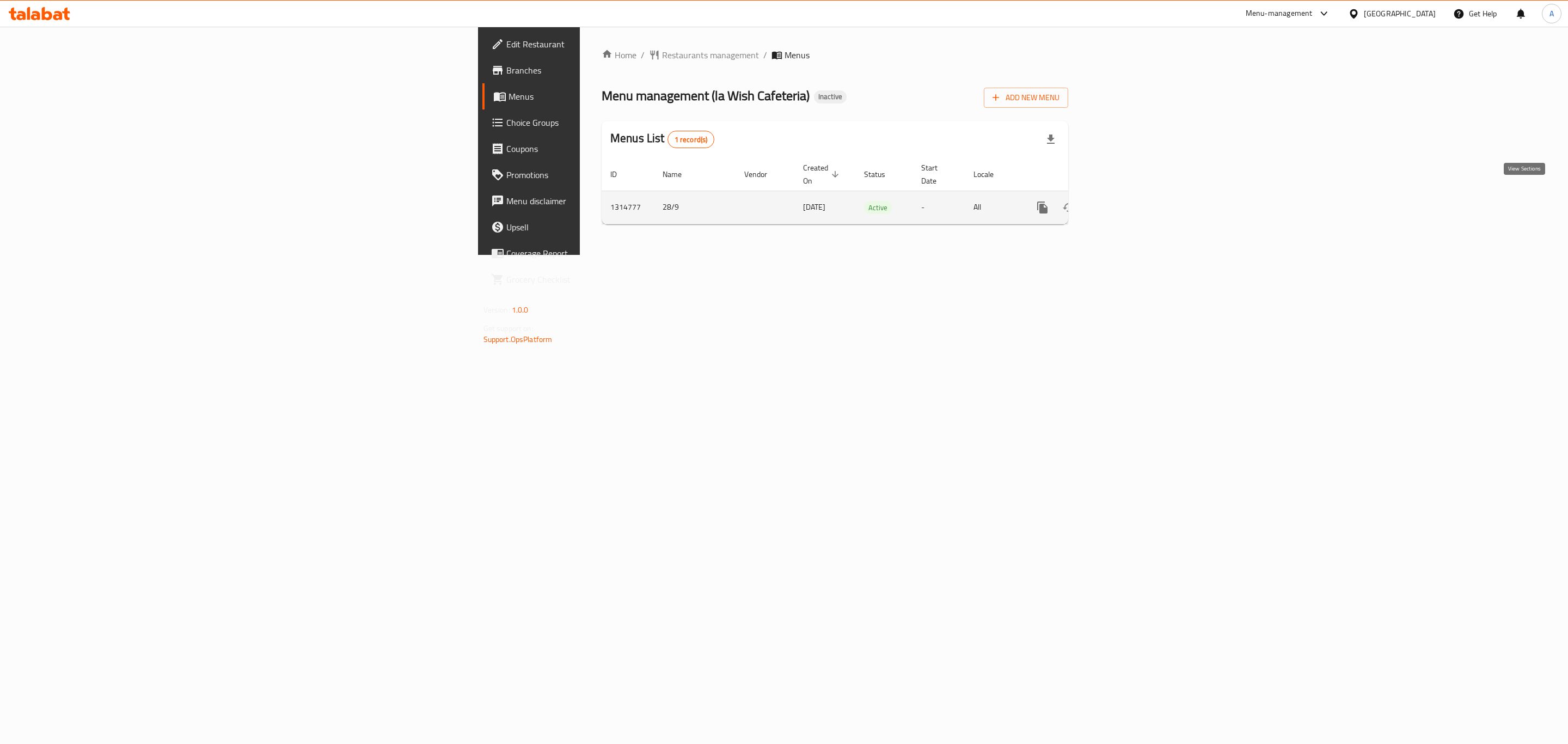
click at [1134, 194] on link "enhanced table" at bounding box center [1121, 208] width 26 height 26
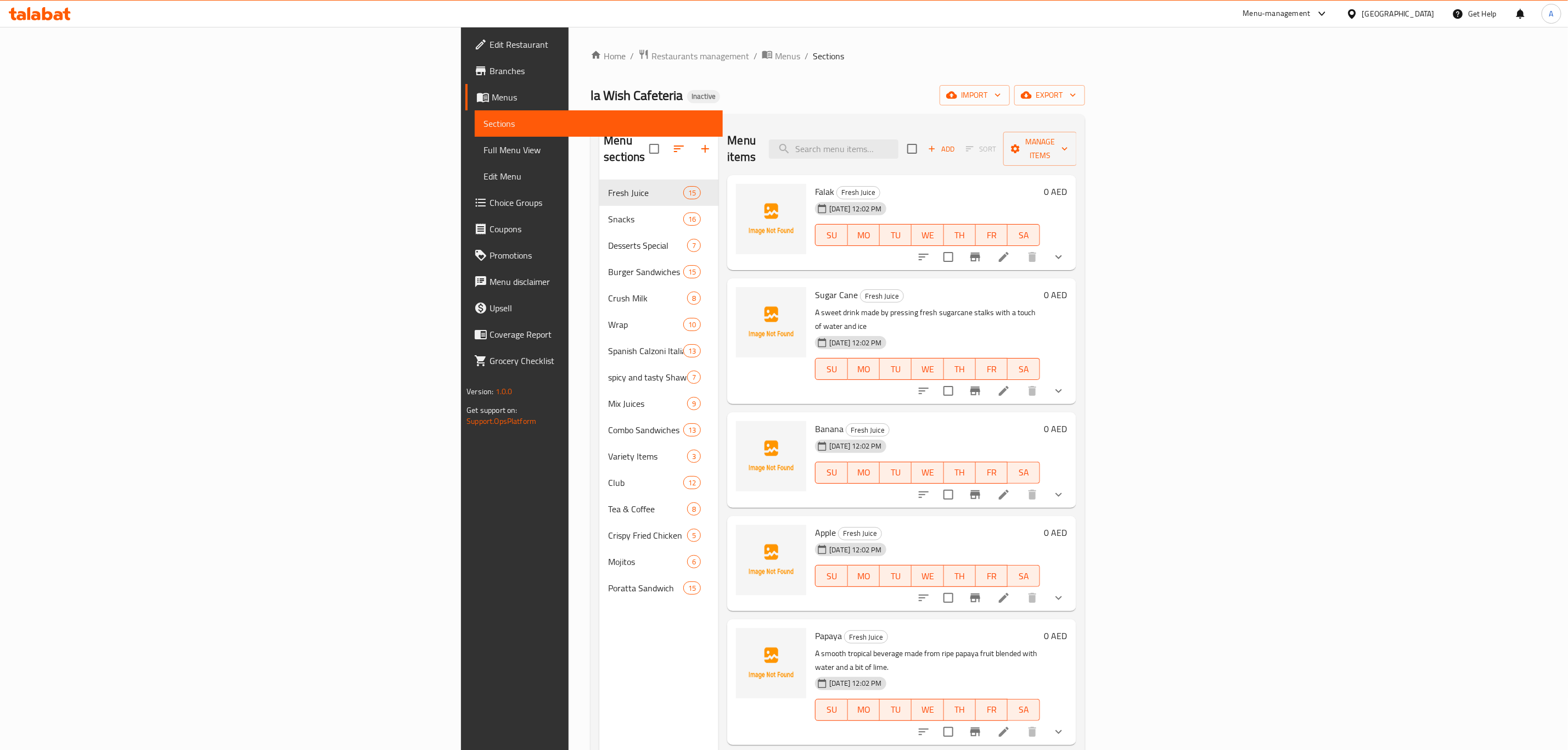
click at [773, 94] on div "la Wish Cafeteria Inactive import export" at bounding box center [837, 95] width 494 height 20
drag, startPoint x: 875, startPoint y: 67, endPoint x: 347, endPoint y: 33, distance: 529.1
click at [875, 67] on div "Home / Restaurants management / Menus / Sections la Wish Cafeteria Inactive imp…" at bounding box center [837, 465] width 494 height 833
click at [1010, 85] on button "import" at bounding box center [975, 95] width 70 height 20
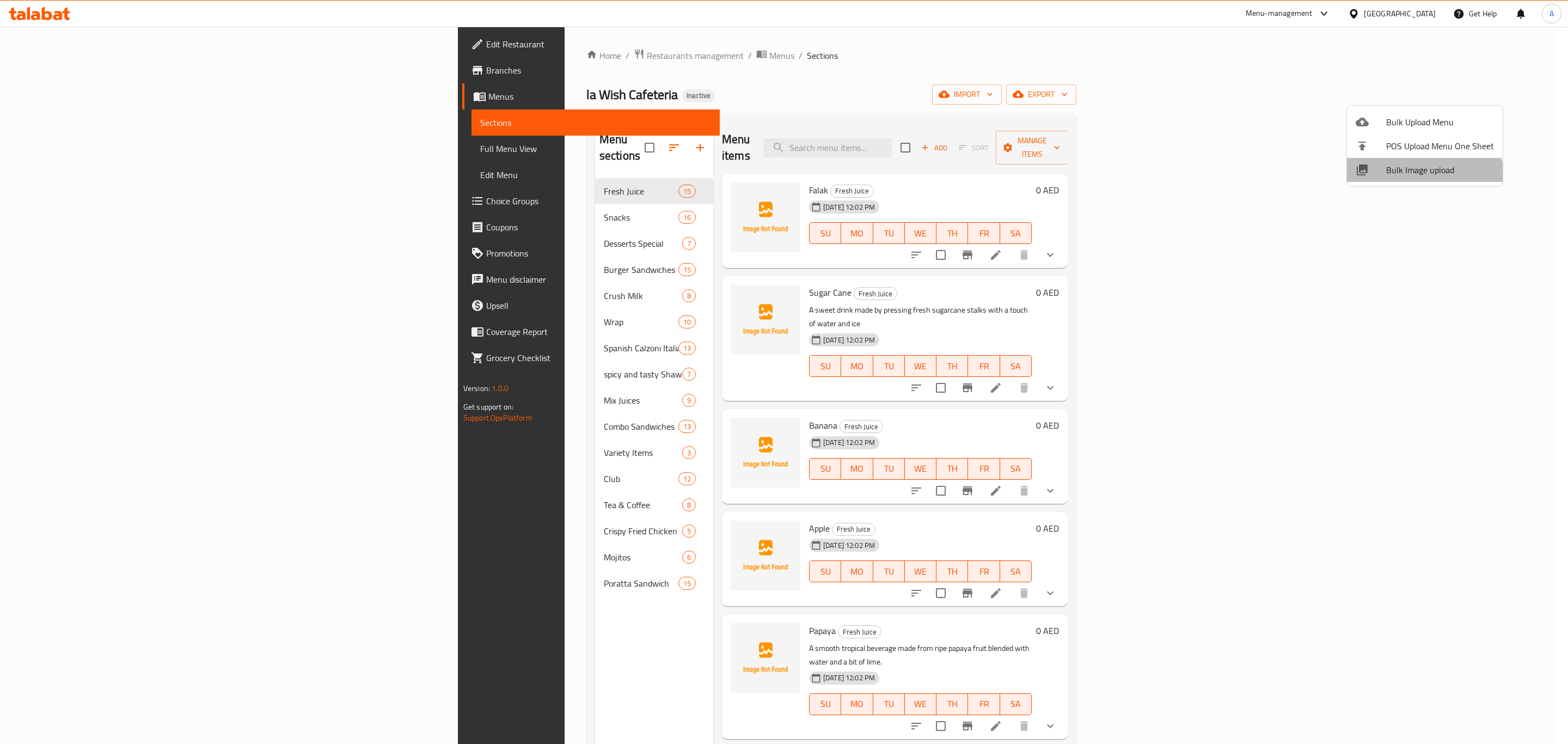
click at [1417, 181] on li "Bulk Image upload" at bounding box center [1425, 170] width 156 height 24
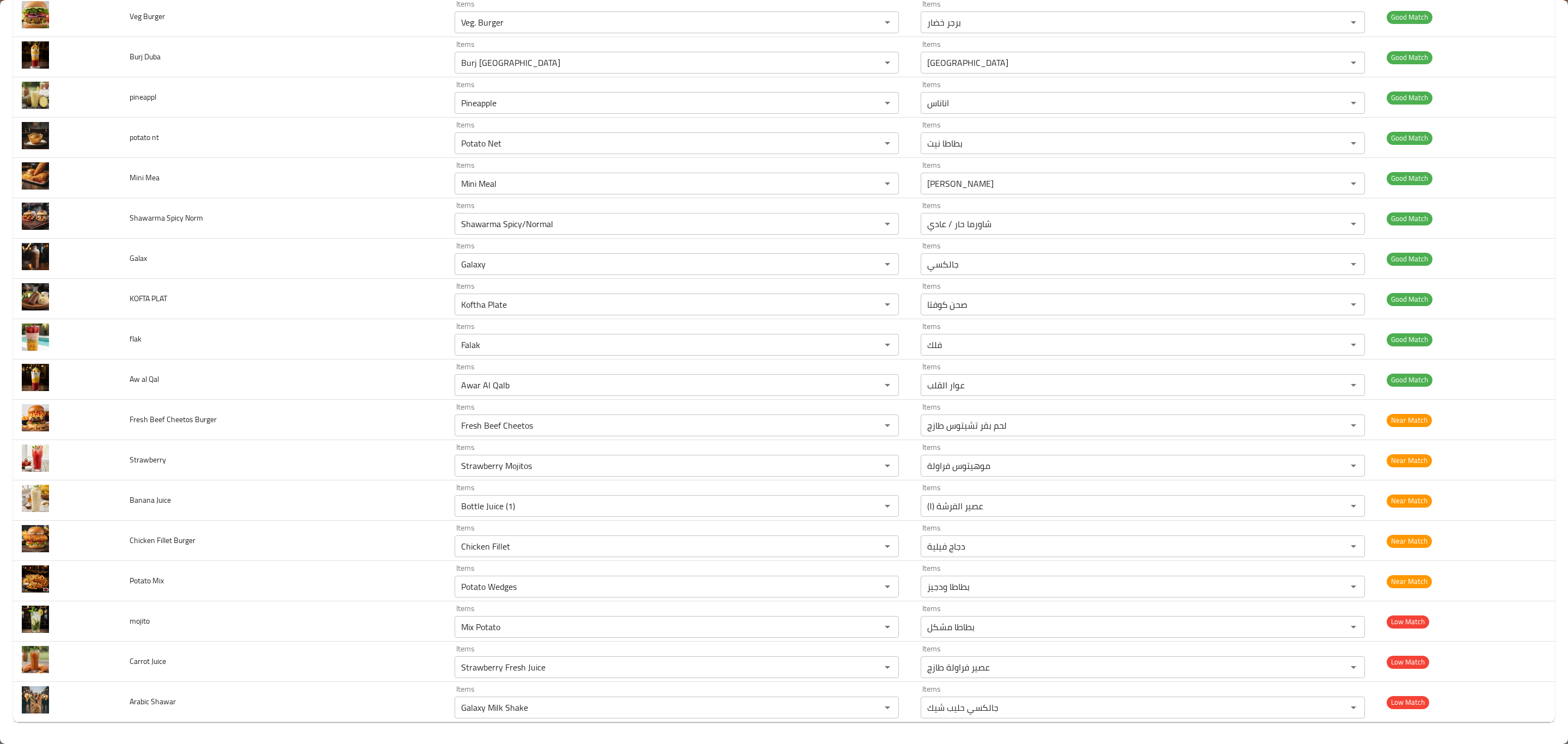
scroll to position [5018, 0]
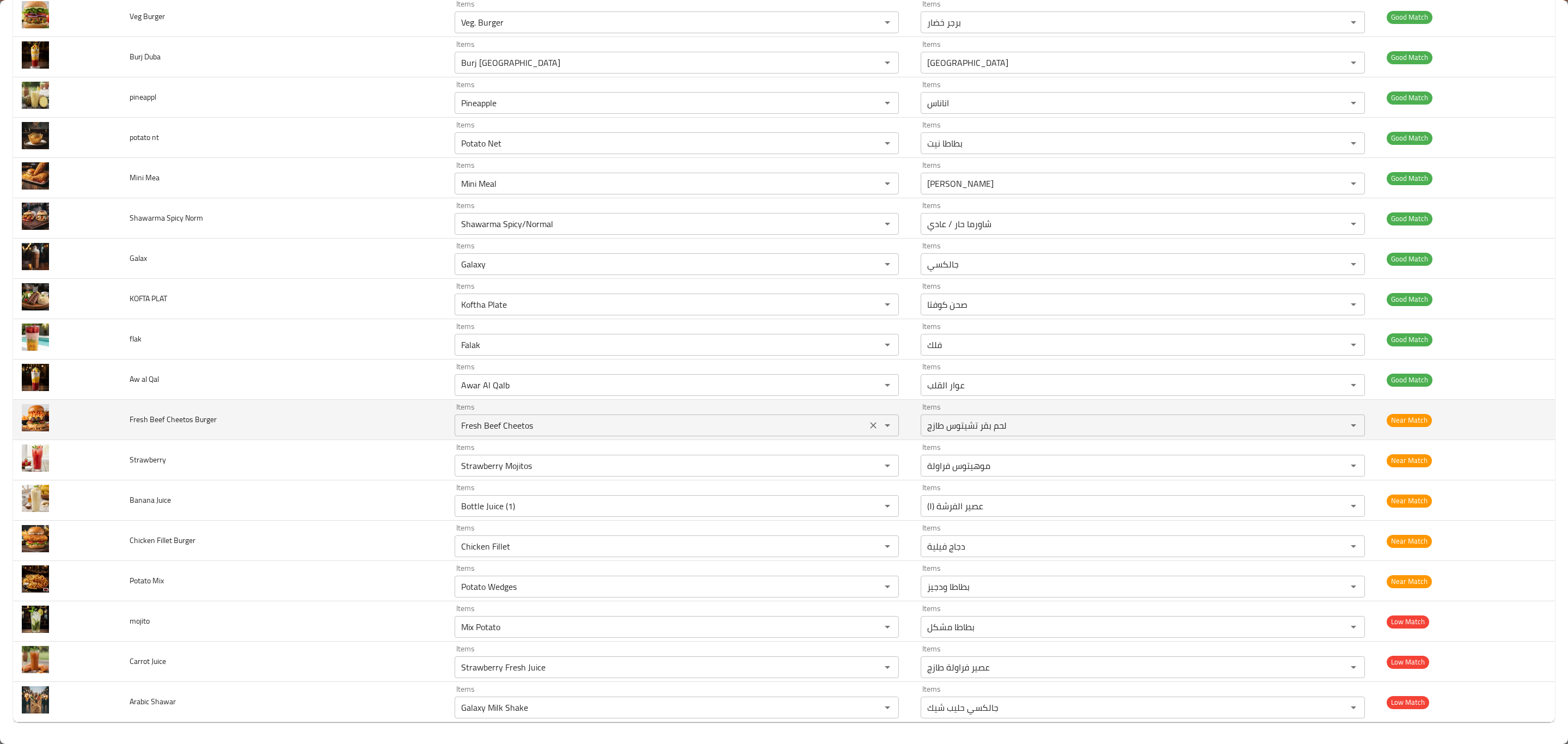
click at [681, 433] on Burger "Fresh Beef Cheetos" at bounding box center [660, 425] width 406 height 15
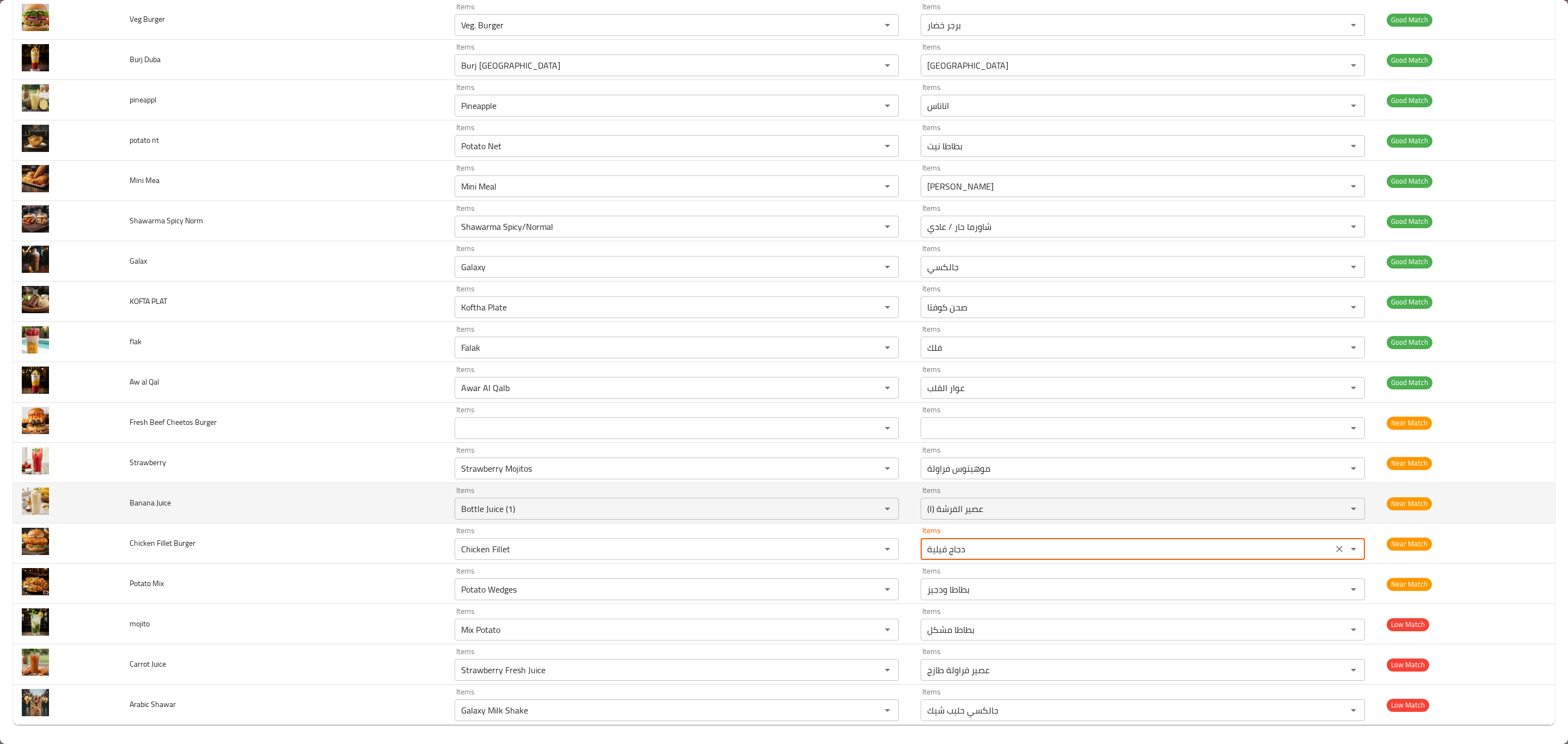
scroll to position [5043, 0]
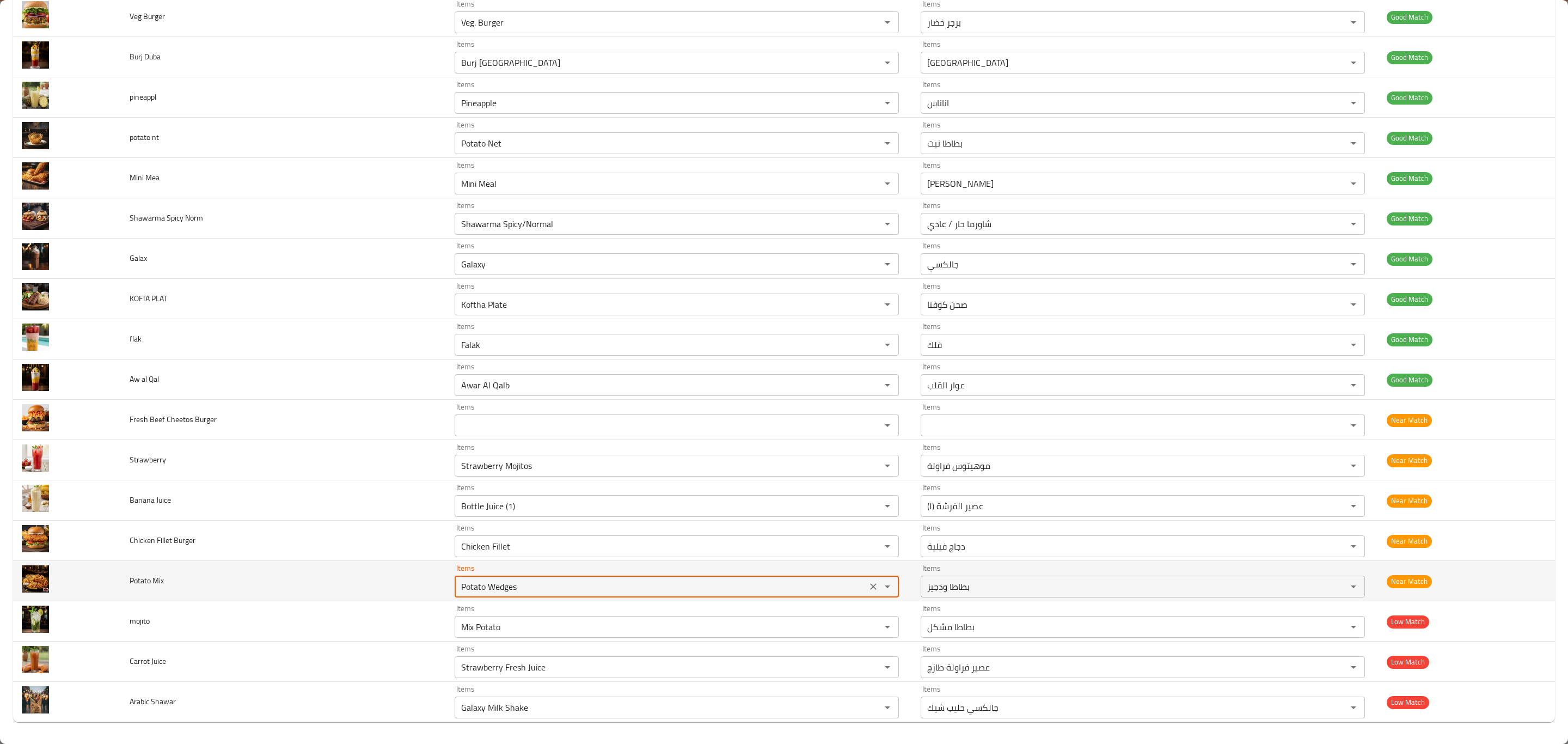
click at [503, 582] on Mix "Potato Wedges" at bounding box center [660, 587] width 406 height 15
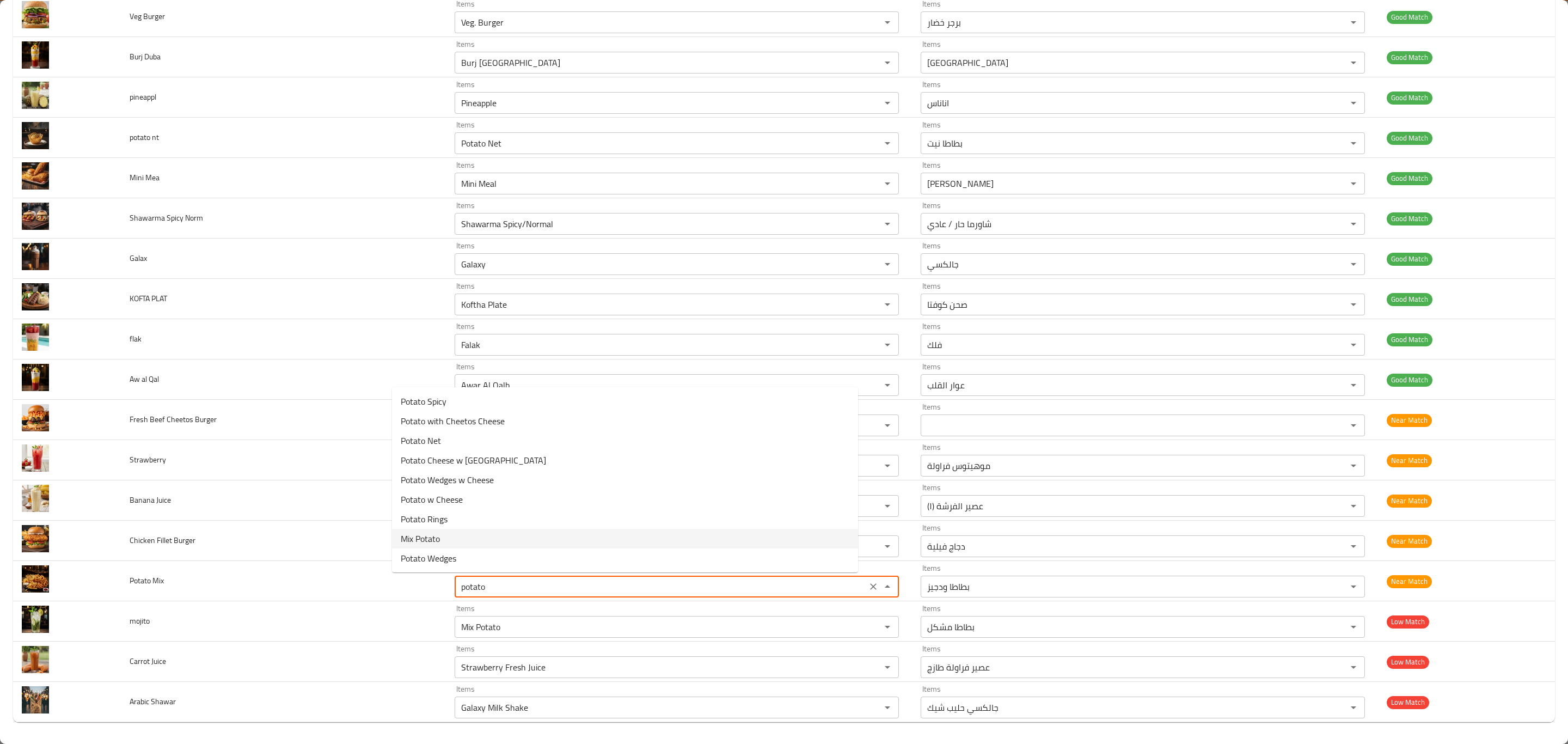
click at [484, 536] on Mix-option-7 "Mix Potato" at bounding box center [625, 539] width 466 height 19
type Mix "Mix Potato"
type Mix-ar "بطاطا مشكل"
type Mix "Mix Potato"
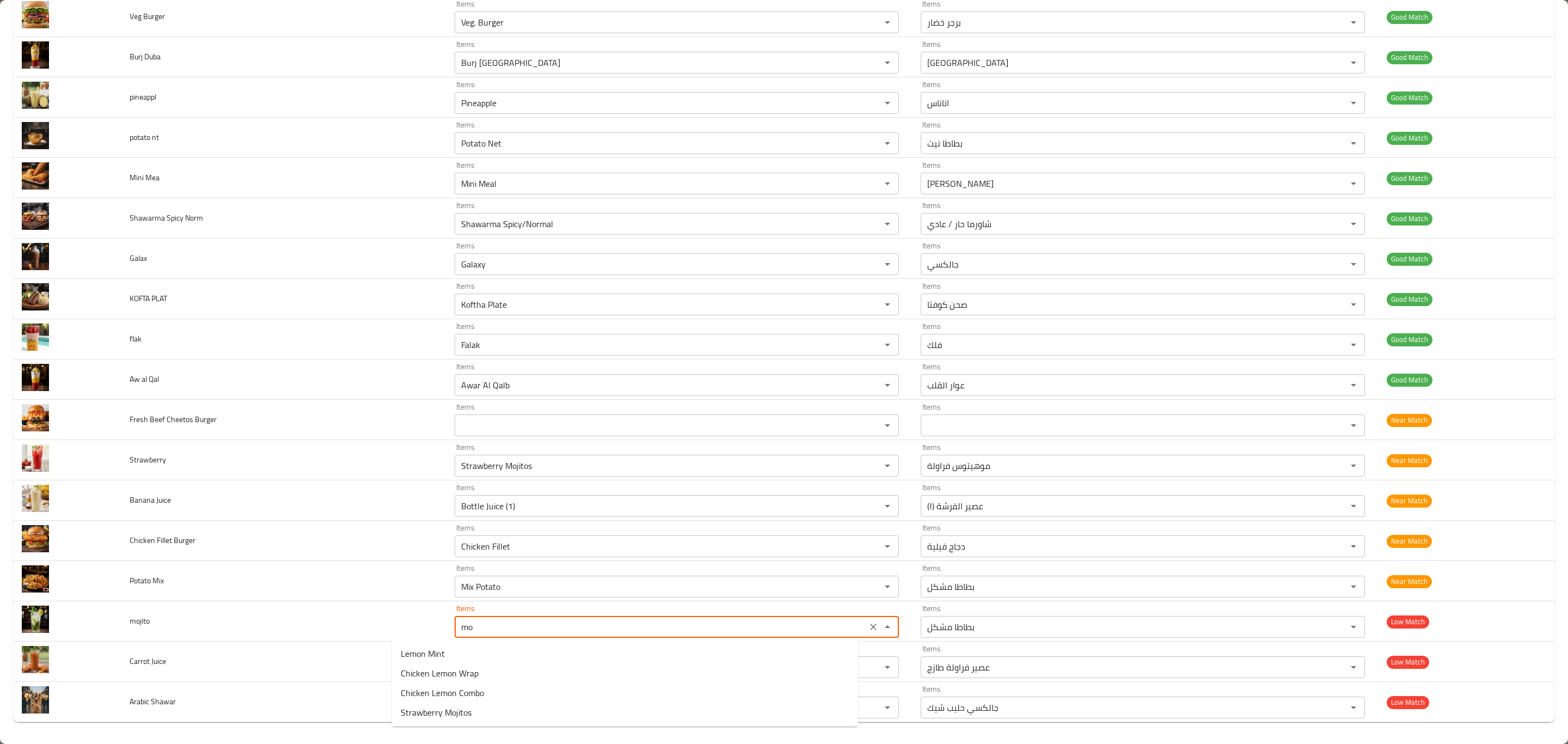
type input "m"
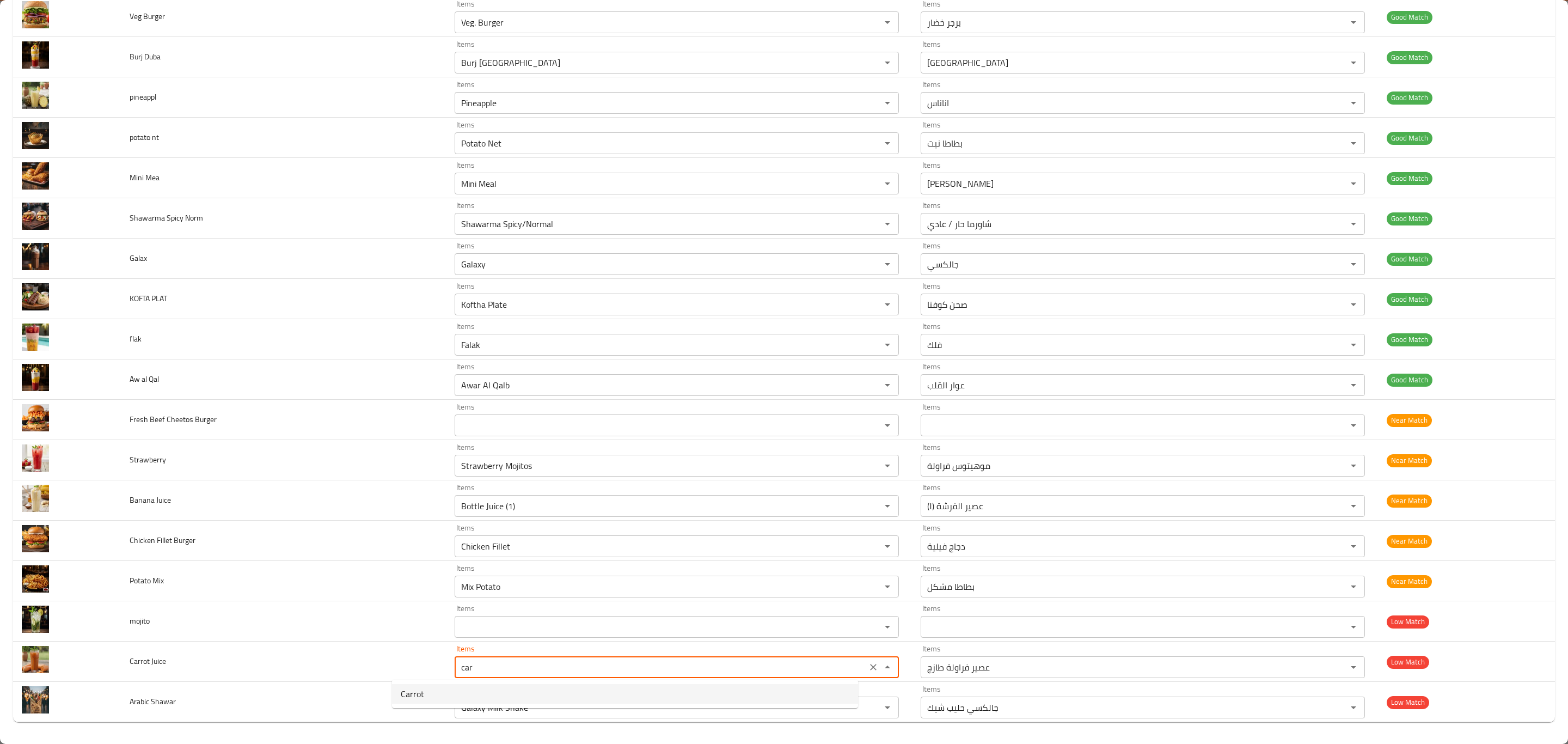
click at [476, 689] on Juice-option-0 "Carrot" at bounding box center [625, 694] width 466 height 19
type Juice "Carrot"
type Juice-ar "جزر"
type Juice "Carrot"
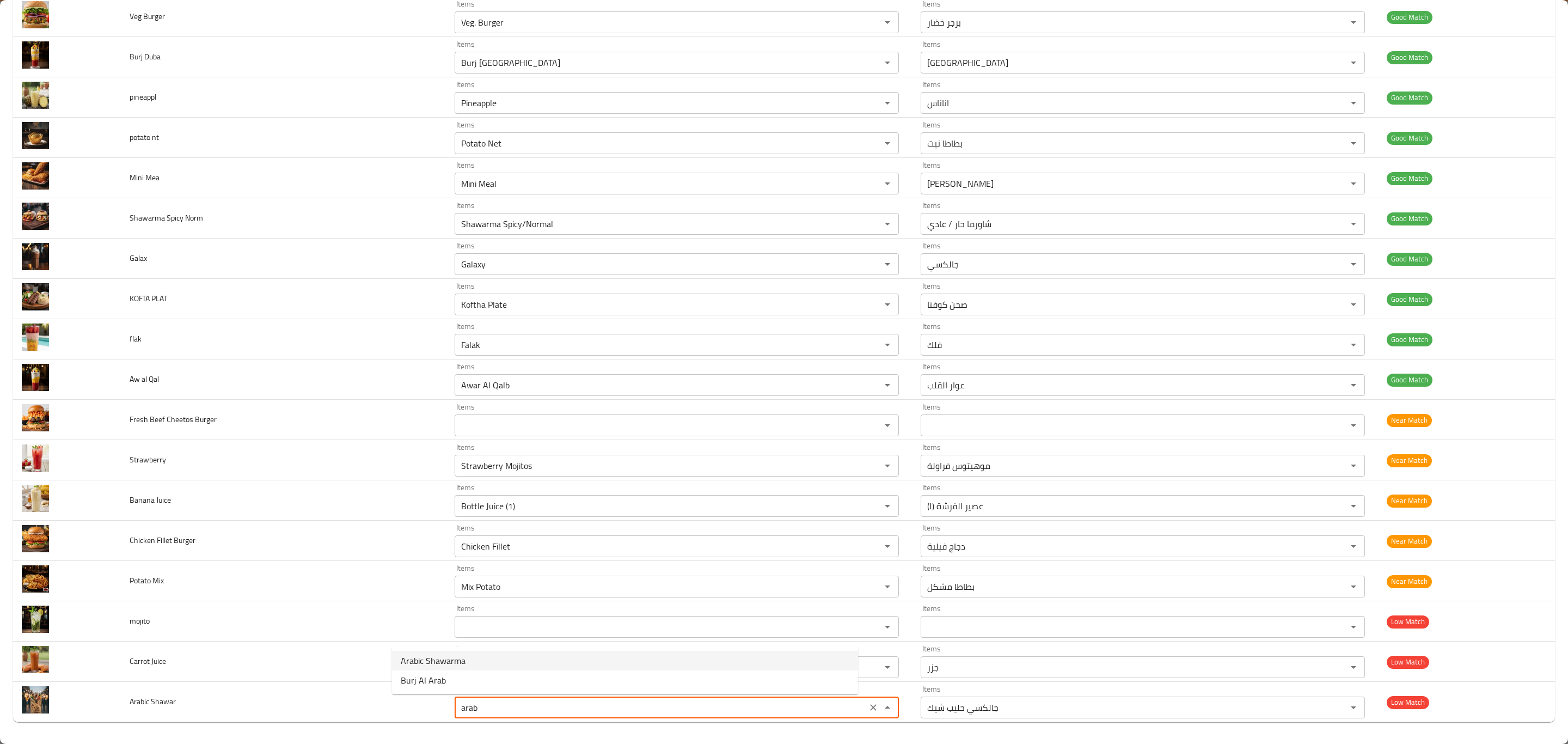
click at [486, 665] on Shawar-option-0 "Arabic Shawarma" at bounding box center [625, 661] width 466 height 19
type Shawar "Arabic Shawarma"
type Shawar-ar "شاورما عربي"
type Shawar "Arabic Shawarma"
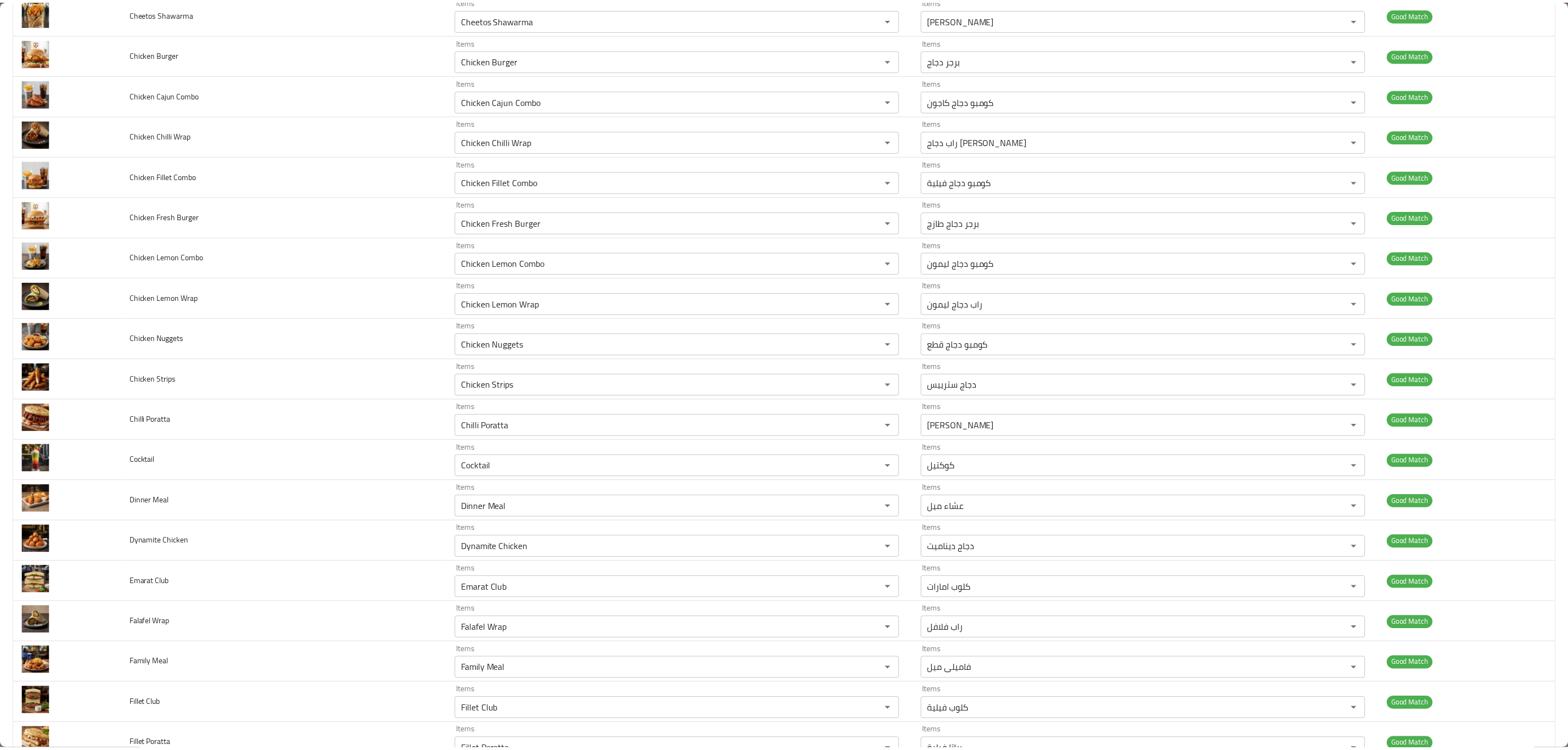
scroll to position [0, 0]
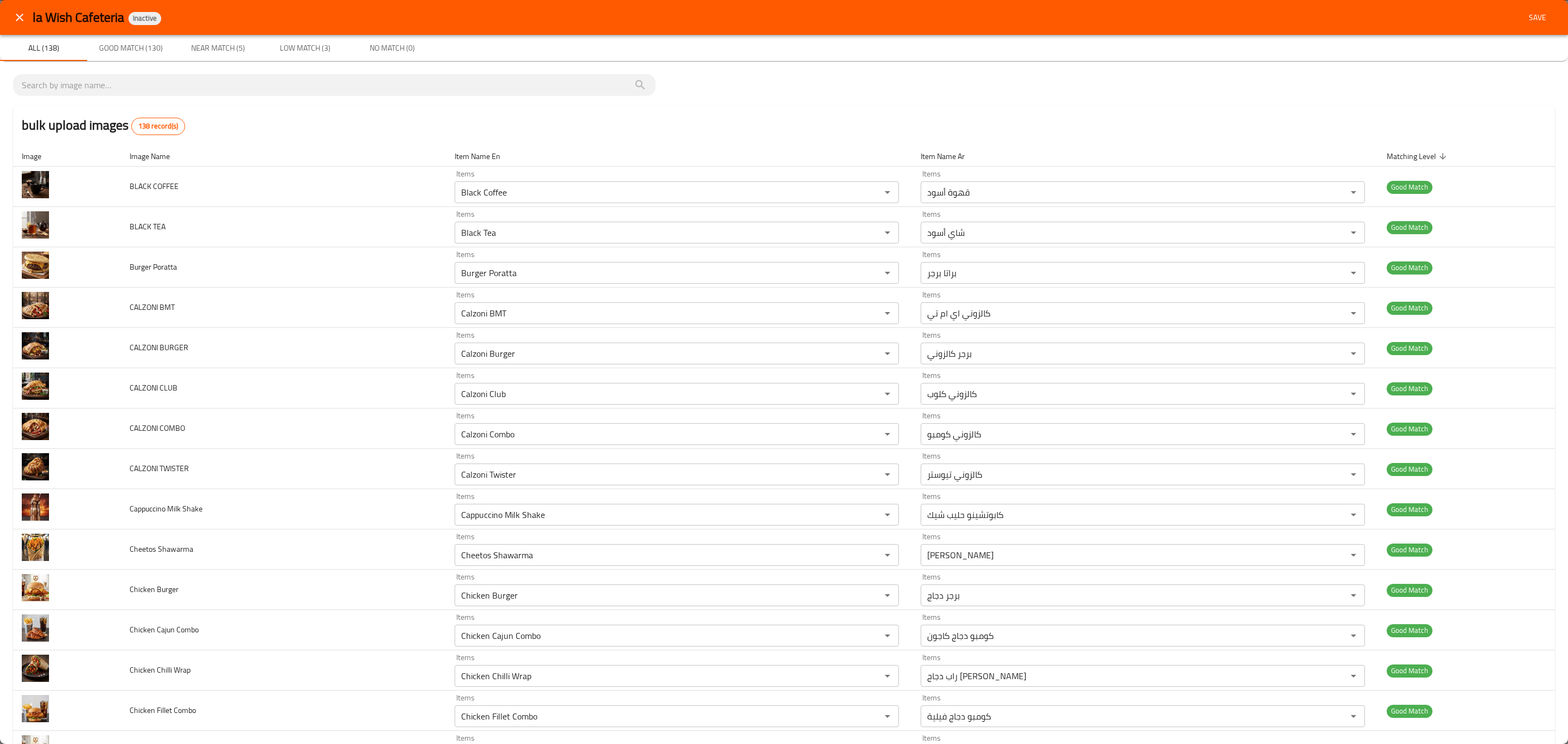
click at [1529, 20] on span "Save" at bounding box center [1538, 18] width 26 height 14
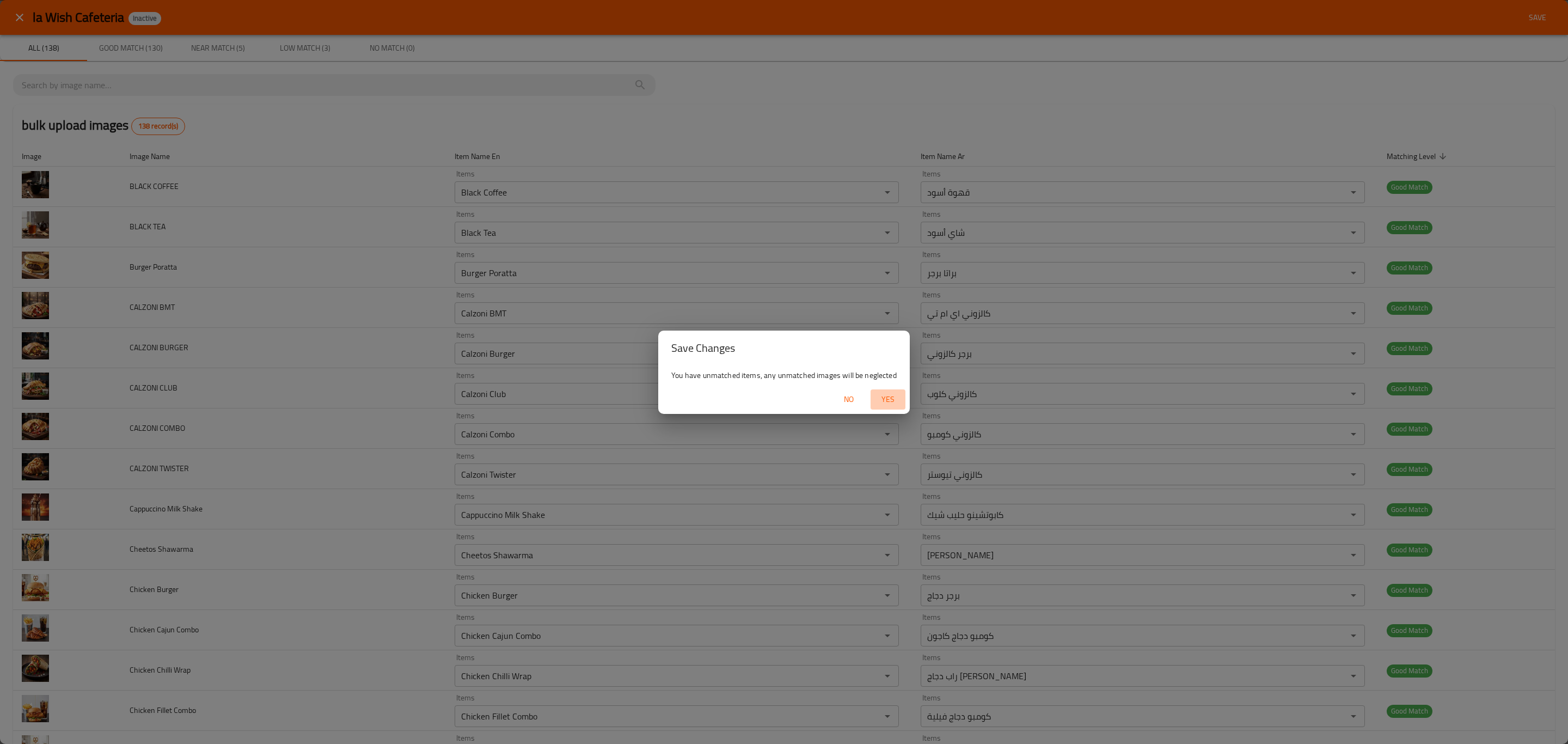
click at [902, 397] on button "Yes" at bounding box center [888, 399] width 35 height 20
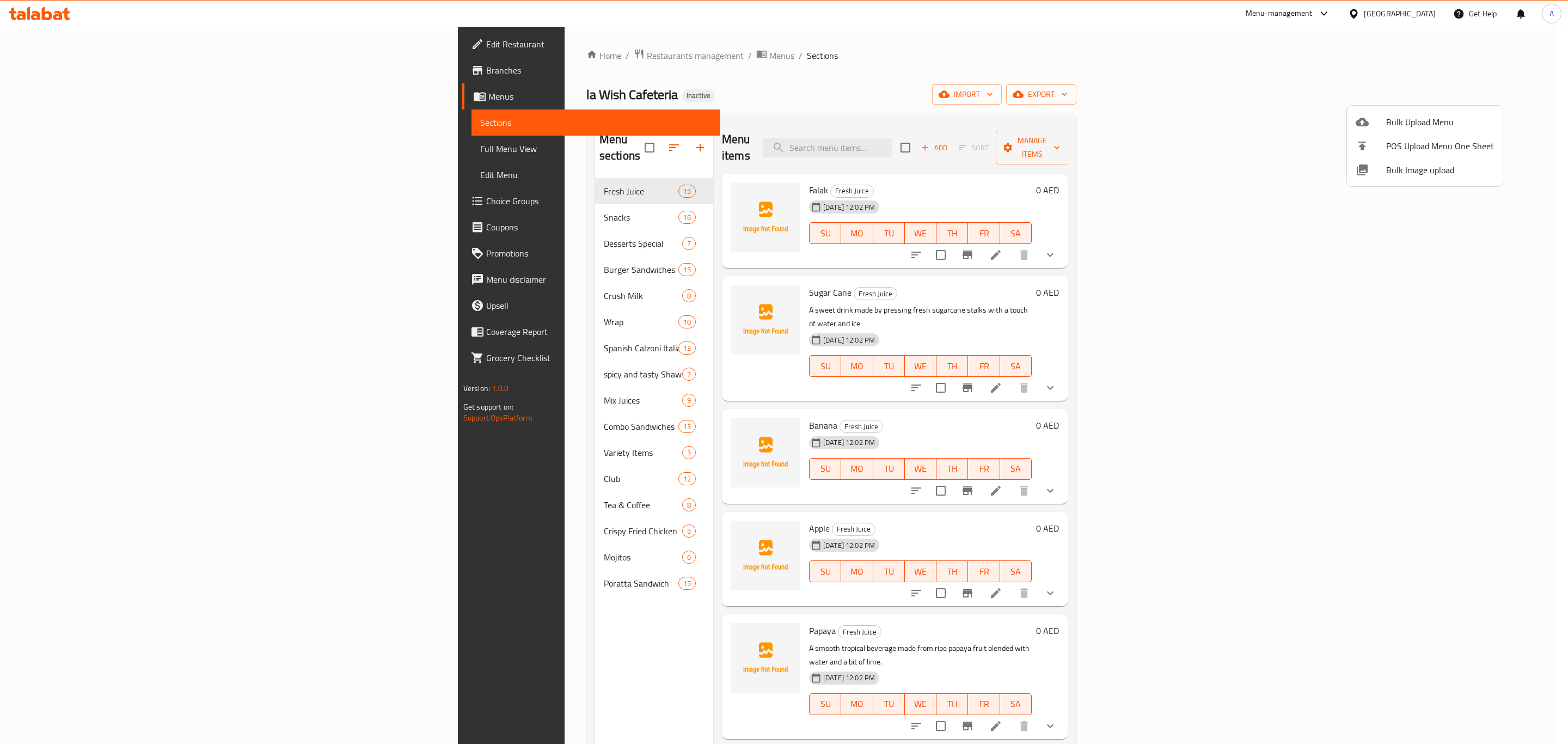
click at [353, 193] on div at bounding box center [784, 372] width 1568 height 744
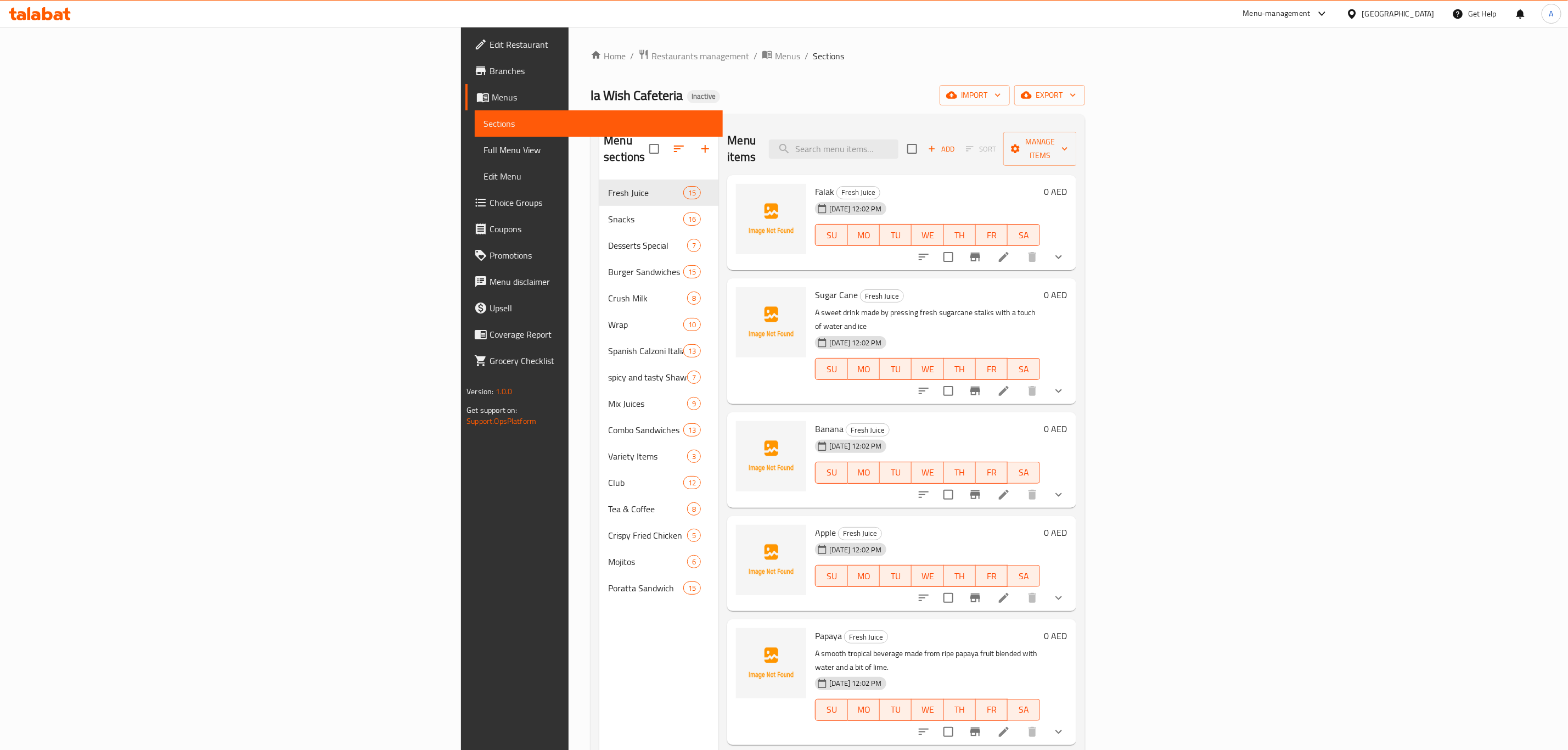
click at [600, 206] on div "Snacks 16" at bounding box center [659, 219] width 119 height 26
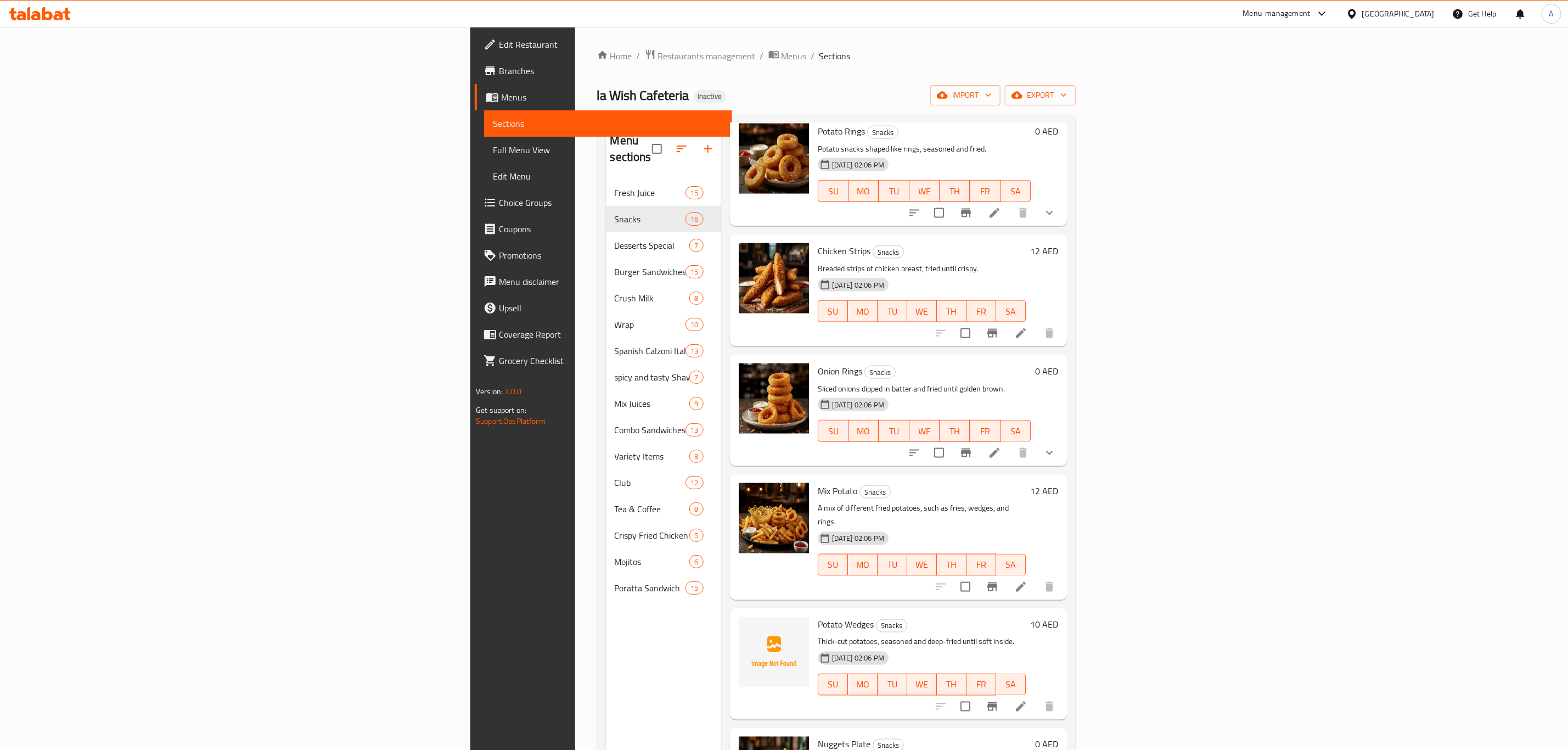
scroll to position [154, 0]
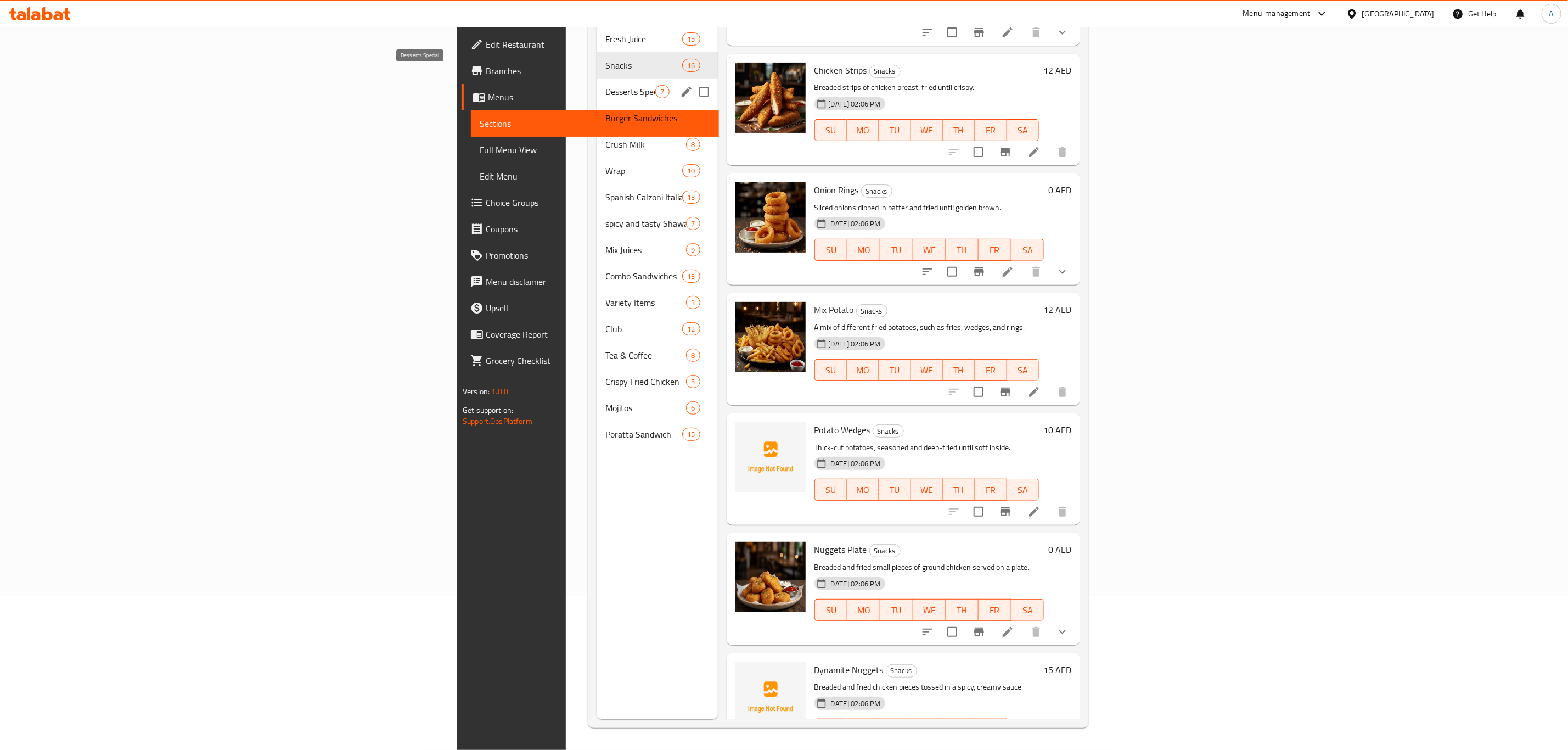
click at [605, 85] on span "Desserts Special" at bounding box center [630, 91] width 50 height 13
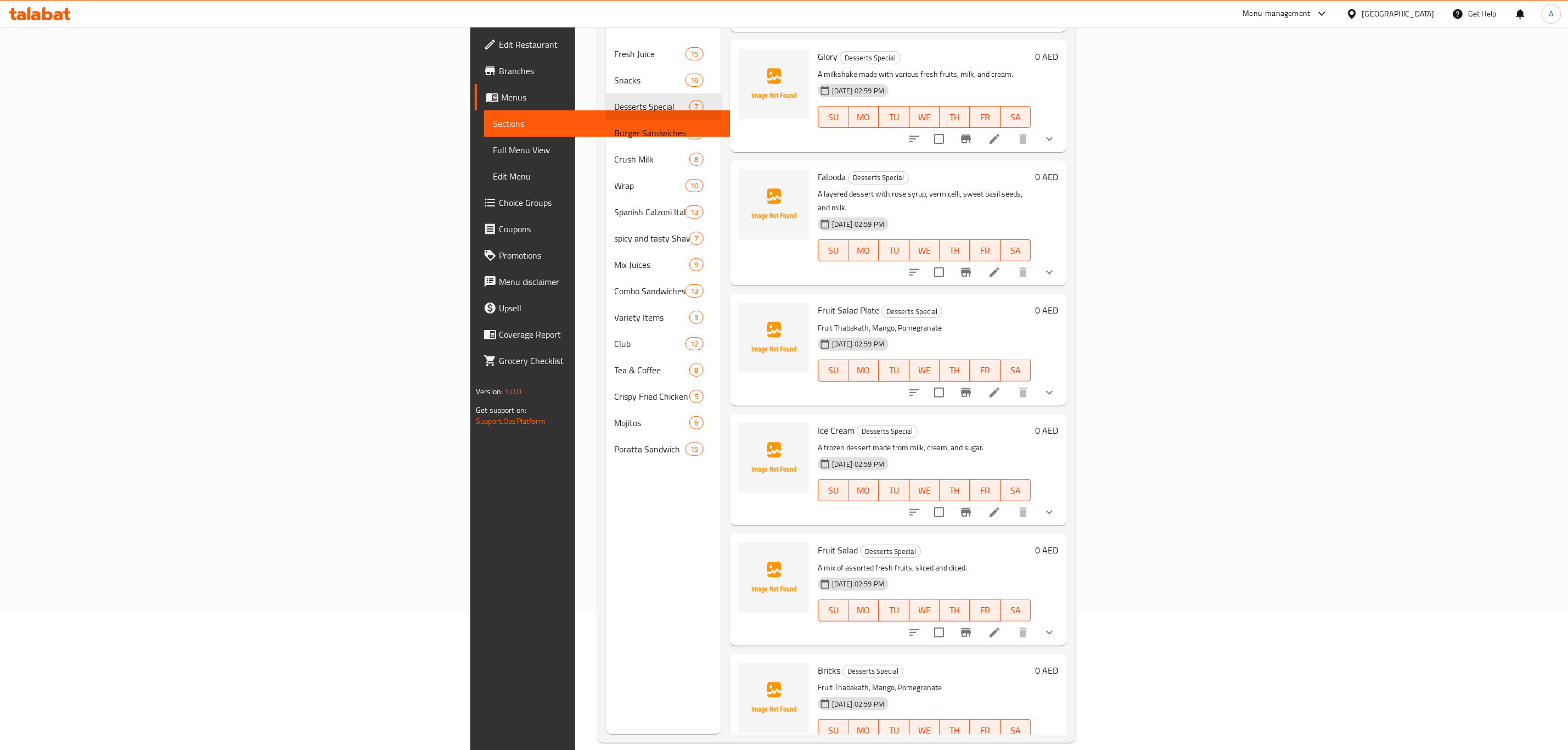
scroll to position [154, 0]
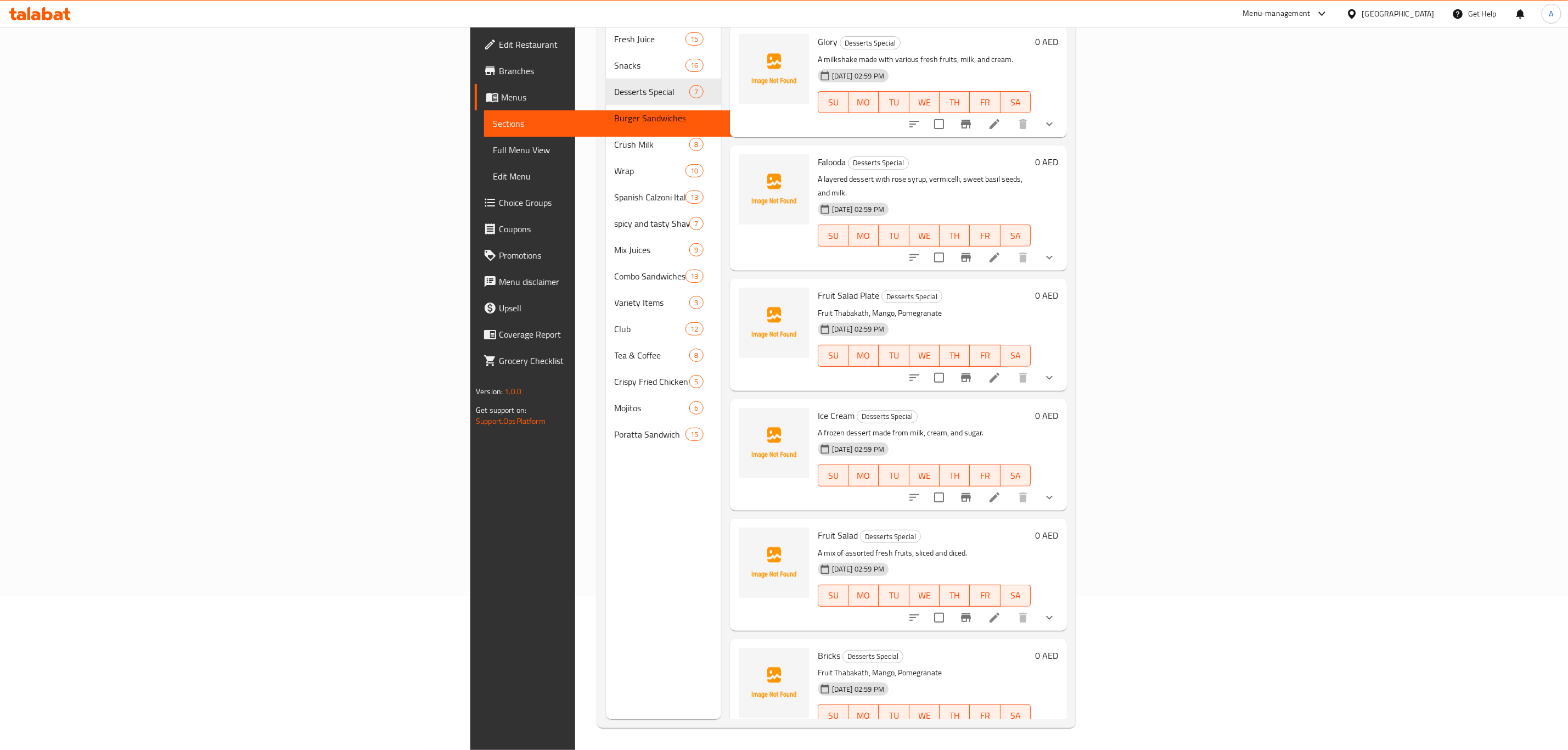
drag, startPoint x: 802, startPoint y: 384, endPoint x: 666, endPoint y: 346, distance: 141.2
click at [818, 408] on h6 "Ice Cream Desserts Special" at bounding box center [924, 416] width 213 height 15
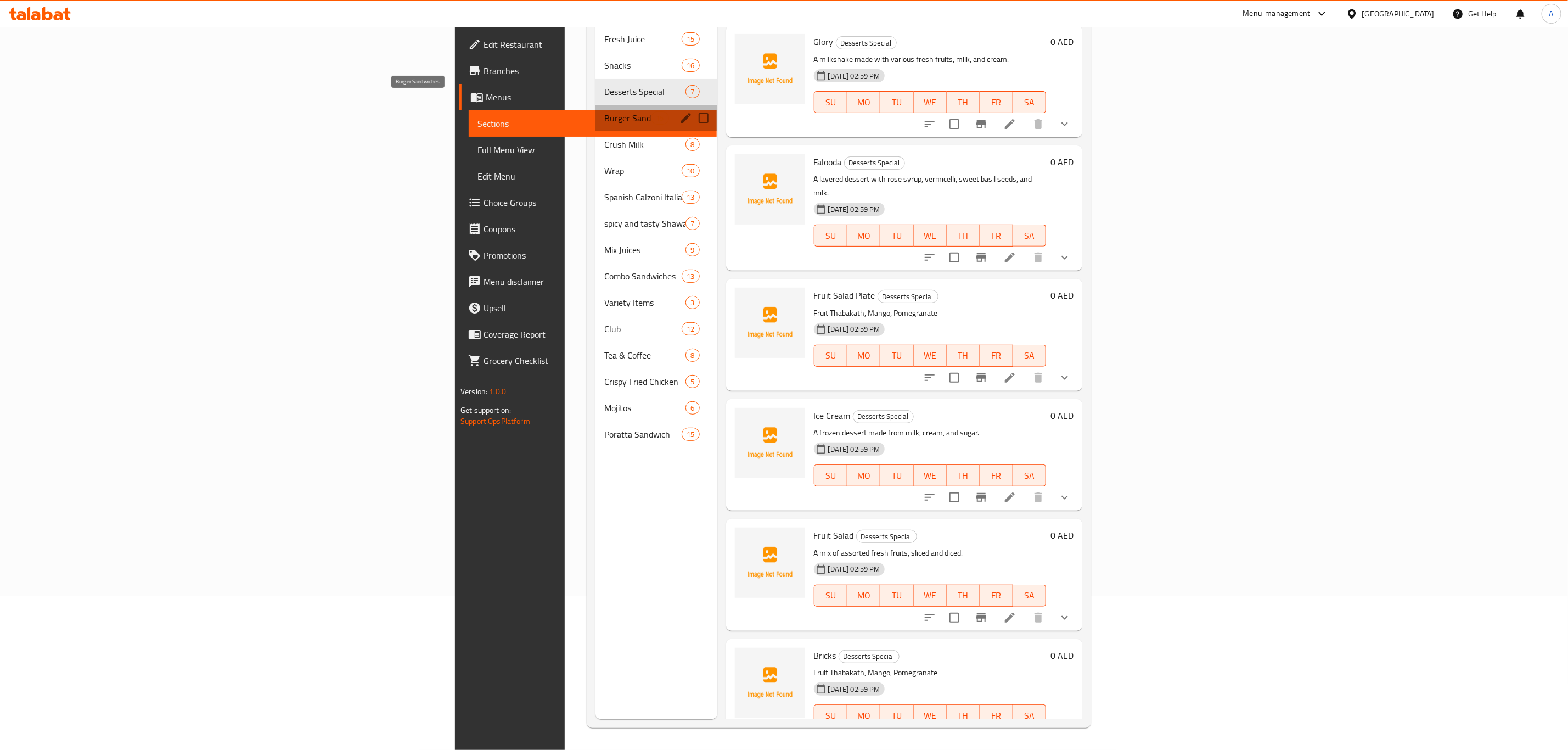
click at [604, 111] on span "Burger Sandwiches" at bounding box center [627, 117] width 47 height 13
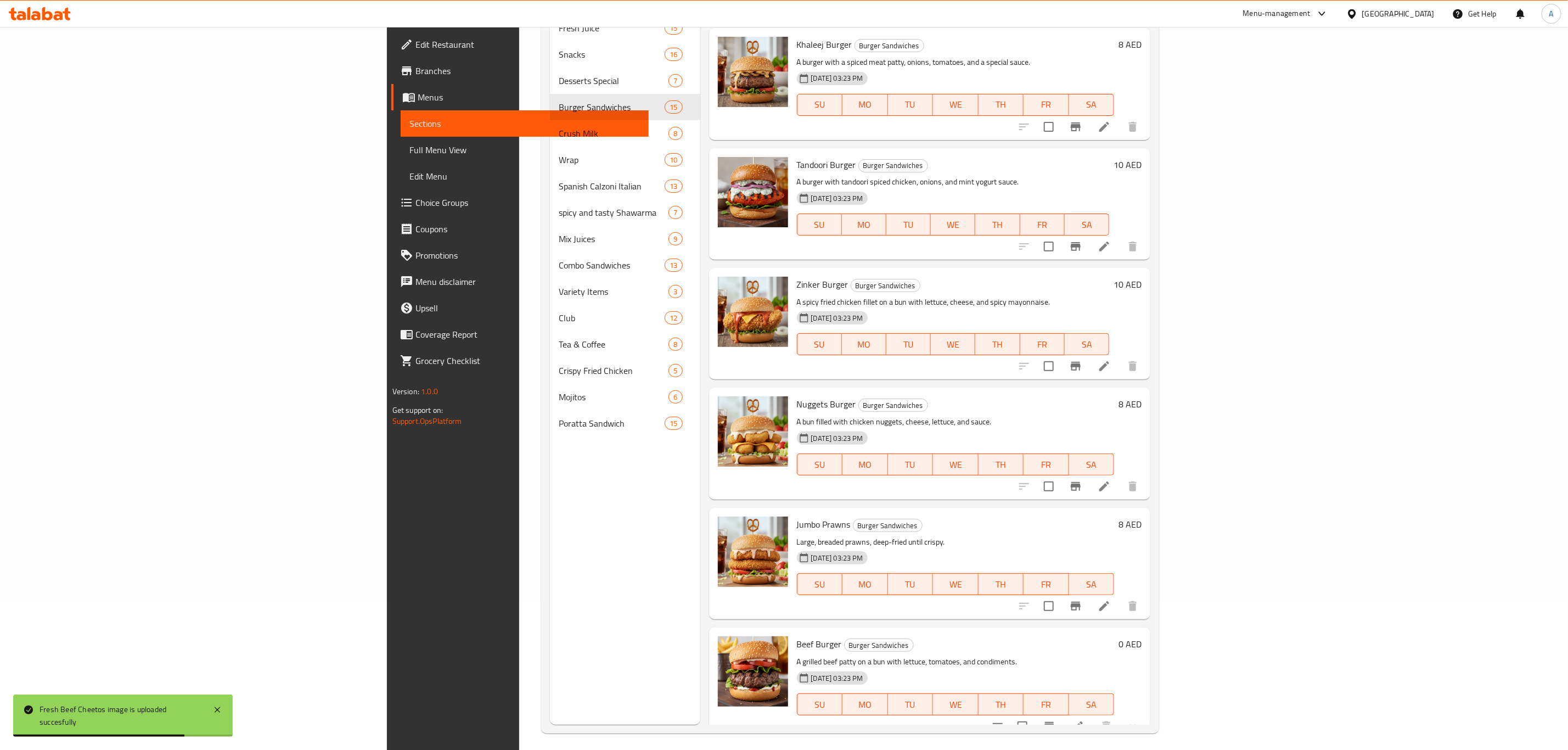
scroll to position [154, 0]
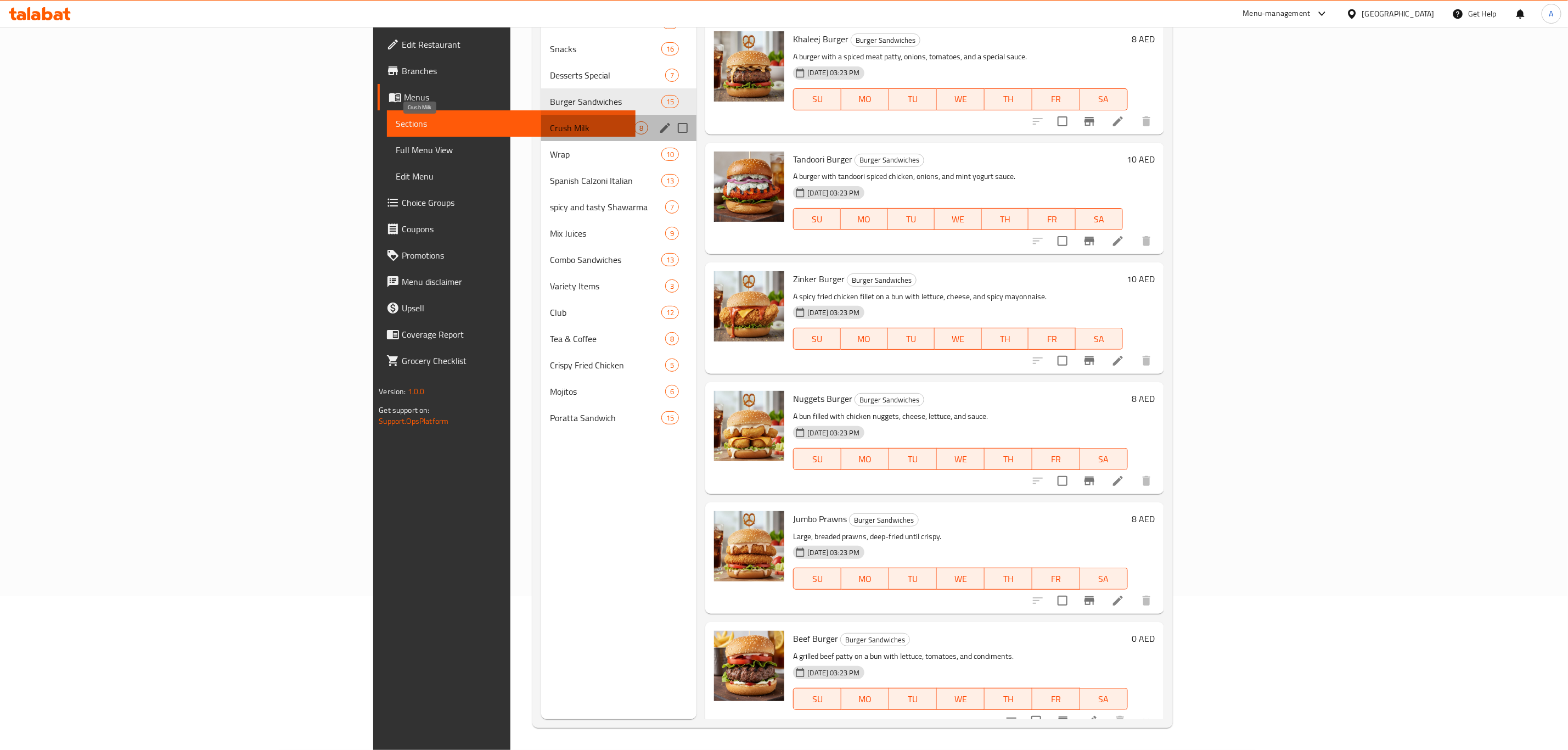
click at [550, 132] on span "Crush Milk" at bounding box center [593, 128] width 85 height 13
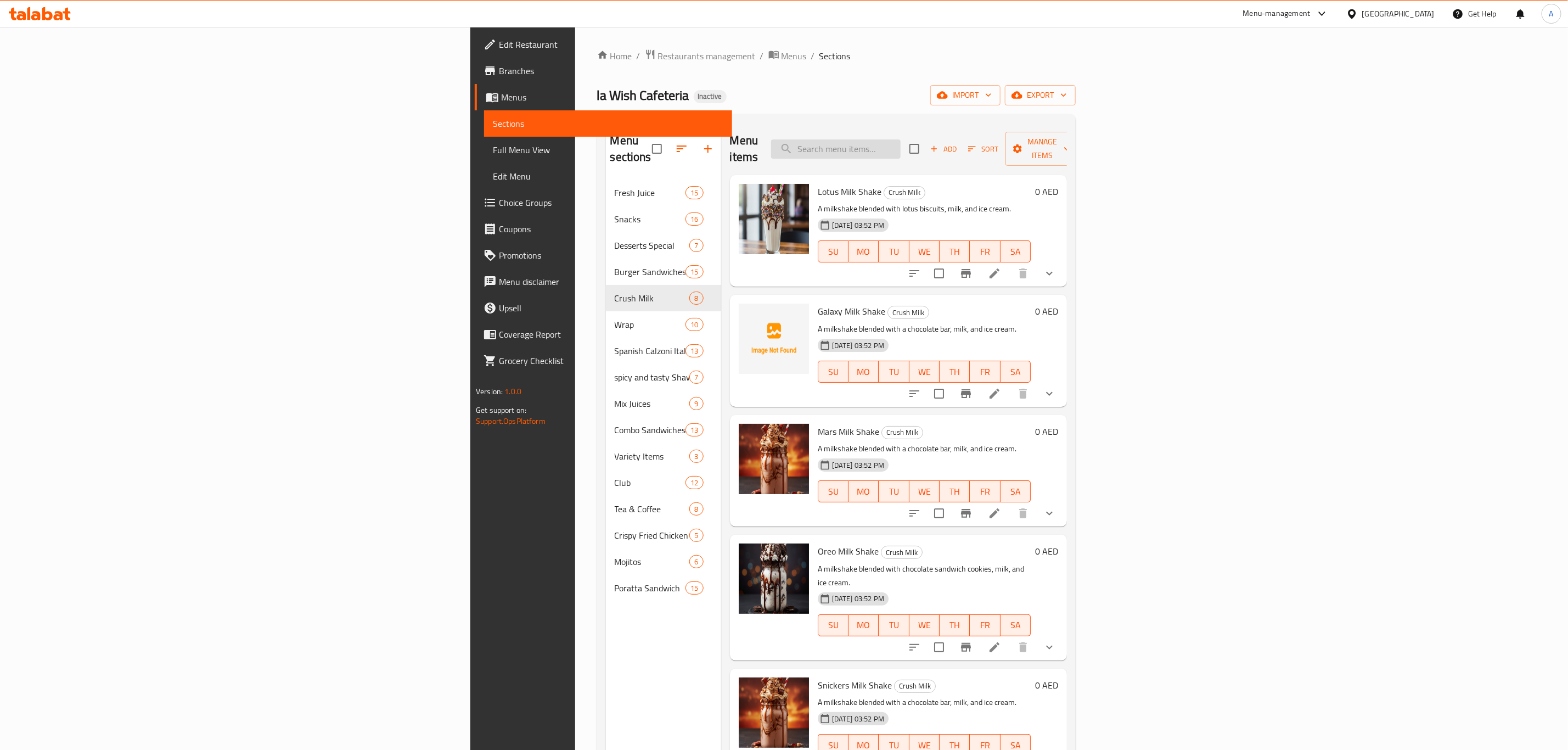
click at [901, 140] on input "search" at bounding box center [836, 149] width 129 height 19
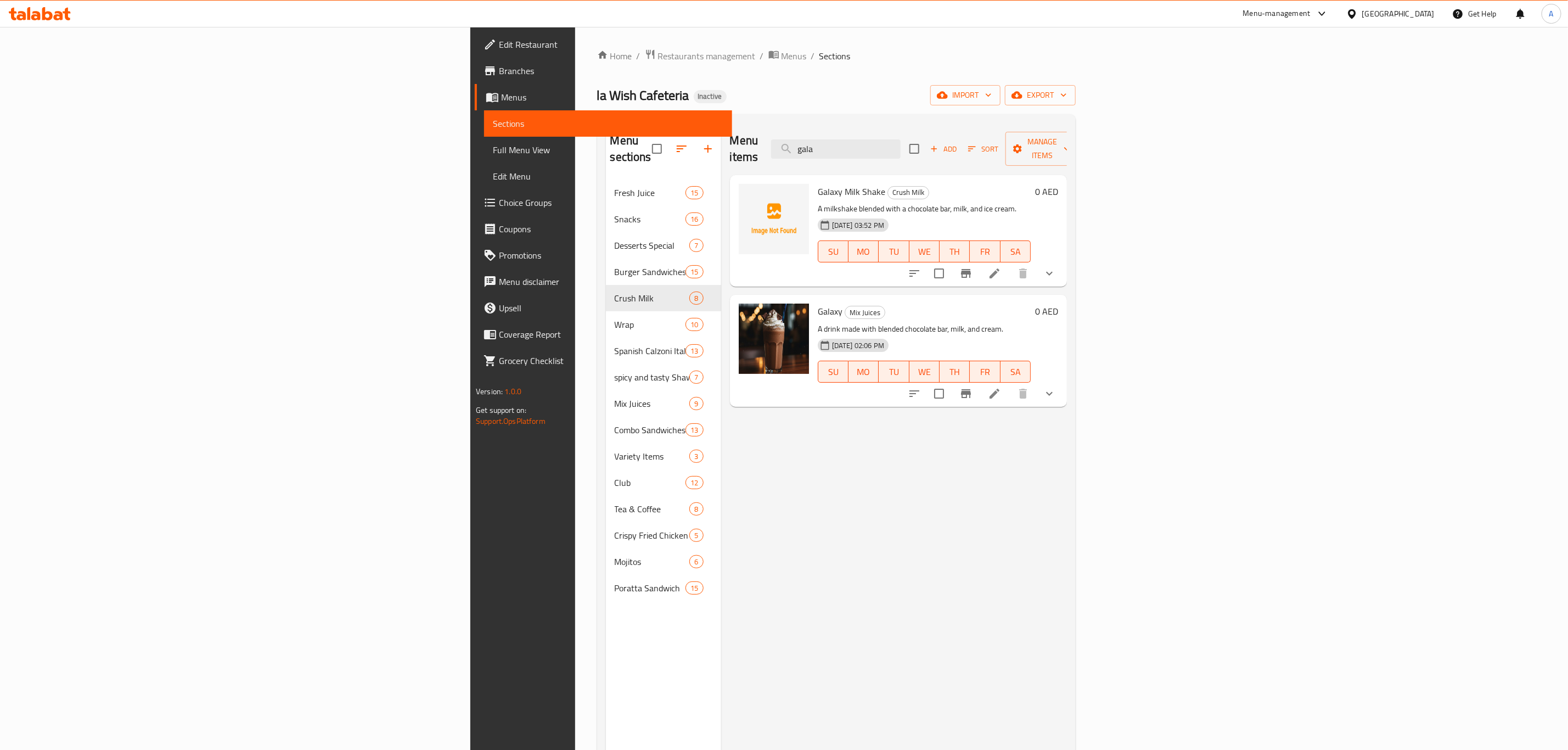
type input "gala"
drag, startPoint x: 1003, startPoint y: 136, endPoint x: 902, endPoint y: 120, distance: 102.3
click at [902, 120] on div "Menu sections Fresh Juice 15 Snacks 16 Desserts Special 7 Burger Sandwiches 15 …" at bounding box center [836, 498] width 479 height 768
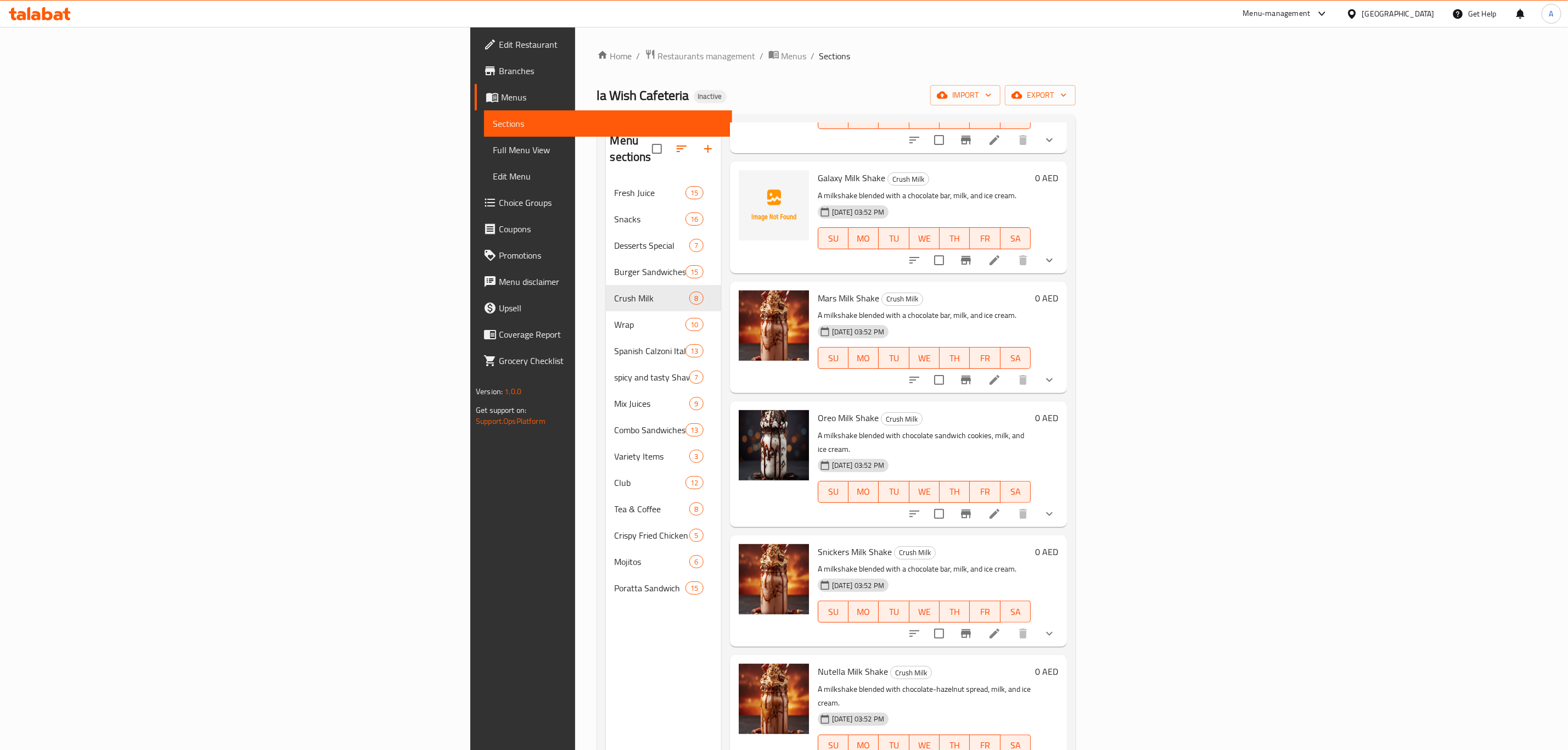
scroll to position [236, 0]
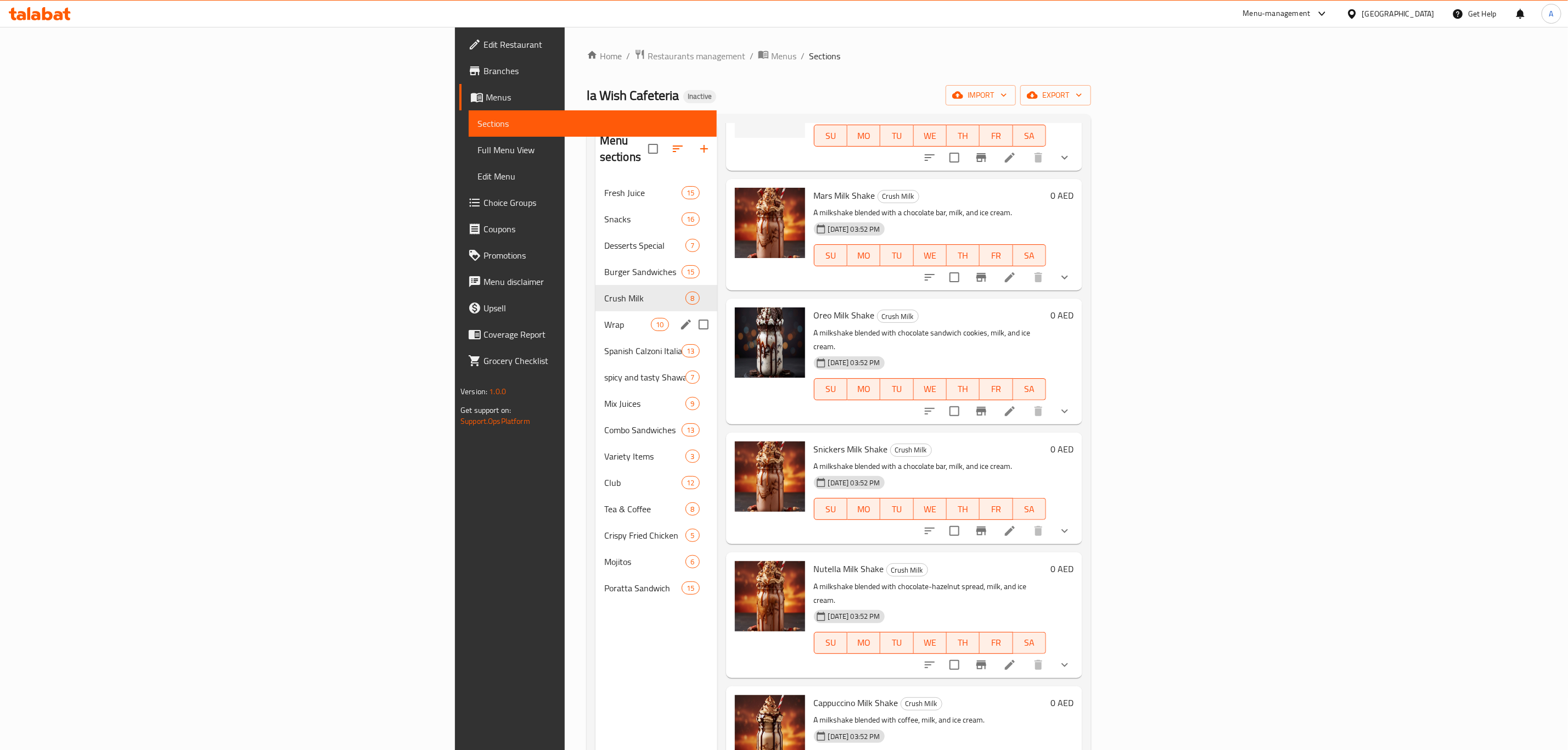
click at [604, 318] on span "Wrap" at bounding box center [627, 324] width 47 height 13
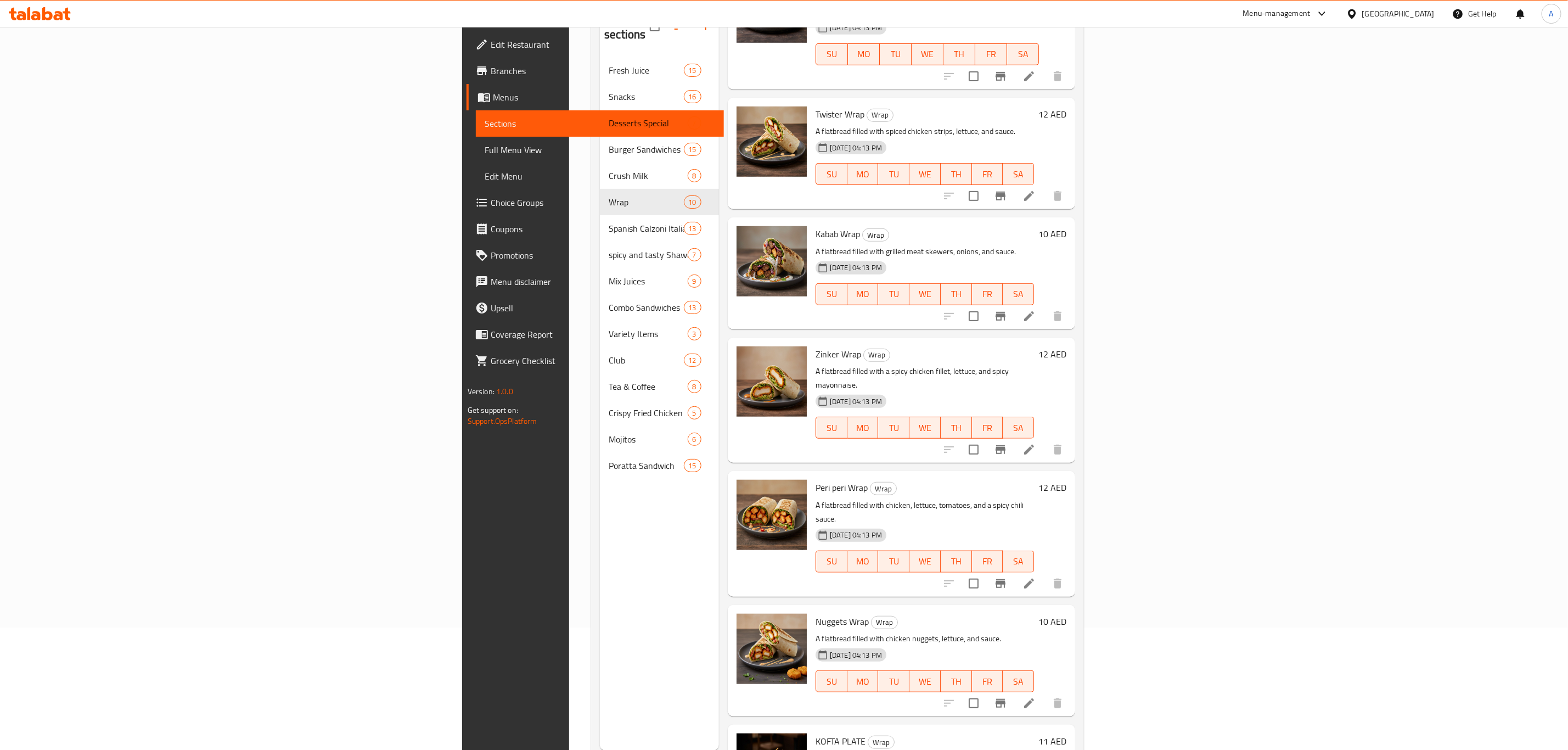
scroll to position [154, 0]
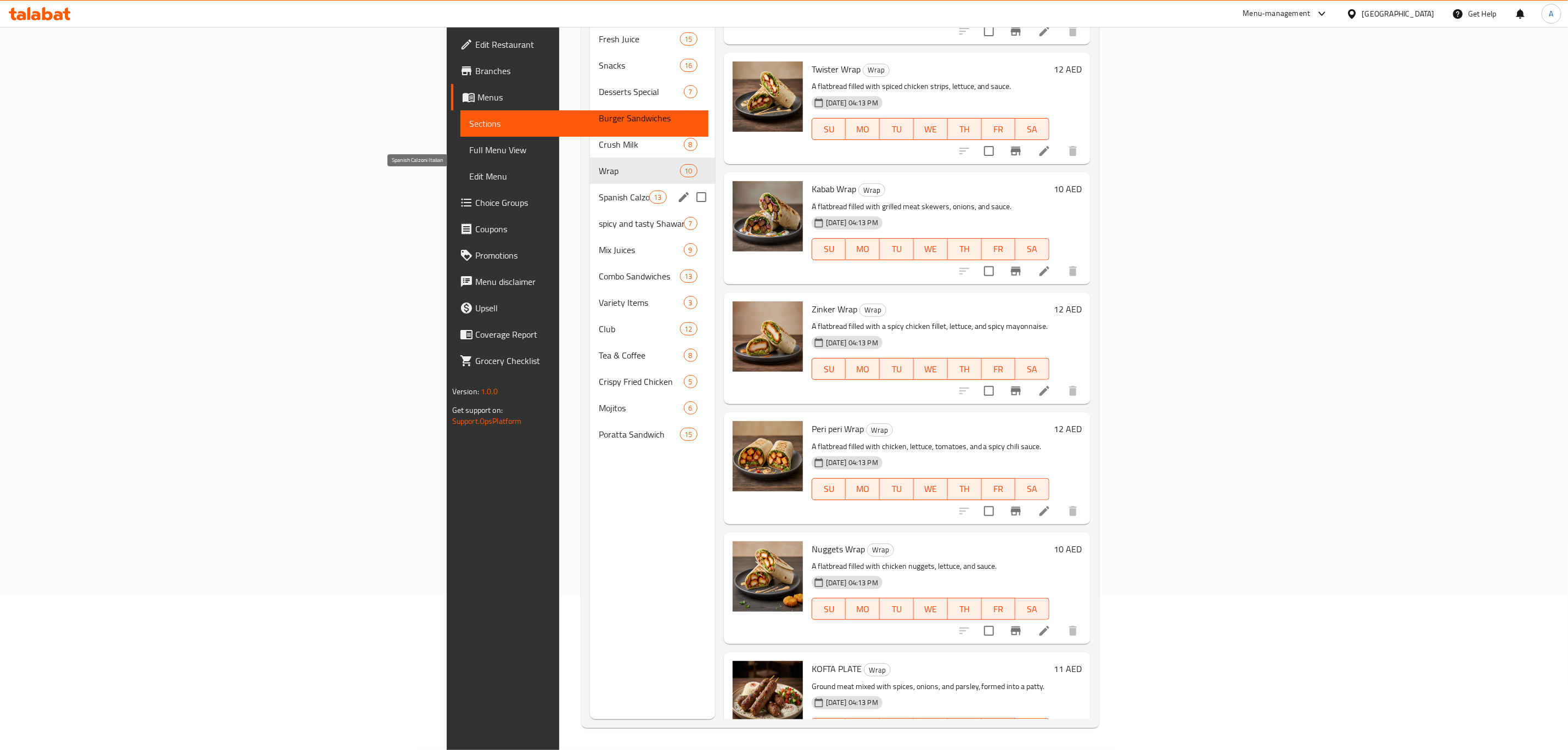
click at [599, 190] on span "Spanish Calzoni Italian" at bounding box center [624, 197] width 51 height 13
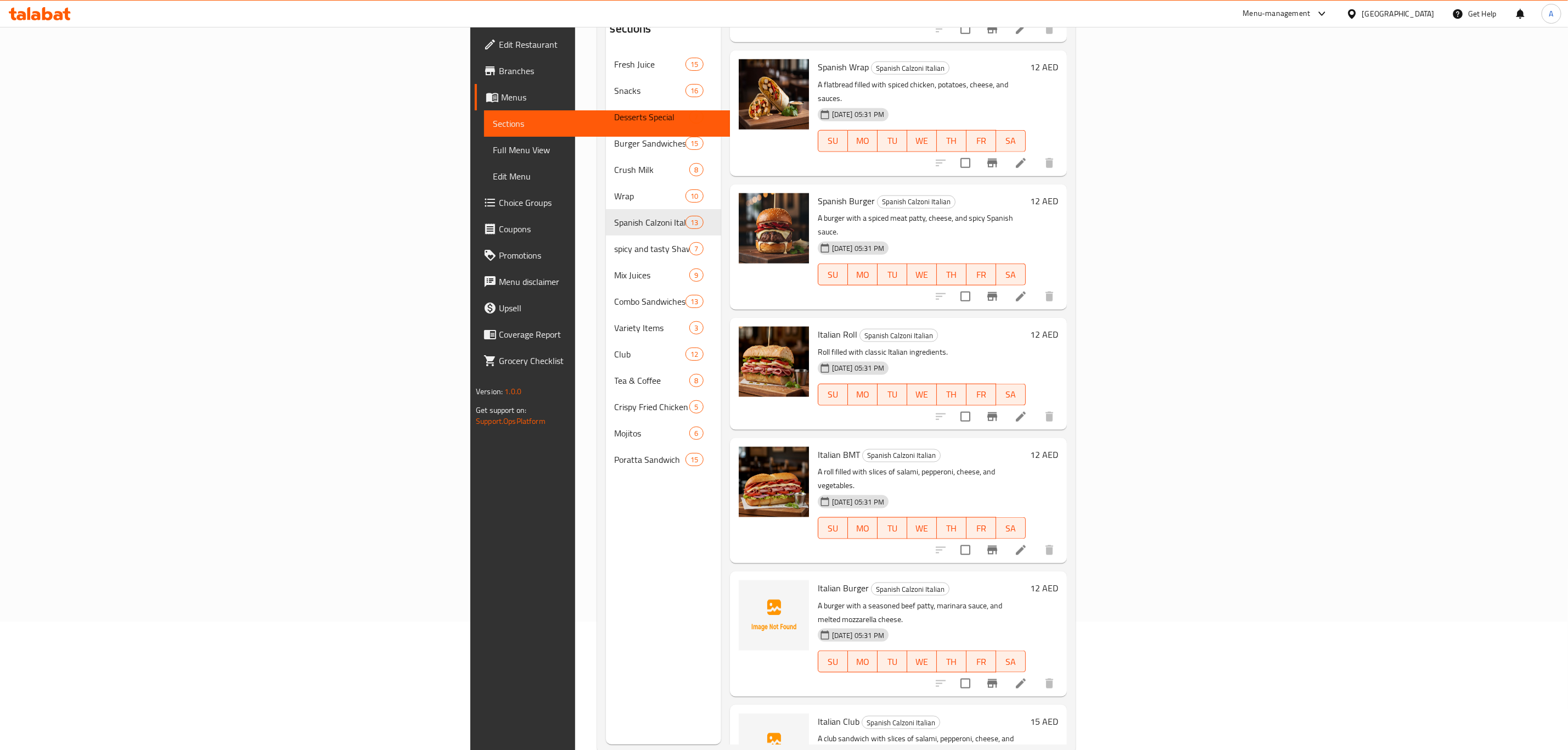
scroll to position [154, 0]
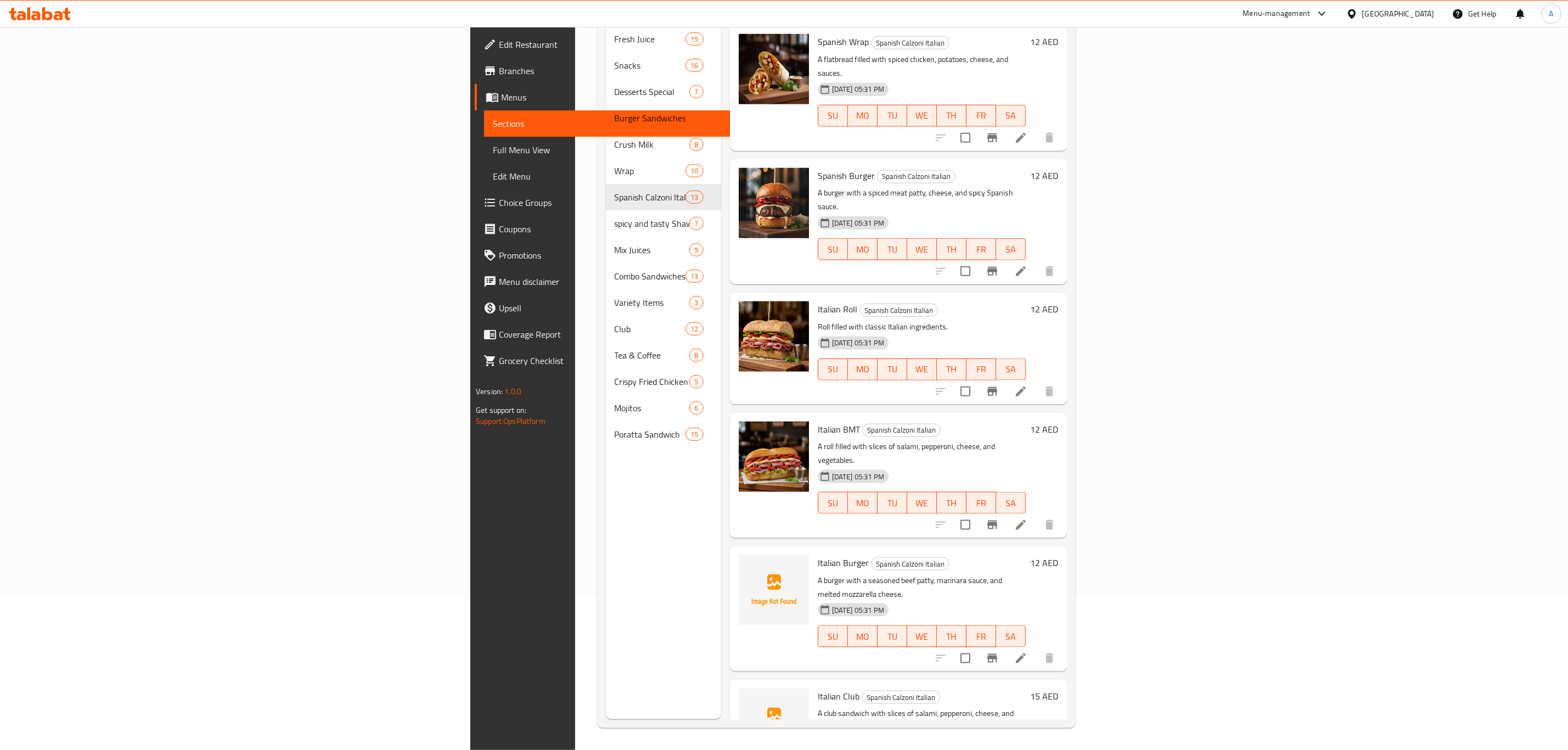
click at [893, 422] on h6 "Italian BMT Spanish Calzoni Italian" at bounding box center [921, 430] width 208 height 15
click at [937, 440] on p "A roll filled with slices of salami, pepperoni, cheese, and vegetables." at bounding box center [921, 454] width 208 height 28
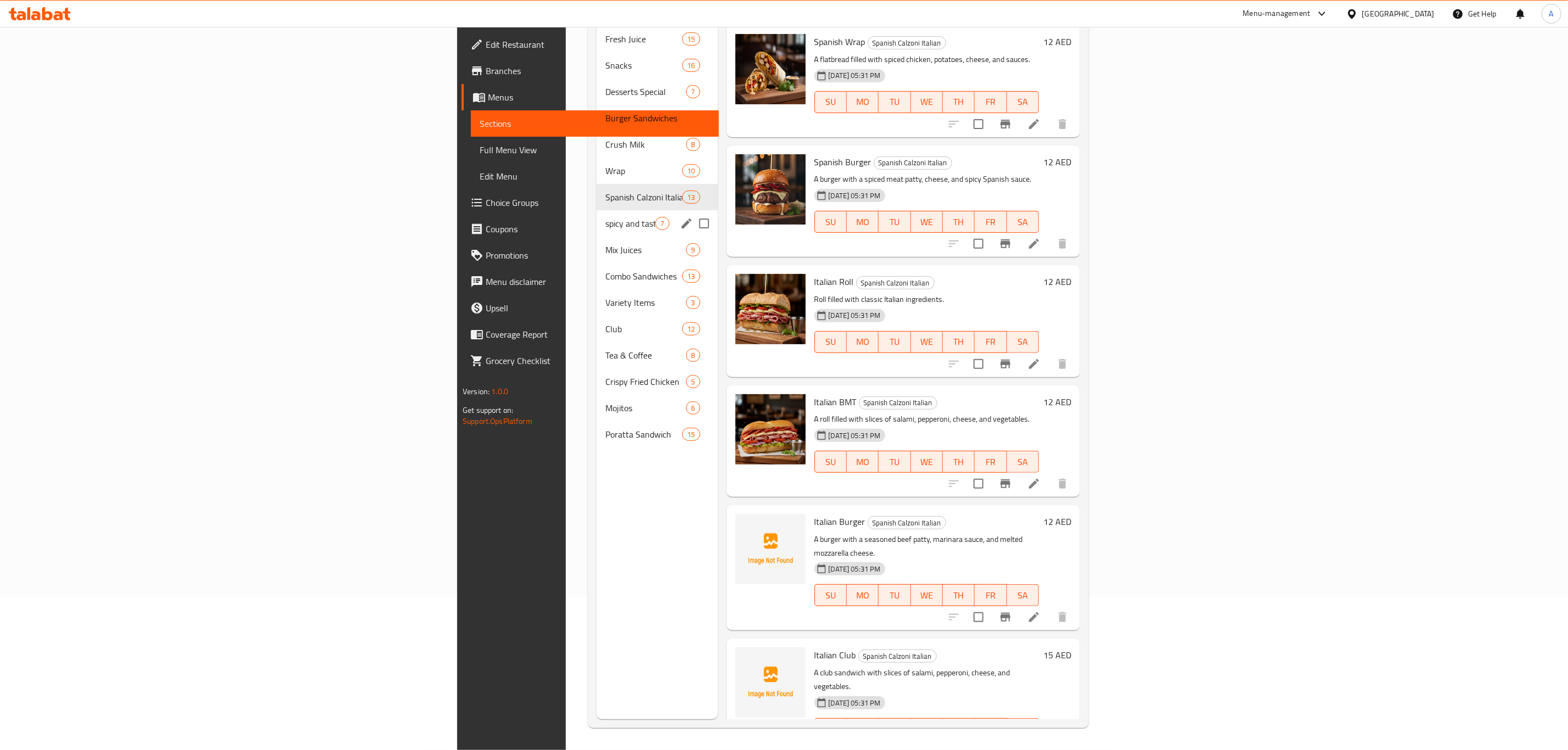
click at [597, 211] on div "spicy and tasty Shawarma 7" at bounding box center [657, 224] width 121 height 26
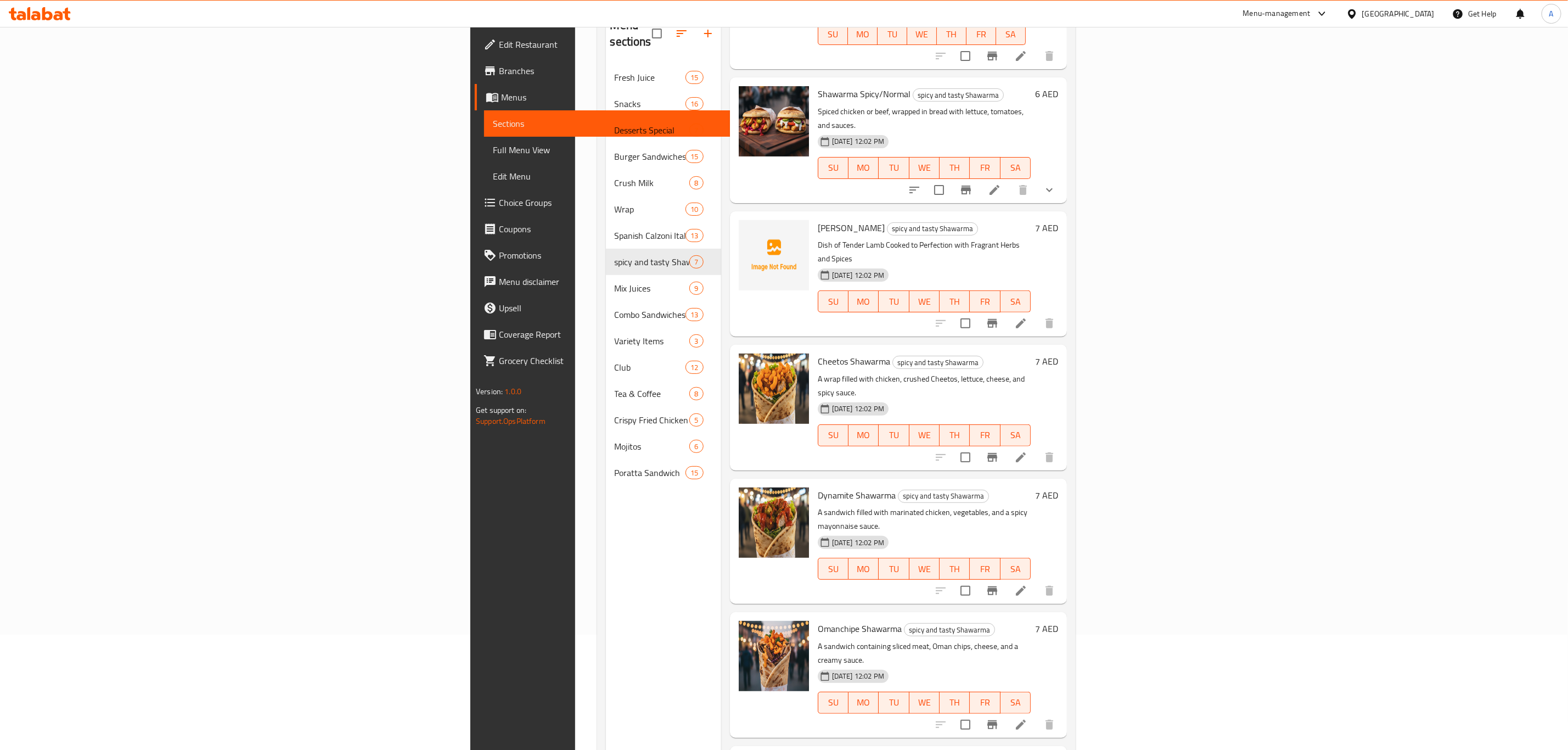
scroll to position [154, 0]
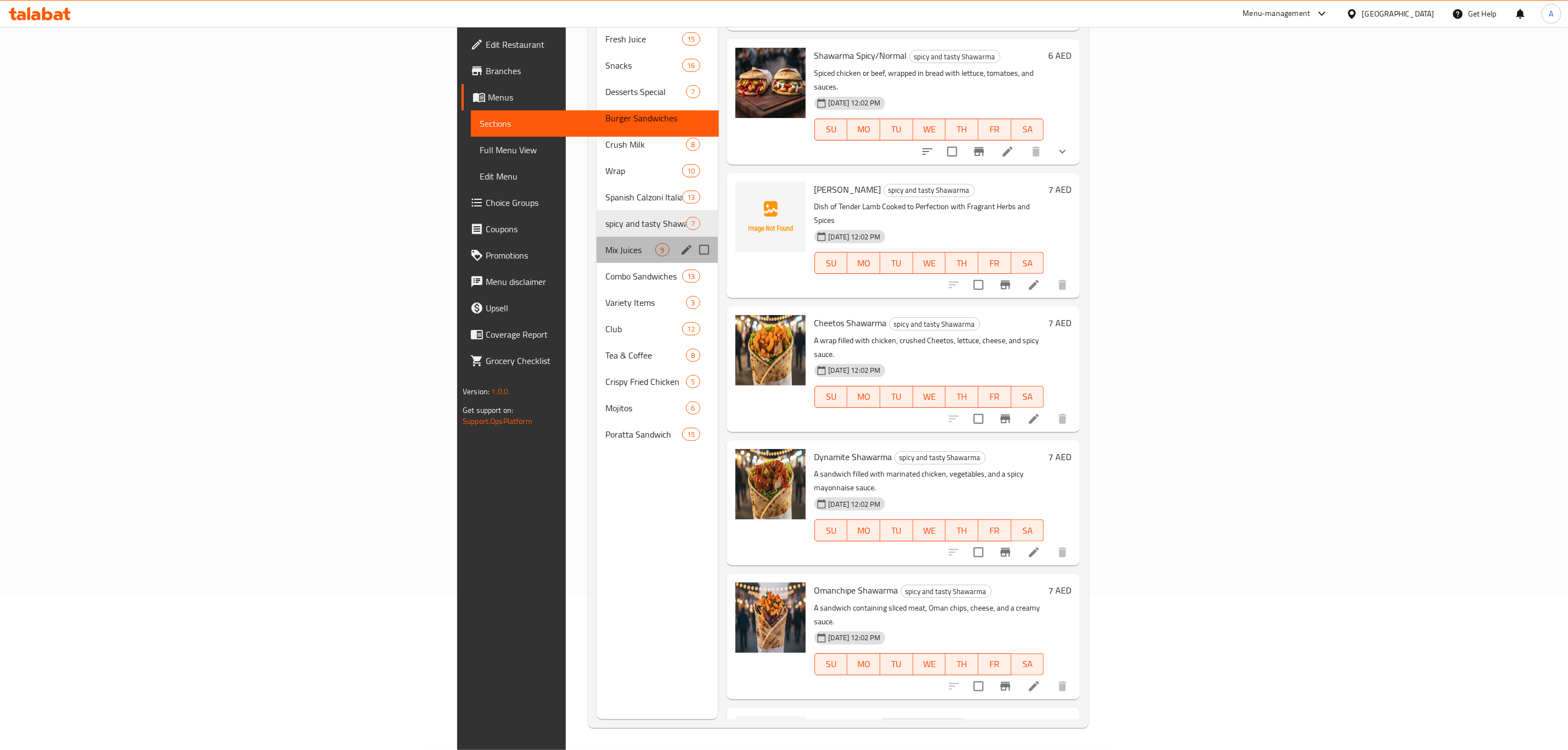
click at [597, 241] on div "Mix Juices 9" at bounding box center [657, 250] width 121 height 26
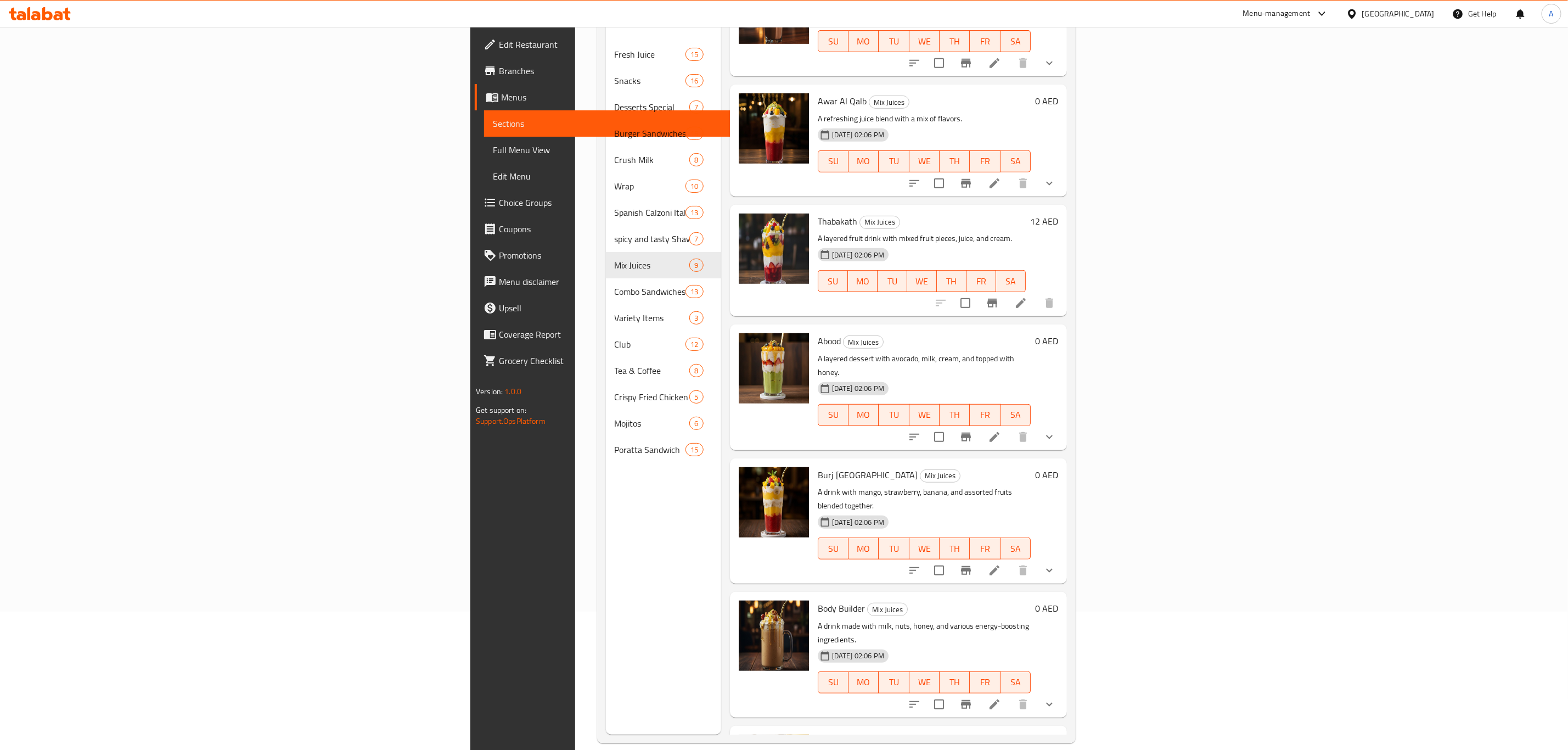
scroll to position [154, 0]
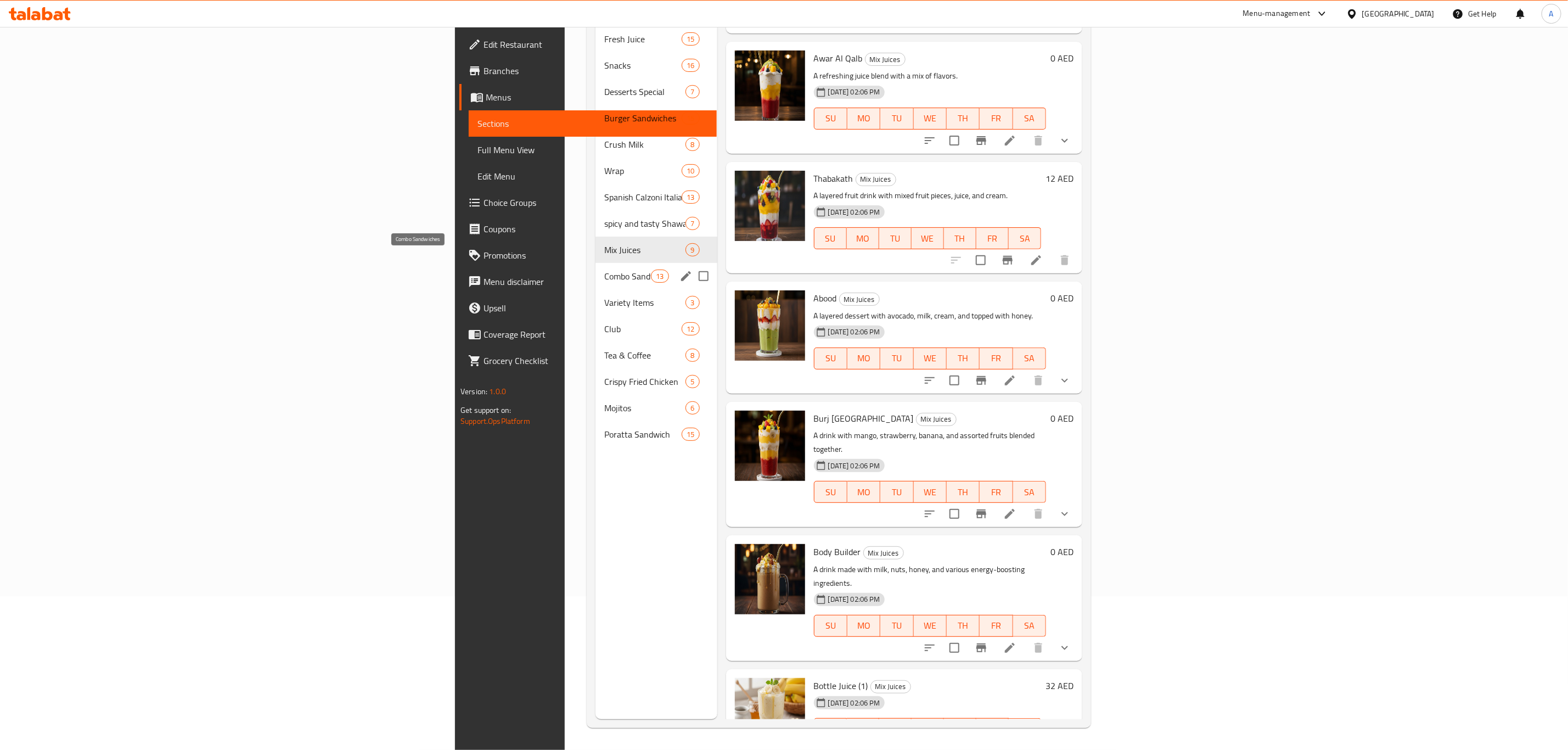
click at [604, 270] on span "Combo Sandwiches" at bounding box center [627, 276] width 47 height 13
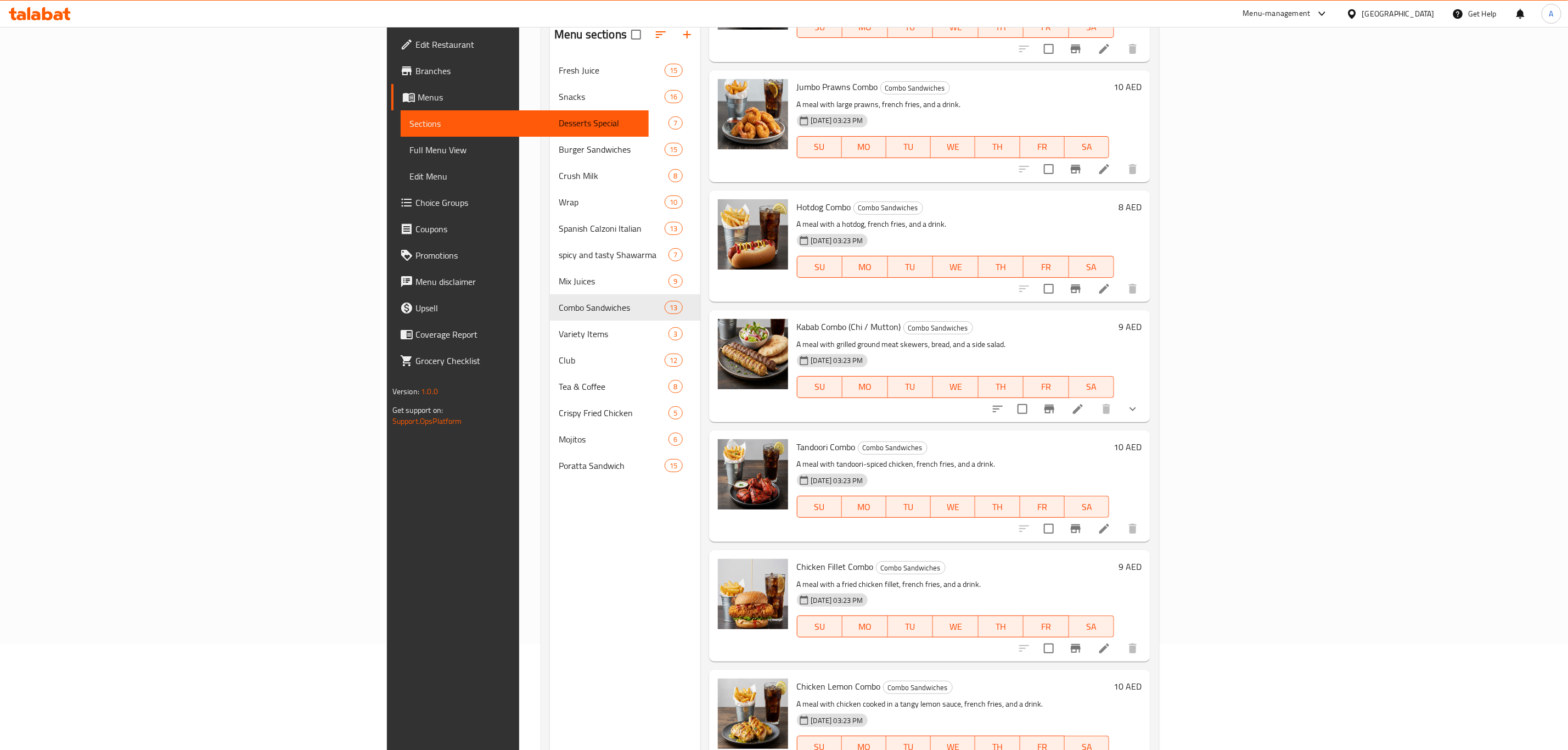
scroll to position [154, 0]
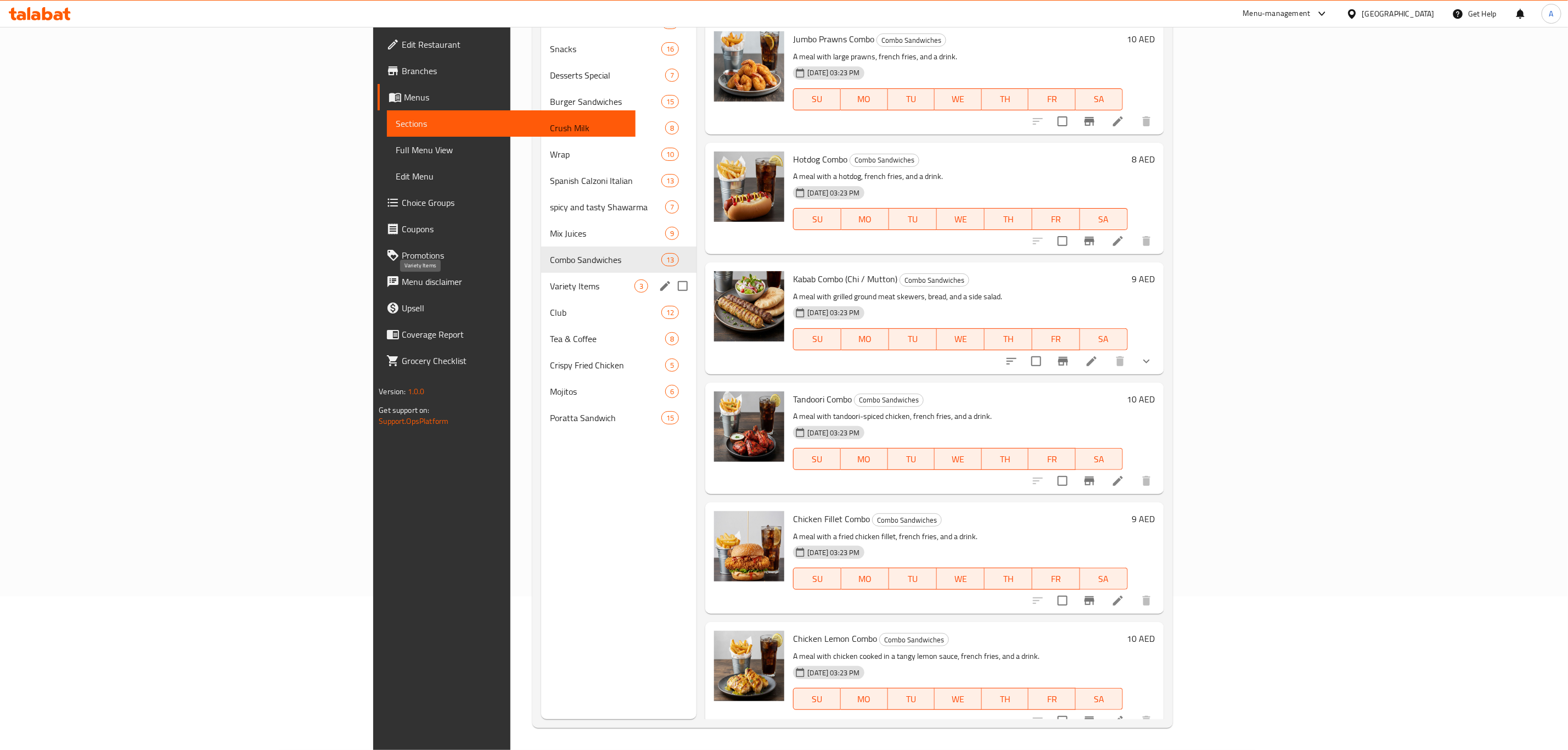
click at [550, 281] on span "Variety Items" at bounding box center [593, 286] width 85 height 13
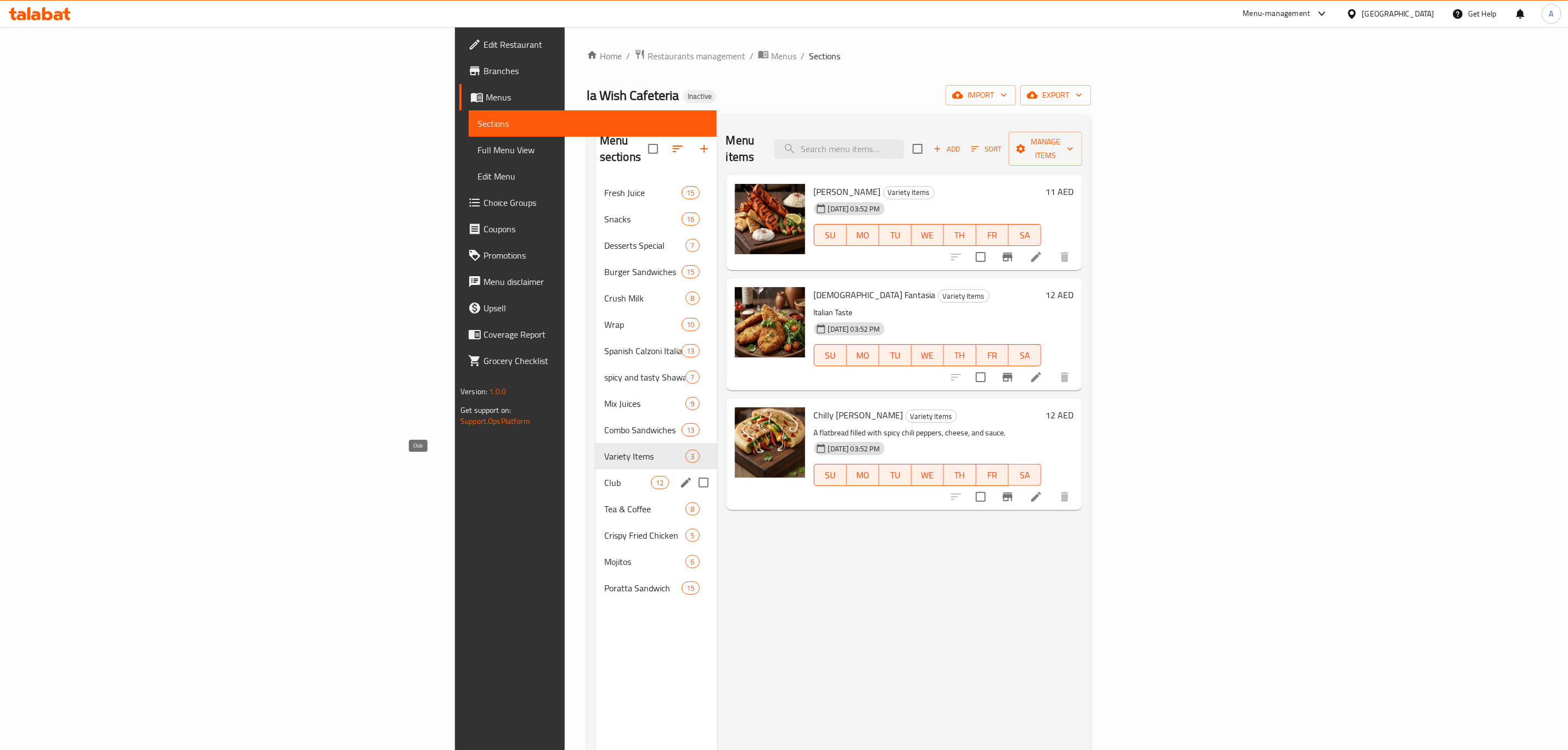
click at [604, 476] on span "Club" at bounding box center [627, 482] width 47 height 13
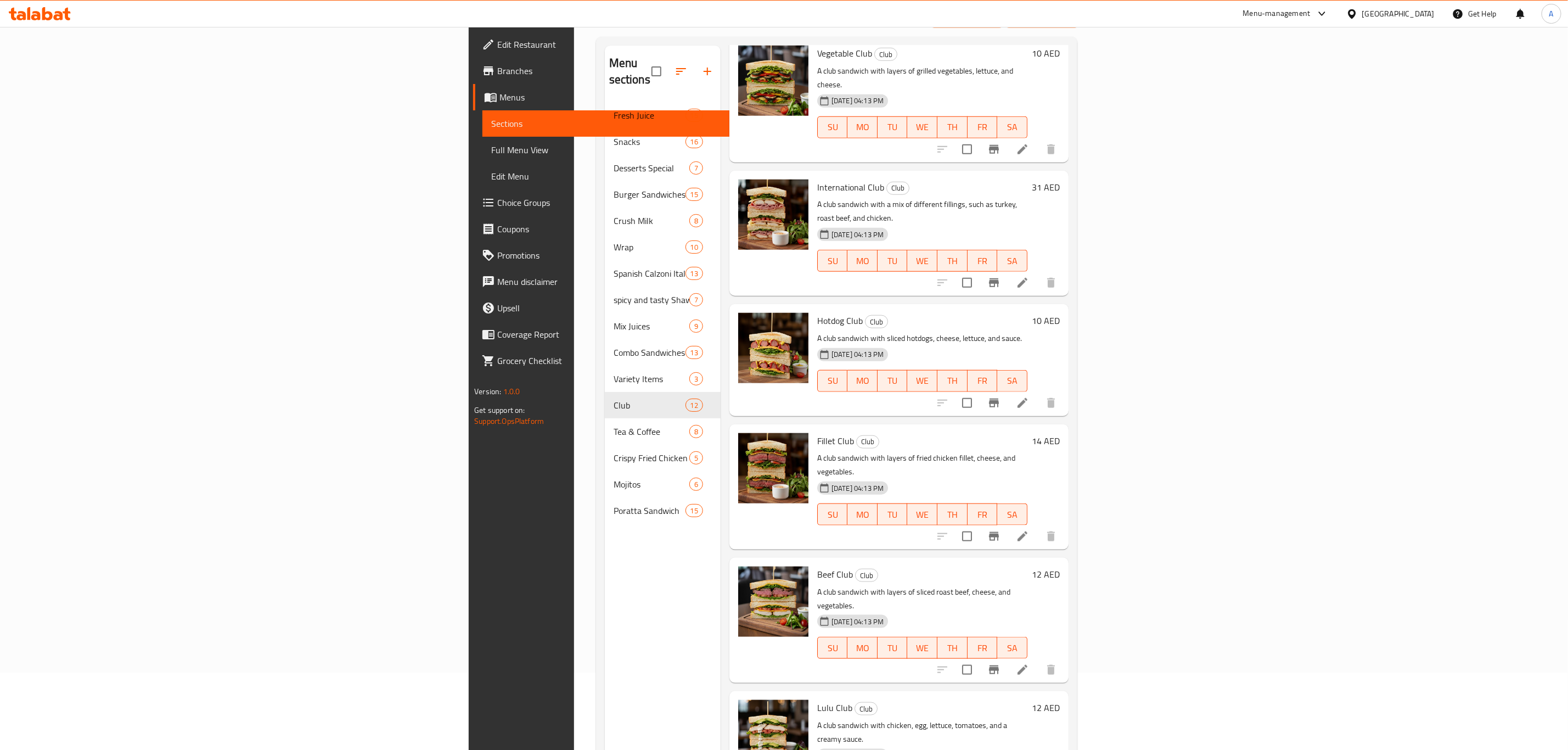
scroll to position [154, 0]
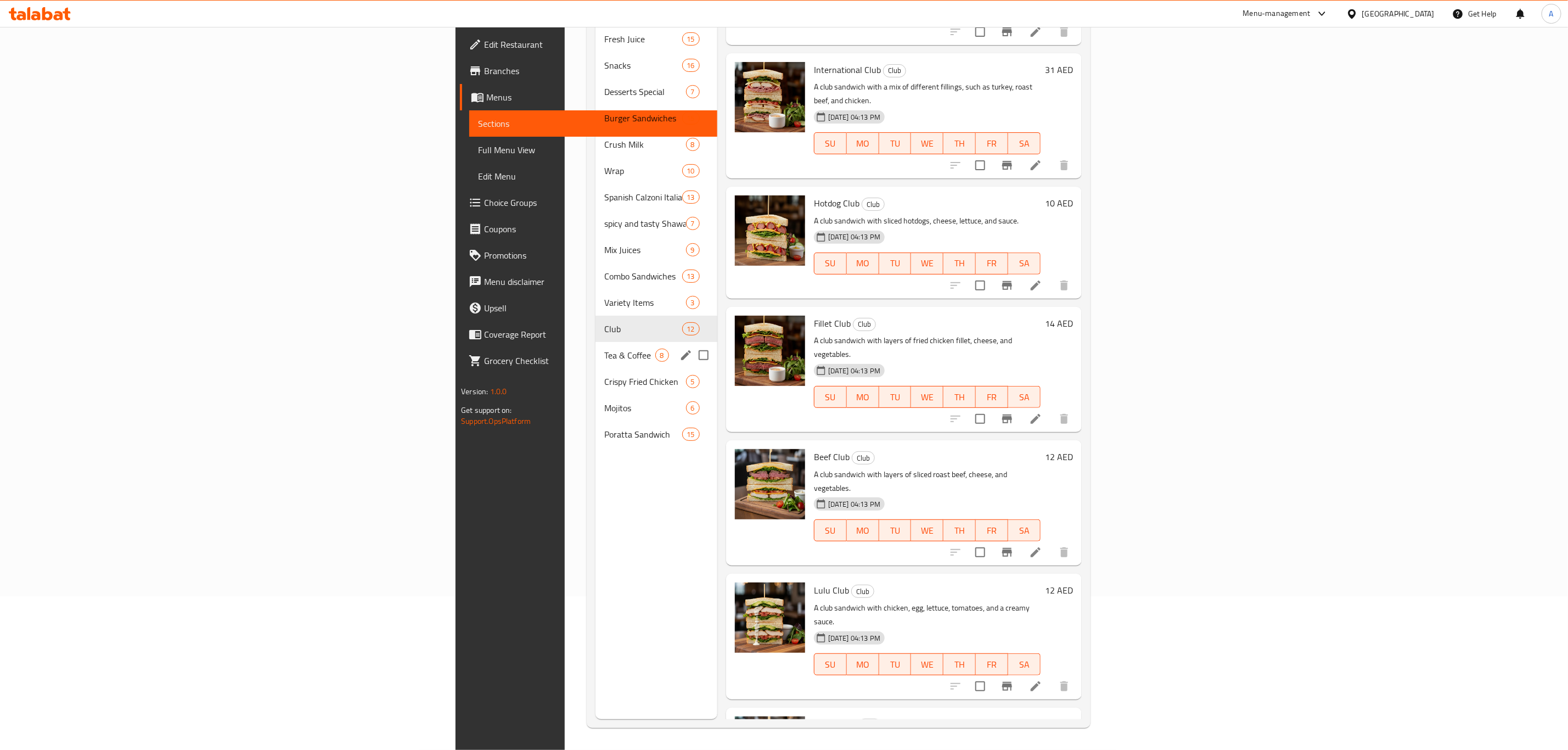
click at [595, 347] on div "Tea & Coffee 8" at bounding box center [656, 355] width 122 height 26
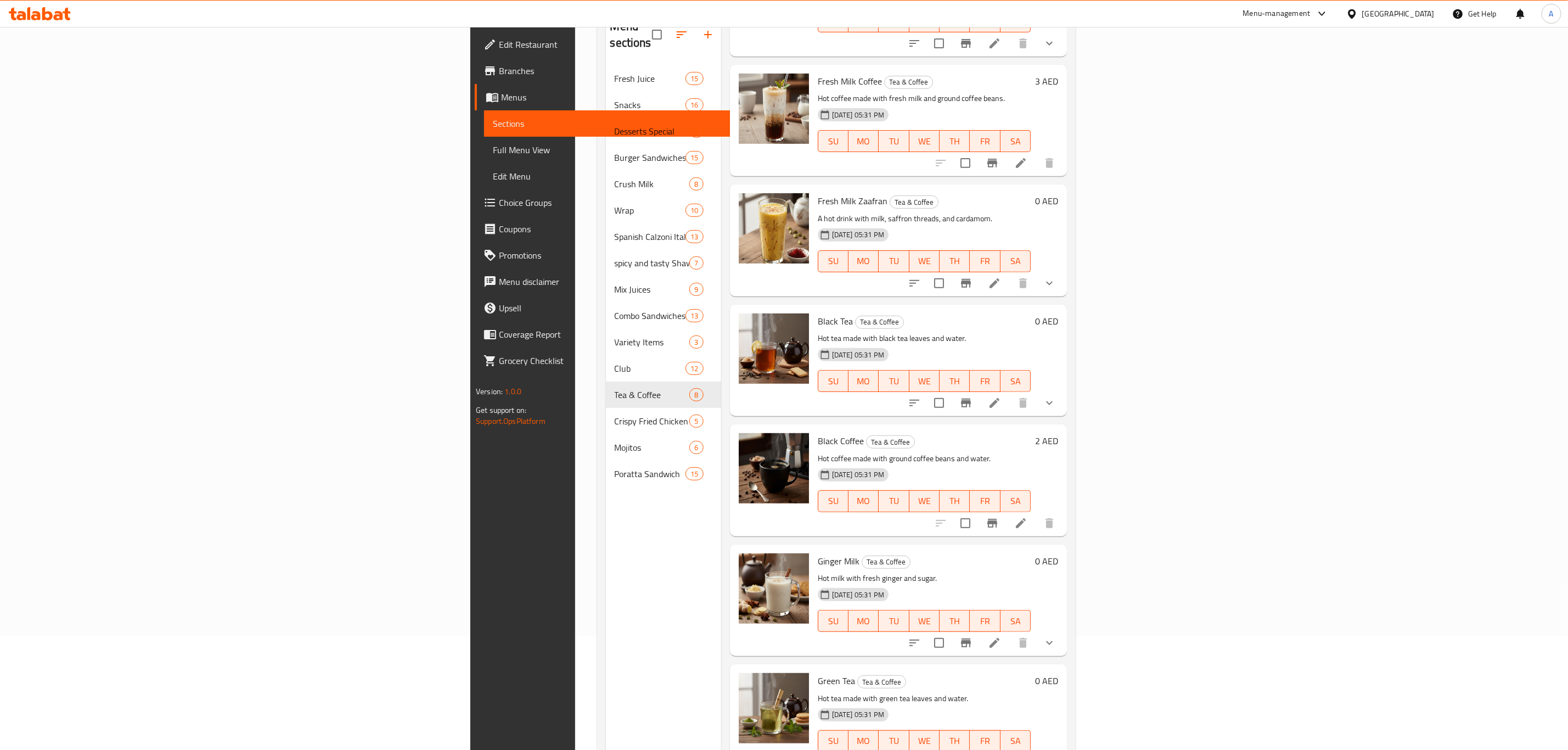
scroll to position [154, 0]
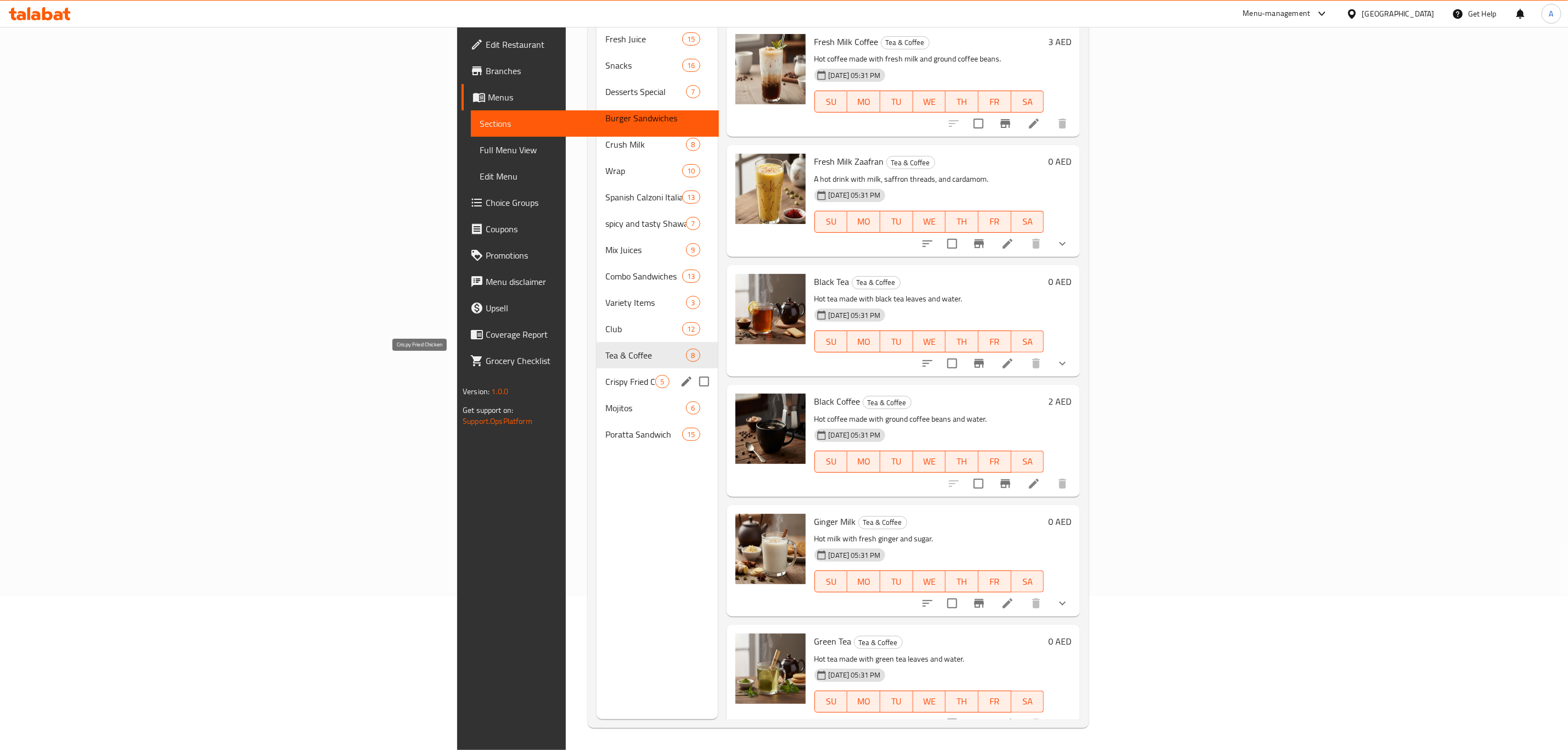
click at [605, 375] on span "Crispy Fried Chicken" at bounding box center [630, 382] width 50 height 13
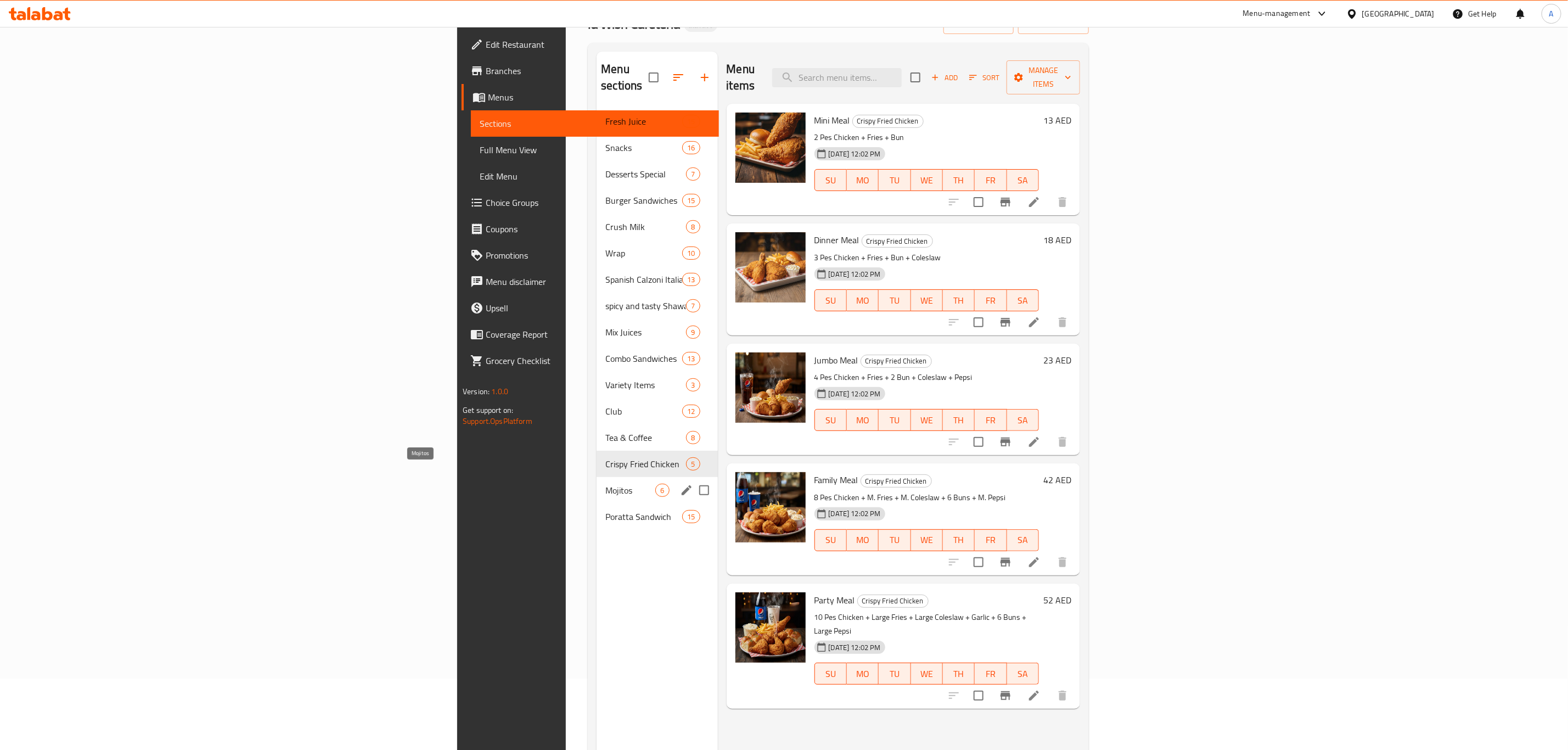
click at [605, 484] on span "Mojitos" at bounding box center [630, 490] width 50 height 13
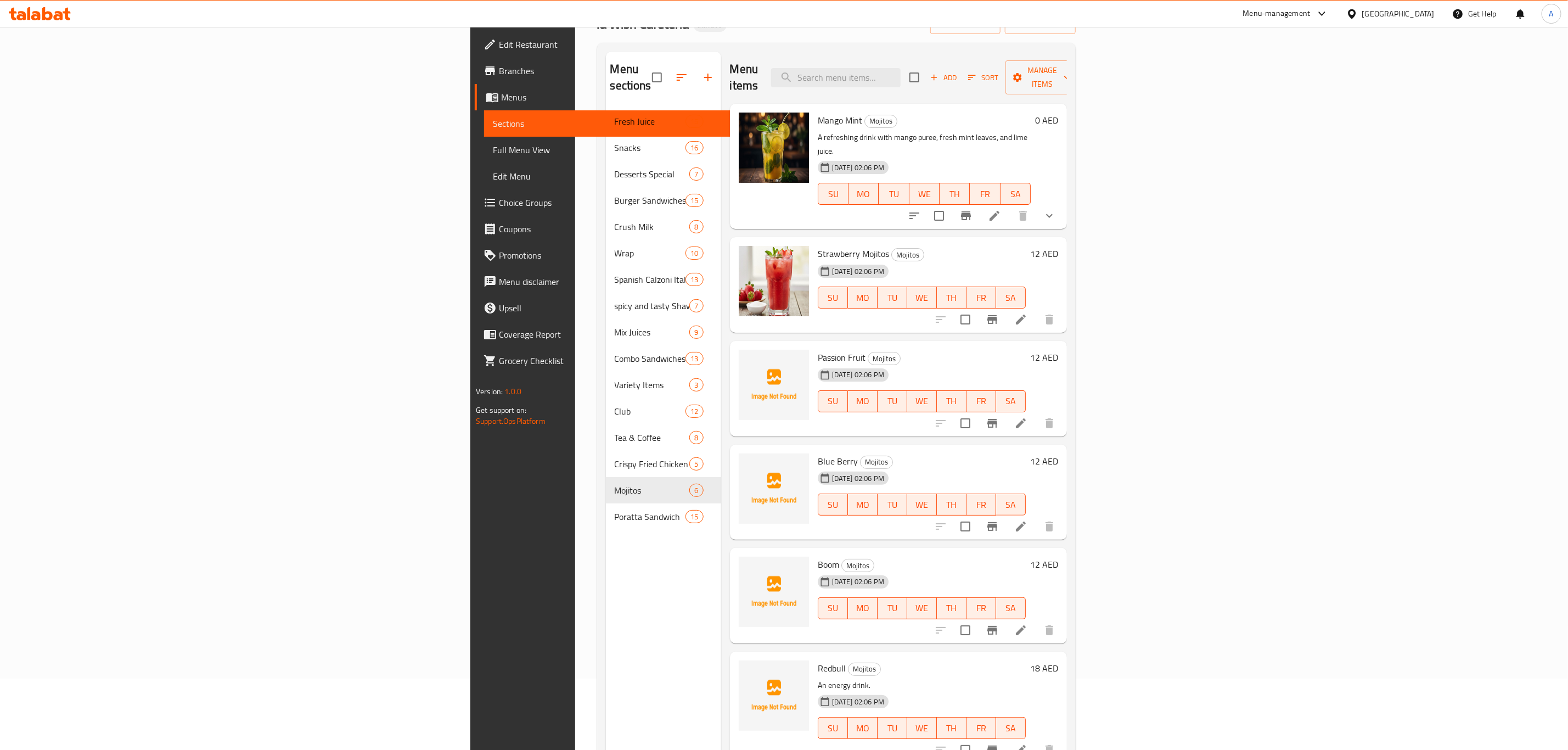
scroll to position [154, 0]
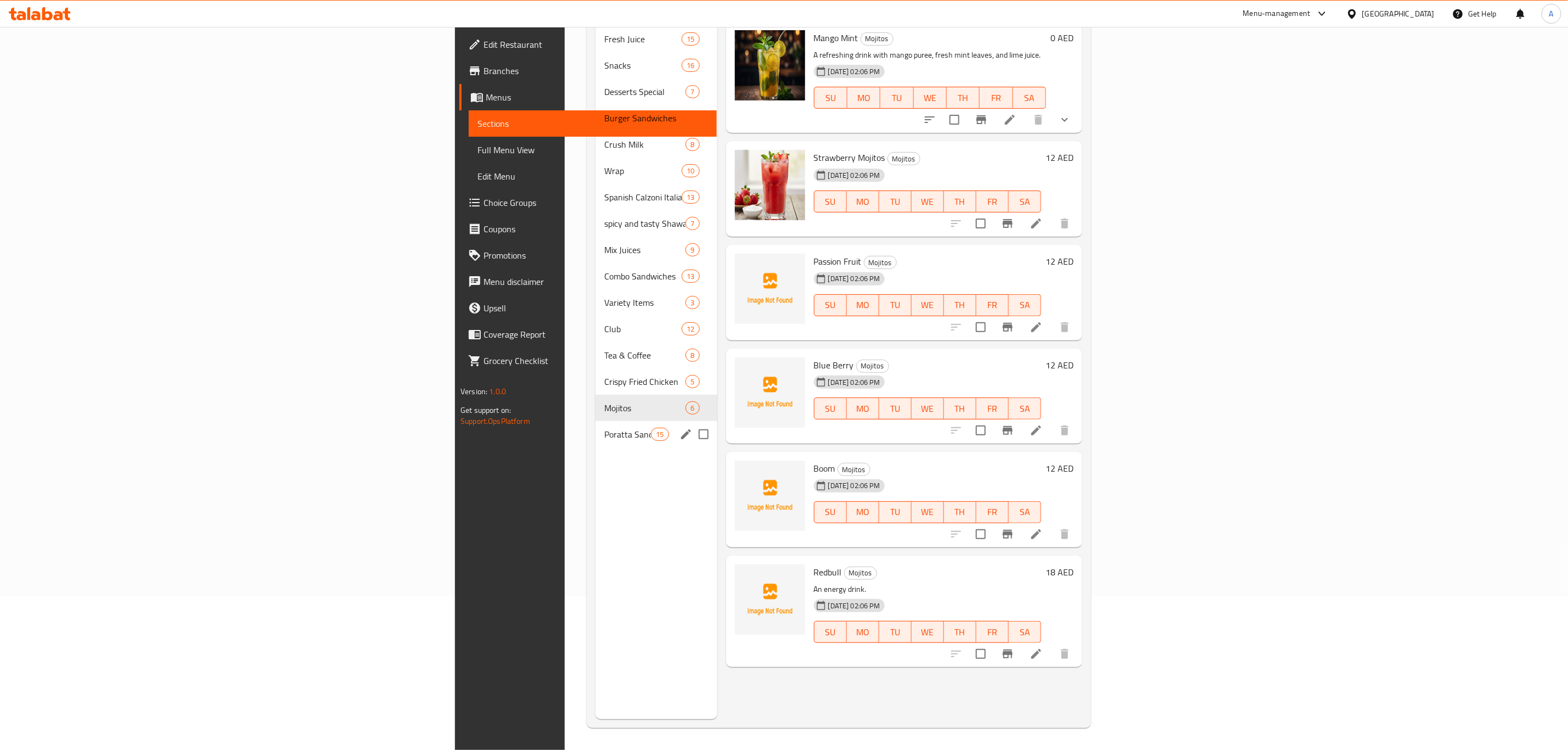
click at [604, 427] on span "Poratta Sandwich" at bounding box center [627, 434] width 47 height 13
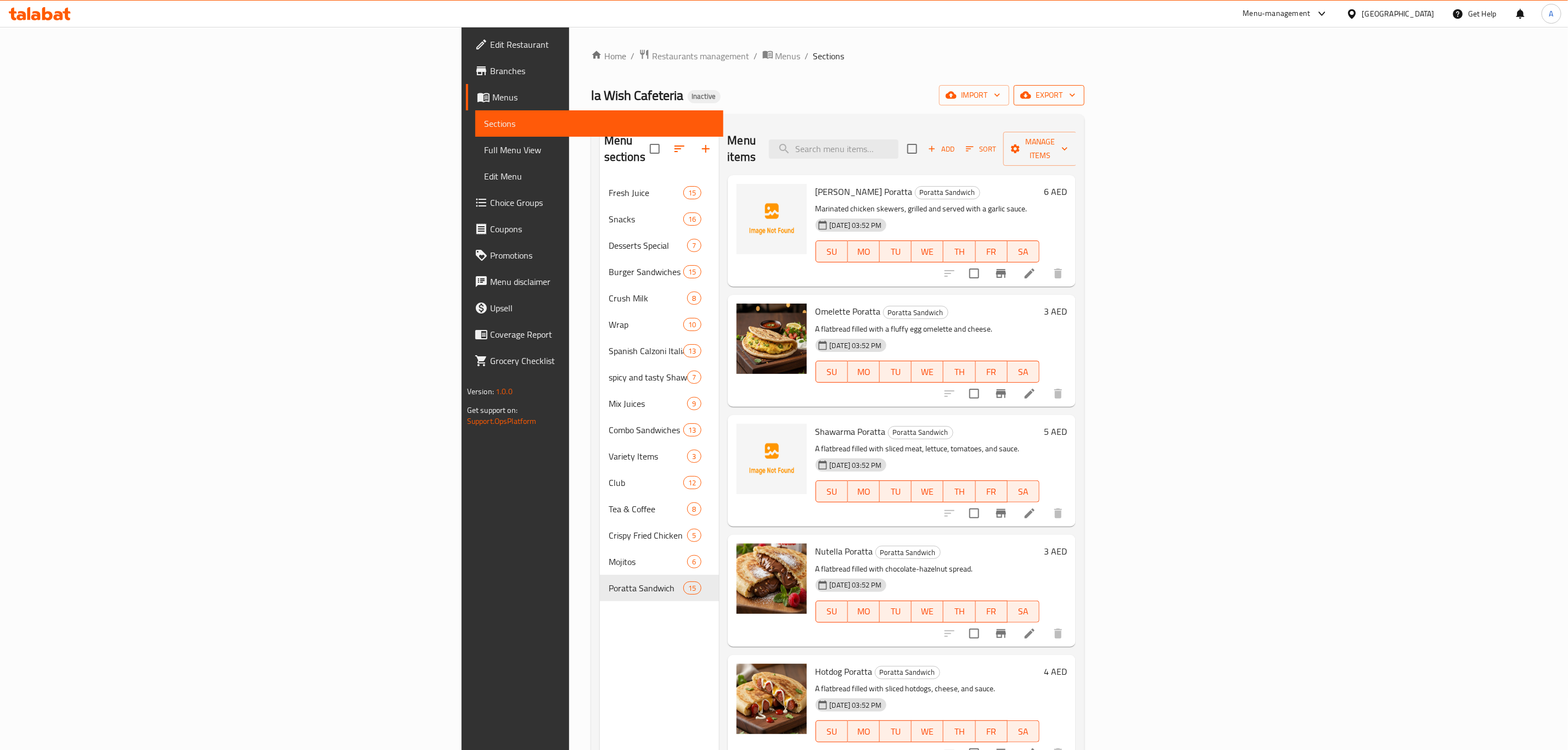
click at [1076, 95] on span "export" at bounding box center [1049, 95] width 53 height 14
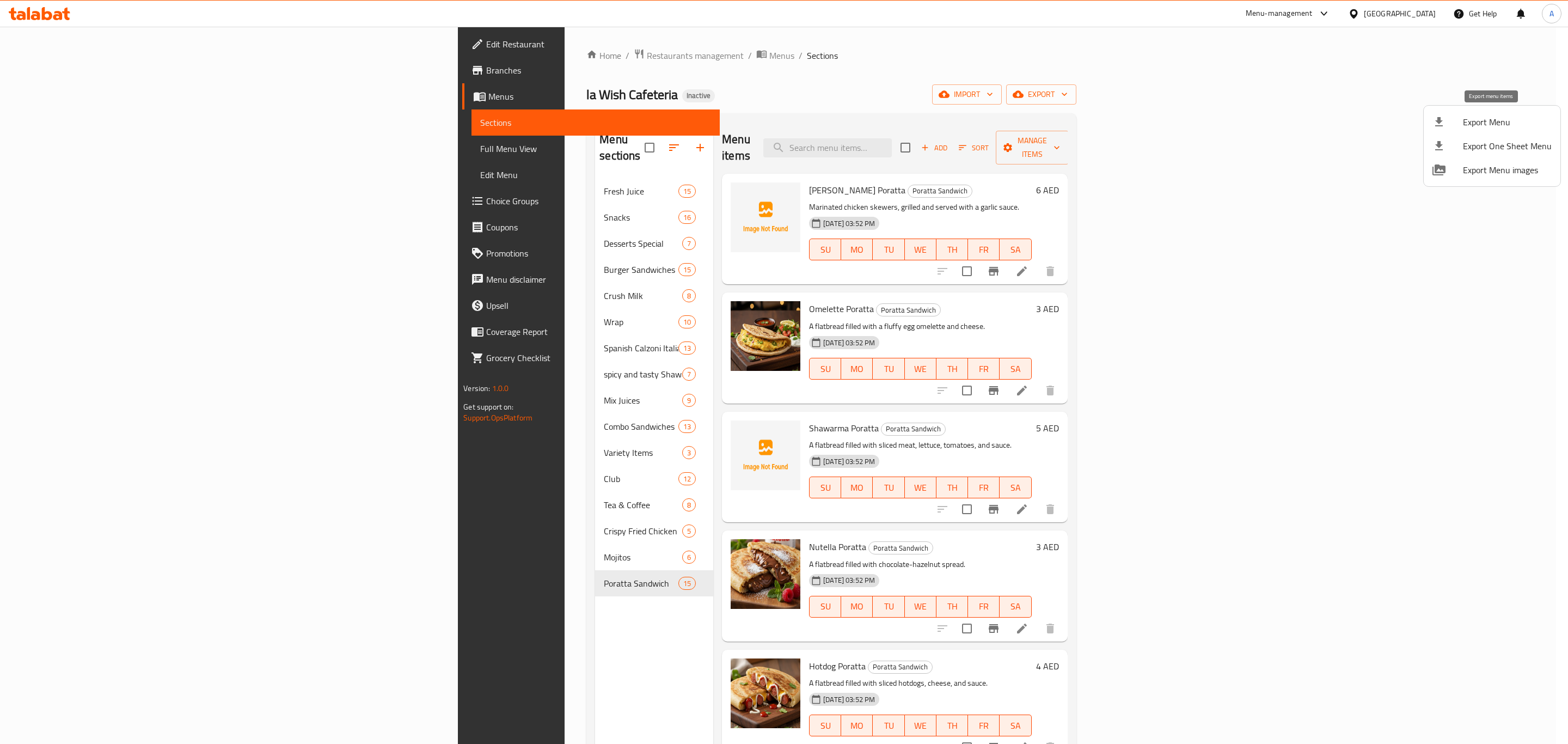
click at [1472, 118] on span "Export Menu" at bounding box center [1507, 122] width 89 height 13
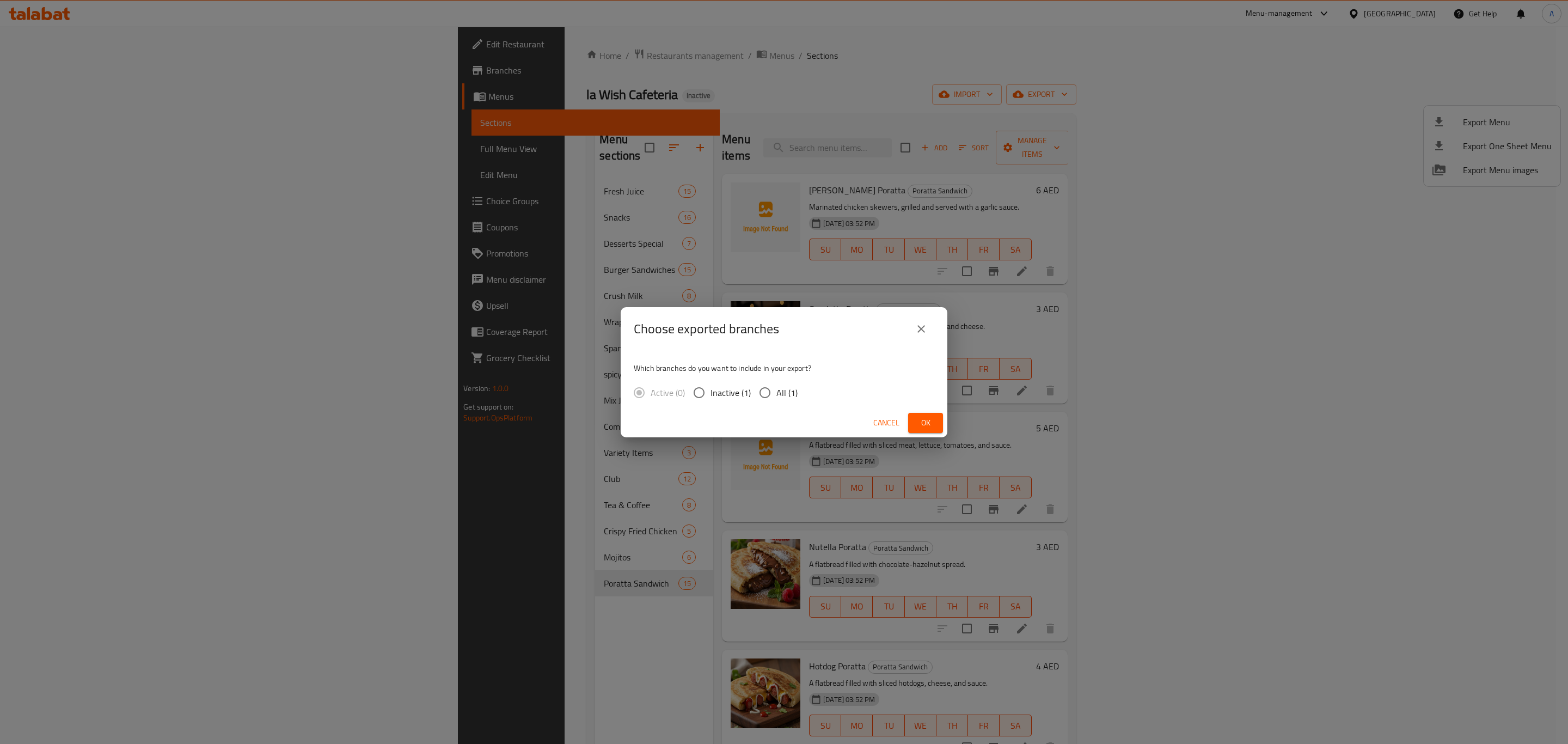
click at [762, 385] on input "All (1)" at bounding box center [764, 392] width 23 height 23
radio input "true"
click at [925, 422] on span "Ok" at bounding box center [926, 423] width 17 height 14
